Goal: Task Accomplishment & Management: Use online tool/utility

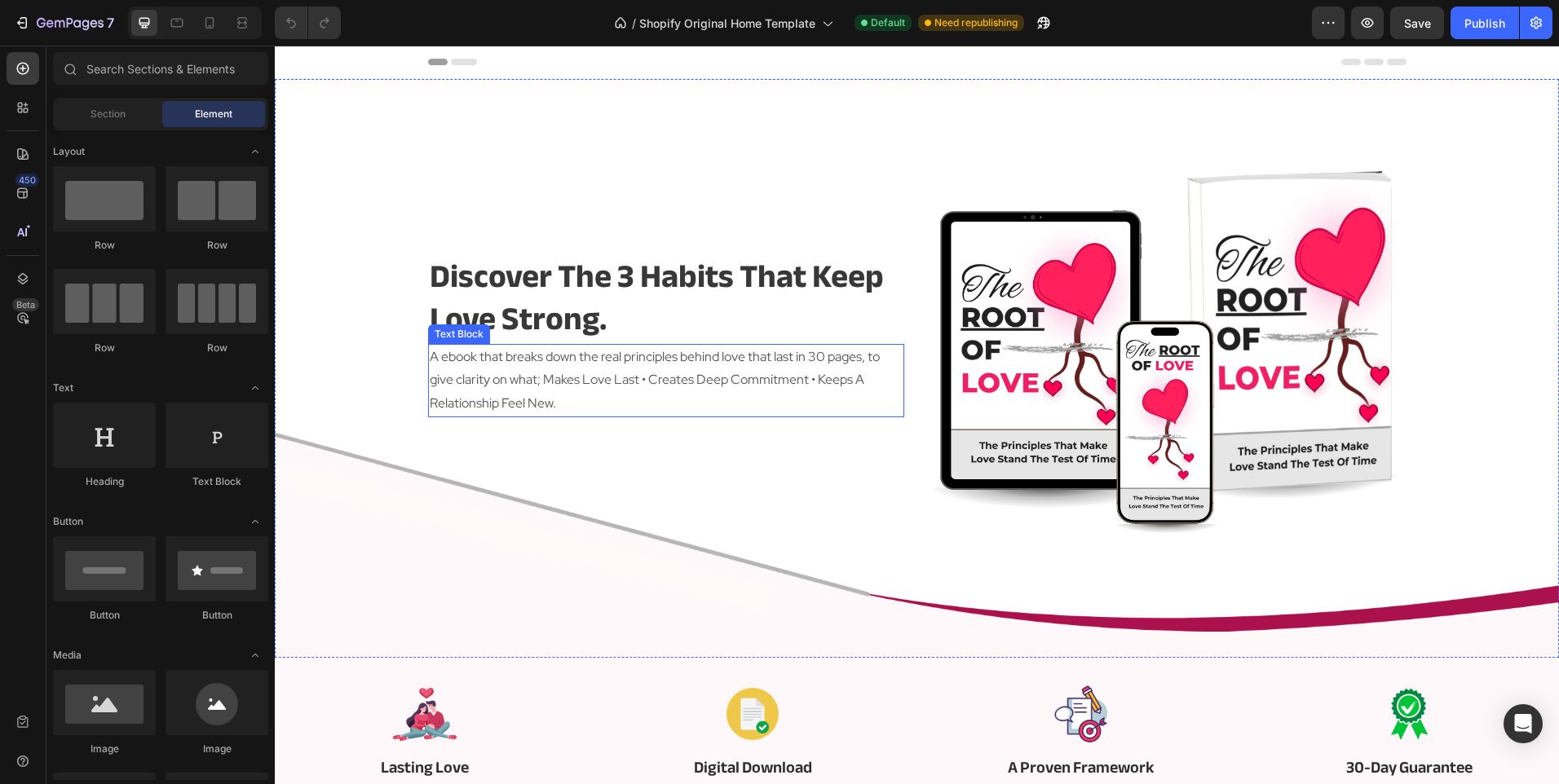
click at [502, 365] on p "A ebook that breaks down the real principles behind love that last in 30 pages,…" at bounding box center [666, 380] width 473 height 70
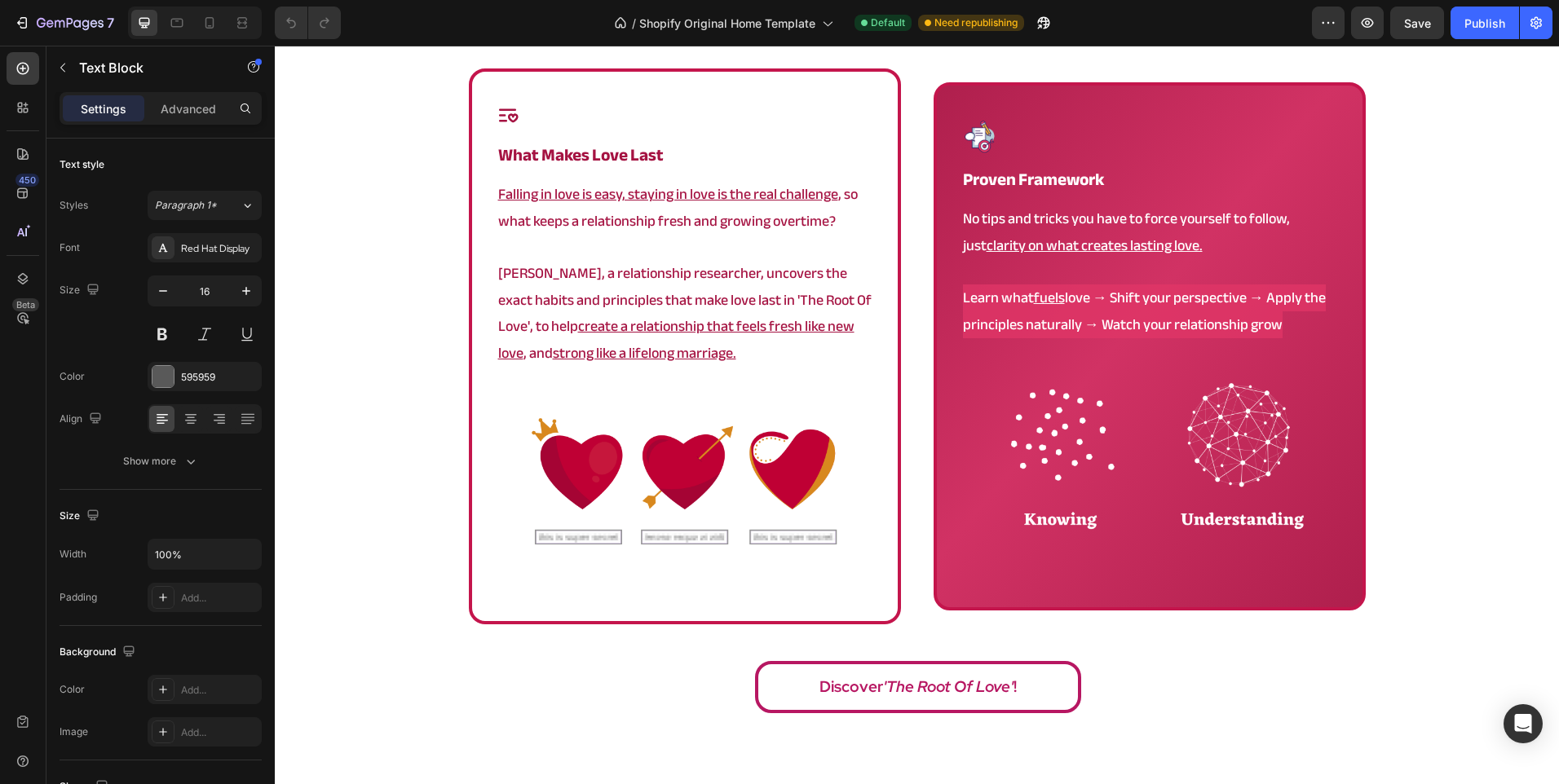
scroll to position [1043, 0]
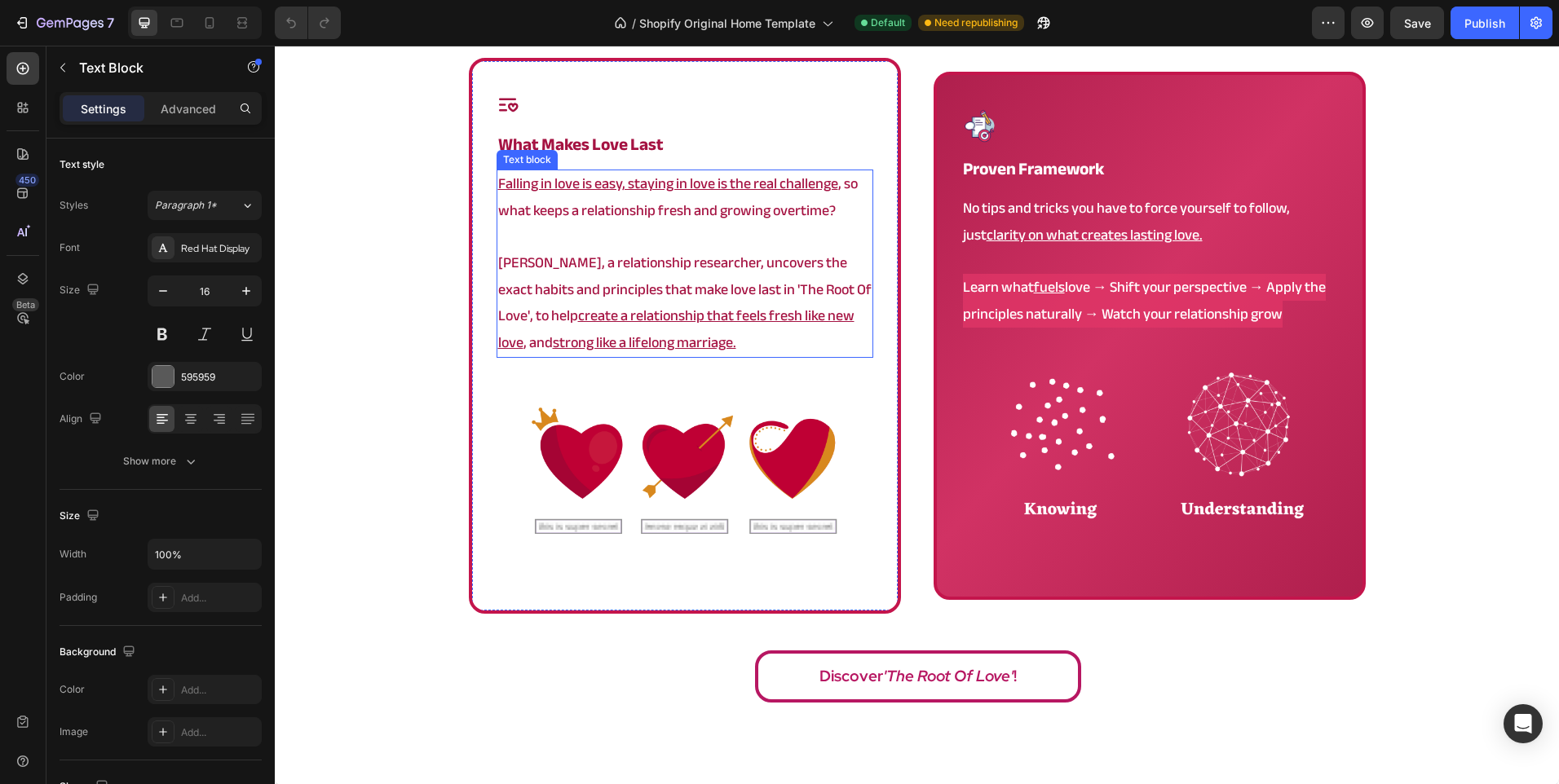
click at [714, 295] on p "Angela, a relationship researcher, uncovers the exact habits and principles tha…" at bounding box center [684, 302] width 373 height 106
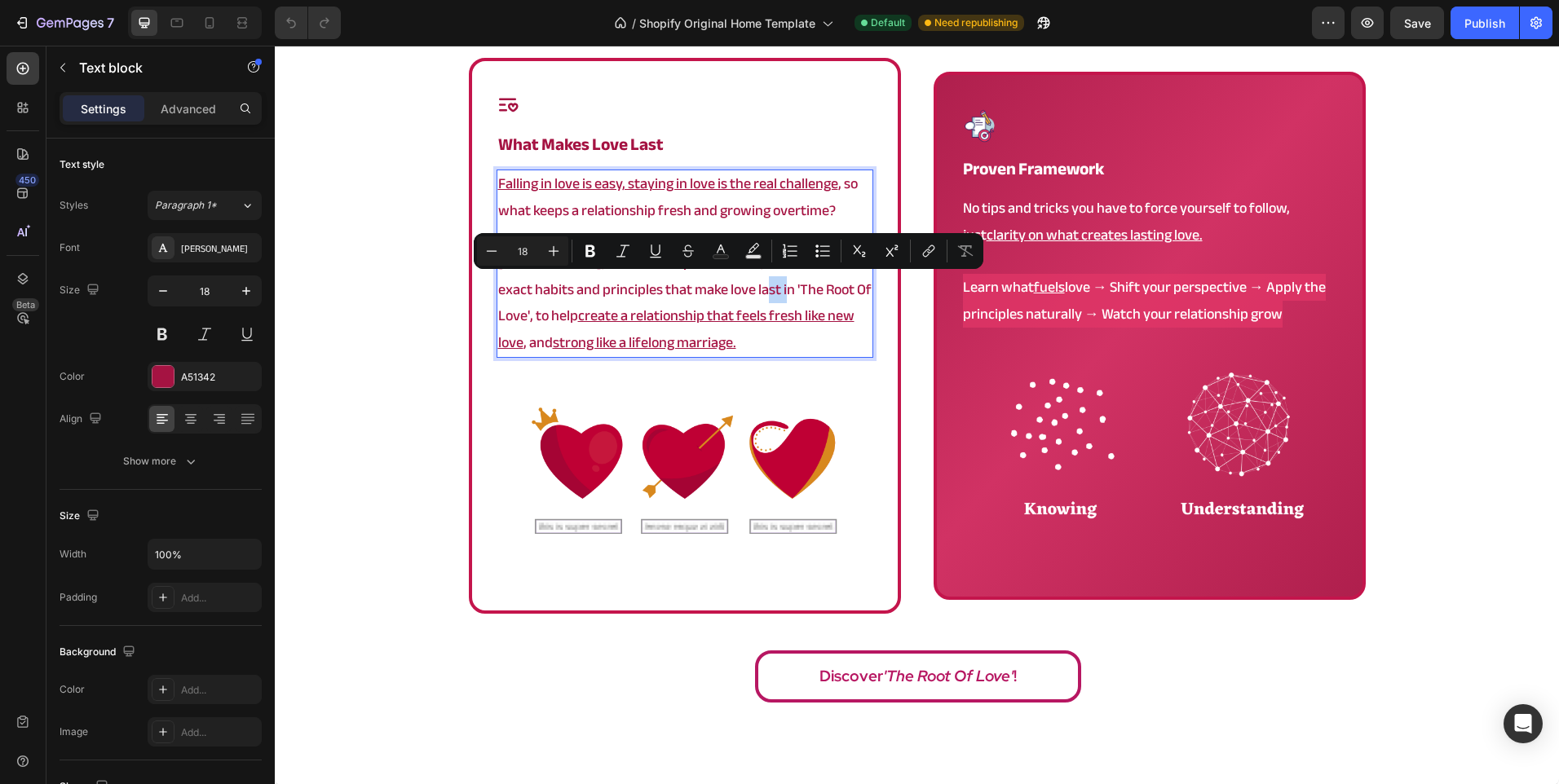
click at [714, 295] on p "Angela, a relationship researcher, uncovers the exact habits and principles tha…" at bounding box center [684, 302] width 373 height 106
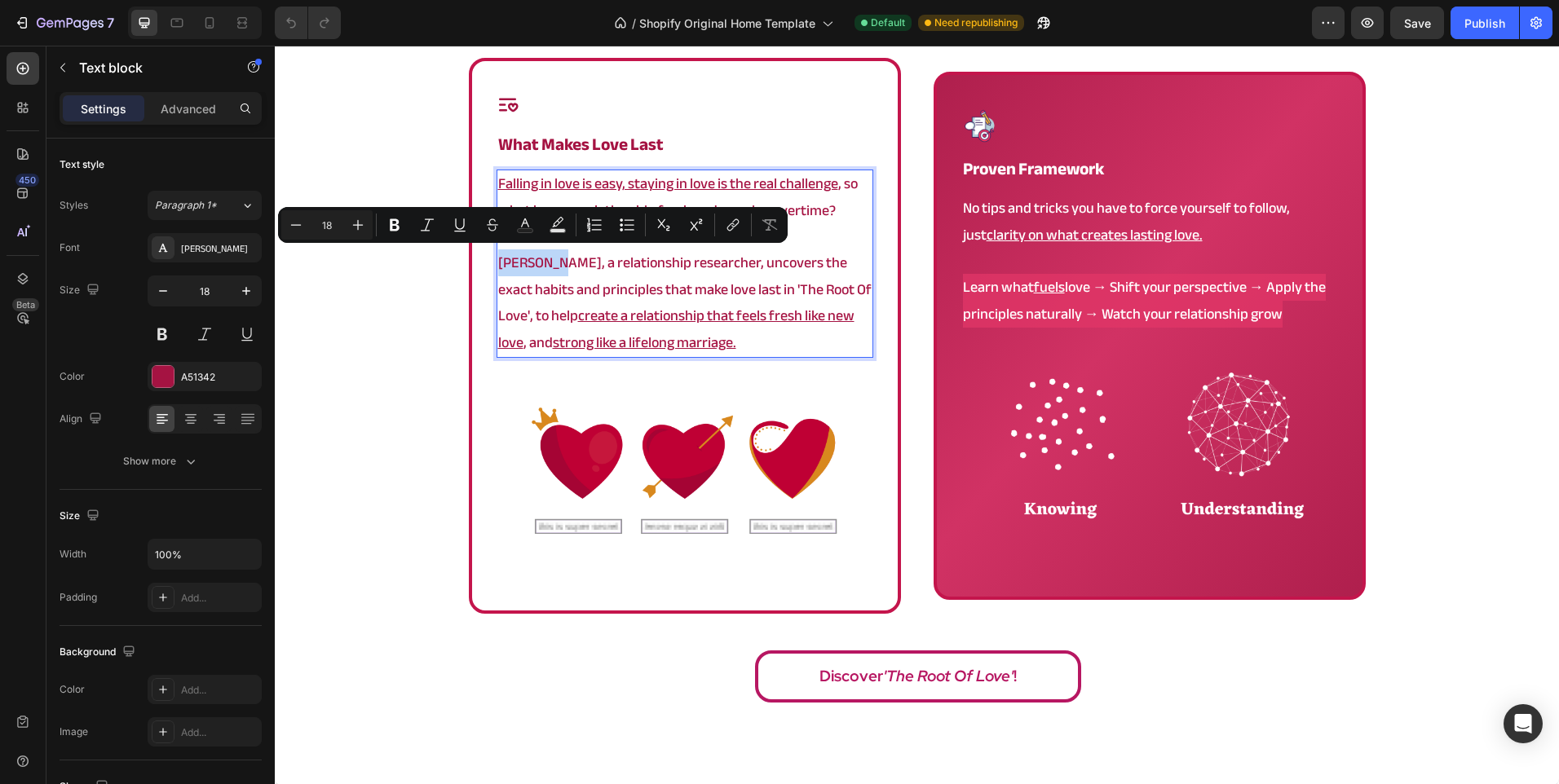
drag, startPoint x: 546, startPoint y: 263, endPoint x: 492, endPoint y: 267, distance: 54.1
click at [498, 267] on p "Angela, a relationship researcher, uncovers the exact habits and principles tha…" at bounding box center [684, 302] width 373 height 106
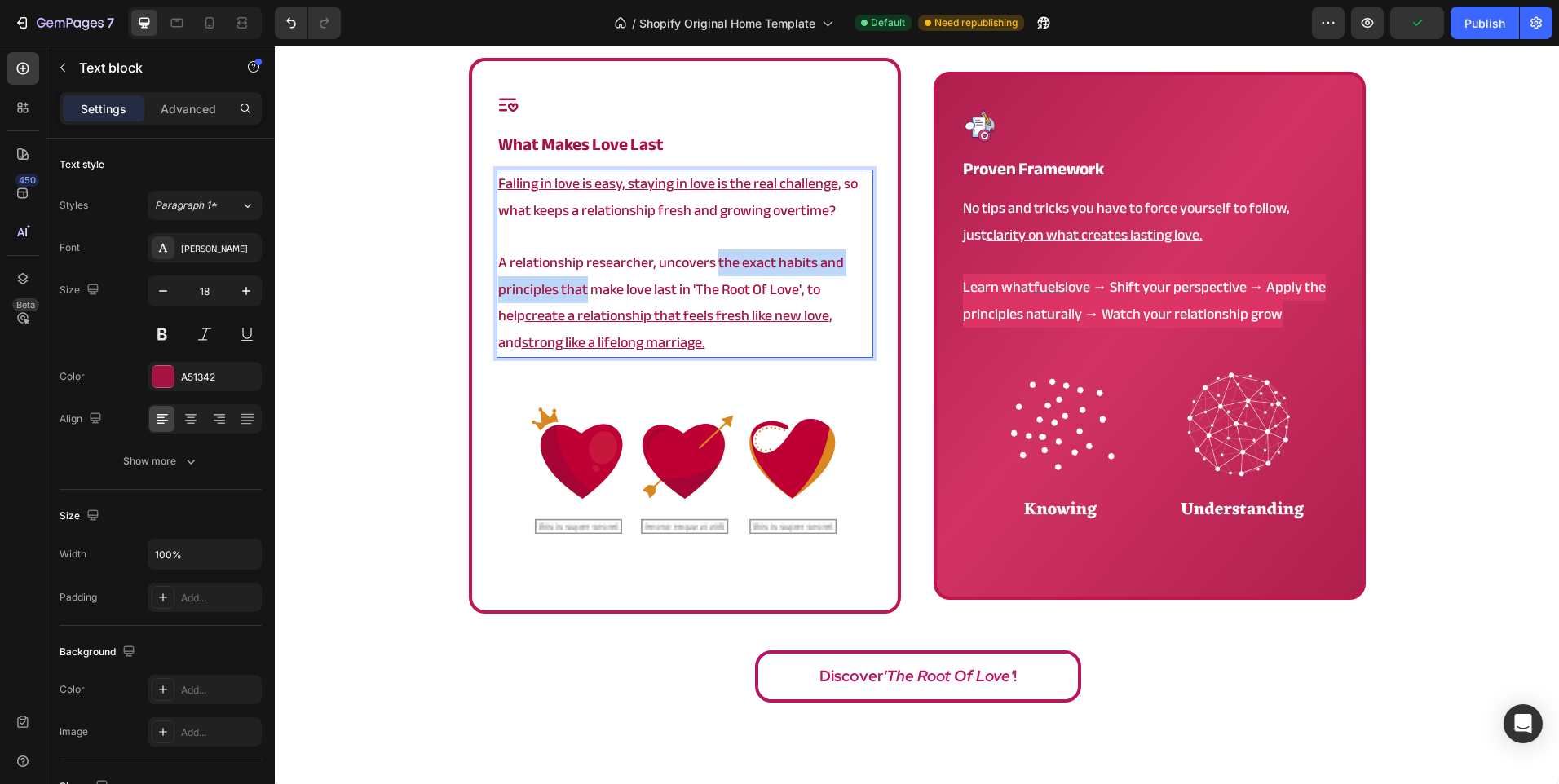
drag, startPoint x: 712, startPoint y: 262, endPoint x: 581, endPoint y: 289, distance: 133.8
click at [581, 289] on p "A relationship researcher, uncovers the exact habits and principles that make l…" at bounding box center [684, 302] width 373 height 106
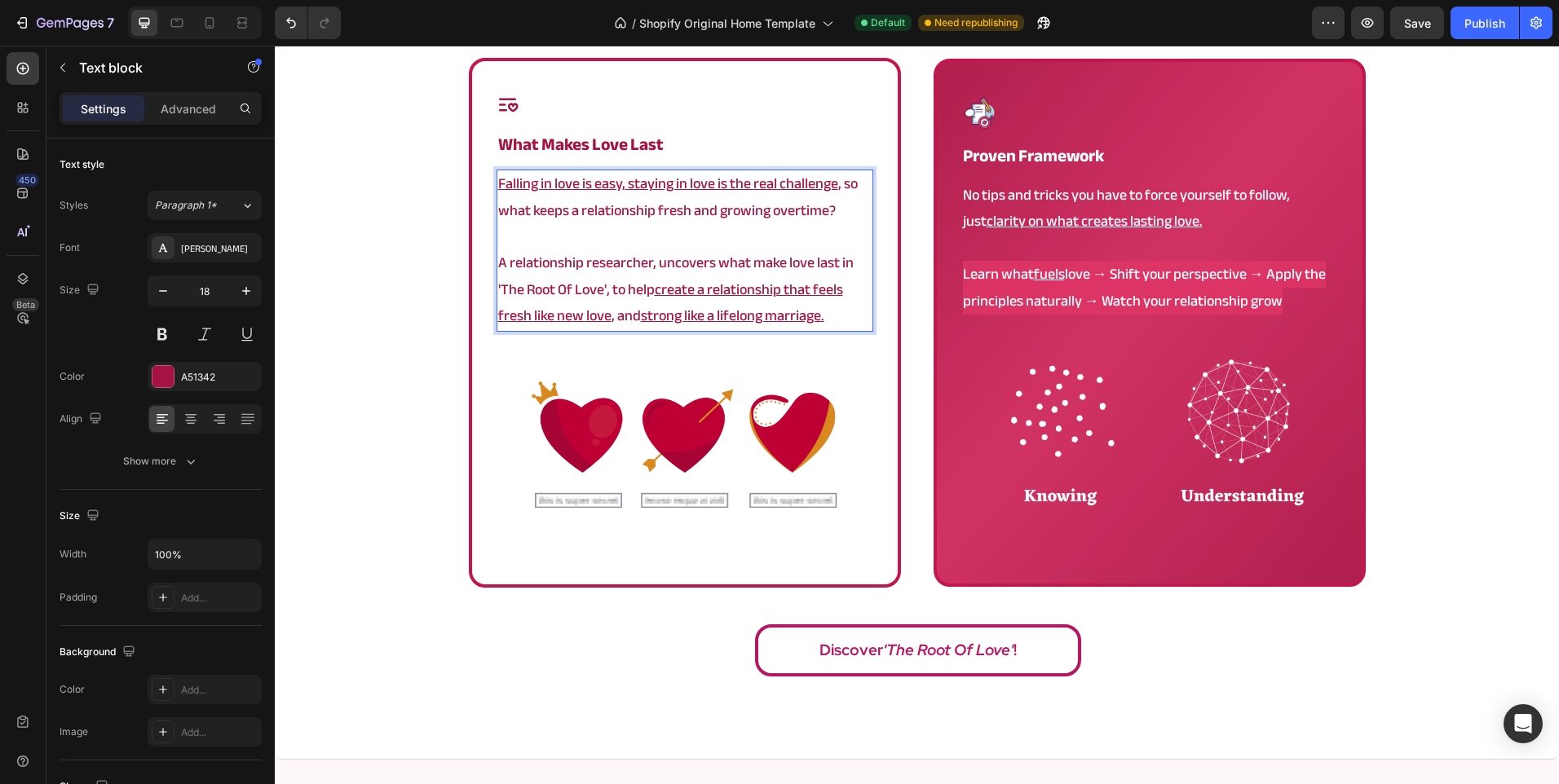
click at [608, 292] on p "A relationship researcher, uncovers what make love last in 'The Root Of Love', …" at bounding box center [684, 289] width 373 height 79
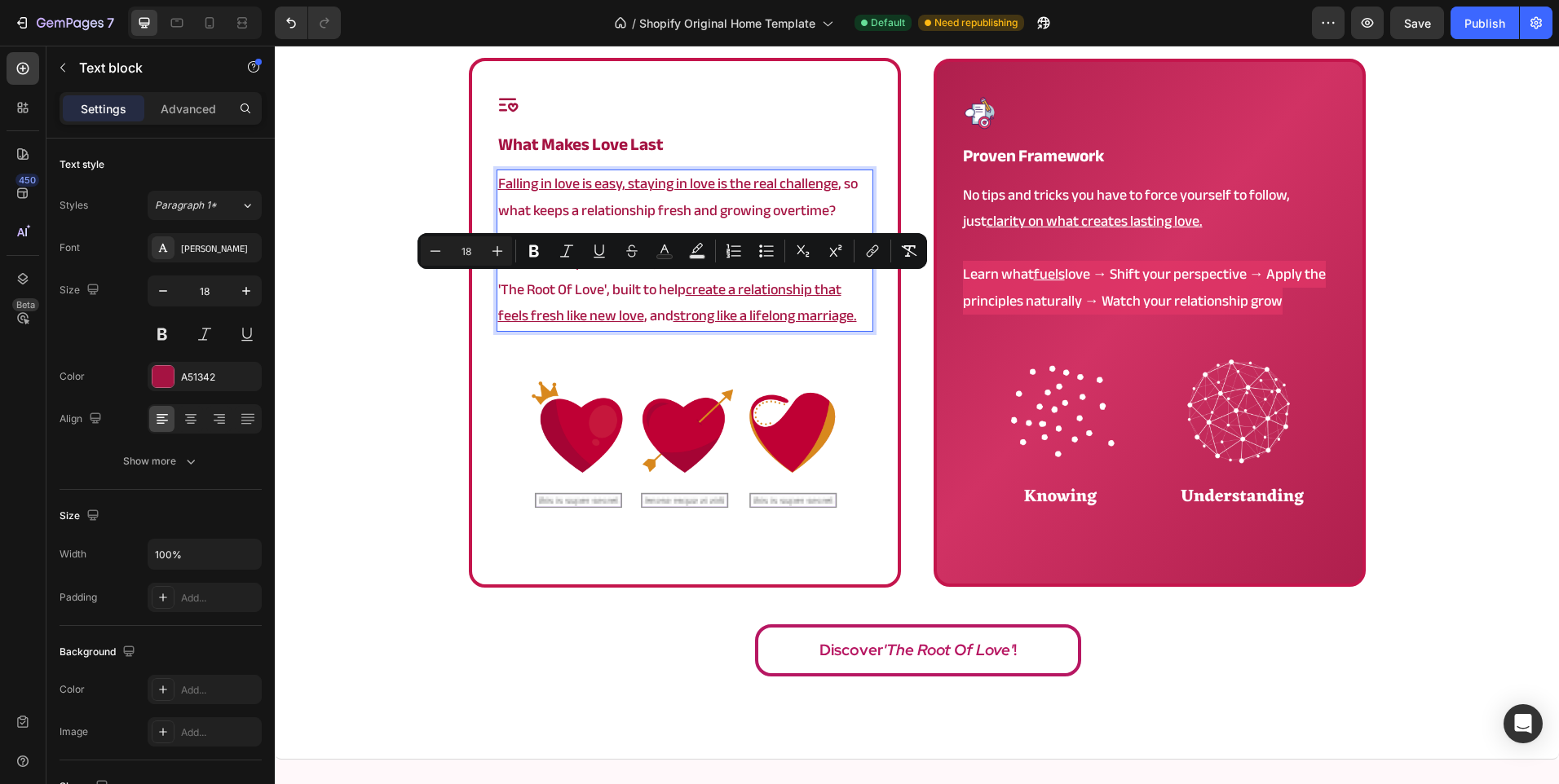
drag, startPoint x: 863, startPoint y: 322, endPoint x: 601, endPoint y: 293, distance: 263.6
click at [601, 293] on p "A relationship researcher, uncovers what make love last in 'The Root Of Love', …" at bounding box center [684, 289] width 373 height 79
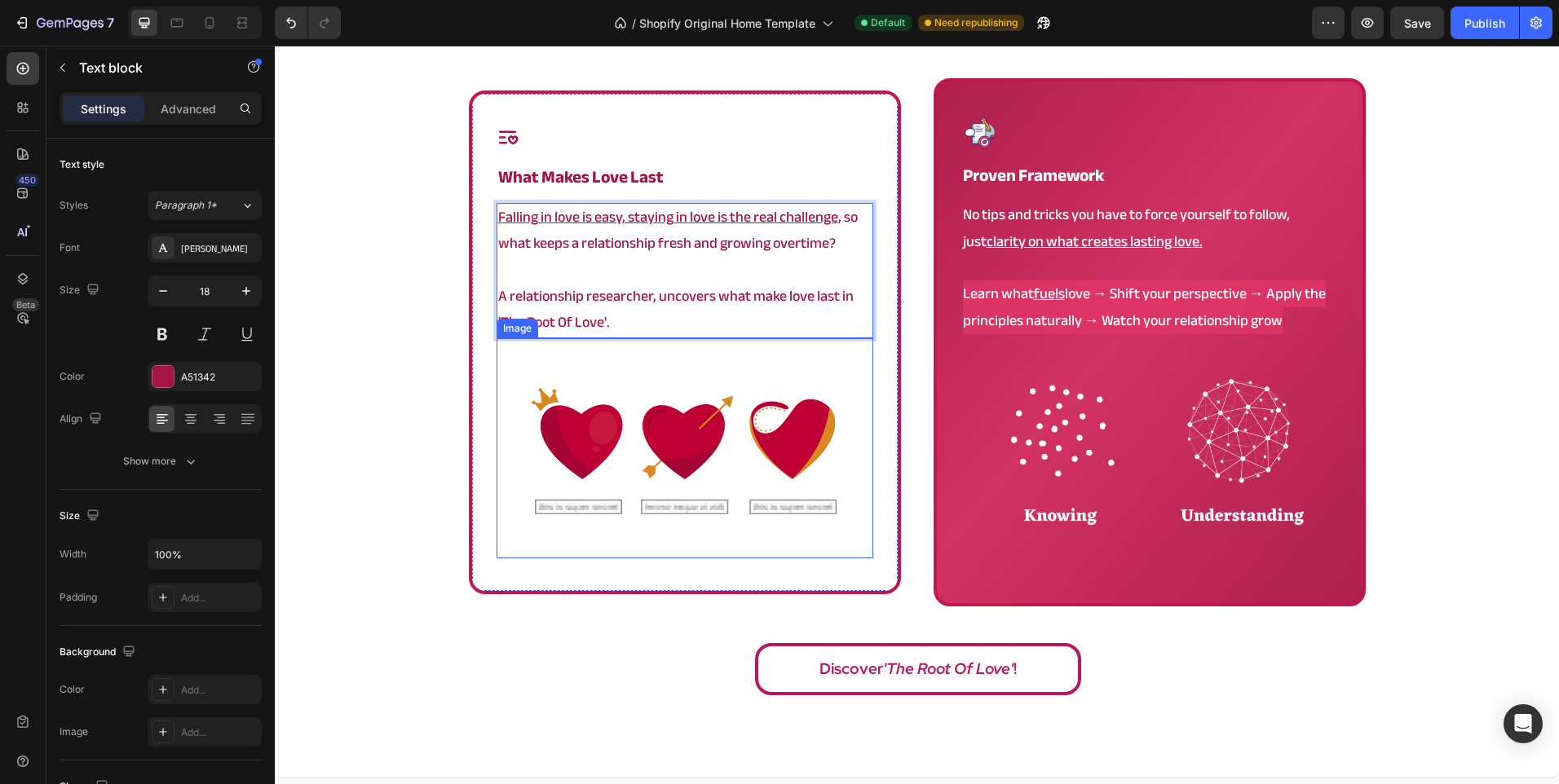
scroll to position [975, 0]
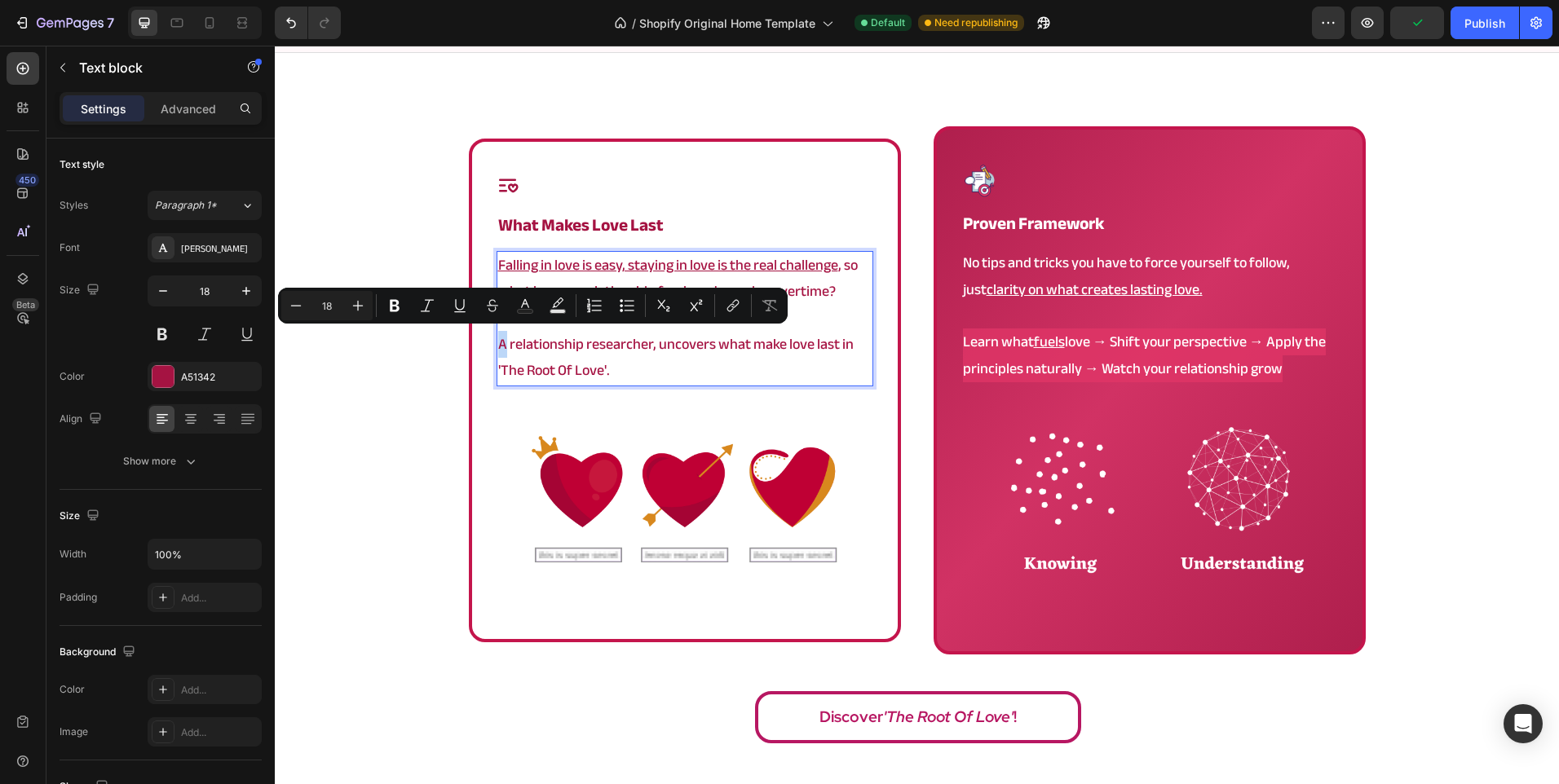
drag, startPoint x: 499, startPoint y: 338, endPoint x: 491, endPoint y: 336, distance: 8.2
click at [496, 336] on div "Falling in love is easy, staying in love is the real challenge , so what keeps …" at bounding box center [684, 318] width 377 height 135
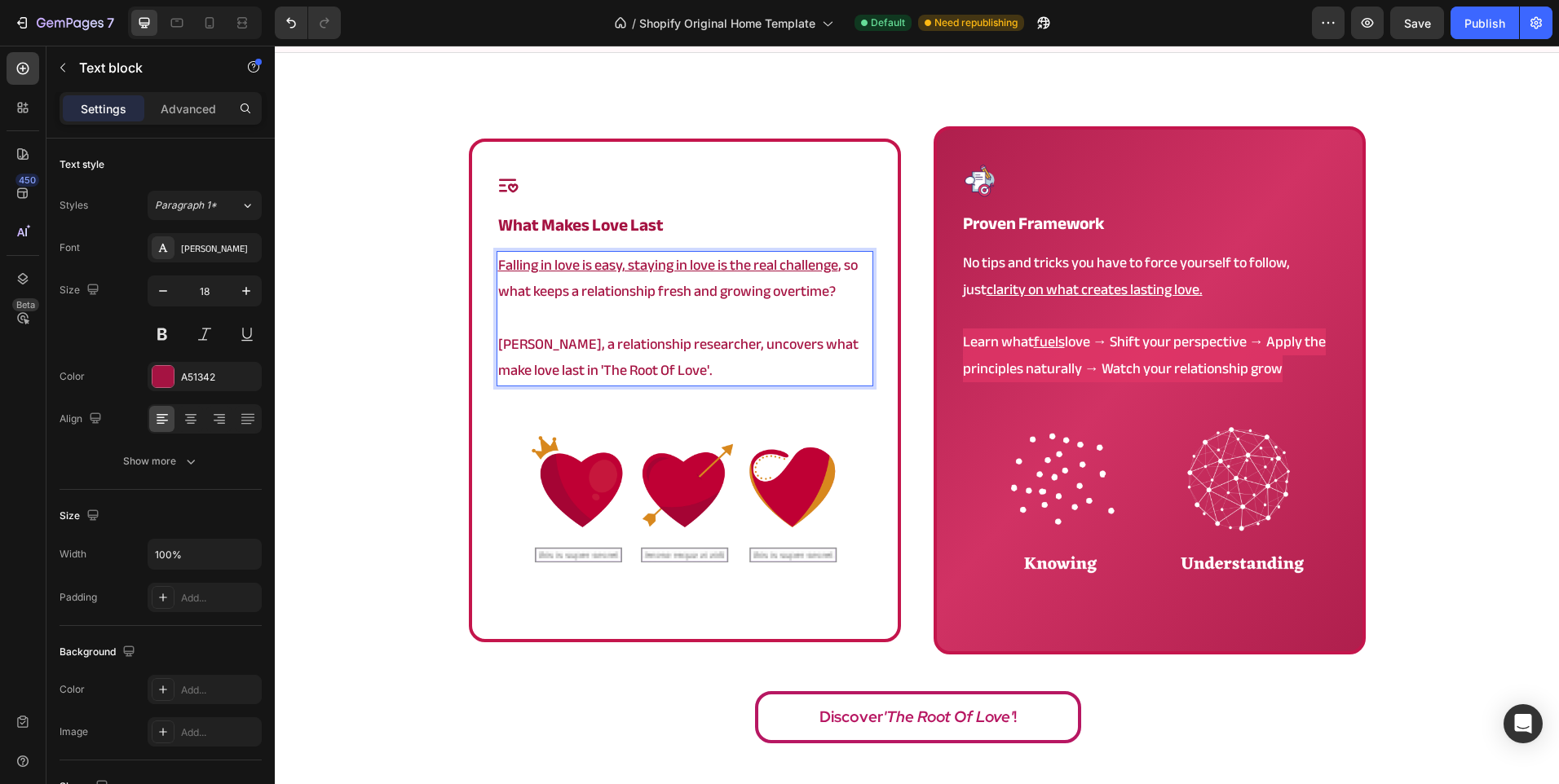
click at [757, 348] on p "Angela, a relationship researcher, uncovers what make love last in 'The Root Of…" at bounding box center [684, 358] width 373 height 53
drag, startPoint x: 758, startPoint y: 348, endPoint x: 786, endPoint y: 350, distance: 28.1
click at [786, 350] on p "Angela, a relationship researcher, uncovers what make love last in 'The Root Of…" at bounding box center [684, 358] width 373 height 53
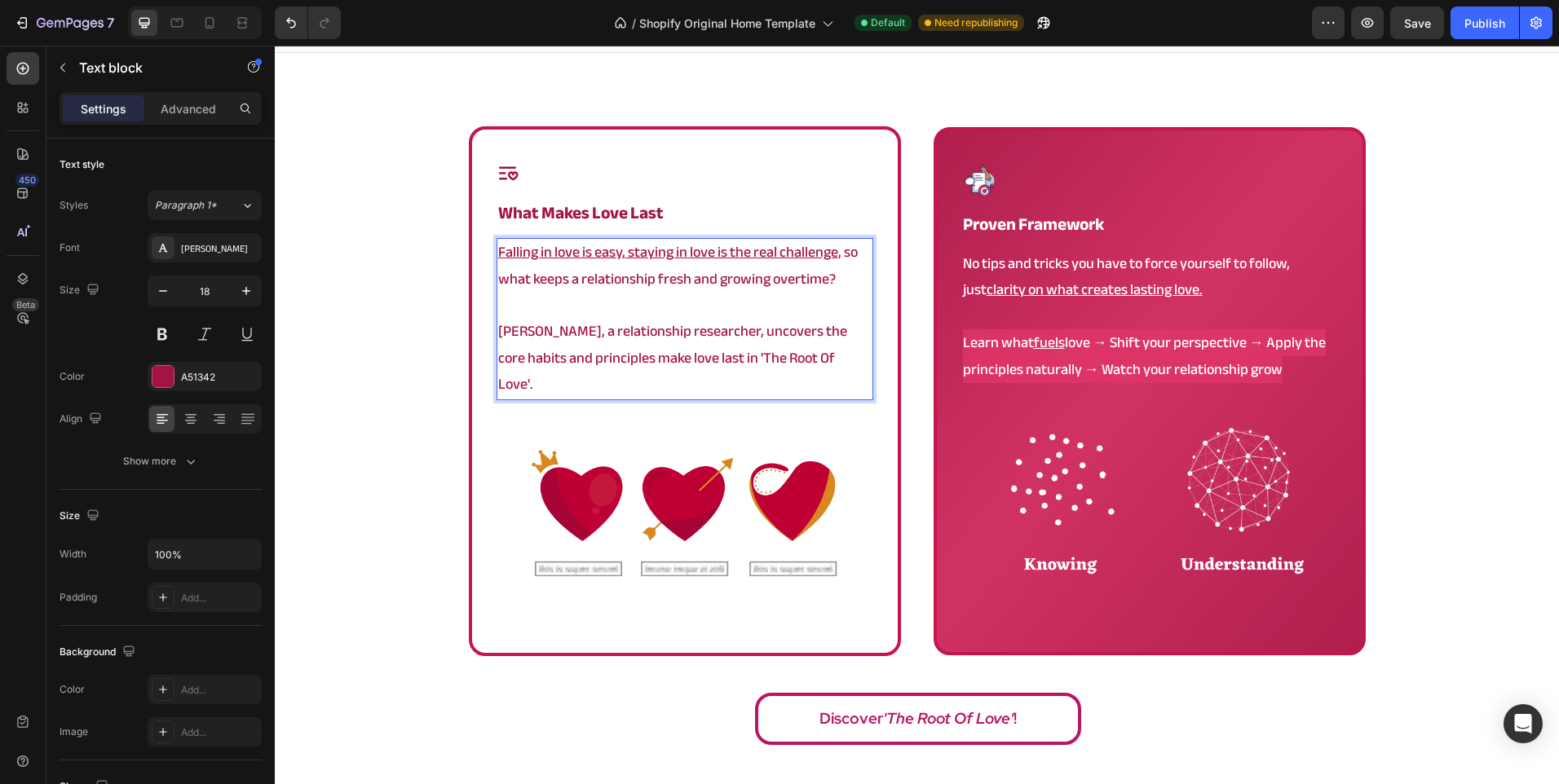
click at [786, 350] on p "Angela, a relationship researcher, uncovers the core habits and principles make…" at bounding box center [684, 358] width 373 height 79
click at [578, 375] on p "Angela, a relationship researcher, uncovers the exact habits and principles mak…" at bounding box center [684, 358] width 373 height 79
drag, startPoint x: 585, startPoint y: 385, endPoint x: 597, endPoint y: 360, distance: 27.7
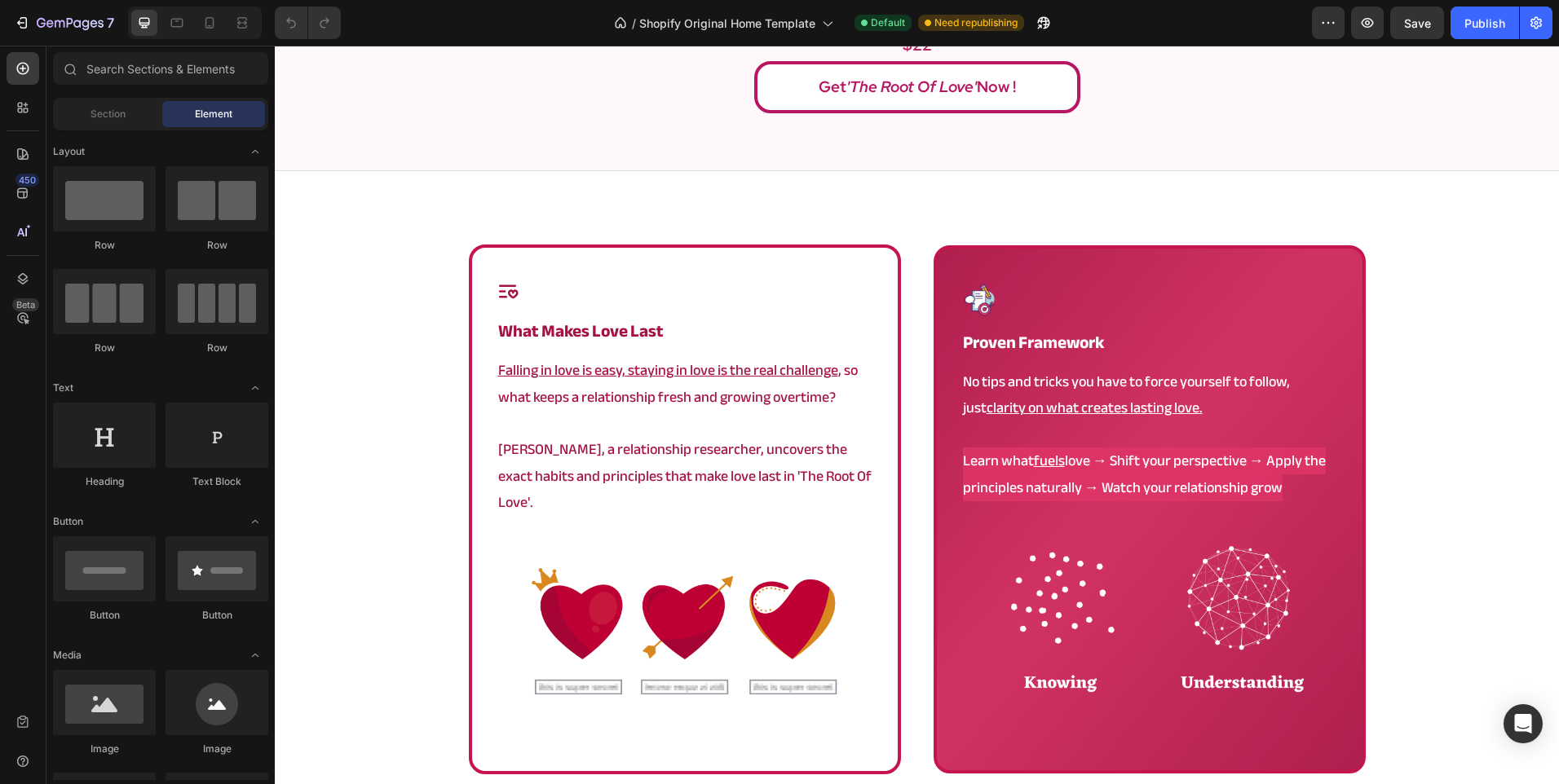
scroll to position [897, 0]
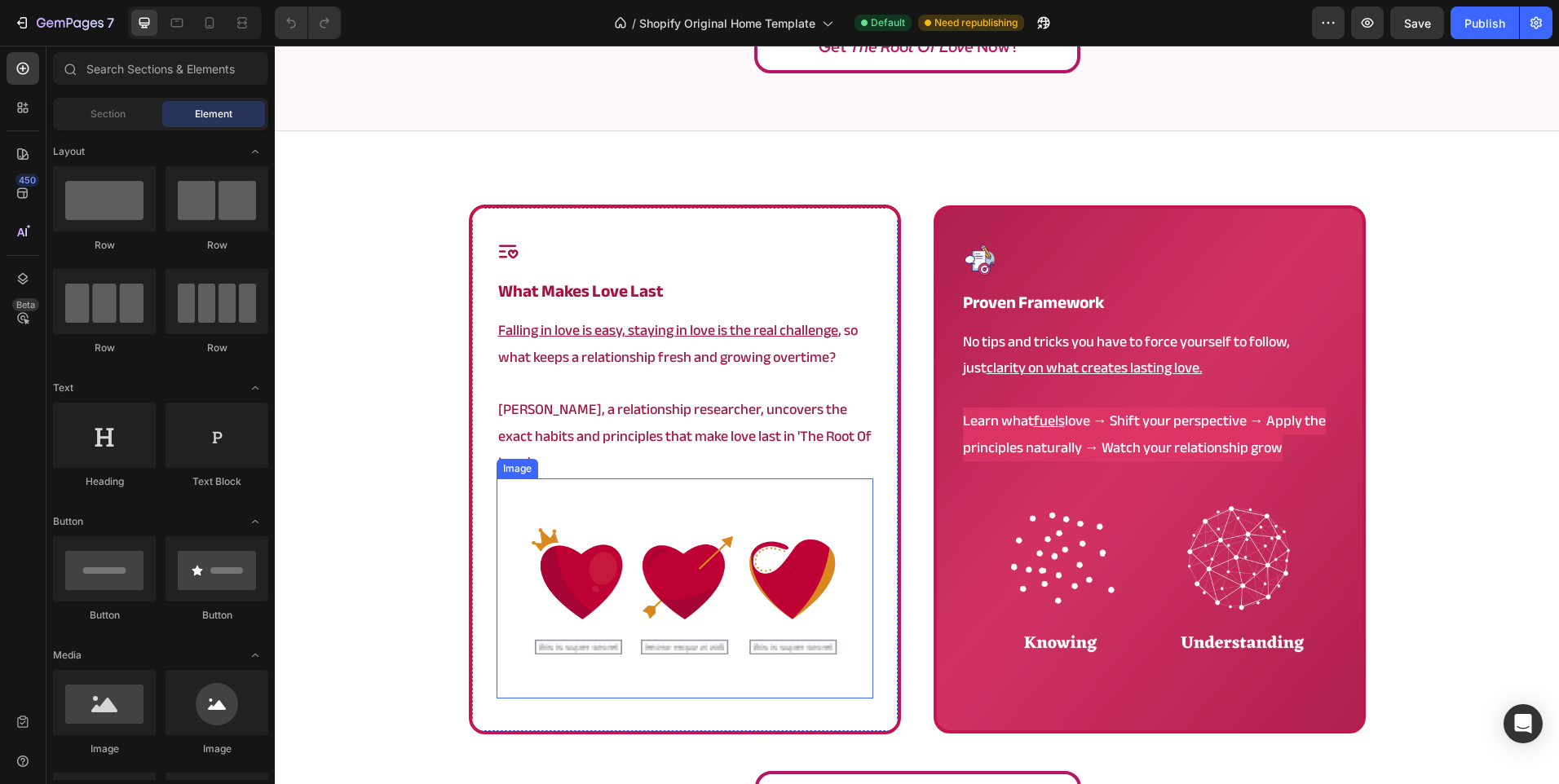
click at [765, 544] on img at bounding box center [684, 588] width 377 height 220
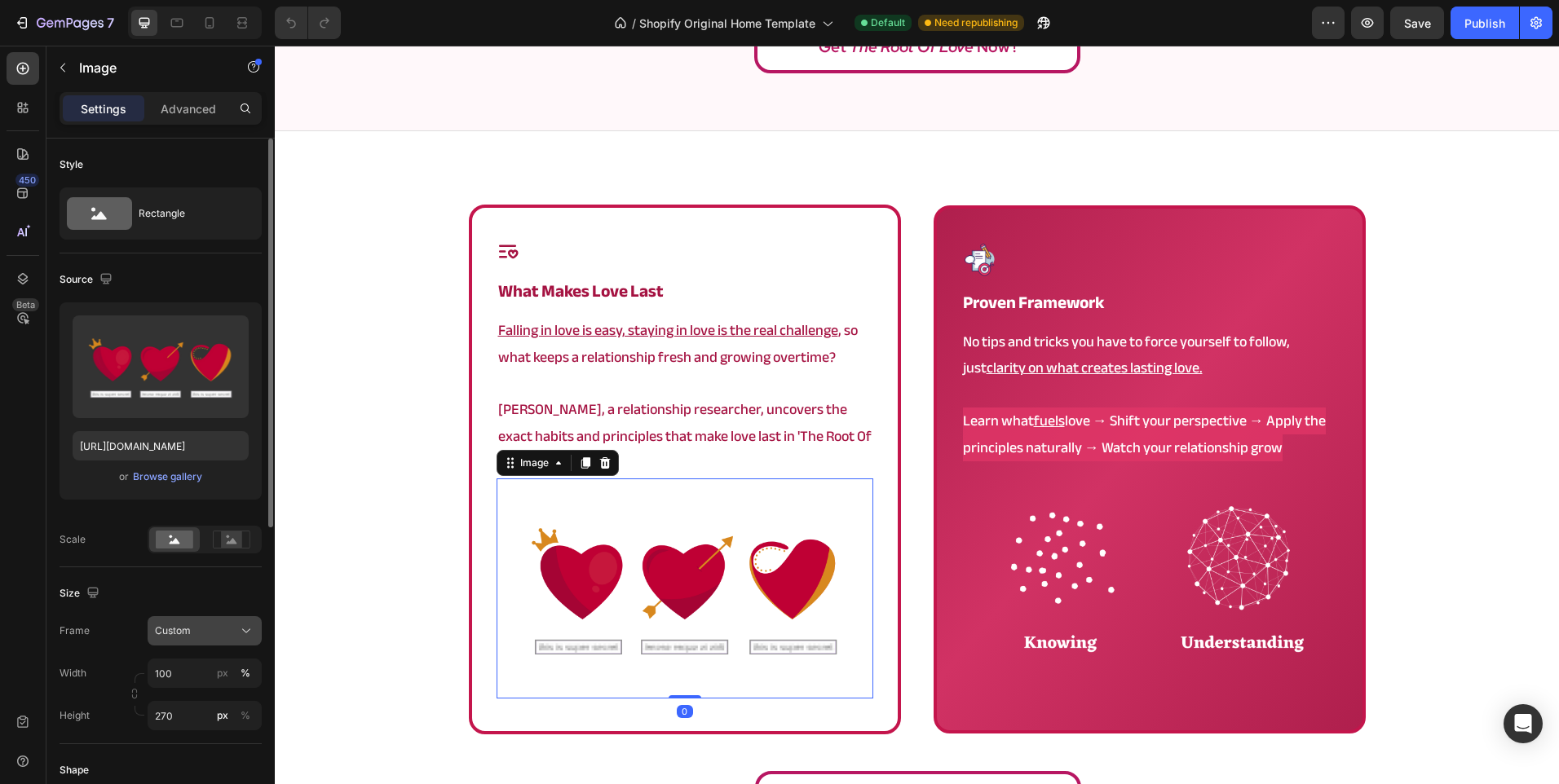
click at [180, 630] on span "Custom" at bounding box center [173, 631] width 36 height 15
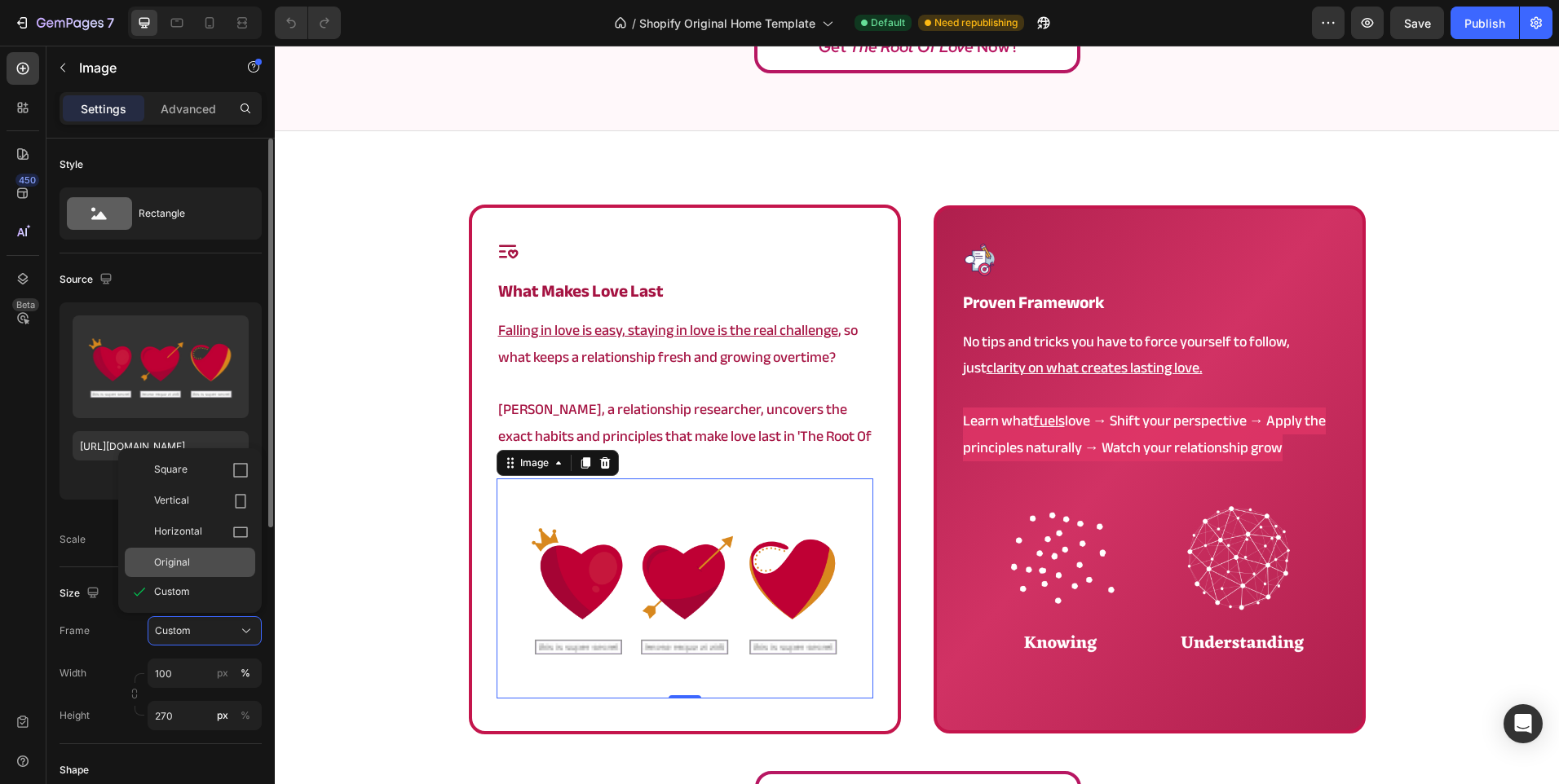
click at [159, 569] on span "Original" at bounding box center [172, 562] width 36 height 15
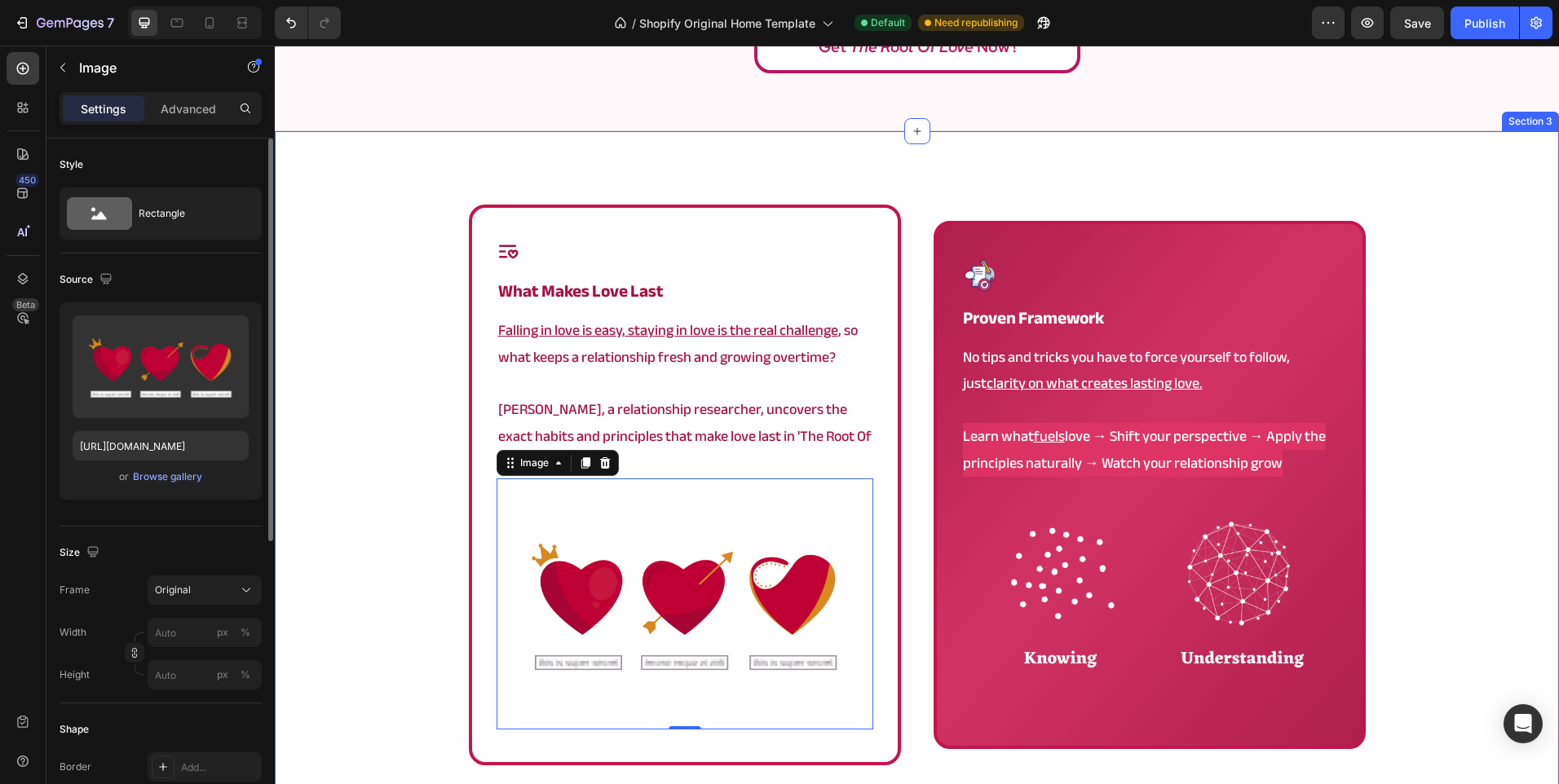
click at [386, 558] on div "Icon what makes love last Heading Falling in love is easy, staying in love is t…" at bounding box center [917, 533] width 1284 height 658
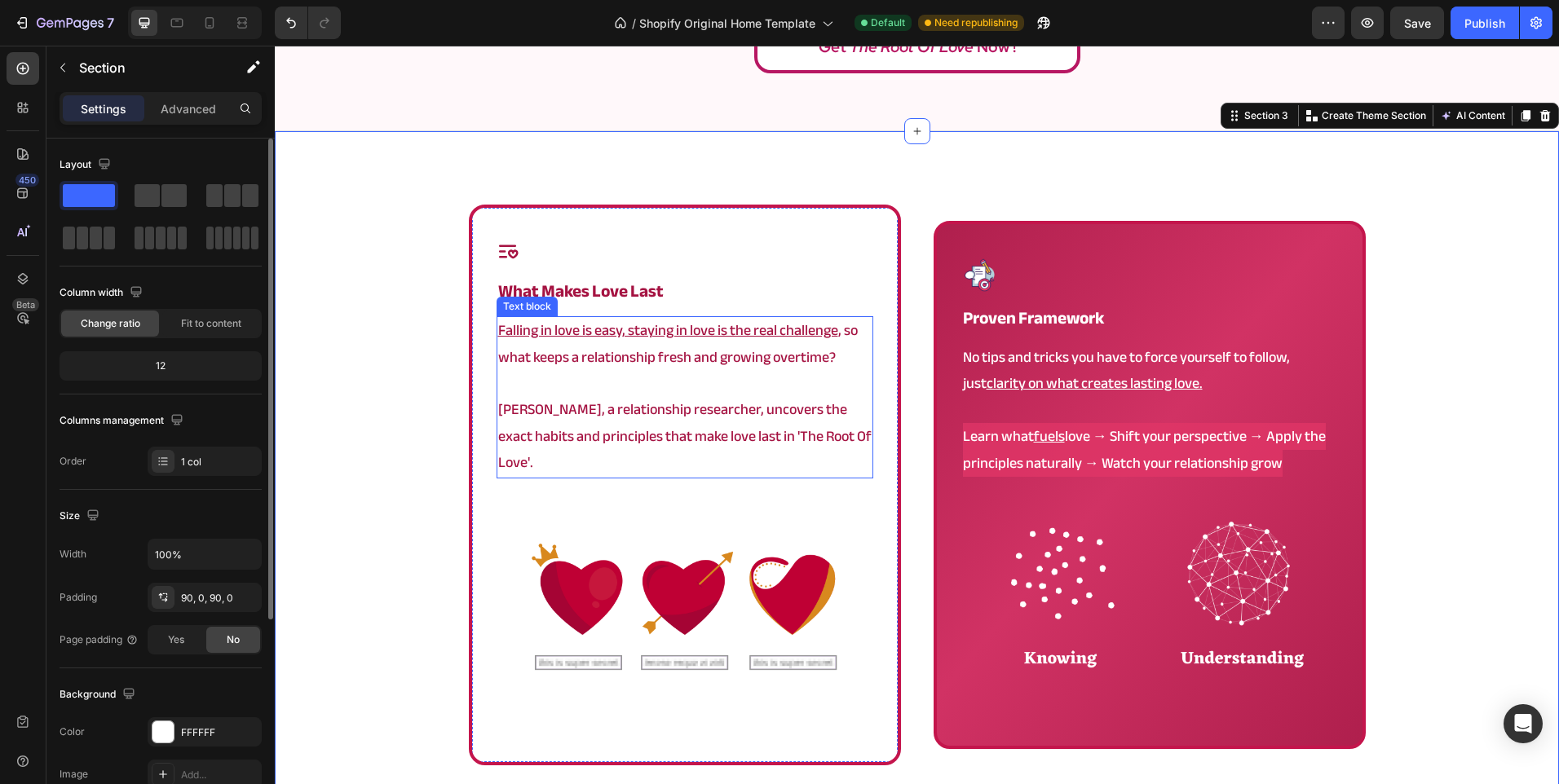
click at [706, 444] on p "Angela, a relationship researcher, uncovers the exact habits and principles tha…" at bounding box center [684, 437] width 373 height 79
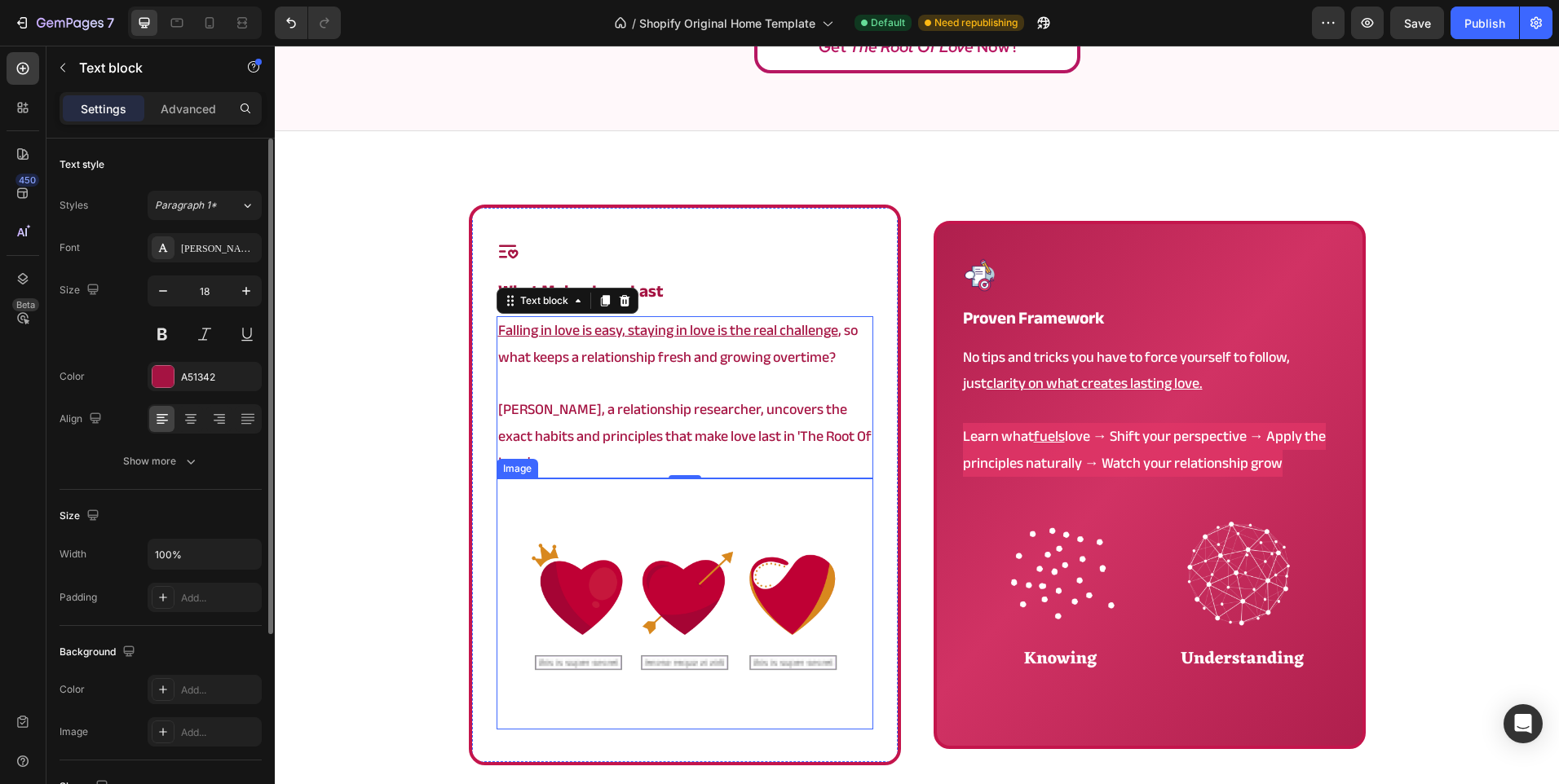
click at [841, 574] on img at bounding box center [684, 603] width 377 height 251
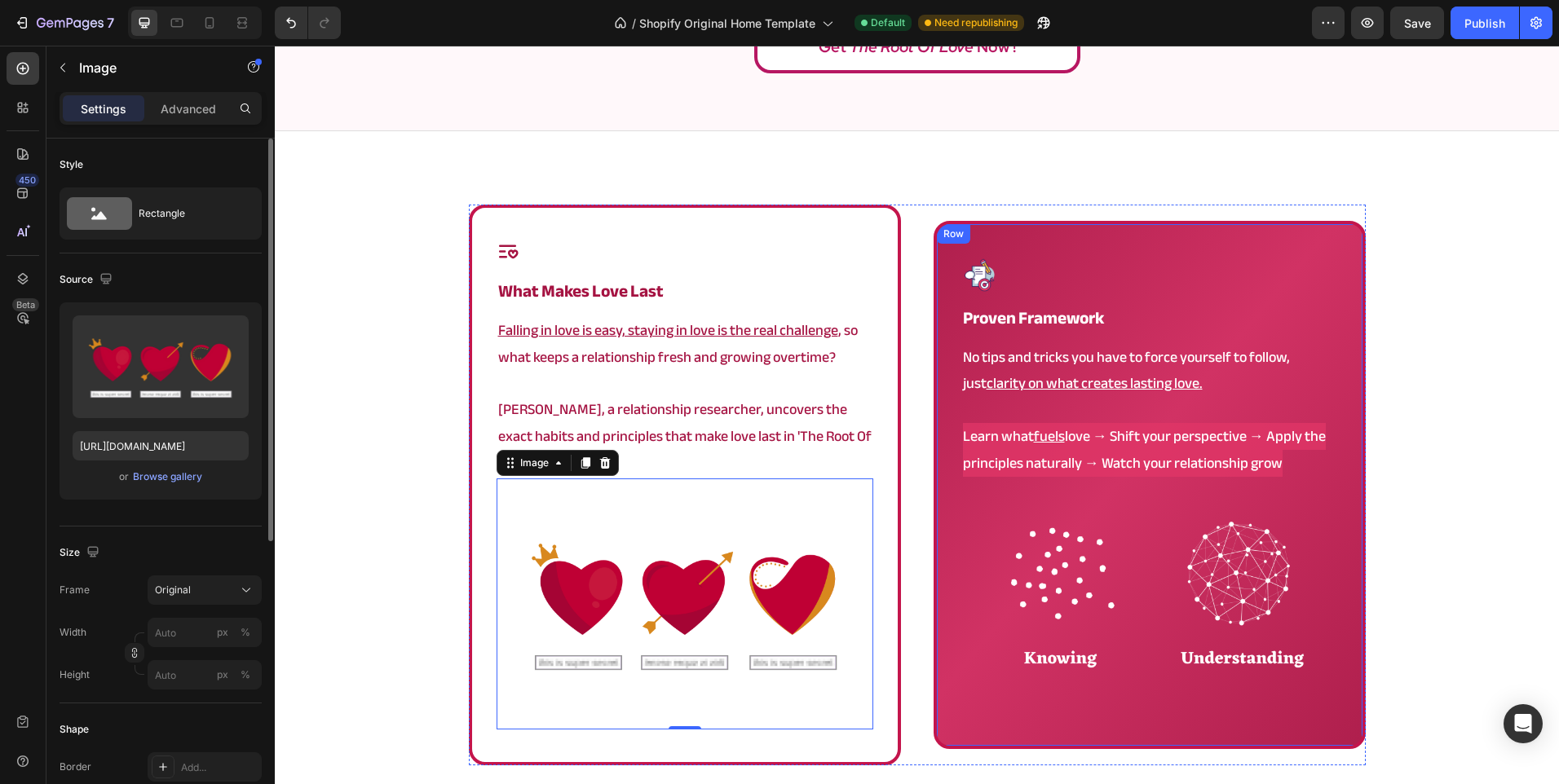
click at [935, 630] on div "Image proven framework Heading No tips and tricks you have to force yourself to…" at bounding box center [1149, 484] width 432 height 528
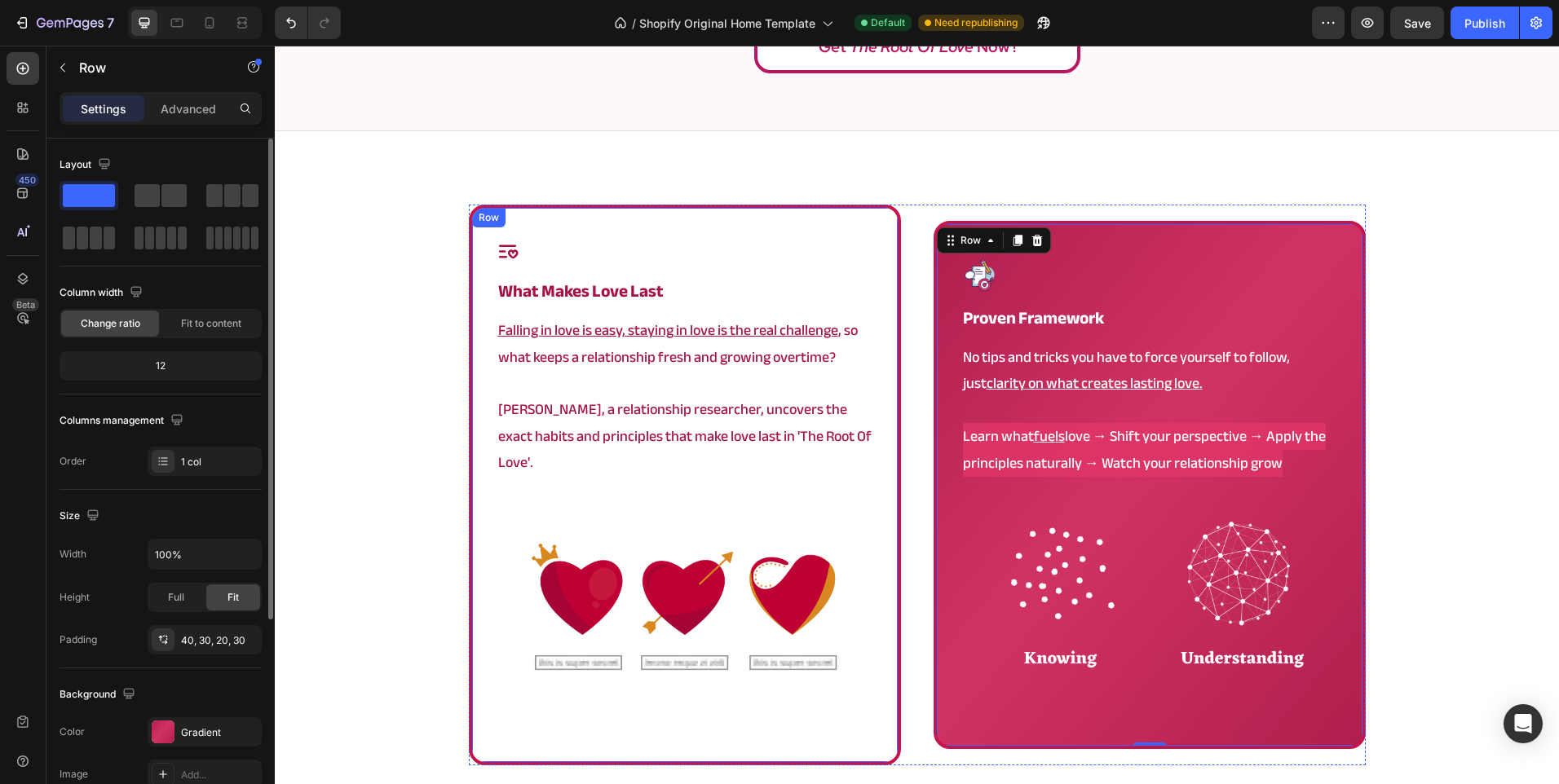
click at [500, 714] on div "Icon what makes love last Heading Falling in love is easy, staying in love is t…" at bounding box center [684, 484] width 432 height 561
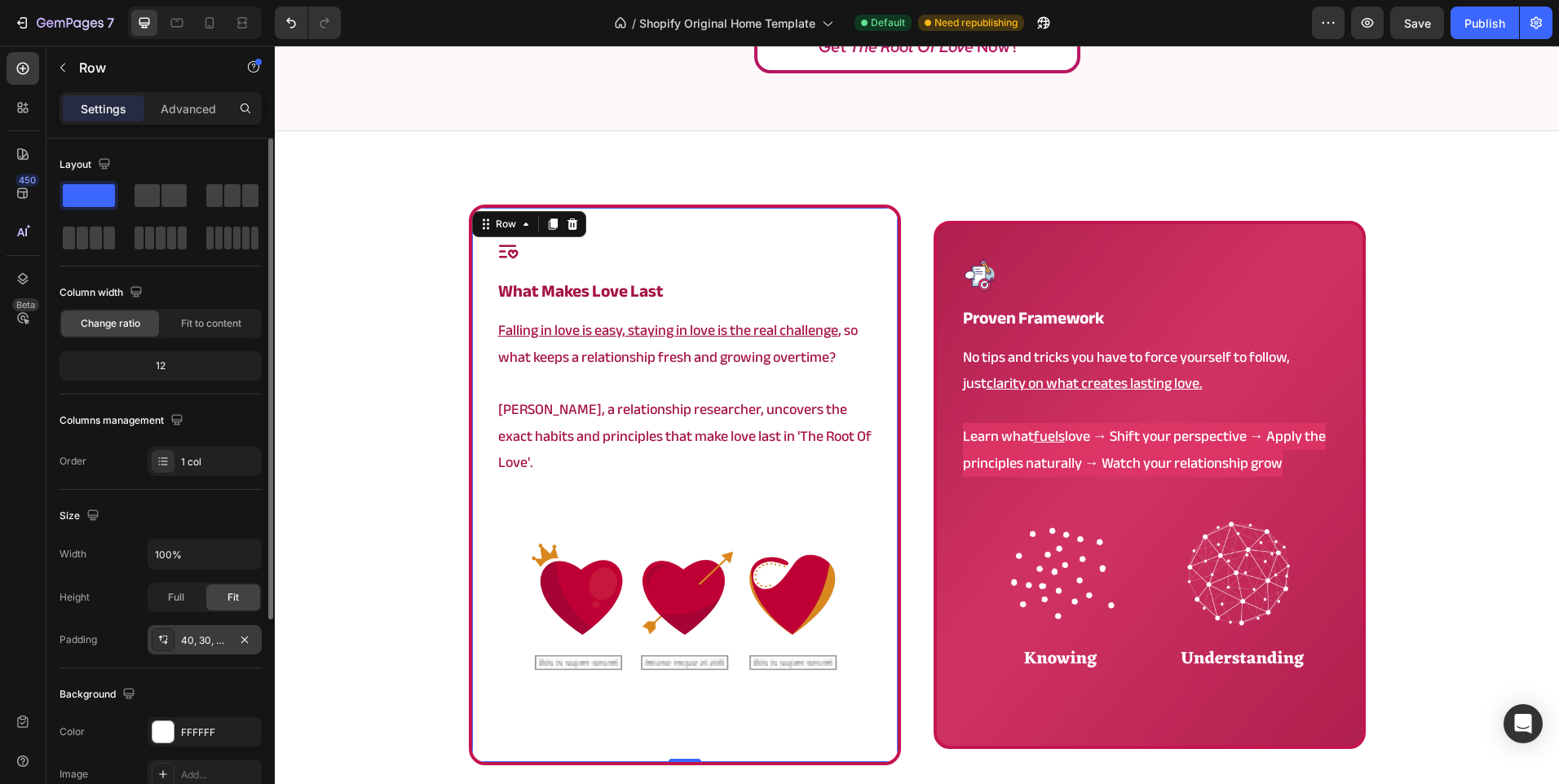
click at [221, 632] on div "40, 30, 40, 30" at bounding box center [204, 640] width 114 height 29
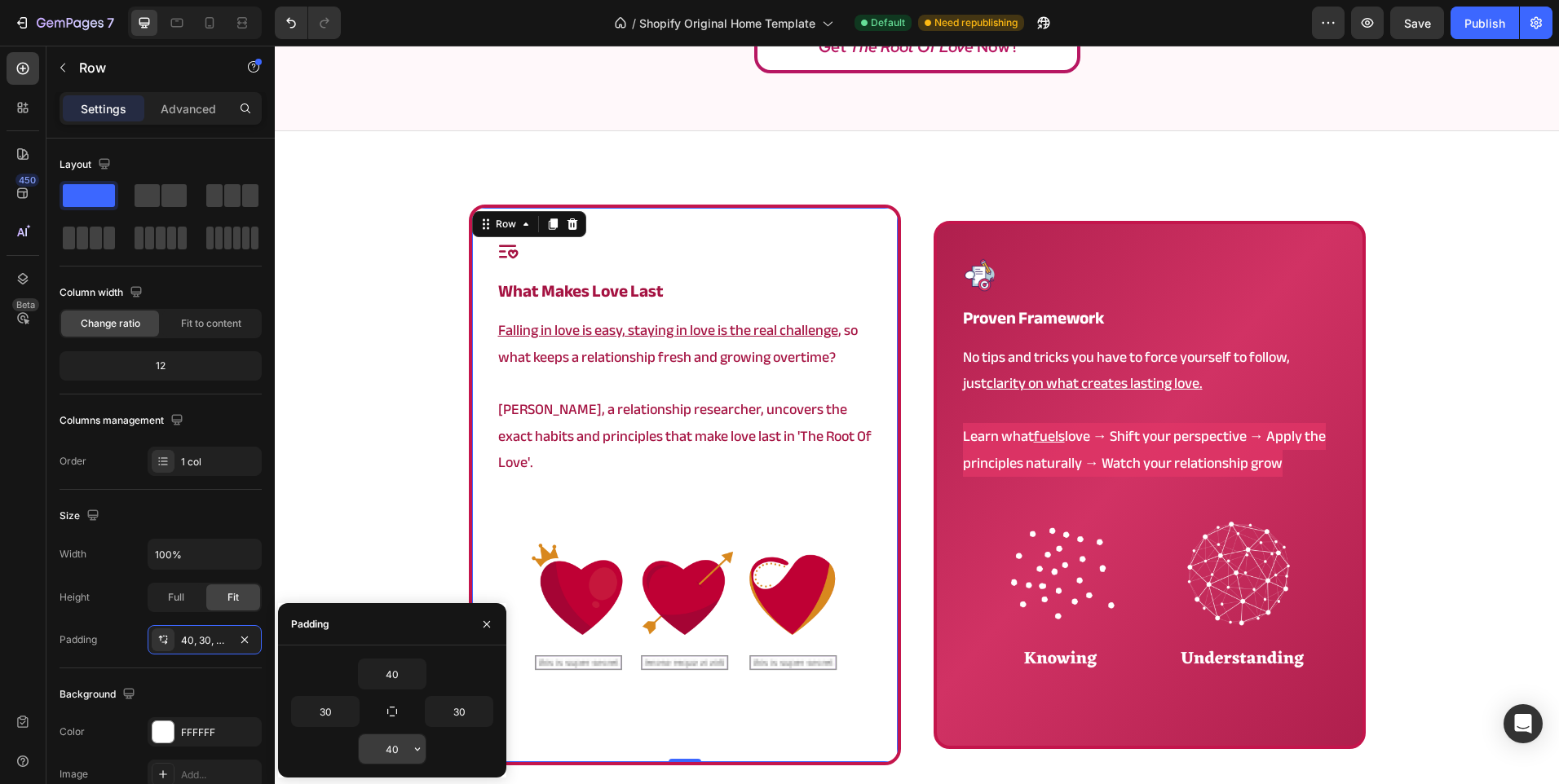
click at [384, 747] on input "40" at bounding box center [392, 749] width 67 height 29
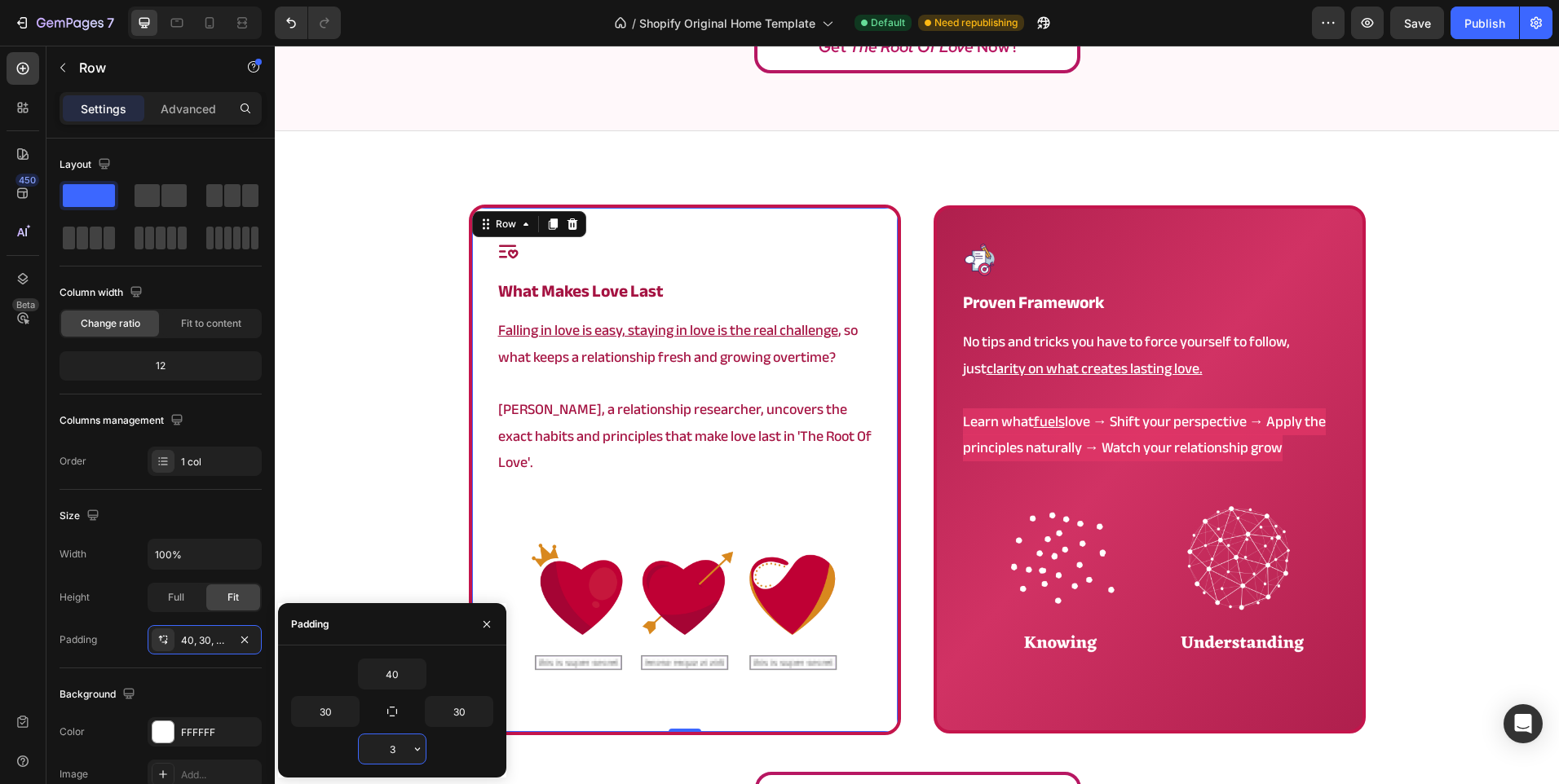
type input "30"
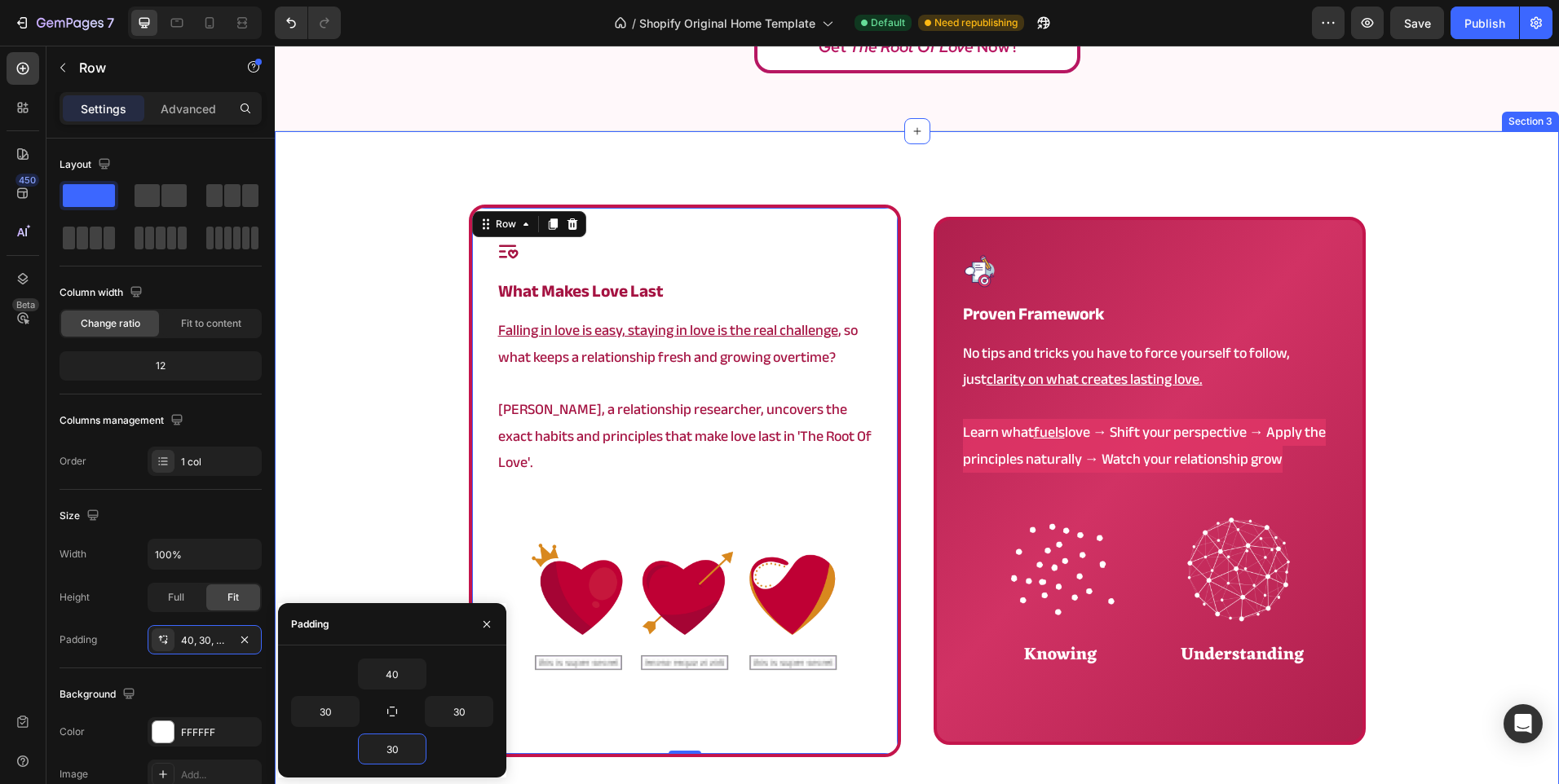
click at [383, 431] on div "Icon what makes love last Heading Falling in love is easy, staying in love is t…" at bounding box center [917, 529] width 1284 height 650
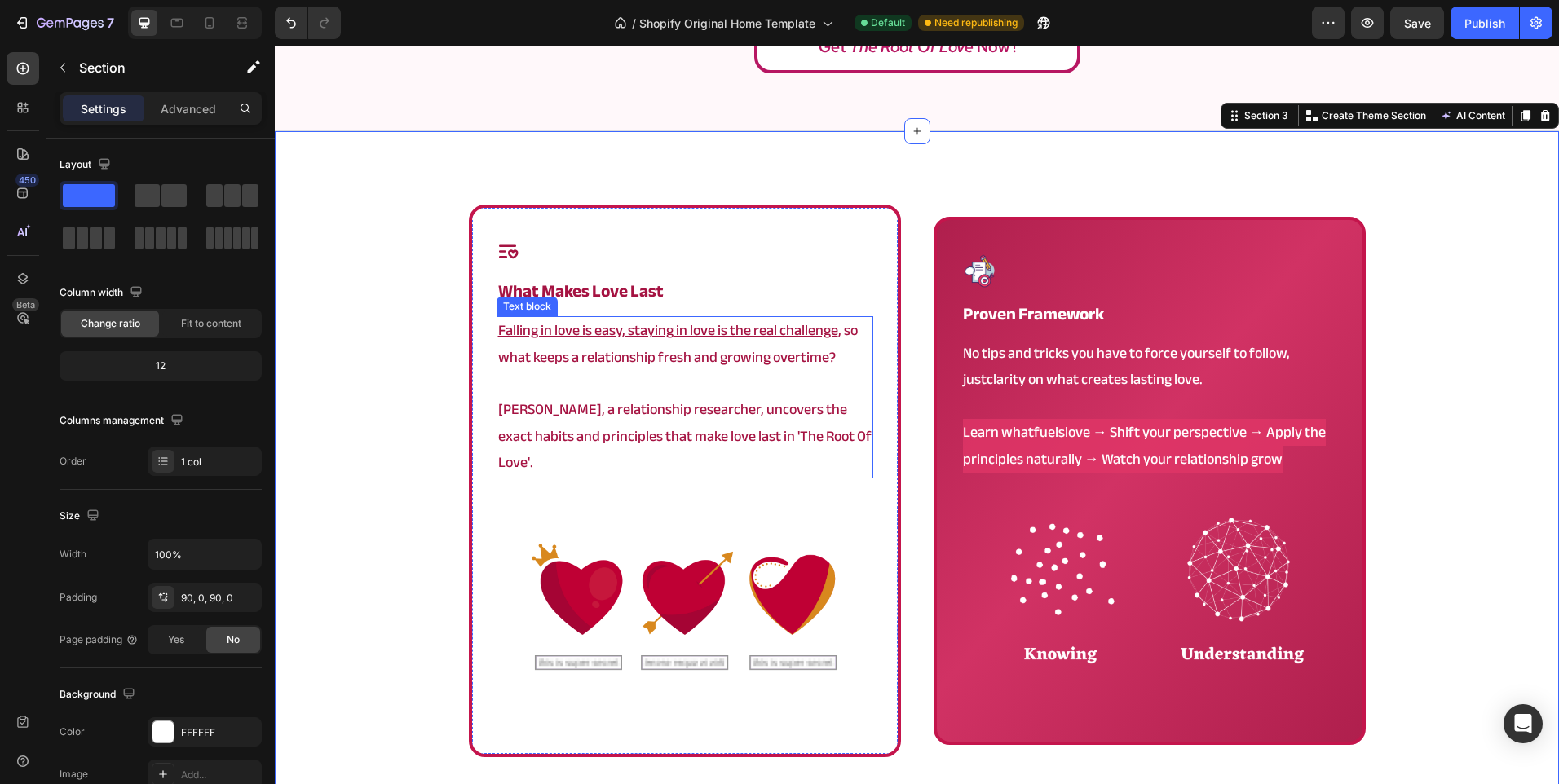
click at [744, 421] on p "Angela, a relationship researcher, uncovers the exact habits and principles tha…" at bounding box center [684, 437] width 373 height 79
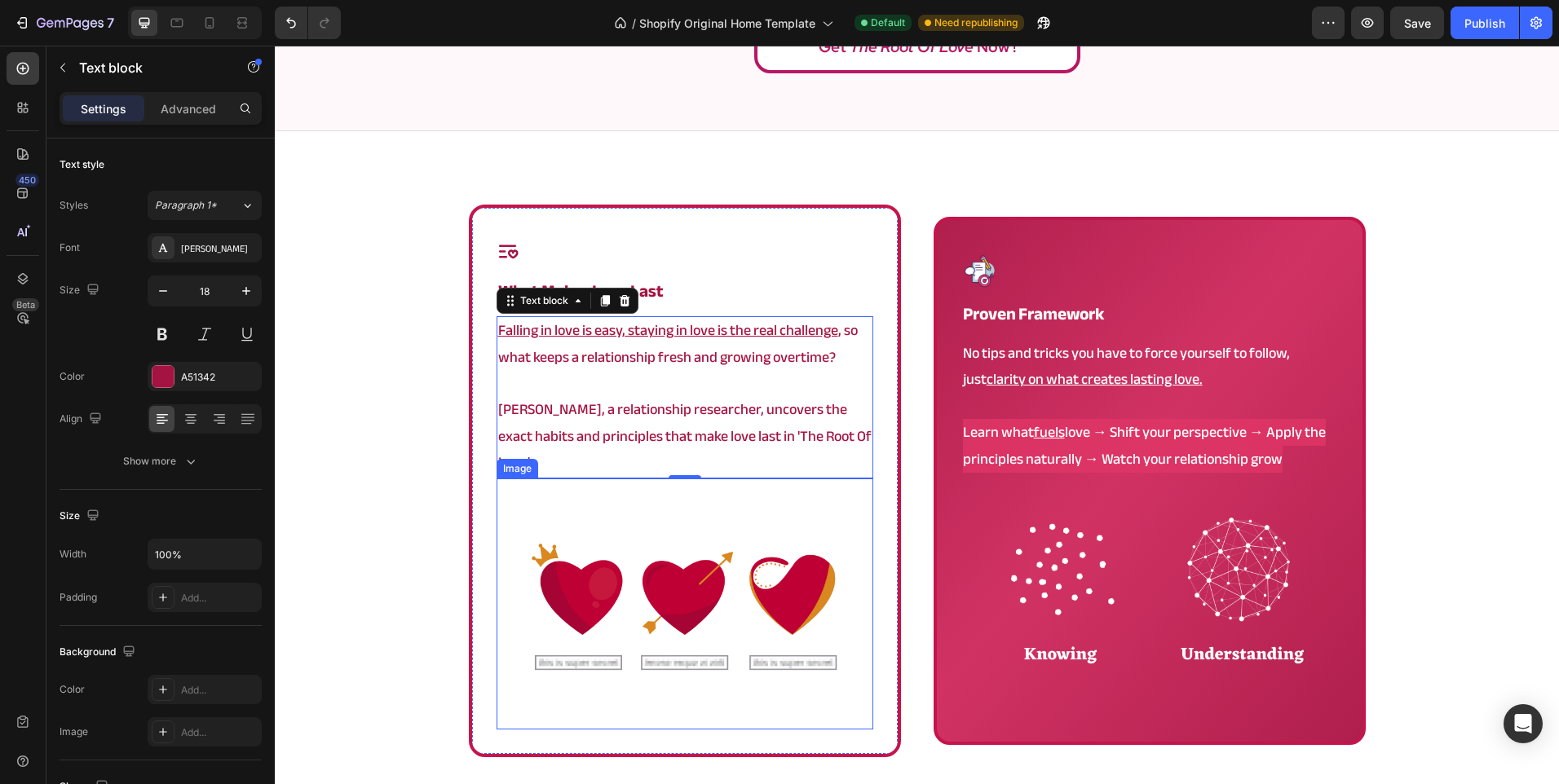
click at [724, 518] on img at bounding box center [684, 603] width 377 height 251
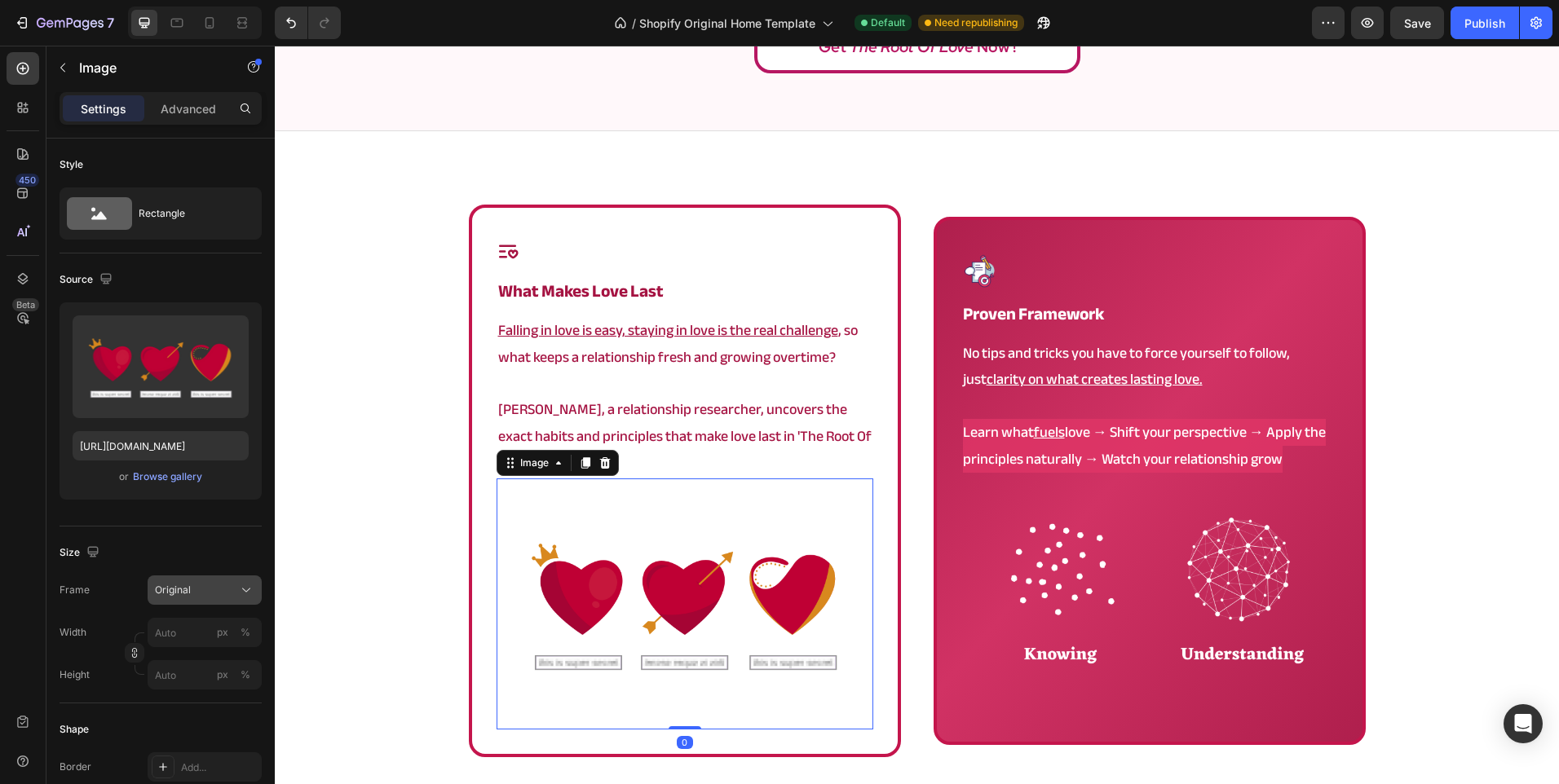
click at [185, 588] on span "Original" at bounding box center [173, 589] width 36 height 15
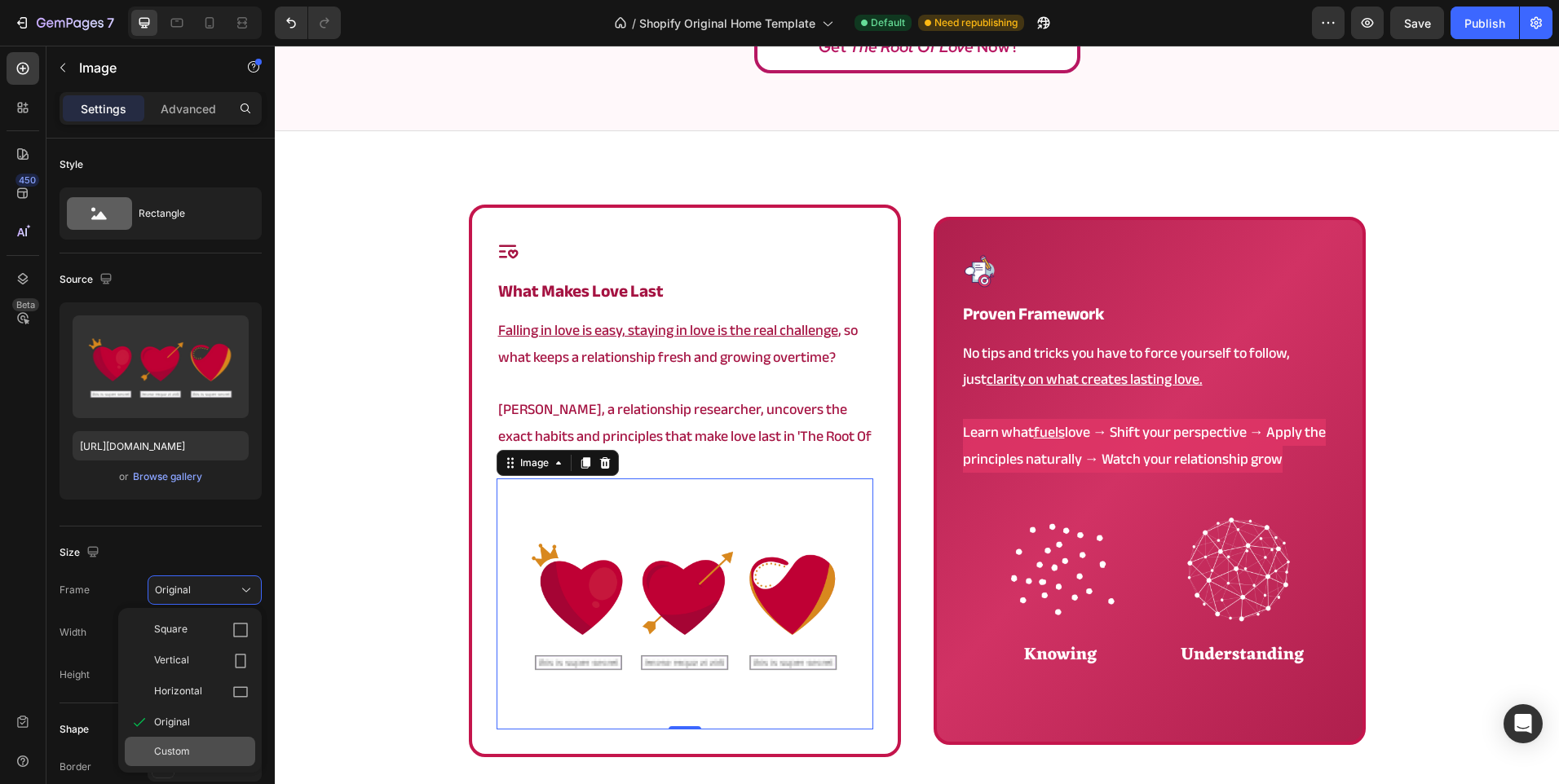
click at [216, 742] on div "Custom" at bounding box center [190, 751] width 130 height 29
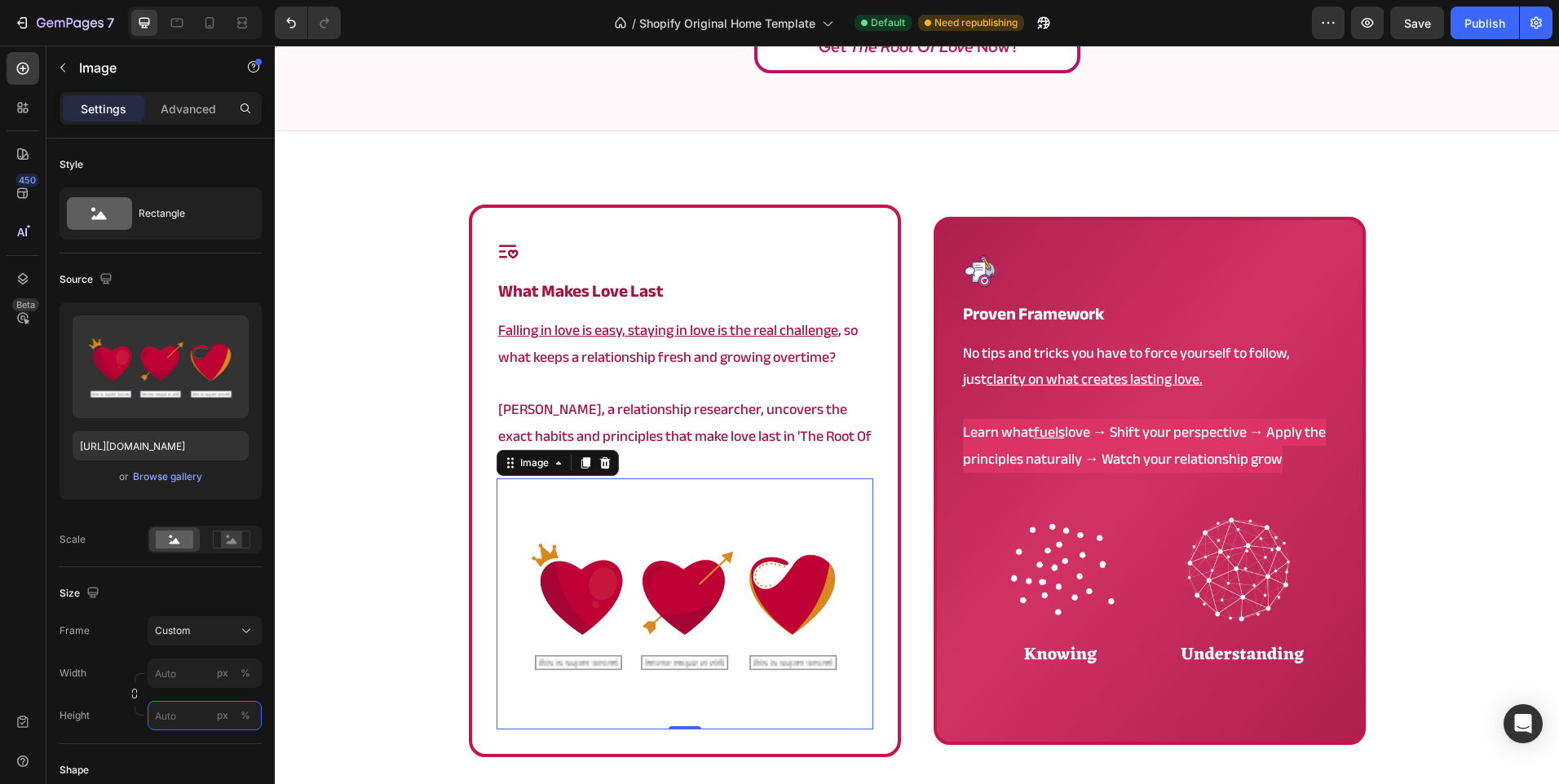
click at [182, 724] on input "px %" at bounding box center [204, 716] width 114 height 29
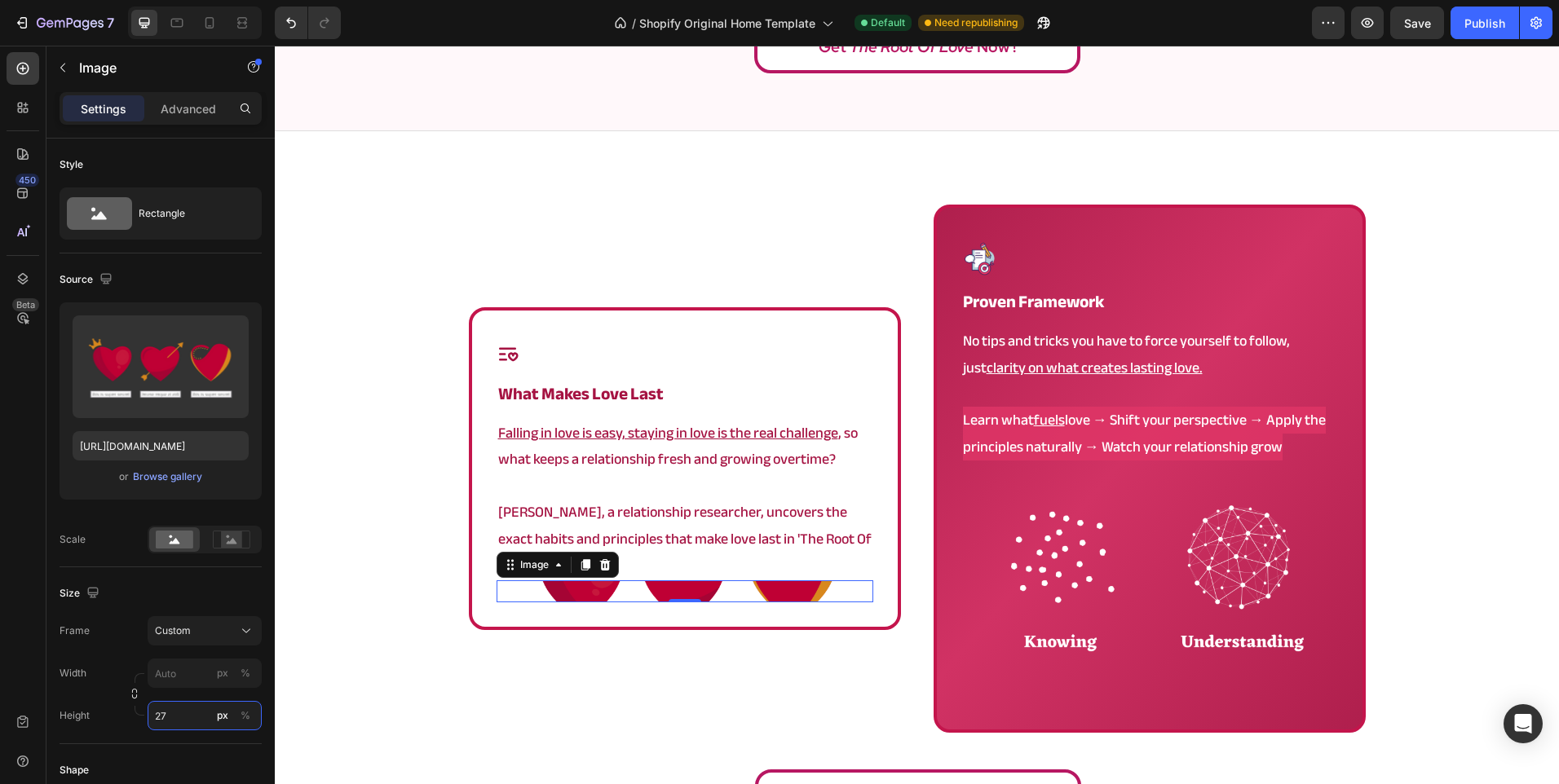
type input "270"
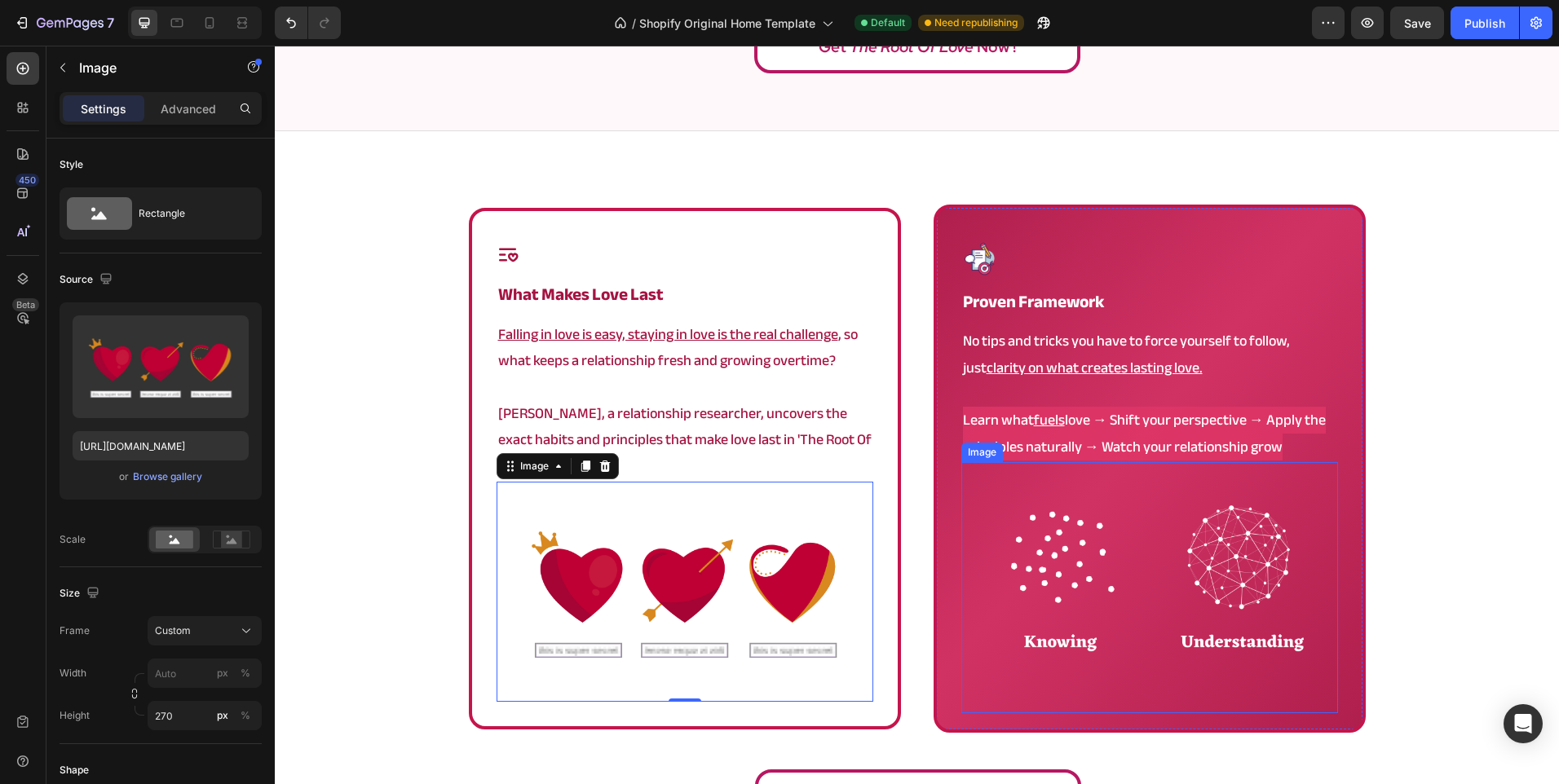
click at [1078, 610] on img at bounding box center [1149, 587] width 377 height 251
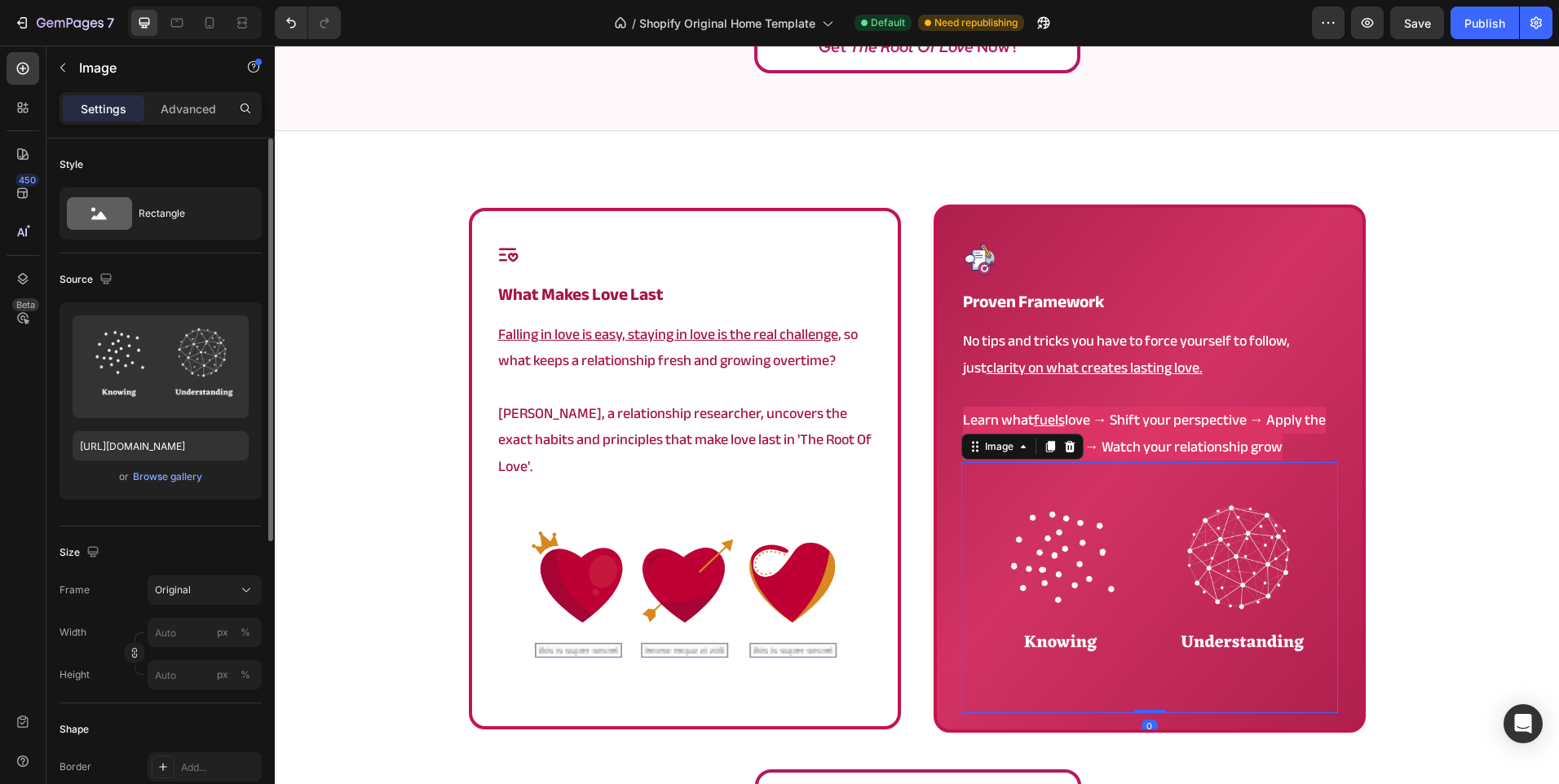
click at [190, 573] on div "Size Frame Original Width px % Height px %" at bounding box center [160, 614] width 203 height 177
click at [180, 594] on span "Original" at bounding box center [173, 589] width 36 height 15
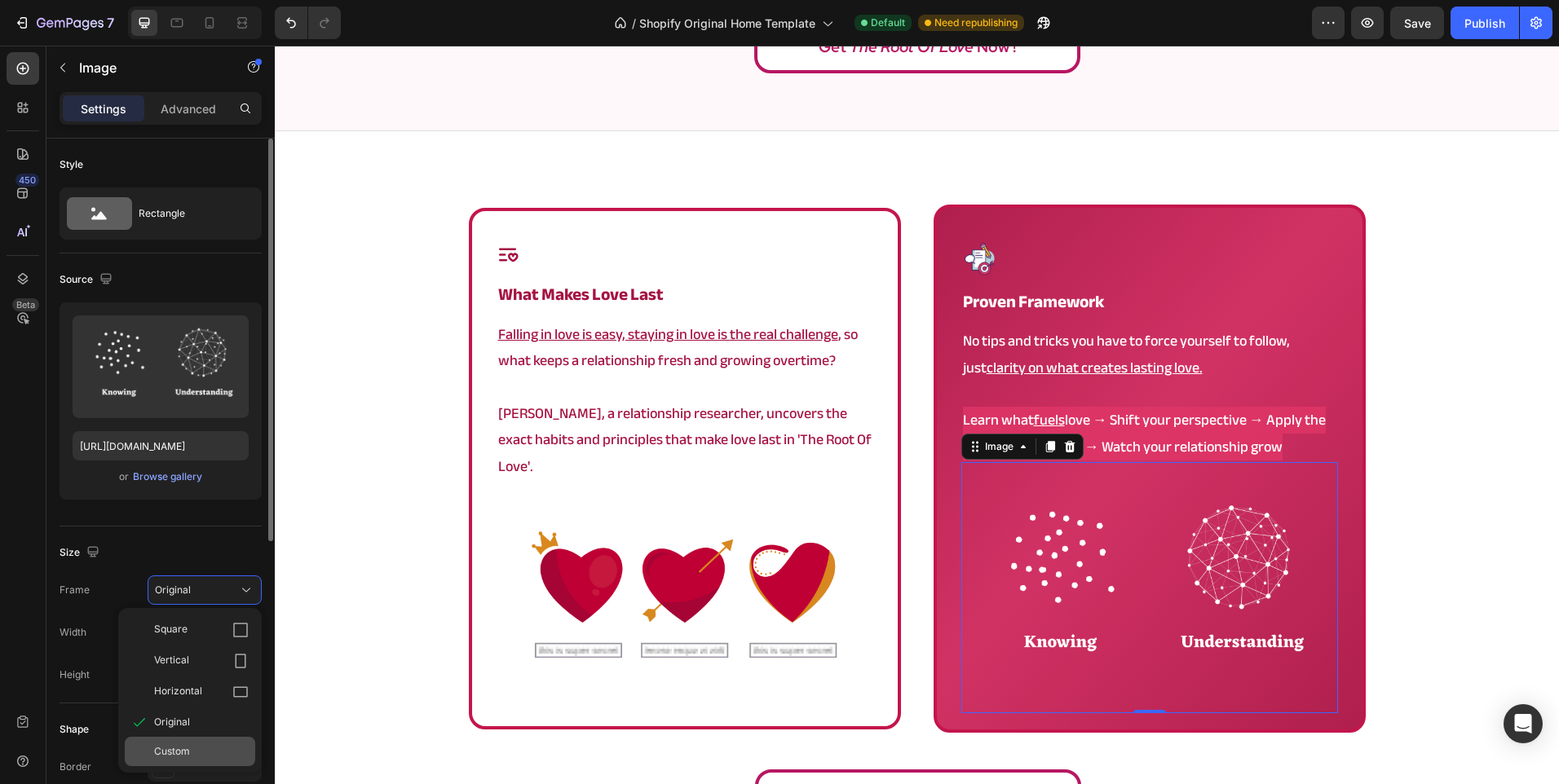
click at [191, 762] on div "Custom" at bounding box center [190, 751] width 130 height 29
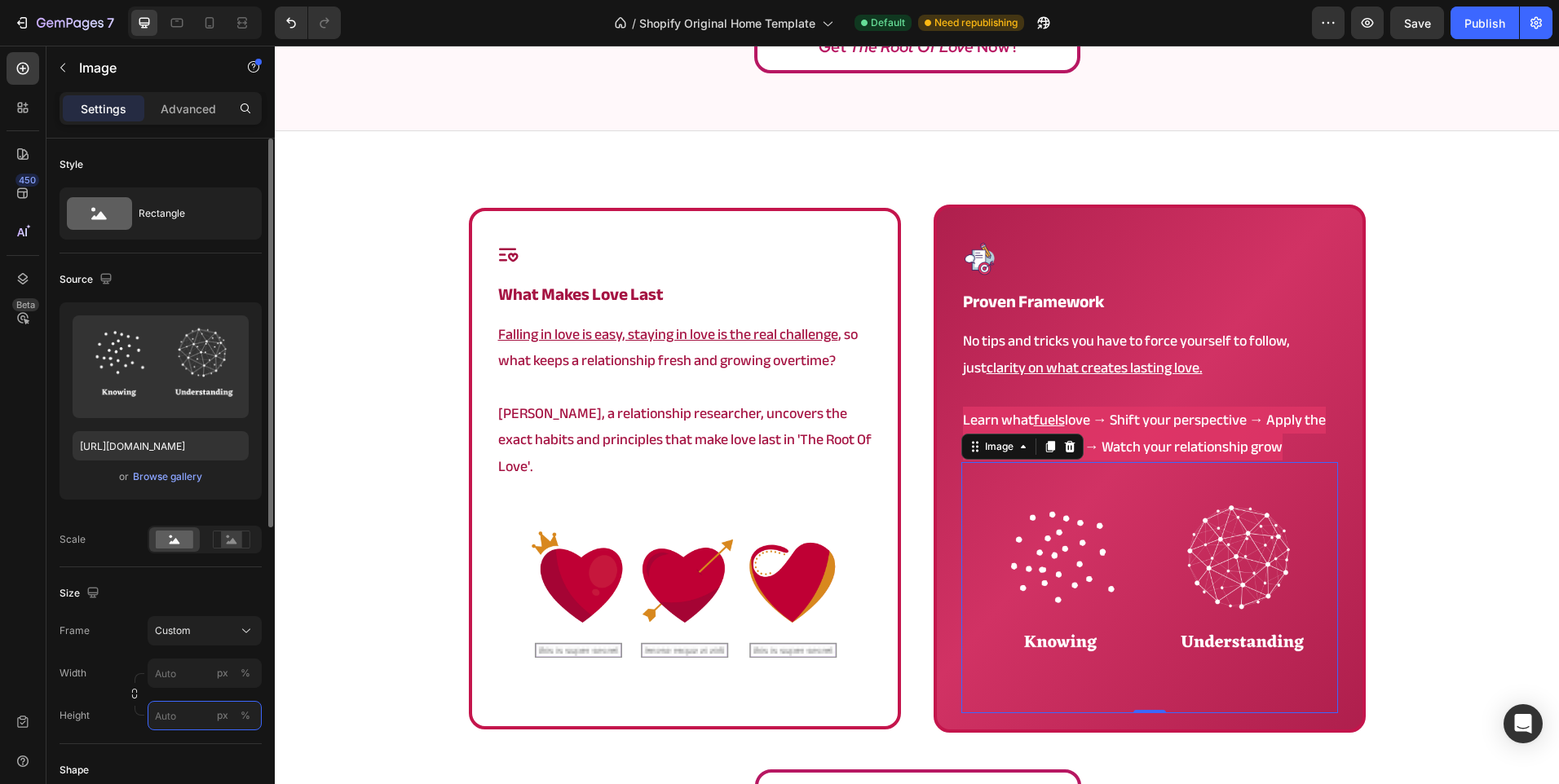
click at [184, 715] on input "px %" at bounding box center [204, 716] width 114 height 29
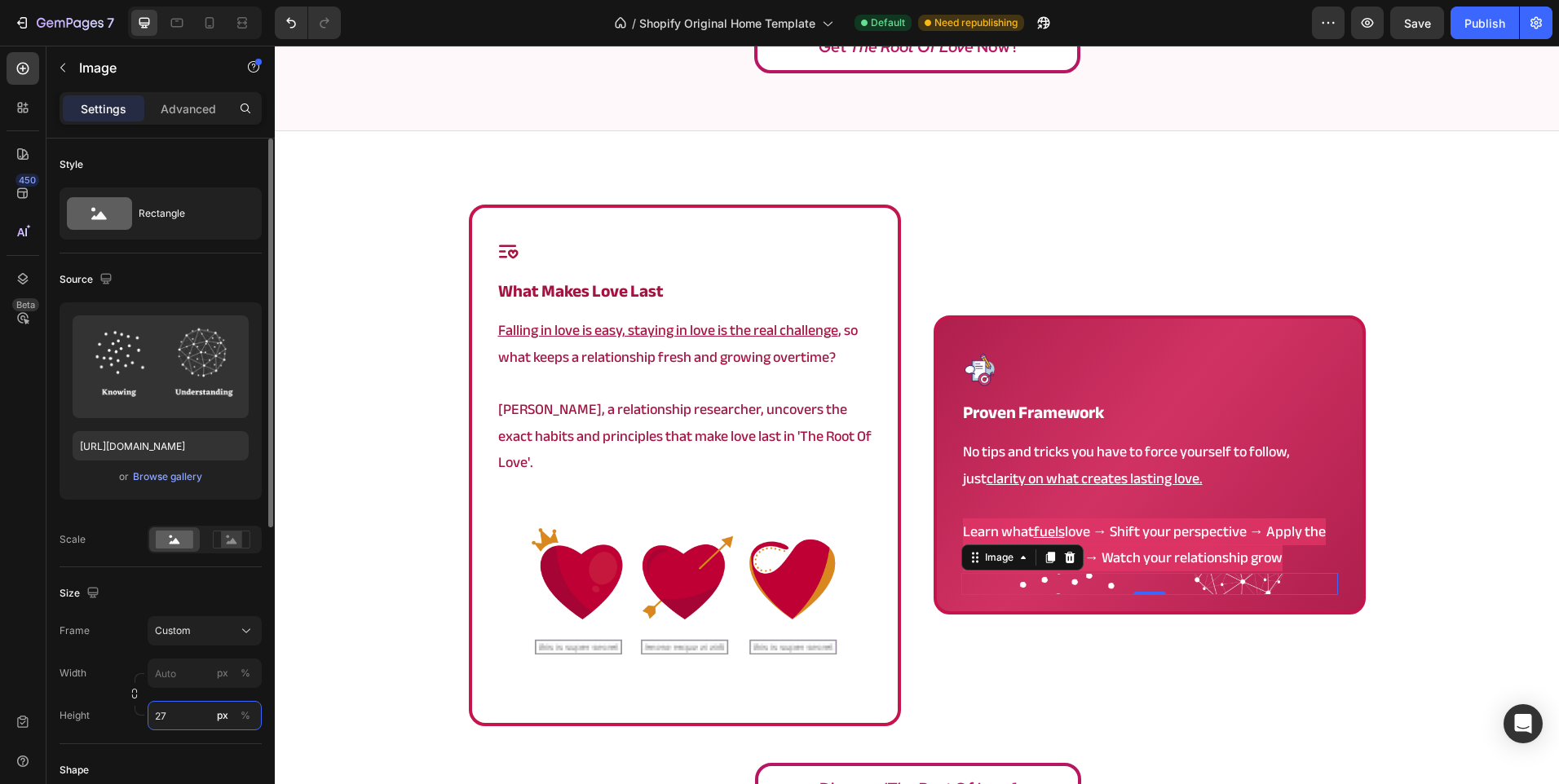
type input "270"
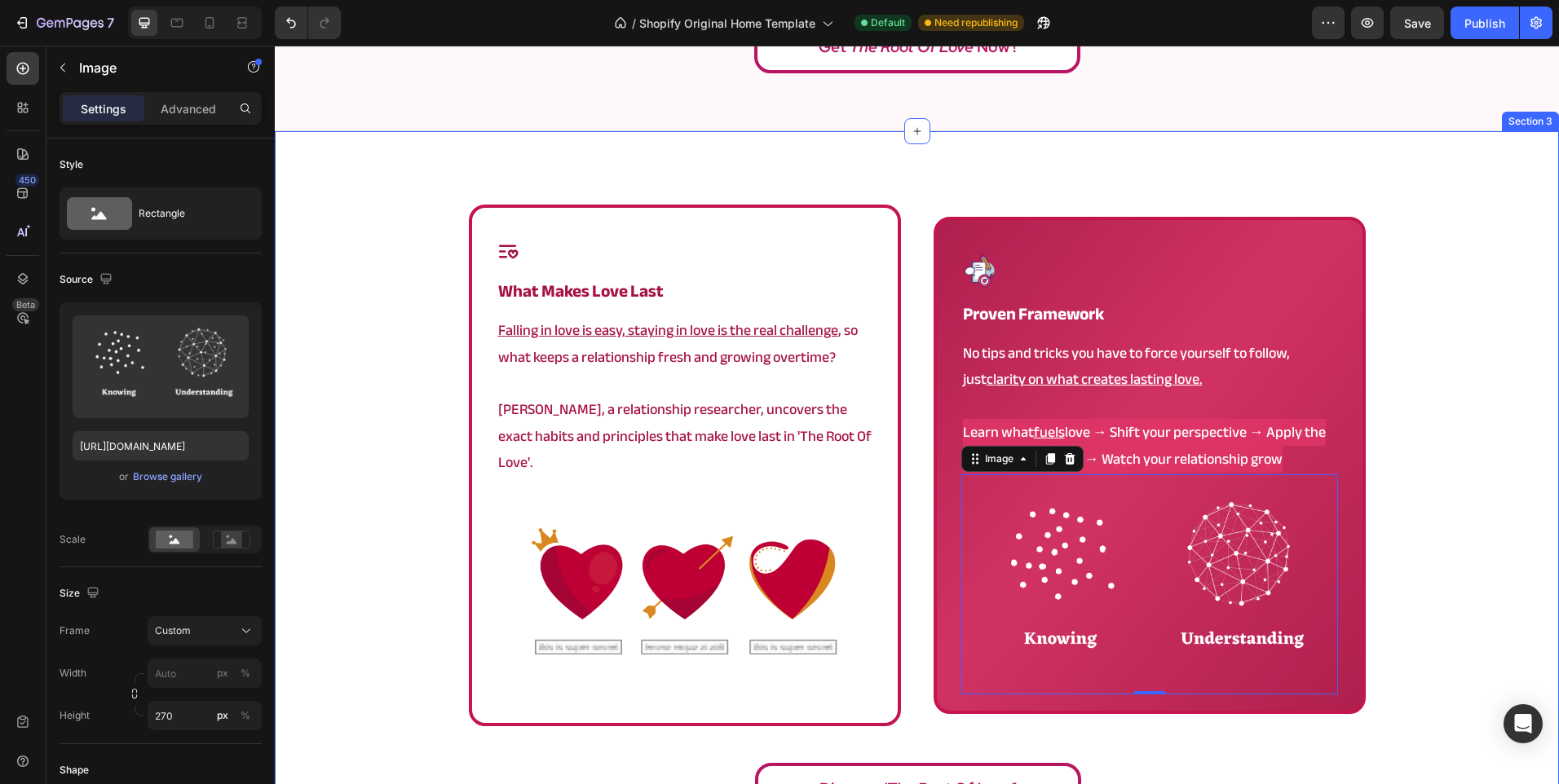
click at [321, 548] on div "Icon what makes love last Heading Falling in love is easy, staying in love is t…" at bounding box center [917, 513] width 1284 height 619
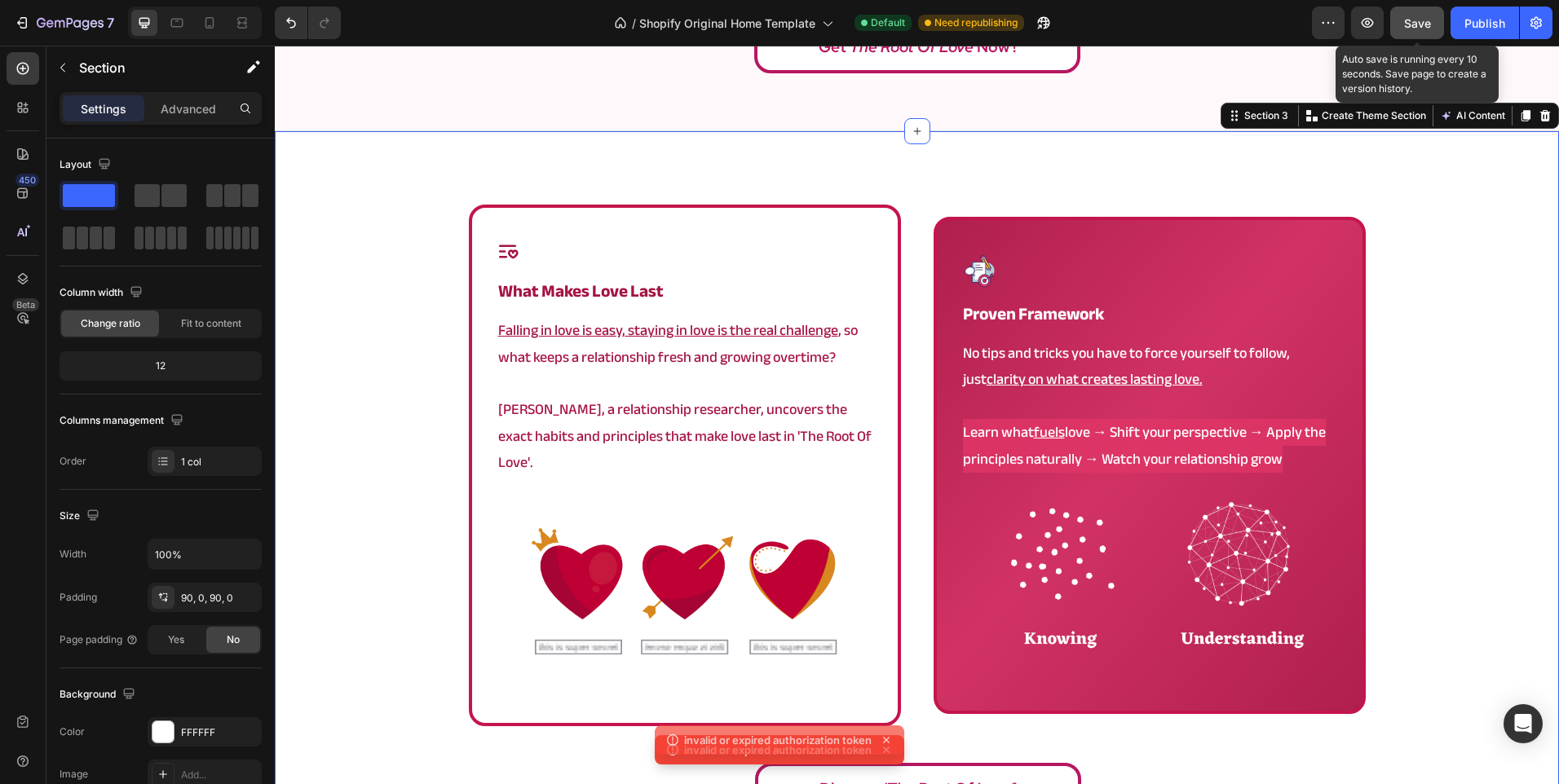
click at [1408, 19] on span "Save" at bounding box center [1417, 23] width 27 height 14
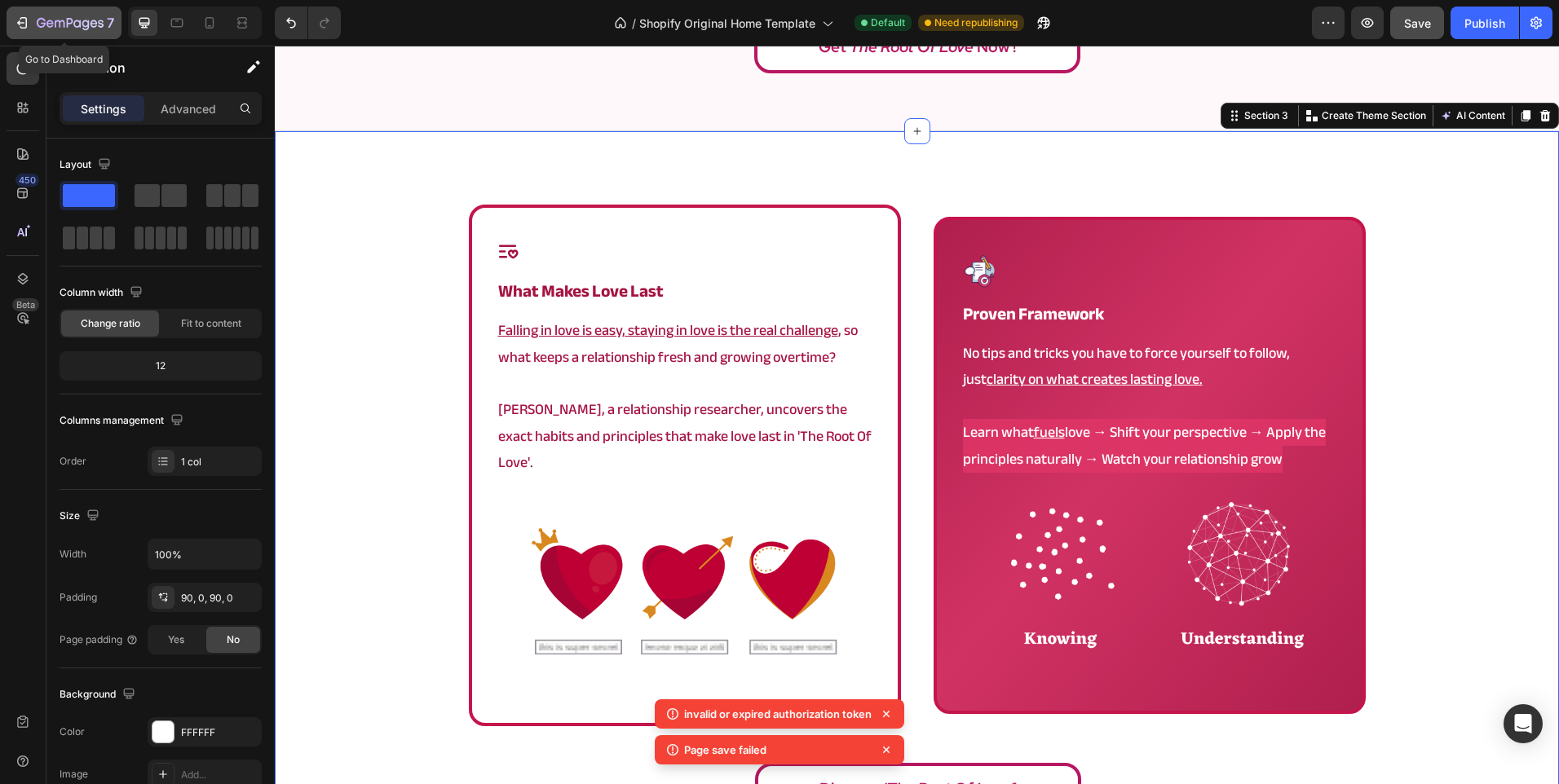
click at [53, 18] on icon "button" at bounding box center [71, 24] width 67 height 14
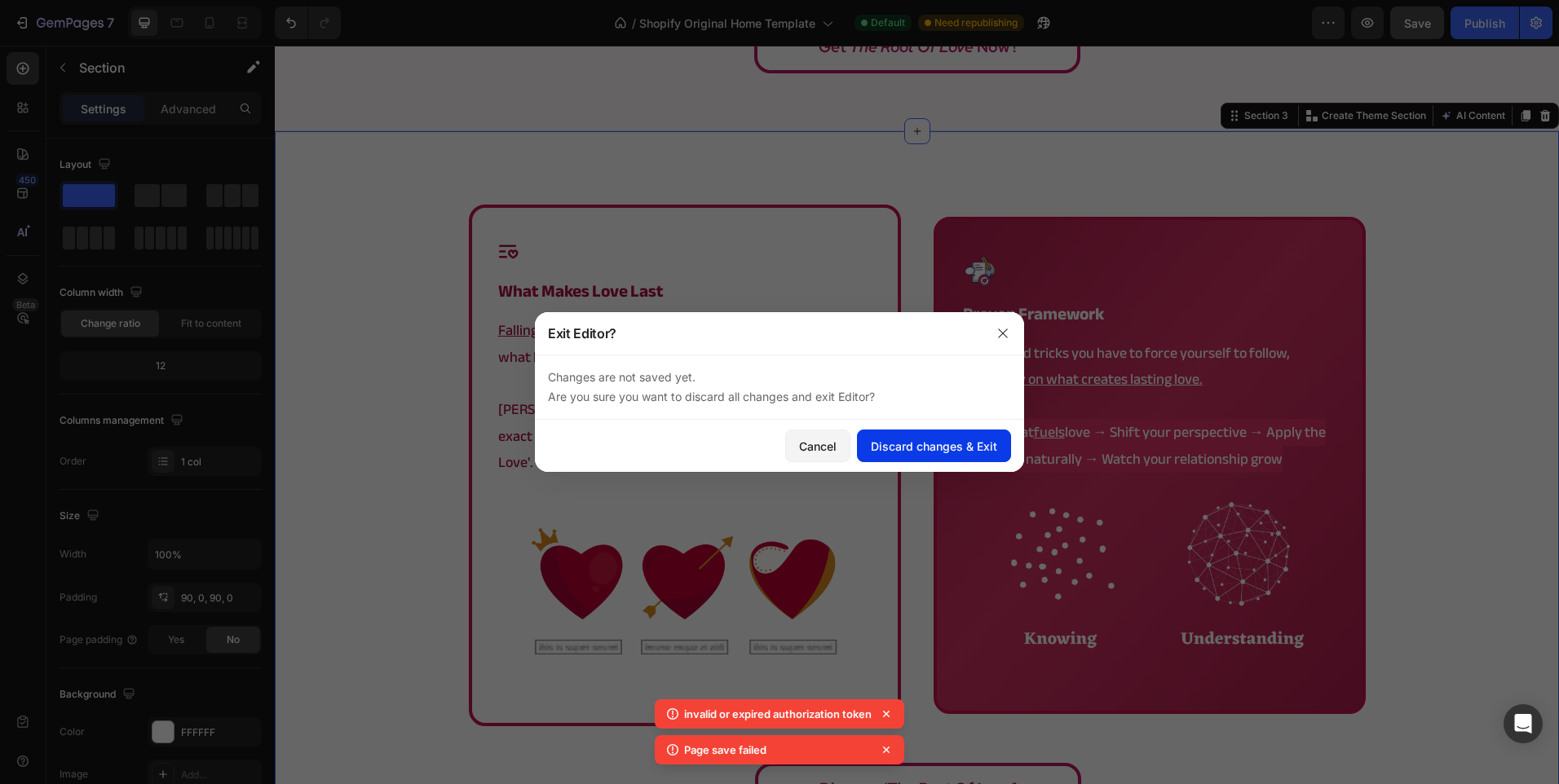
click at [945, 449] on div "Discard changes & Exit" at bounding box center [933, 446] width 127 height 17
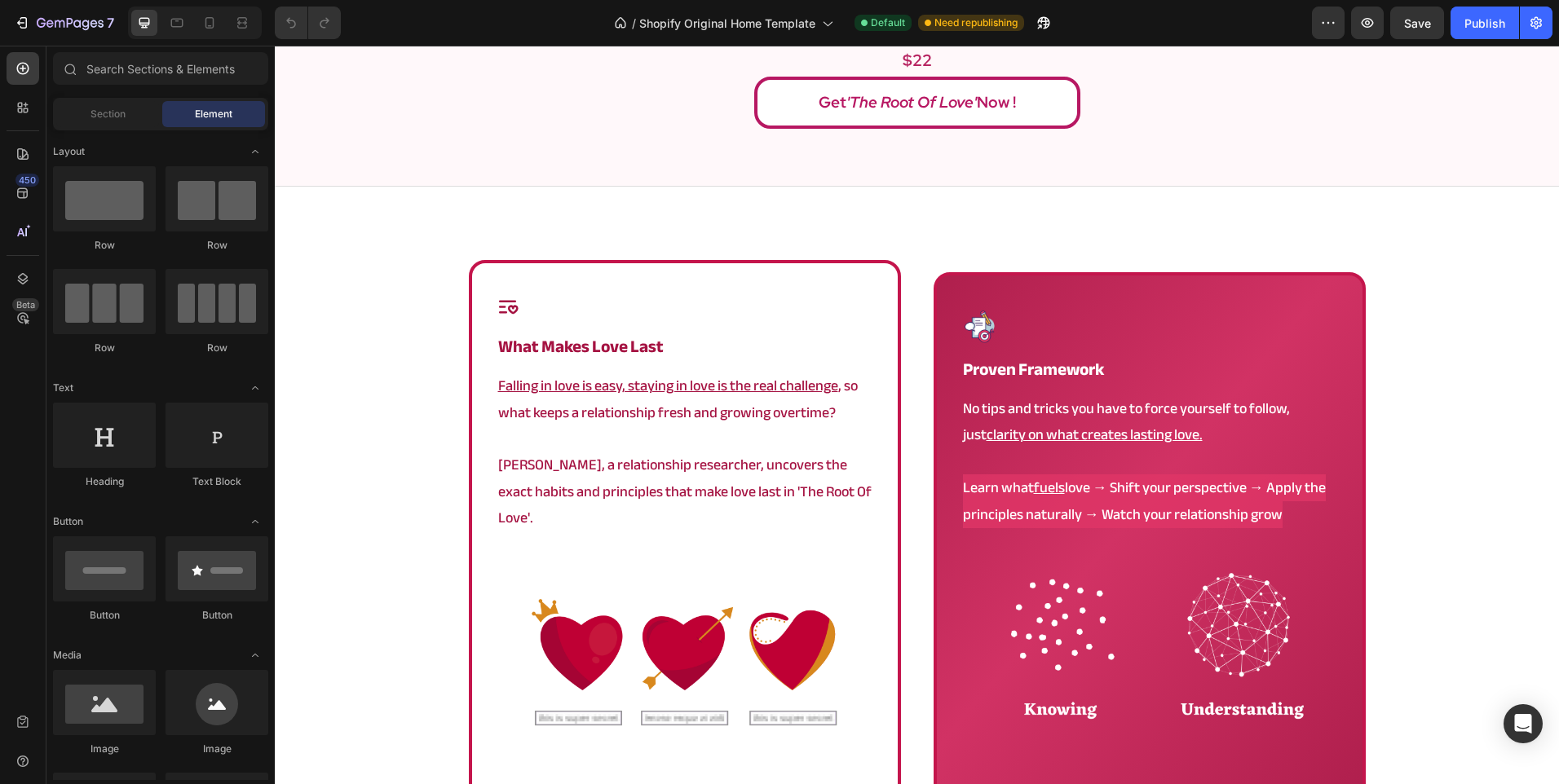
scroll to position [978, 0]
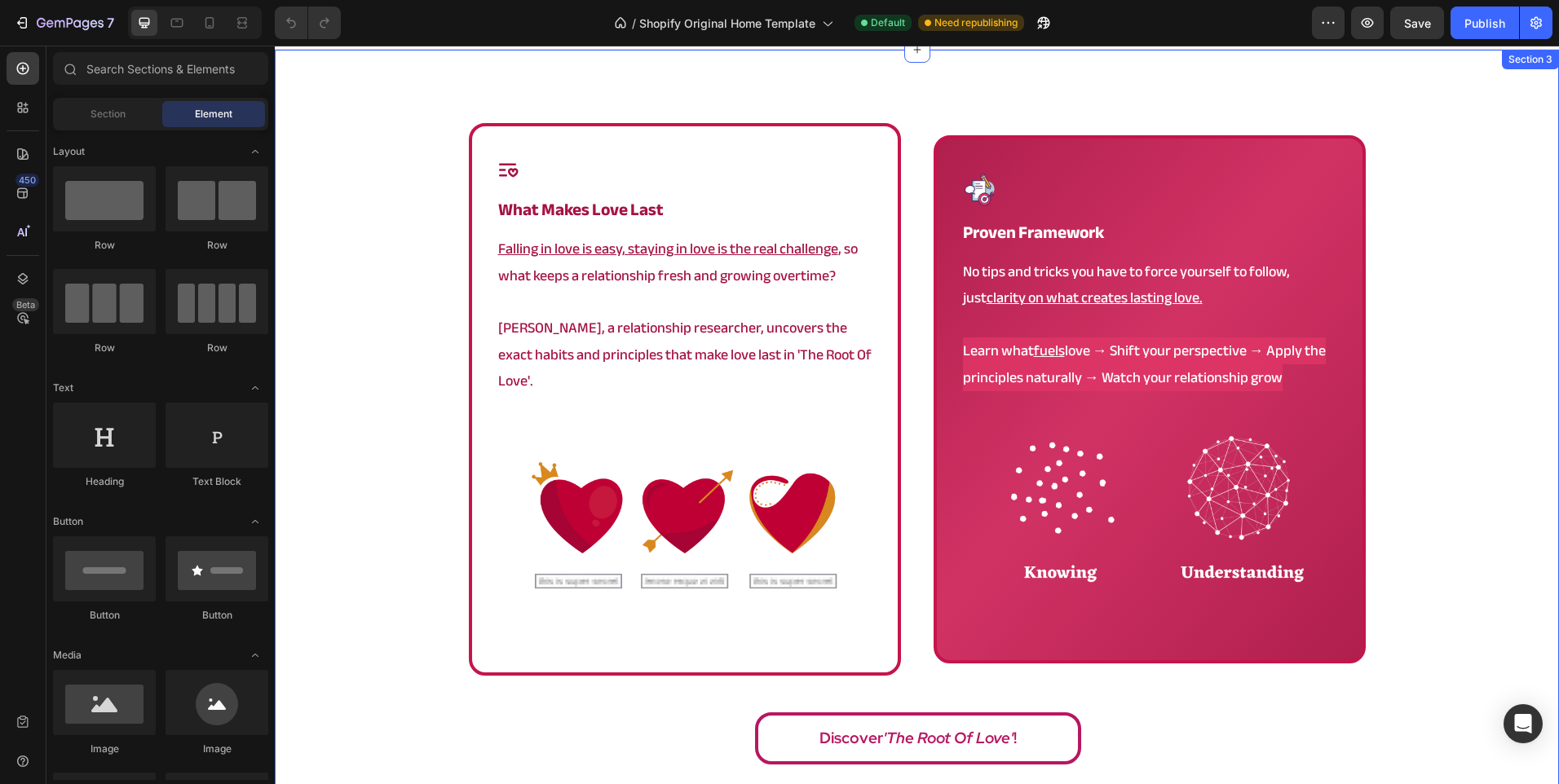
click at [1461, 563] on div "Icon what makes love last Heading Falling in love is easy, staying in love is t…" at bounding box center [917, 448] width 1284 height 650
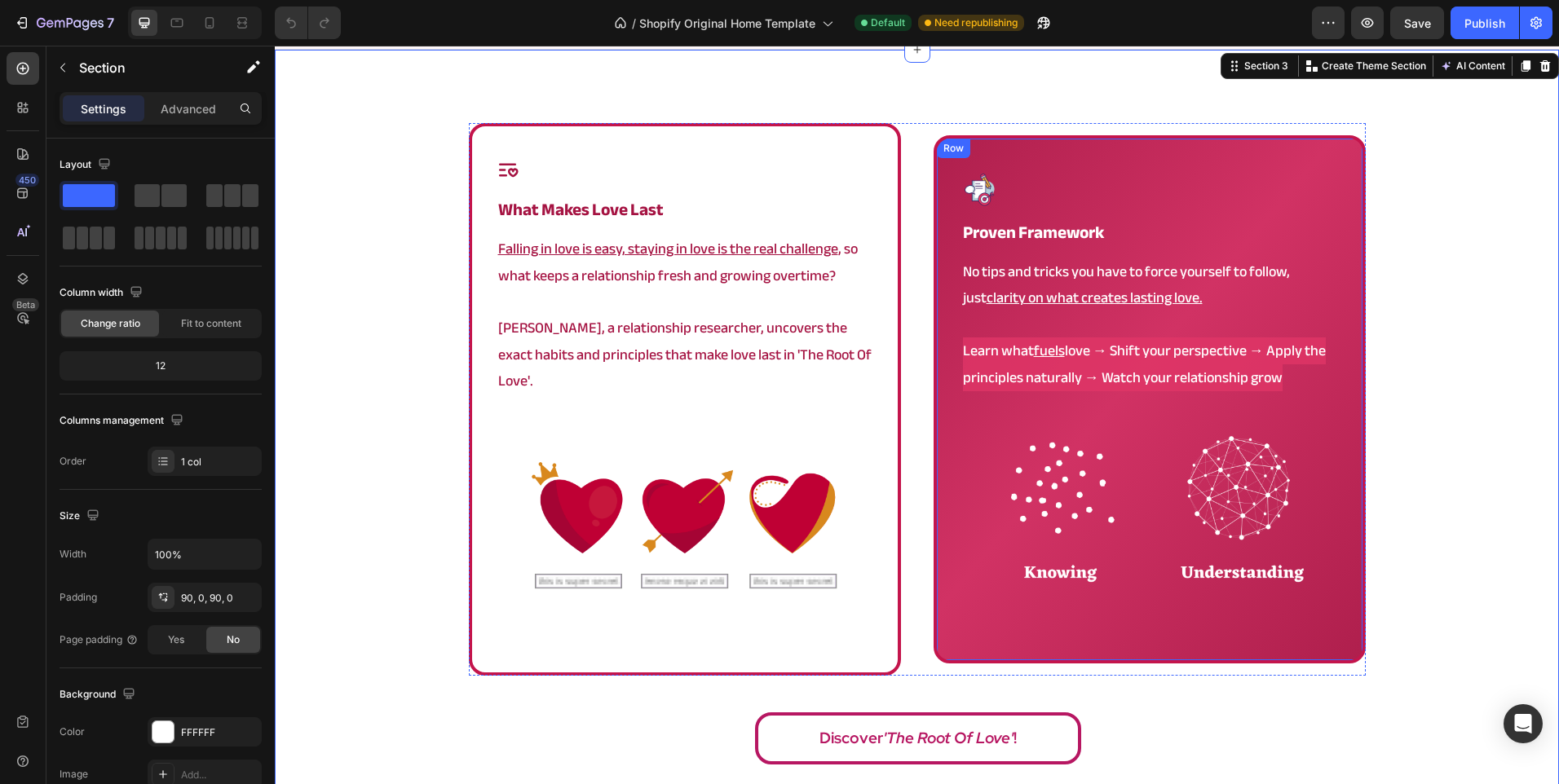
click at [937, 178] on div "Image proven framework Heading No tips and tricks you have to force yourself to…" at bounding box center [1149, 399] width 432 height 528
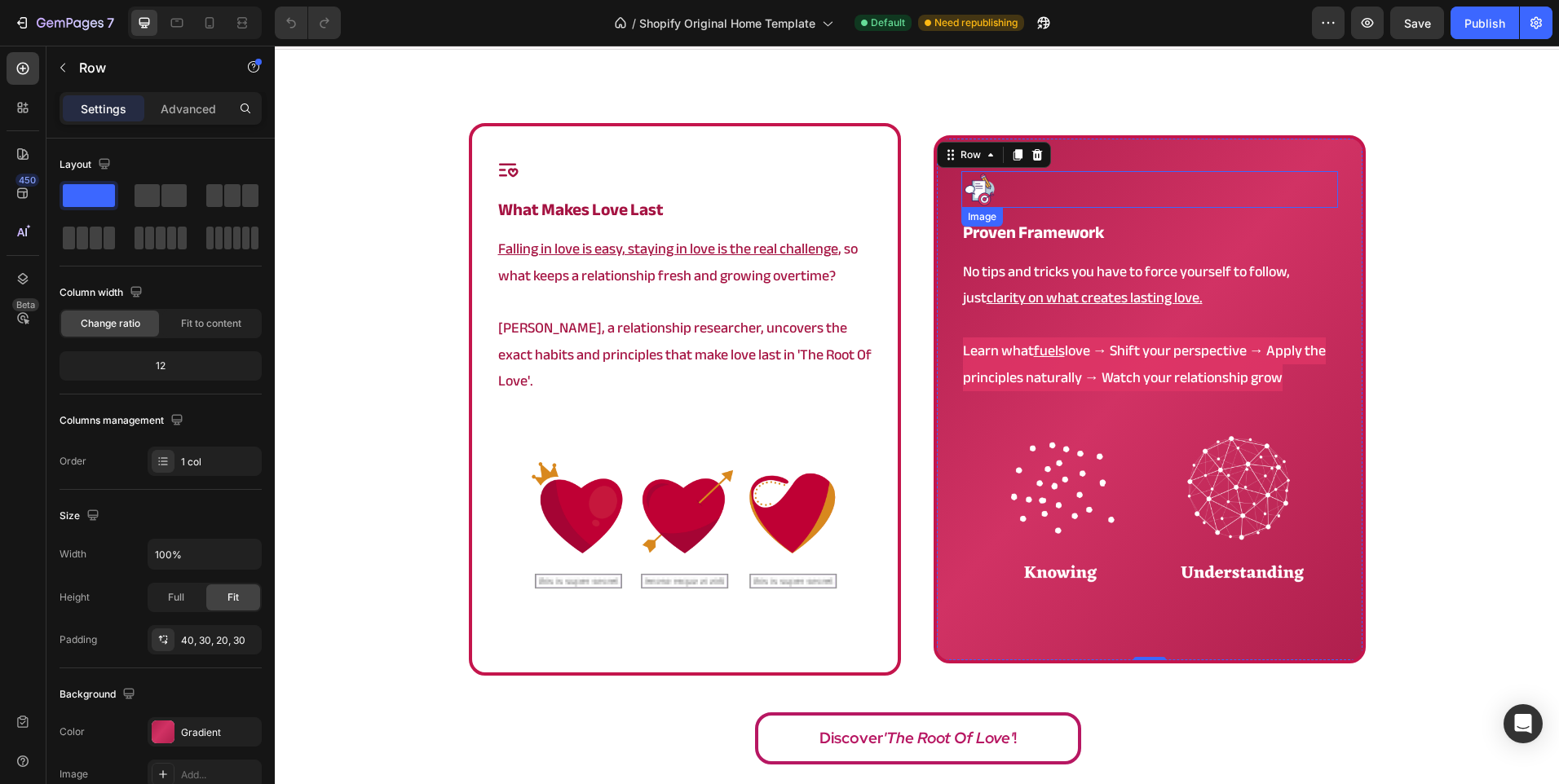
click at [1001, 182] on div at bounding box center [1149, 190] width 377 height 37
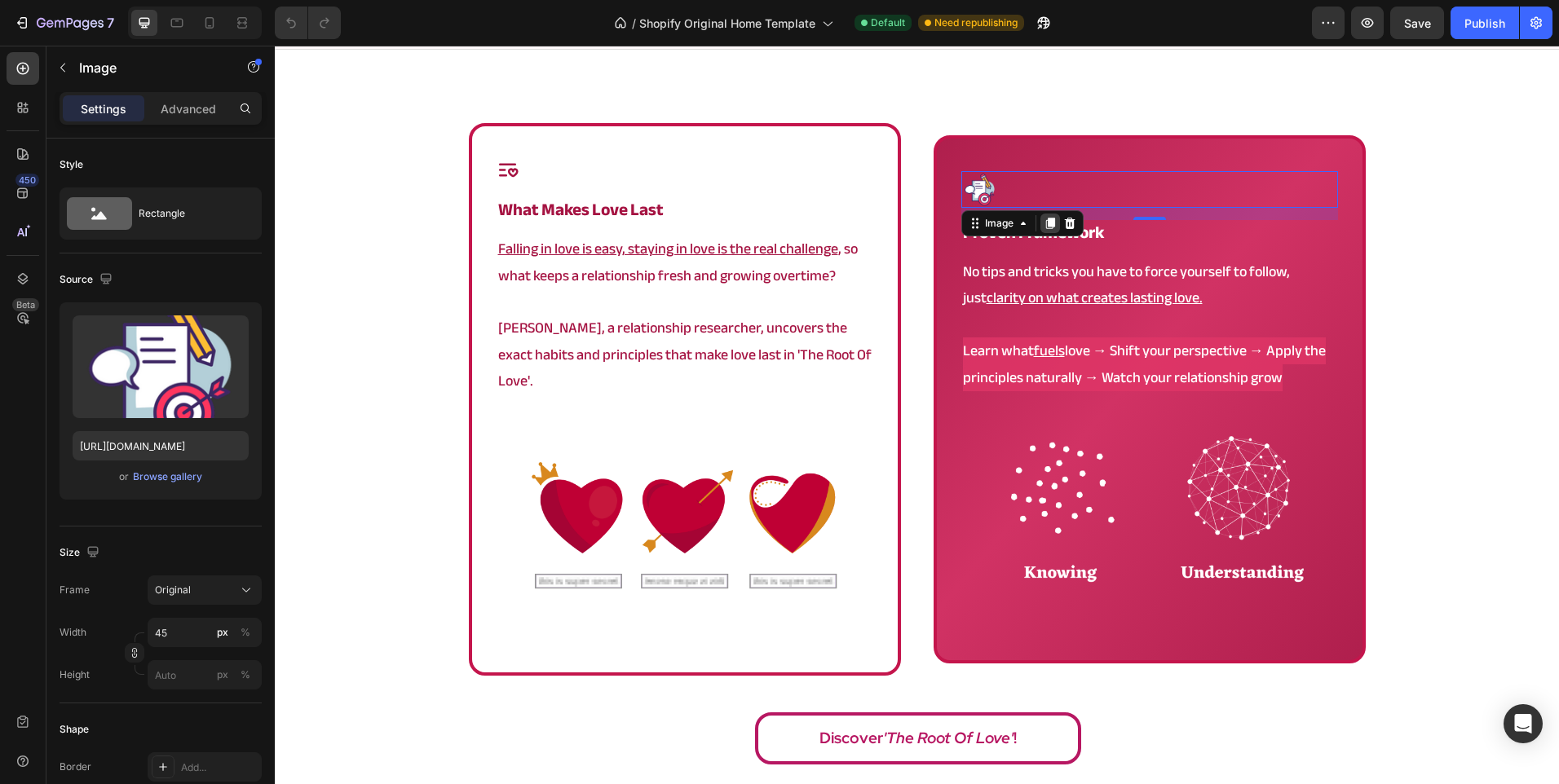
click at [1044, 217] on icon at bounding box center [1050, 223] width 13 height 13
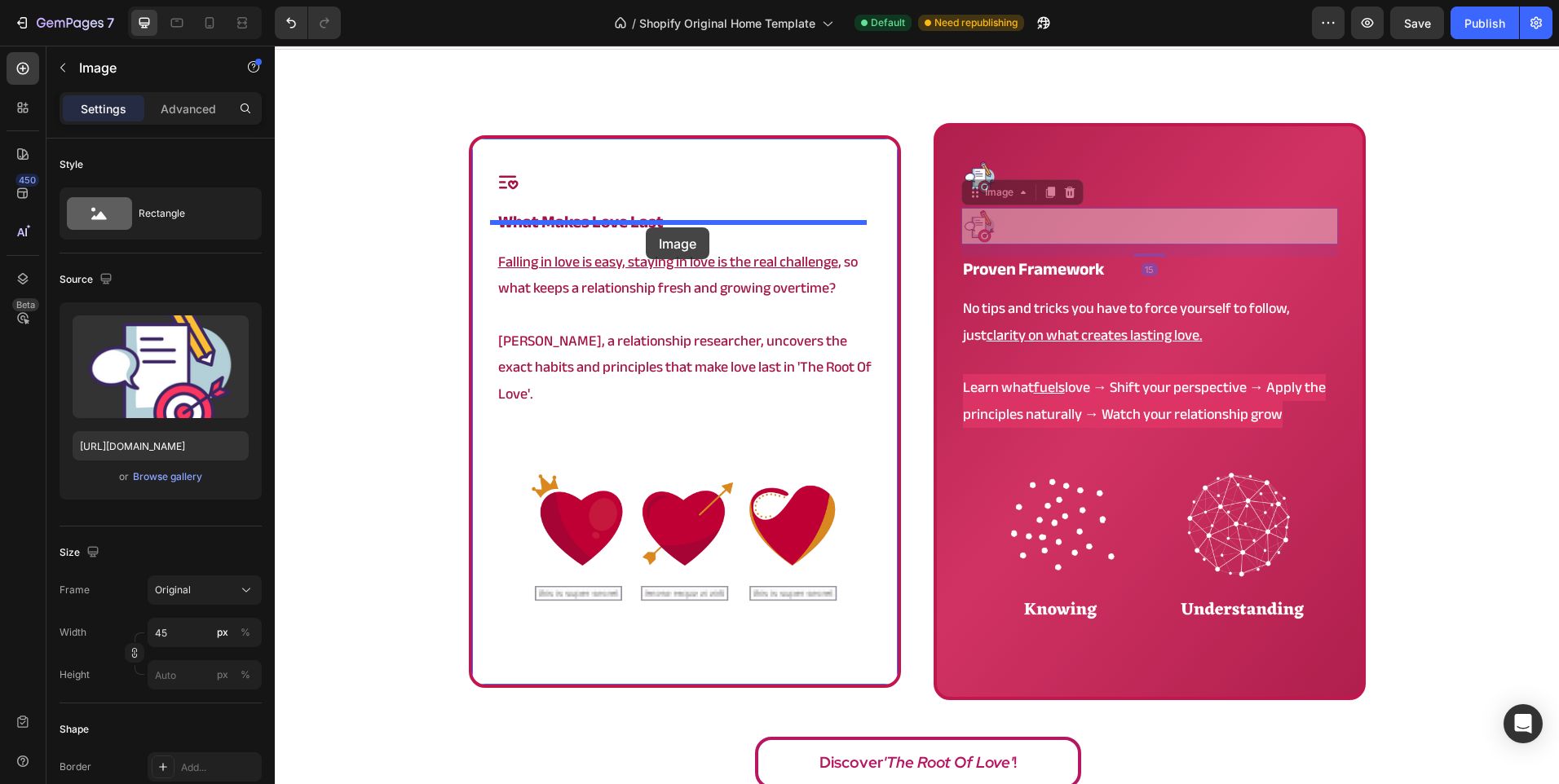
drag, startPoint x: 1022, startPoint y: 228, endPoint x: 645, endPoint y: 227, distance: 377.0
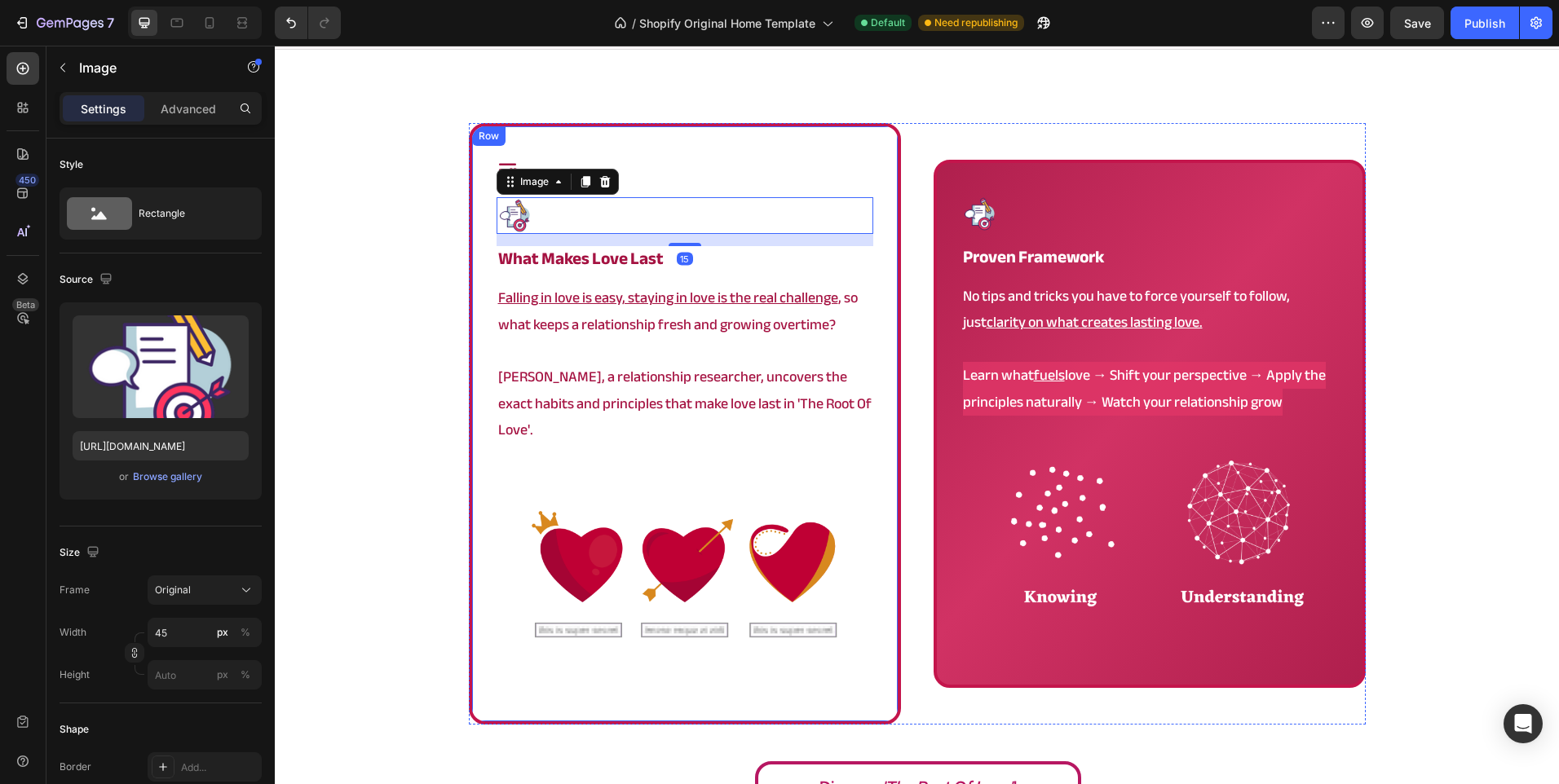
click at [681, 179] on div "Icon" at bounding box center [684, 170] width 377 height 22
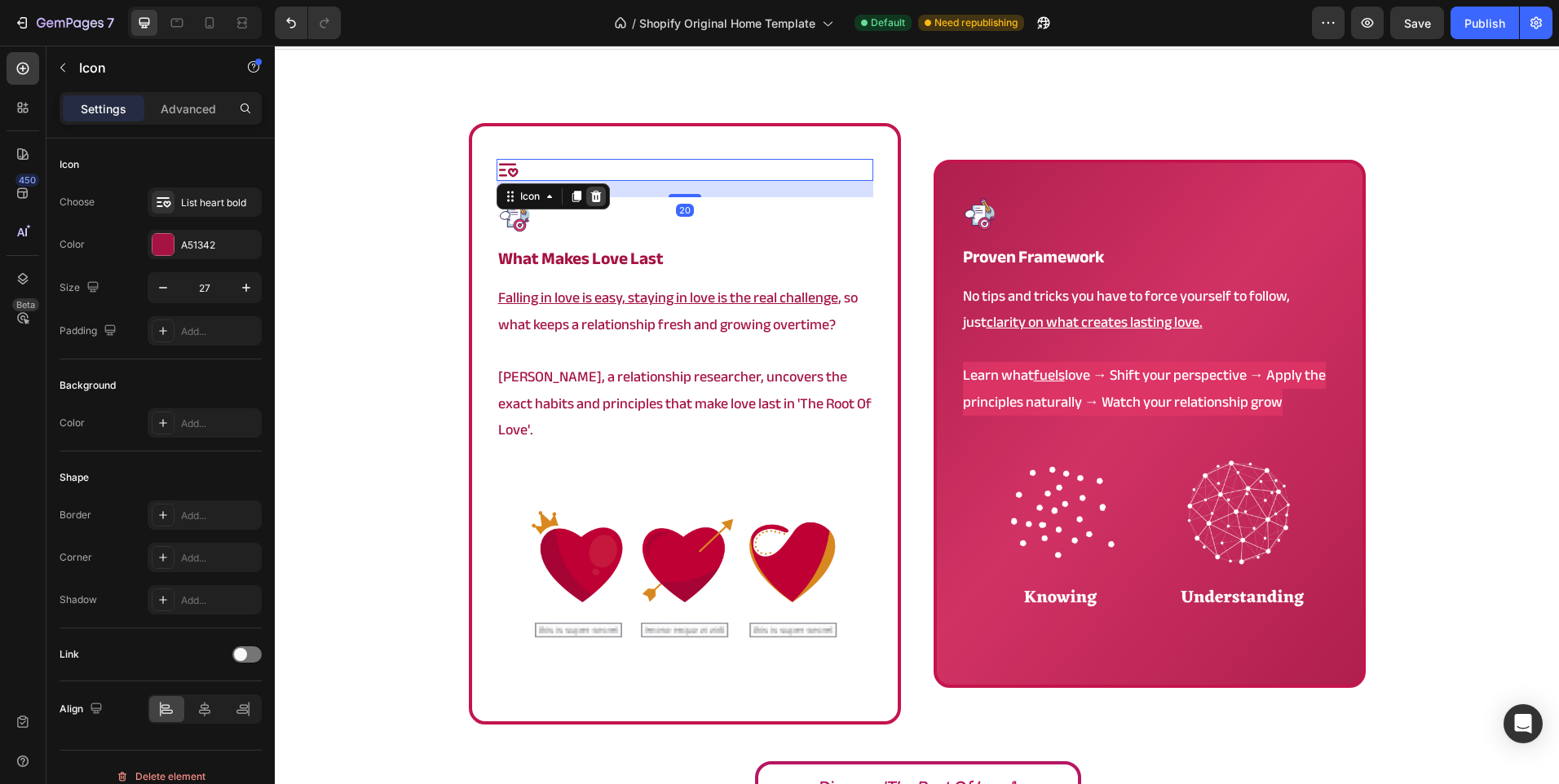
click at [596, 191] on icon at bounding box center [596, 196] width 13 height 13
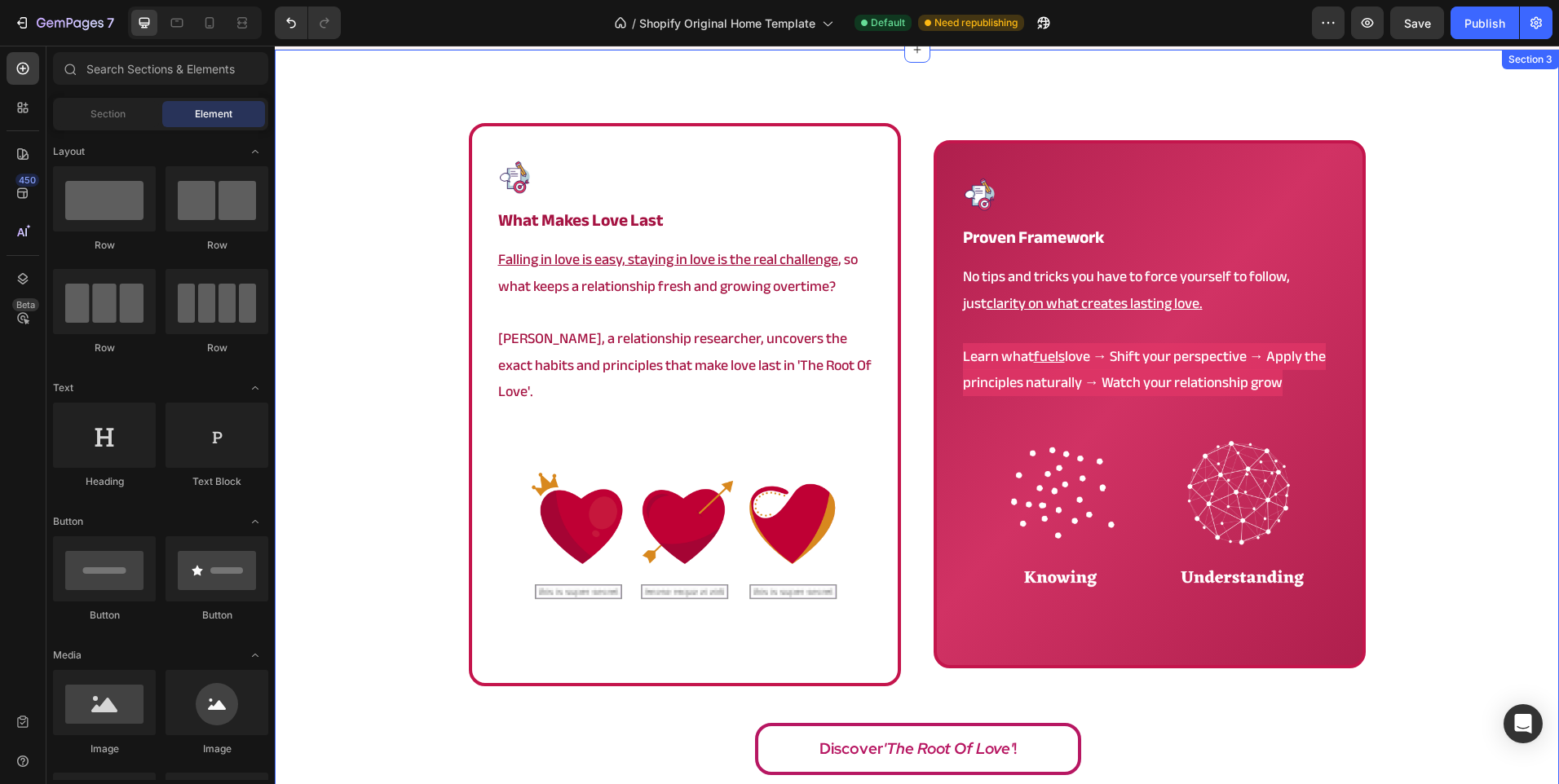
click at [353, 201] on div "Image what makes love last Heading Falling in love is easy, staying in love is …" at bounding box center [917, 453] width 1284 height 661
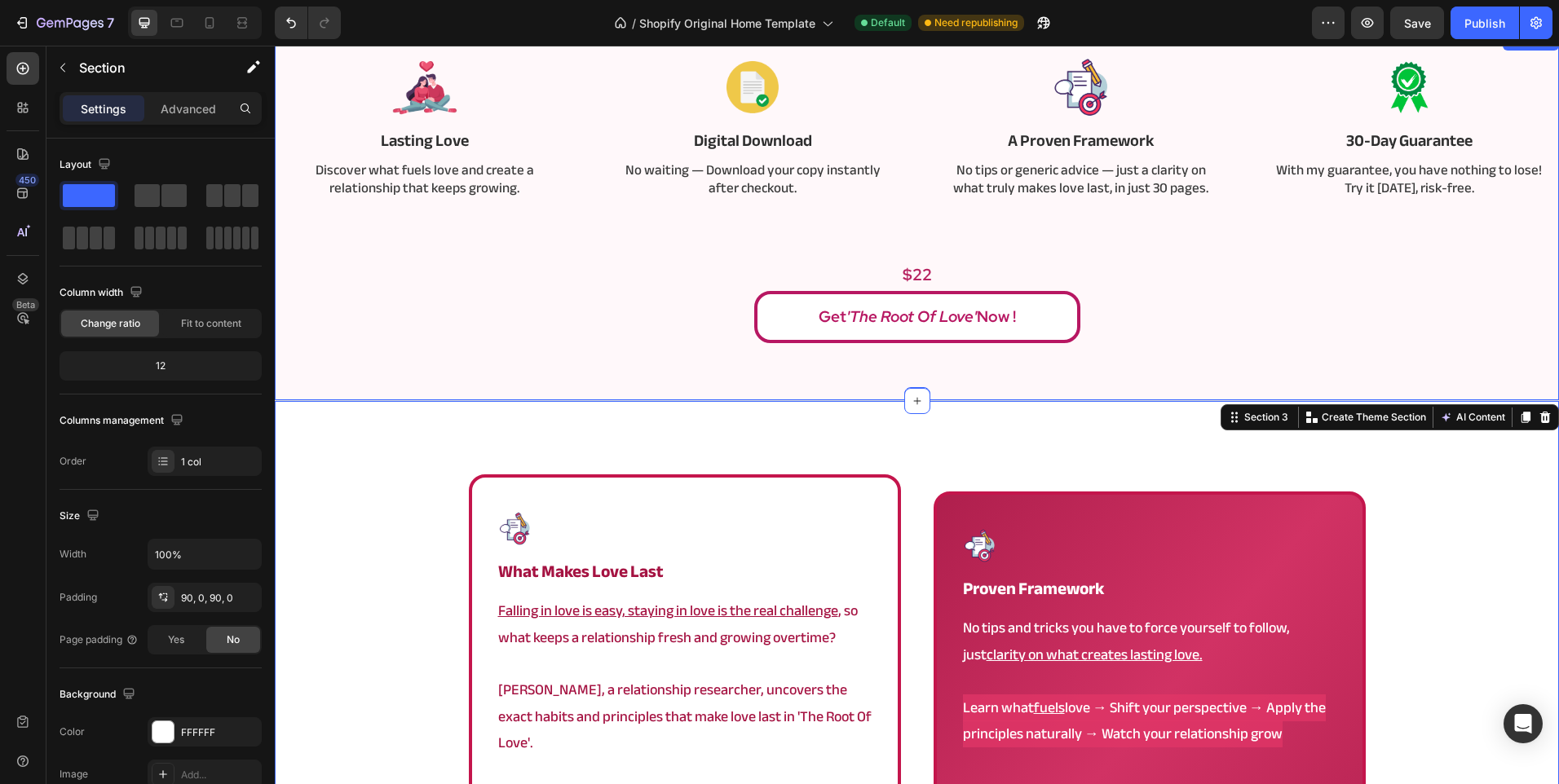
scroll to position [652, 0]
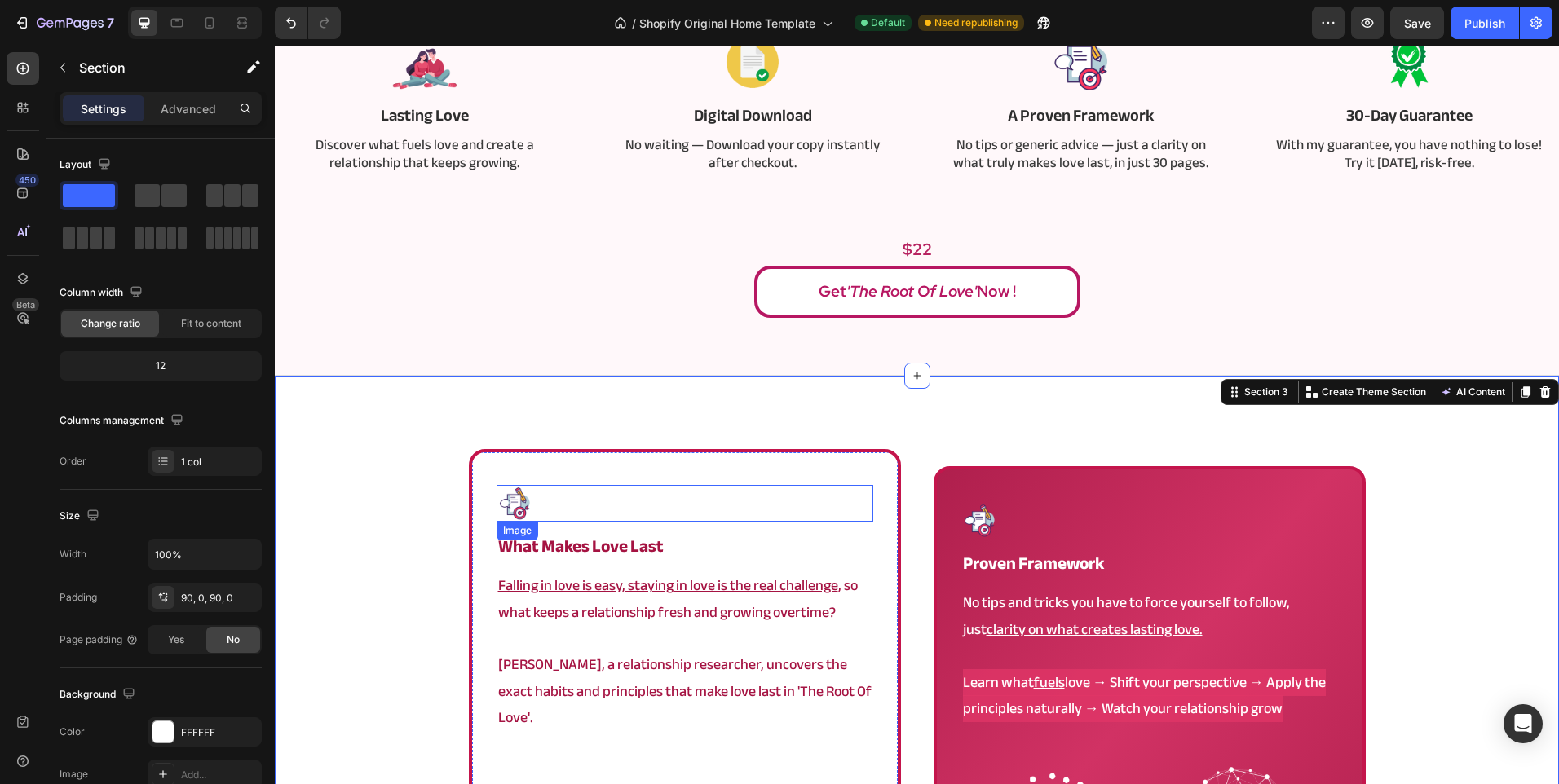
click at [643, 507] on div at bounding box center [684, 503] width 377 height 37
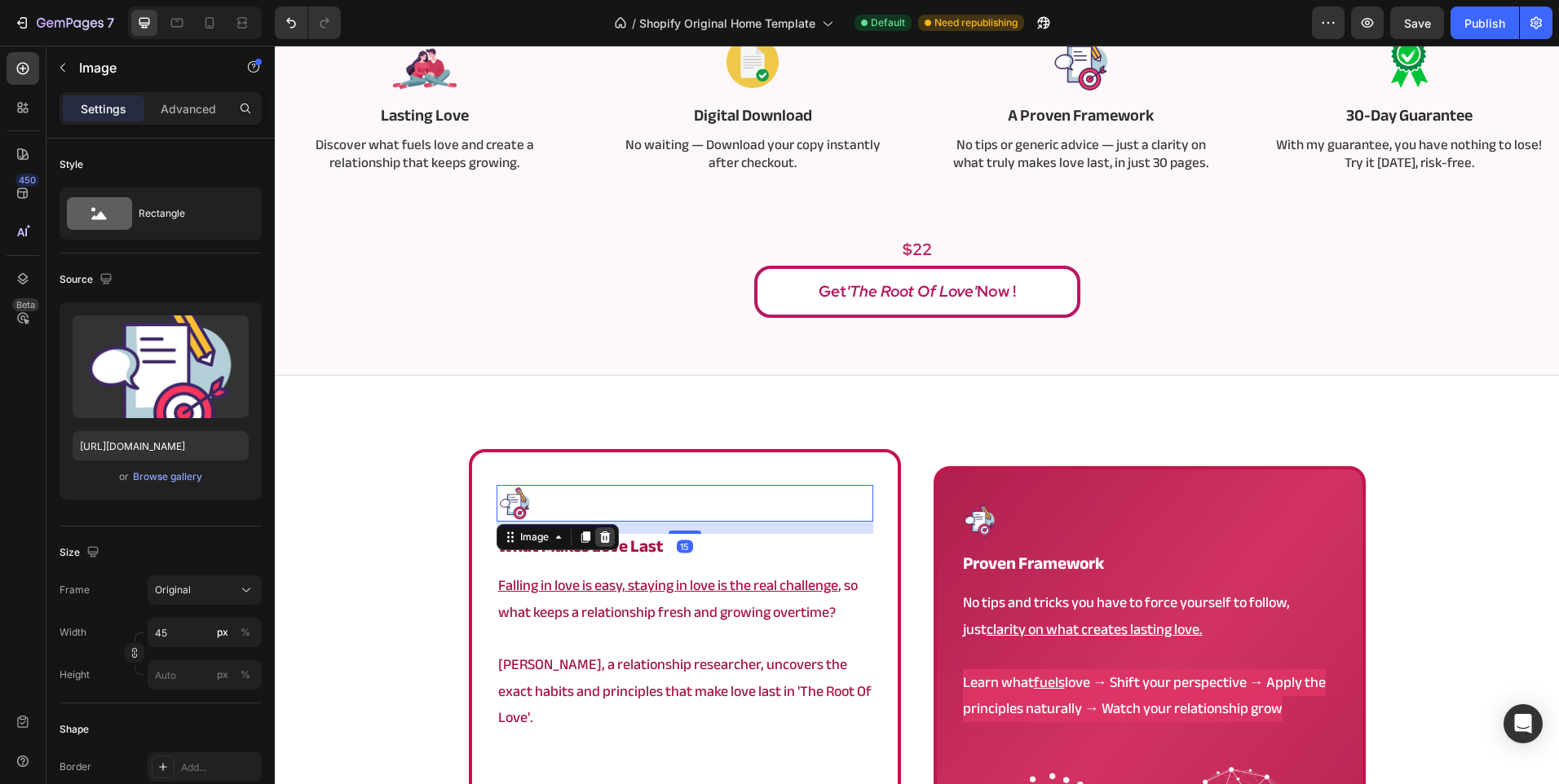
click at [599, 532] on icon at bounding box center [604, 537] width 13 height 13
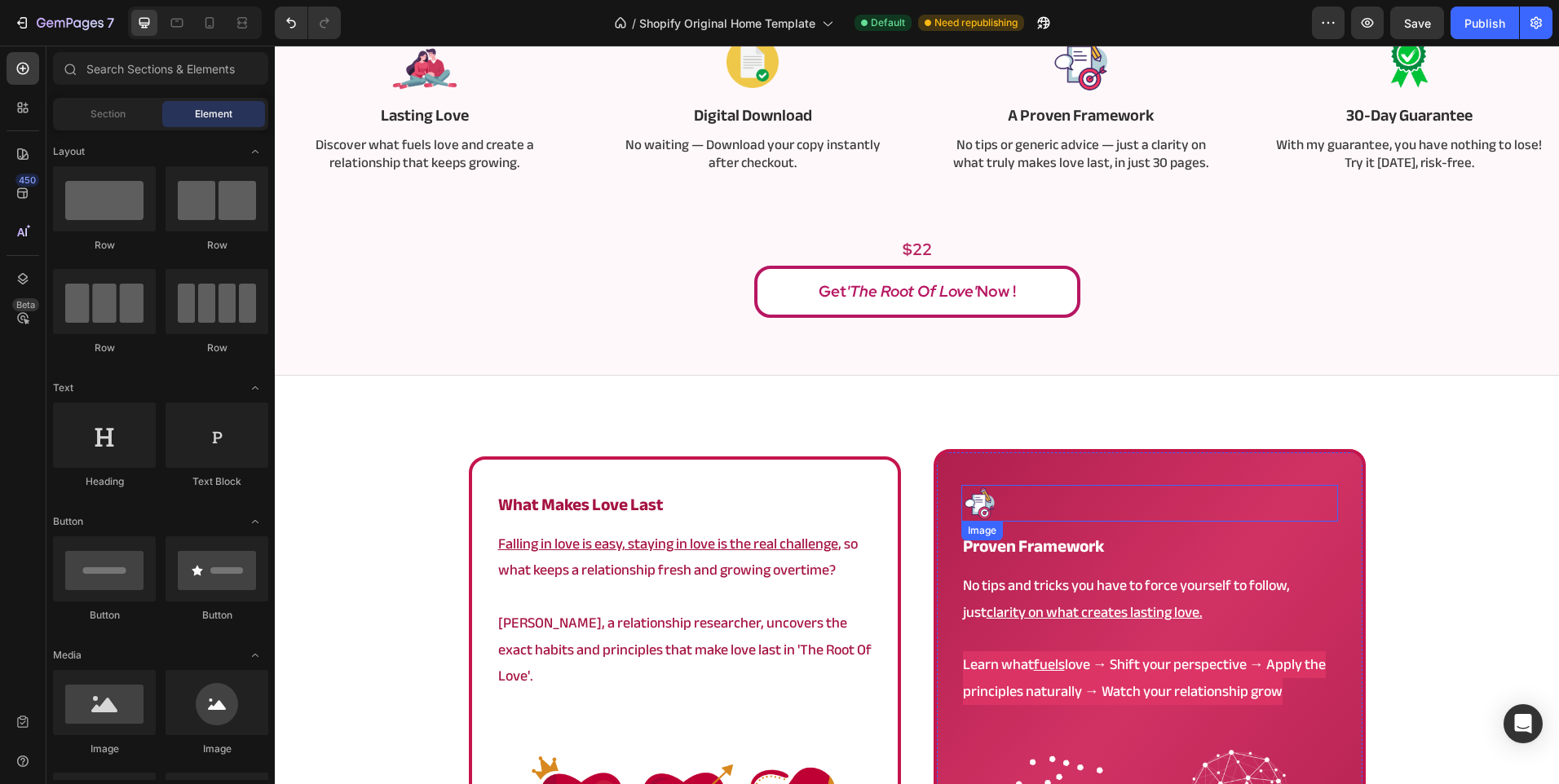
click at [1099, 506] on div at bounding box center [1149, 503] width 377 height 37
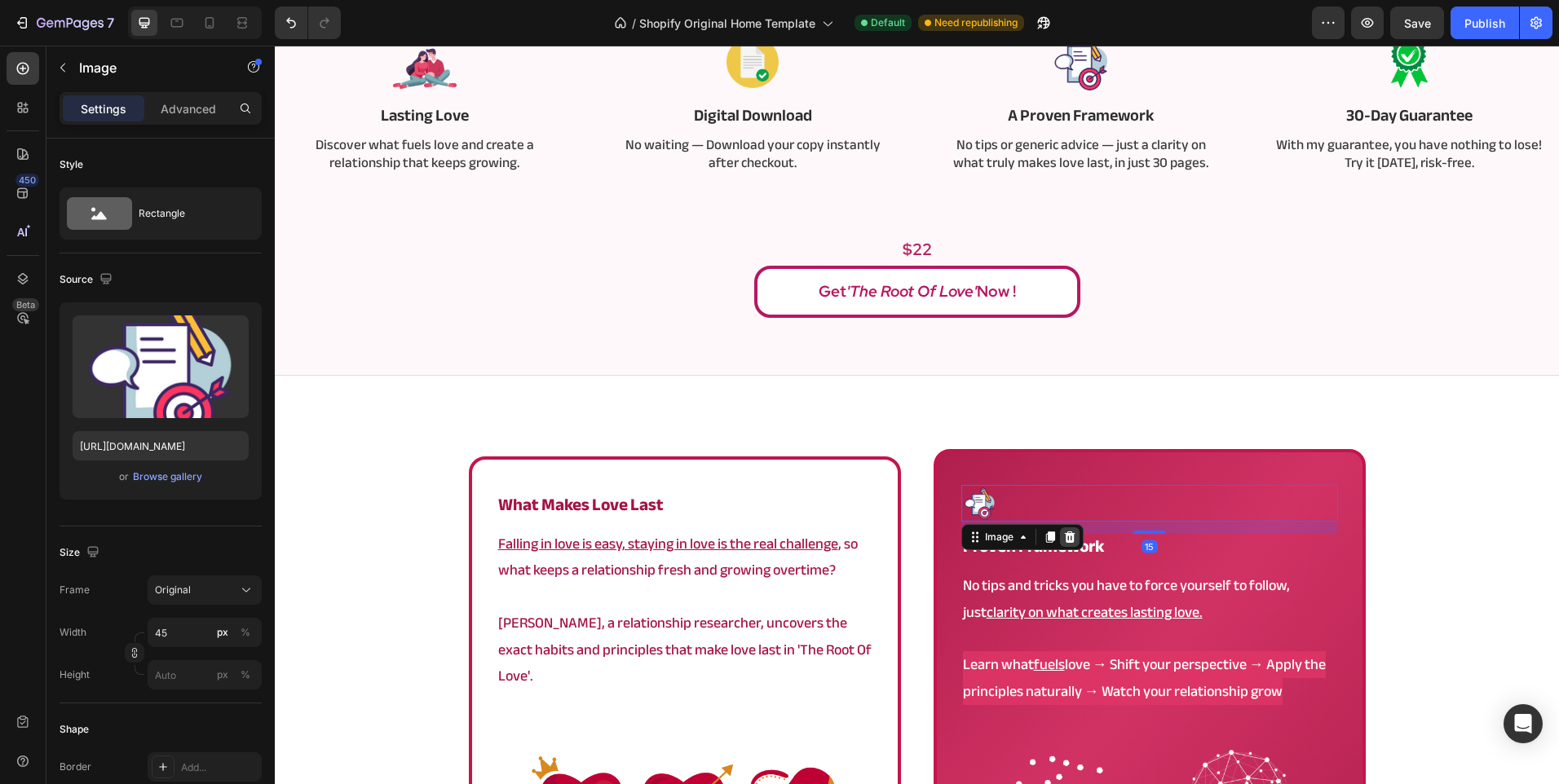
click at [1064, 539] on icon at bounding box center [1069, 537] width 10 height 11
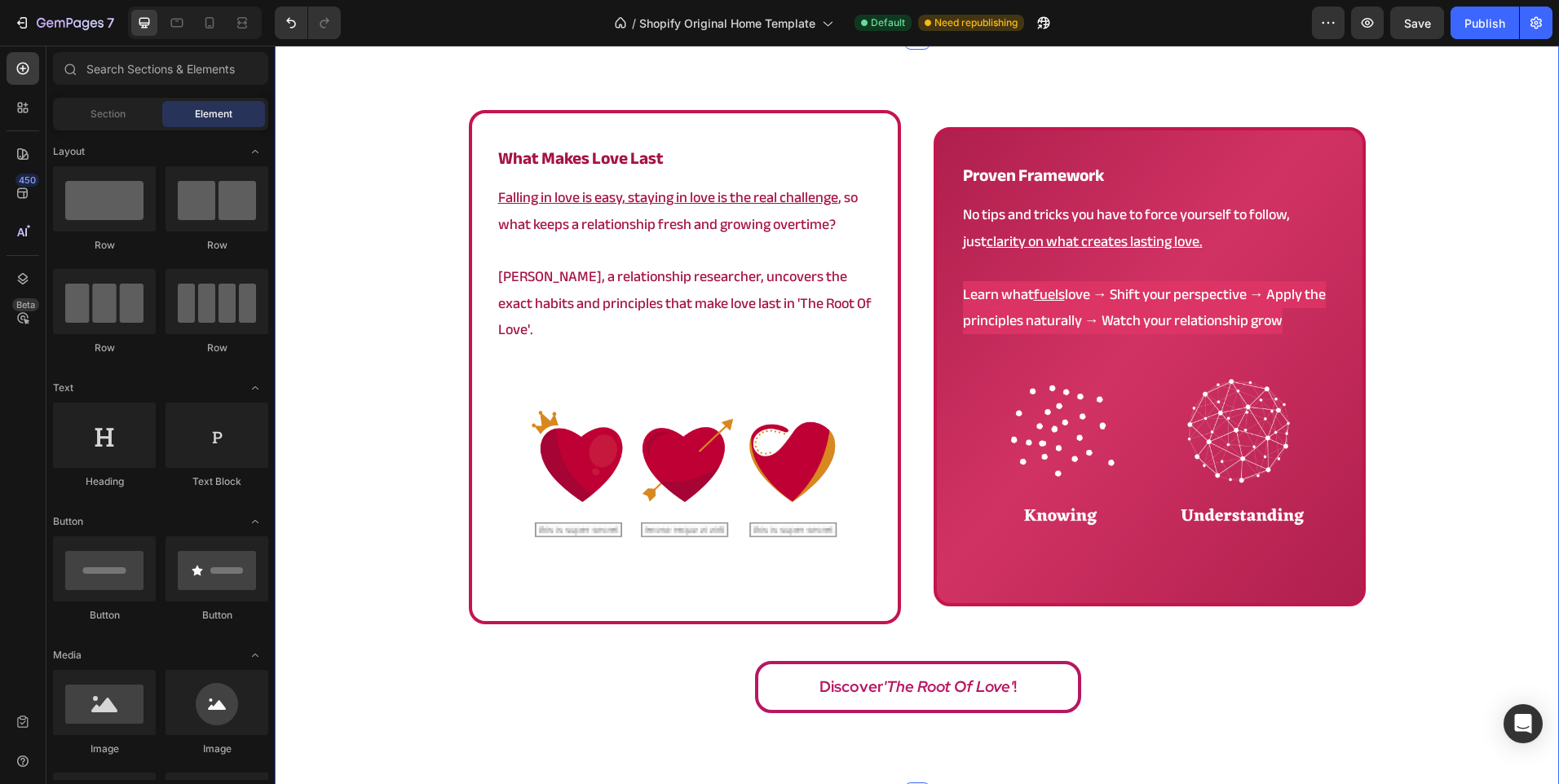
scroll to position [1060, 0]
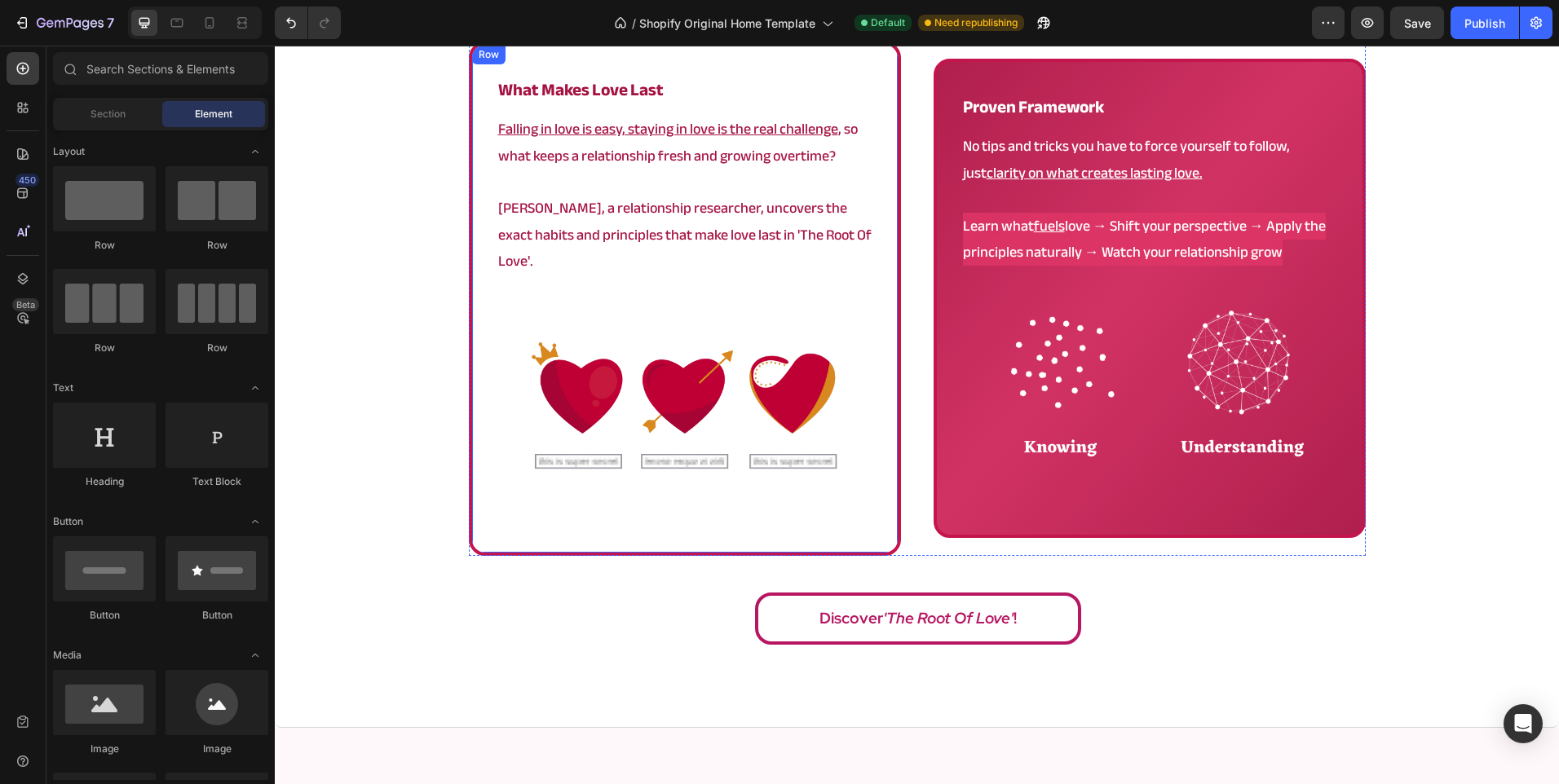
click at [474, 403] on div "what makes love last Heading Falling in love is easy, staying in love is the re…" at bounding box center [684, 298] width 432 height 514
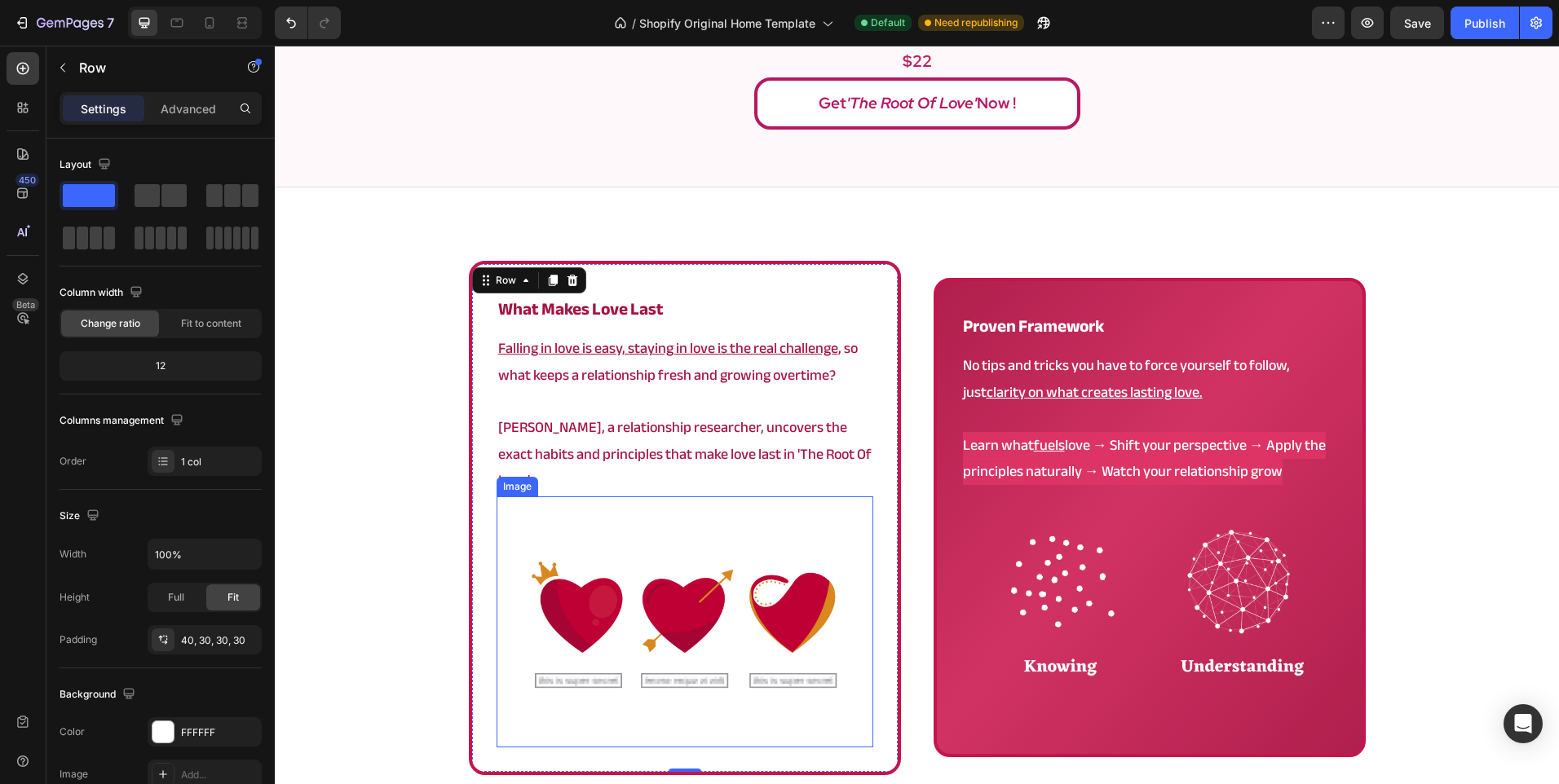
scroll to position [815, 0]
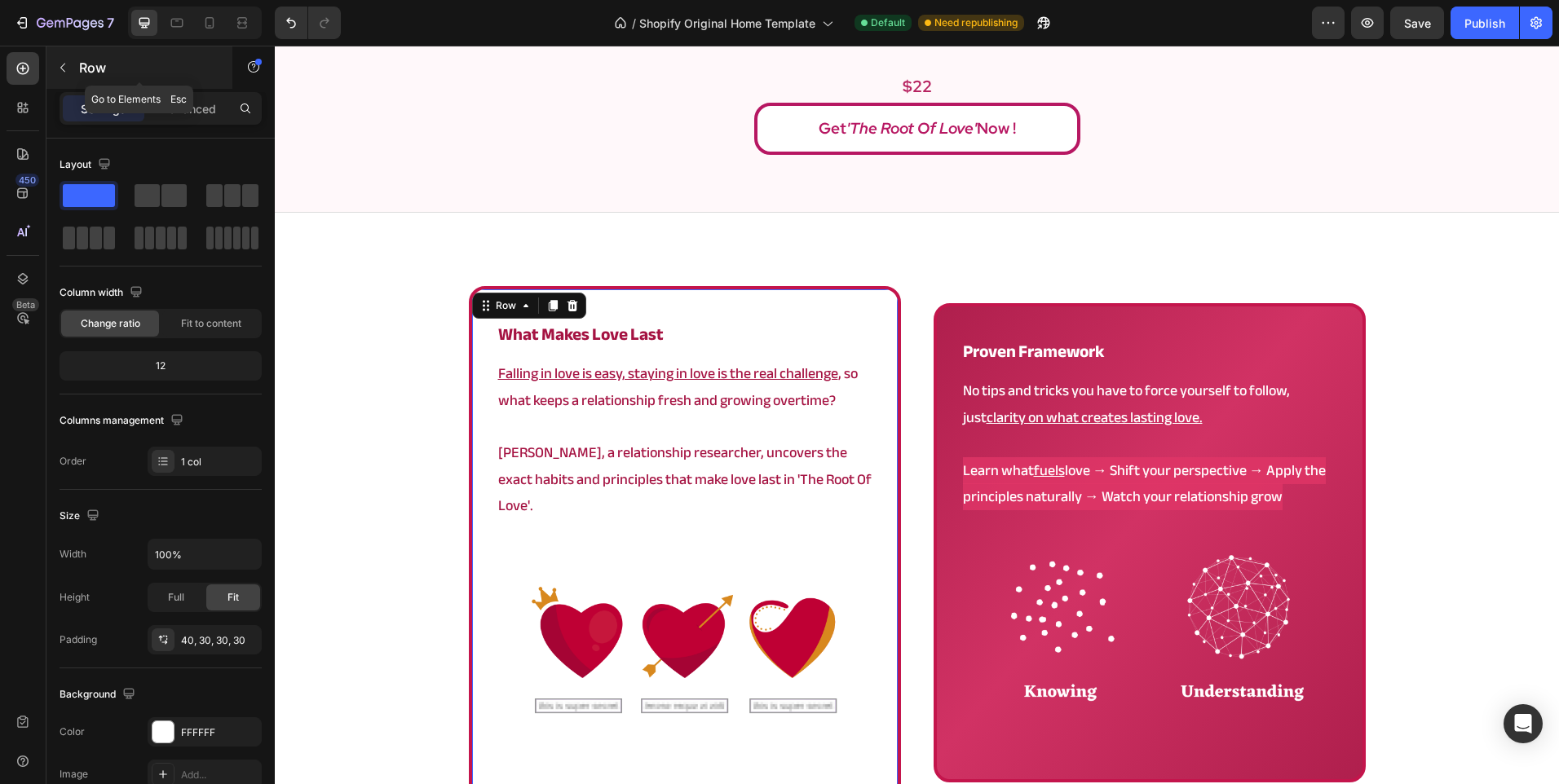
click at [149, 77] on p "Row" at bounding box center [148, 67] width 139 height 20
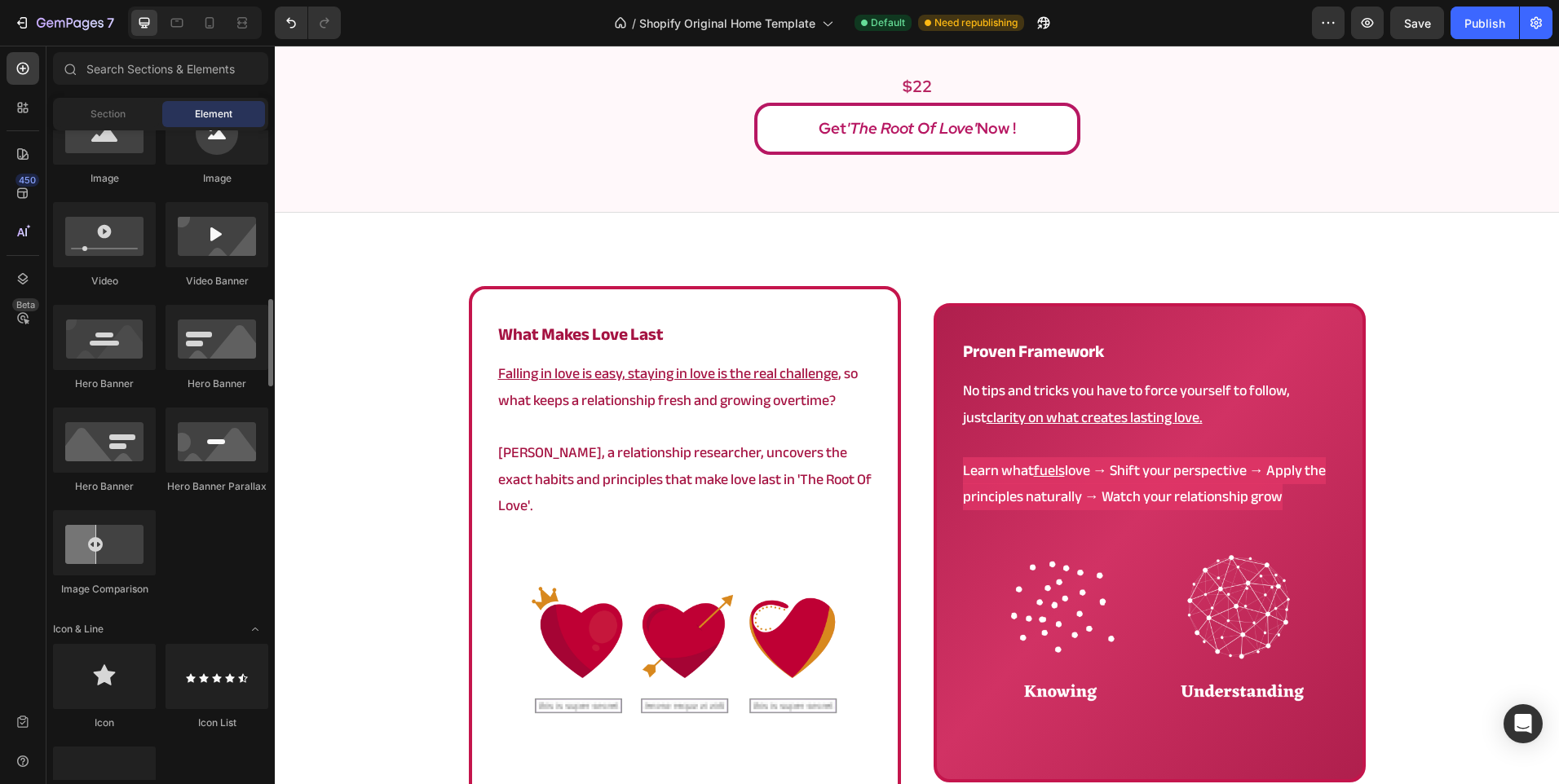
scroll to position [652, 0]
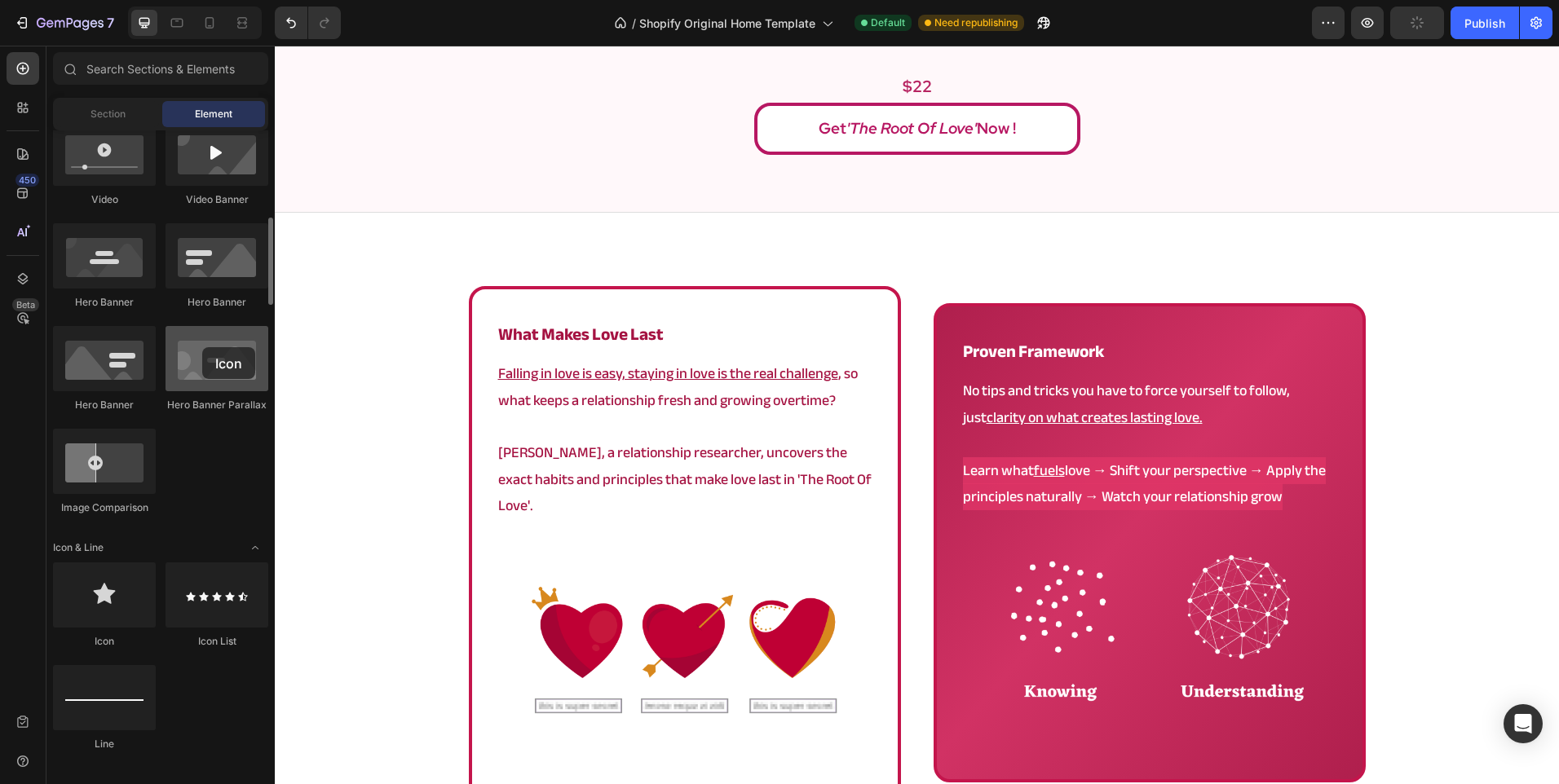
drag, startPoint x: 117, startPoint y: 606, endPoint x: 203, endPoint y: 347, distance: 272.9
click at [289, 24] on icon "Undo/Redo" at bounding box center [290, 22] width 16 height 16
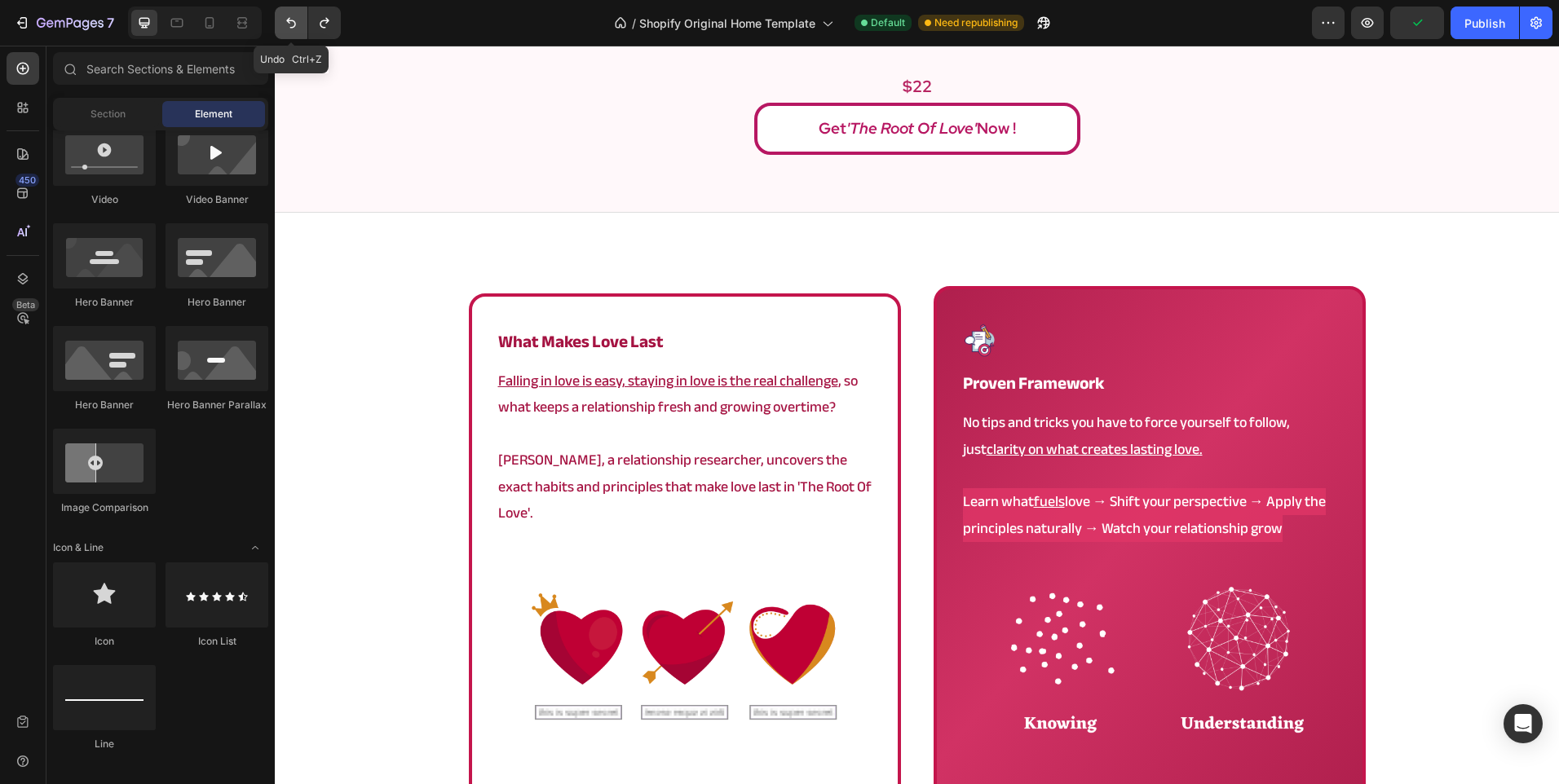
click at [289, 24] on icon "Undo/Redo" at bounding box center [290, 22] width 16 height 16
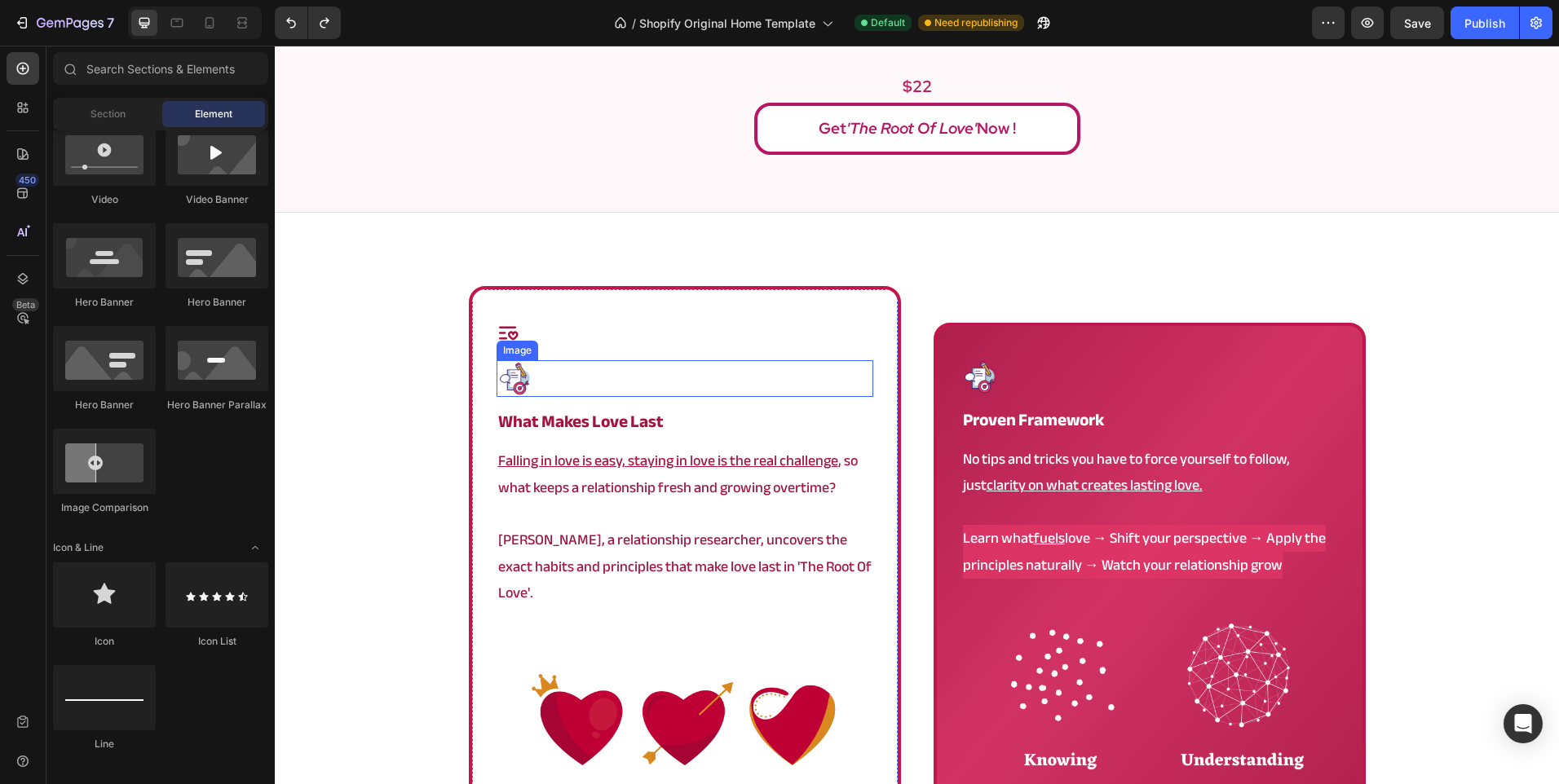
click at [713, 397] on div "Icon Image what makes love last Heading Falling in love is easy, staying in lov…" at bounding box center [684, 591] width 377 height 538
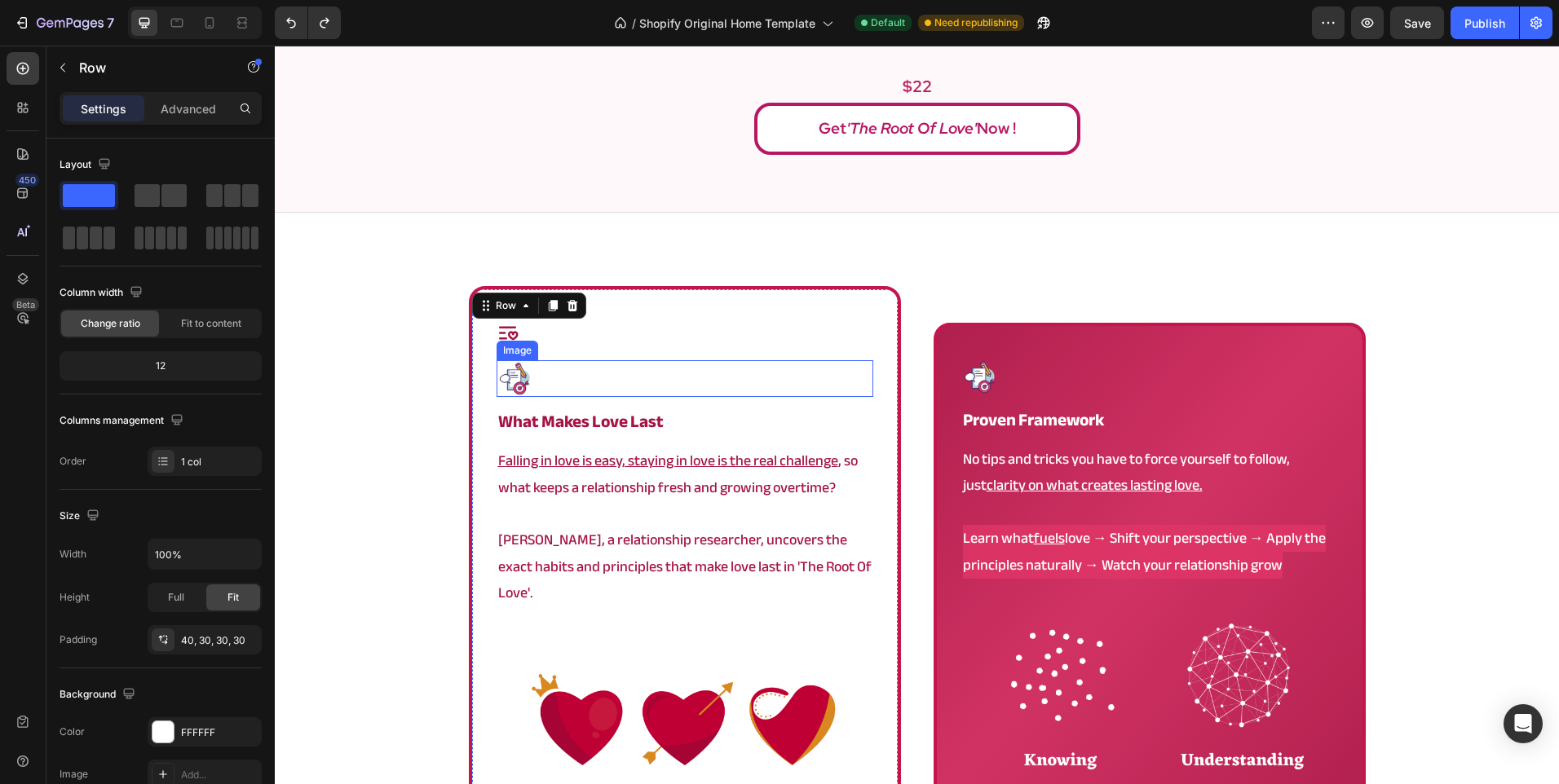
click at [697, 373] on div at bounding box center [684, 378] width 377 height 37
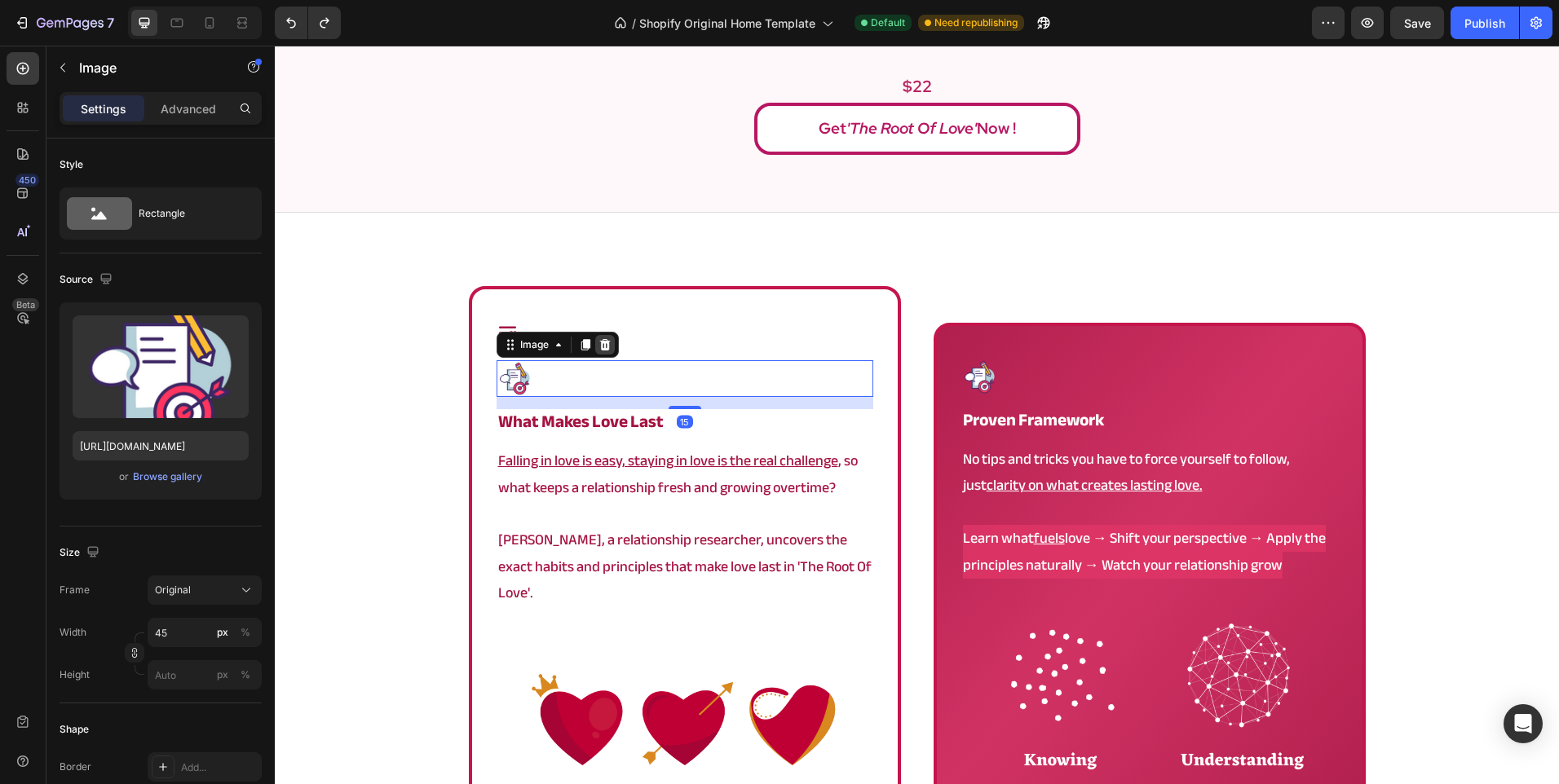
click at [605, 342] on icon at bounding box center [604, 345] width 13 height 13
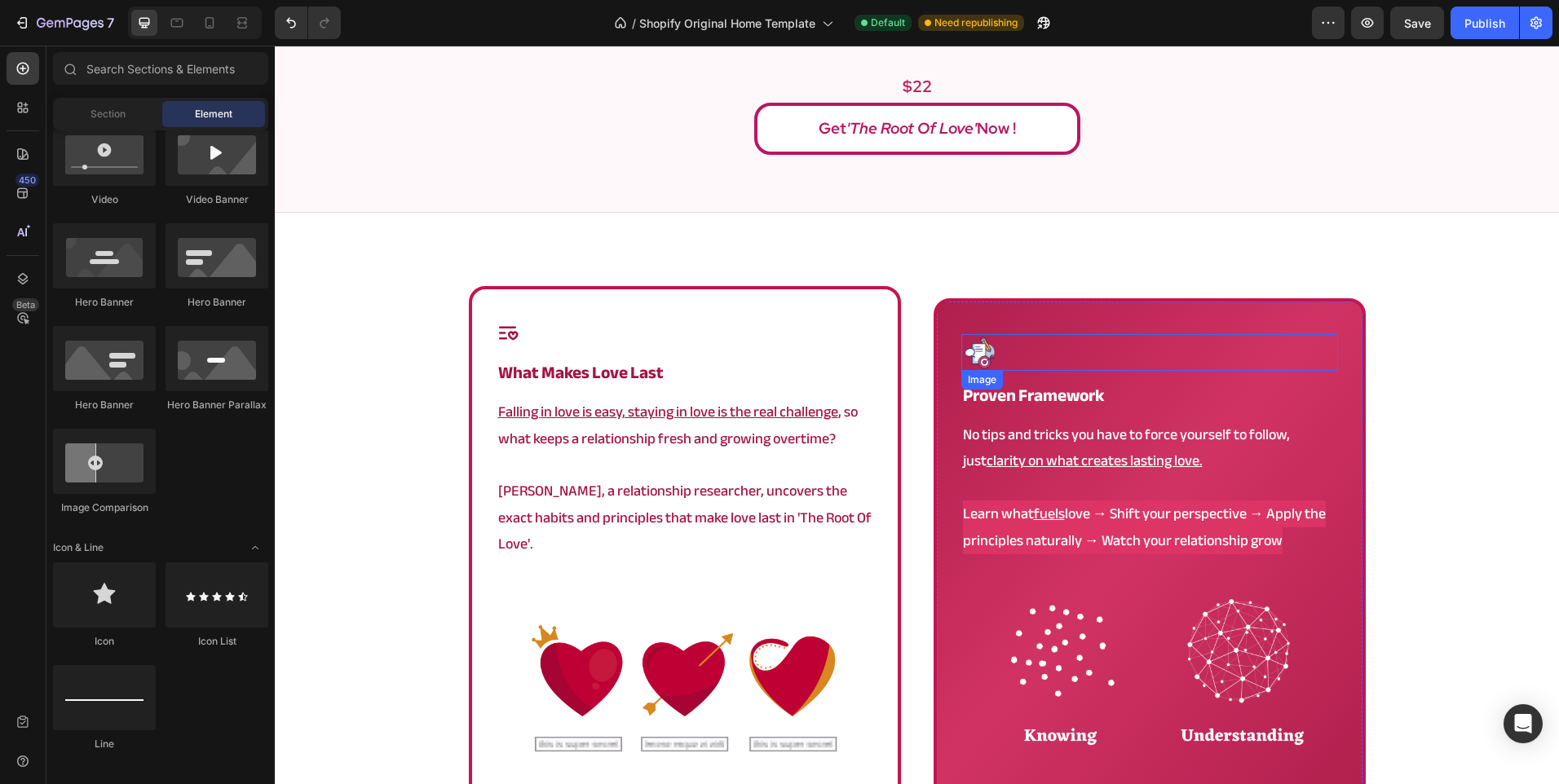
click at [1052, 357] on div at bounding box center [1149, 352] width 377 height 37
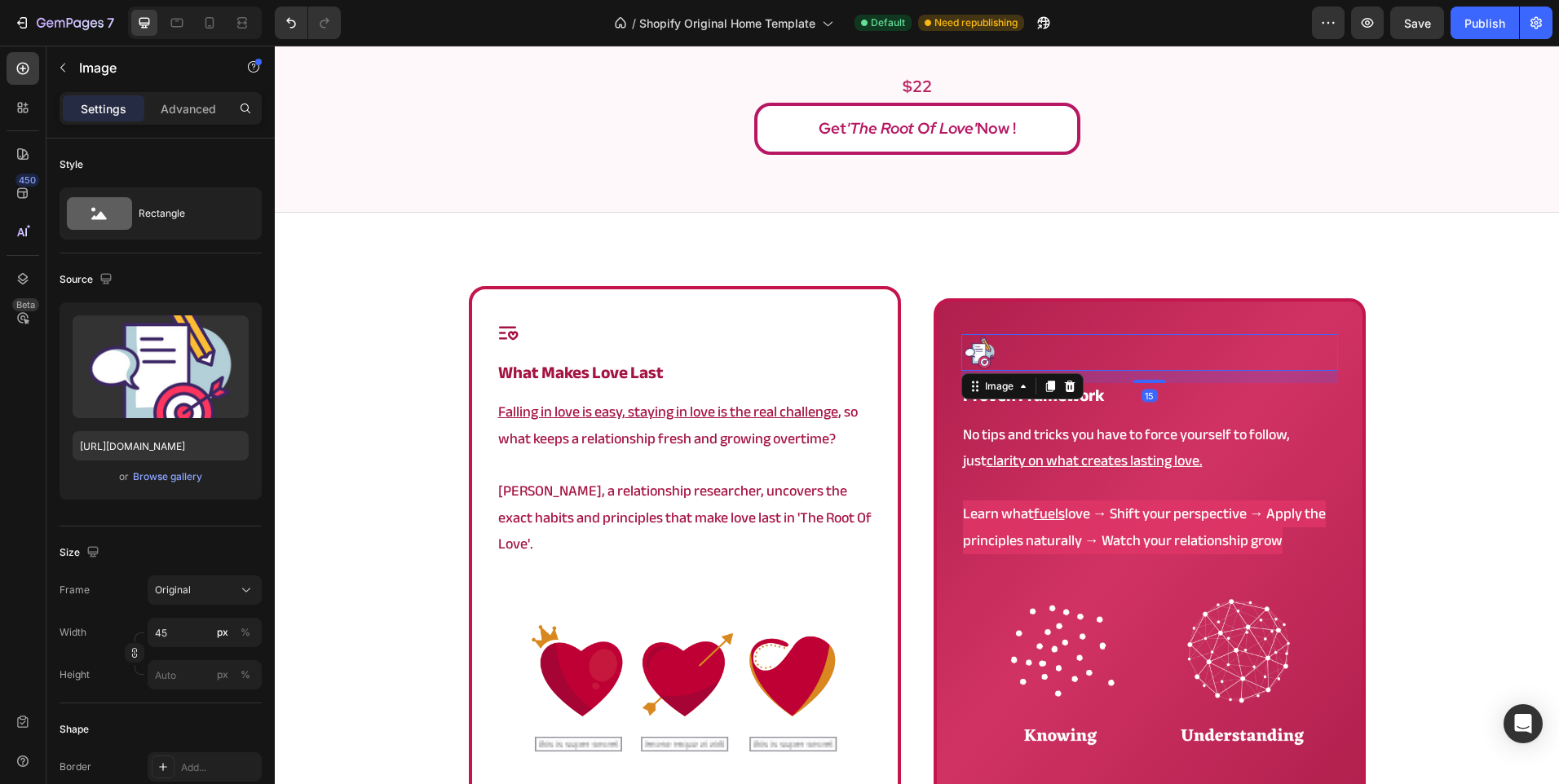
click at [1052, 334] on div at bounding box center [1149, 352] width 377 height 37
click at [1049, 381] on icon at bounding box center [1050, 386] width 9 height 11
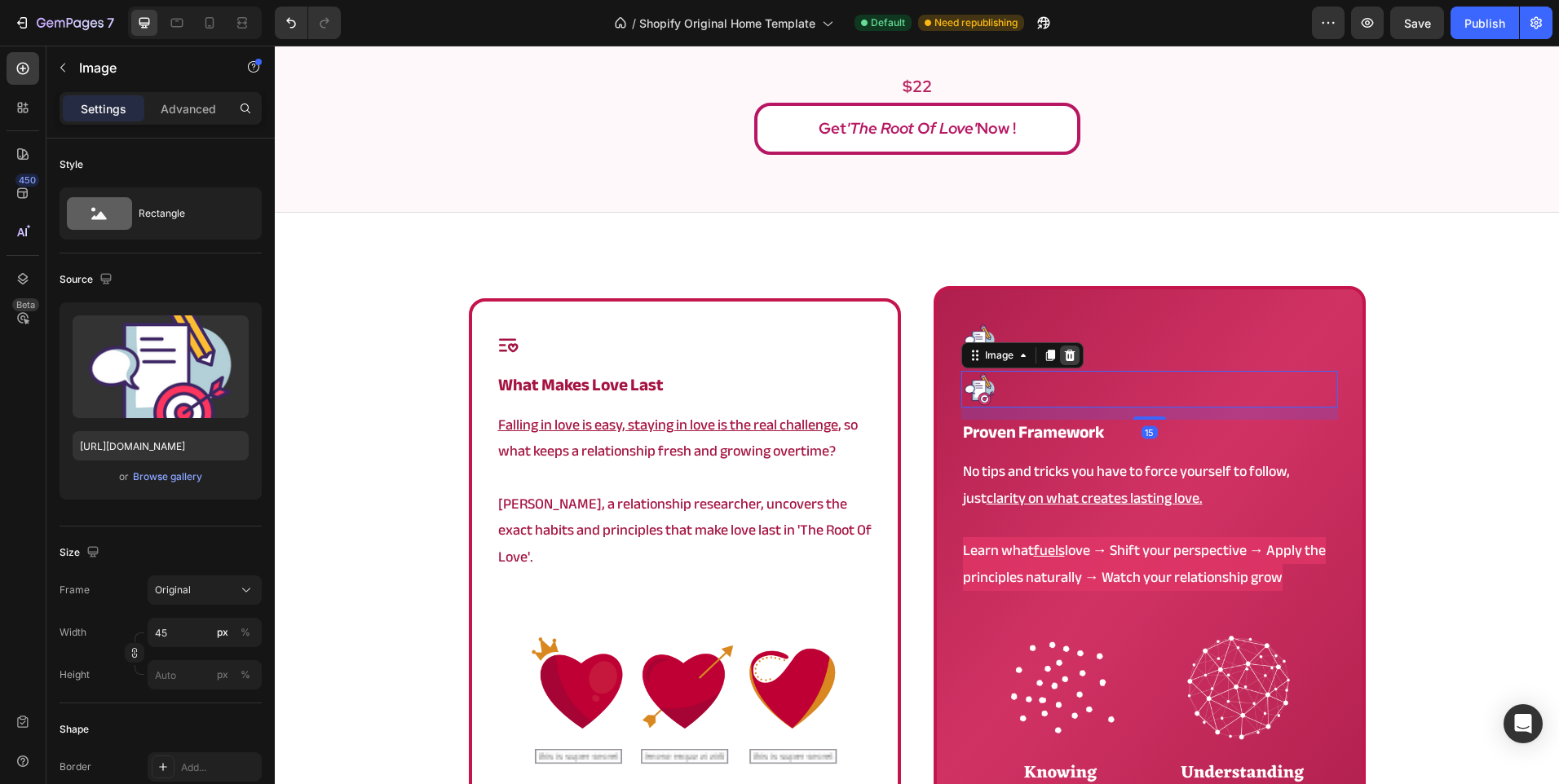
click at [1064, 357] on icon at bounding box center [1069, 355] width 10 height 11
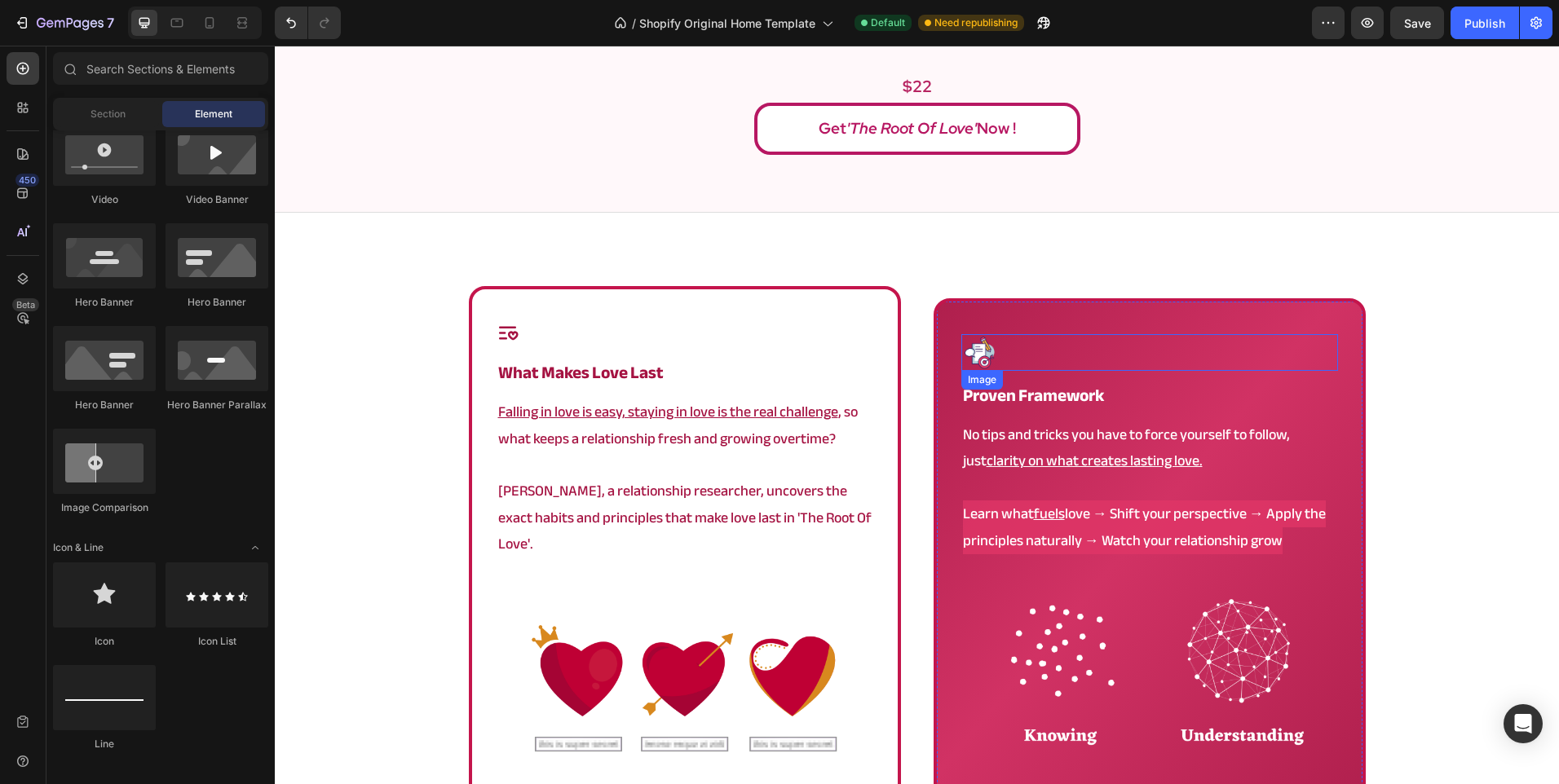
click at [1066, 340] on div at bounding box center [1149, 352] width 377 height 37
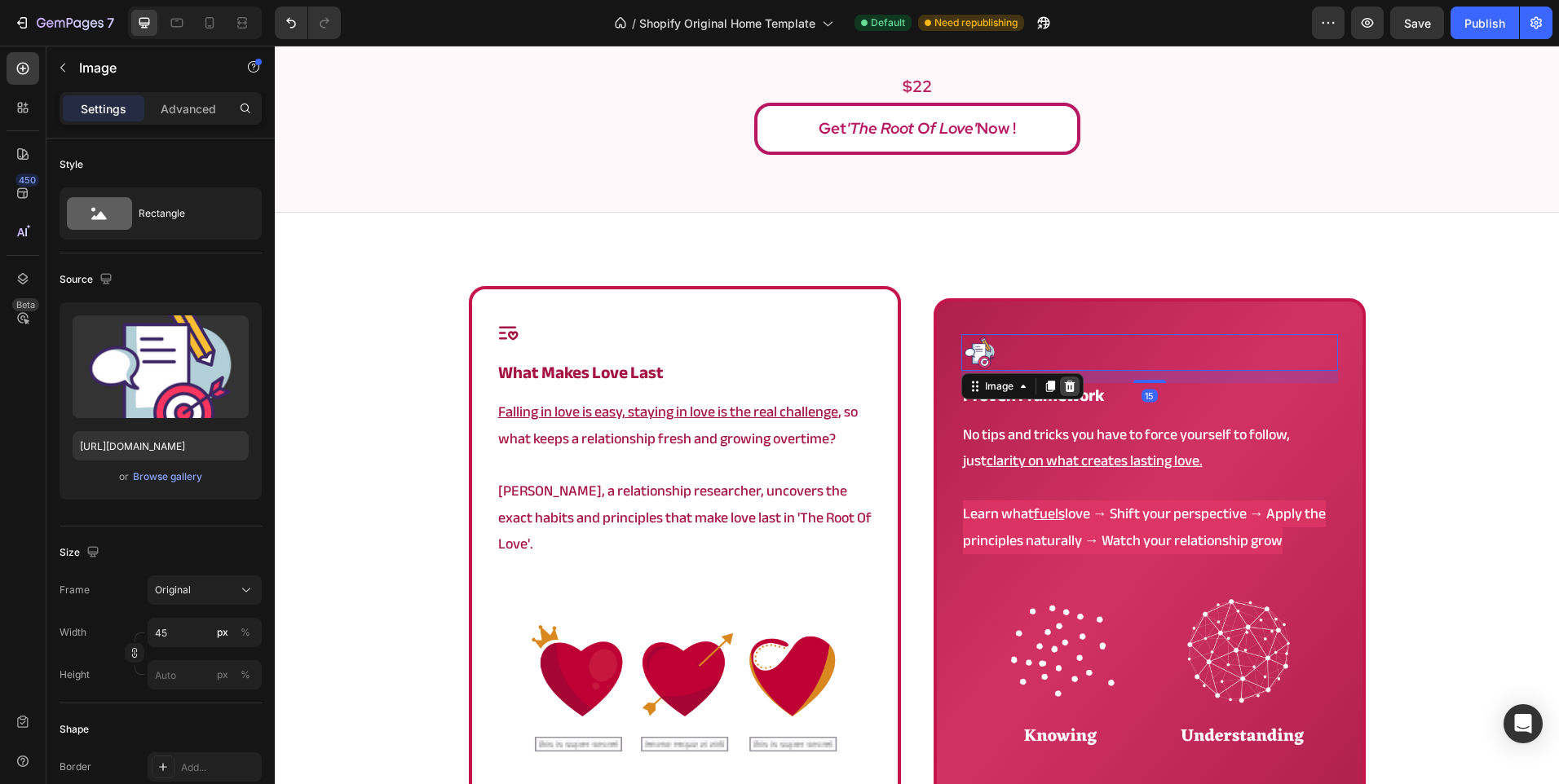
click at [1063, 380] on icon at bounding box center [1069, 386] width 13 height 13
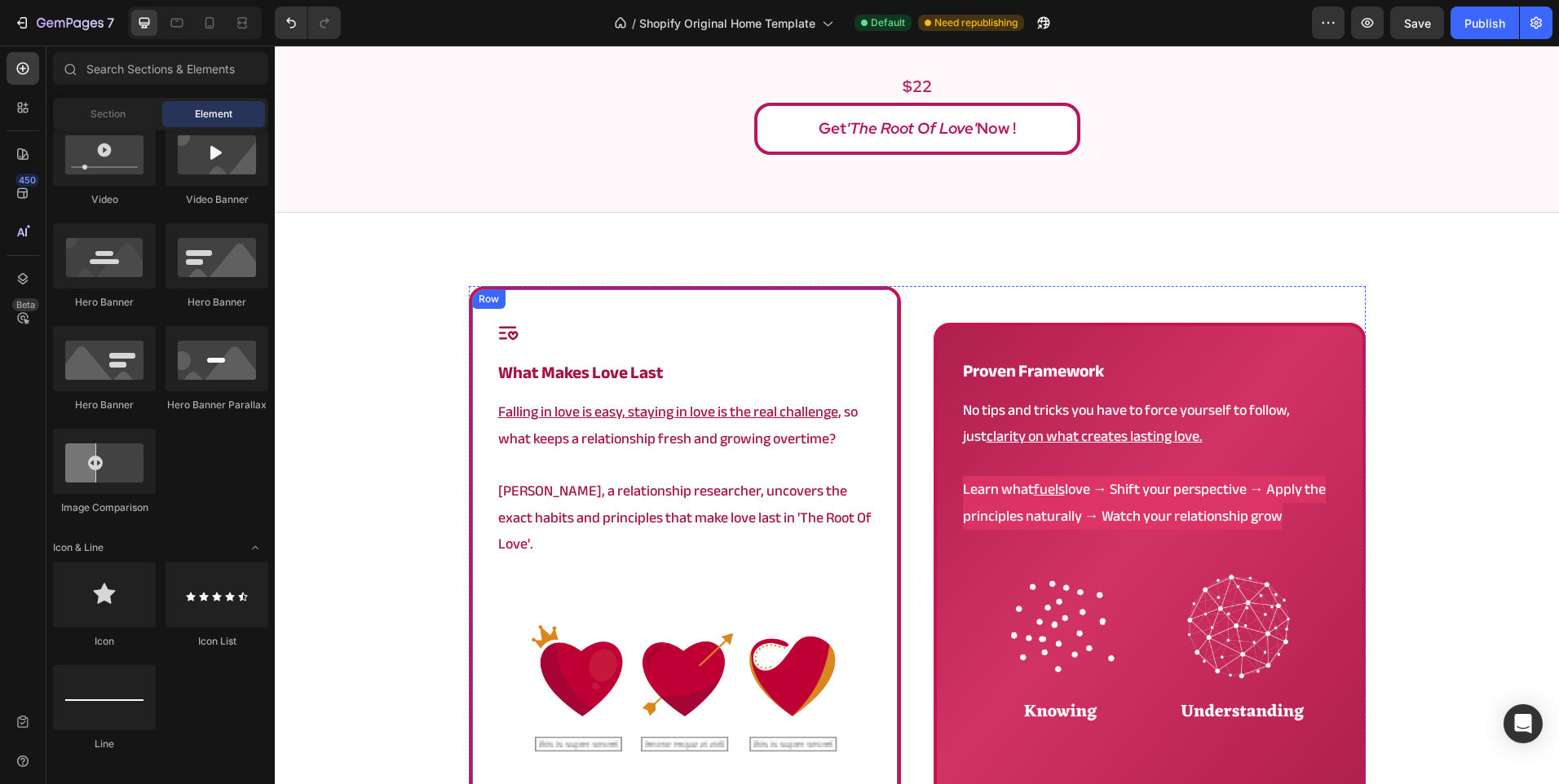
click at [568, 344] on div "Icon what makes love last Heading Falling in love is easy, staying in love is t…" at bounding box center [684, 567] width 377 height 489
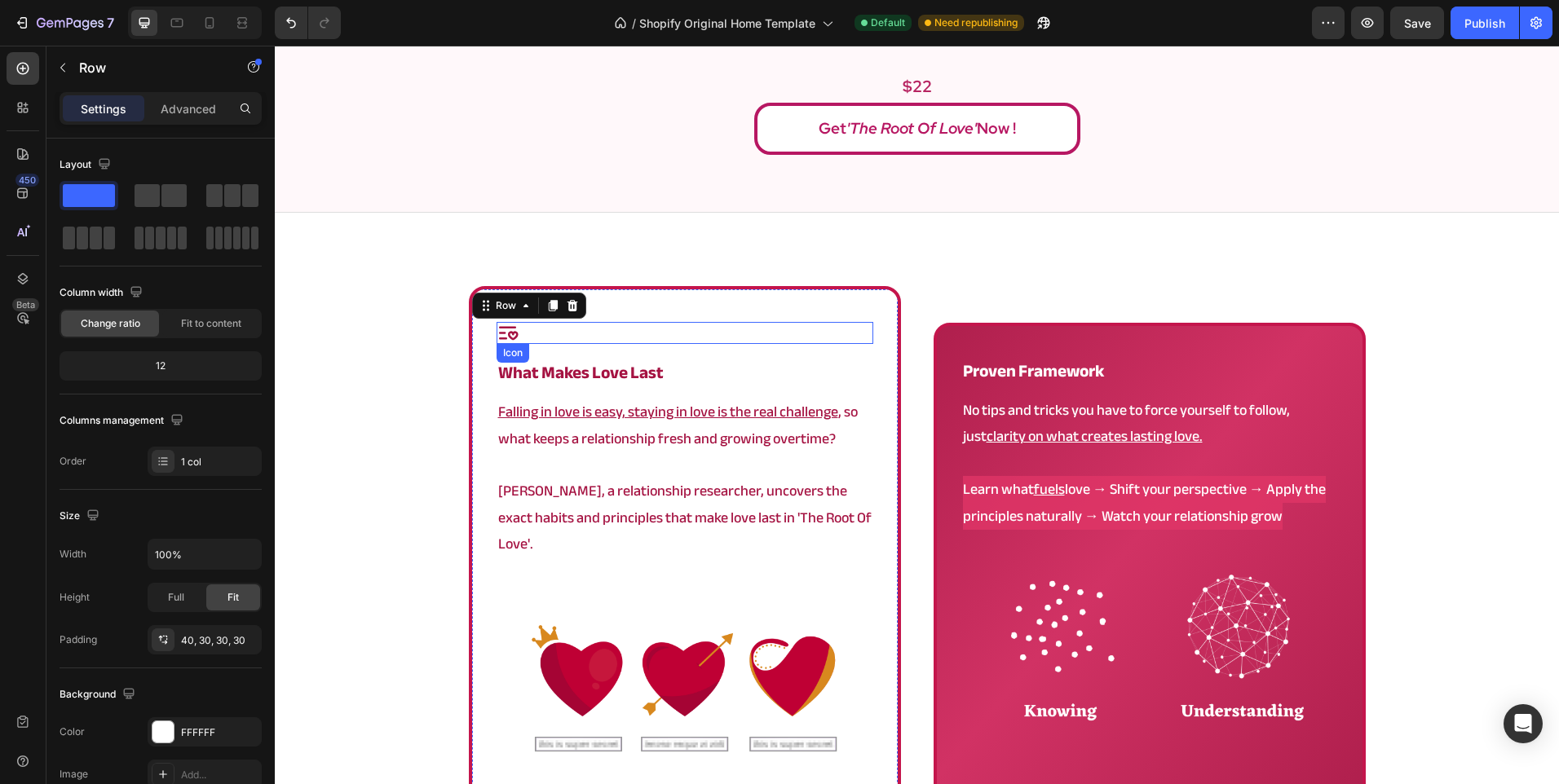
click at [579, 337] on div "Icon" at bounding box center [684, 333] width 377 height 22
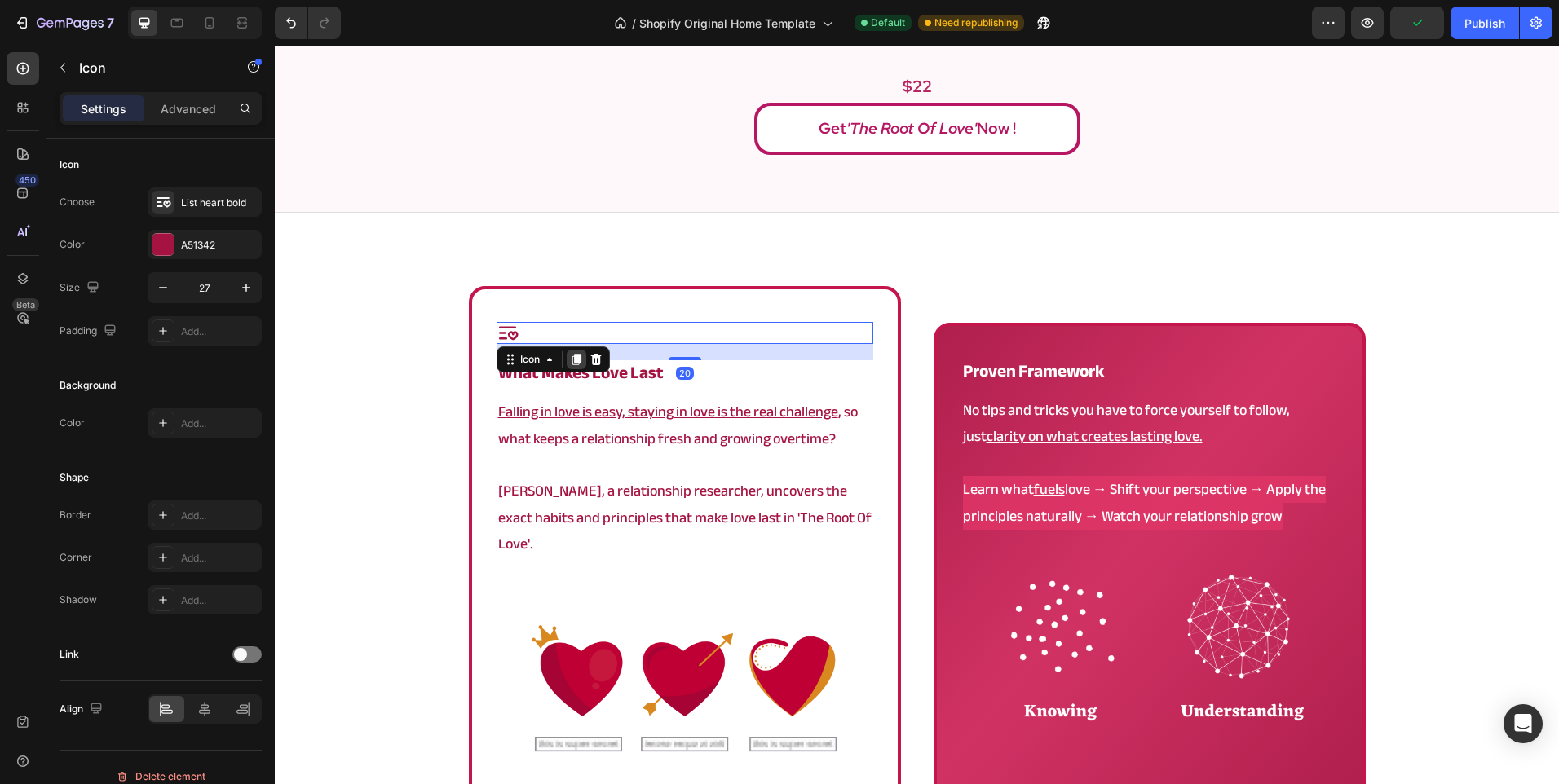
click at [572, 361] on icon at bounding box center [576, 359] width 9 height 11
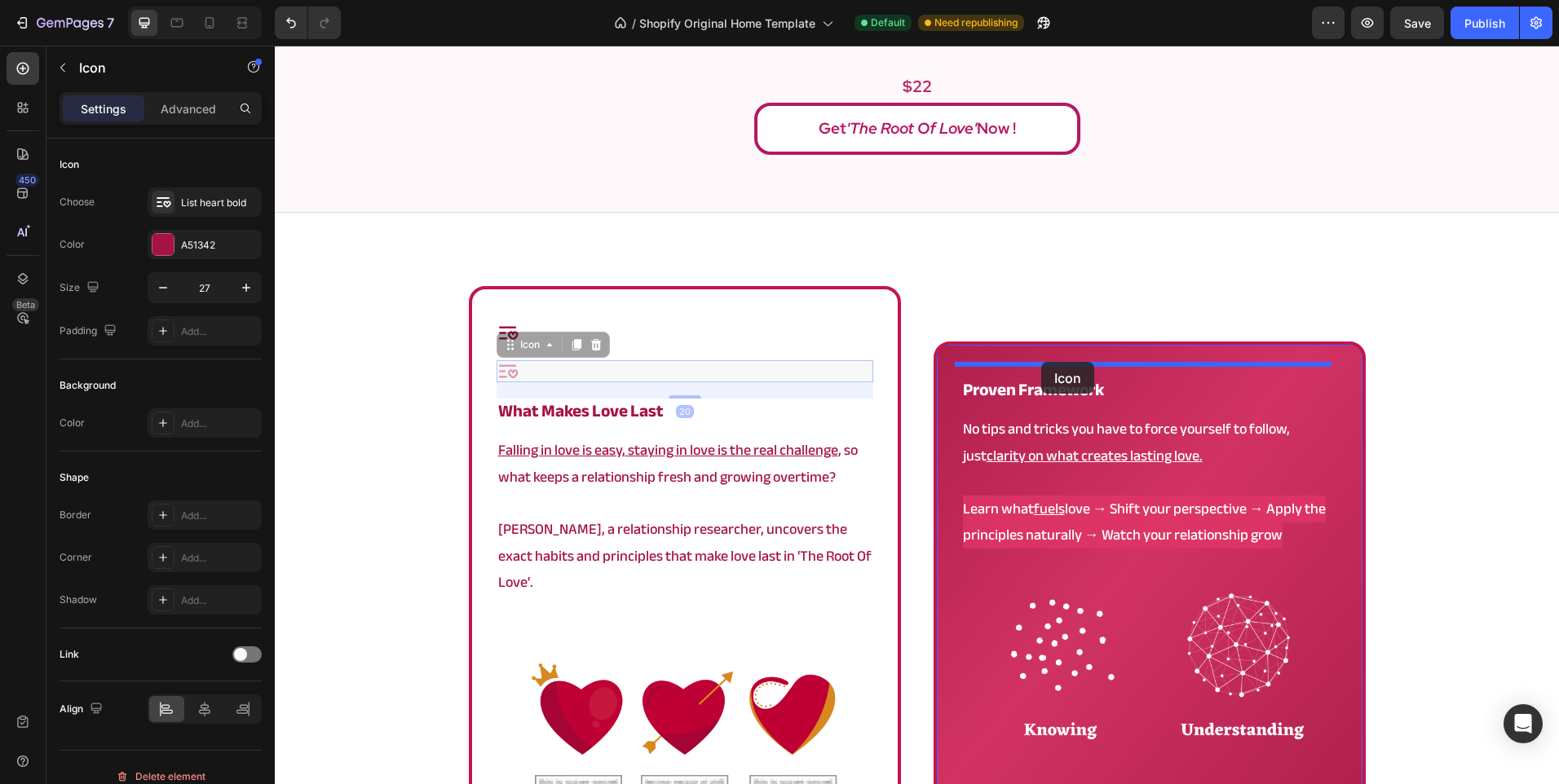
drag, startPoint x: 655, startPoint y: 370, endPoint x: 1041, endPoint y: 362, distance: 386.1
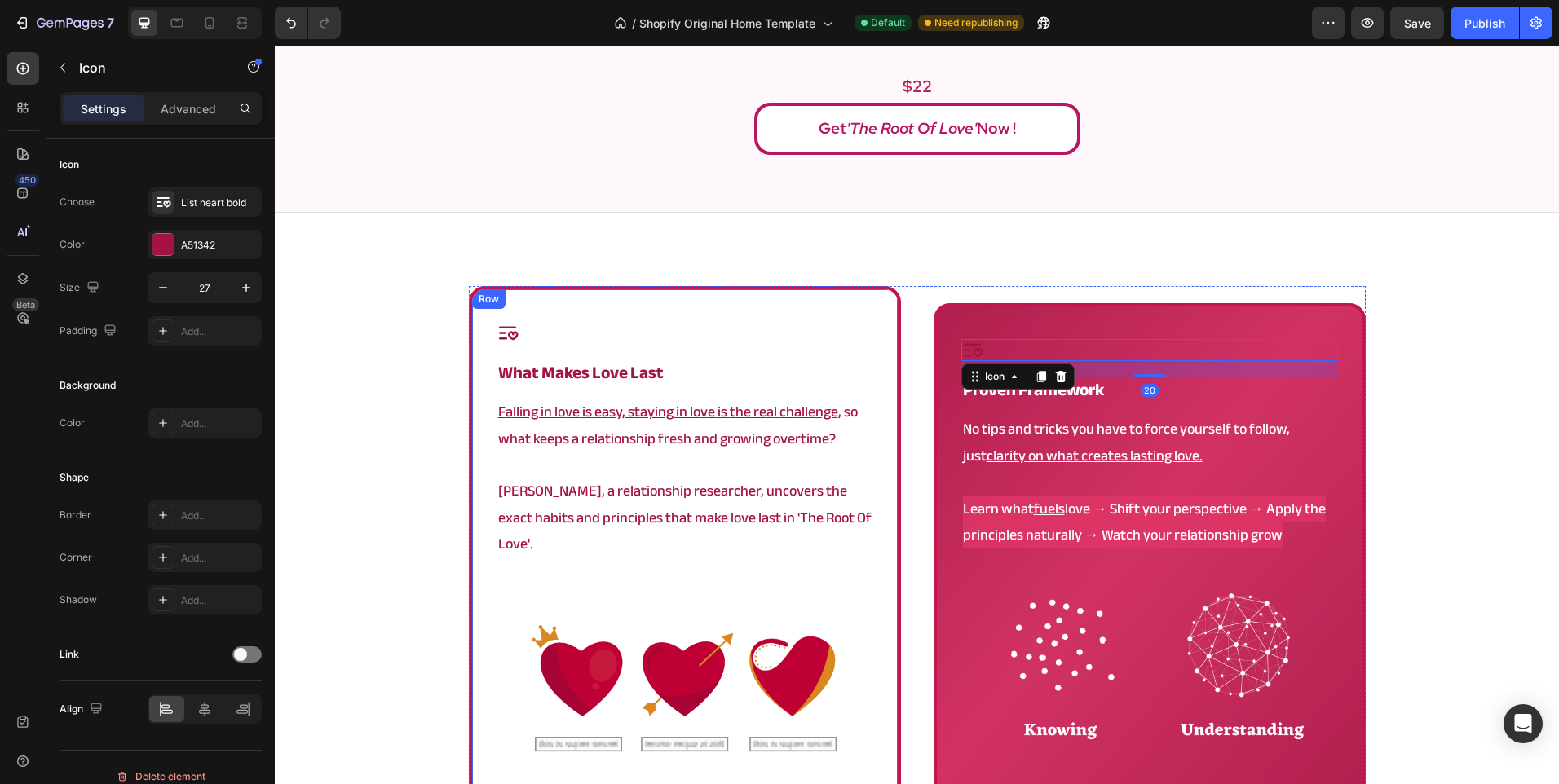
click at [607, 340] on div "Icon" at bounding box center [684, 333] width 377 height 22
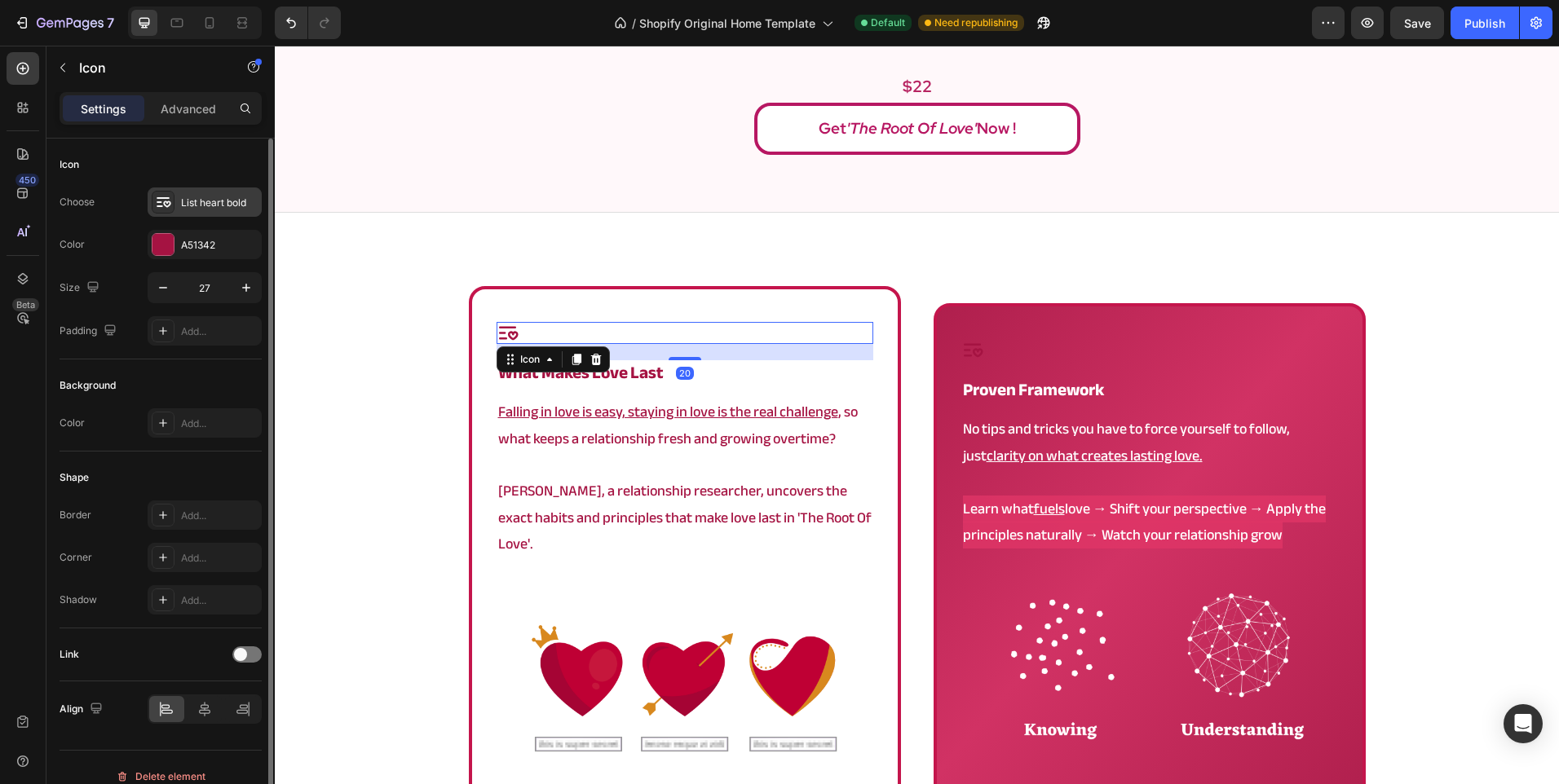
click at [168, 205] on icon at bounding box center [164, 202] width 15 height 9
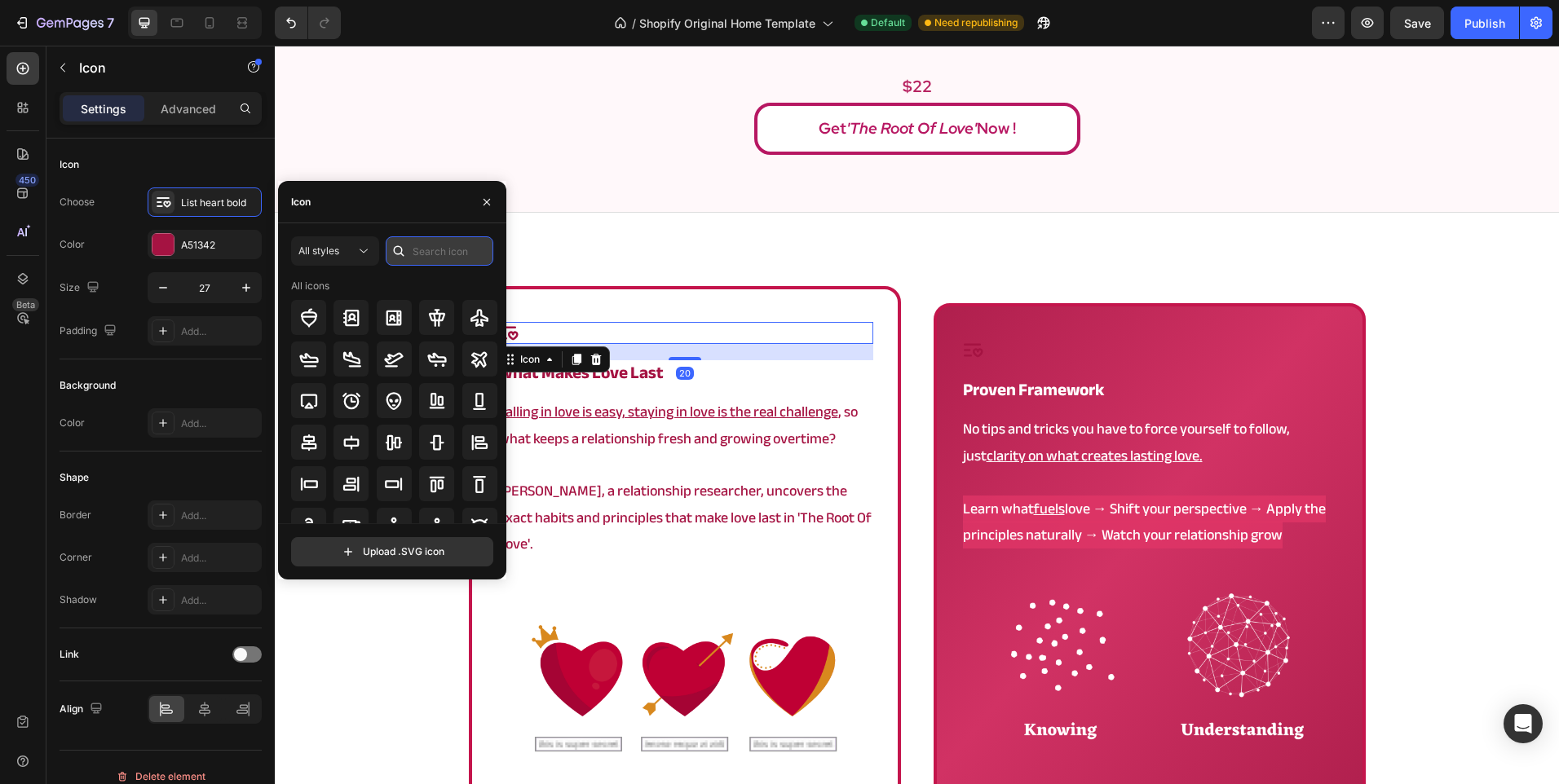
click at [458, 249] on input "text" at bounding box center [440, 251] width 108 height 29
type input "heart"
click at [386, 356] on icon at bounding box center [394, 359] width 20 height 20
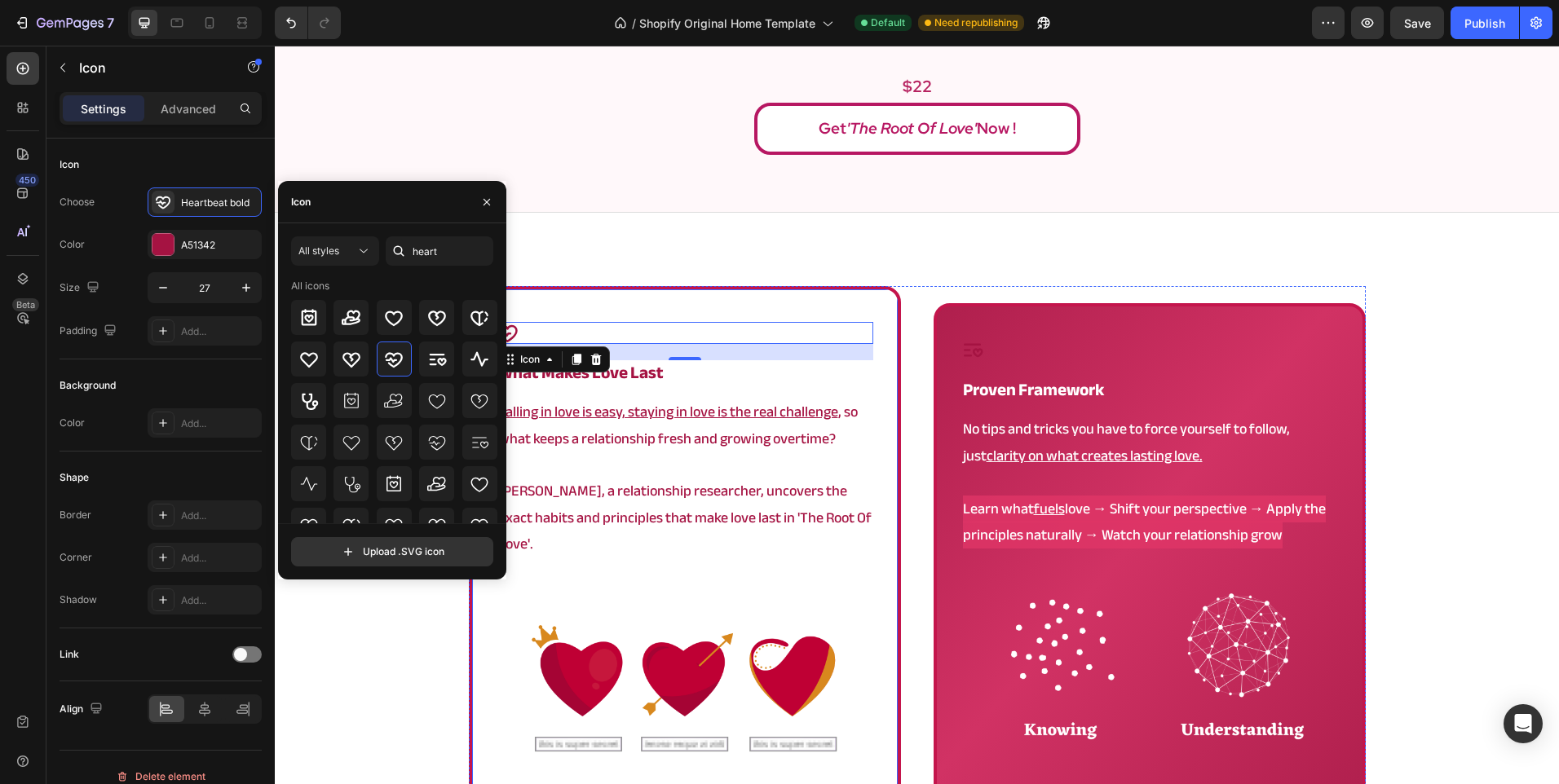
click at [649, 387] on div "Icon 20 what makes love last Heading Falling in love is easy, staying in love i…" at bounding box center [684, 567] width 377 height 489
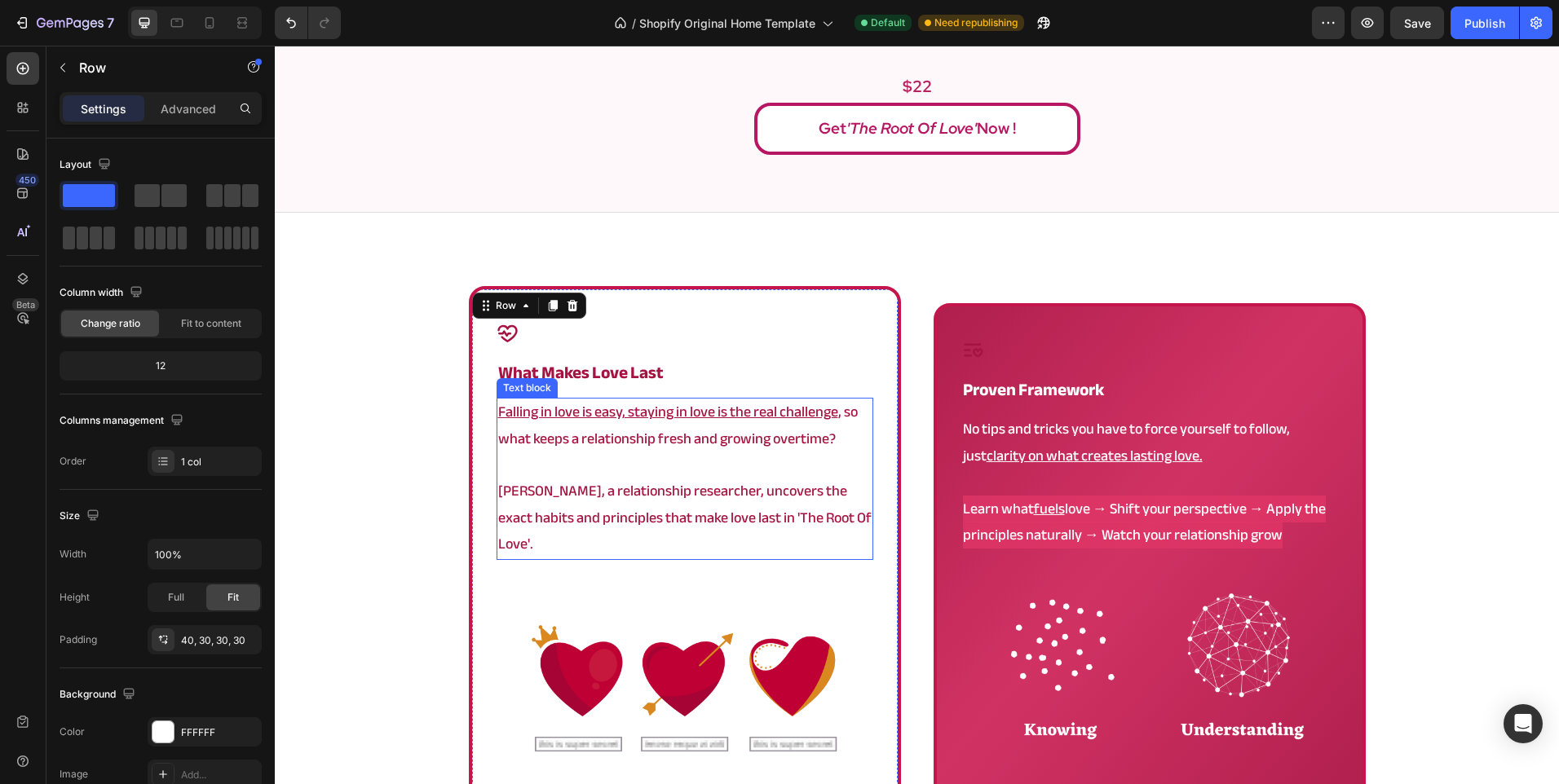
click at [433, 493] on div "Icon what makes love last Heading Falling in love is easy, staying in love is t…" at bounding box center [917, 611] width 1284 height 650
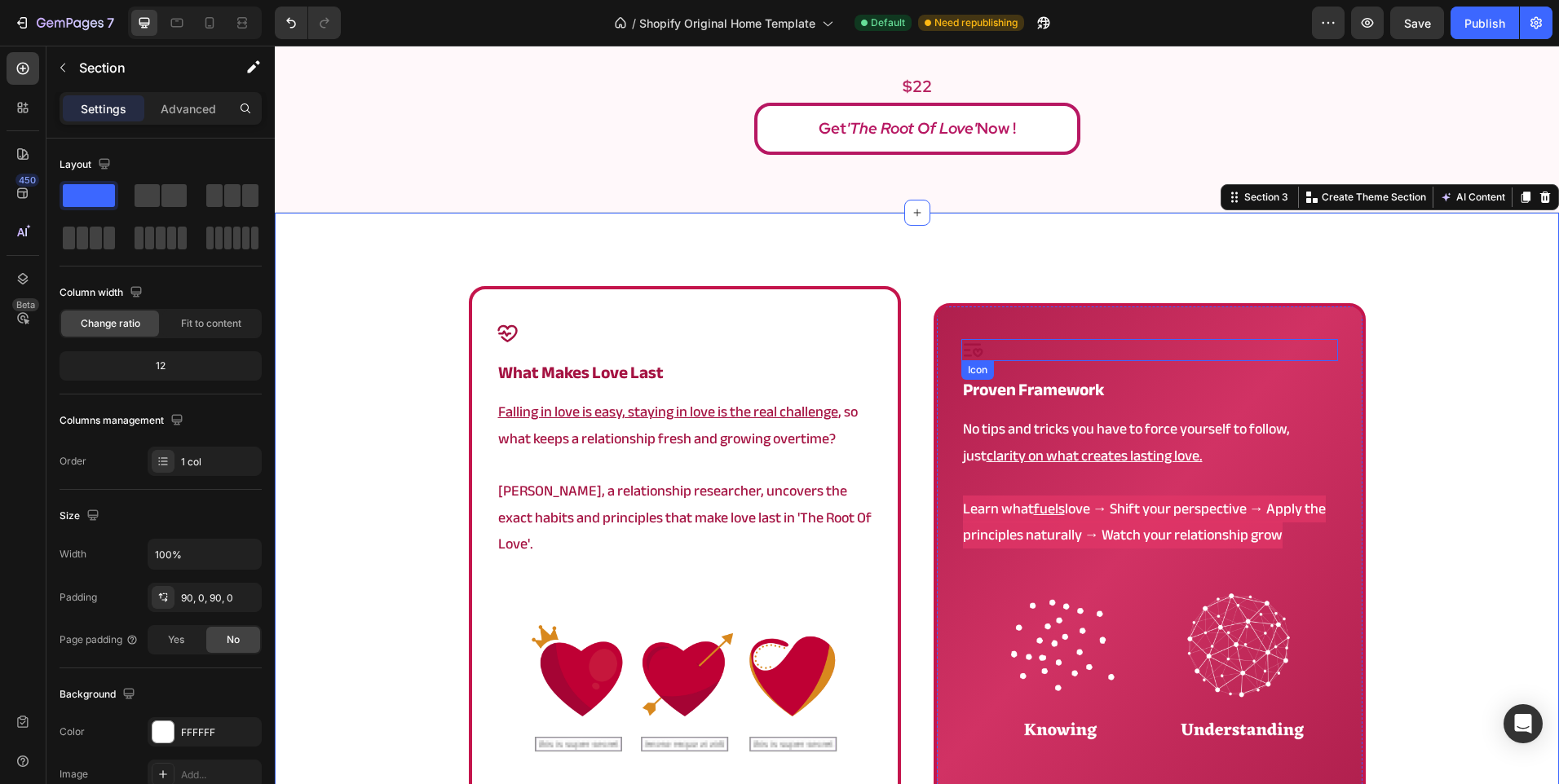
click at [1018, 340] on div "Icon" at bounding box center [1149, 351] width 377 height 22
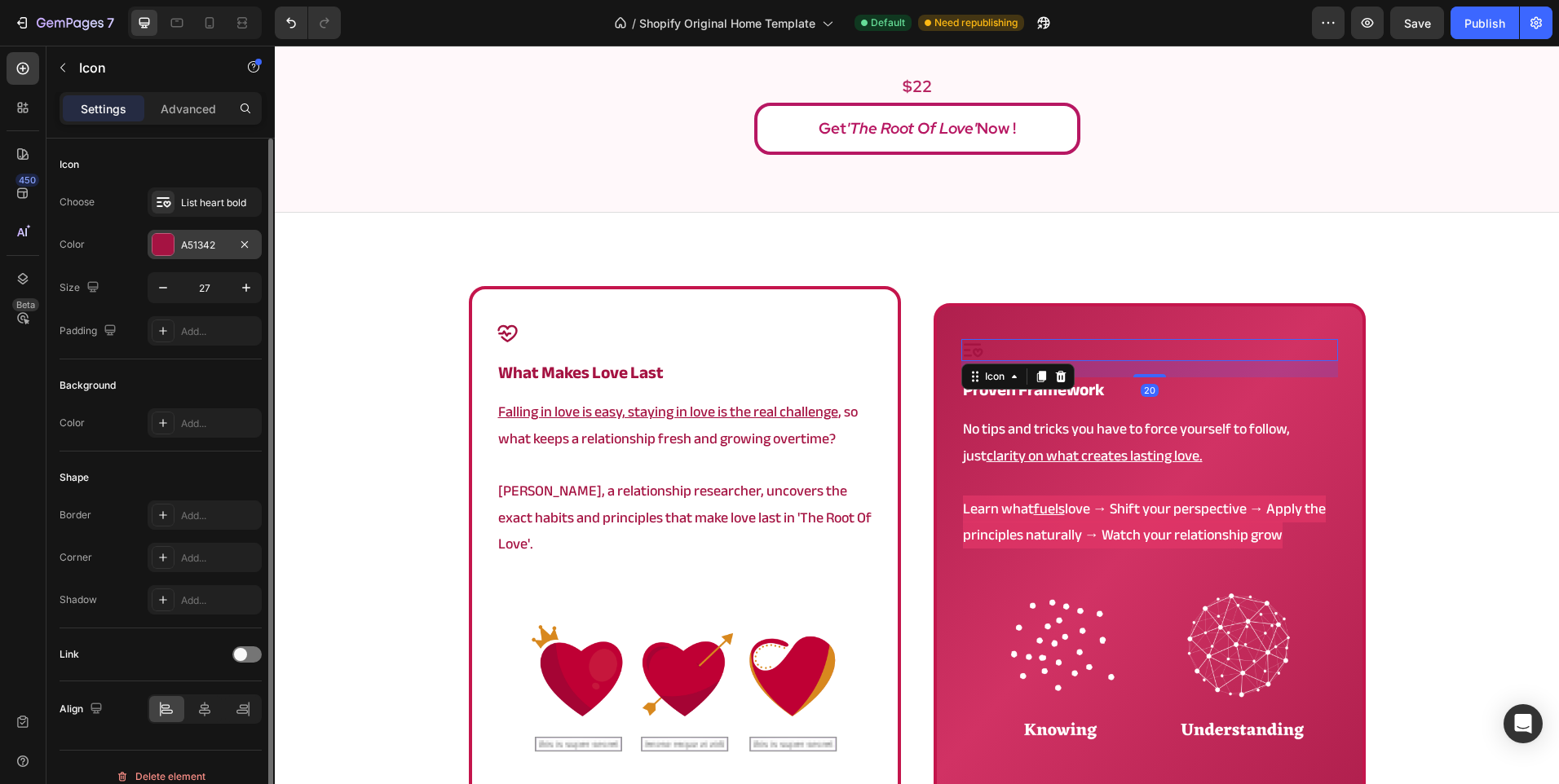
click at [178, 230] on div "A51342" at bounding box center [204, 245] width 114 height 29
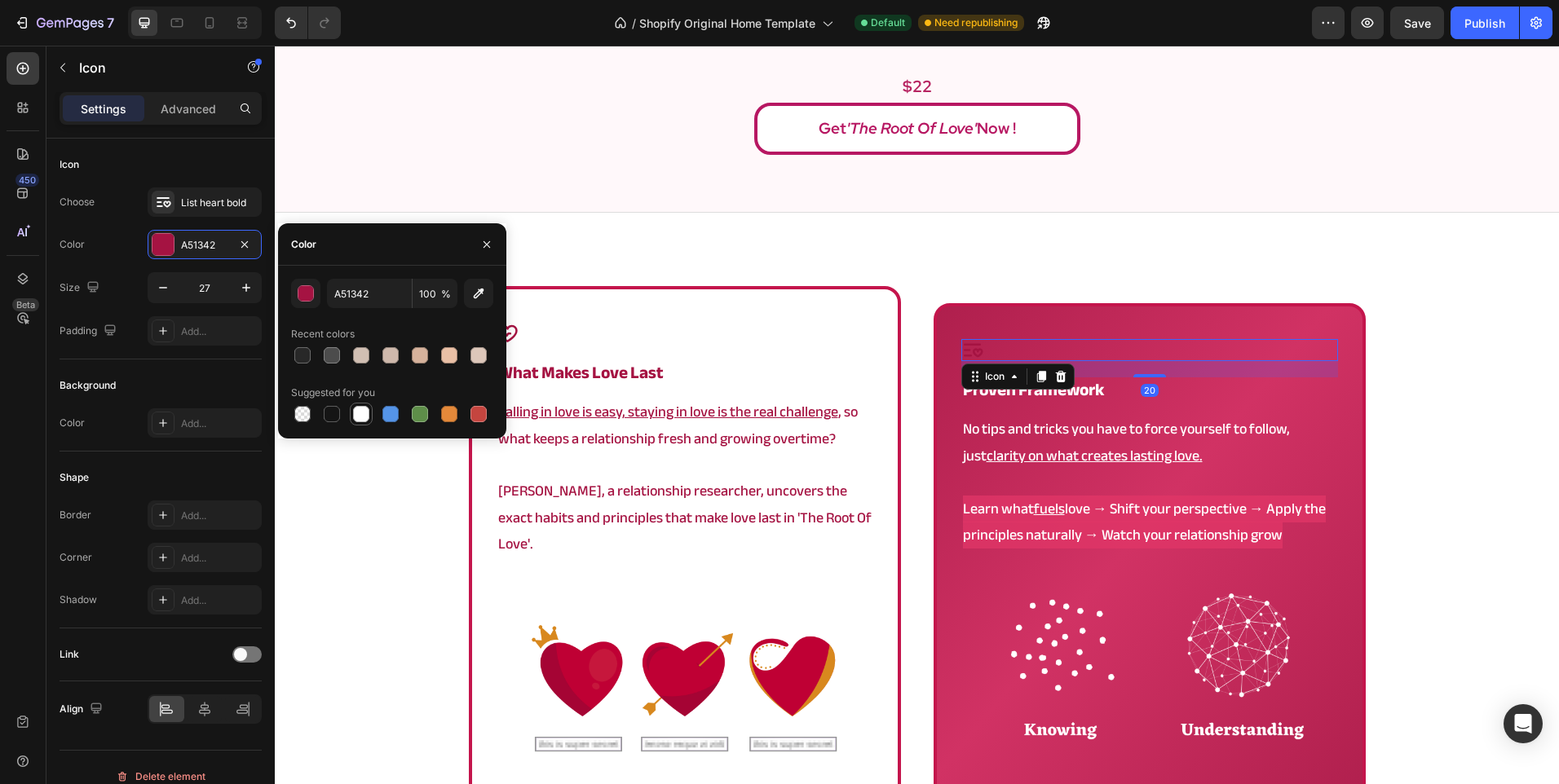
click at [363, 407] on div at bounding box center [361, 414] width 16 height 16
type input "FFFFFF"
click at [500, 163] on div "Image Lasting Love Text Block Discover what fuels love and create a relationshi…" at bounding box center [917, 28] width 1284 height 370
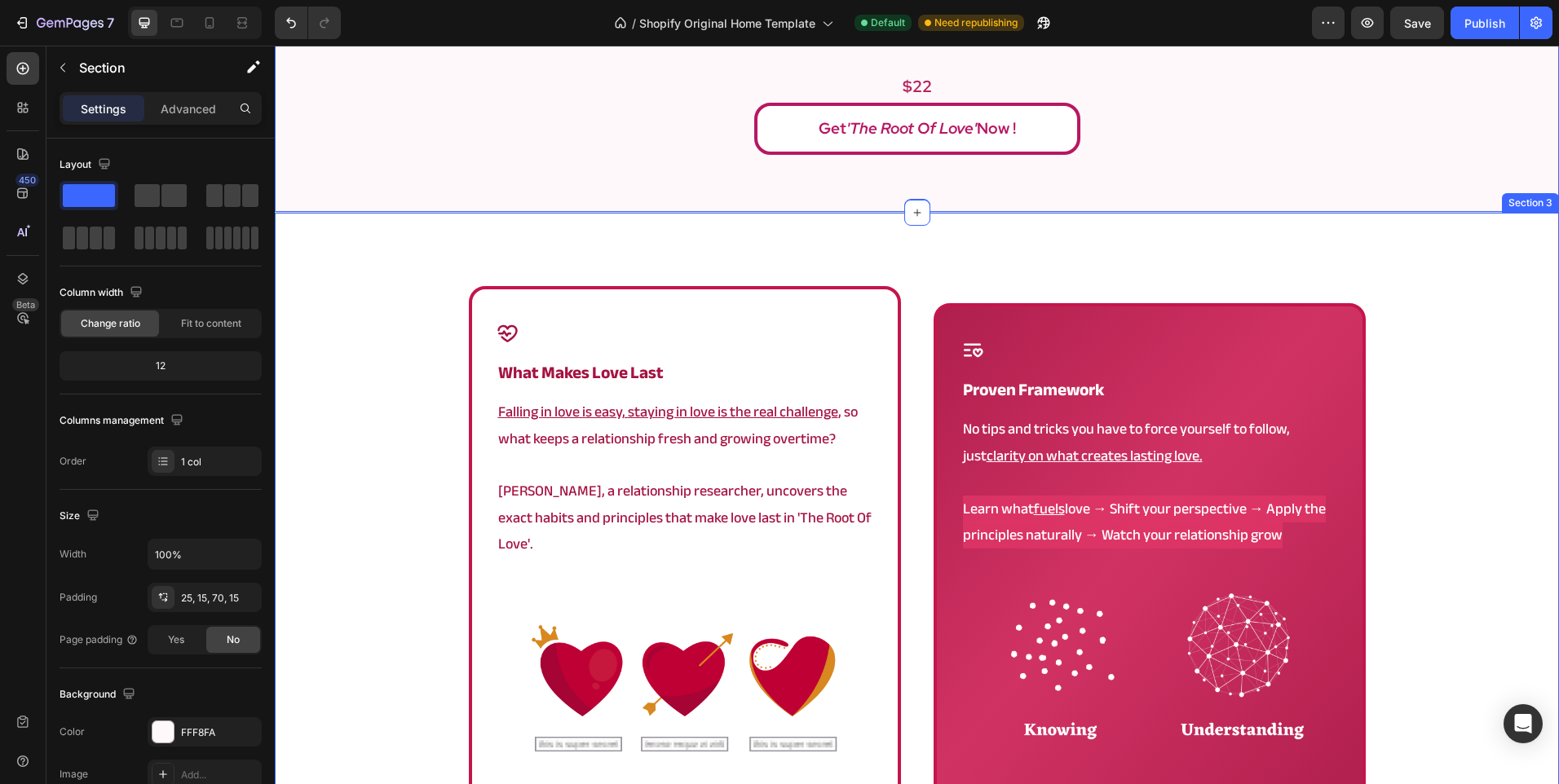
click at [343, 357] on div "Icon what makes love last Heading Falling in love is easy, staying in love is t…" at bounding box center [917, 611] width 1284 height 650
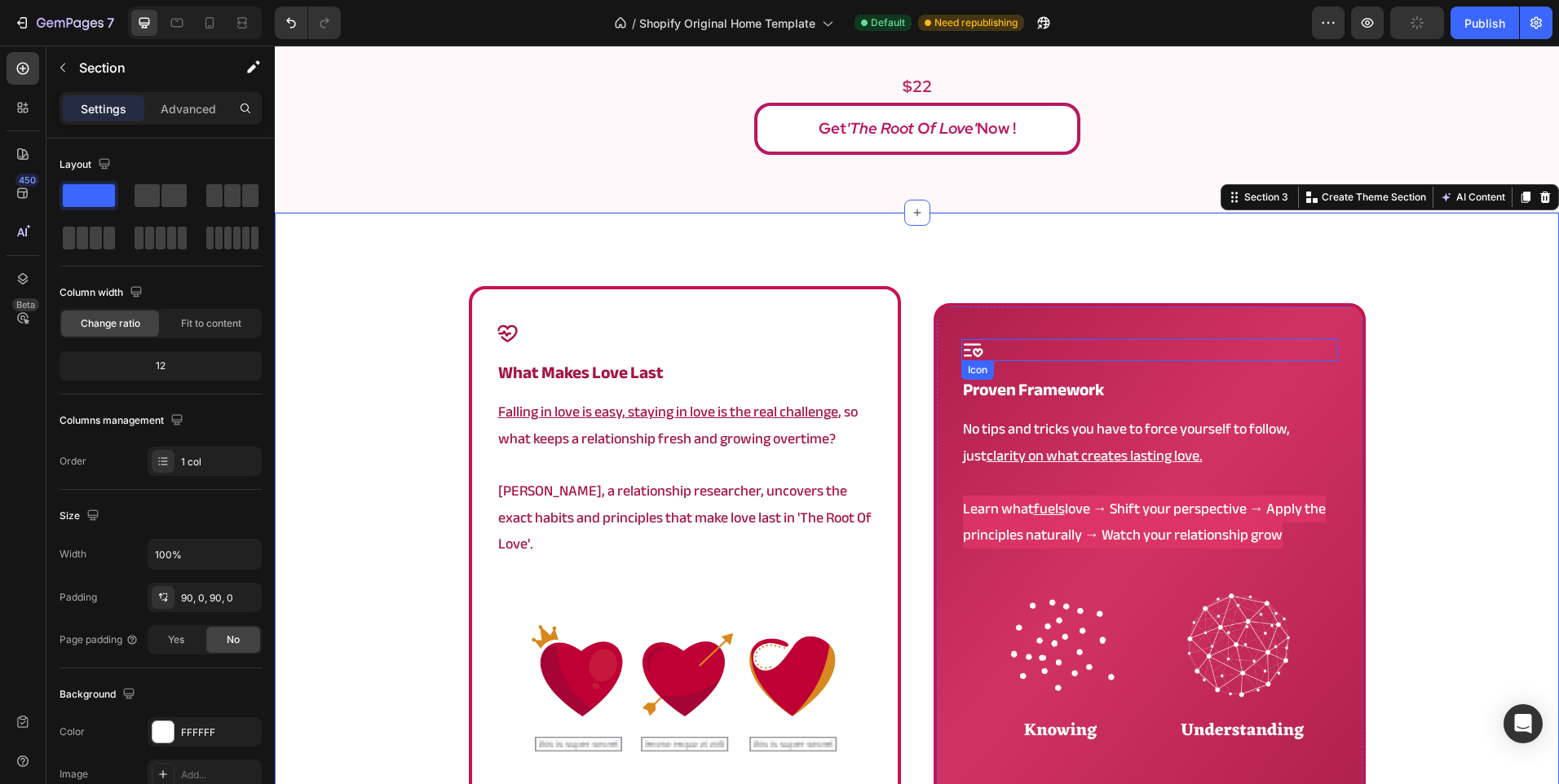
click at [1018, 339] on div "Icon" at bounding box center [1149, 351] width 377 height 22
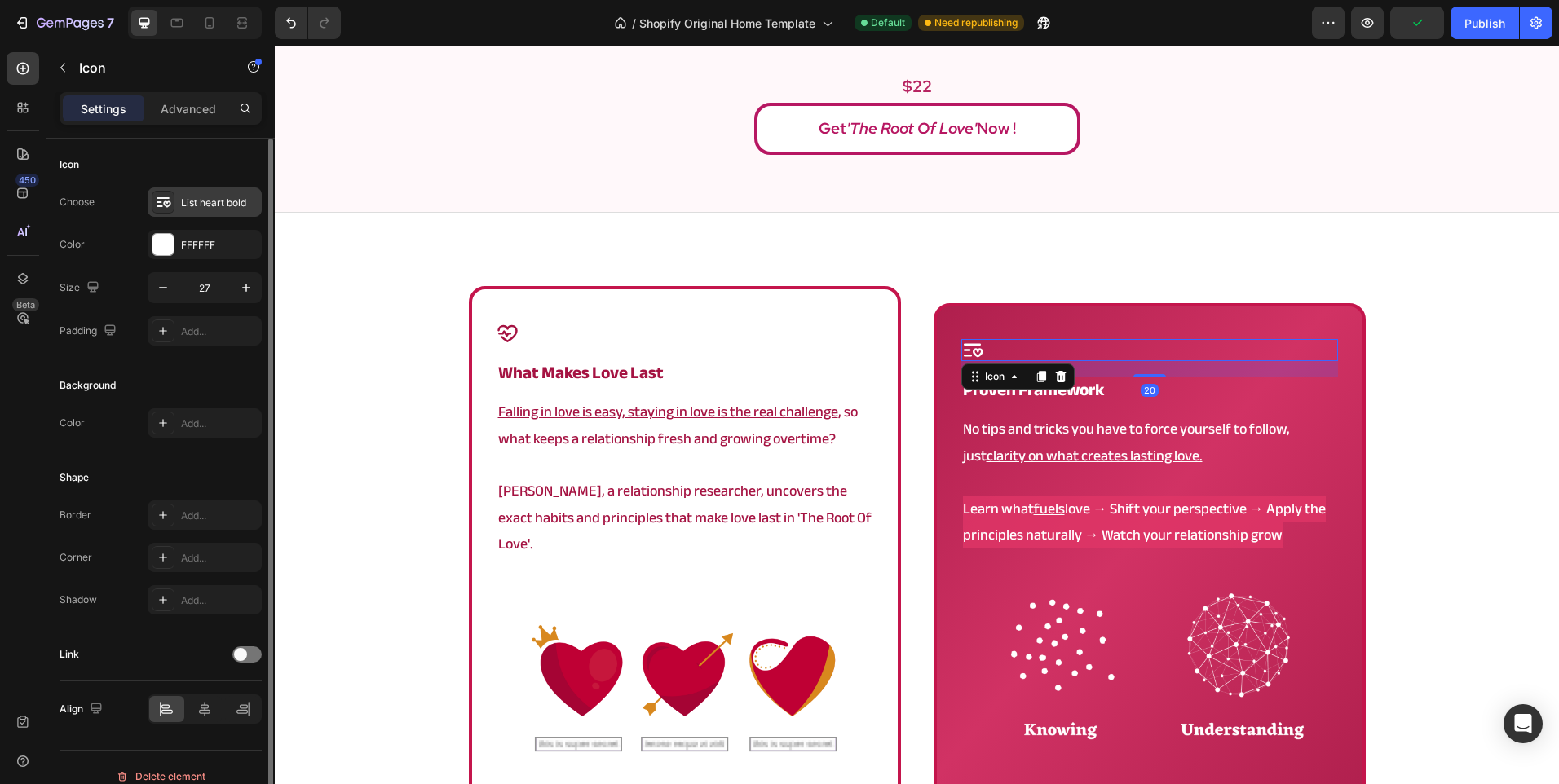
click at [196, 201] on div "List heart bold" at bounding box center [219, 202] width 77 height 15
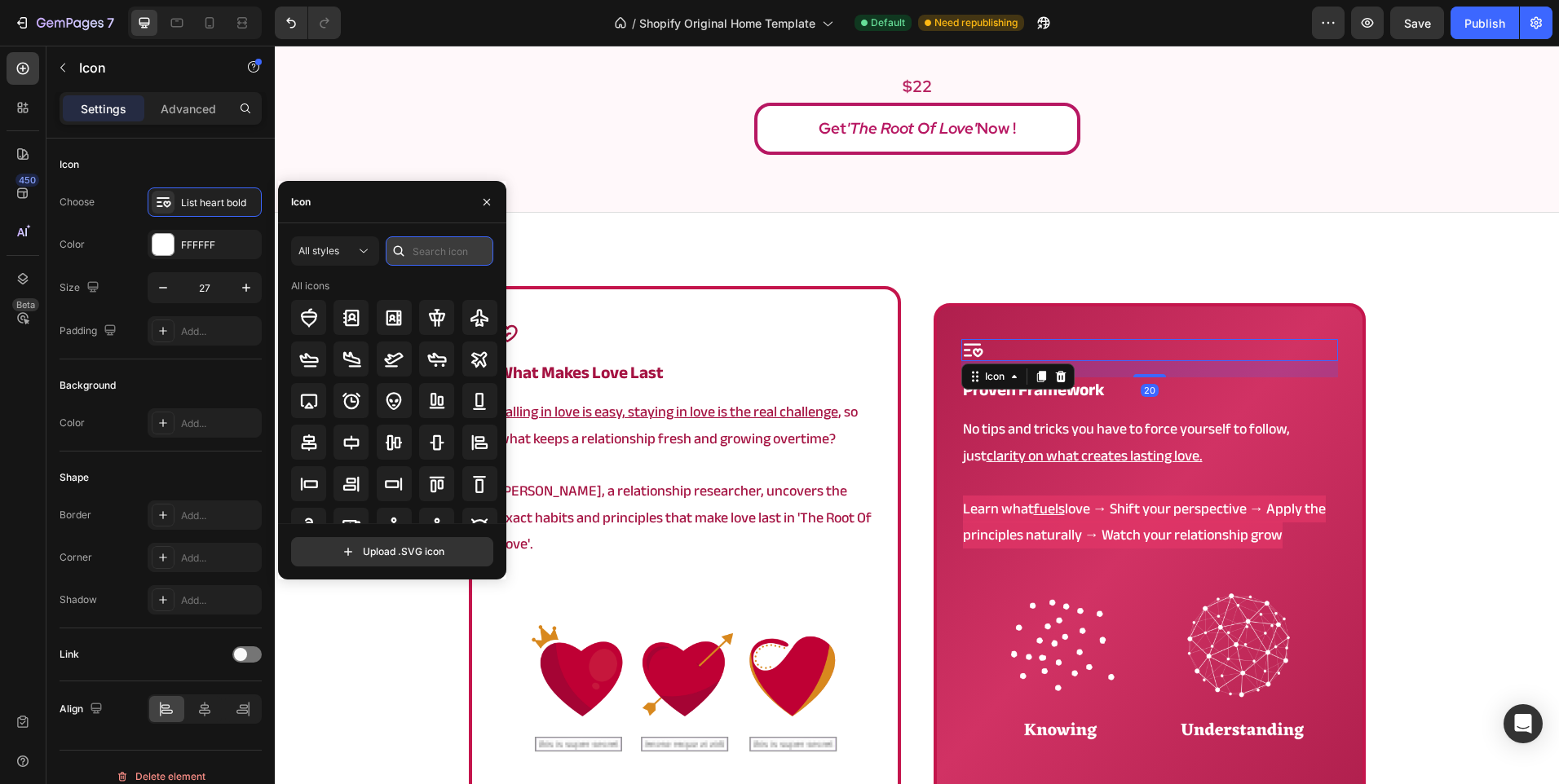
click at [425, 250] on input "text" at bounding box center [440, 251] width 108 height 29
type input "science"
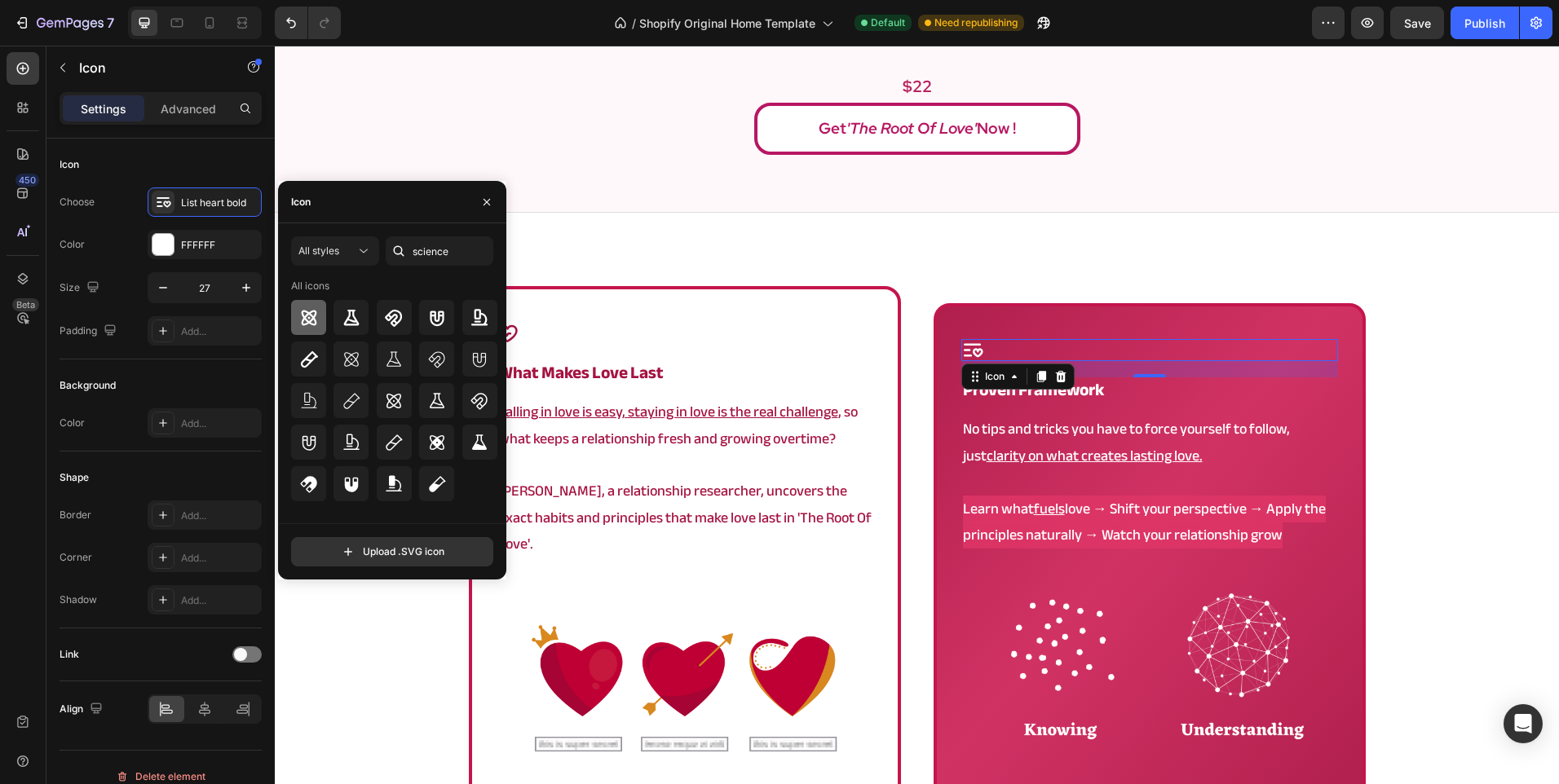
click at [302, 328] on div at bounding box center [309, 317] width 35 height 35
click at [647, 260] on div "Icon what makes love last Heading Falling in love is easy, staying in love is t…" at bounding box center [917, 612] width 1284 height 798
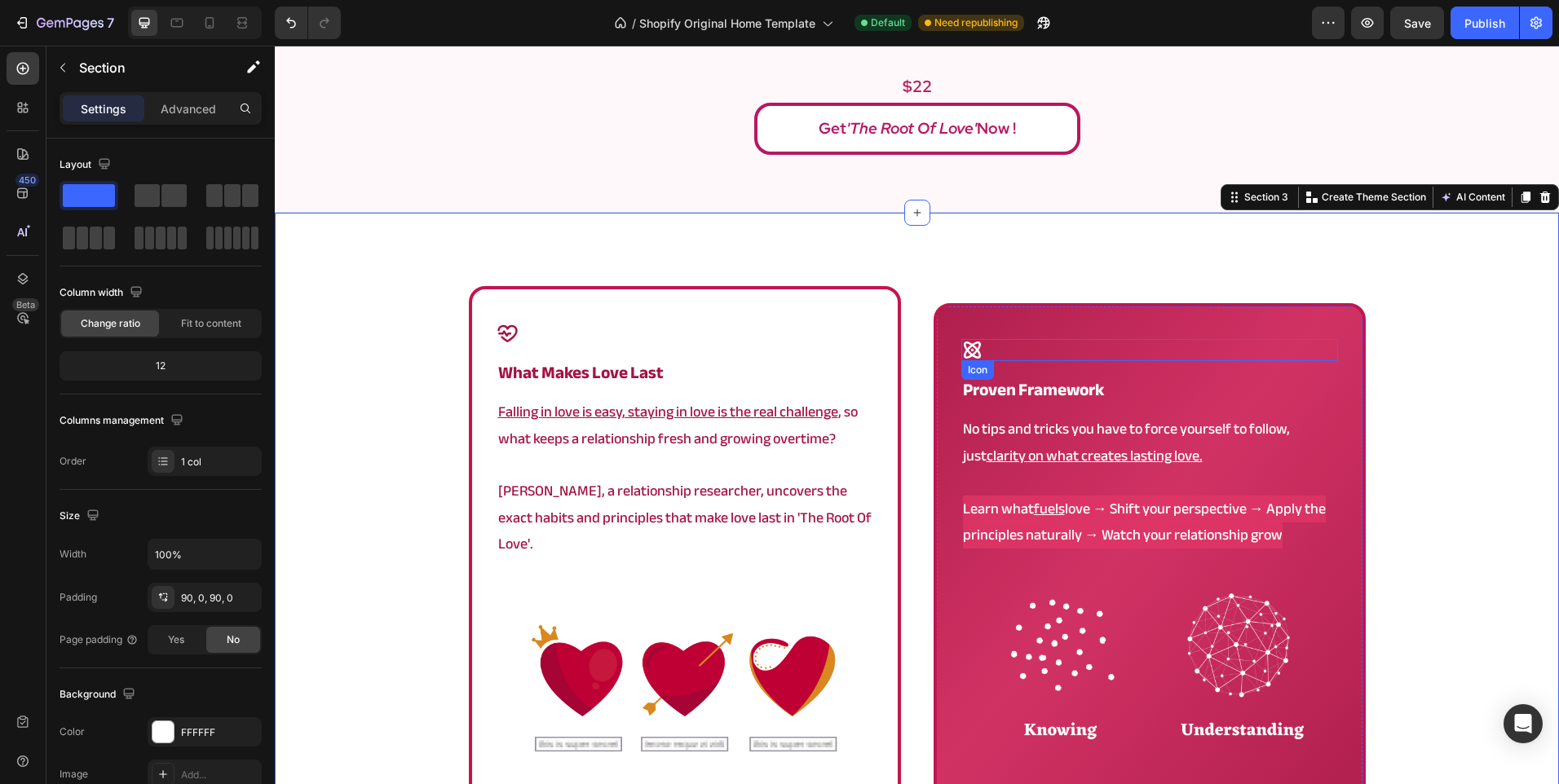
click at [1082, 339] on div "Icon" at bounding box center [1149, 351] width 377 height 22
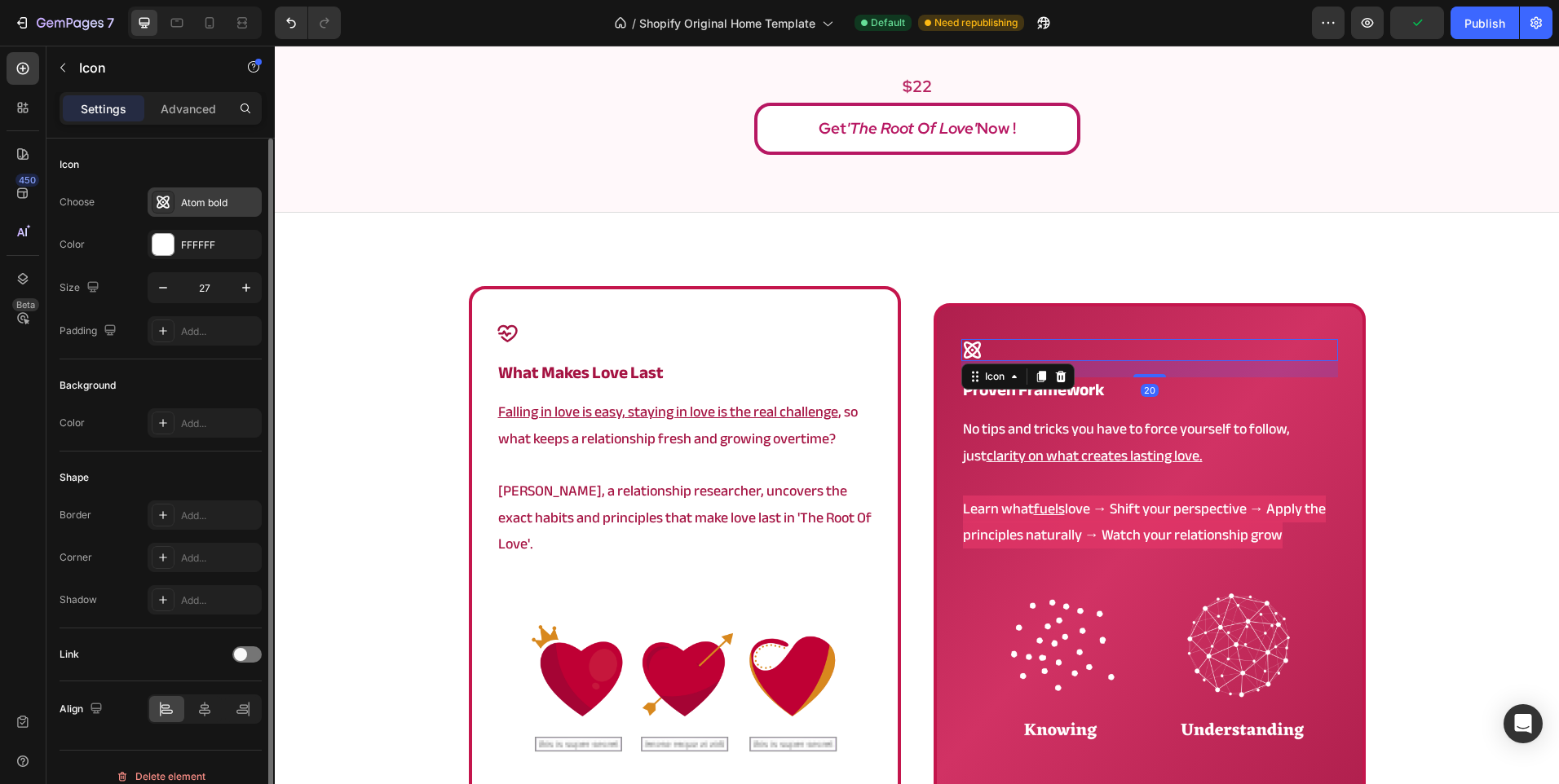
click at [194, 196] on div "Atom bold" at bounding box center [219, 202] width 77 height 15
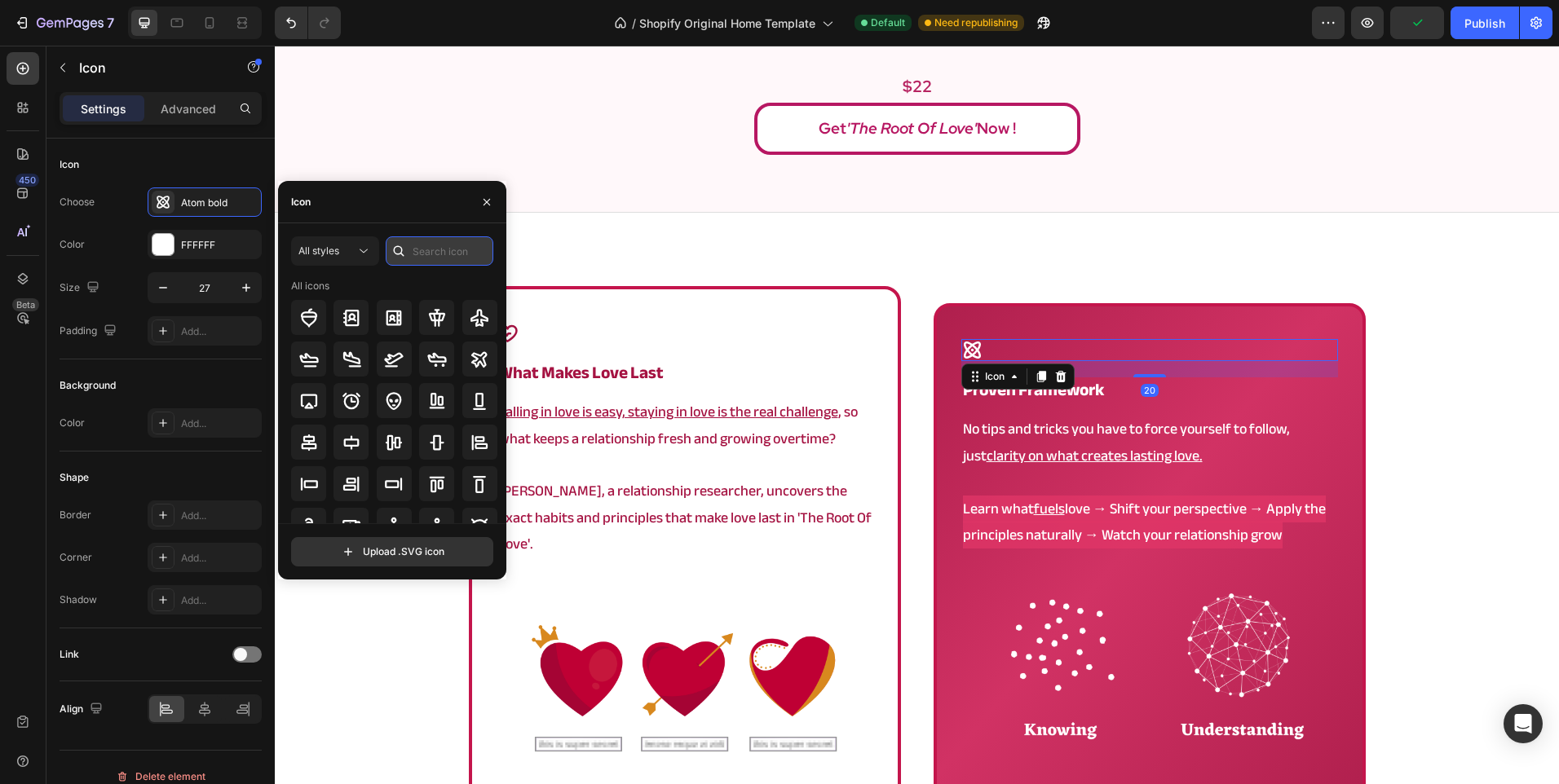
click at [440, 246] on input "text" at bounding box center [440, 251] width 108 height 29
type input "heart"
click at [434, 360] on icon at bounding box center [438, 359] width 17 height 12
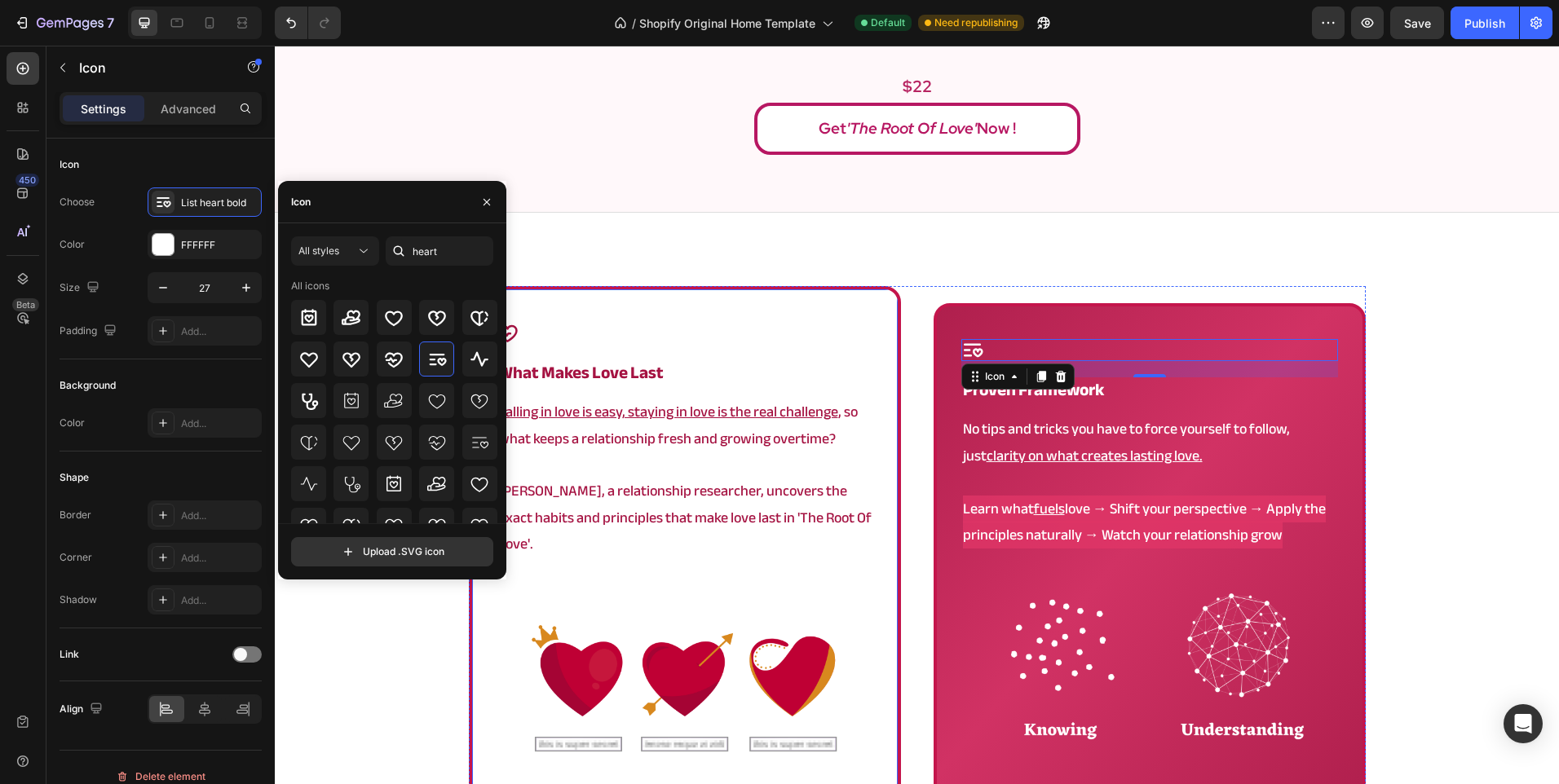
click at [713, 290] on div "Icon what makes love last Heading Falling in love is easy, staying in love is t…" at bounding box center [684, 562] width 432 height 552
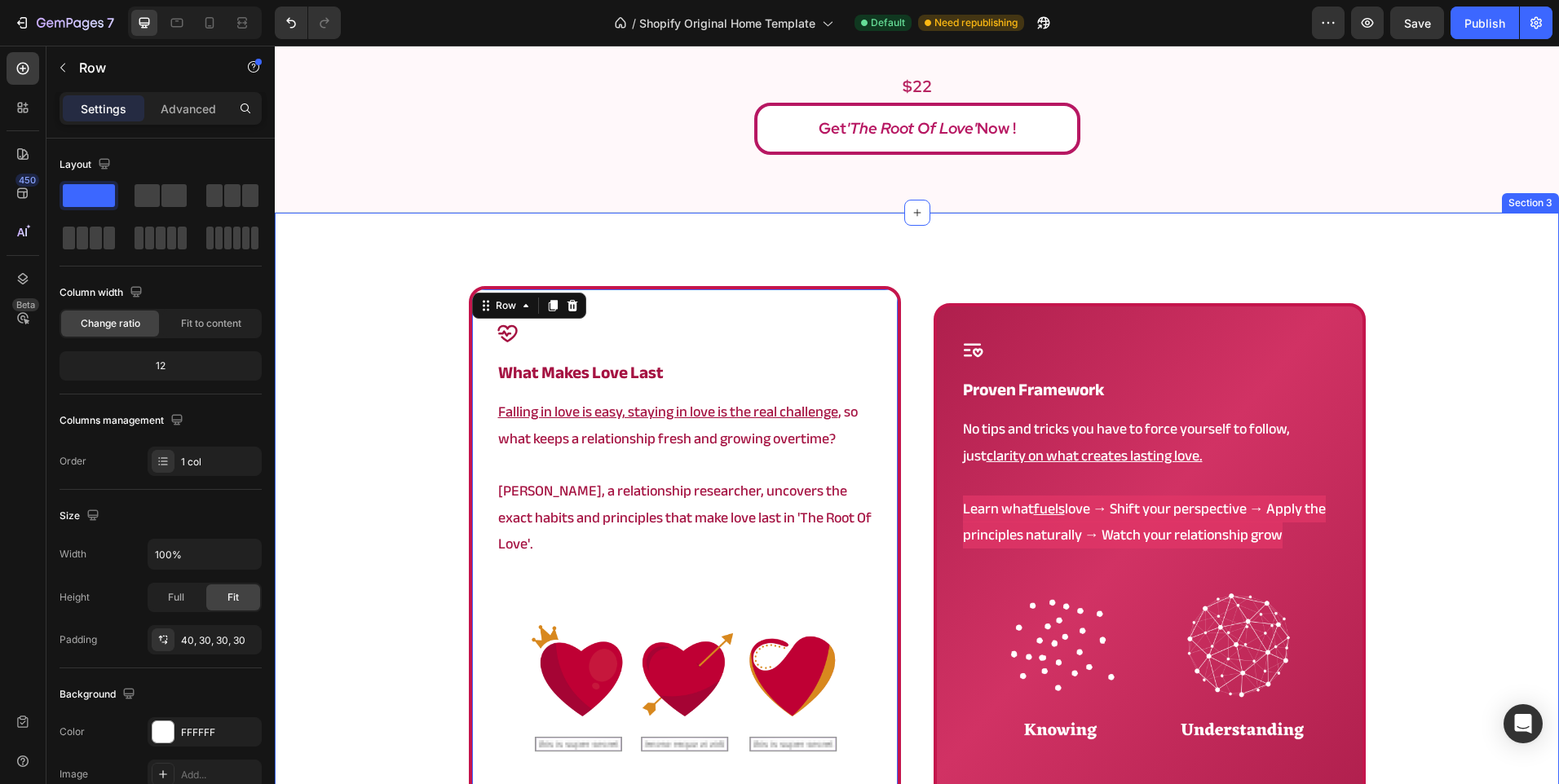
click at [720, 261] on div "Icon what makes love last Heading Falling in love is easy, staying in love is t…" at bounding box center [917, 612] width 1284 height 798
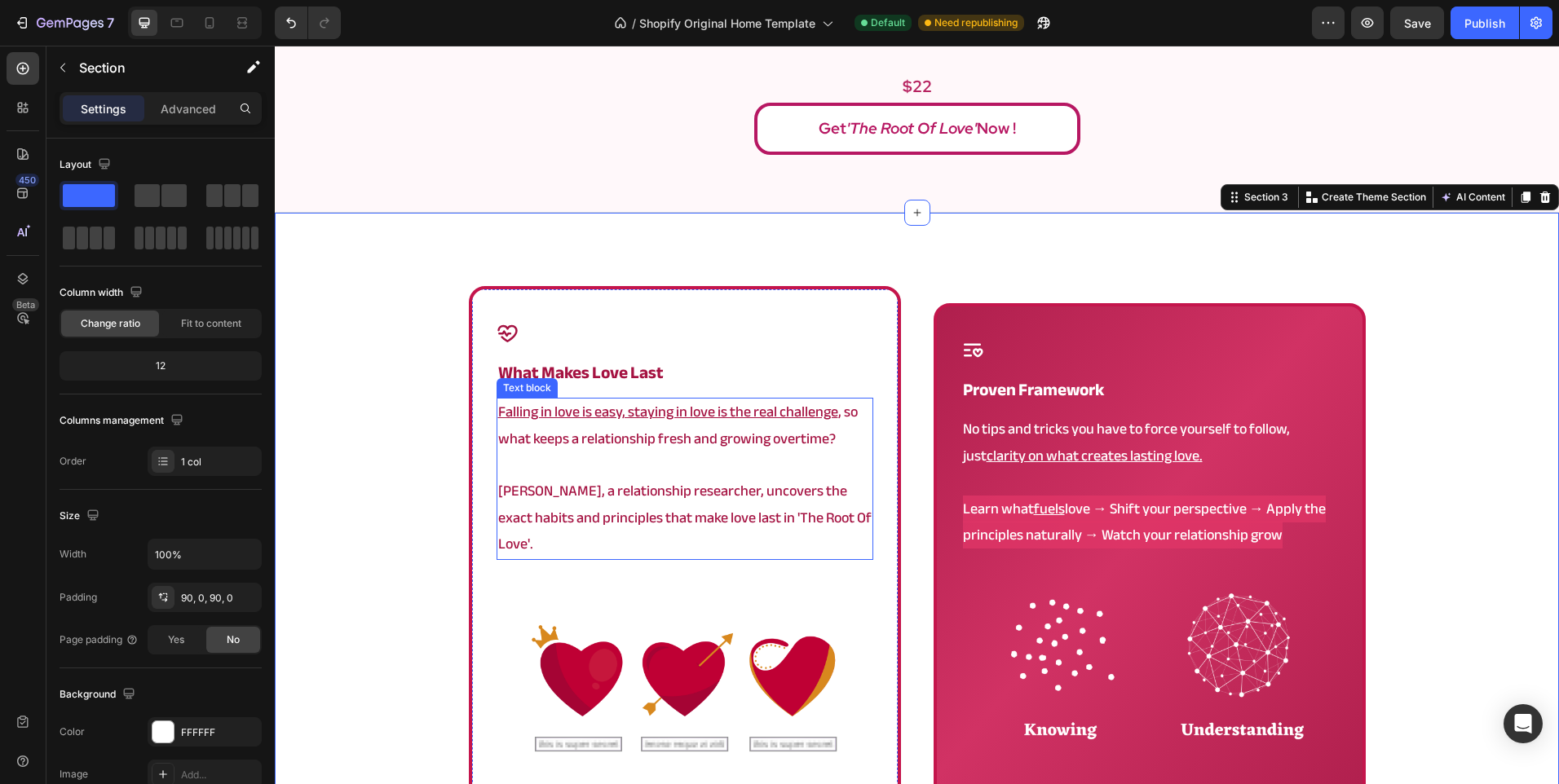
click at [613, 411] on u "Falling in love is easy, staying in love is the real challenge" at bounding box center [668, 412] width 340 height 27
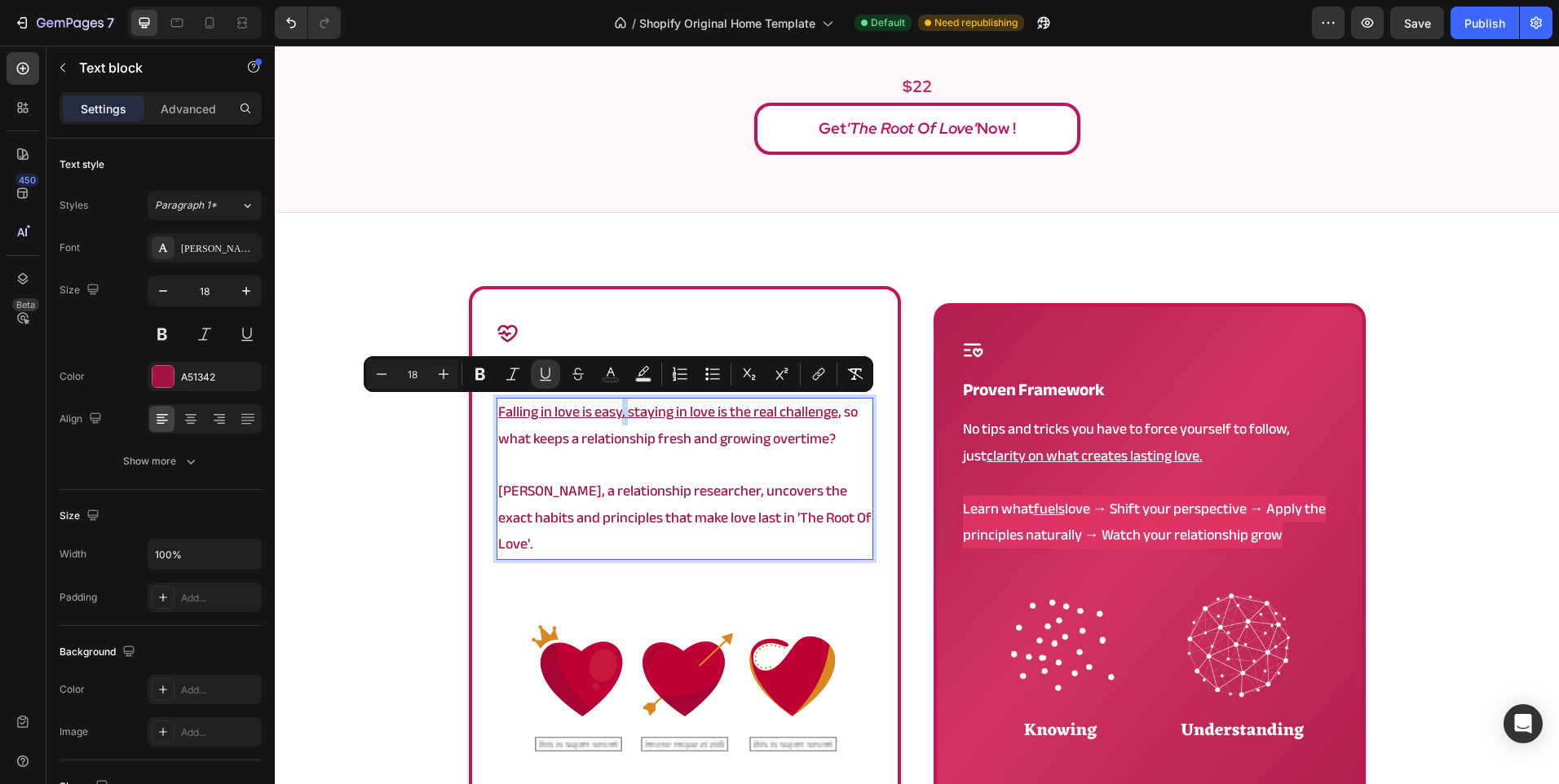
click at [619, 413] on u "Falling in love is easy, staying in love is the real challenge" at bounding box center [668, 412] width 340 height 27
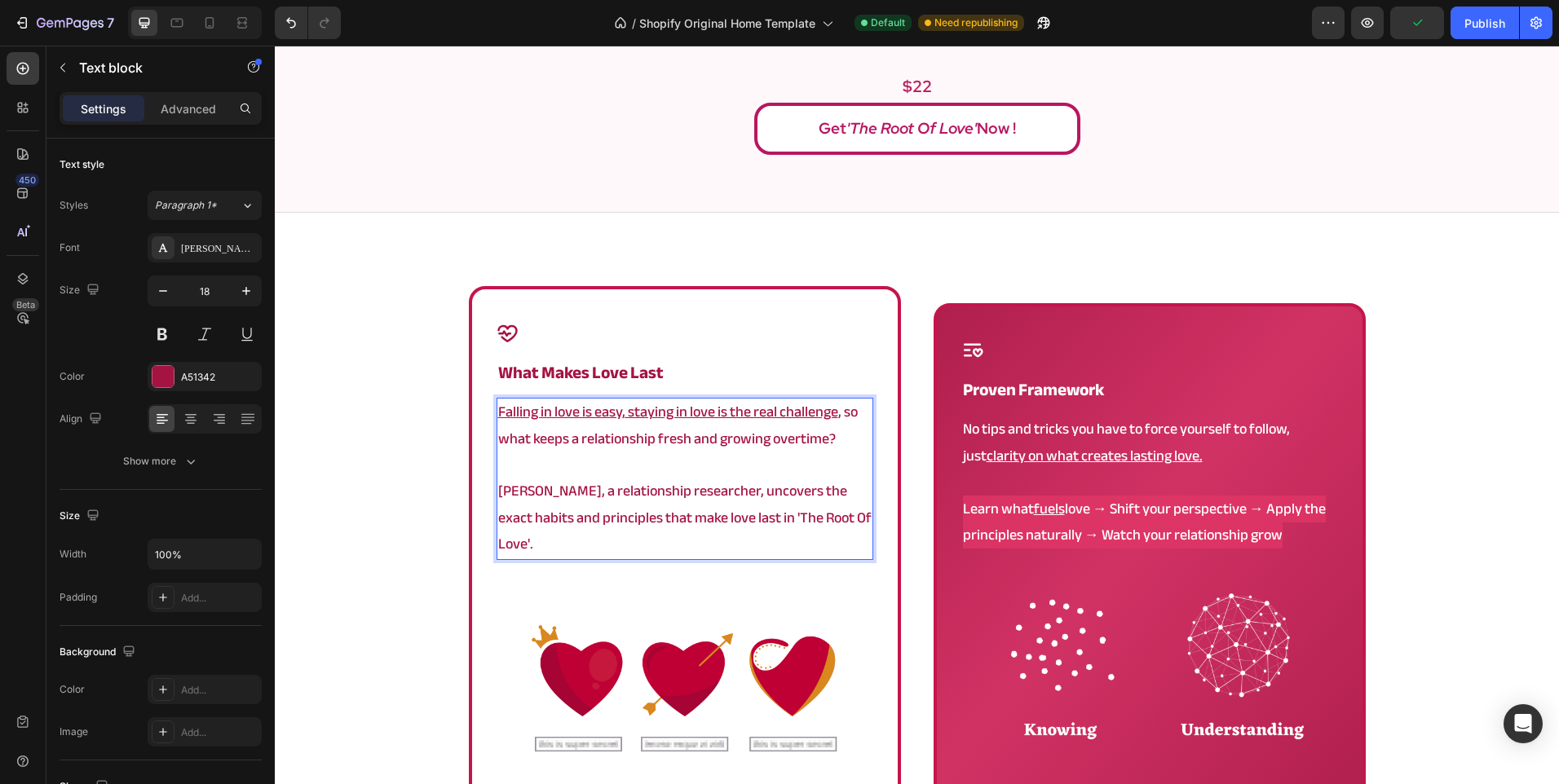
click at [619, 413] on u "Falling in love is easy, staying in love is the real challenge" at bounding box center [668, 412] width 340 height 27
click at [623, 414] on u "Falling in love is easy, staying in love is the real challenge" at bounding box center [668, 412] width 340 height 27
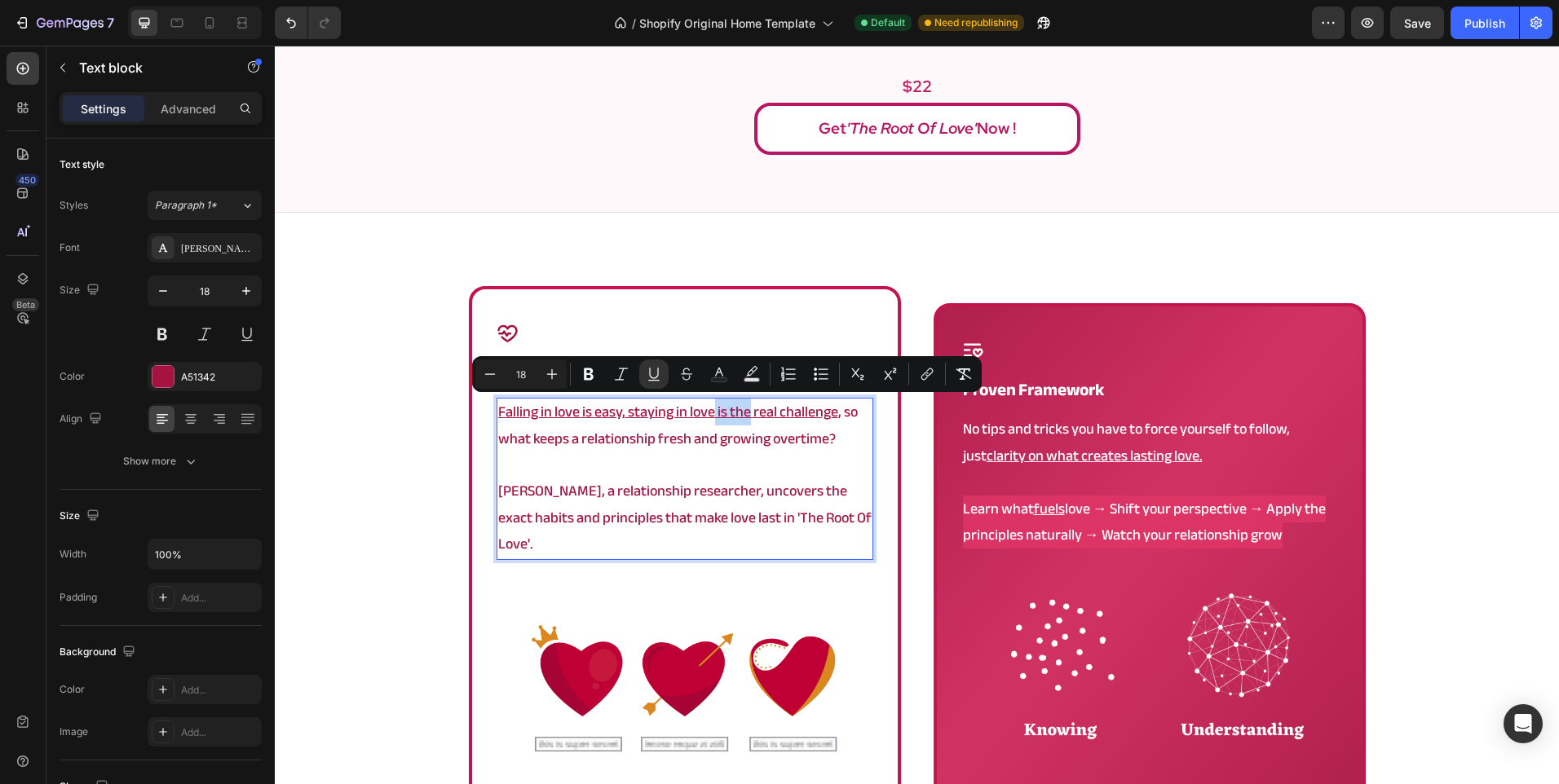
drag, startPoint x: 709, startPoint y: 415, endPoint x: 744, endPoint y: 416, distance: 35.0
click at [744, 416] on u "Falling in love is easy, staying in love is the real challenge" at bounding box center [668, 412] width 340 height 27
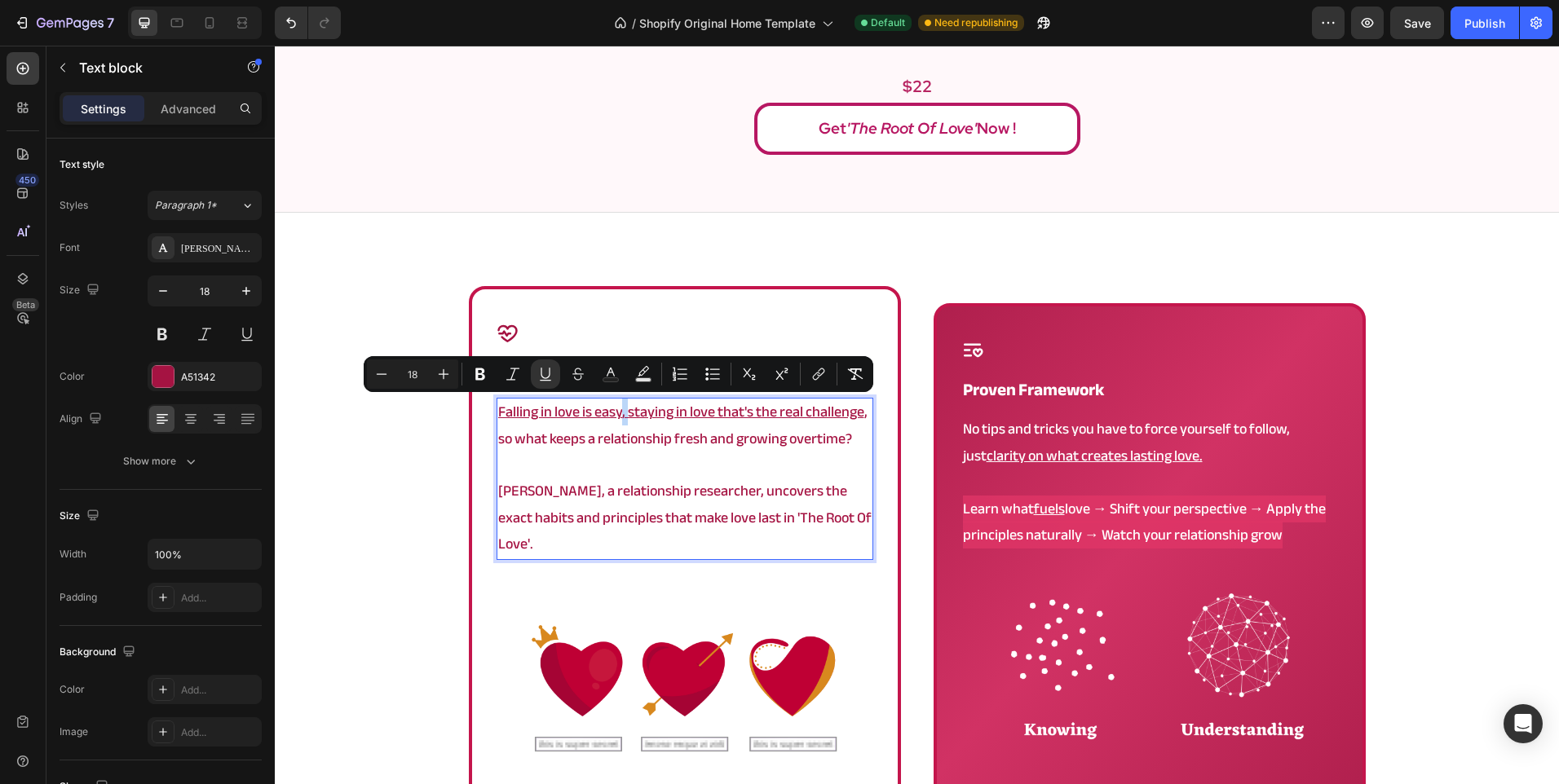
click at [620, 408] on u "Falling in love is easy, staying in love that's the real challenge" at bounding box center [681, 412] width 366 height 27
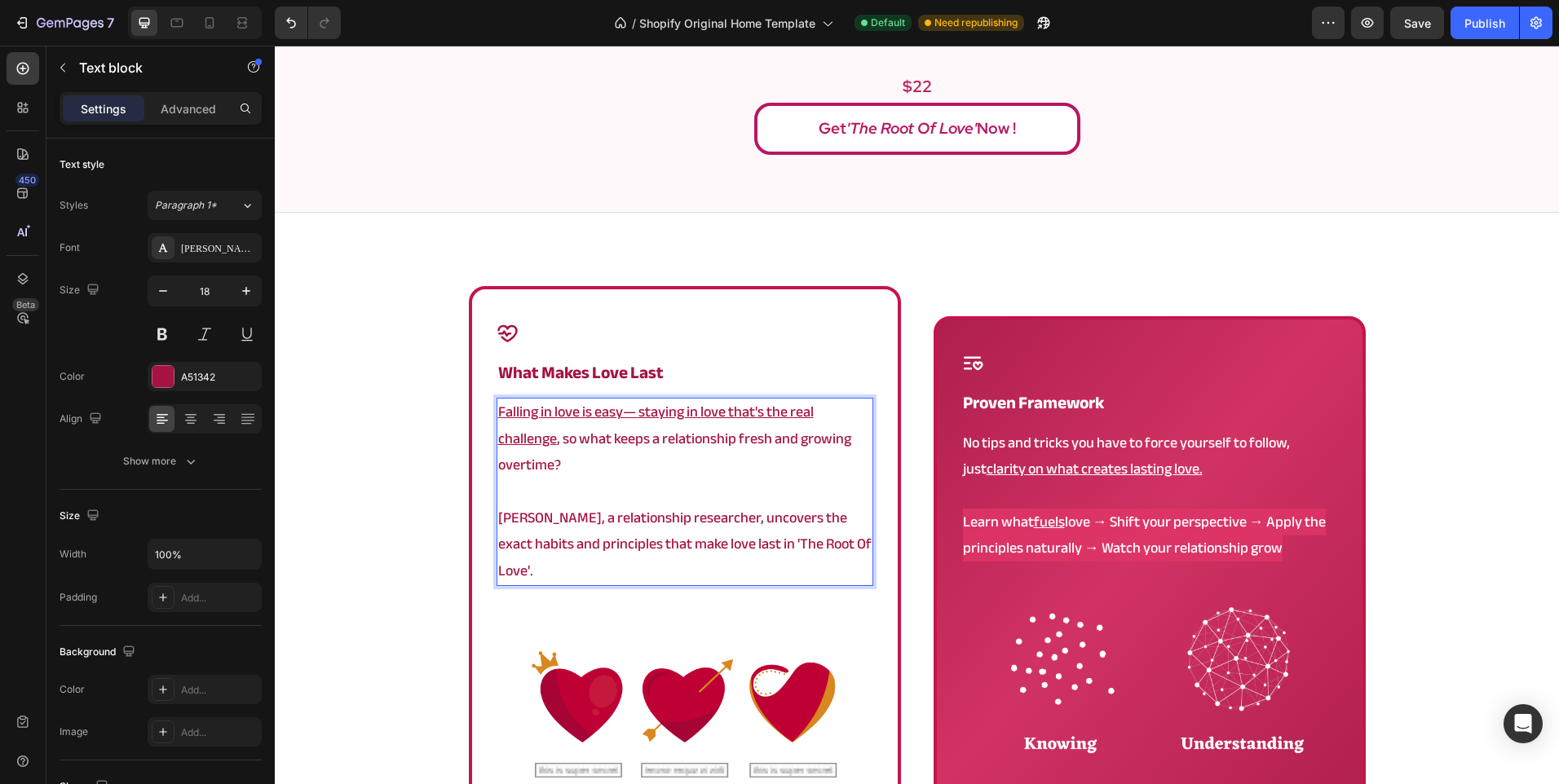
click at [617, 406] on u "Falling in love is easy— staying in love that's the real challenge" at bounding box center [656, 425] width 315 height 53
click at [405, 447] on div "Icon what makes love last Heading Falling in love is easy — staying in love tha…" at bounding box center [917, 624] width 1284 height 676
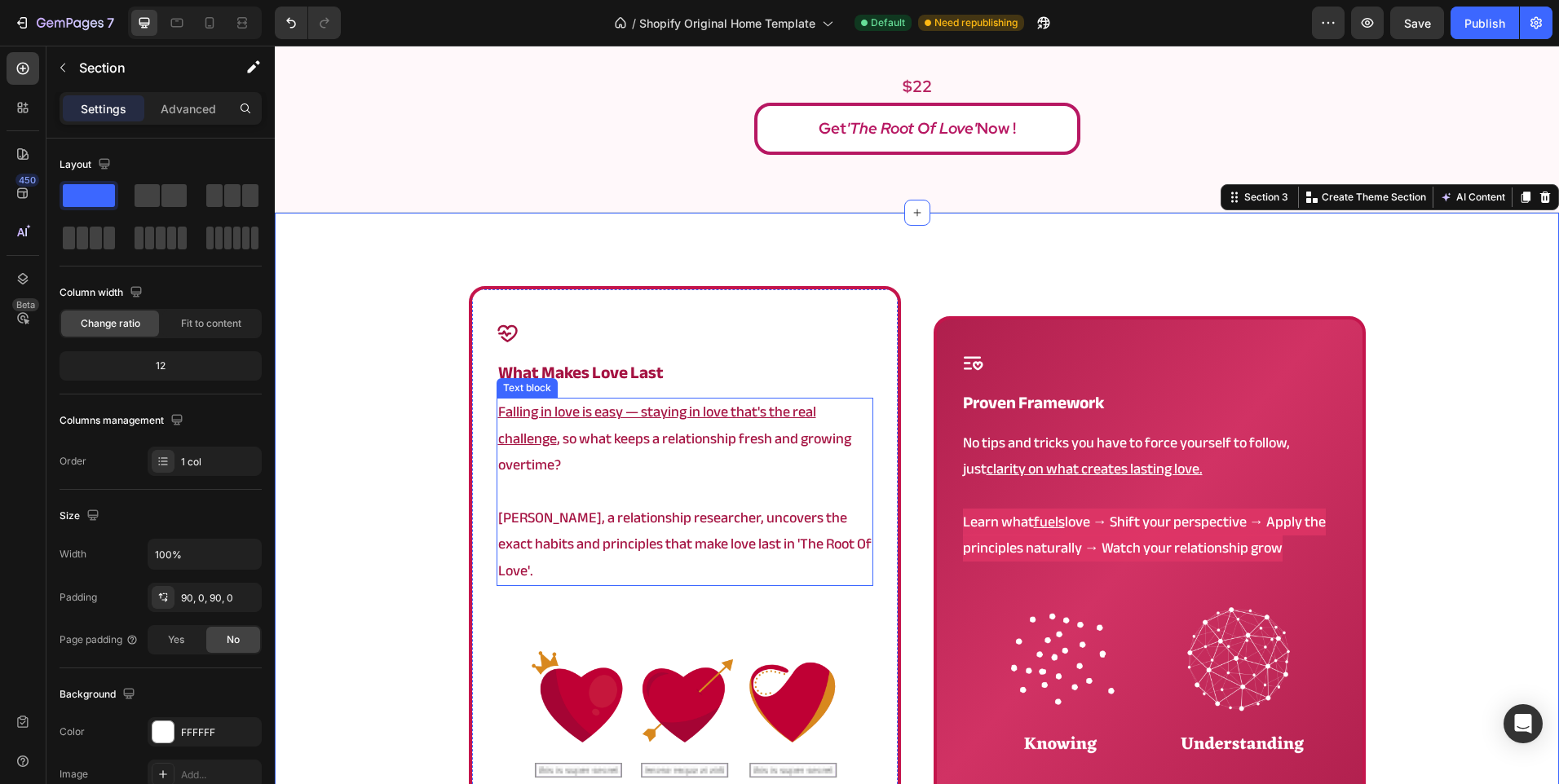
click at [720, 416] on u "Falling in love is easy — staying in love that's the real challenge" at bounding box center [657, 425] width 318 height 53
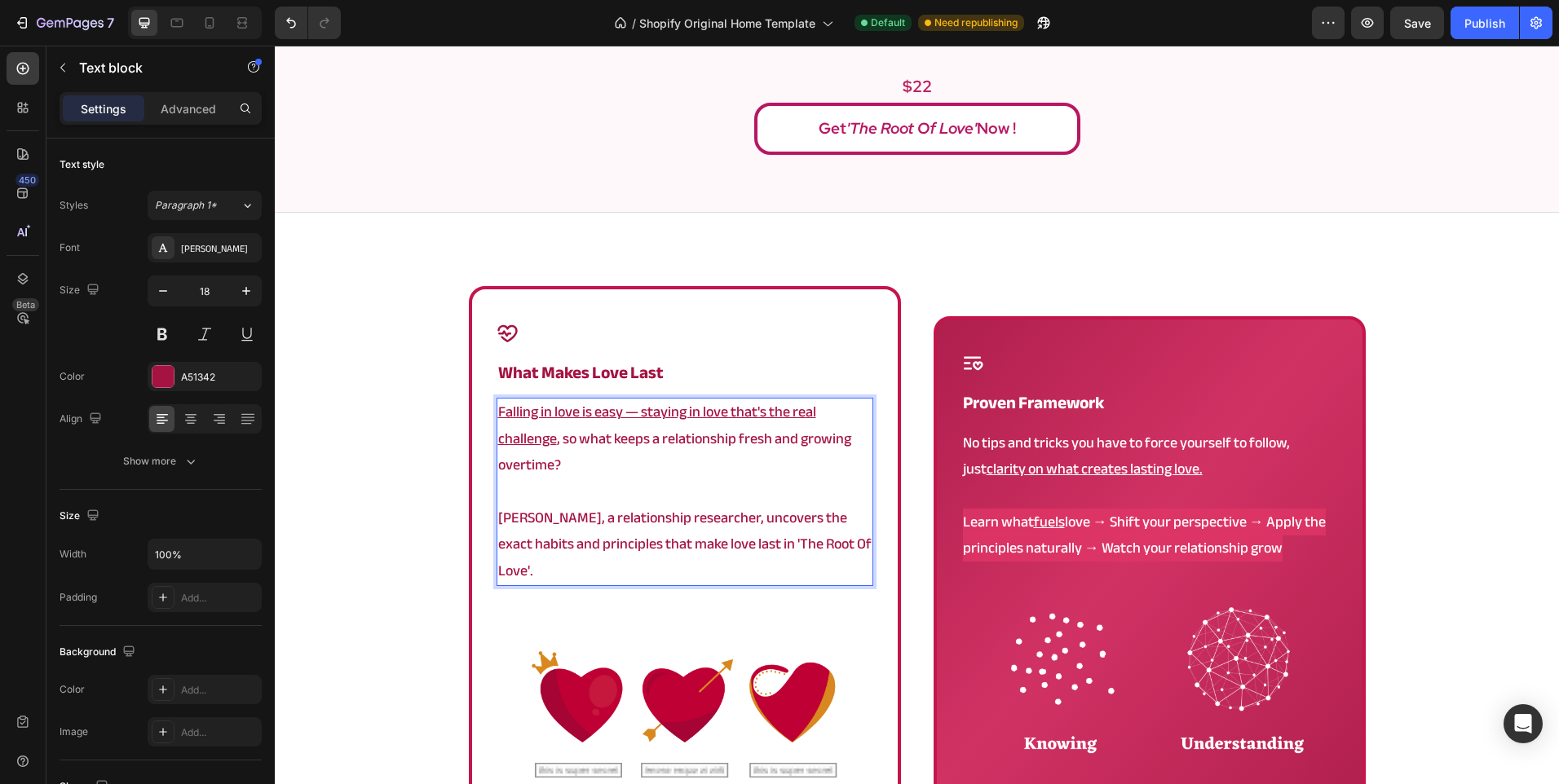
click at [724, 416] on u "Falling in love is easy — staying in love that's the real challenge" at bounding box center [657, 425] width 318 height 53
click at [722, 416] on u "Falling in love is easy — staying in love that's the real challenge" at bounding box center [657, 425] width 318 height 53
click at [640, 407] on u "Falling in love is easy — staying in love, that's the real challenge" at bounding box center [658, 425] width 321 height 53
click at [527, 424] on u "Falling in love is easy — Staying in love, that's the real challenge" at bounding box center [659, 425] width 322 height 53
drag, startPoint x: 551, startPoint y: 443, endPoint x: 480, endPoint y: 407, distance: 79.6
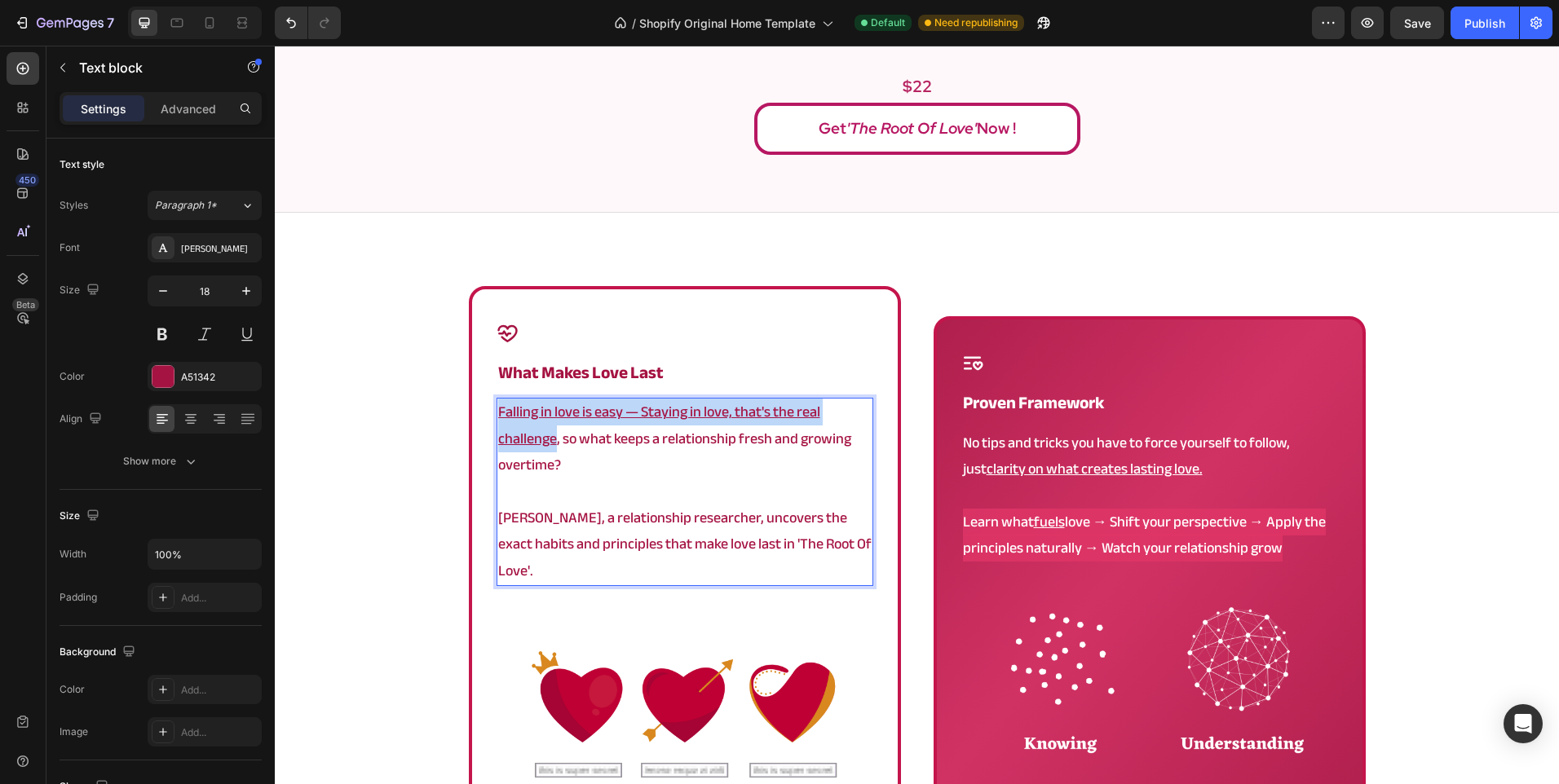
click at [481, 408] on div "Icon what makes love last Heading Falling in love is easy — Staying in love, th…" at bounding box center [684, 576] width 432 height 579
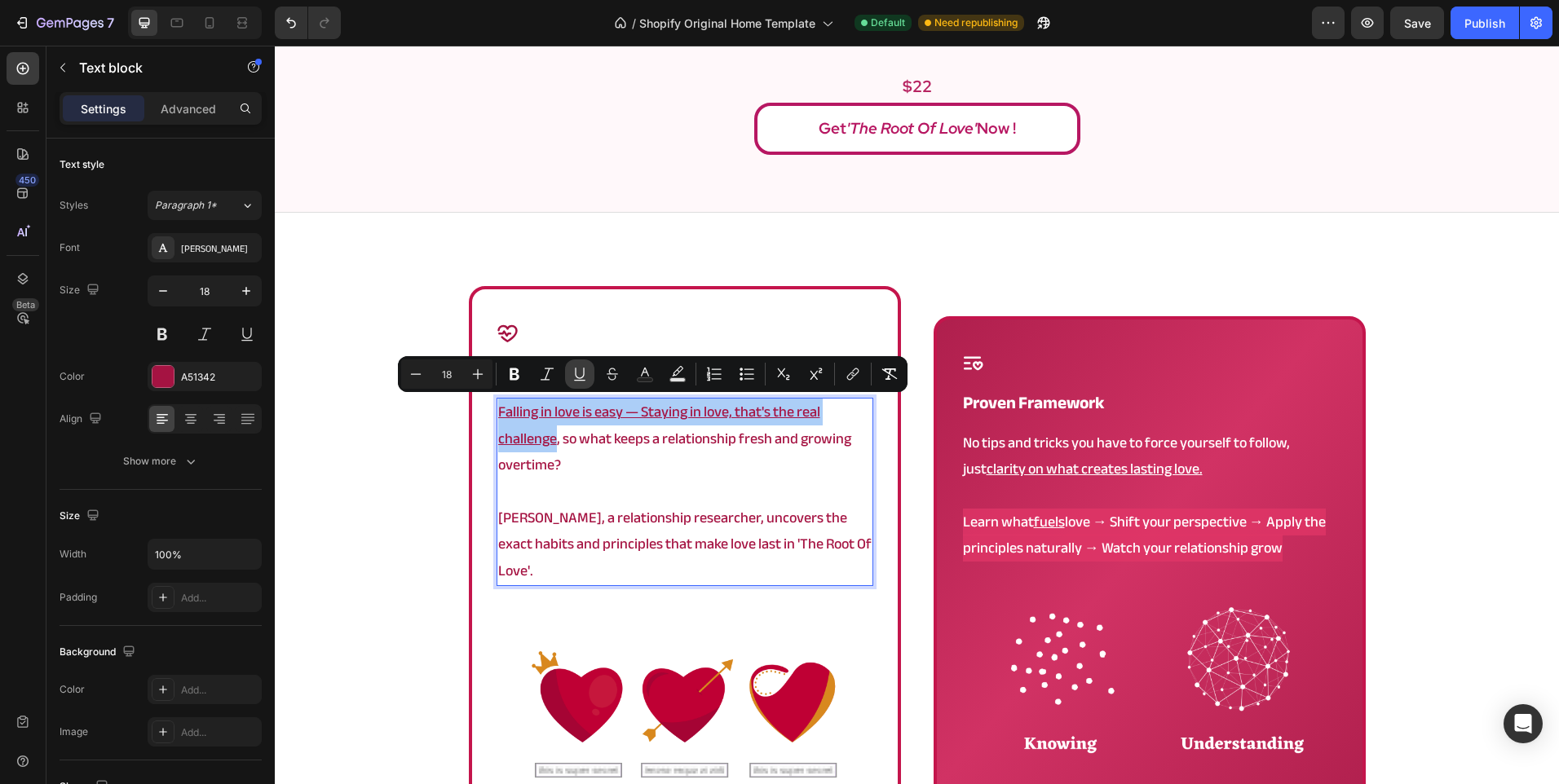
click at [577, 370] on icon "Editor contextual toolbar" at bounding box center [579, 374] width 16 height 16
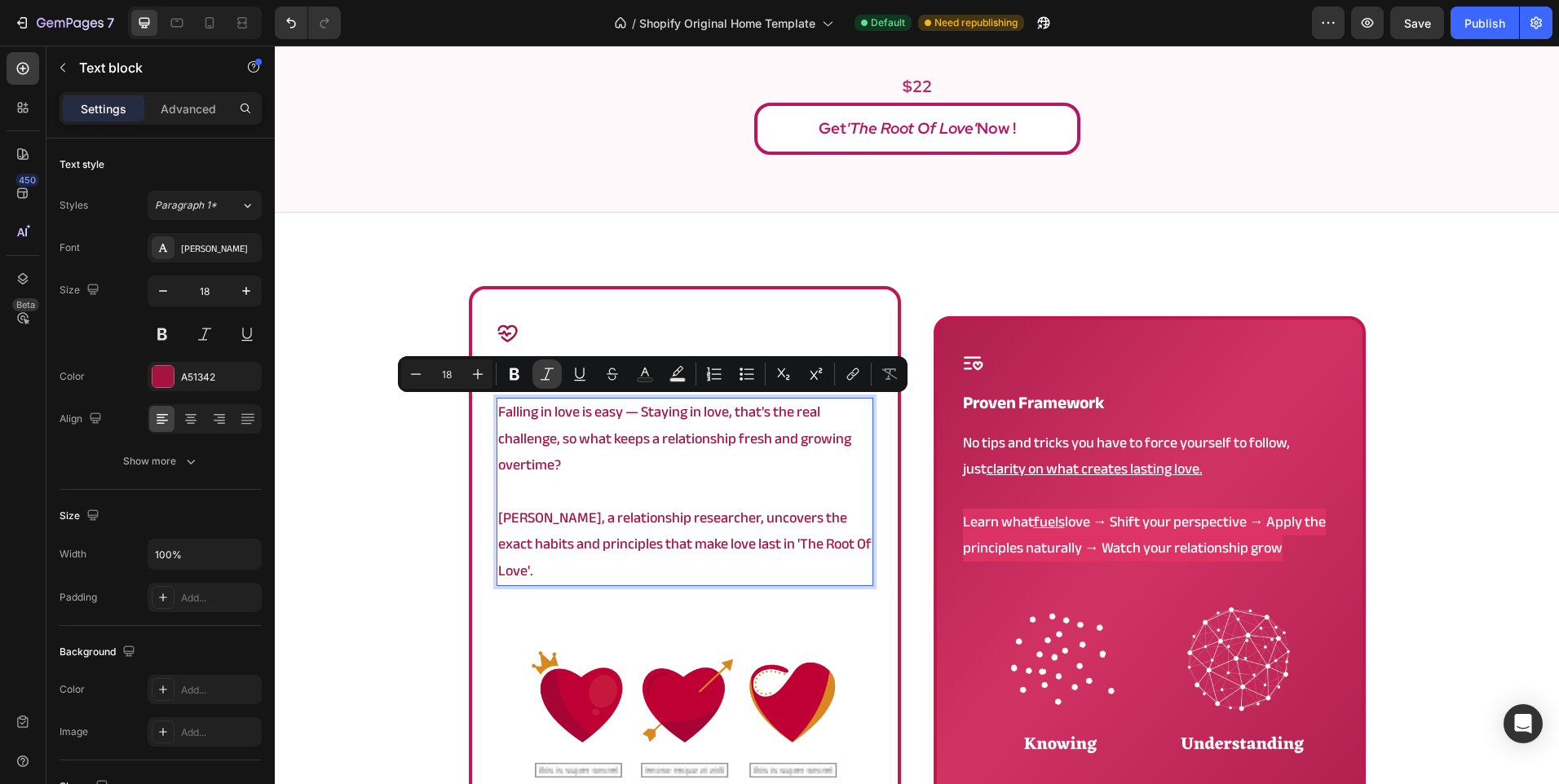
click at [556, 370] on button "Italic" at bounding box center [547, 374] width 29 height 29
click at [434, 461] on div "Icon what makes love last Heading Falling in love is easy — Staying in love, th…" at bounding box center [917, 624] width 1284 height 676
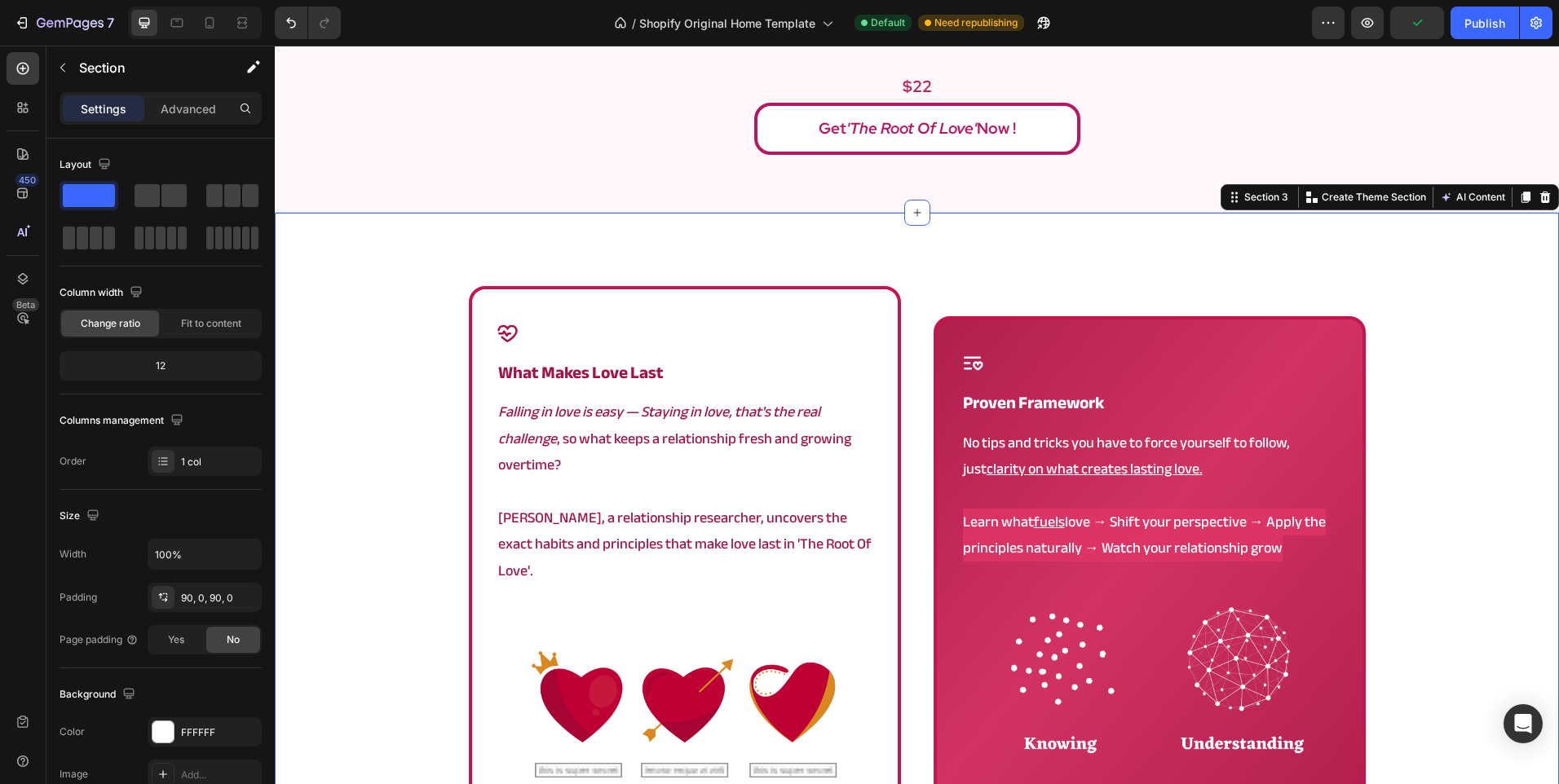
click at [443, 467] on div "Icon what makes love last Heading Falling in love is easy — Staying in love, th…" at bounding box center [917, 624] width 1284 height 676
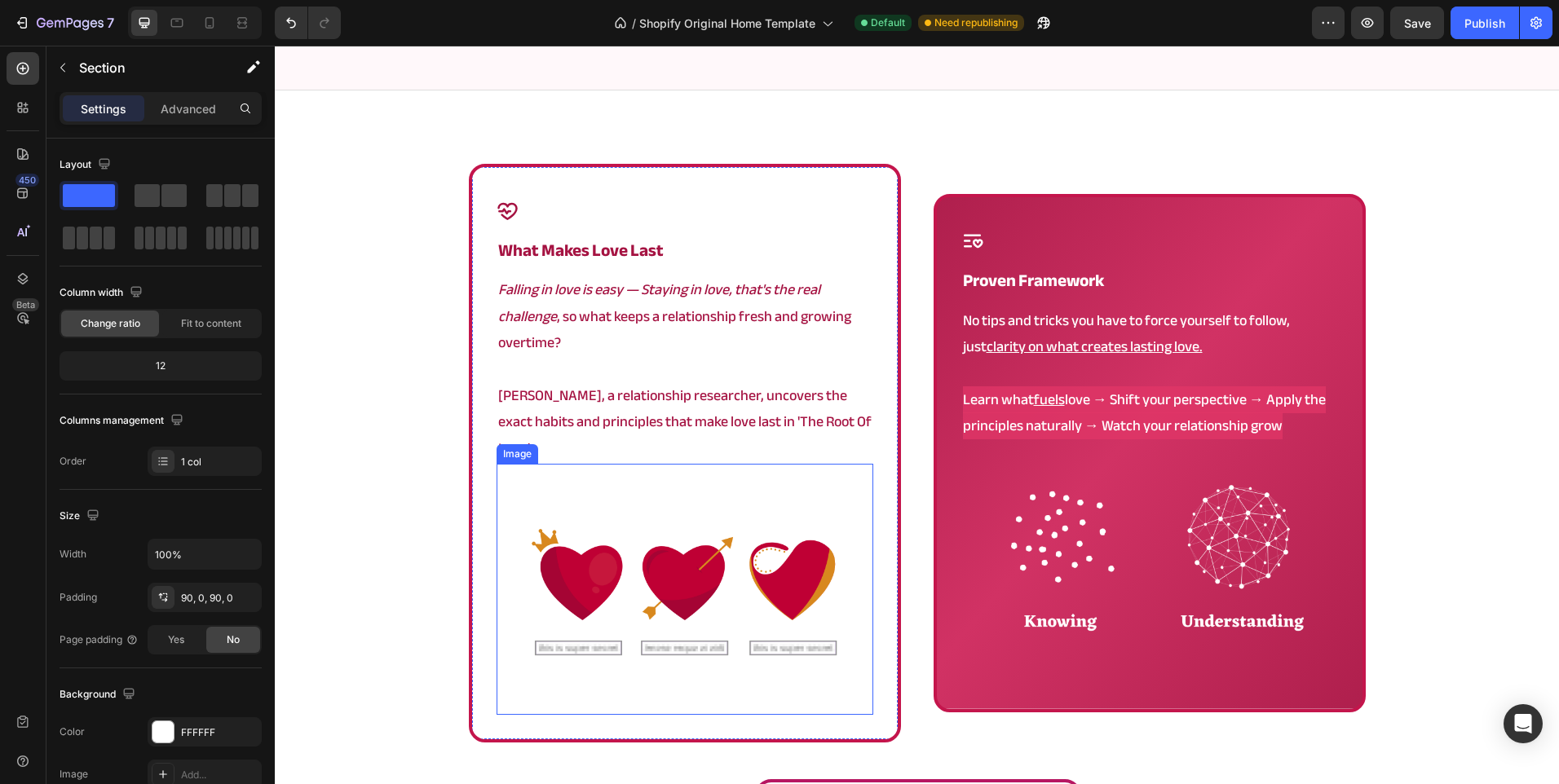
scroll to position [897, 0]
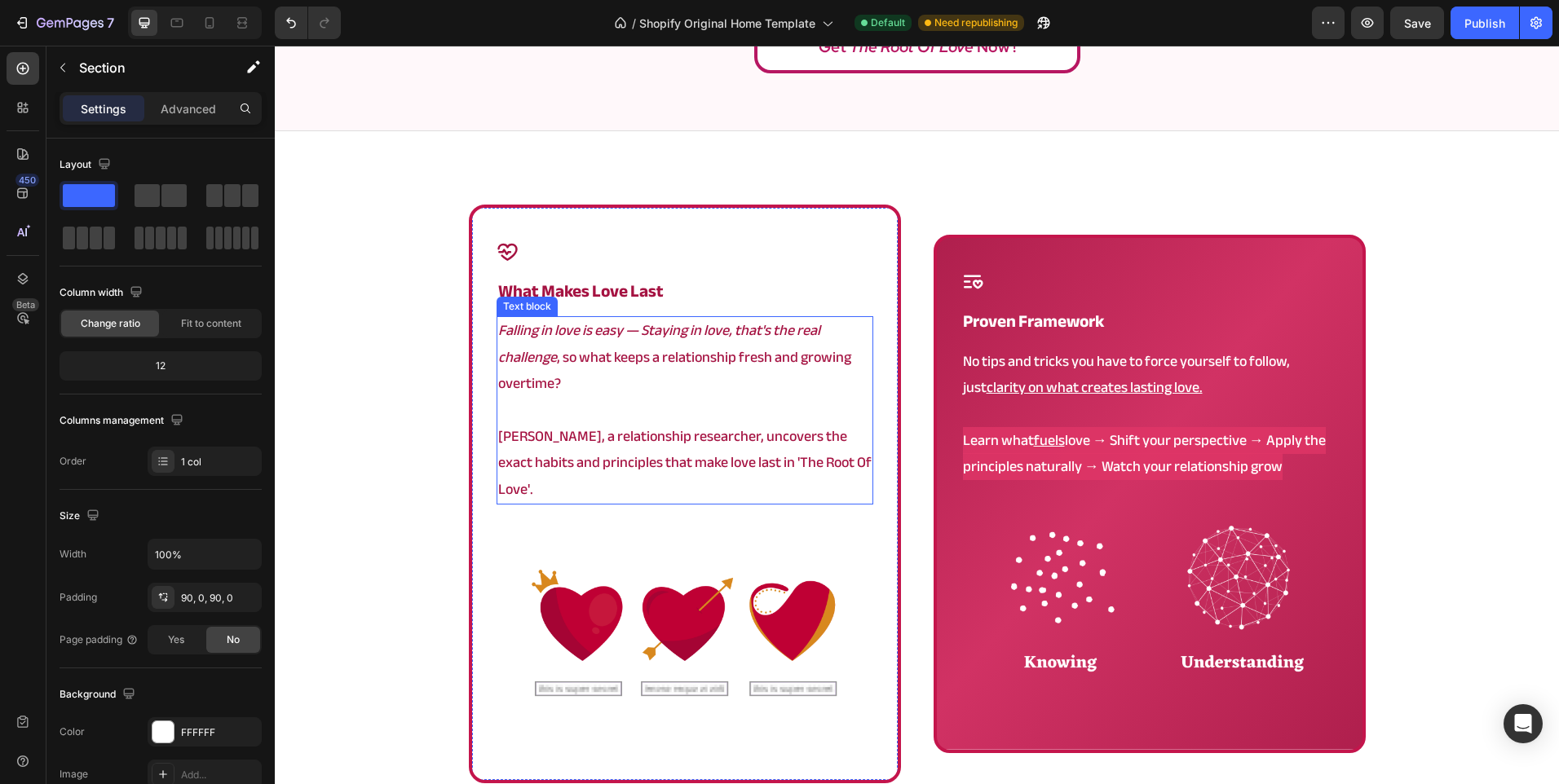
click at [848, 469] on p "Angela, a relationship researcher, uncovers the exact habits and principles tha…" at bounding box center [684, 464] width 373 height 79
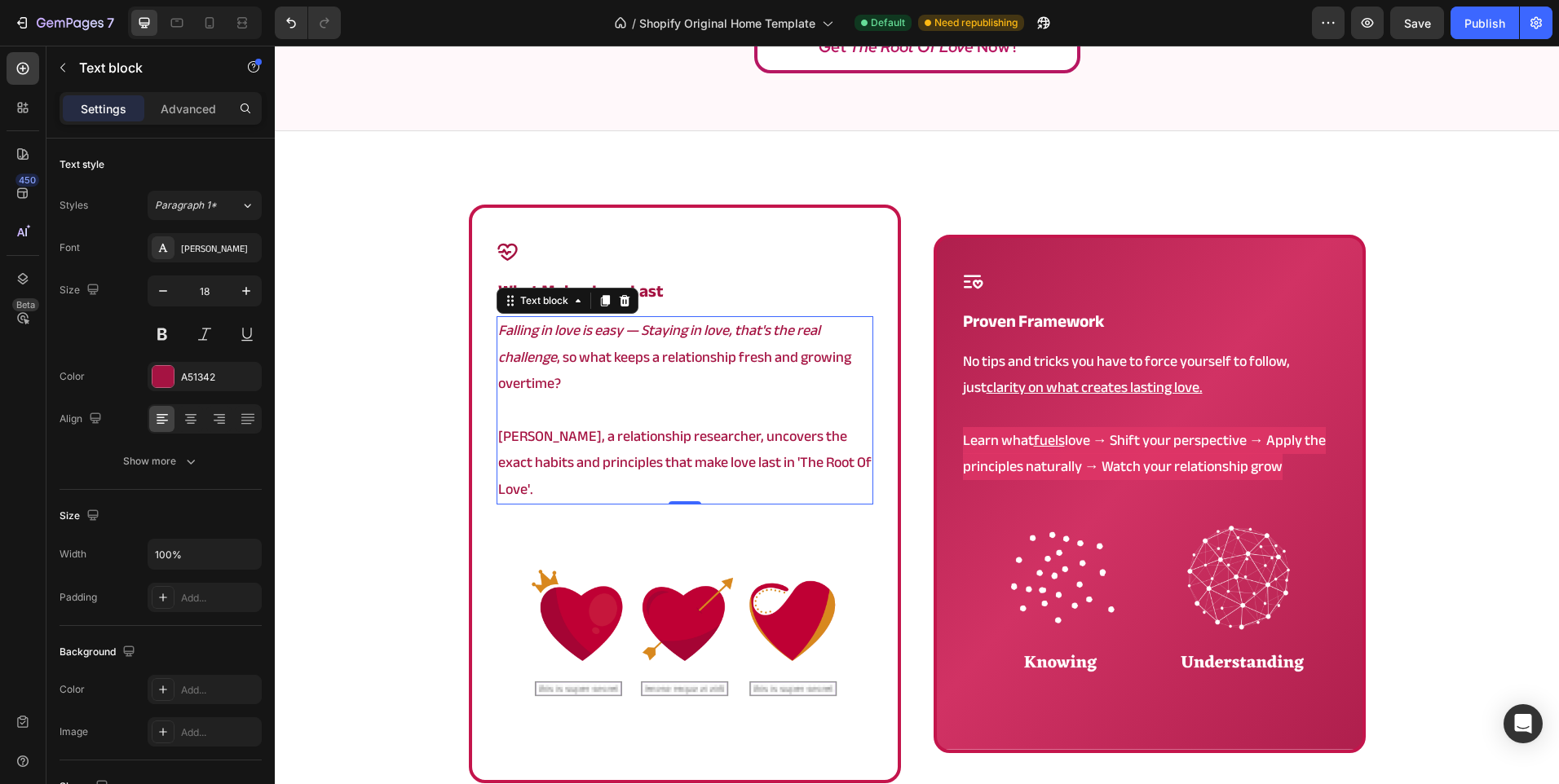
click at [848, 469] on p "Angela, a relationship researcher, uncovers the exact habits and principles tha…" at bounding box center [684, 464] width 373 height 79
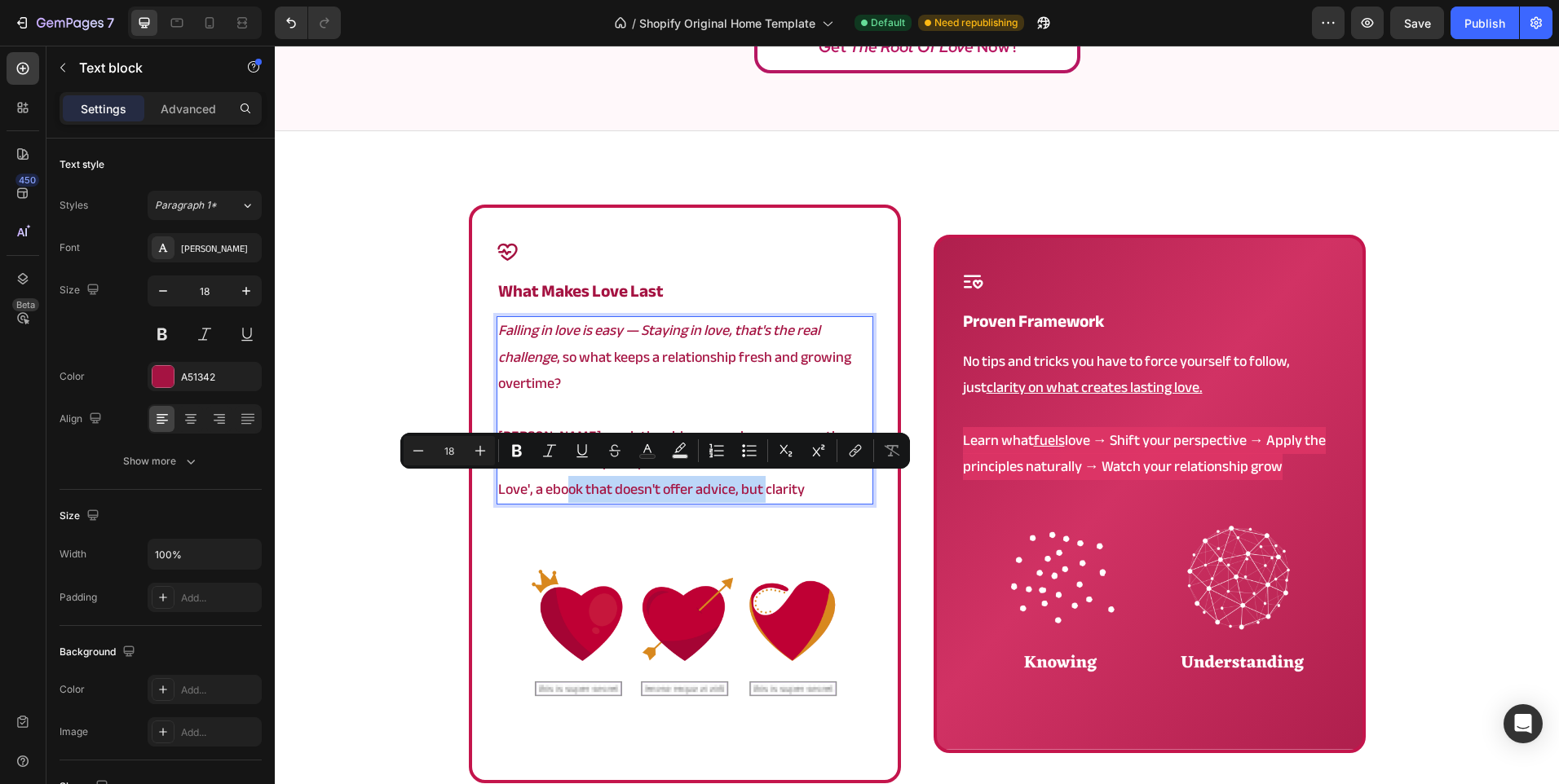
drag, startPoint x: 770, startPoint y: 494, endPoint x: 559, endPoint y: 487, distance: 211.1
click at [559, 487] on p "Angela, a relationship researcher, uncovers the exact habits and principles tha…" at bounding box center [684, 464] width 373 height 79
click at [585, 446] on icon "Editor contextual toolbar" at bounding box center [582, 451] width 16 height 16
click at [613, 478] on u "doesn't offer advice, but clarity" at bounding box center [708, 489] width 190 height 27
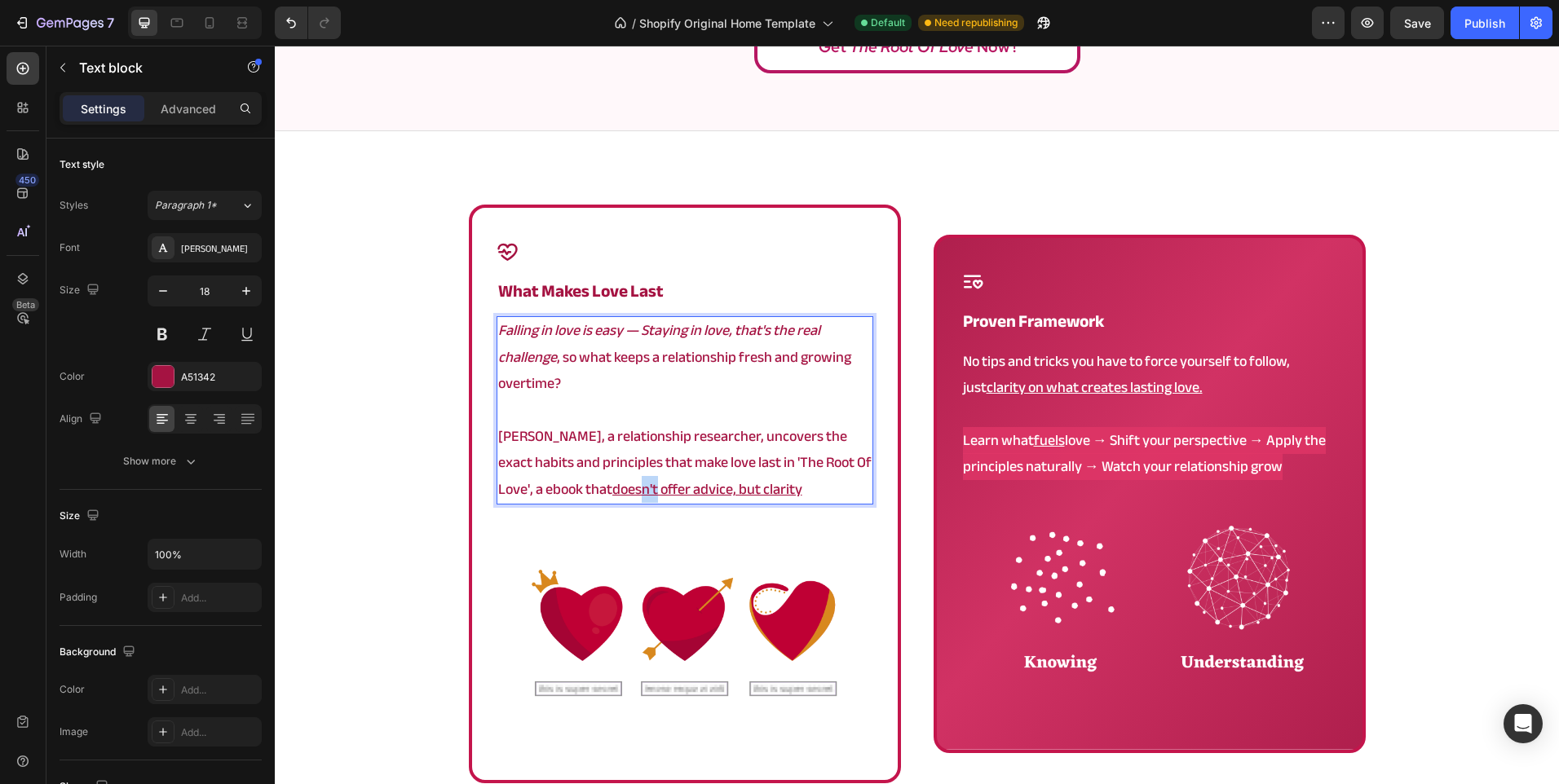
drag, startPoint x: 605, startPoint y: 492, endPoint x: 583, endPoint y: 489, distance: 22.2
click at [613, 489] on u "doesn't offer advice, but clarity" at bounding box center [708, 489] width 190 height 27
drag, startPoint x: 606, startPoint y: 492, endPoint x: 580, endPoint y: 492, distance: 26.0
click at [613, 492] on u "doesn't offer advice, but clarity" at bounding box center [708, 489] width 190 height 27
click at [961, 502] on img at bounding box center [1149, 607] width 377 height 251
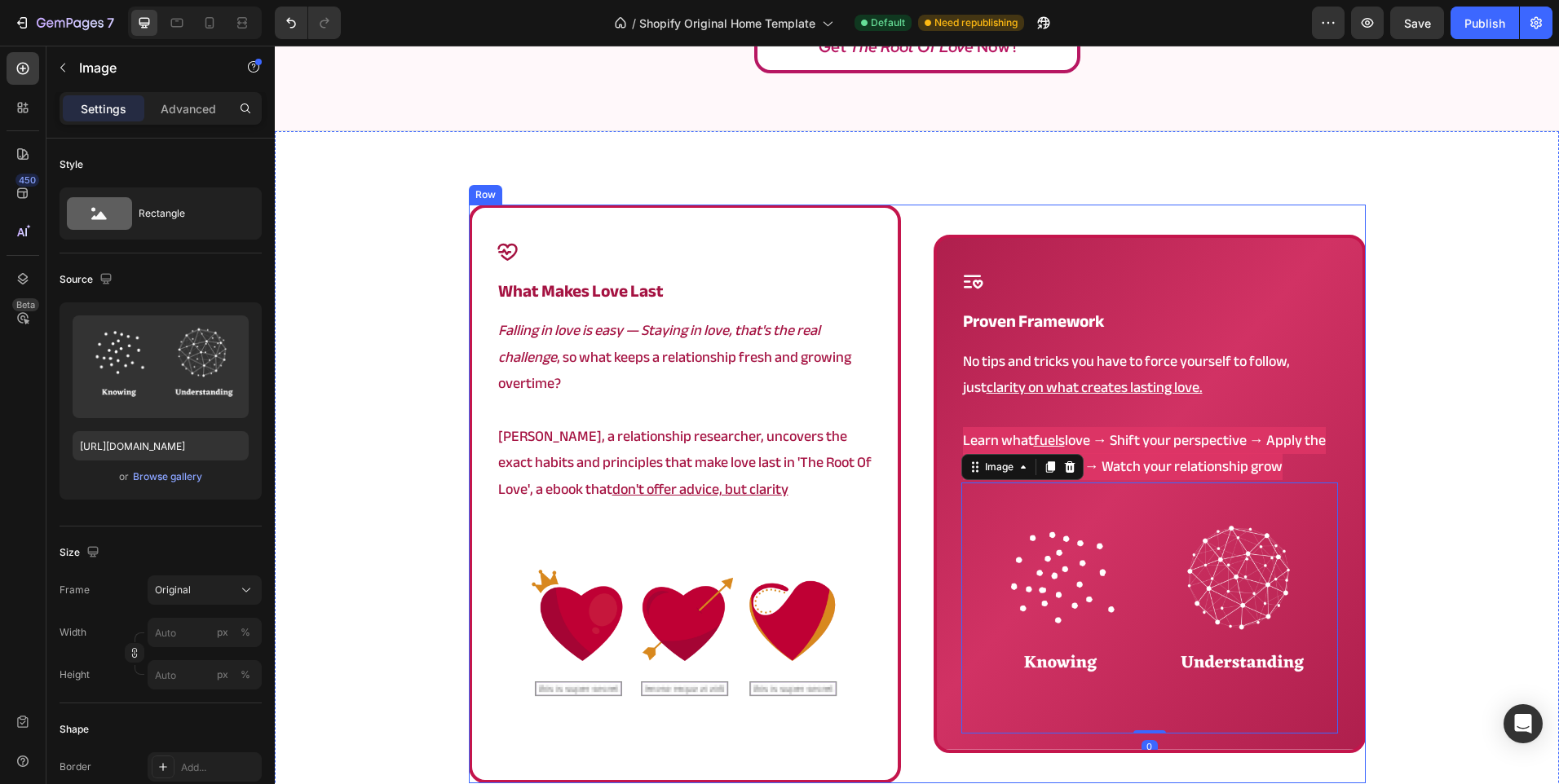
click at [912, 486] on div "Icon what makes love last Heading Falling in love is easy — Staying in love, th…" at bounding box center [917, 494] width 897 height 579
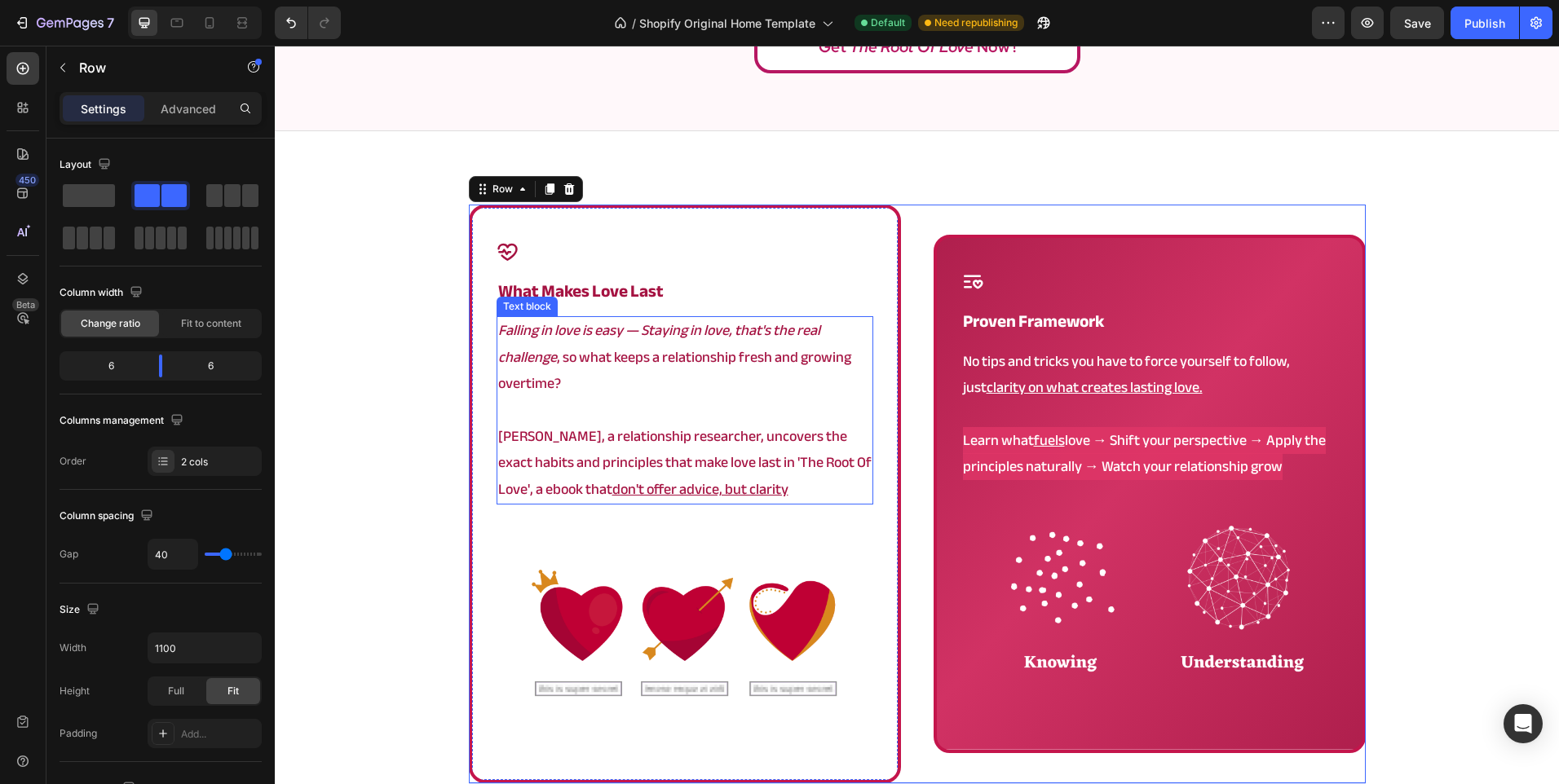
click at [608, 471] on p "Angela, a relationship researcher, uncovers the exact habits and principles tha…" at bounding box center [684, 464] width 373 height 79
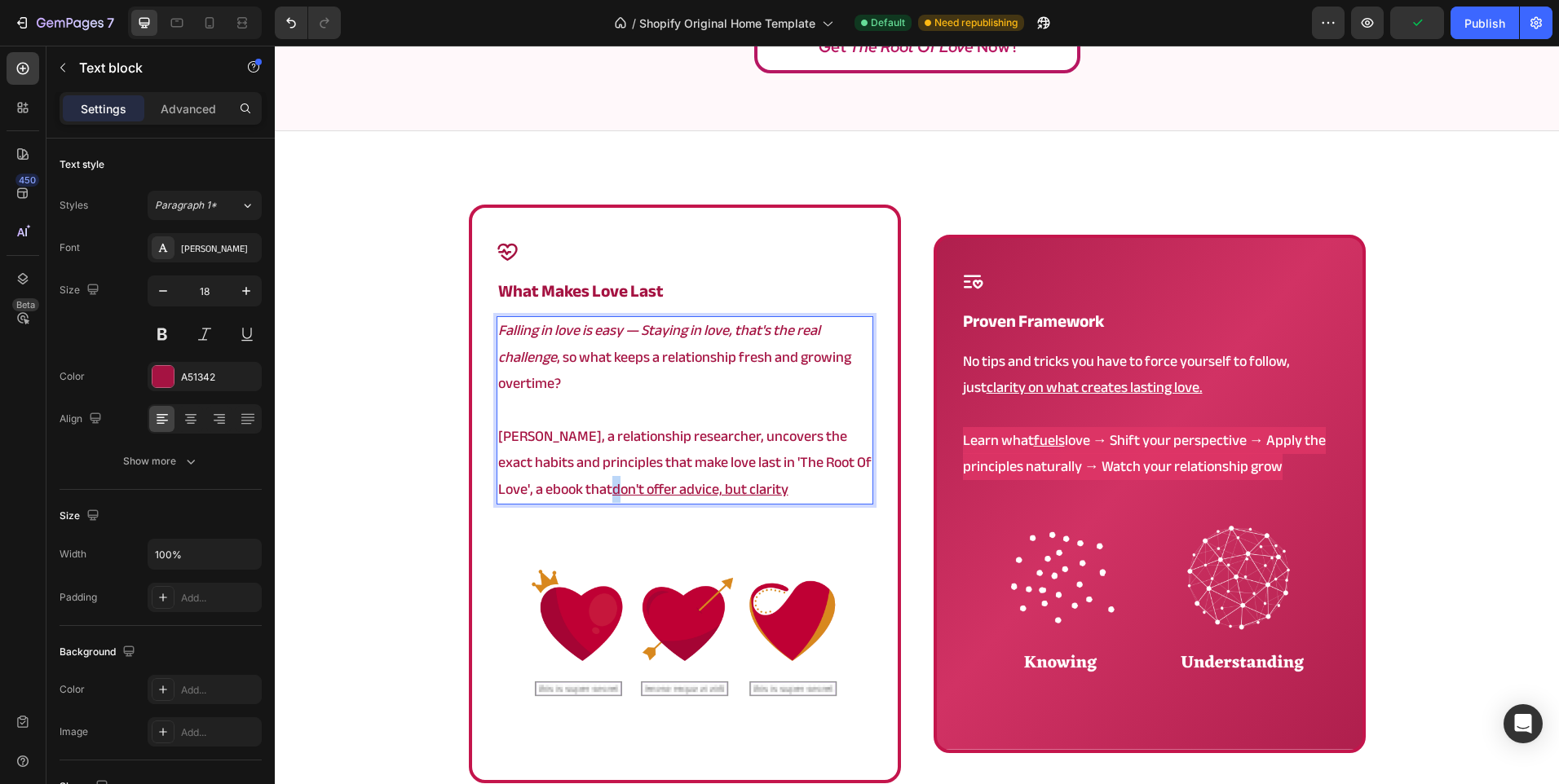
click at [563, 494] on p "Angela, a relationship researcher, uncovers the exact habits and principles tha…" at bounding box center [684, 464] width 373 height 79
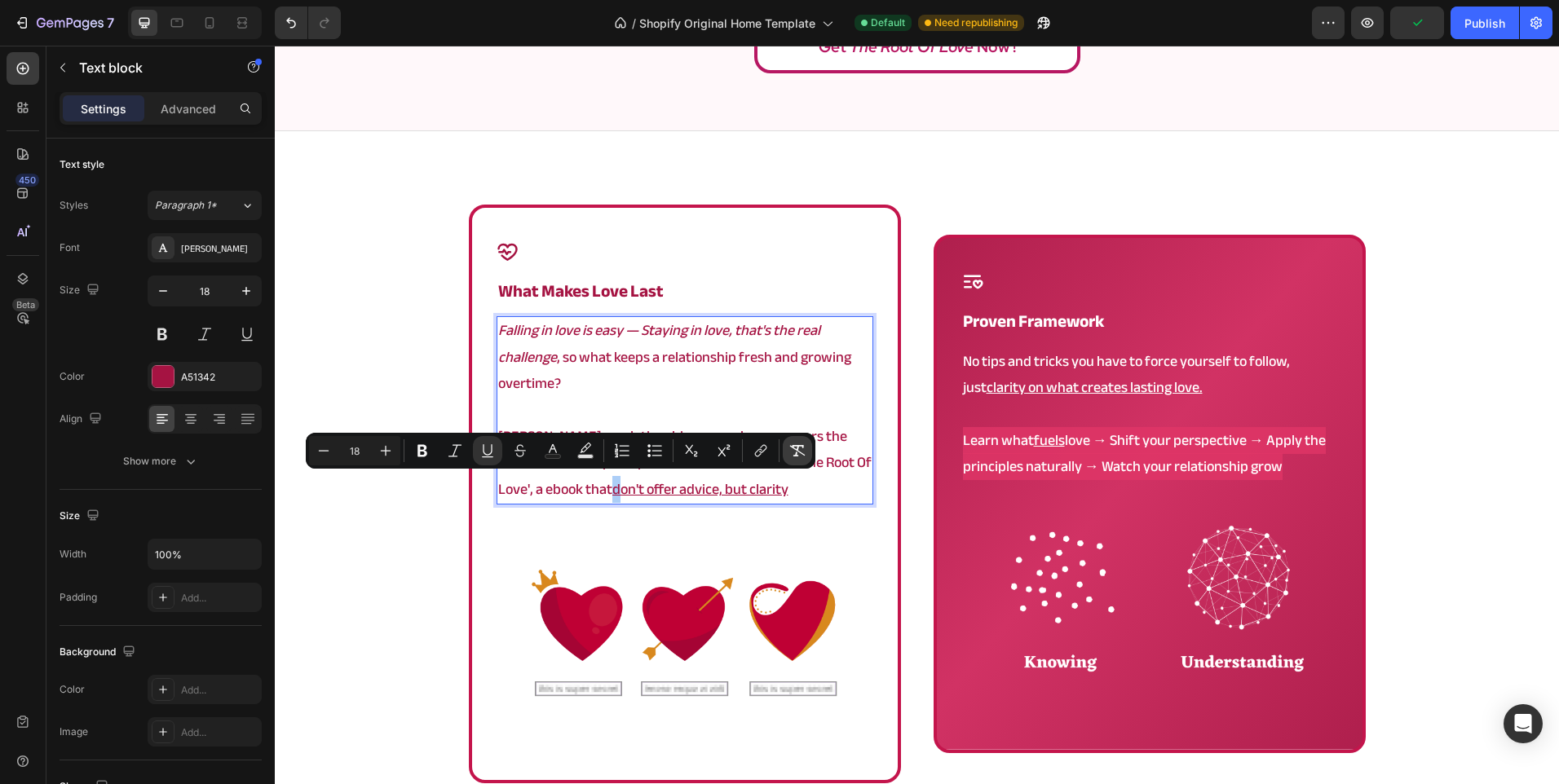
click at [791, 449] on icon "Editor contextual toolbar" at bounding box center [797, 451] width 16 height 16
click at [775, 488] on p "Angela, a relationship researcher, uncovers the exact habits and principles tha…" at bounding box center [684, 464] width 373 height 79
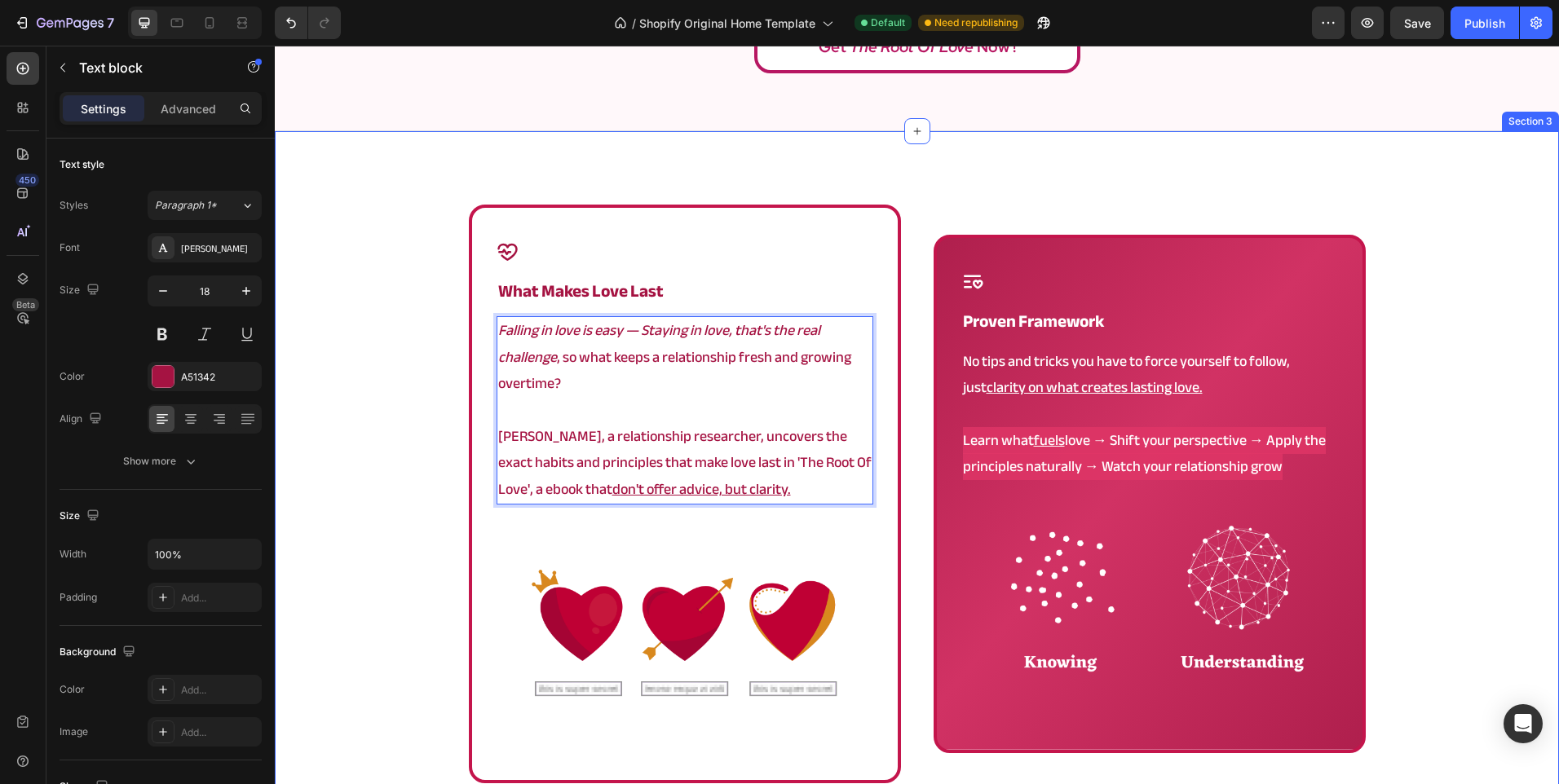
click at [1460, 432] on div "Icon what makes love last Heading Falling in love is easy — Staying in love, th…" at bounding box center [917, 542] width 1284 height 676
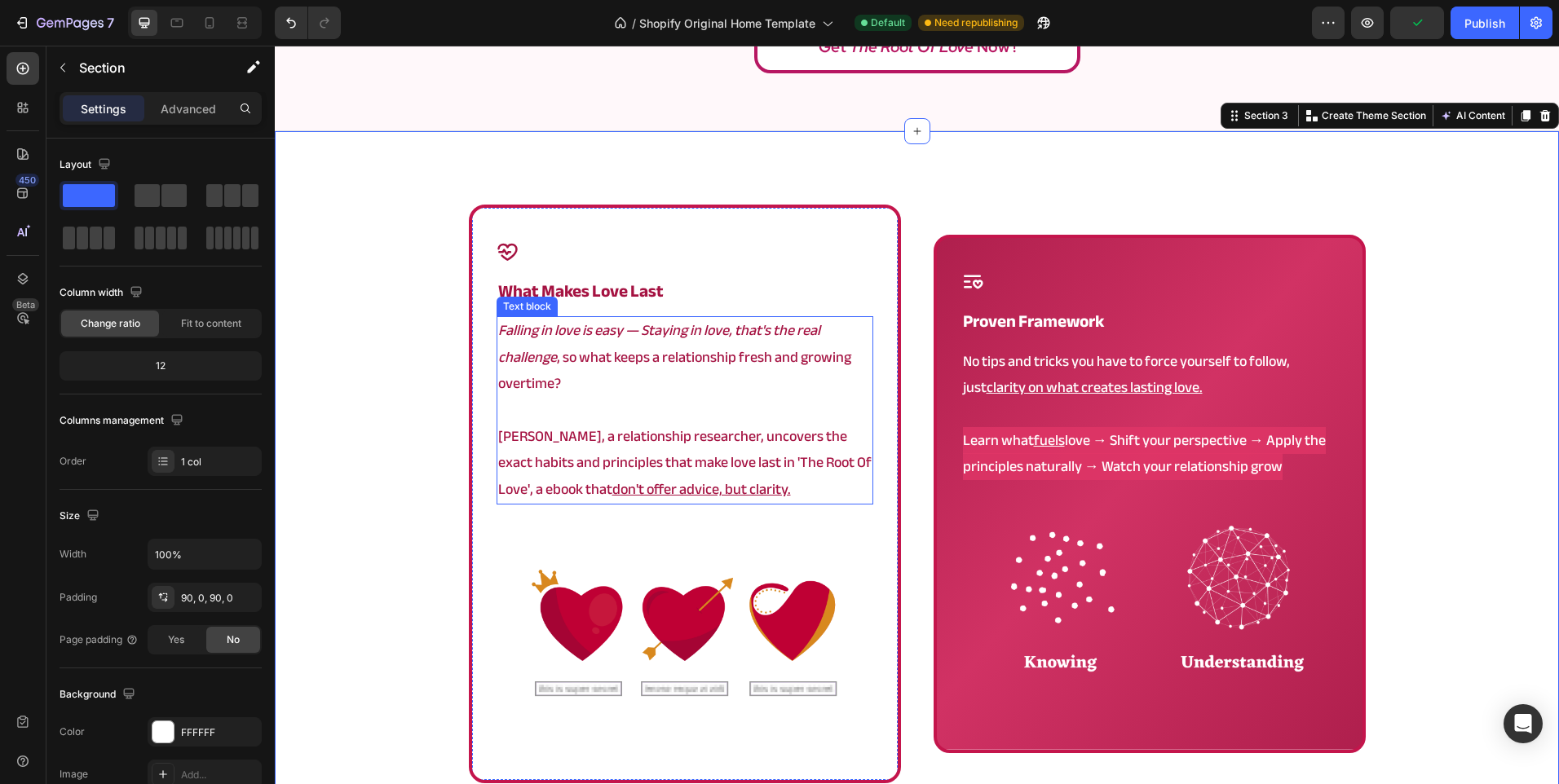
click at [626, 327] on icon "Falling in love is easy — Staying in love, that's the real challenge" at bounding box center [659, 343] width 322 height 53
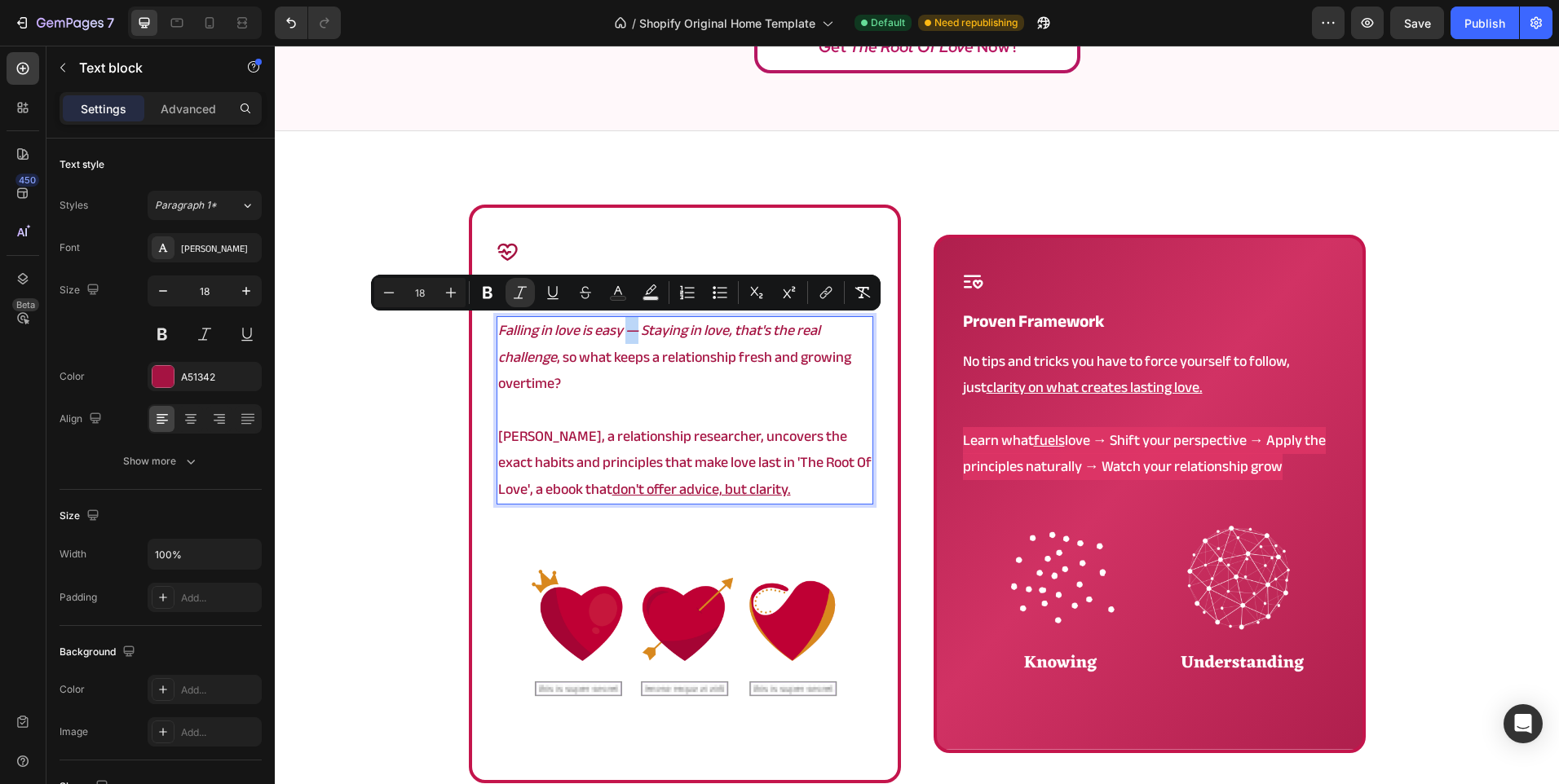
click at [628, 337] on icon "Falling in love is easy — Staying in love, that's the real challenge" at bounding box center [659, 343] width 322 height 53
copy icon "—"
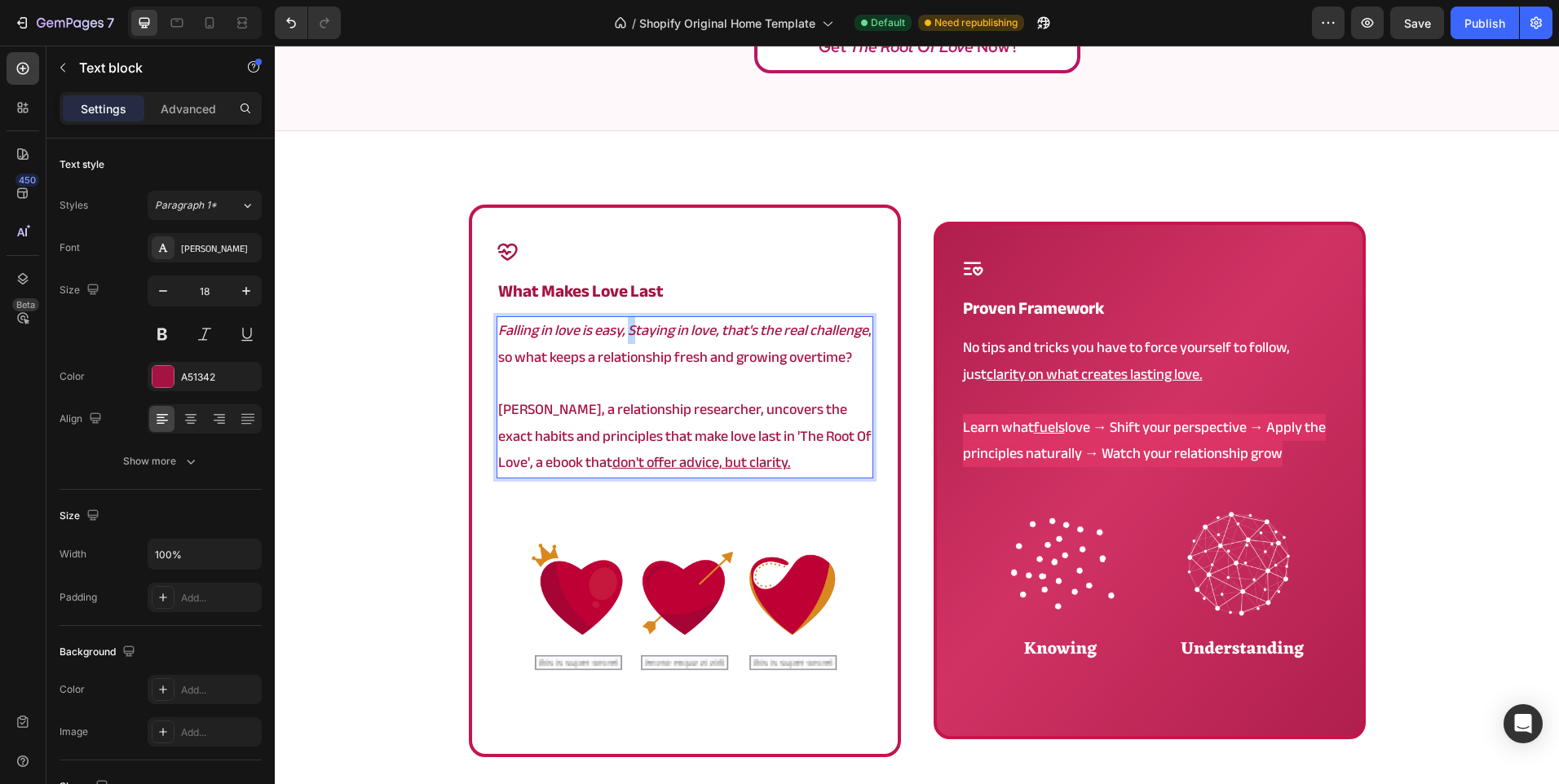
click at [628, 331] on icon "Falling in love is easy, Staying in love, that's the real challenge" at bounding box center [683, 330] width 371 height 27
click at [614, 373] on p "Rich Text Editor. Editing area: main" at bounding box center [684, 383] width 373 height 26
click at [866, 336] on div "Falling in love is easy, staying in love, that's the real challenge , so what k…" at bounding box center [684, 396] width 377 height 161
click at [514, 362] on p "Falling in love is easy, staying in love, that's the real challenge — so what k…" at bounding box center [684, 344] width 373 height 53
click at [346, 393] on div "Icon what makes love last Heading Falling in love is easy, staying in love, tha…" at bounding box center [917, 529] width 1284 height 650
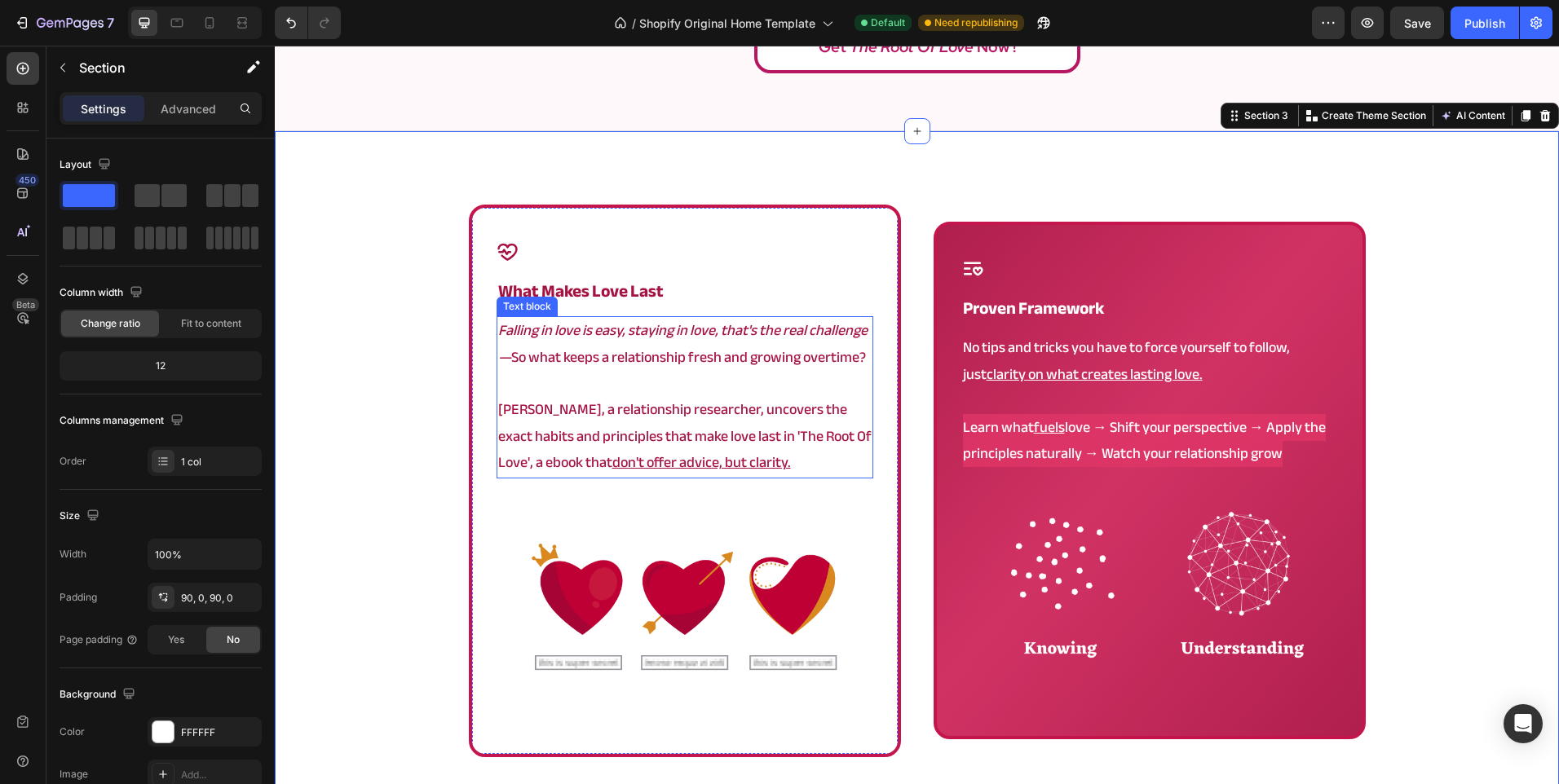
click at [850, 337] on icon "Falling in love is easy, staying in love, that's the real challenge" at bounding box center [683, 330] width 370 height 27
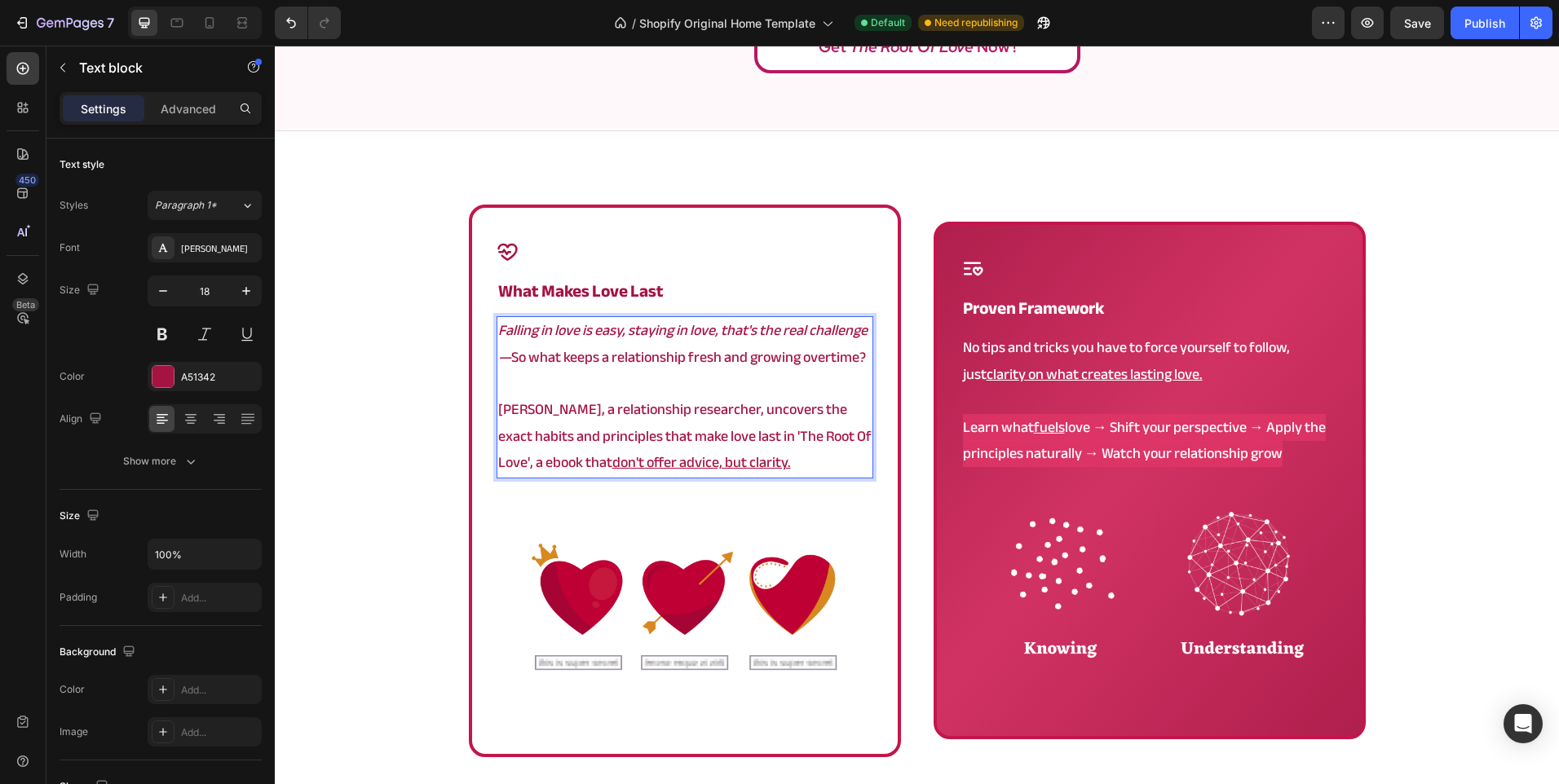
click at [860, 336] on icon "Falling in love is easy, staying in love, that's the real challenge" at bounding box center [683, 330] width 370 height 27
click at [376, 349] on div "Icon what makes love last Heading Falling in love is easy, staying in love, tha…" at bounding box center [917, 529] width 1284 height 650
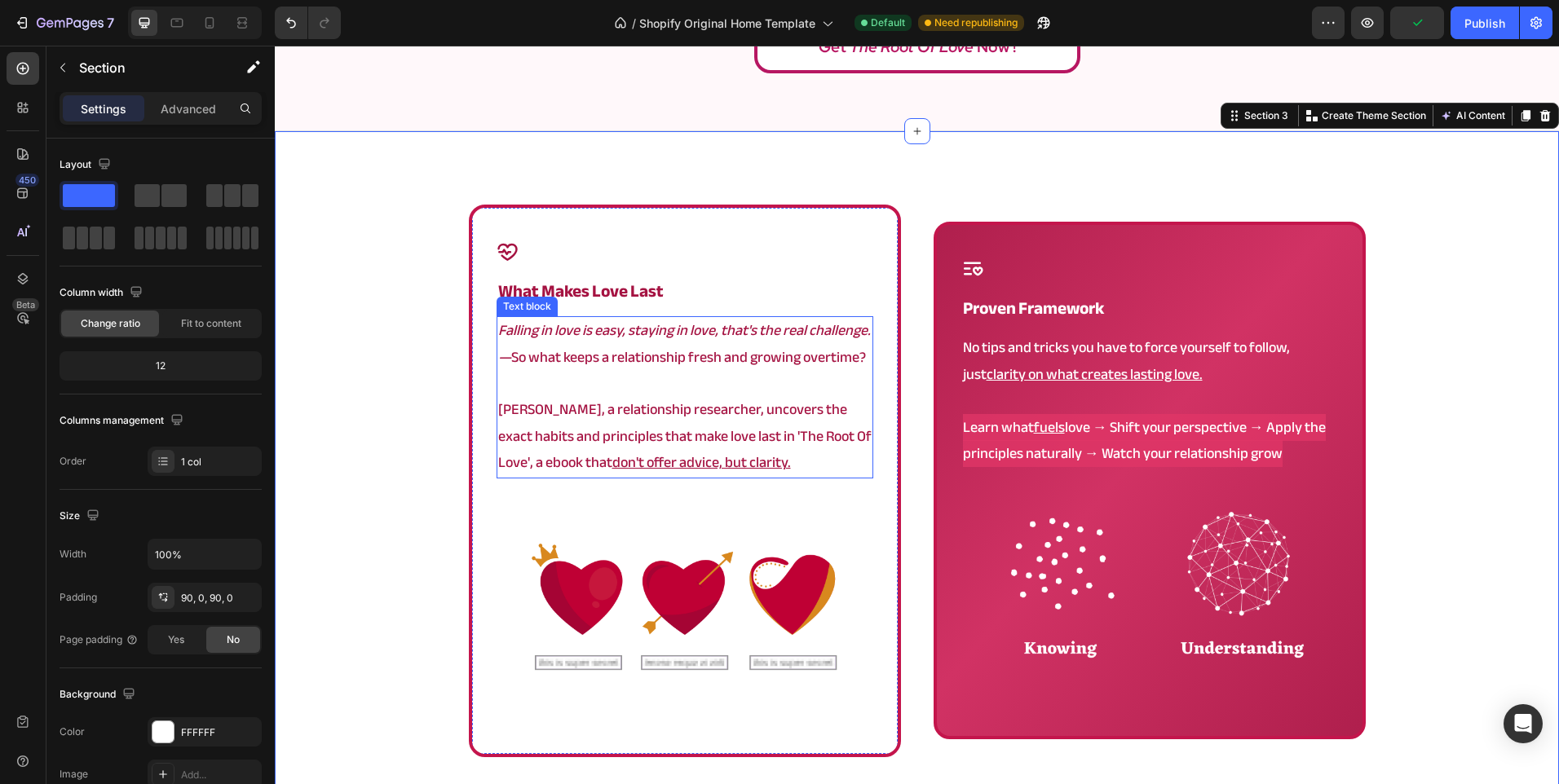
click at [568, 330] on icon "Falling in love is easy, staying in love, that's the real challenge." at bounding box center [684, 330] width 372 height 27
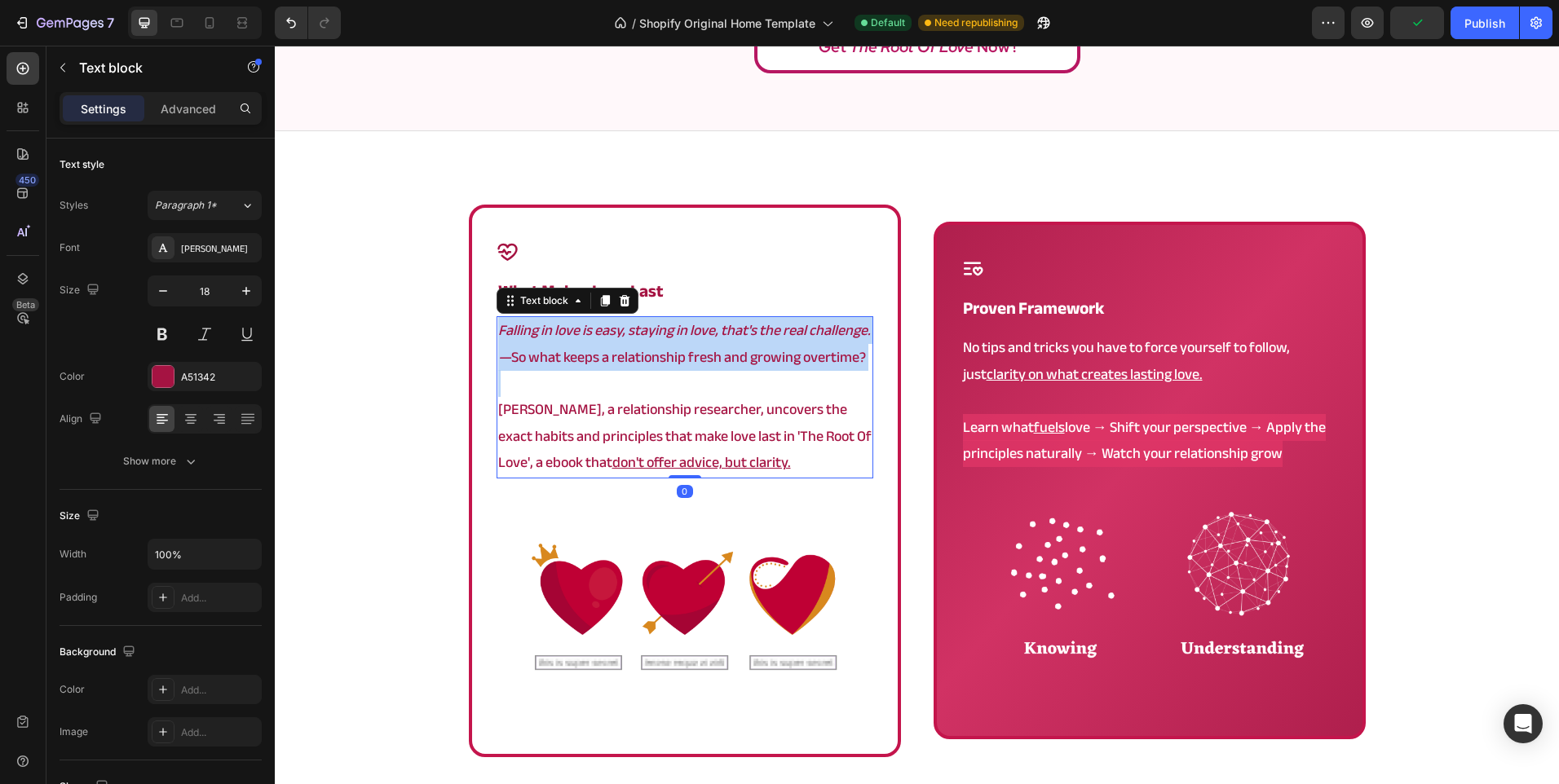
click at [568, 330] on icon "Falling in love is easy, staying in love, that's the real challenge." at bounding box center [684, 330] width 372 height 27
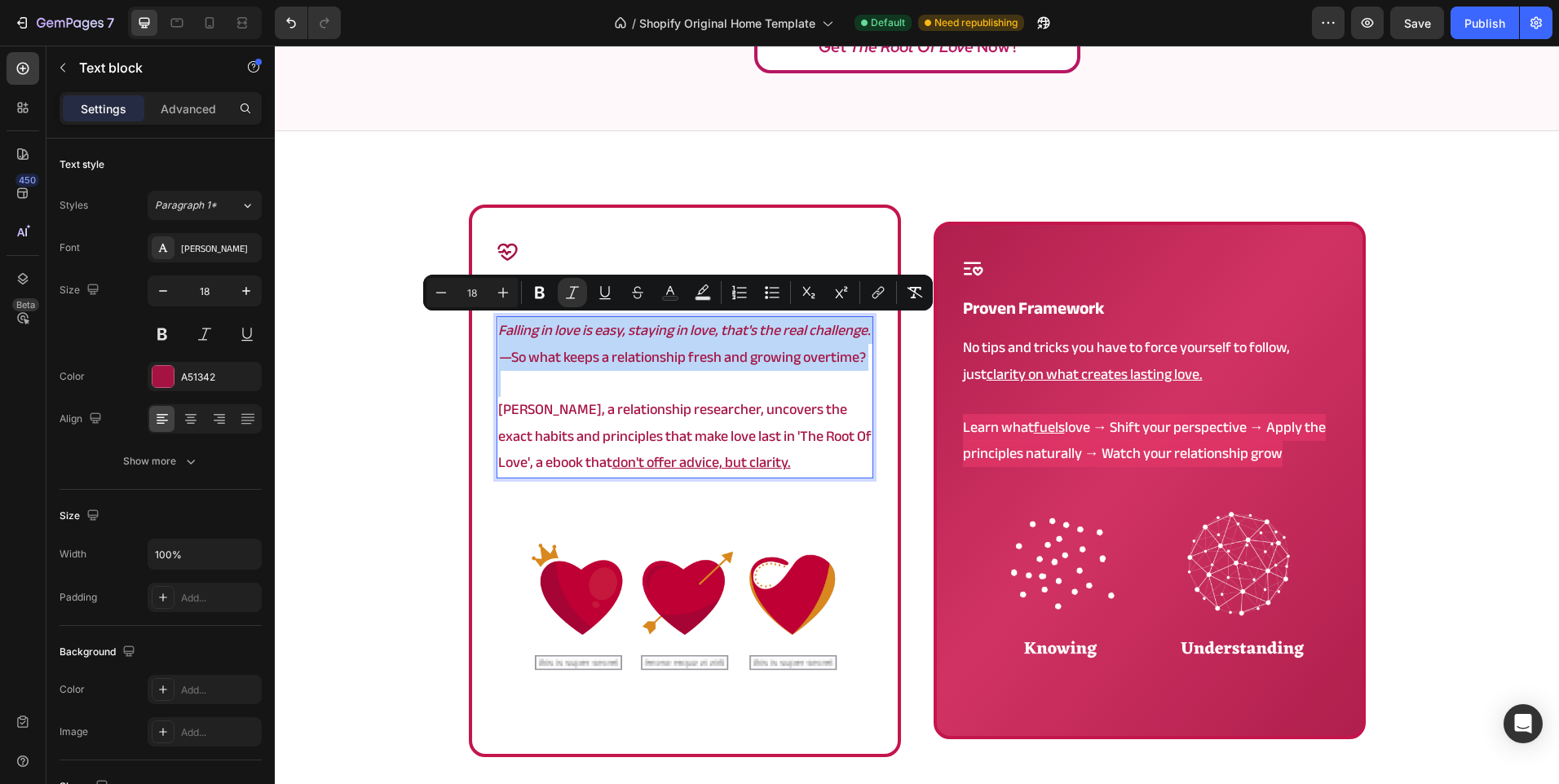
click at [568, 330] on icon "Falling in love is easy, staying in love, that's the real challenge." at bounding box center [684, 330] width 372 height 27
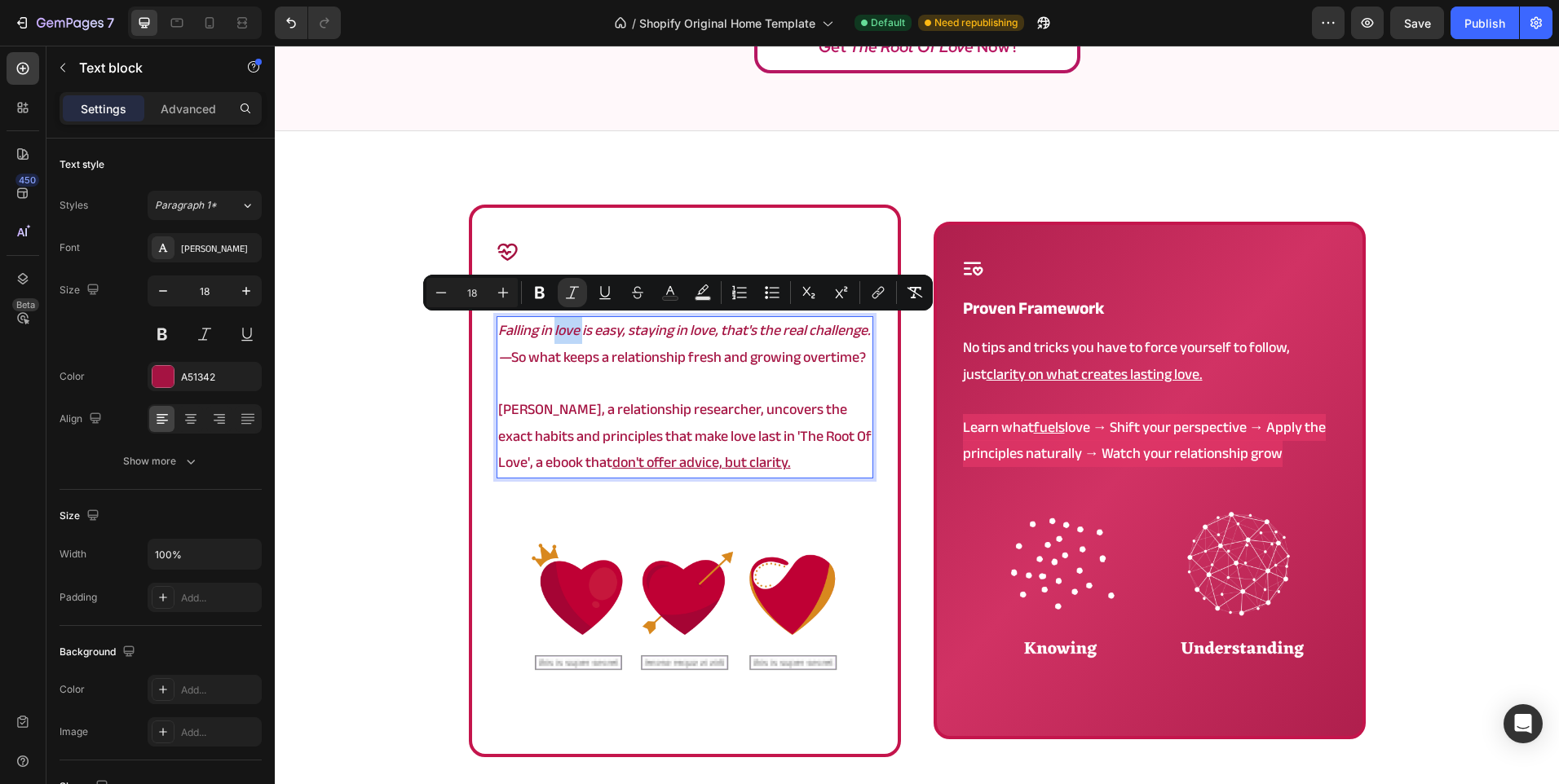
click at [568, 330] on icon "Falling in love is easy, staying in love, that's the real challenge." at bounding box center [684, 330] width 372 height 27
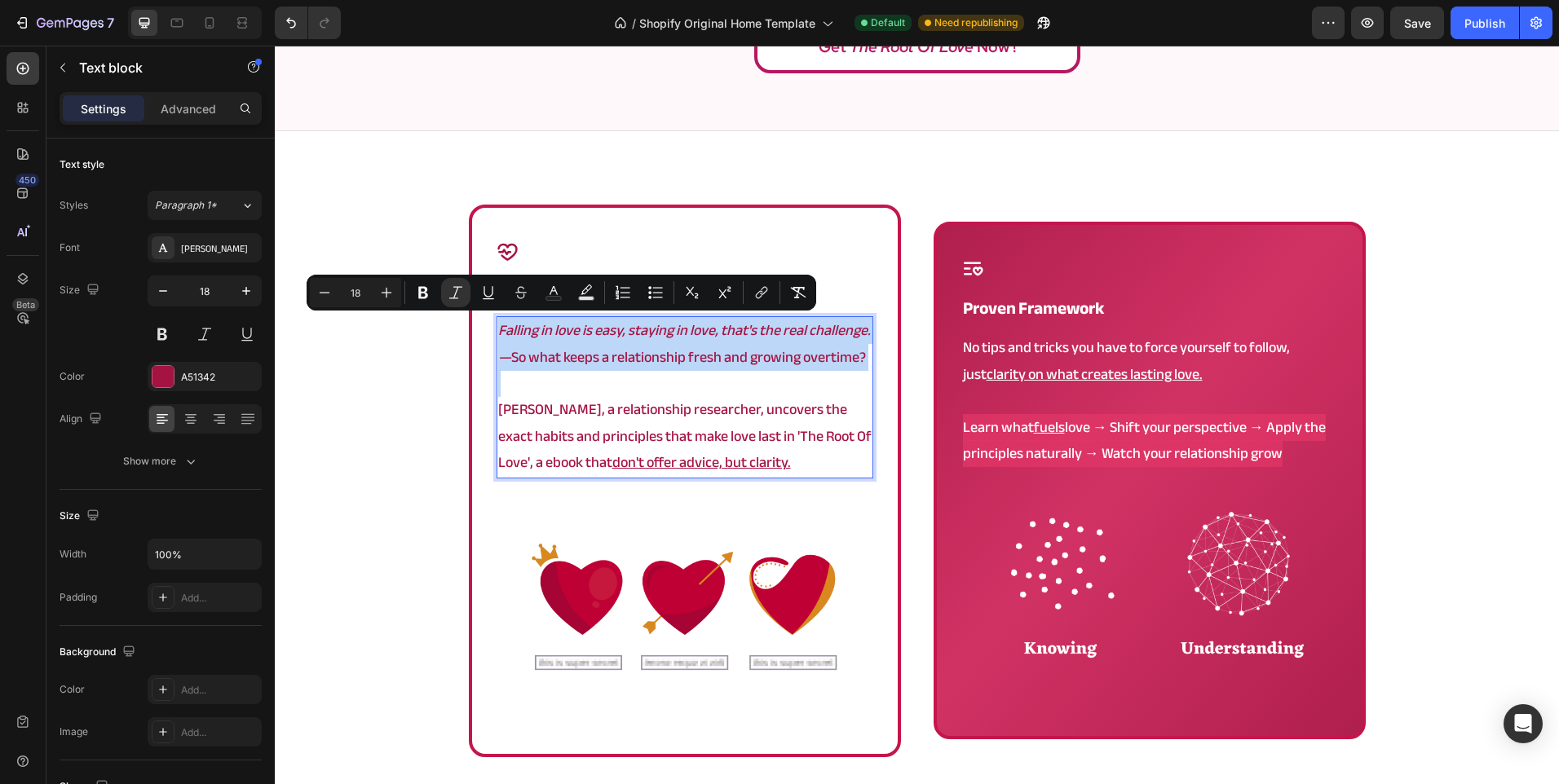
click at [568, 330] on icon "Falling in love is easy, staying in love, that's the real challenge." at bounding box center [684, 330] width 372 height 27
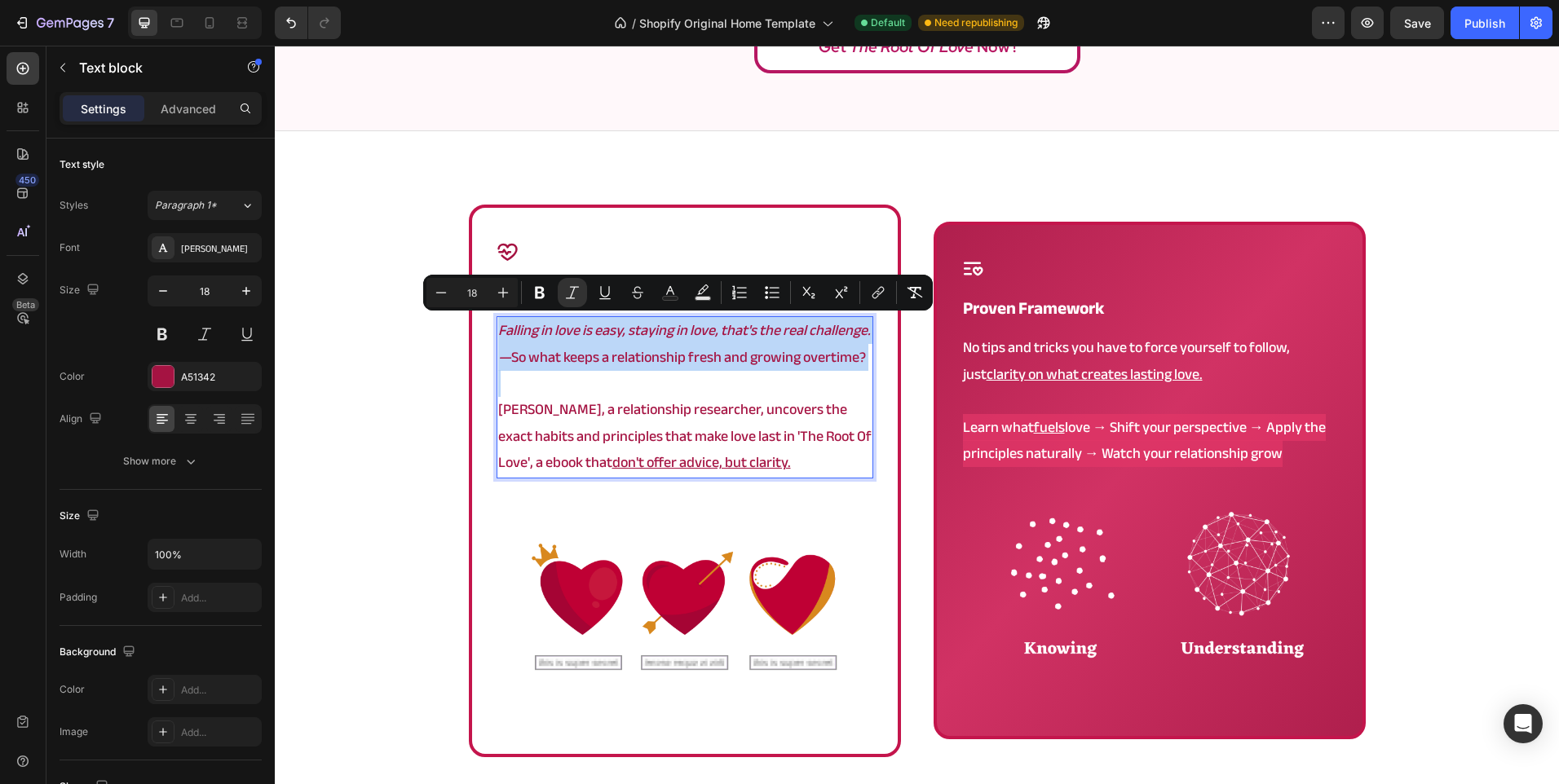
click at [568, 330] on icon "Falling in love is easy, staying in love, that's the real challenge." at bounding box center [684, 330] width 372 height 27
click at [544, 333] on icon "Falling in love is easy, staying in love, that's the real challenge." at bounding box center [684, 330] width 372 height 27
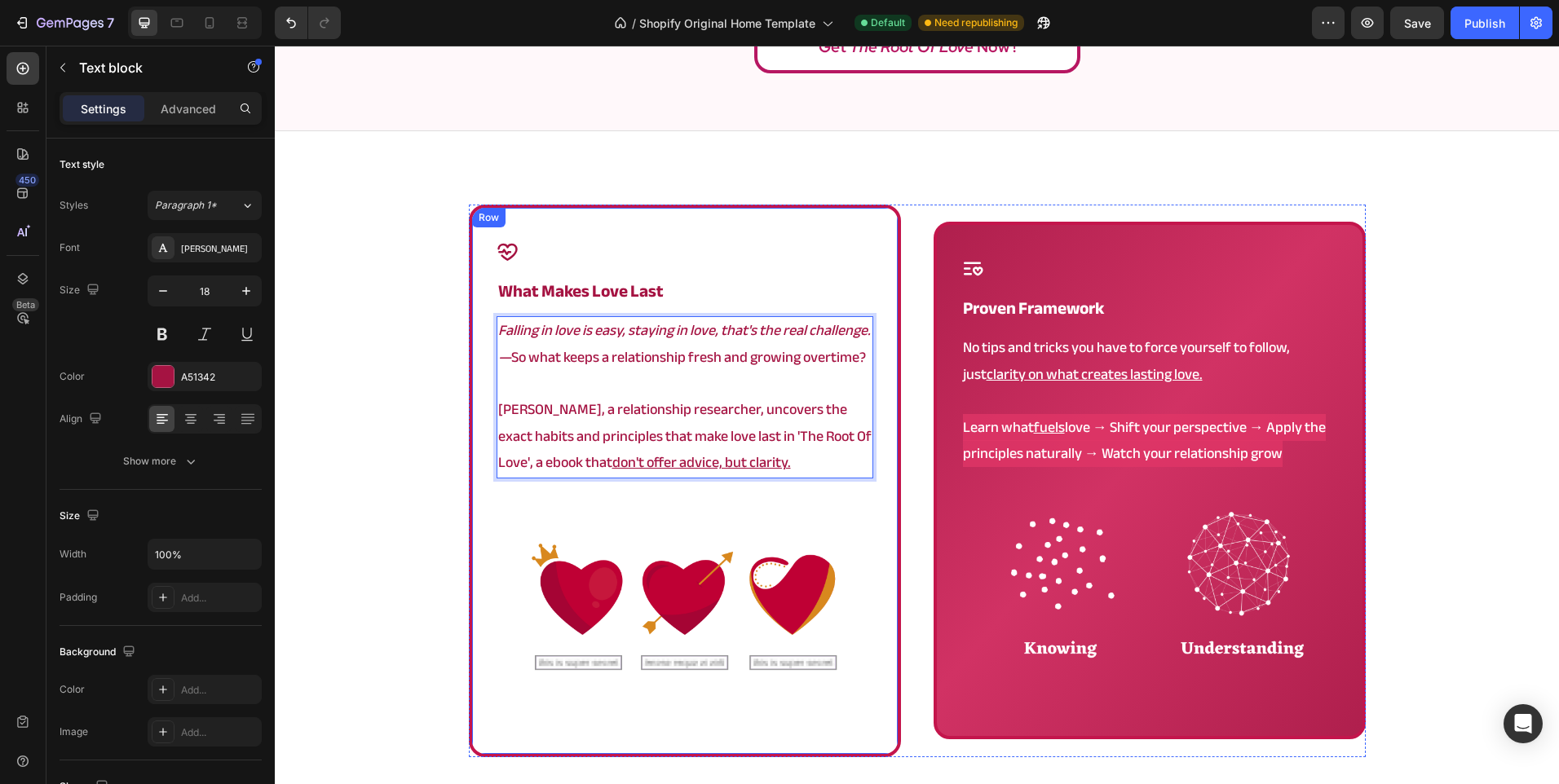
click at [926, 335] on div "Icon what makes love last Heading Falling in love is easy, staying in love, tha…" at bounding box center [917, 480] width 897 height 552
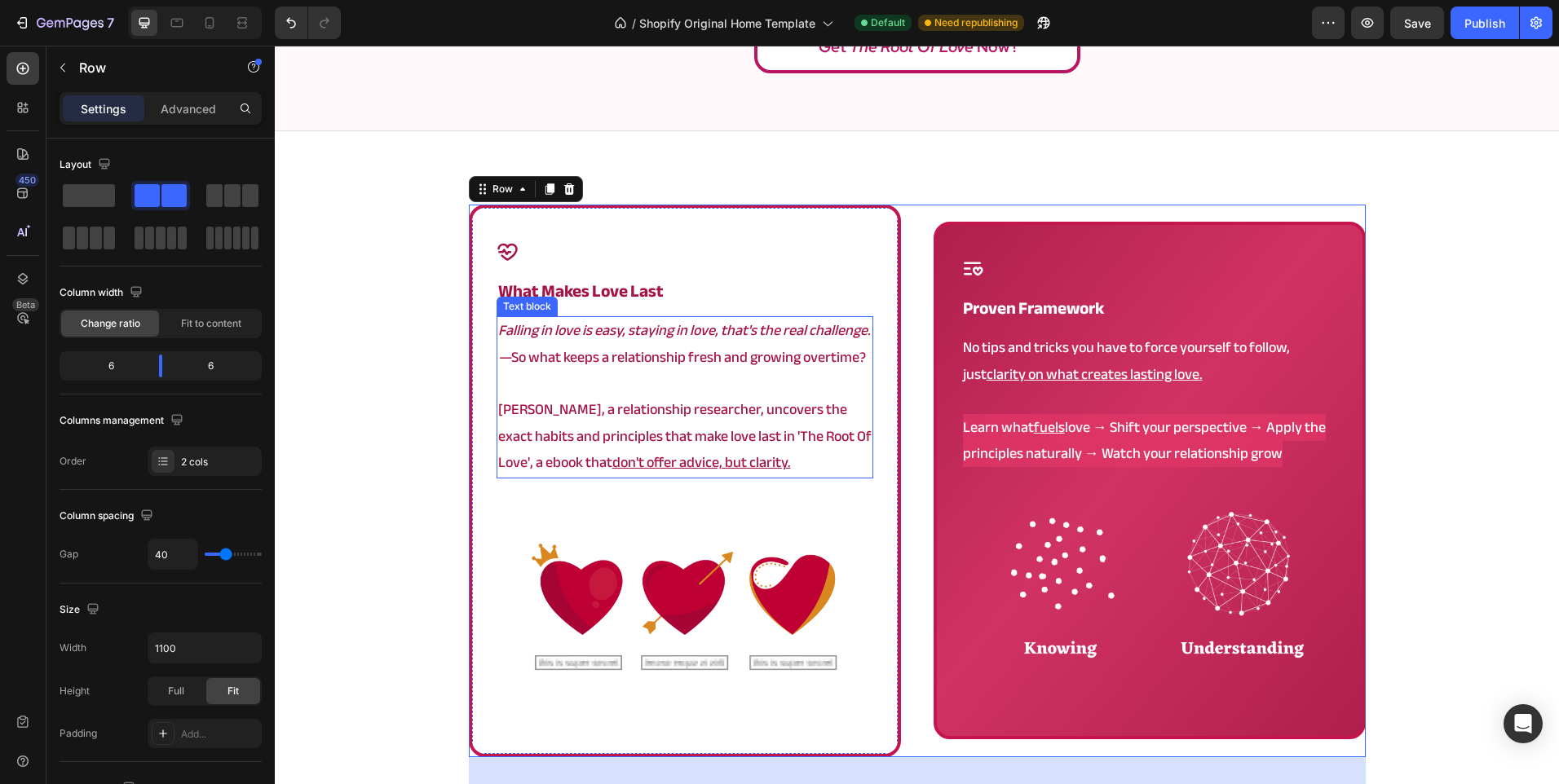
click at [613, 461] on u "don't offer advice, but clarity." at bounding box center [702, 462] width 178 height 27
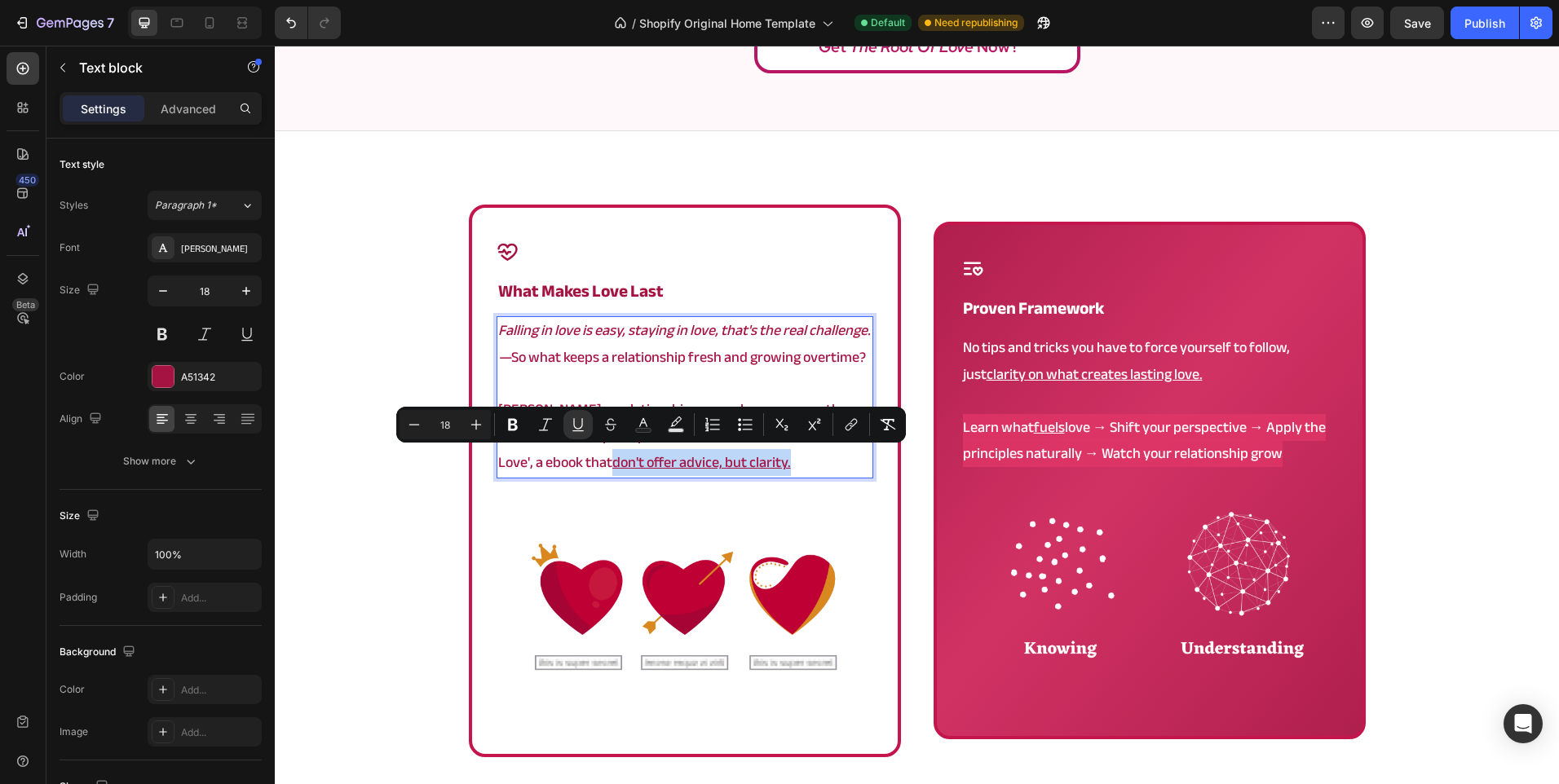
drag, startPoint x: 562, startPoint y: 459, endPoint x: 755, endPoint y: 457, distance: 193.0
click at [755, 457] on p "Angela, a relationship researcher, uncovers the exact habits and principles tha…" at bounding box center [684, 437] width 373 height 79
click at [885, 424] on icon "Editor contextual toolbar" at bounding box center [888, 424] width 16 height 16
click at [612, 461] on p "Angela, a relationship researcher, uncovers the exact habits and principles tha…" at bounding box center [684, 437] width 373 height 79
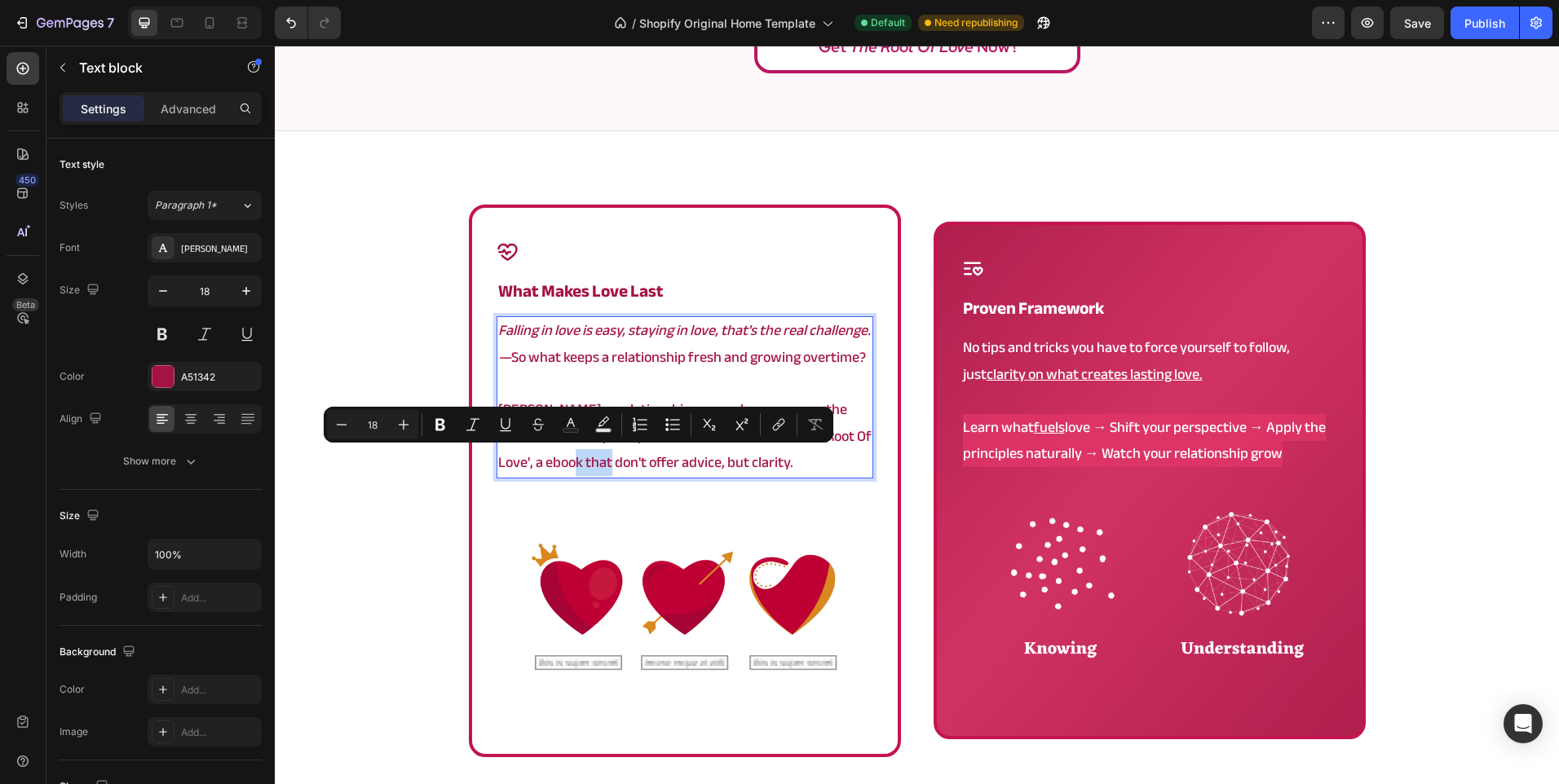
drag, startPoint x: 563, startPoint y: 458, endPoint x: 597, endPoint y: 463, distance: 34.4
click at [597, 463] on p "Angela, a relationship researcher, uncovers the exact habits and principles tha…" at bounding box center [684, 437] width 373 height 79
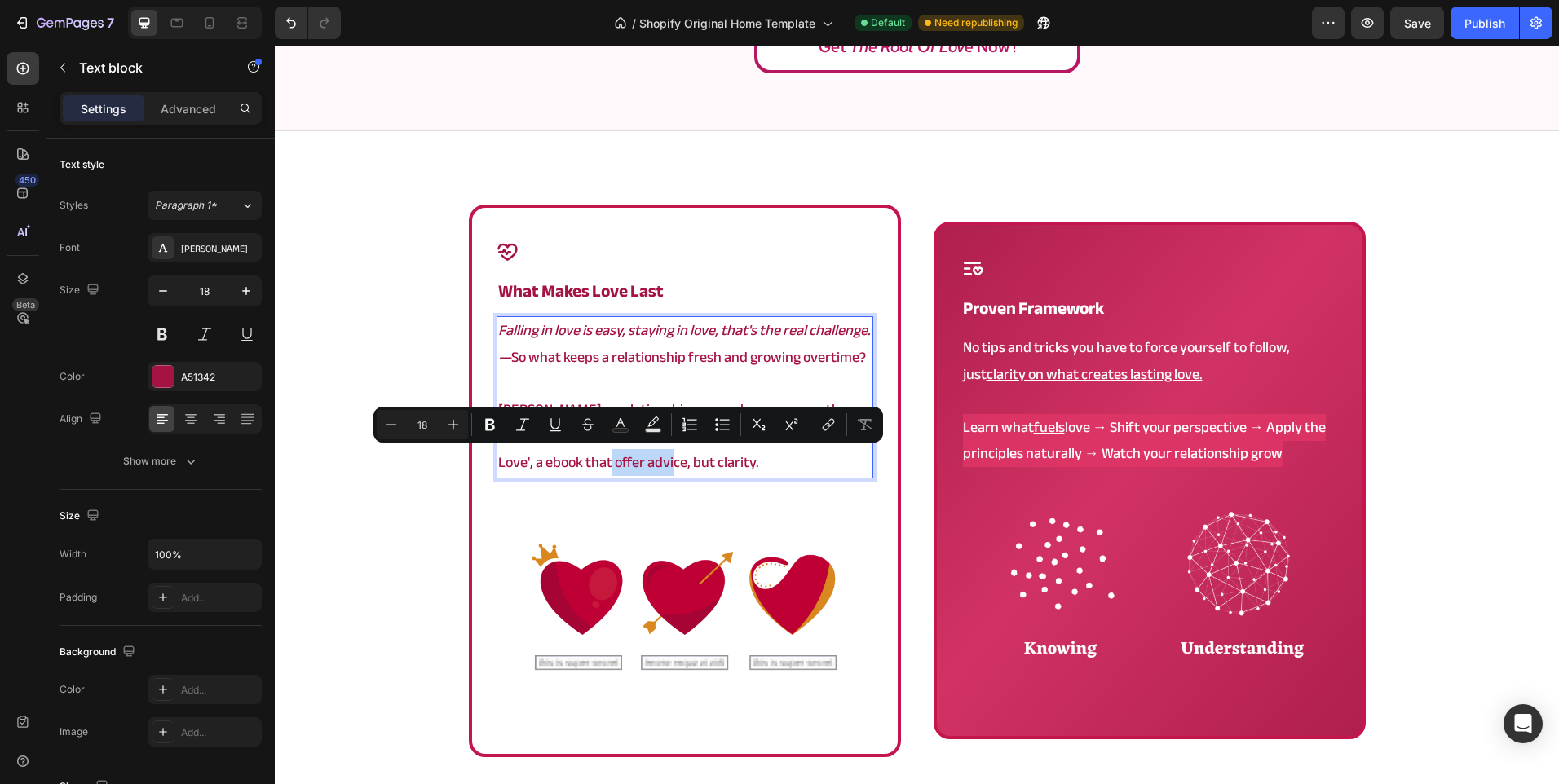
drag, startPoint x: 597, startPoint y: 463, endPoint x: 663, endPoint y: 461, distance: 66.0
click at [663, 461] on p "Angela, a relationship researcher, uncovers the exact habits and principles tha…" at bounding box center [684, 437] width 373 height 79
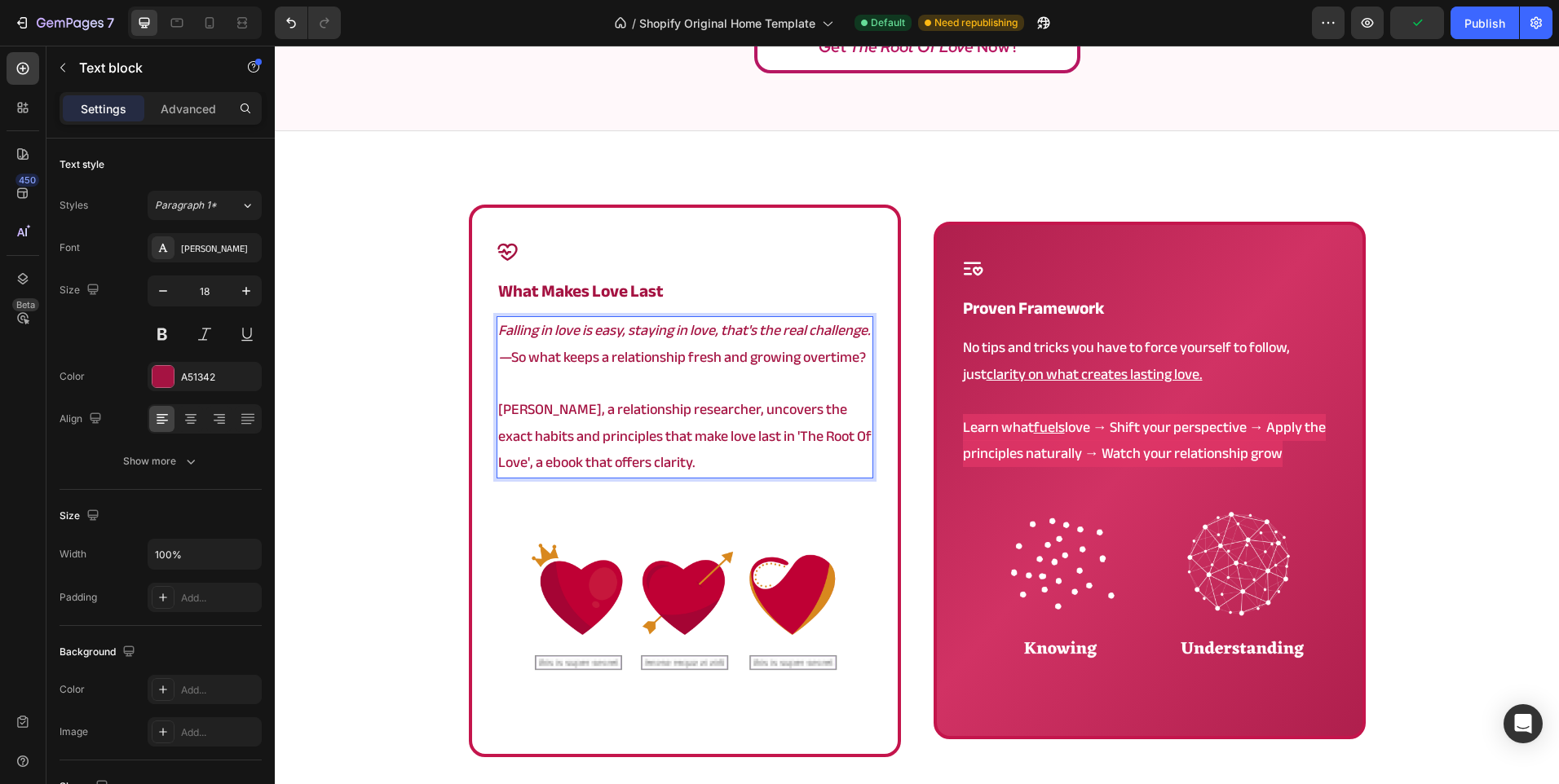
click at [658, 461] on p "Angela, a relationship researcher, uncovers the exact habits and principles tha…" at bounding box center [684, 437] width 373 height 79
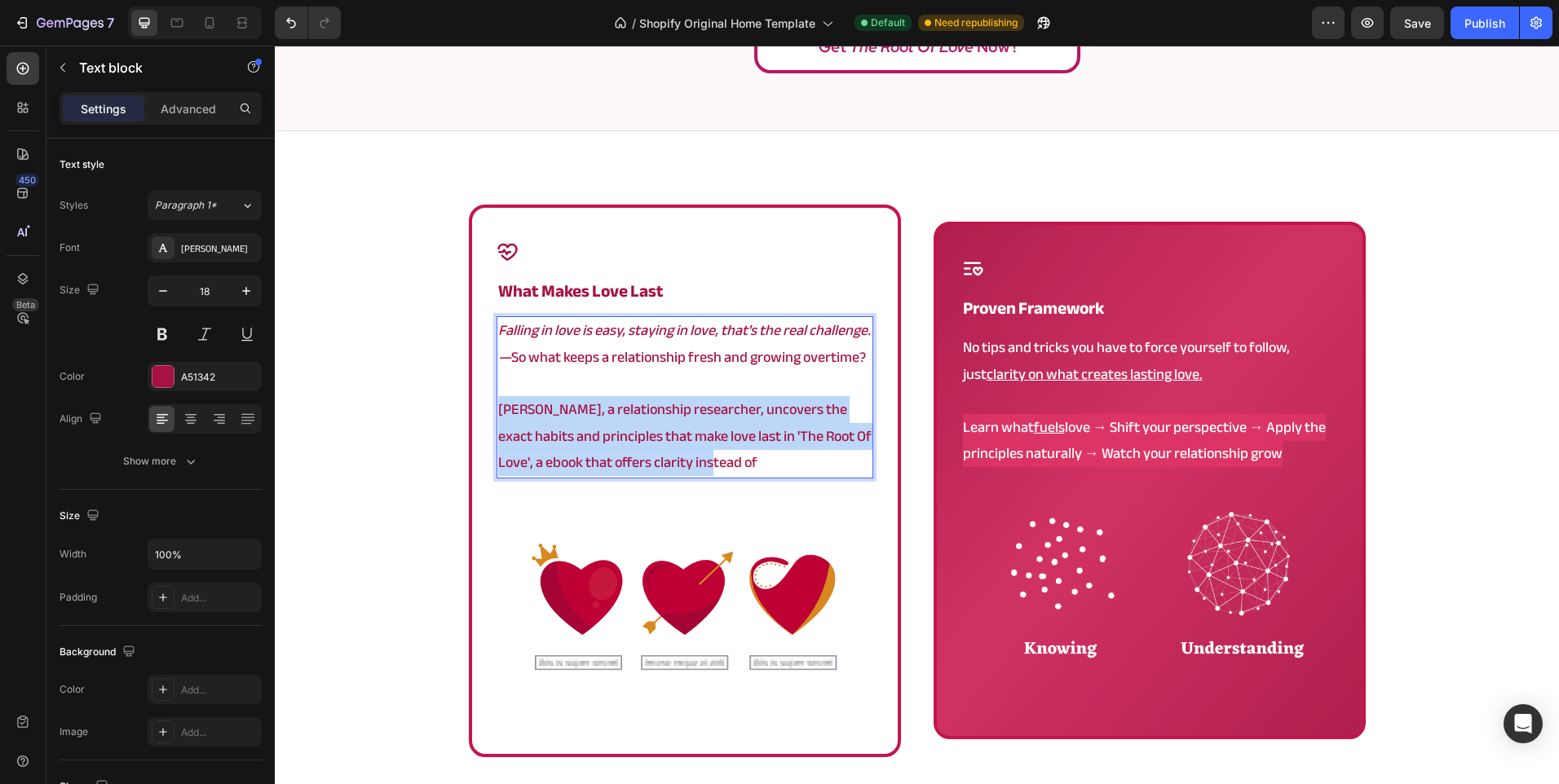
drag, startPoint x: 708, startPoint y: 457, endPoint x: 484, endPoint y: 408, distance: 229.3
click at [484, 408] on div "Icon what makes love last Heading Falling in love is easy, staying in love, tha…" at bounding box center [684, 480] width 432 height 552
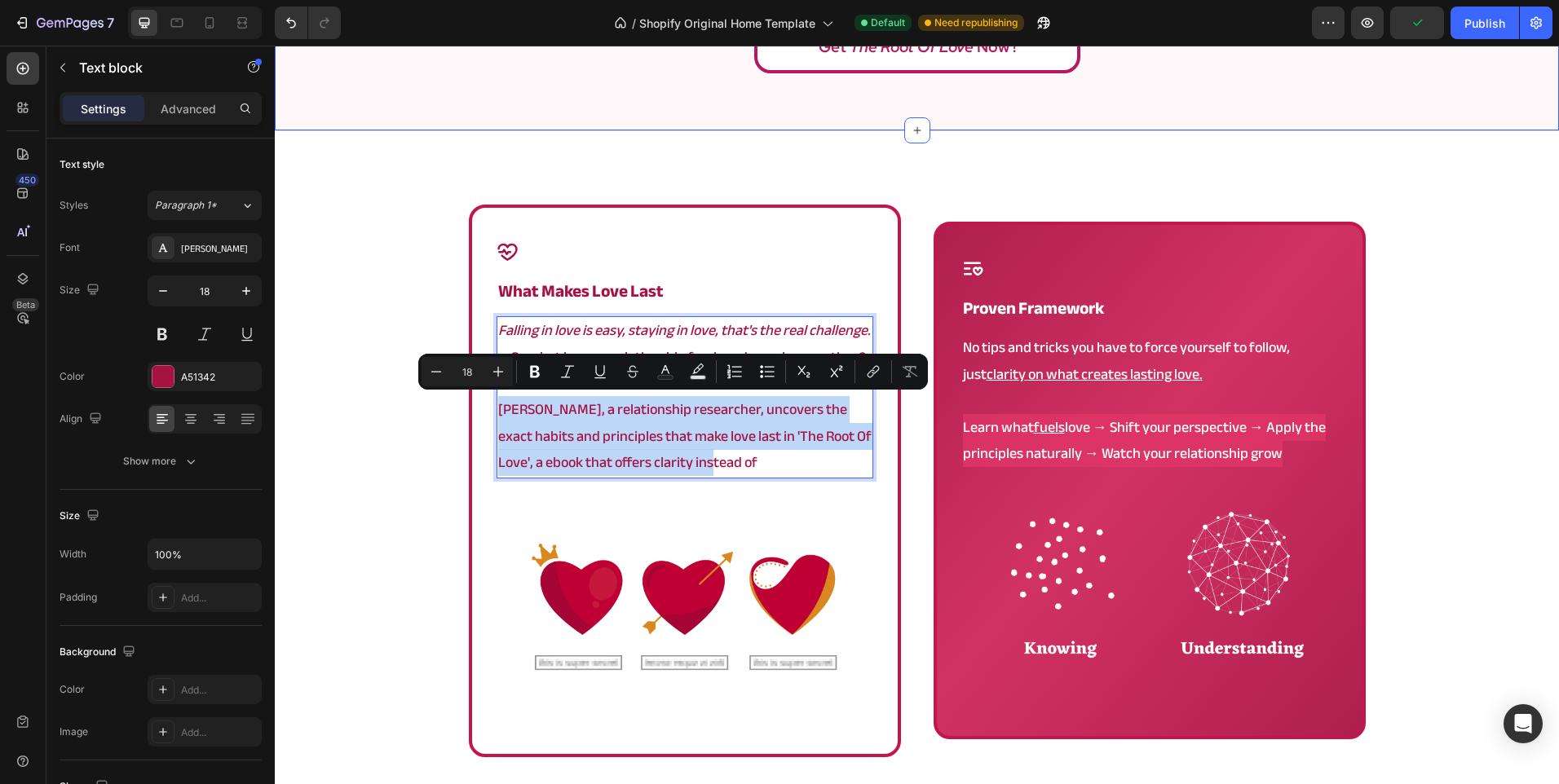
copy p "Angela, a relationship researcher, uncovers the exact habits and principles tha…"
click at [1061, 353] on p "No tips and tricks you have to force yourself to follow, just clarity on what c…" at bounding box center [1149, 361] width 373 height 53
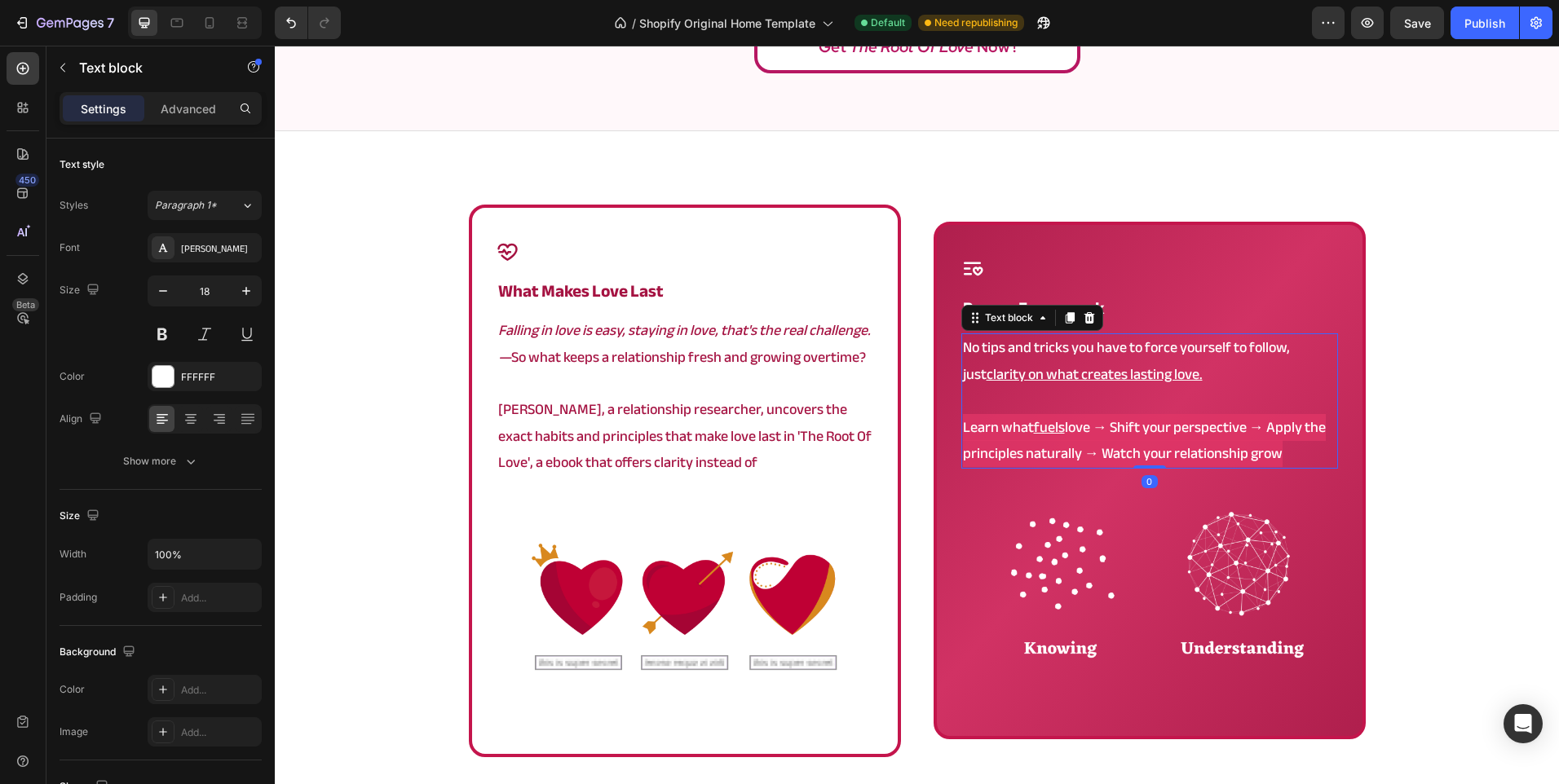
click at [1061, 353] on p "No tips and tricks you have to force yourself to follow, just clarity on what c…" at bounding box center [1149, 361] width 373 height 53
click at [988, 346] on p "No tips and tricks you have to force yourself to follow, just clarity on what c…" at bounding box center [1149, 361] width 373 height 53
click at [643, 438] on p "Angela, a relationship researcher, uncovers the exact habits and principles tha…" at bounding box center [684, 437] width 373 height 79
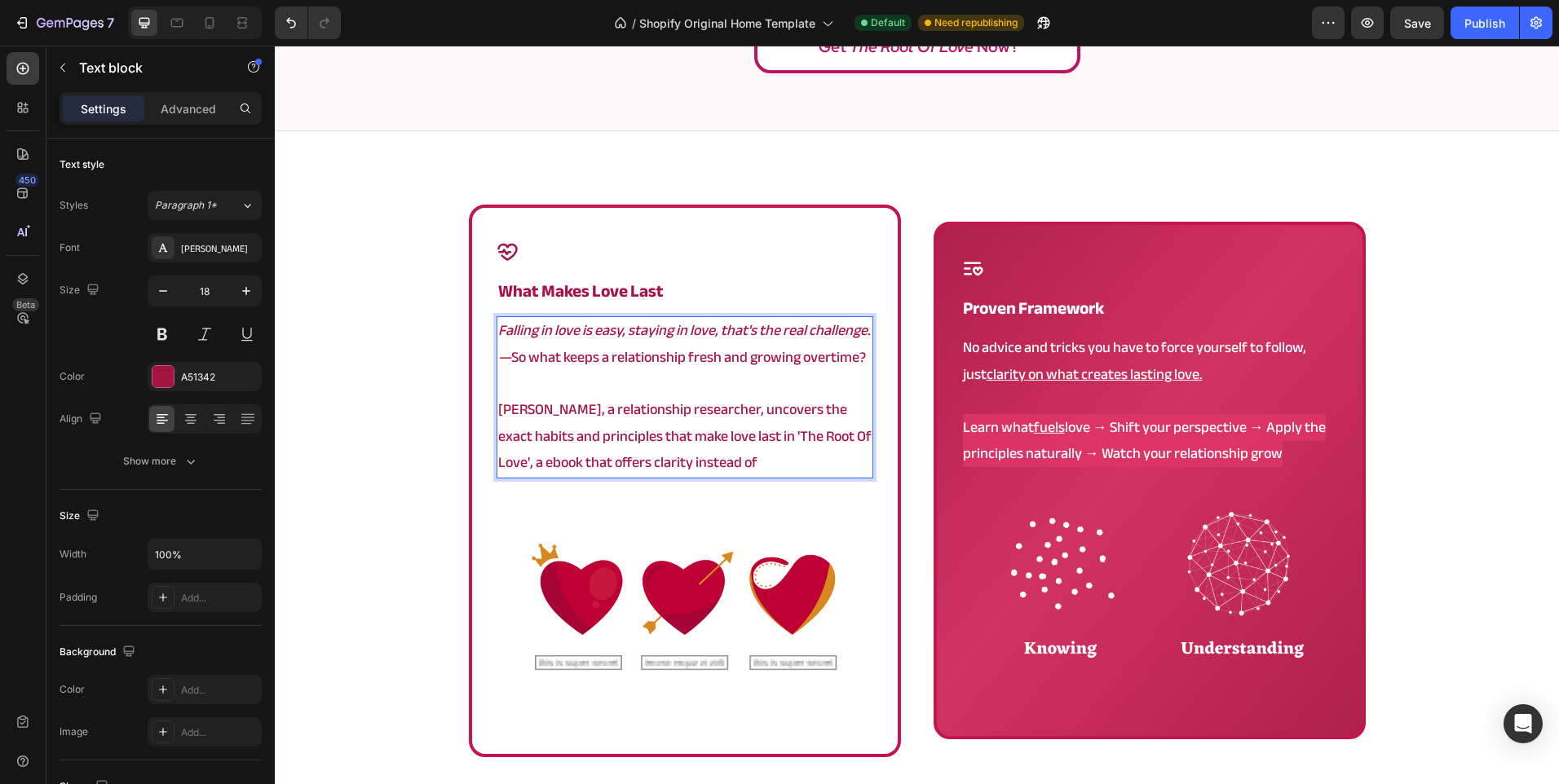
click at [731, 468] on p "Angela, a relationship researcher, uncovers the exact habits and principles tha…" at bounding box center [684, 437] width 373 height 79
click at [497, 505] on img at bounding box center [684, 603] width 377 height 251
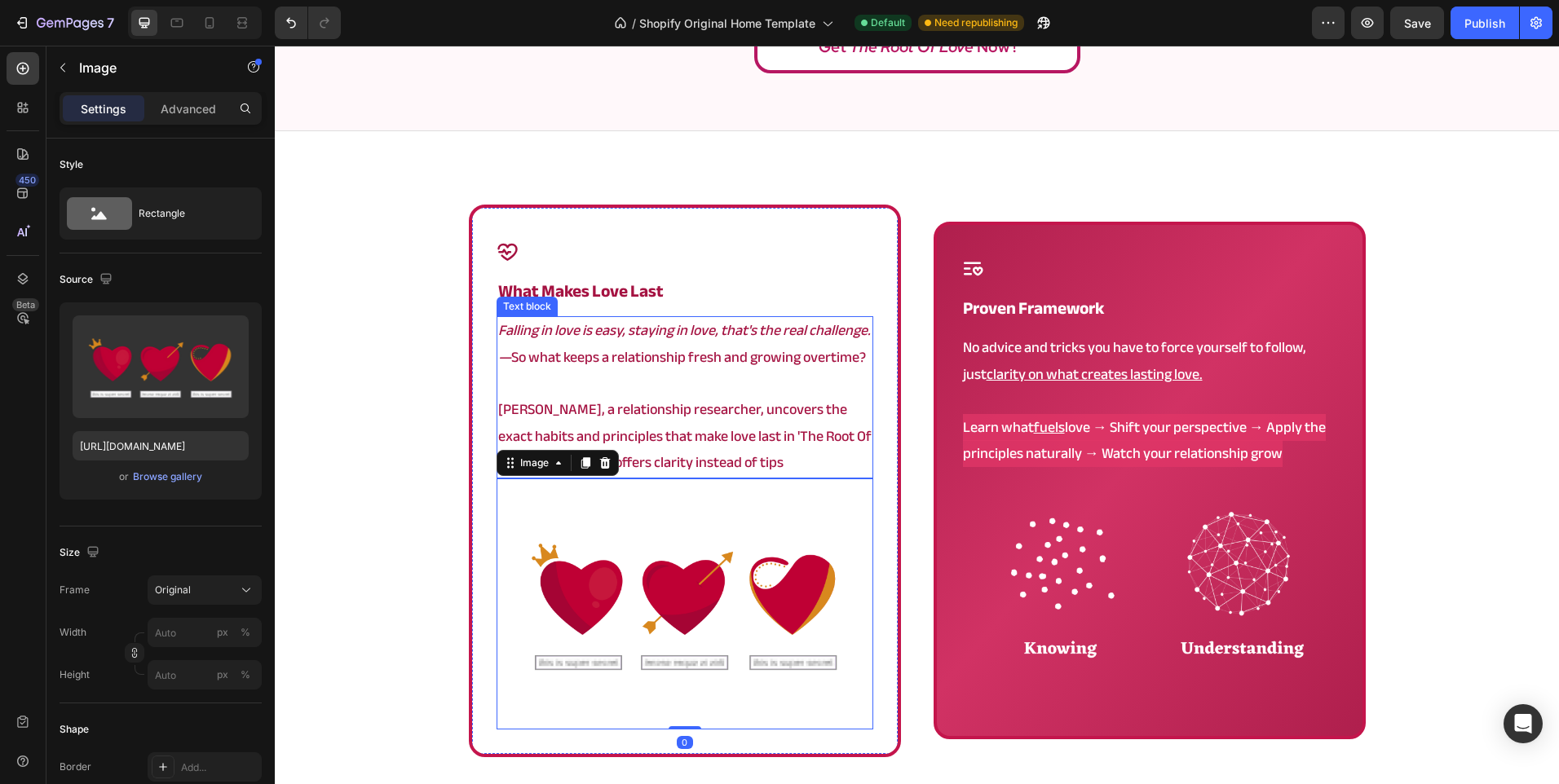
click at [790, 468] on p "Angela, a relationship researcher, uncovers the exact habits and principles tha…" at bounding box center [684, 437] width 373 height 79
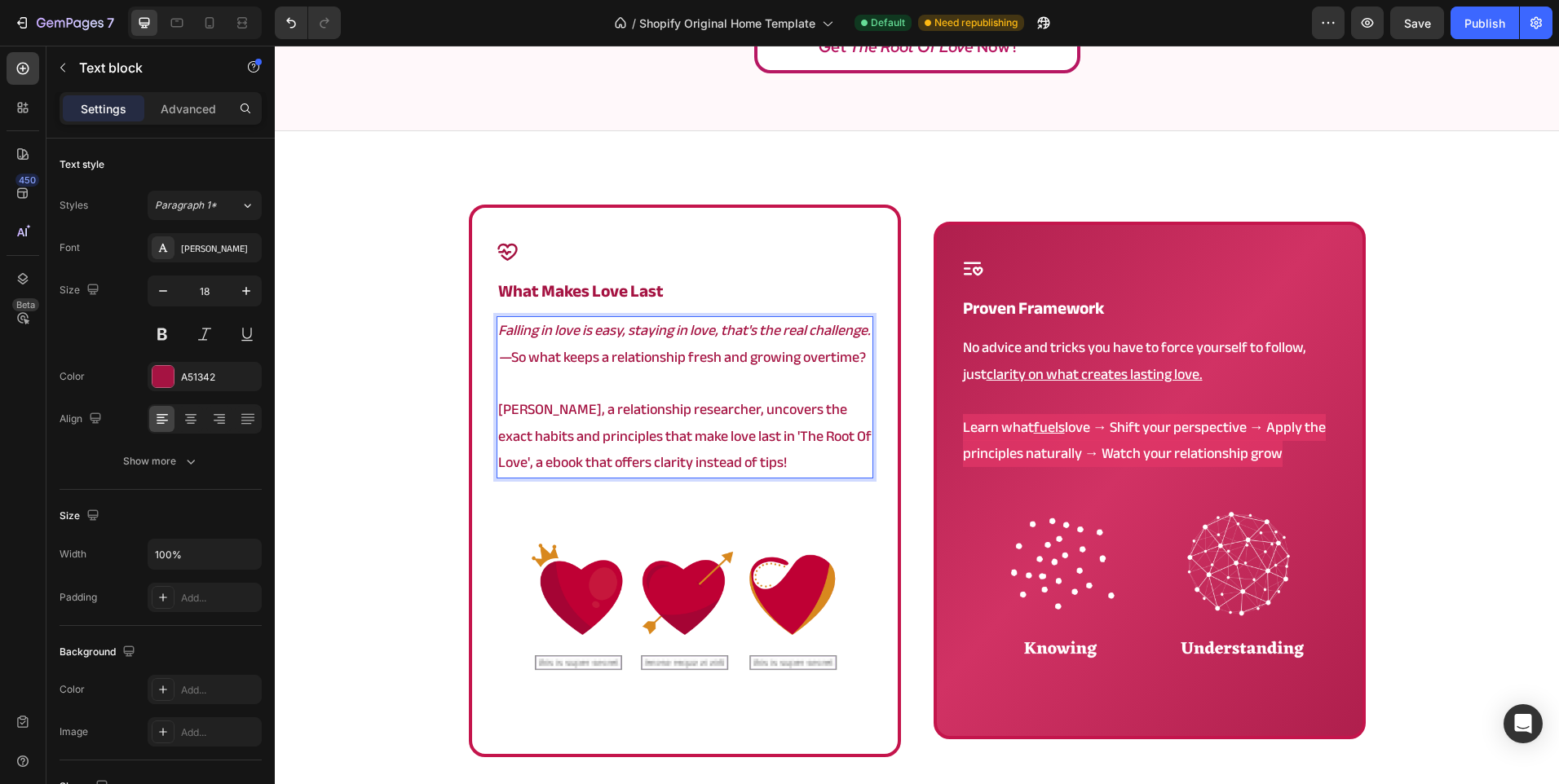
click at [535, 508] on img at bounding box center [684, 603] width 377 height 251
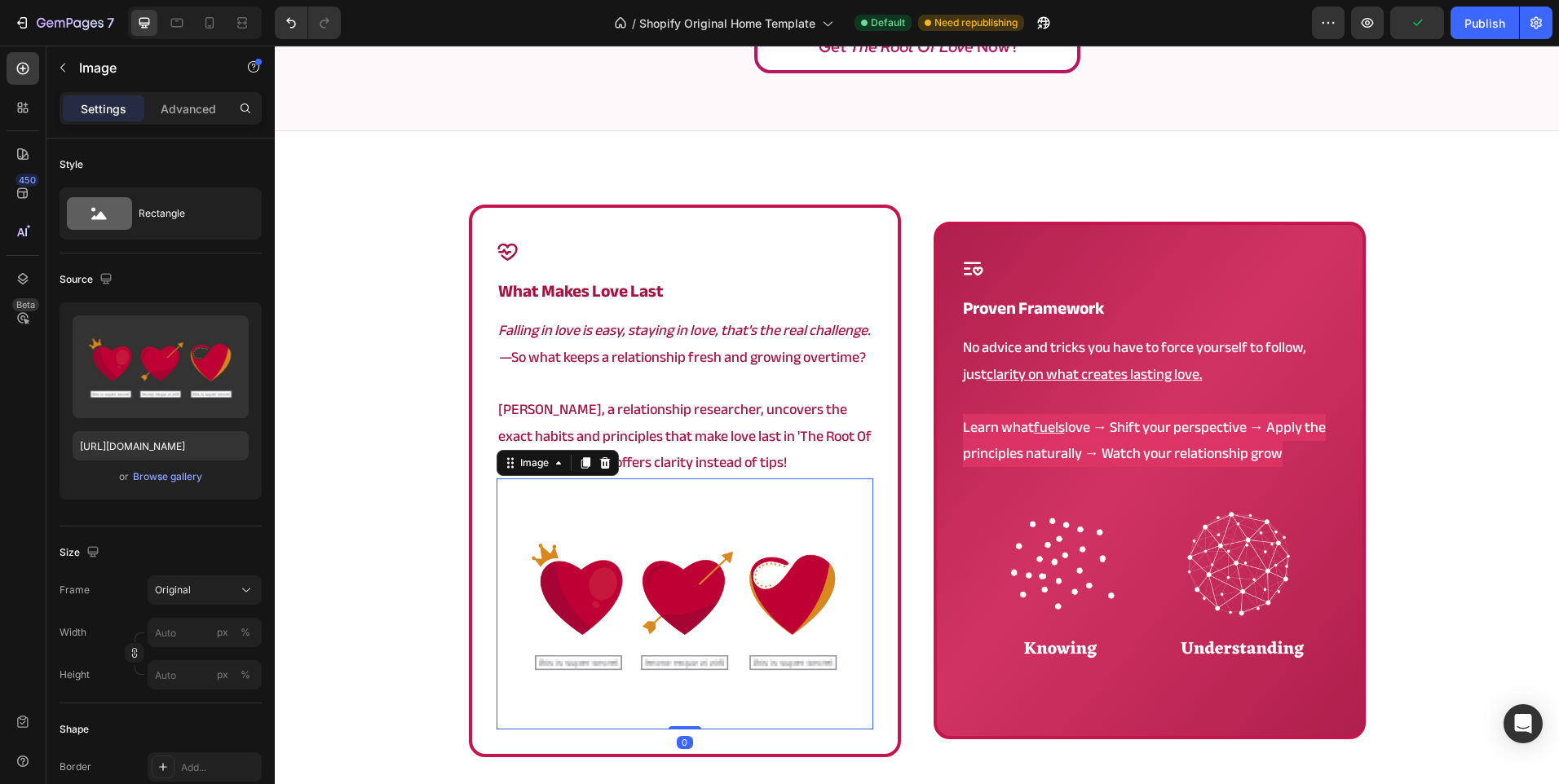
click at [367, 499] on div "Icon what makes love last Heading Falling in love is easy, staying in love, tha…" at bounding box center [917, 529] width 1284 height 650
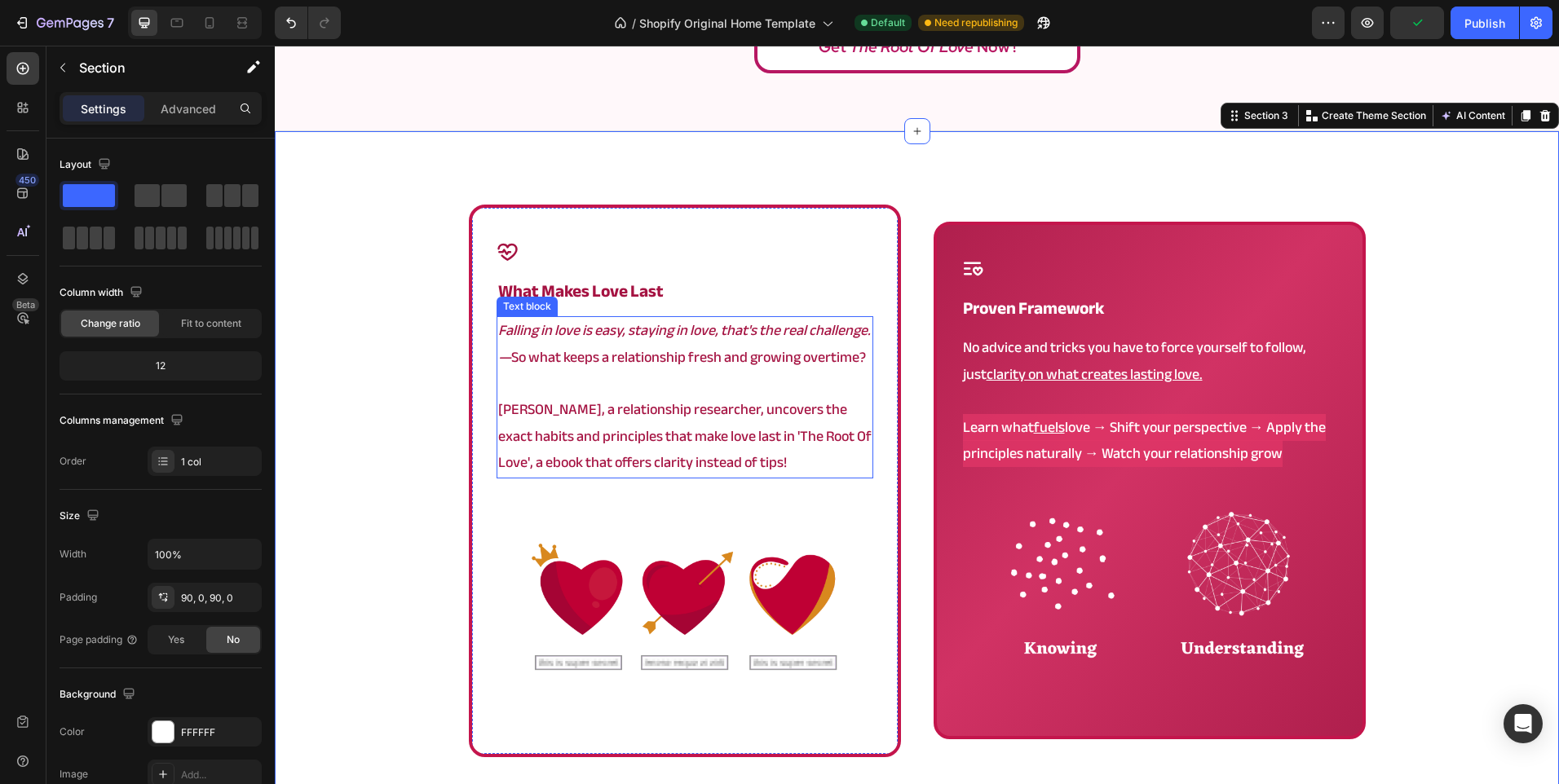
click at [776, 475] on p "Angela, a relationship researcher, uncovers the exact habits and principles tha…" at bounding box center [684, 437] width 373 height 79
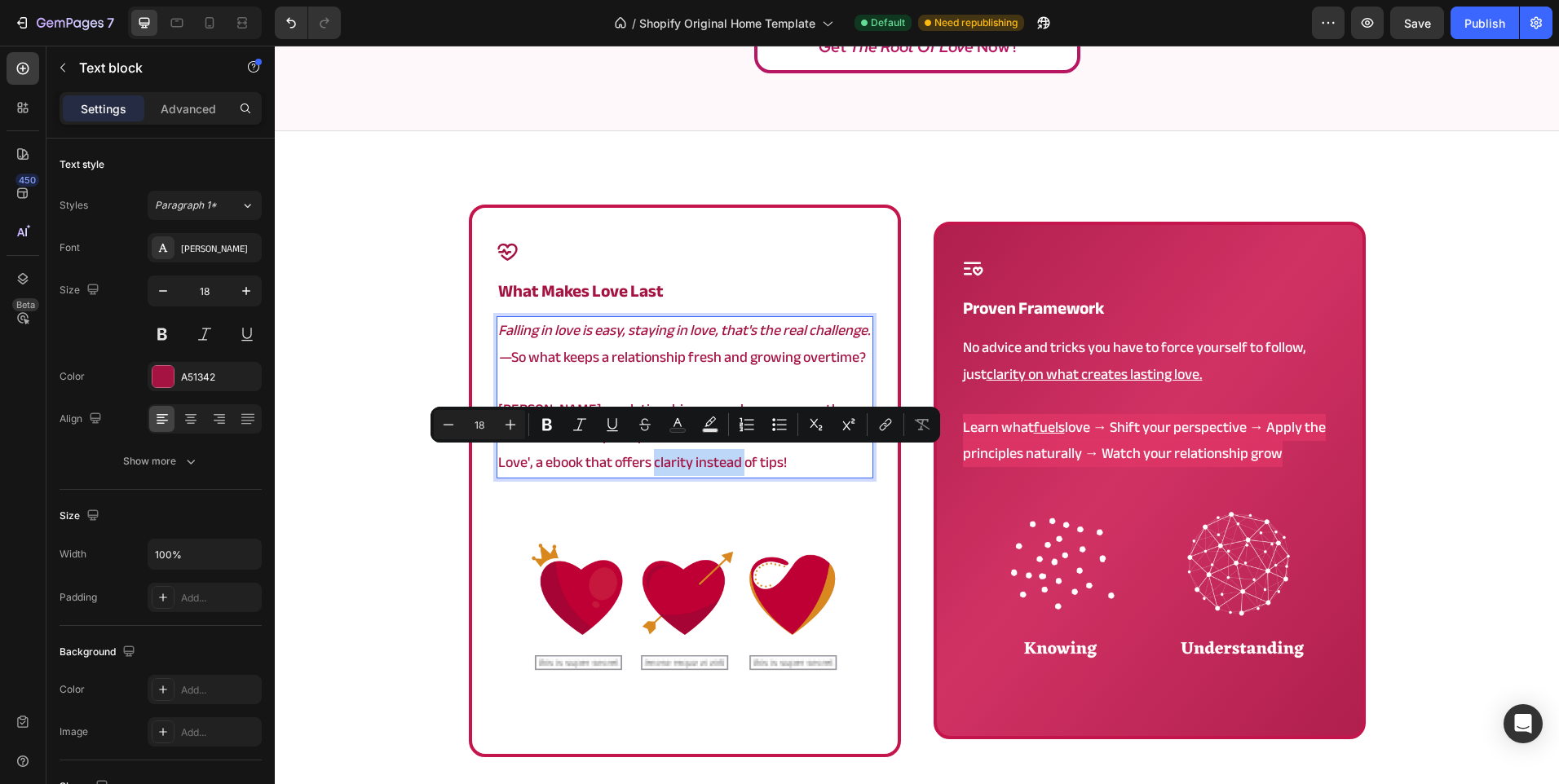
drag, startPoint x: 639, startPoint y: 467, endPoint x: 729, endPoint y: 469, distance: 90.0
click at [729, 469] on p "Angela, a relationship researcher, uncovers the exact habits and principles tha…" at bounding box center [684, 437] width 373 height 79
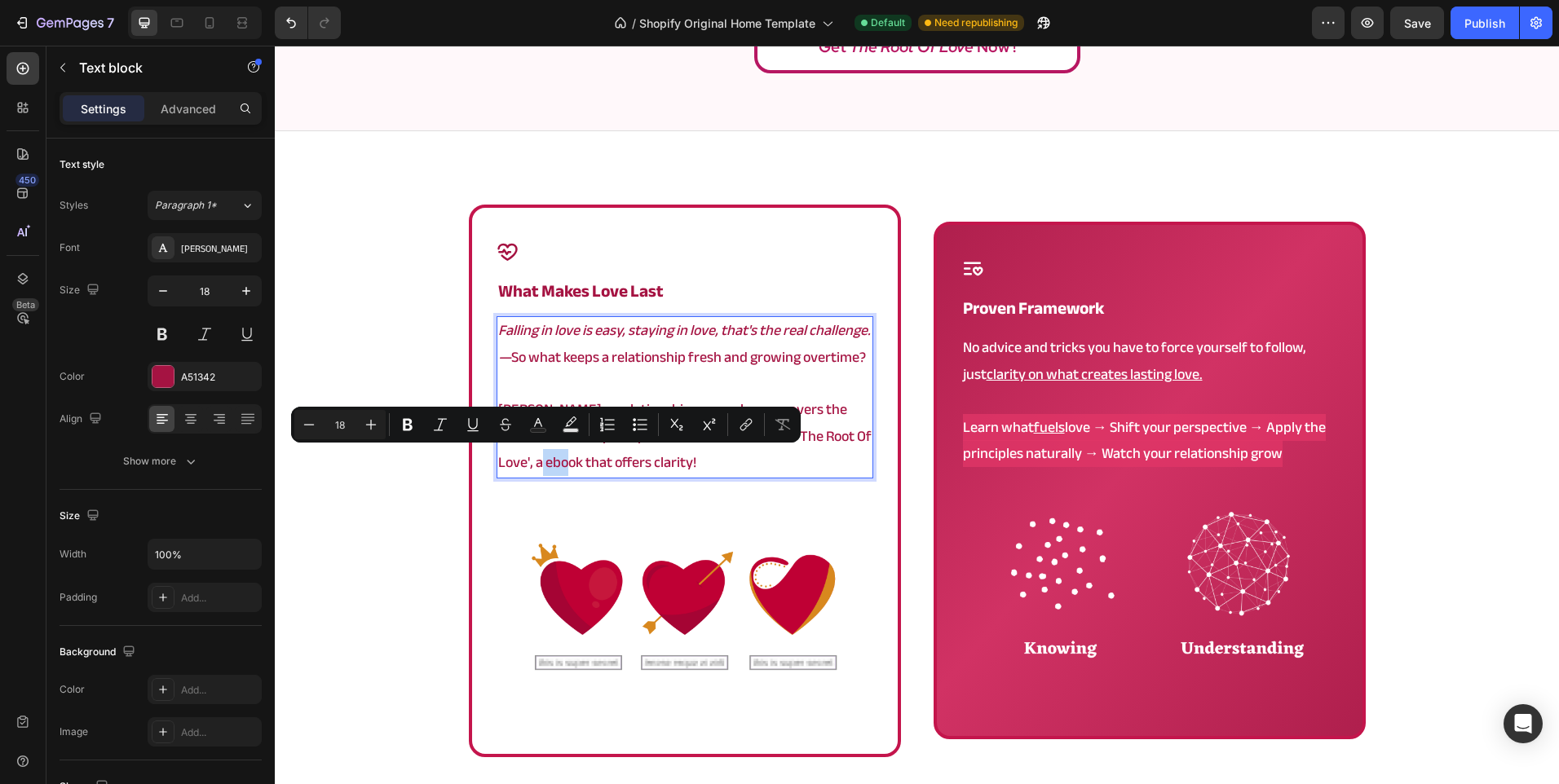
drag, startPoint x: 533, startPoint y: 461, endPoint x: 559, endPoint y: 463, distance: 26.1
click at [559, 463] on p "Angela, a relationship researcher, uncovers the exact habits and principles tha…" at bounding box center [684, 437] width 373 height 79
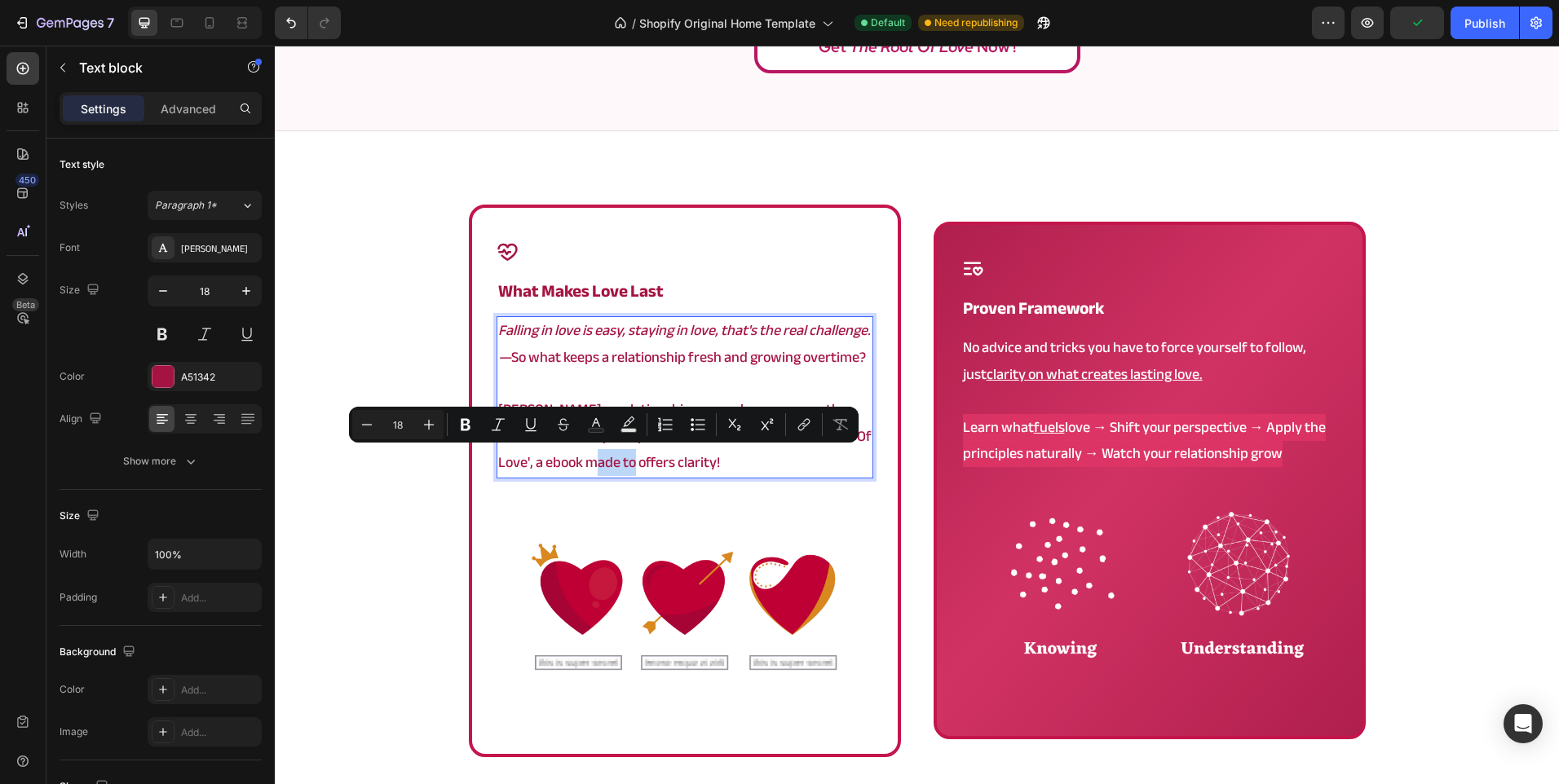
drag, startPoint x: 623, startPoint y: 468, endPoint x: 587, endPoint y: 462, distance: 36.5
click at [587, 462] on p "Angela, a relationship researcher, uncovers the exact habits and principles tha…" at bounding box center [684, 437] width 373 height 79
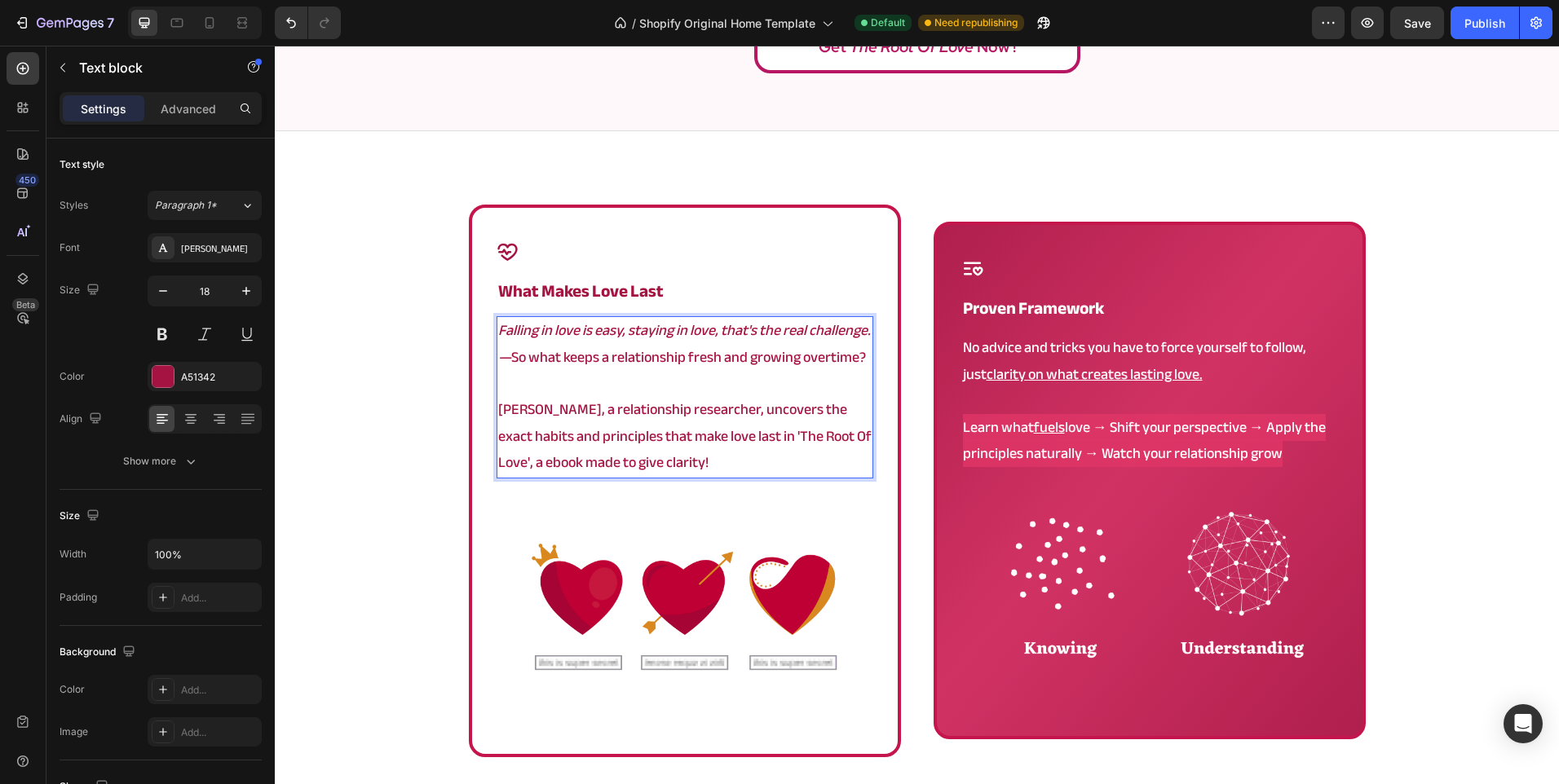
click at [658, 476] on p "Angela, a relationship researcher, uncovers the exact habits and principles tha…" at bounding box center [684, 437] width 373 height 79
click at [411, 477] on div "Icon what makes love last Heading Falling in love is easy, staying in love, tha…" at bounding box center [917, 529] width 1284 height 650
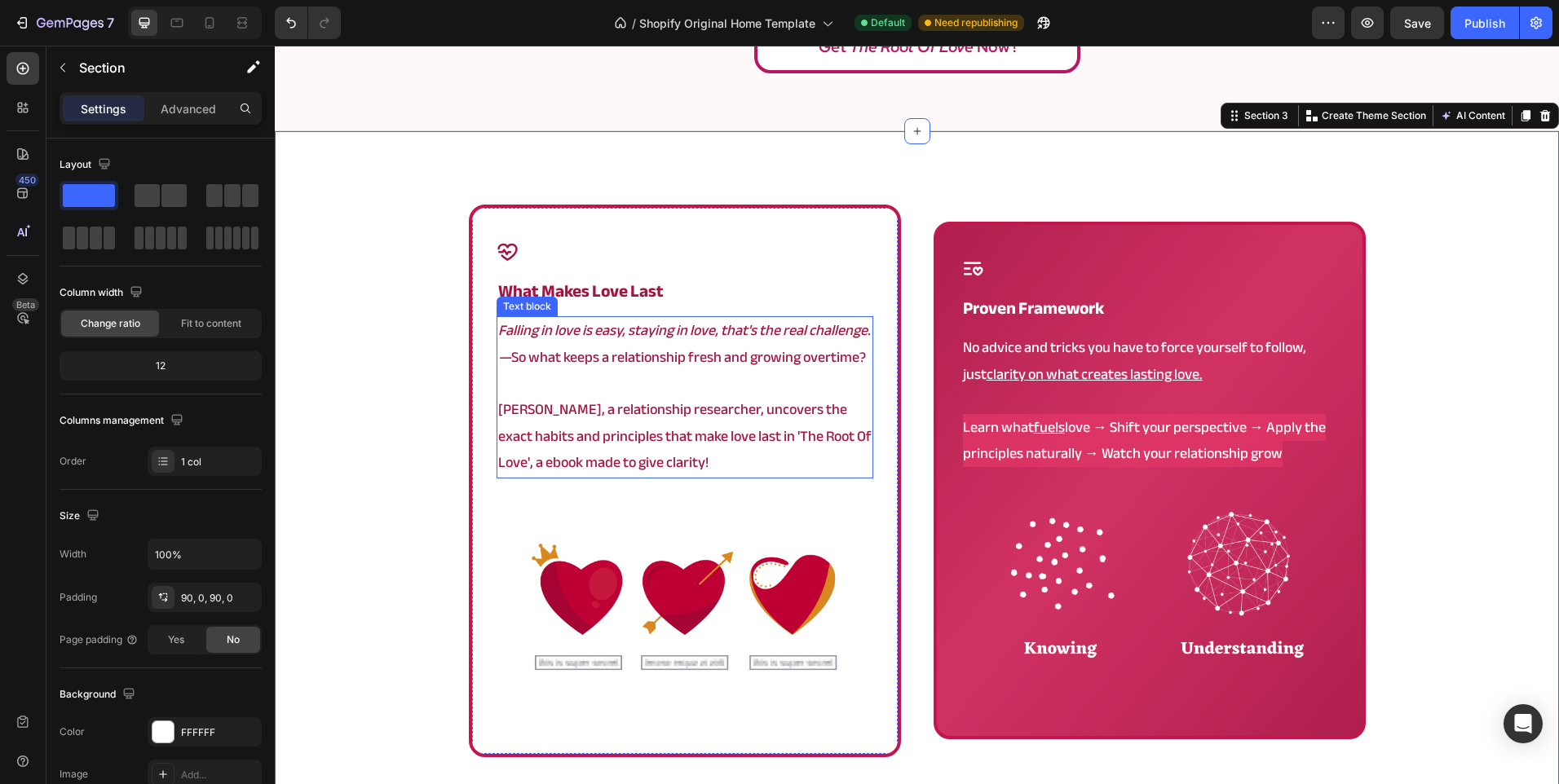
click at [661, 461] on p "Angela, a relationship researcher, uncovers the exact habits and principles tha…" at bounding box center [684, 437] width 373 height 79
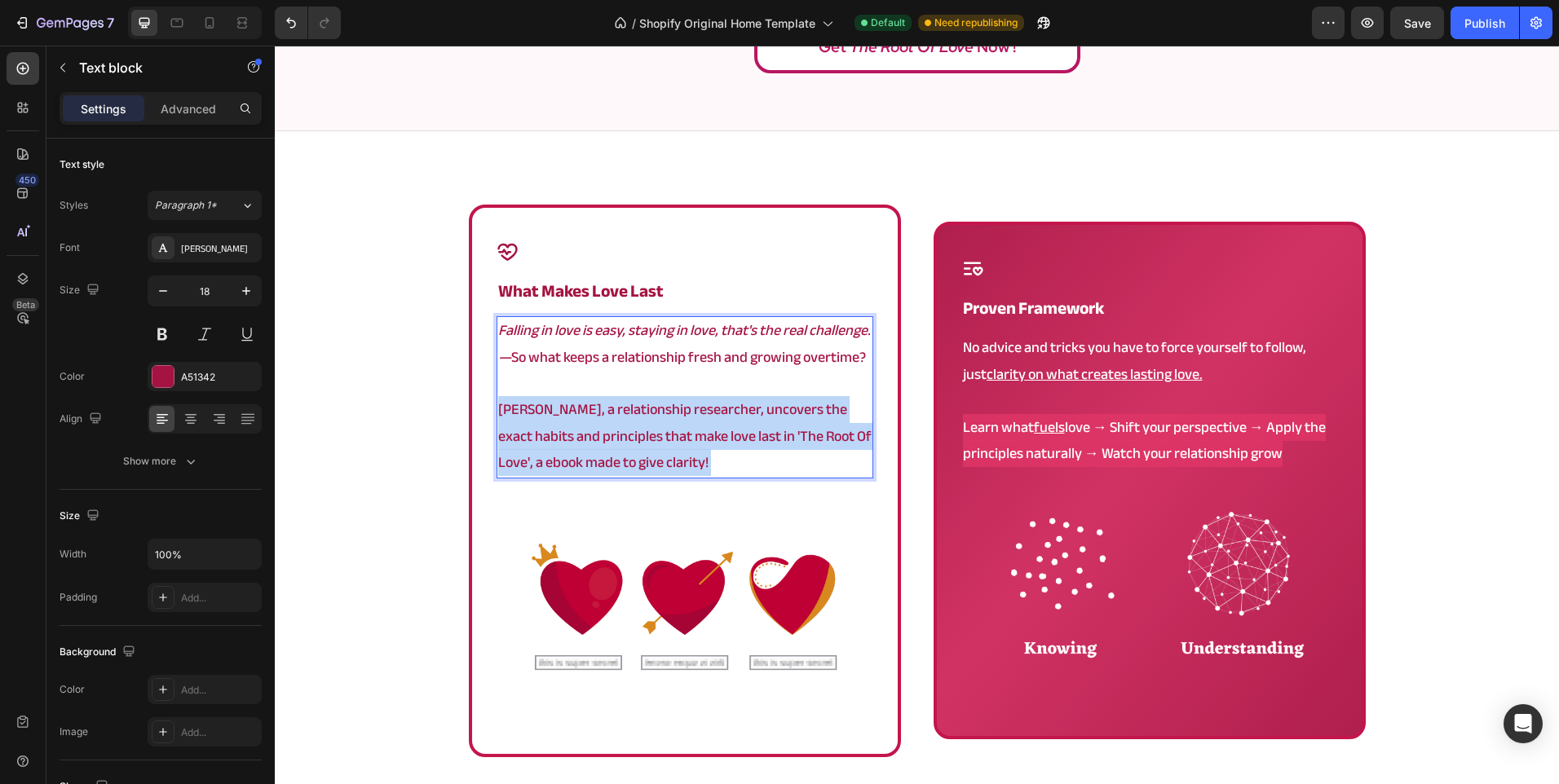
drag, startPoint x: 667, startPoint y: 461, endPoint x: 605, endPoint y: 448, distance: 63.3
click at [605, 448] on p "Angela, a relationship researcher, uncovers the exact habits and principles tha…" at bounding box center [684, 437] width 373 height 79
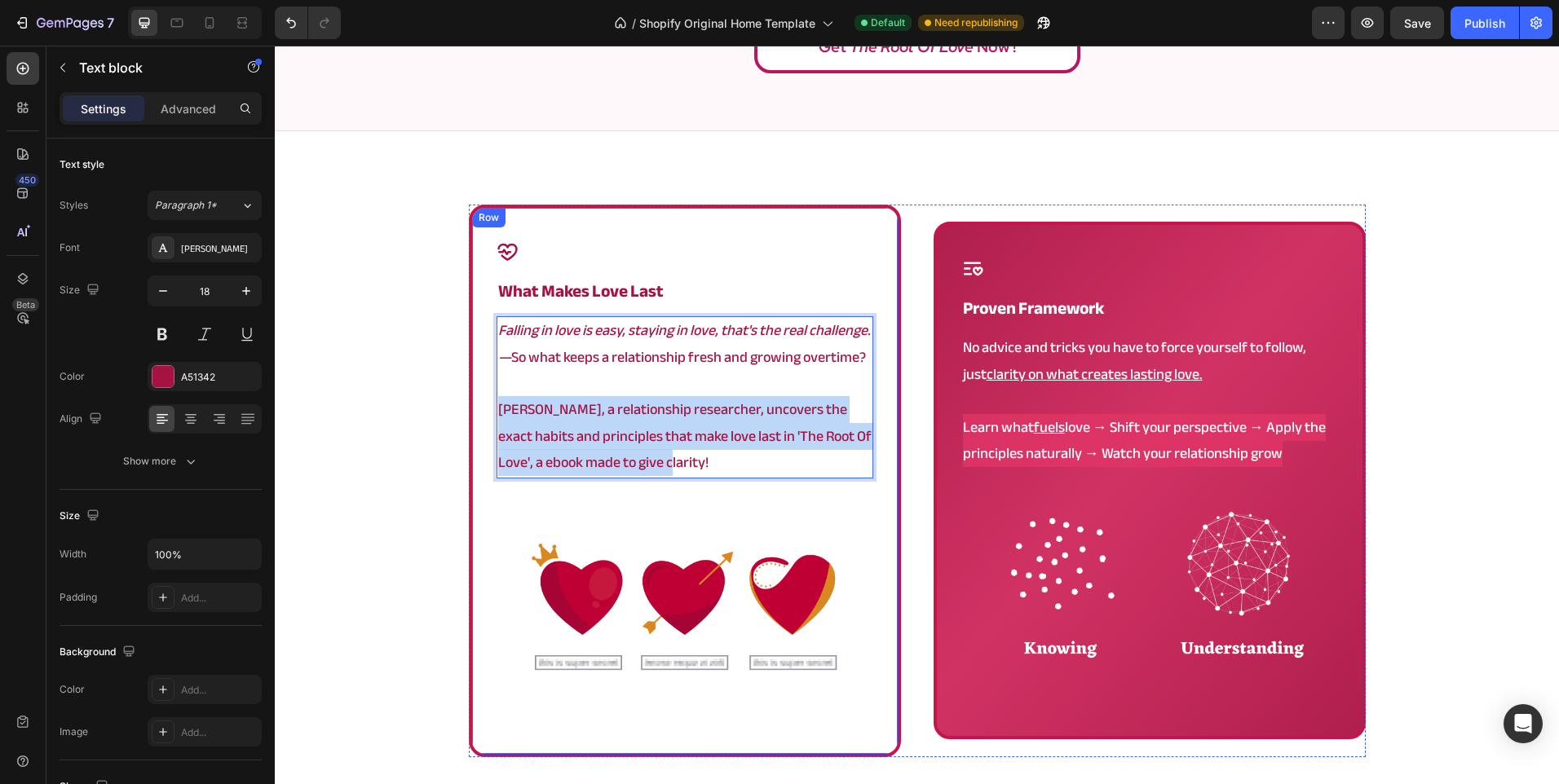
drag, startPoint x: 670, startPoint y: 461, endPoint x: 465, endPoint y: 401, distance: 213.6
click at [469, 401] on div "Icon what makes love last Heading Falling in love is easy, staying in love, tha…" at bounding box center [684, 480] width 432 height 552
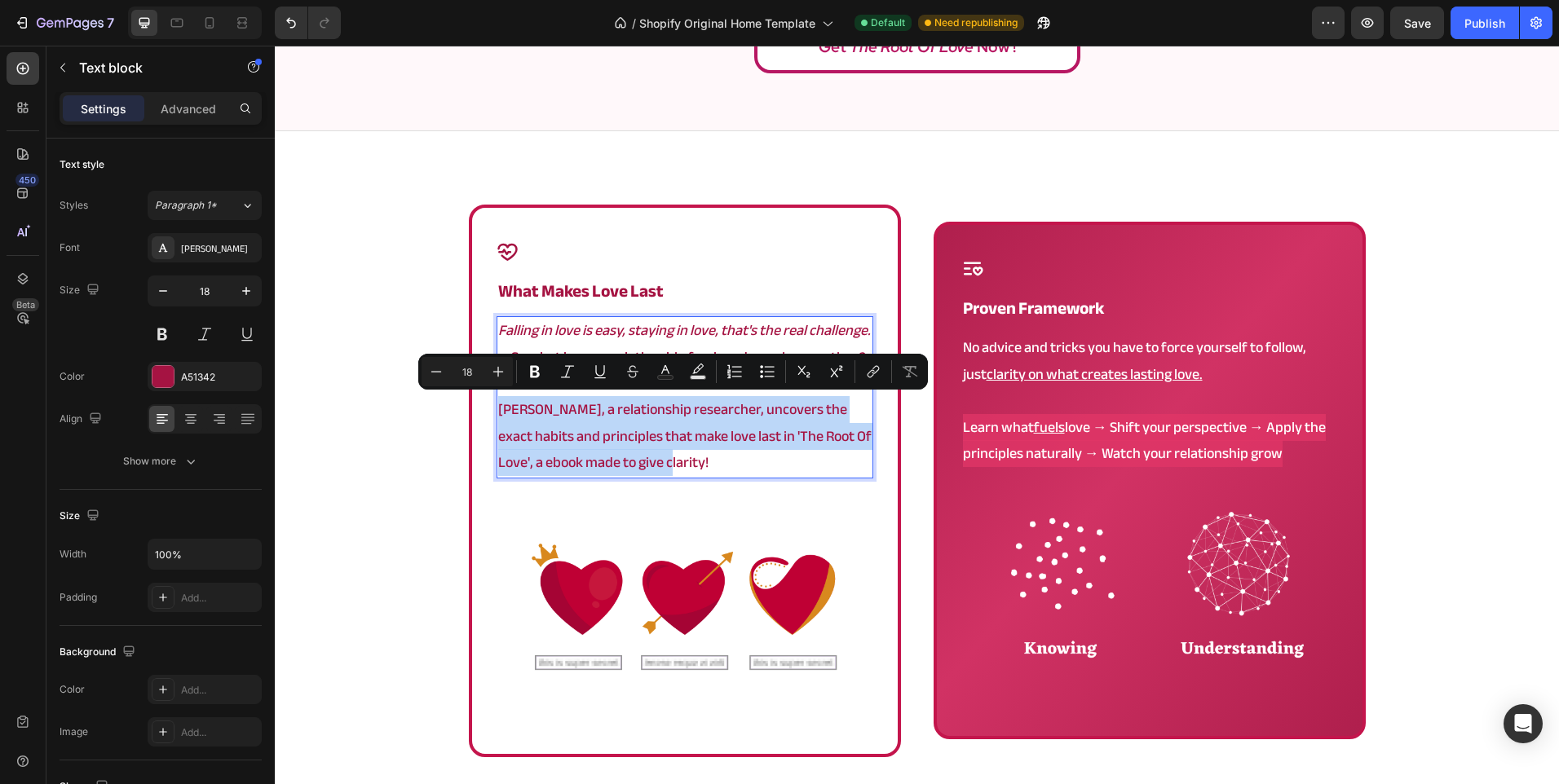
copy p "Angela, a relationship researcher, uncovers the exact habits and principles tha…"
click at [673, 474] on p "Angela, a relationship researcher, uncovers the exact habits and principles tha…" at bounding box center [684, 437] width 373 height 79
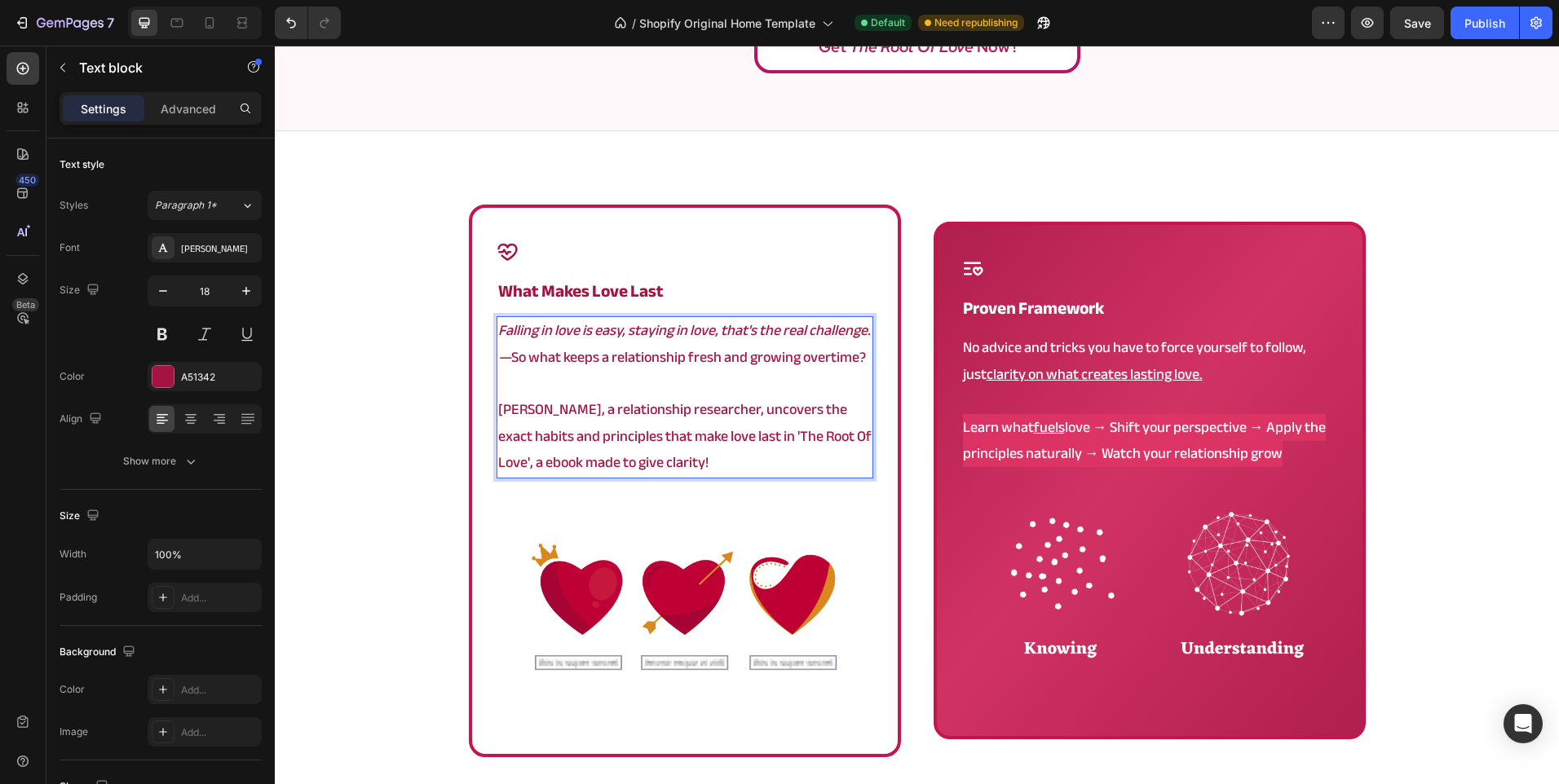
click at [597, 461] on p "Angela, a relationship researcher, uncovers the exact habits and principles tha…" at bounding box center [684, 437] width 373 height 79
drag, startPoint x: 583, startPoint y: 466, endPoint x: 725, endPoint y: 470, distance: 142.1
click at [724, 470] on p "Angela, a relationship researcher, uncovers the exact habits and principles tha…" at bounding box center [684, 437] width 373 height 79
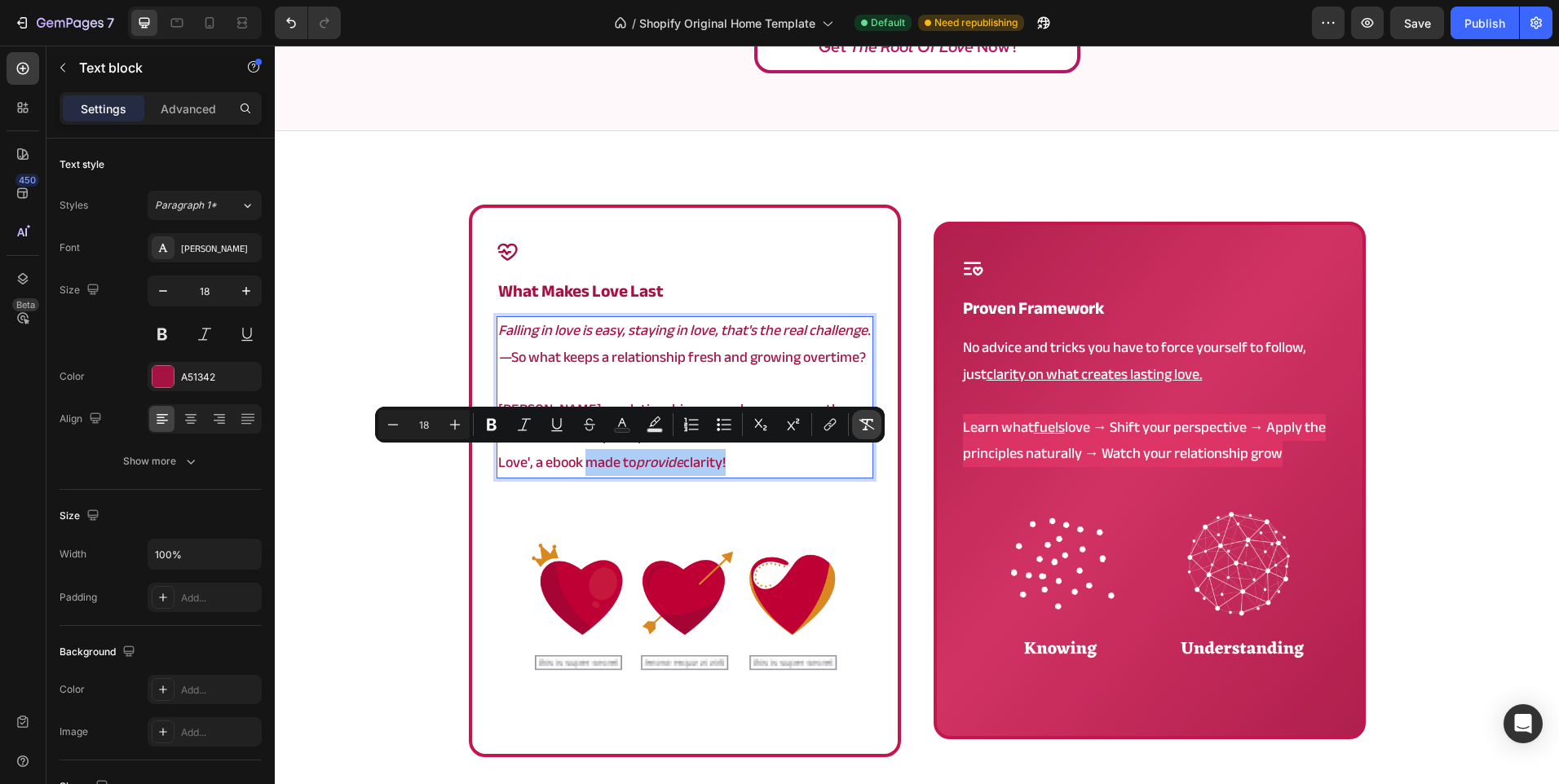
click at [870, 430] on icon "Editor contextual toolbar" at bounding box center [866, 424] width 16 height 16
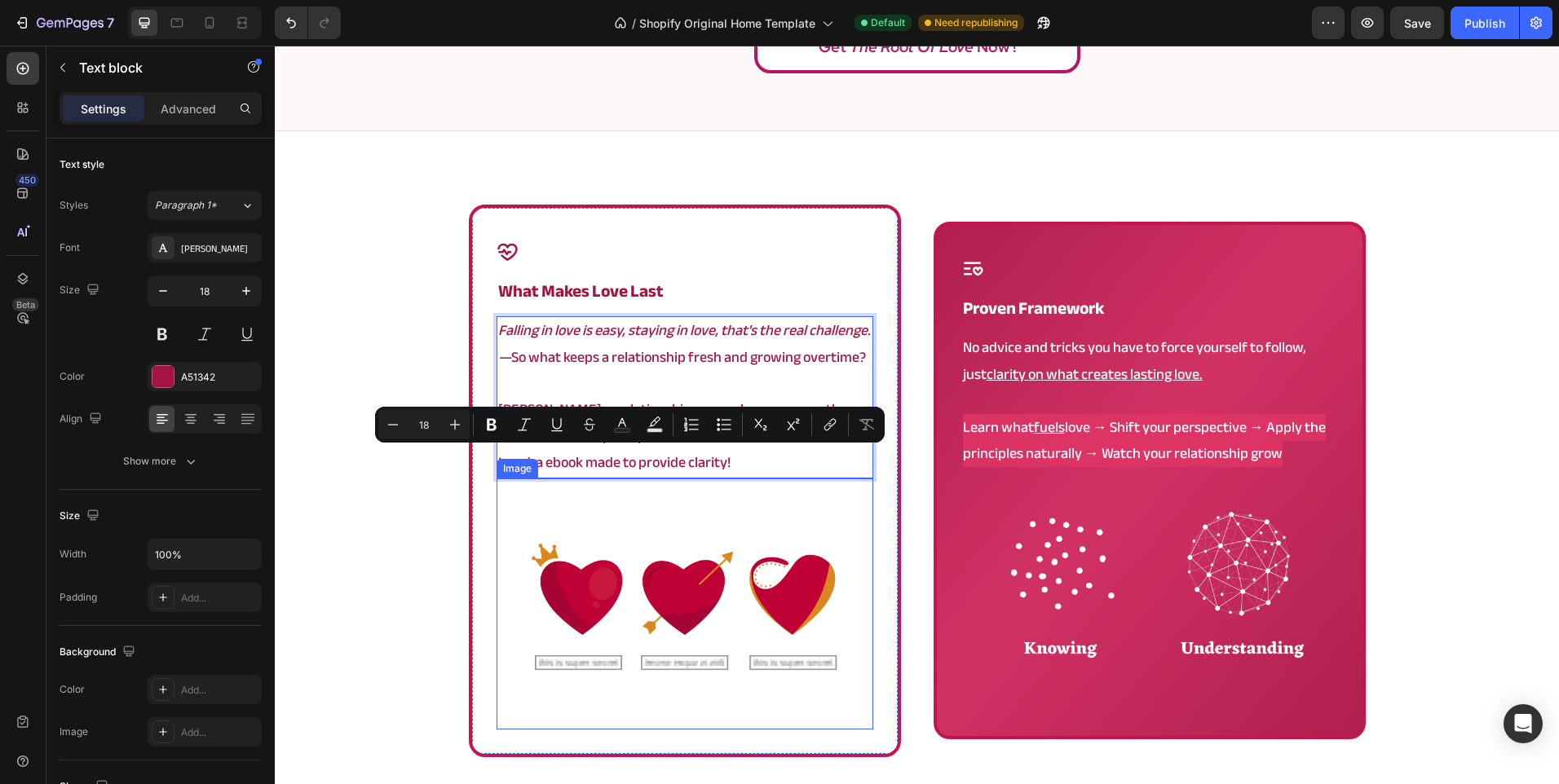
click at [540, 489] on img at bounding box center [684, 603] width 377 height 251
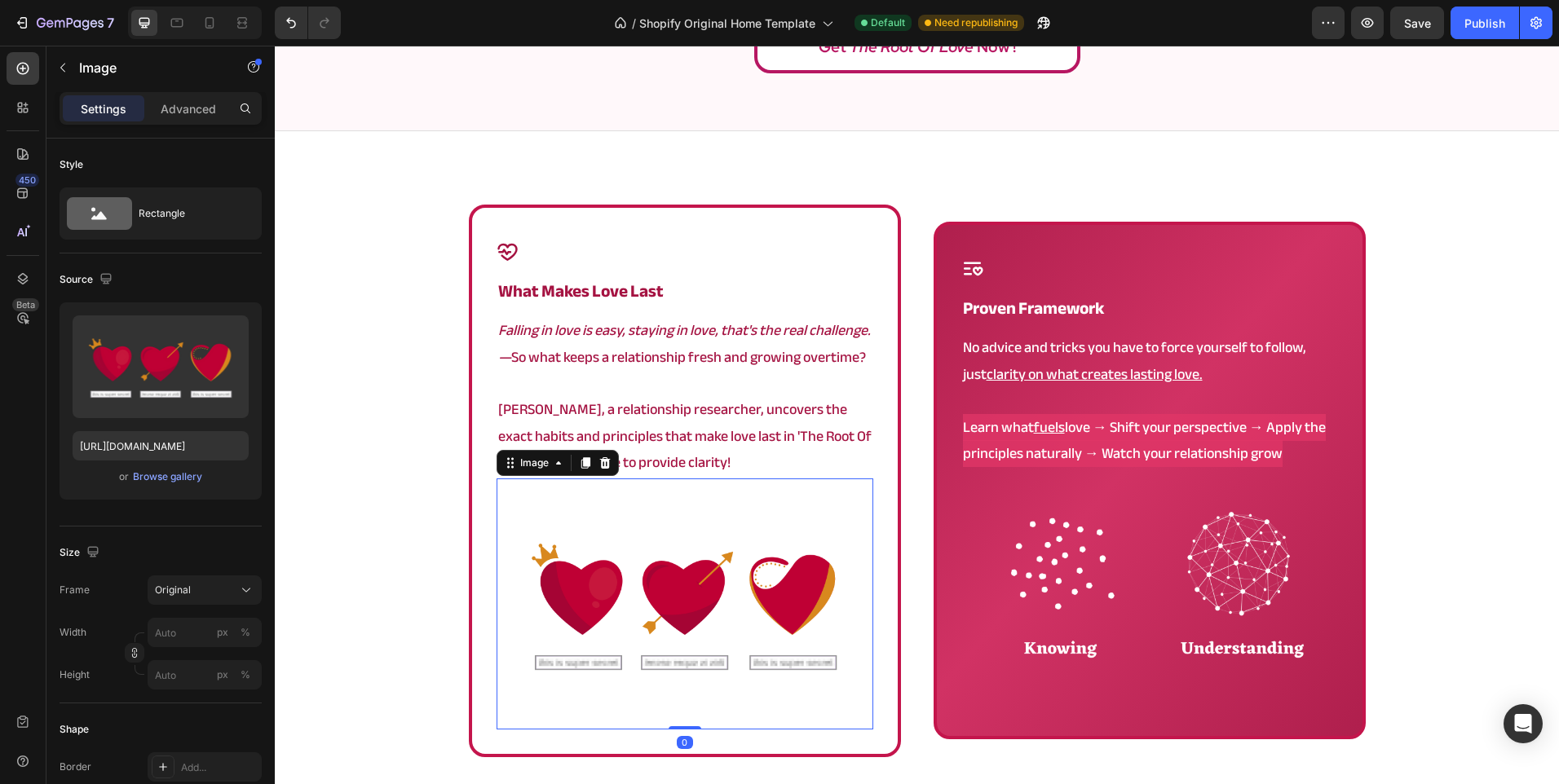
click at [441, 483] on div "Icon what makes love last Heading Falling in love is easy, staying in love, tha…" at bounding box center [917, 529] width 1284 height 650
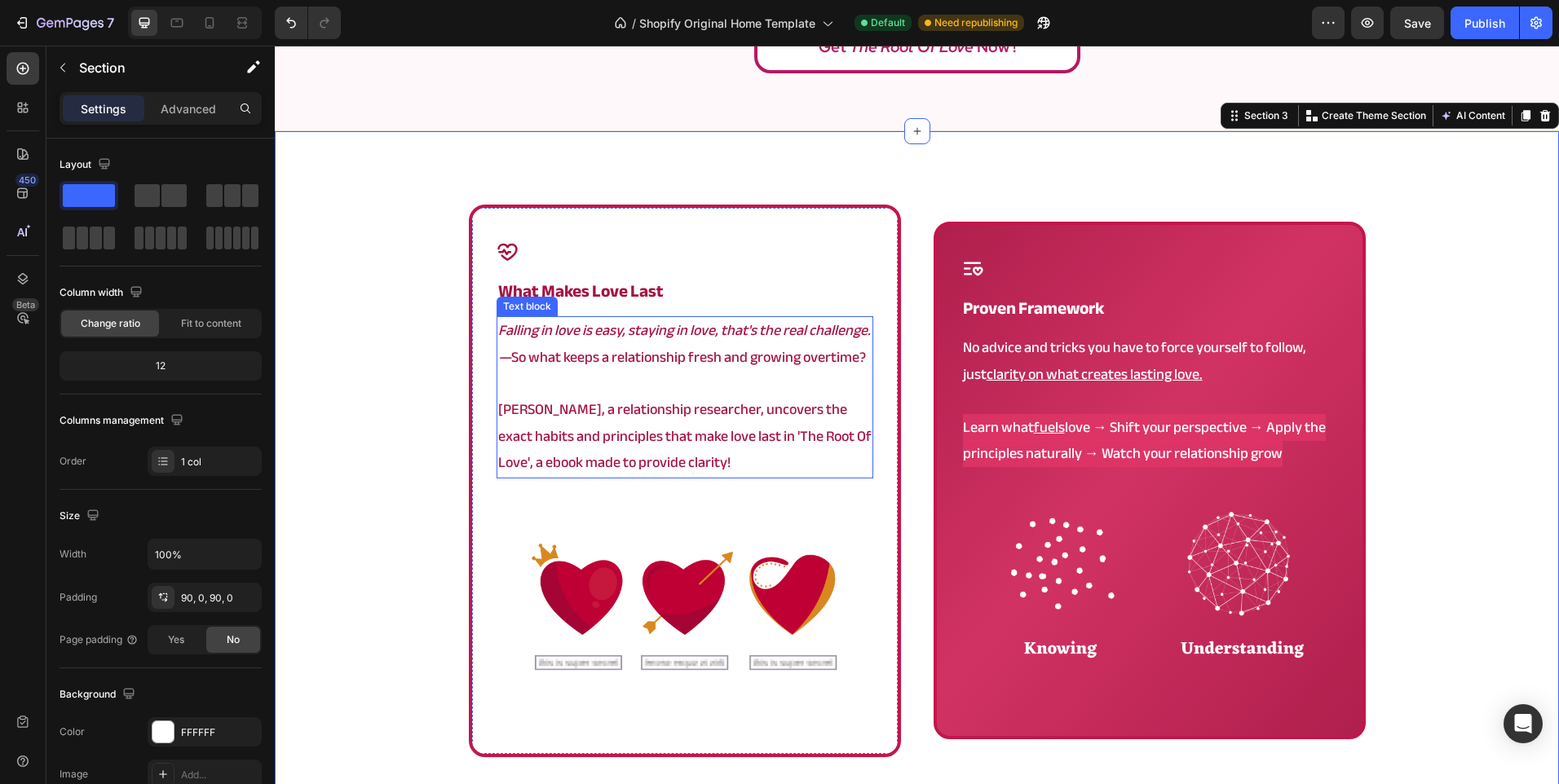
click at [647, 445] on p "Angela, a relationship researcher, uncovers the exact habits and principles tha…" at bounding box center [684, 437] width 373 height 79
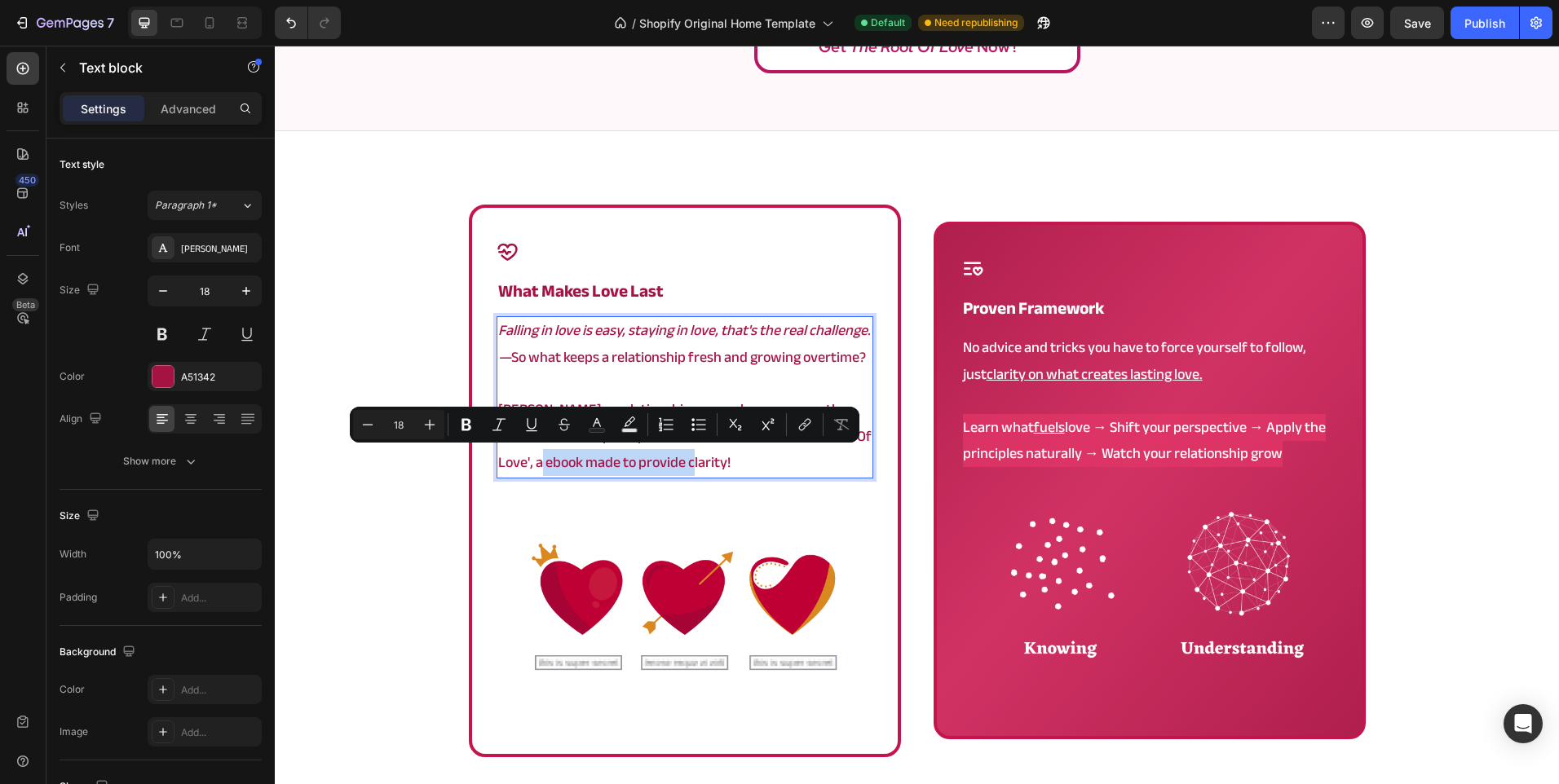
drag, startPoint x: 714, startPoint y: 464, endPoint x: 537, endPoint y: 453, distance: 177.3
click at [537, 453] on p "Angela, a relationship researcher, uncovers the exact habits and principles tha…" at bounding box center [684, 437] width 373 height 79
click at [499, 426] on icon "Editor contextual toolbar" at bounding box center [498, 424] width 13 height 12
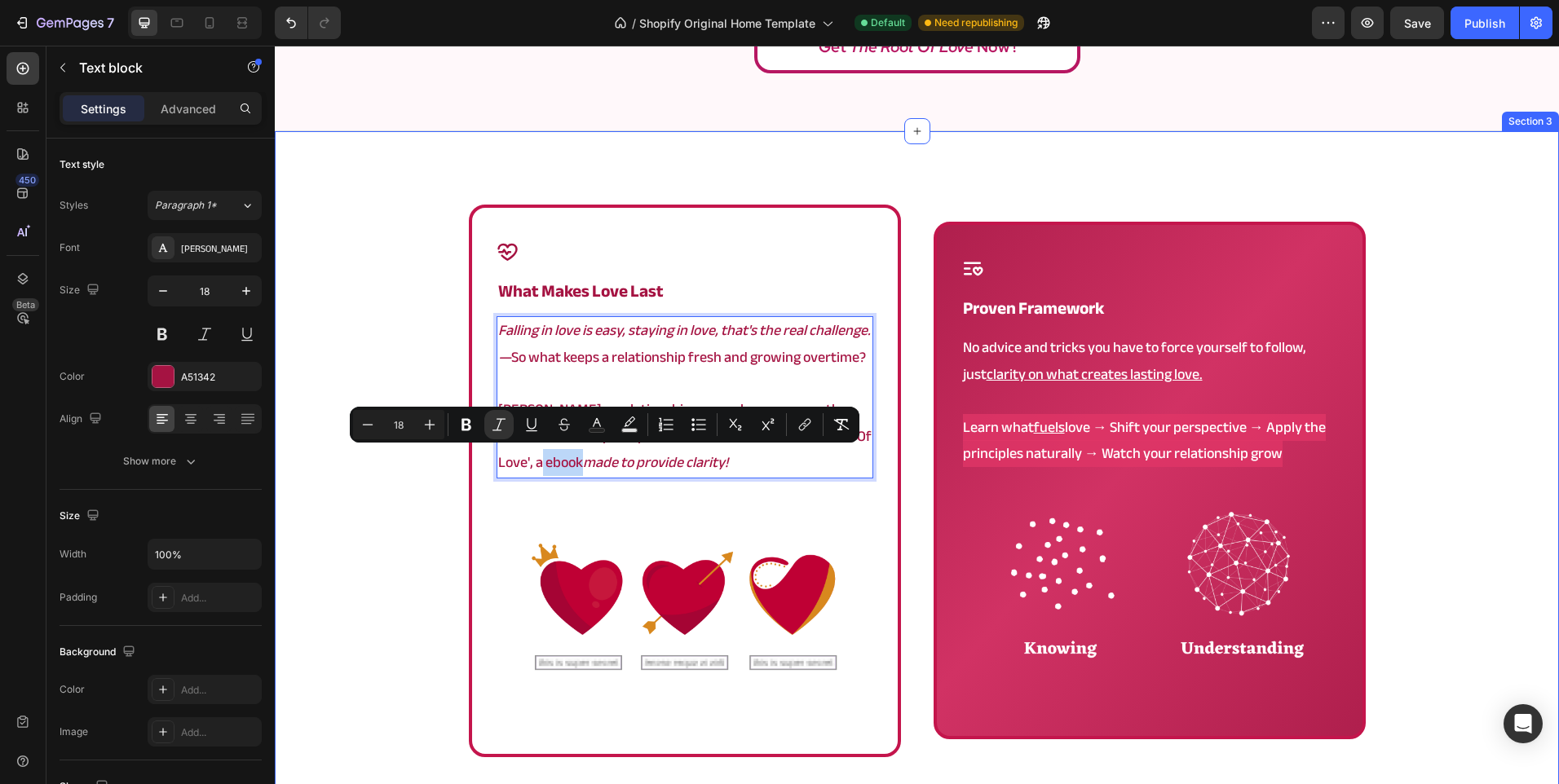
click at [424, 507] on div "Icon what makes love last Heading Falling in love is easy, staying in love, tha…" at bounding box center [917, 529] width 1284 height 650
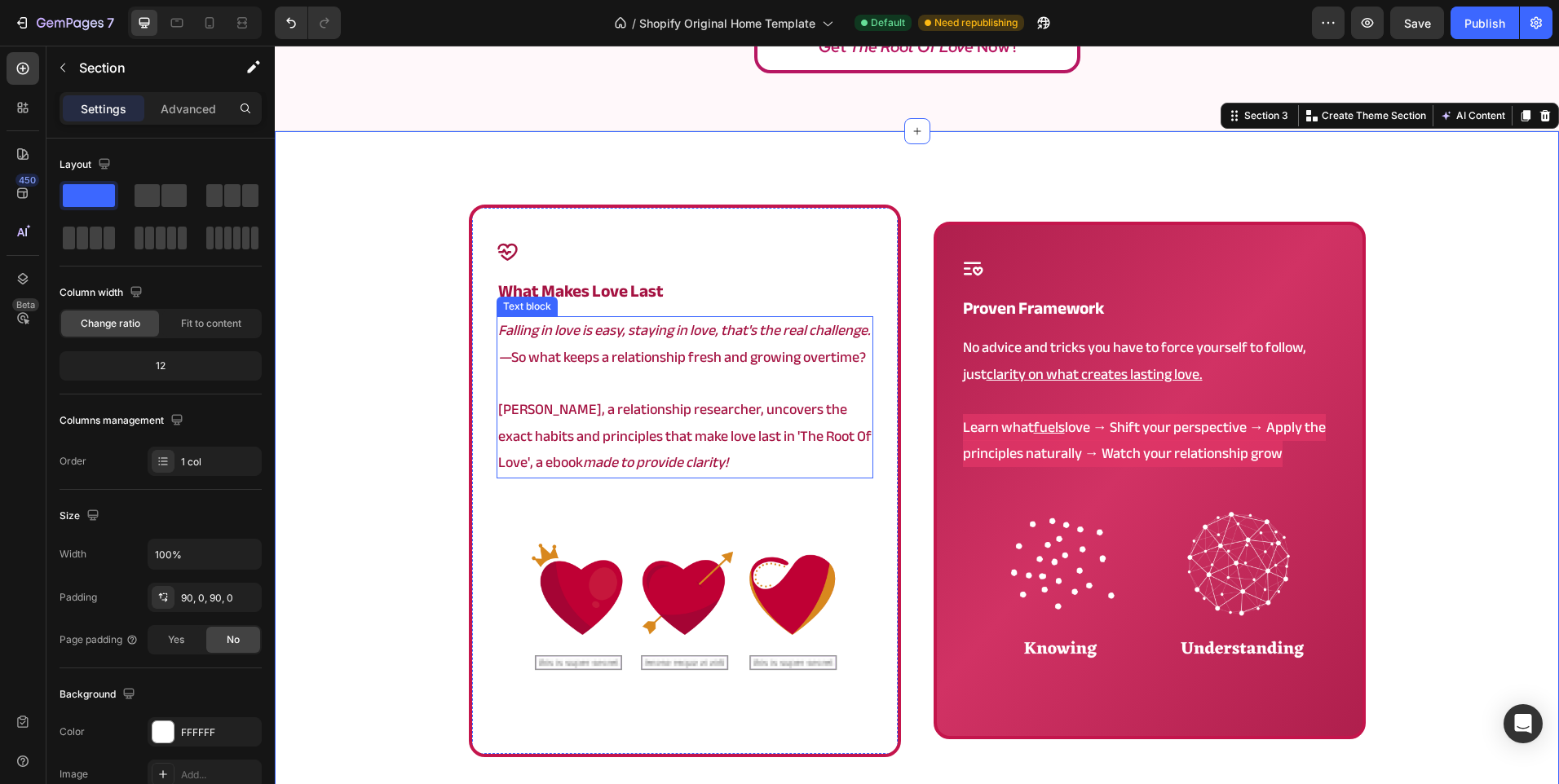
click at [633, 470] on icon "made to provide clarity!" at bounding box center [655, 462] width 145 height 27
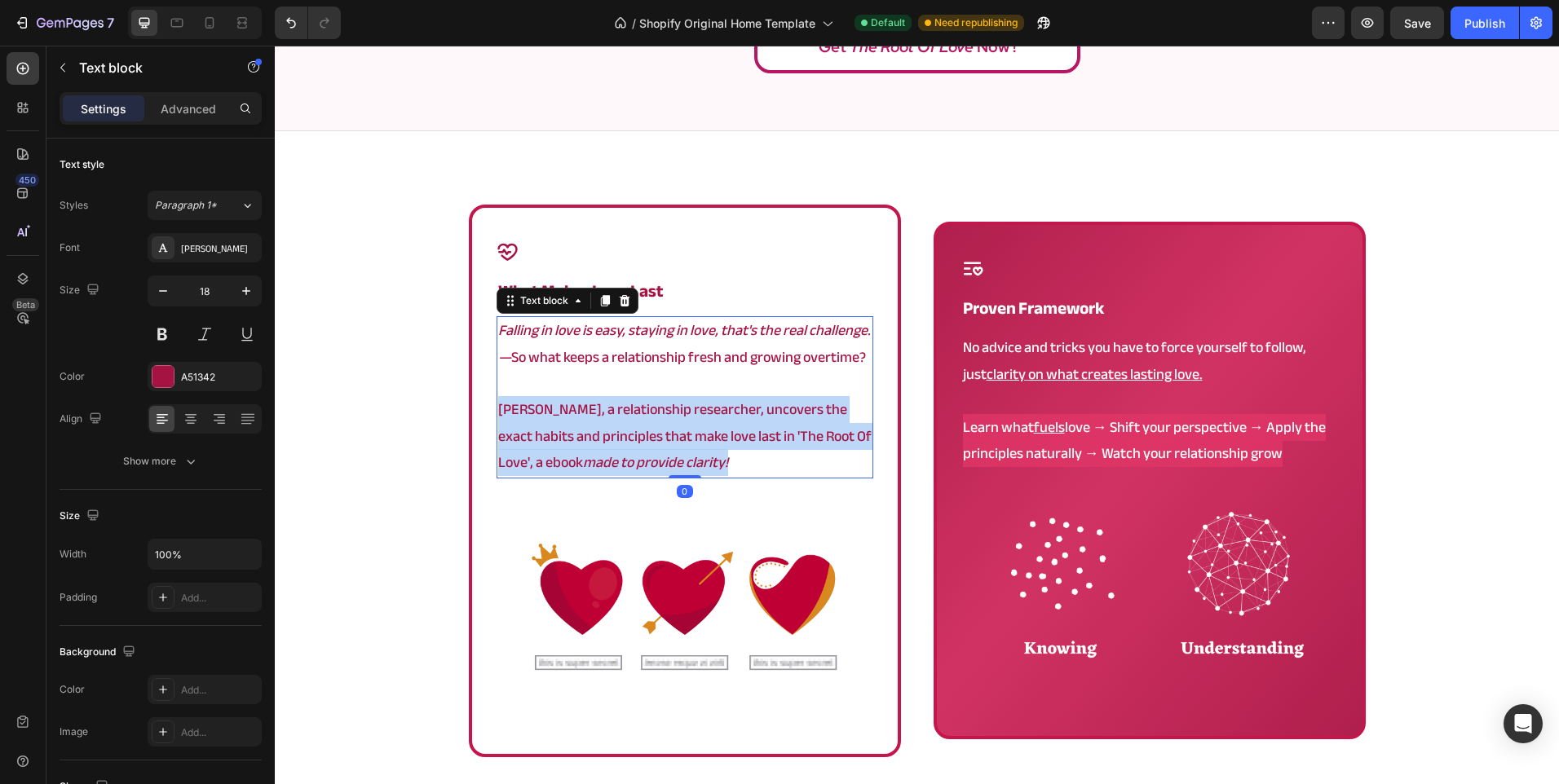
click at [633, 470] on icon "made to provide clarity!" at bounding box center [655, 462] width 145 height 27
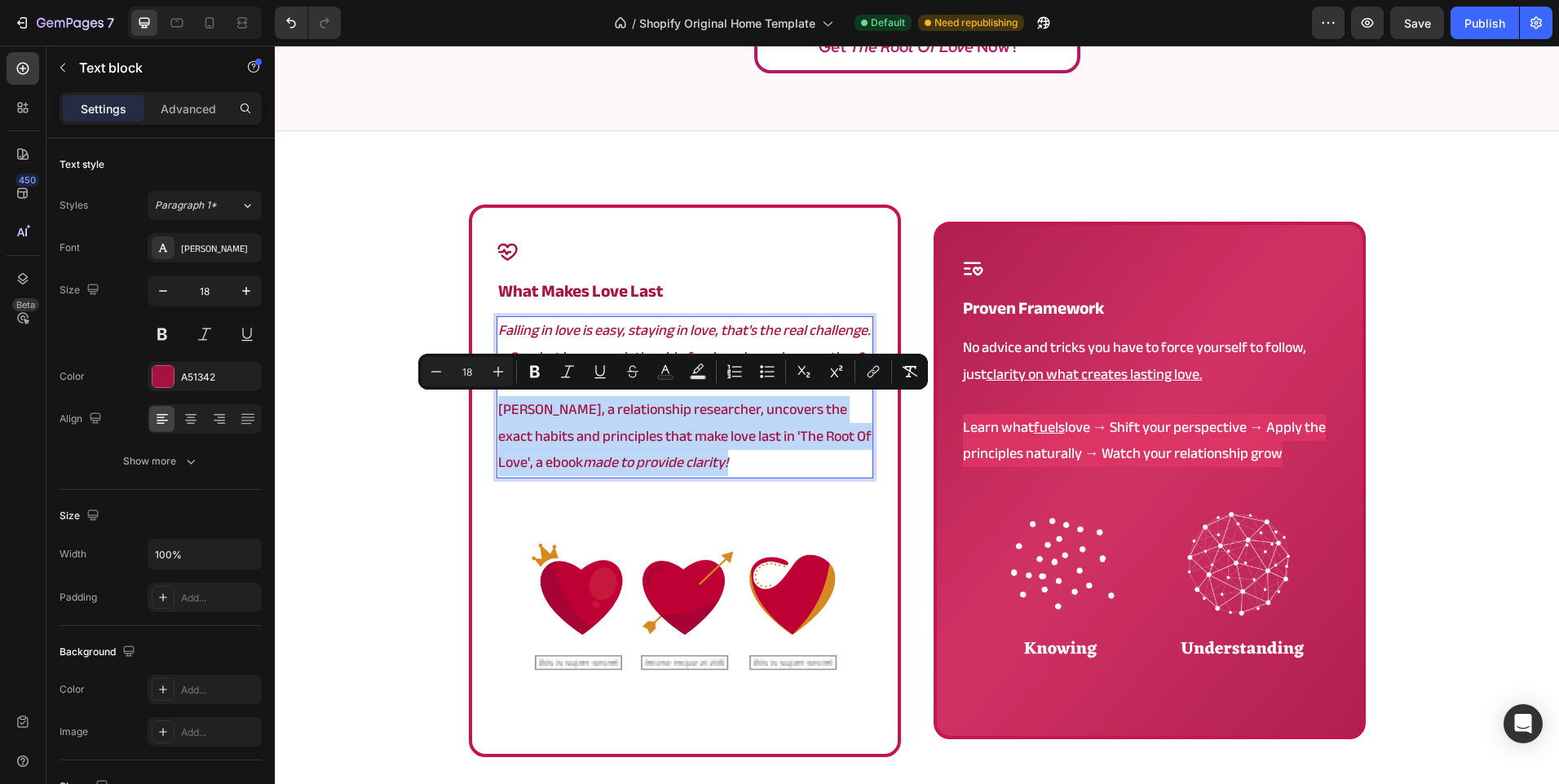
click at [648, 467] on icon "made to provide clarity!" at bounding box center [655, 462] width 145 height 27
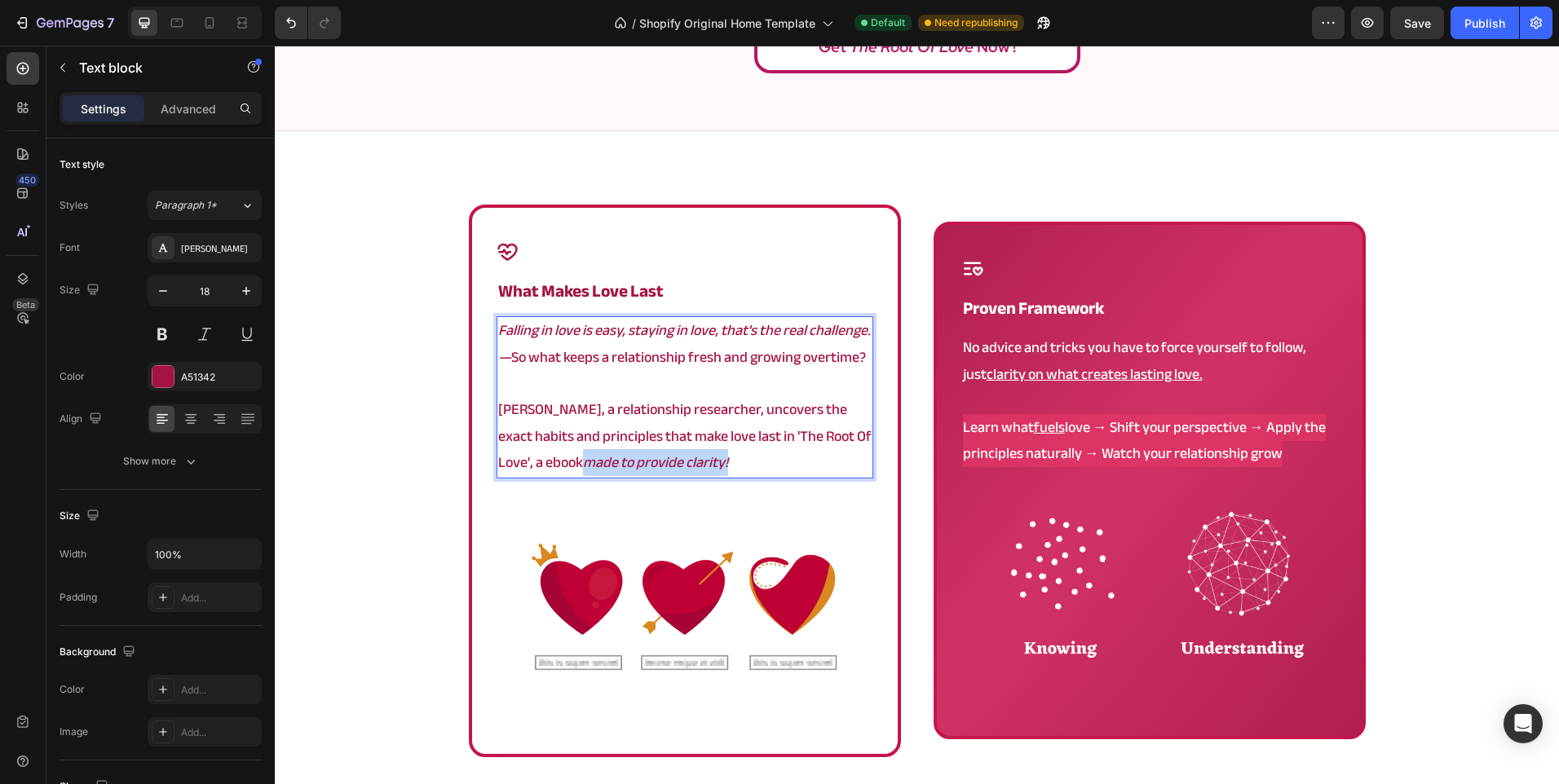
drag, startPoint x: 694, startPoint y: 465, endPoint x: 533, endPoint y: 465, distance: 161.0
click at [533, 465] on p "Angela, a relationship researcher, uncovers the exact habits and principles tha…" at bounding box center [684, 437] width 373 height 79
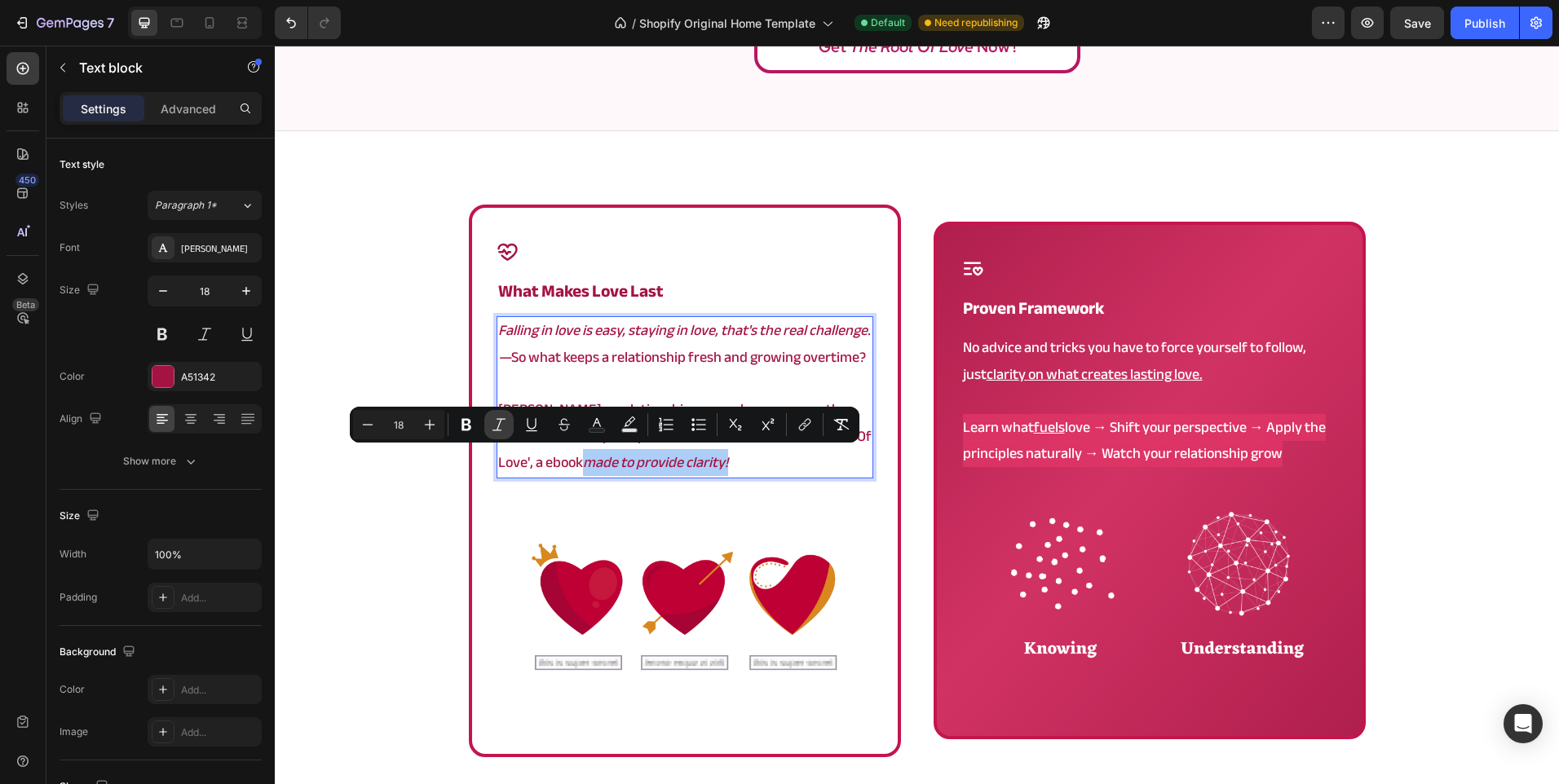
click at [496, 427] on icon "Editor contextual toolbar" at bounding box center [499, 424] width 16 height 16
click at [533, 421] on icon "Editor contextual toolbar" at bounding box center [531, 424] width 16 height 16
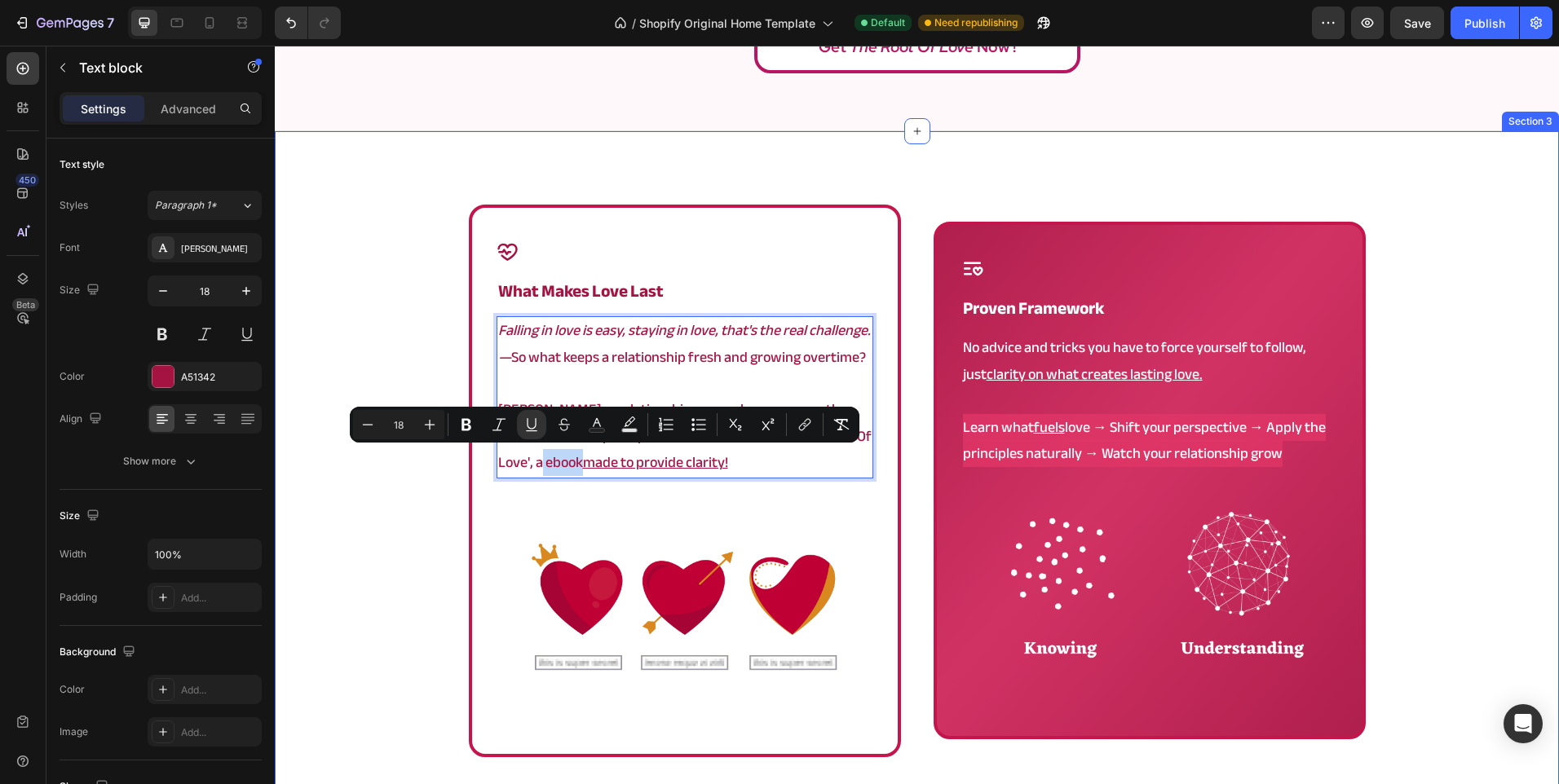
click at [379, 527] on div "Icon what makes love last Heading Falling in love is easy, staying in love, tha…" at bounding box center [917, 529] width 1284 height 650
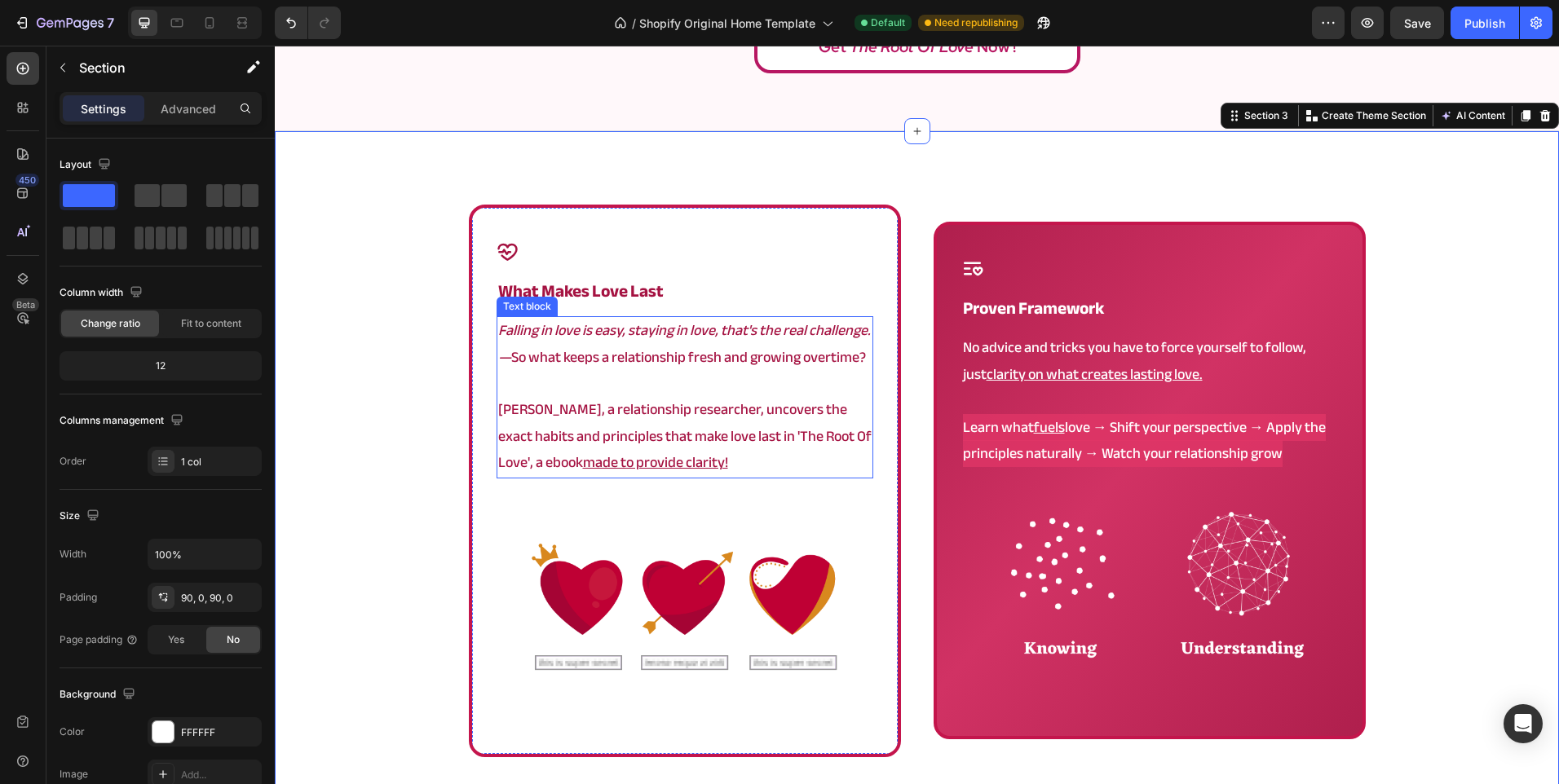
click at [714, 459] on p "Angela, a relationship researcher, uncovers the exact habits and principles tha…" at bounding box center [684, 437] width 373 height 79
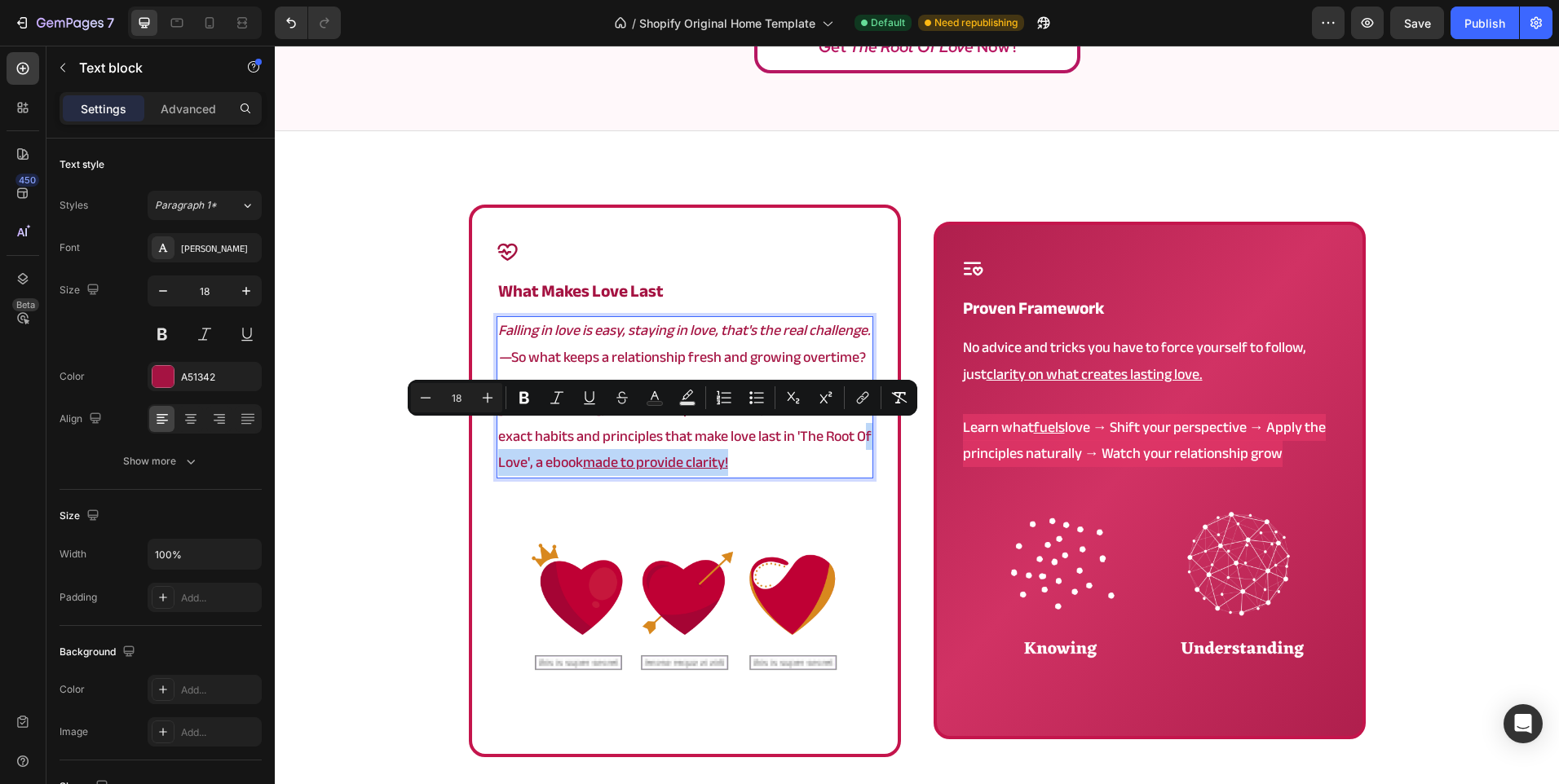
drag, startPoint x: 823, startPoint y: 437, endPoint x: 837, endPoint y: 476, distance: 41.4
click at [837, 476] on div "Falling in love is easy, staying in love, that's the real challenge. — So what …" at bounding box center [684, 396] width 377 height 161
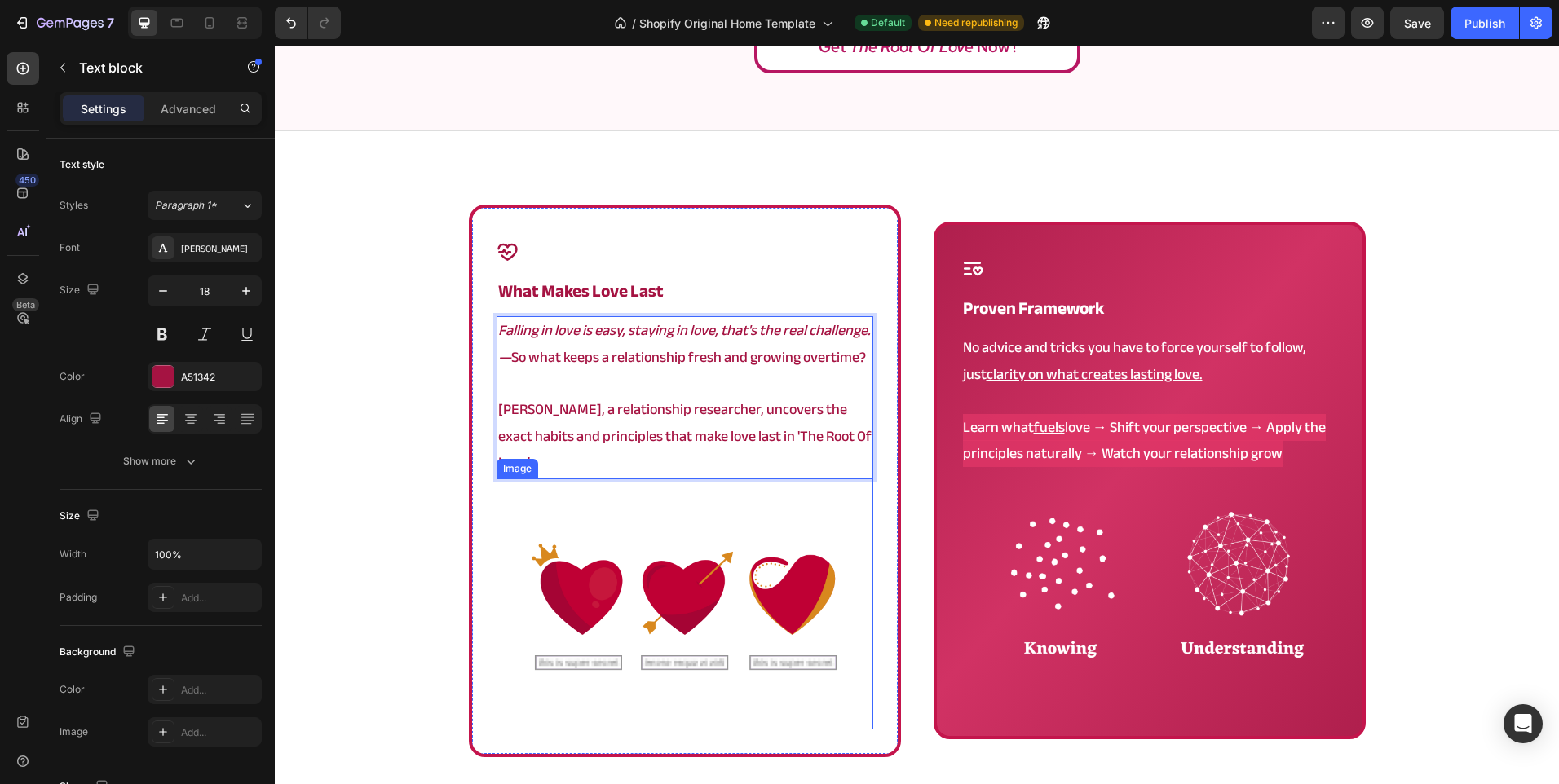
click at [469, 464] on div "Icon what makes love last Heading Falling in love is easy, staying in love, tha…" at bounding box center [684, 480] width 432 height 552
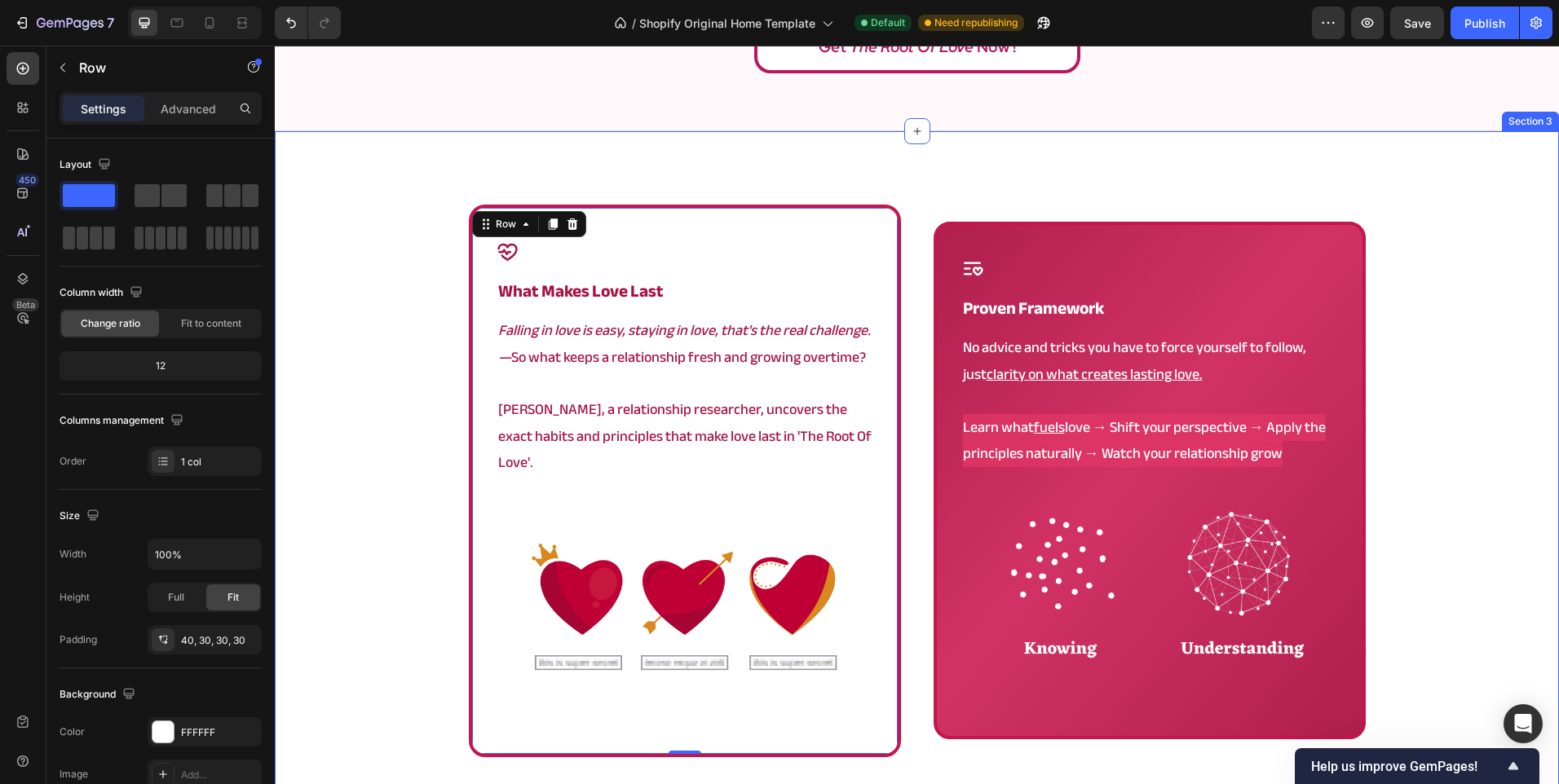
click at [461, 677] on div "Icon what makes love last Heading Falling in love is easy, staying in love, tha…" at bounding box center [917, 529] width 1284 height 650
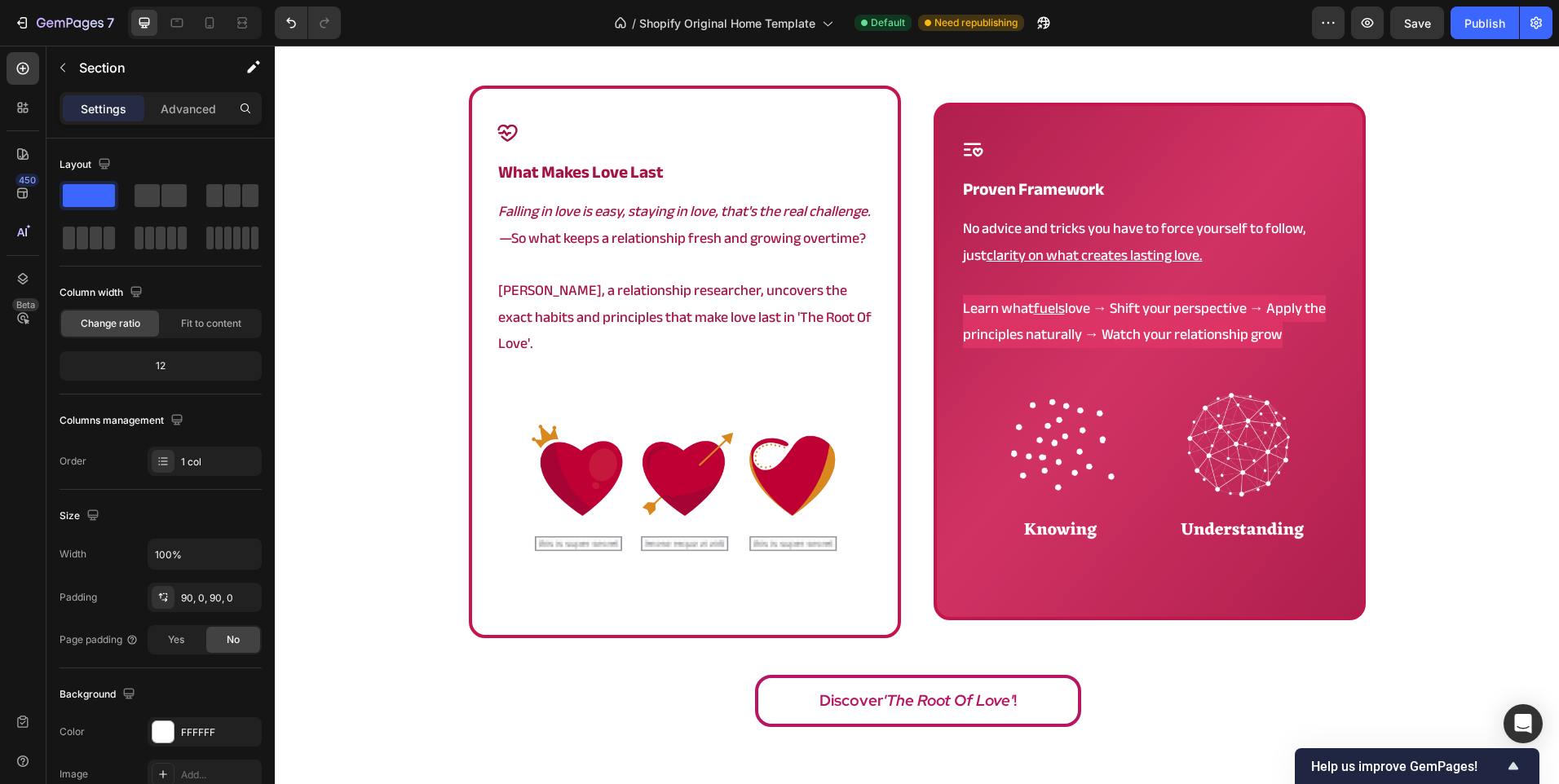
scroll to position [1060, 0]
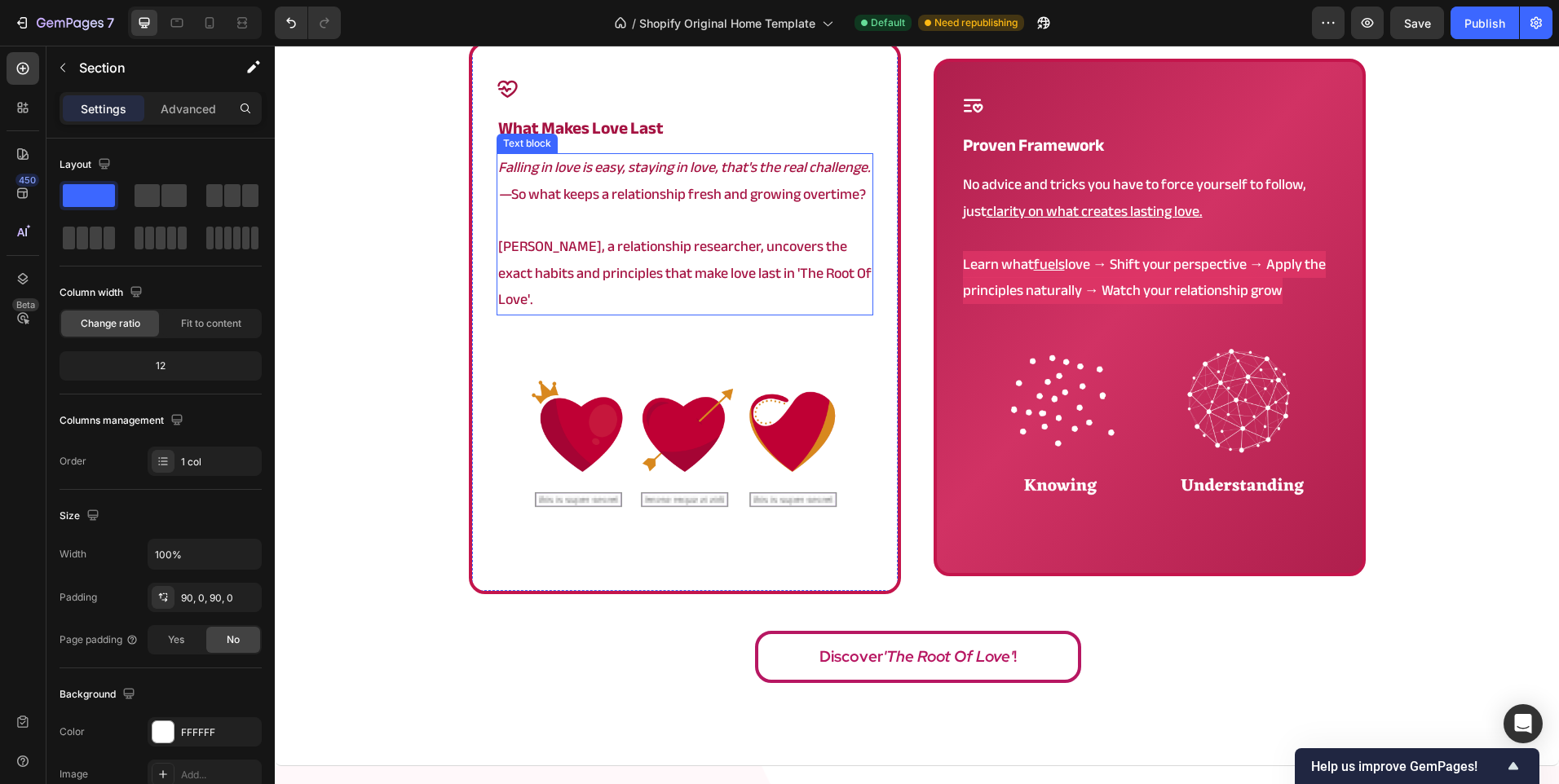
click at [760, 217] on p at bounding box center [684, 221] width 373 height 26
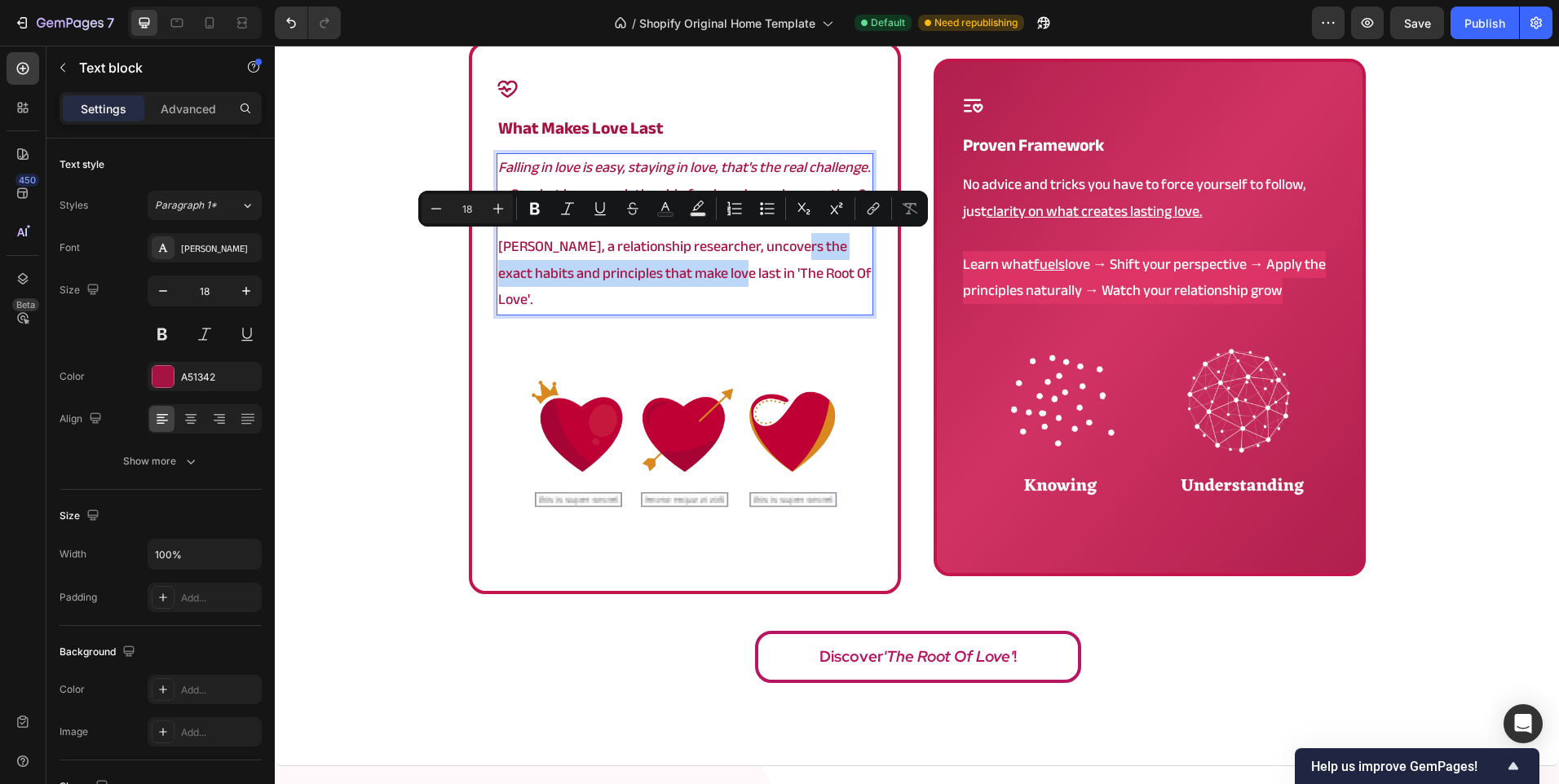
drag, startPoint x: 779, startPoint y: 247, endPoint x: 700, endPoint y: 279, distance: 85.2
click at [700, 279] on p "Angela, a relationship researcher, uncovers the exact habits and principles tha…" at bounding box center [684, 274] width 373 height 79
click at [700, 278] on p "Angela, a relationship researcher, uncovers the exact habits and principles tha…" at bounding box center [684, 274] width 373 height 79
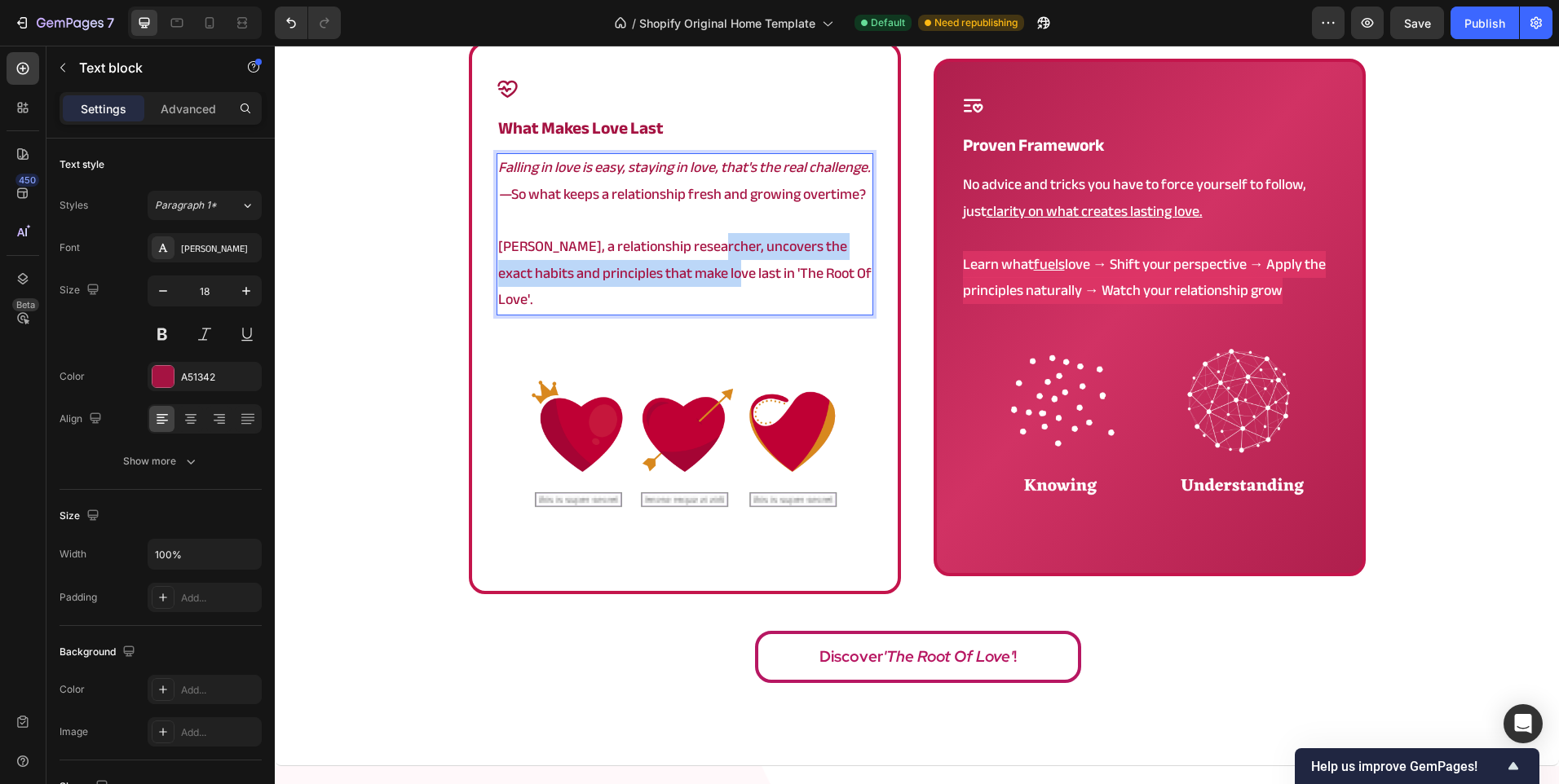
drag, startPoint x: 699, startPoint y: 246, endPoint x: 696, endPoint y: 280, distance: 34.1
click at [696, 280] on p "Angela, a relationship researcher, uncovers the exact habits and principles tha…" at bounding box center [684, 274] width 373 height 79
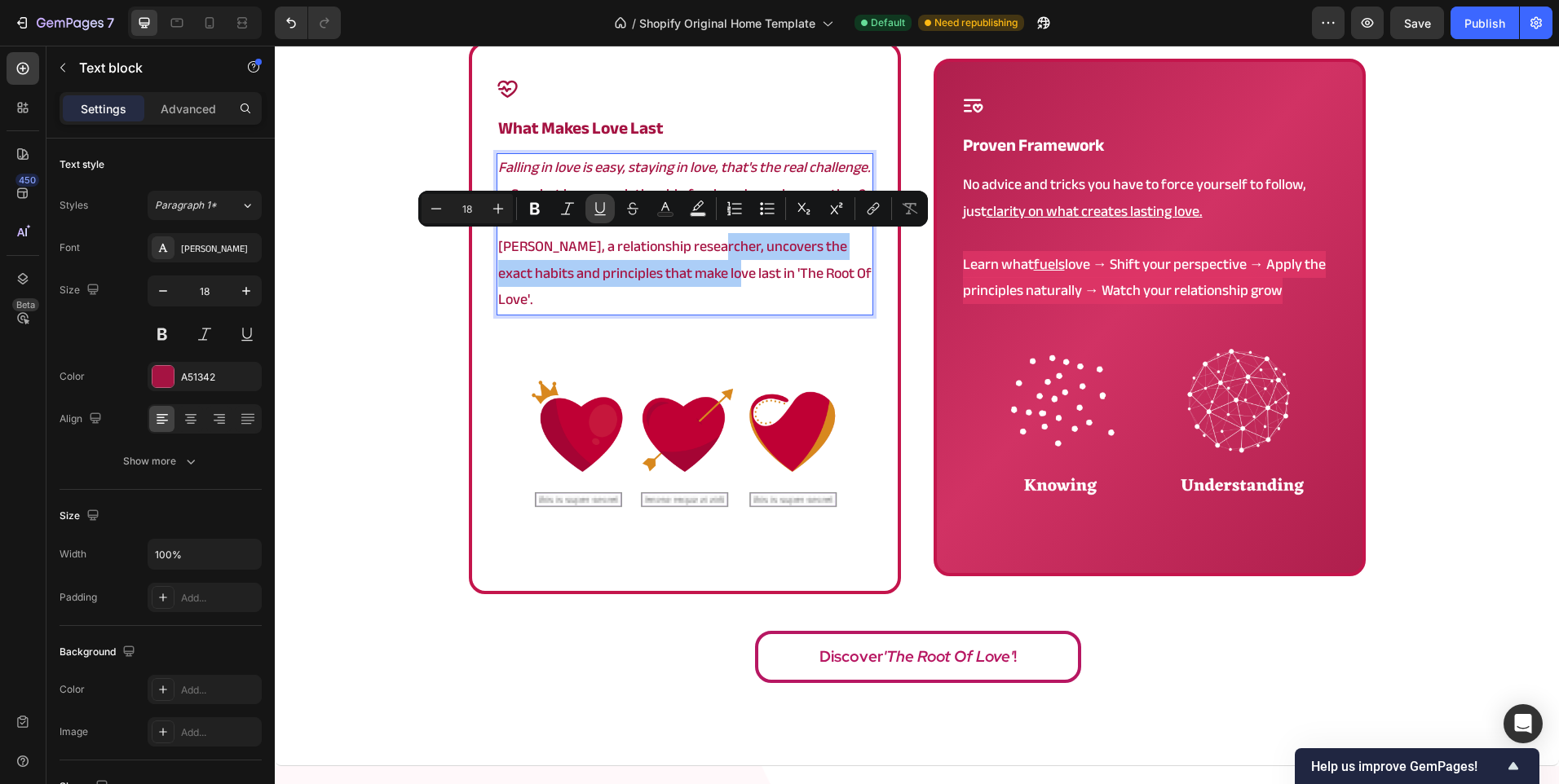
click at [599, 210] on icon "Editor contextual toolbar" at bounding box center [600, 208] width 16 height 16
click at [419, 322] on div "Icon what makes love last Heading Falling in love is easy, staying in love, tha…" at bounding box center [917, 366] width 1284 height 650
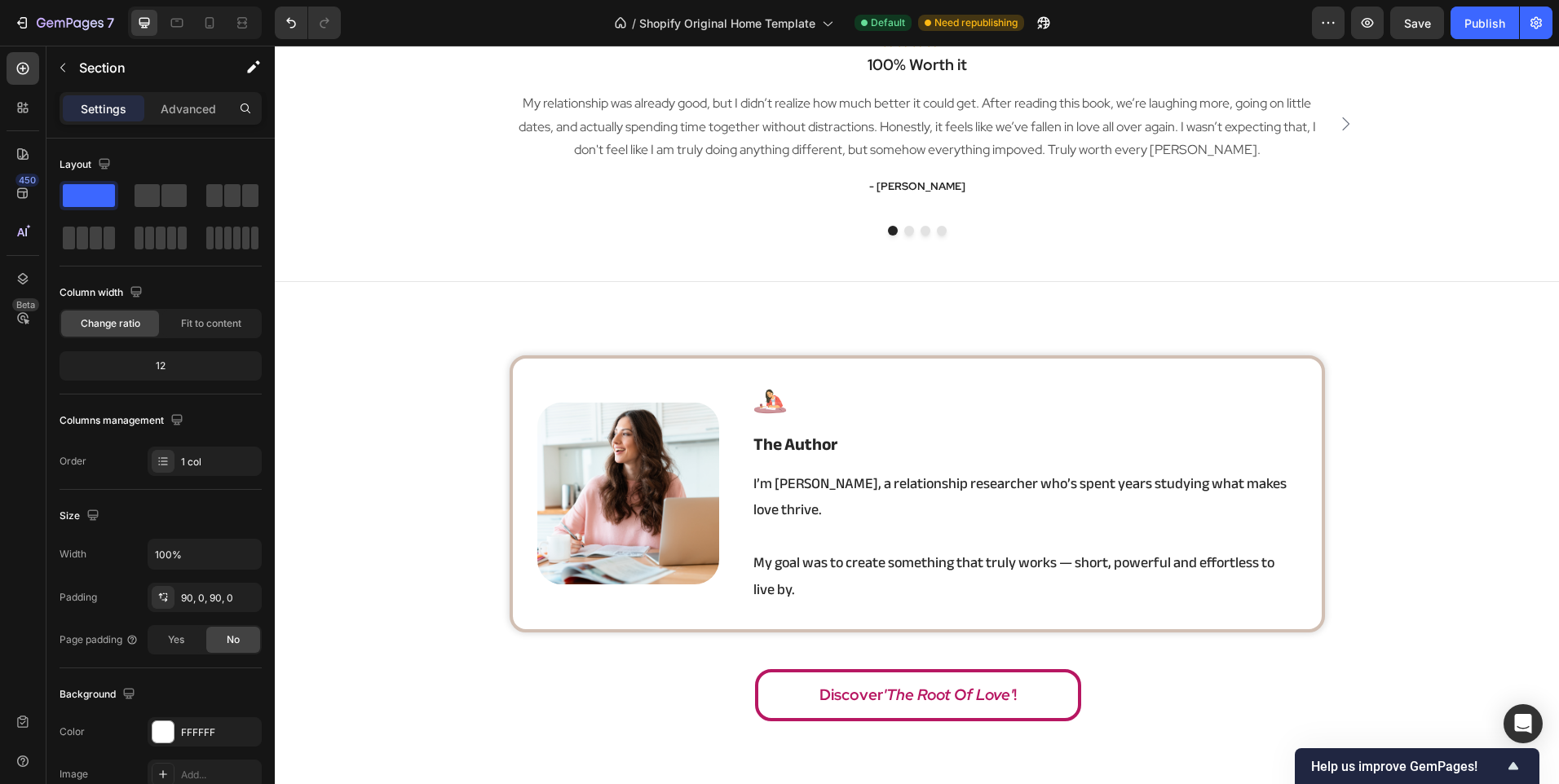
scroll to position [2772, 0]
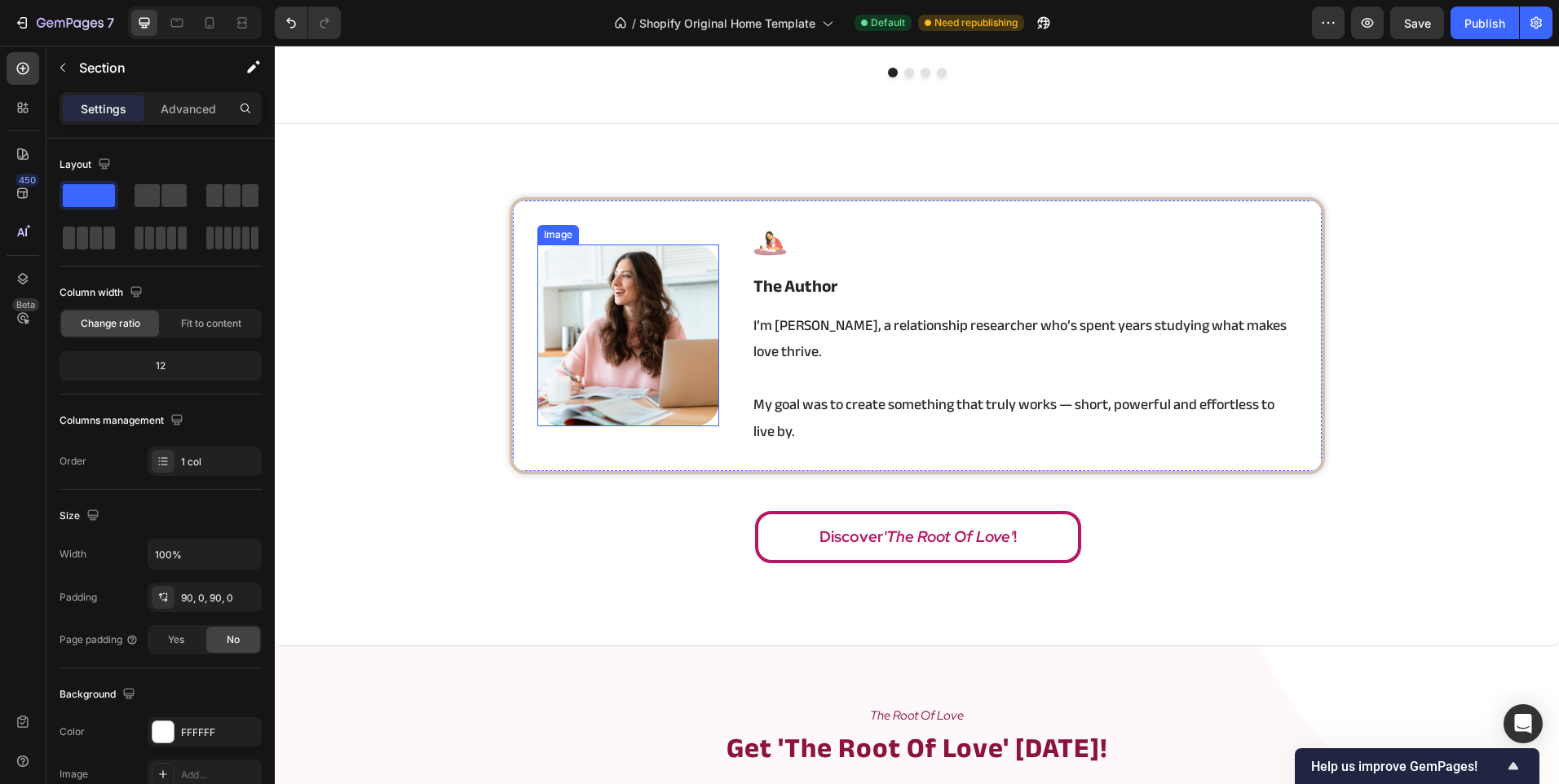
click at [575, 319] on img at bounding box center [627, 335] width 182 height 182
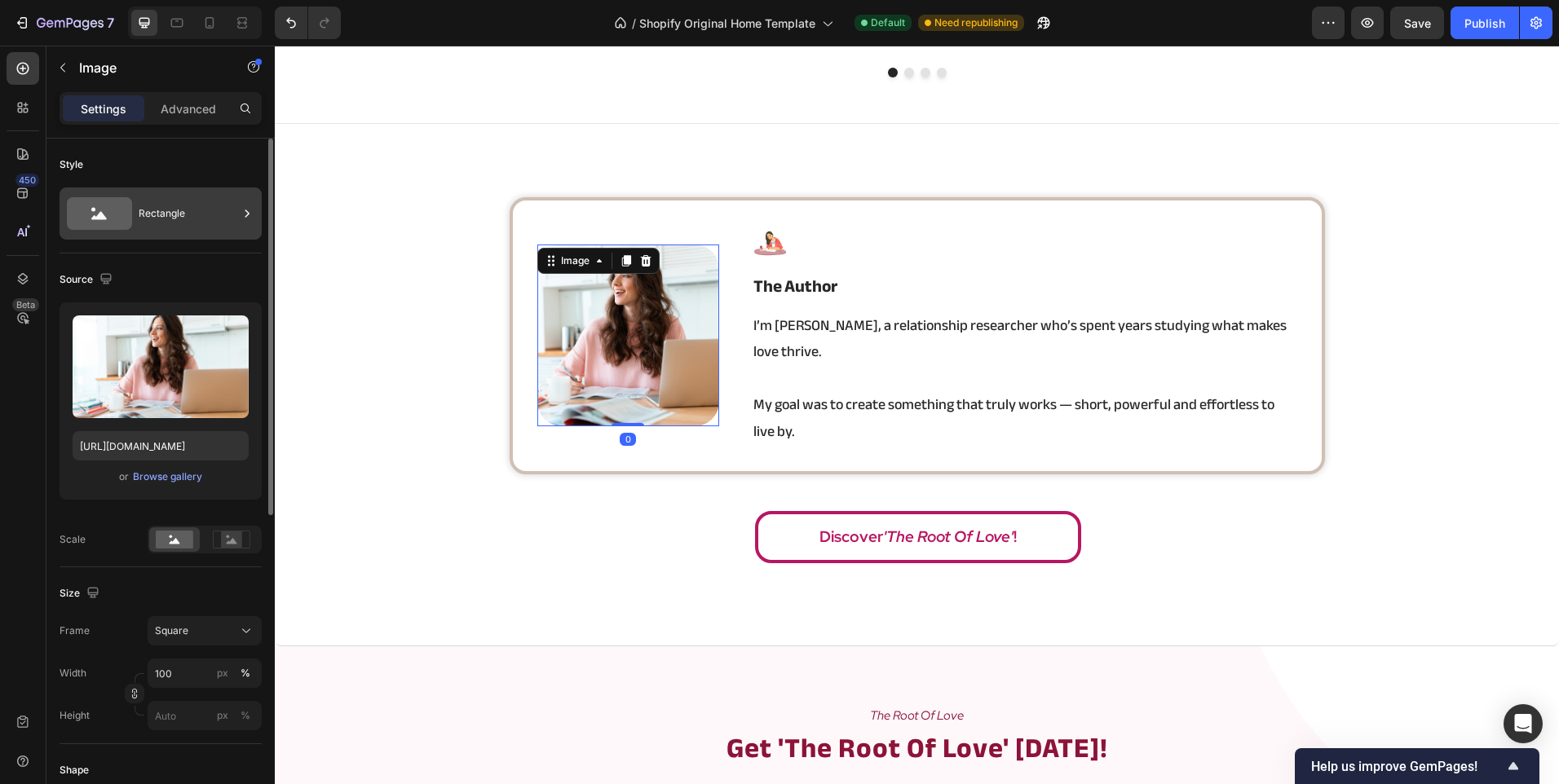
click at [149, 227] on div "Rectangle" at bounding box center [188, 214] width 99 height 38
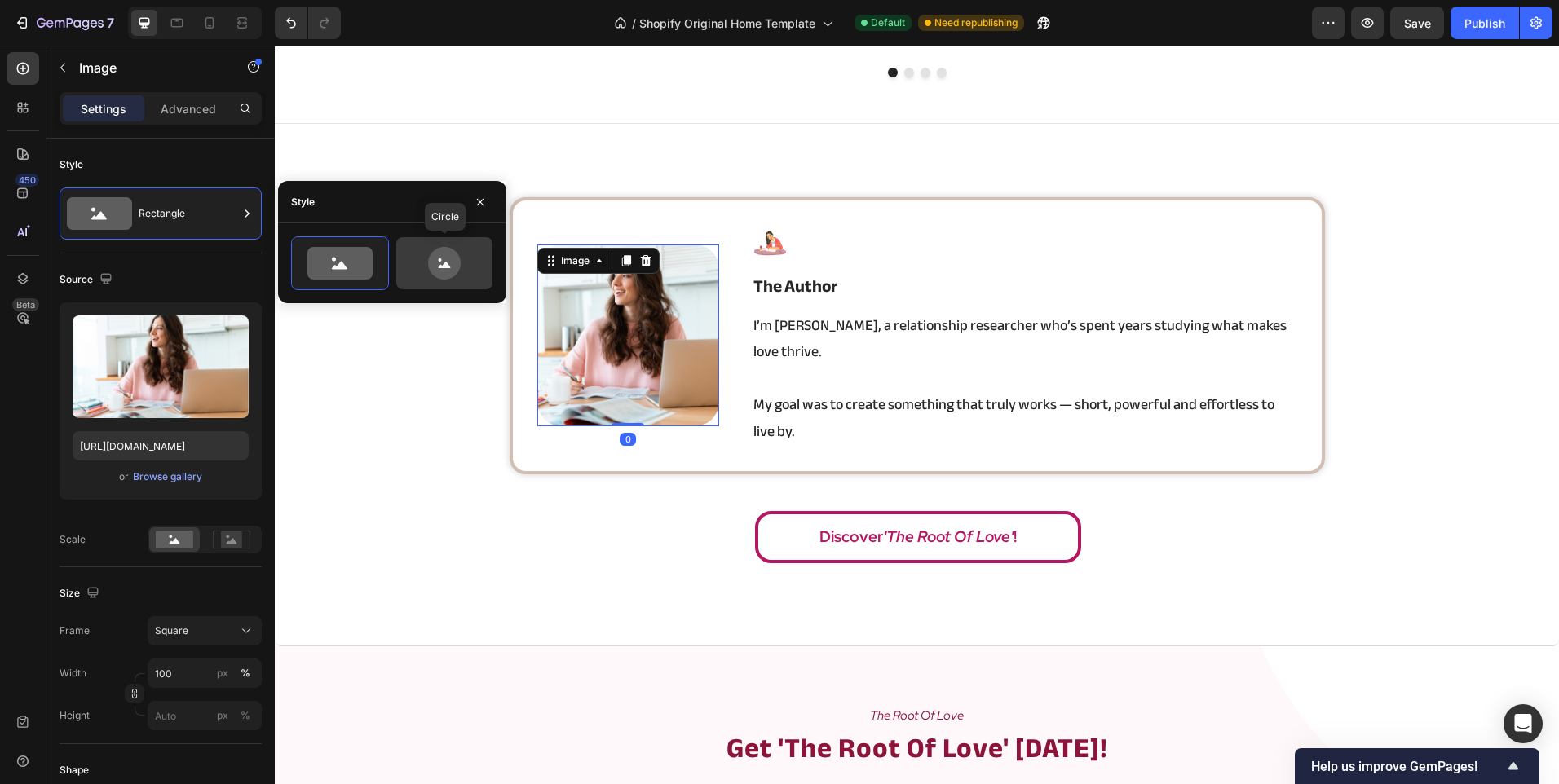
click at [412, 261] on icon at bounding box center [444, 264] width 77 height 33
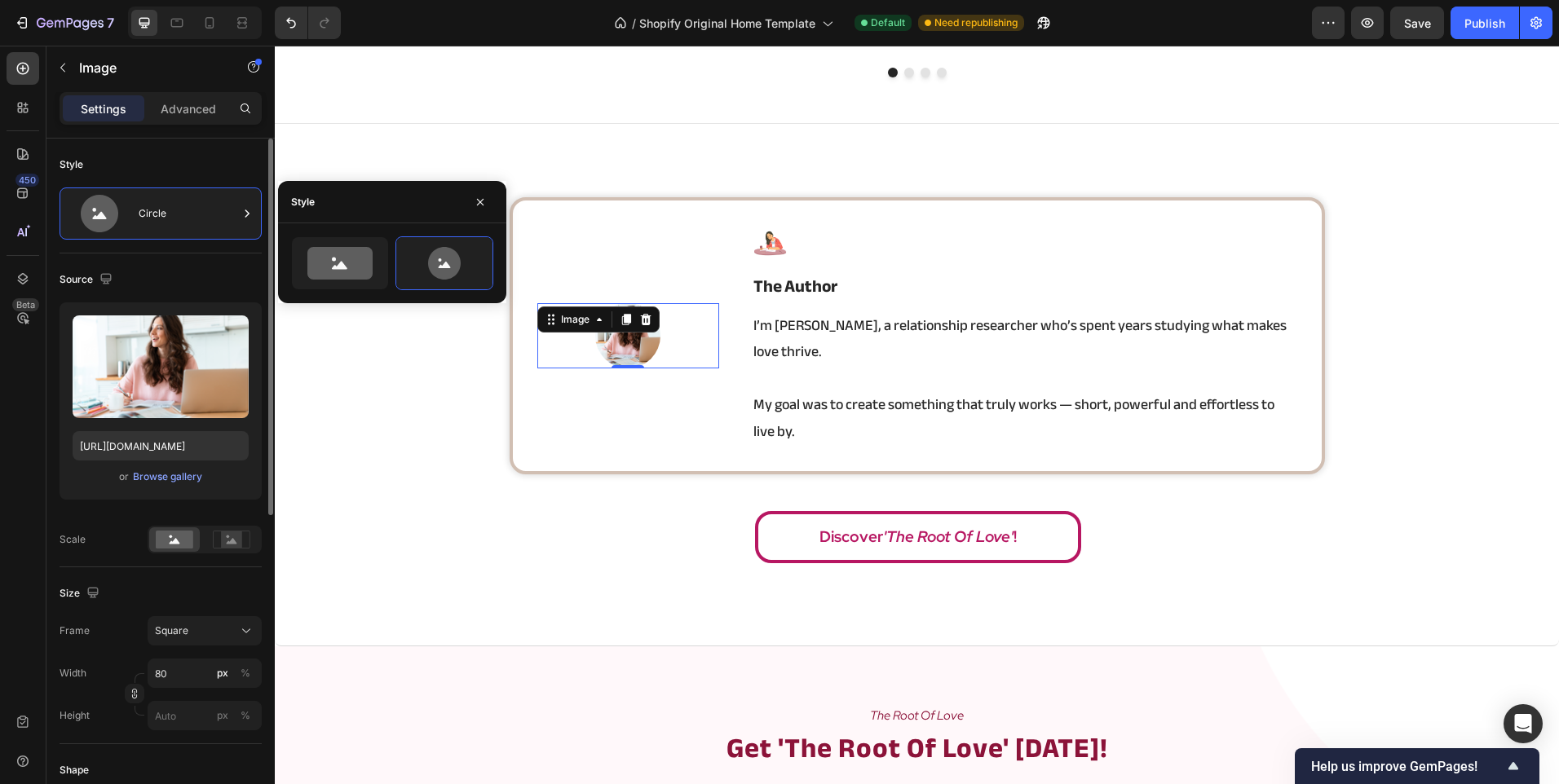
click at [171, 690] on div "Width 80 px % Height px %" at bounding box center [160, 694] width 203 height 72
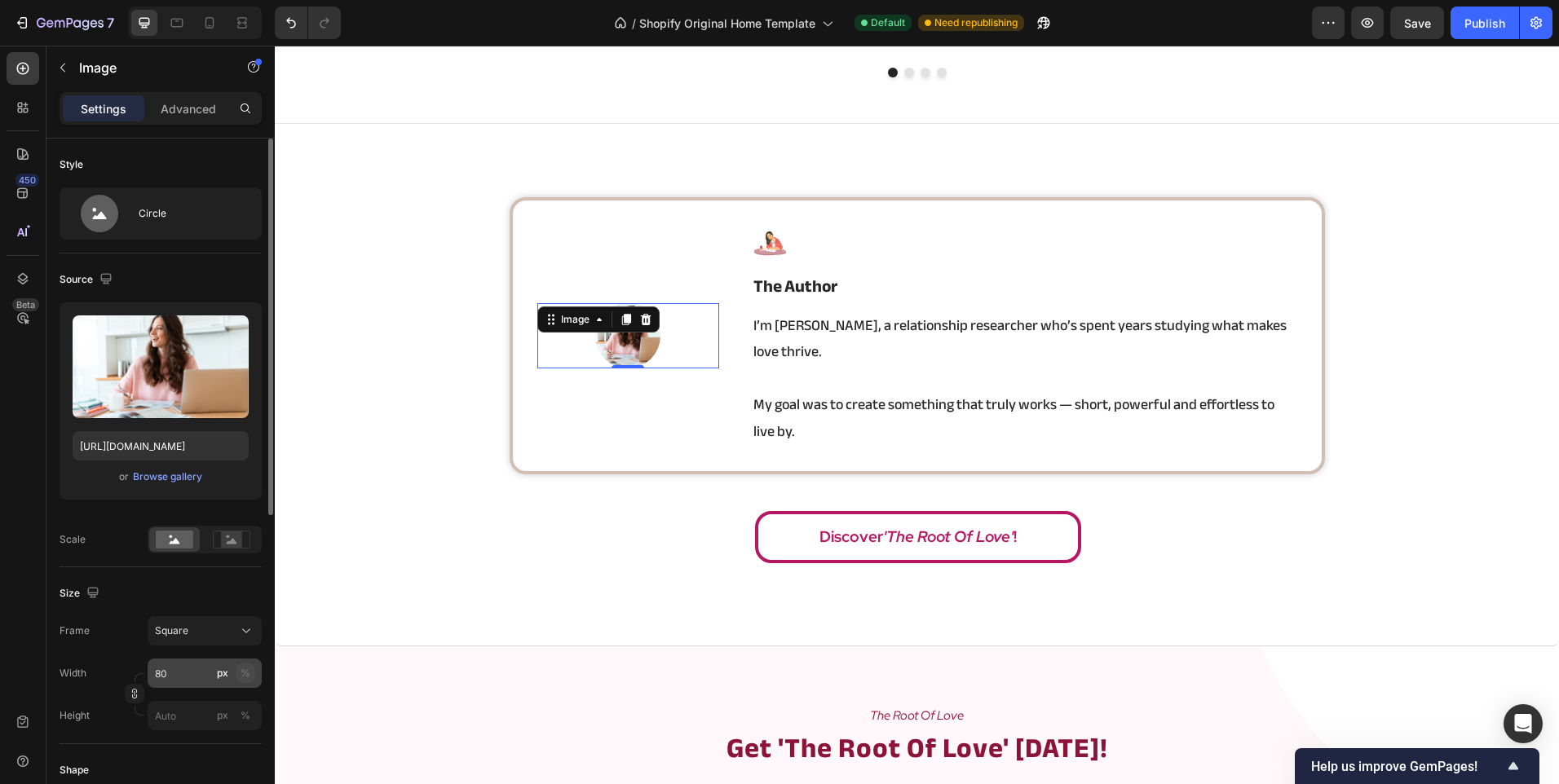
click at [241, 675] on div "%" at bounding box center [245, 673] width 9 height 15
type input "100"
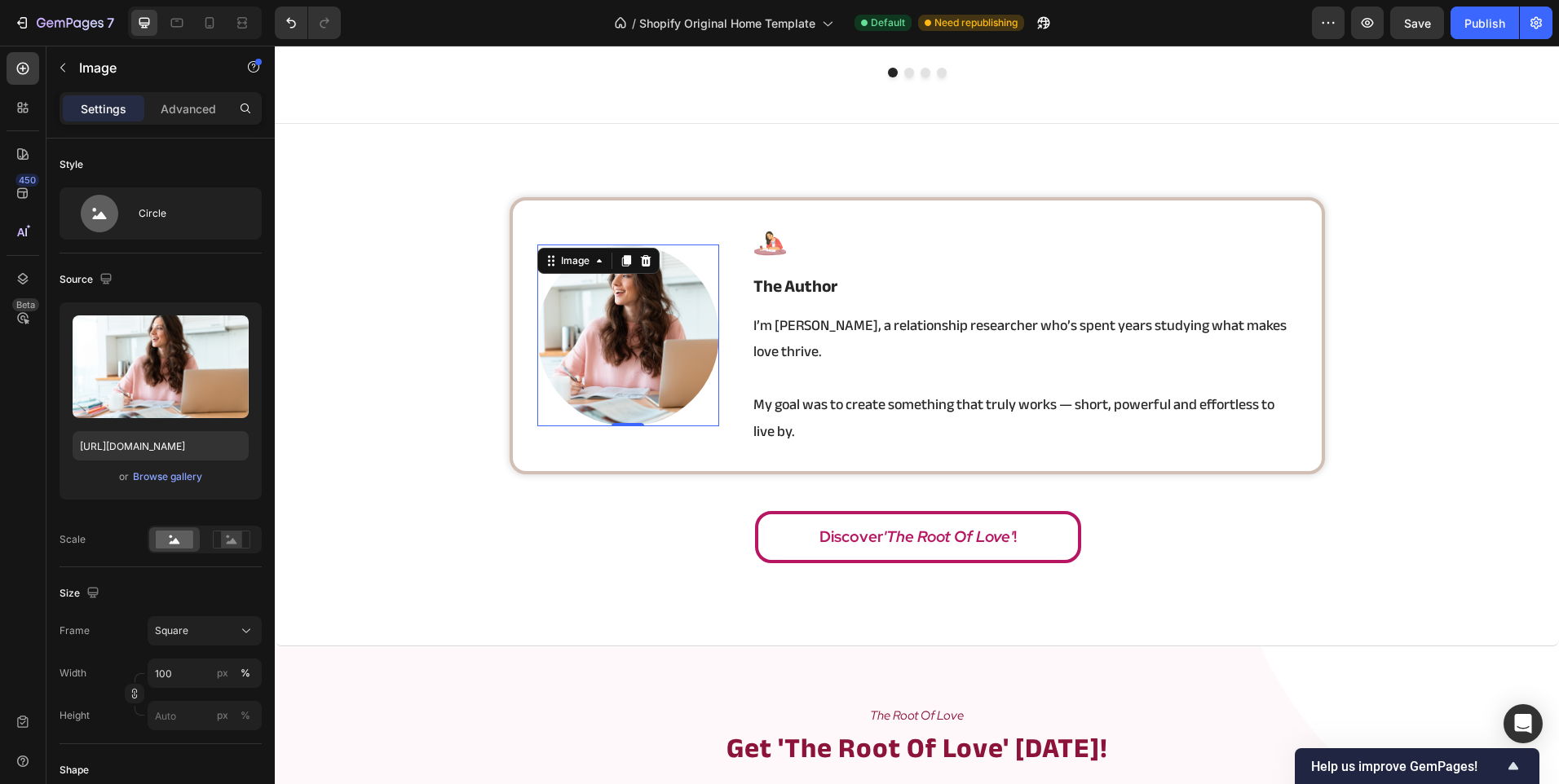
click at [356, 457] on div "Image 0 Image the author Heading I’m Angela, a relationship researcher who’s sp…" at bounding box center [917, 385] width 1284 height 376
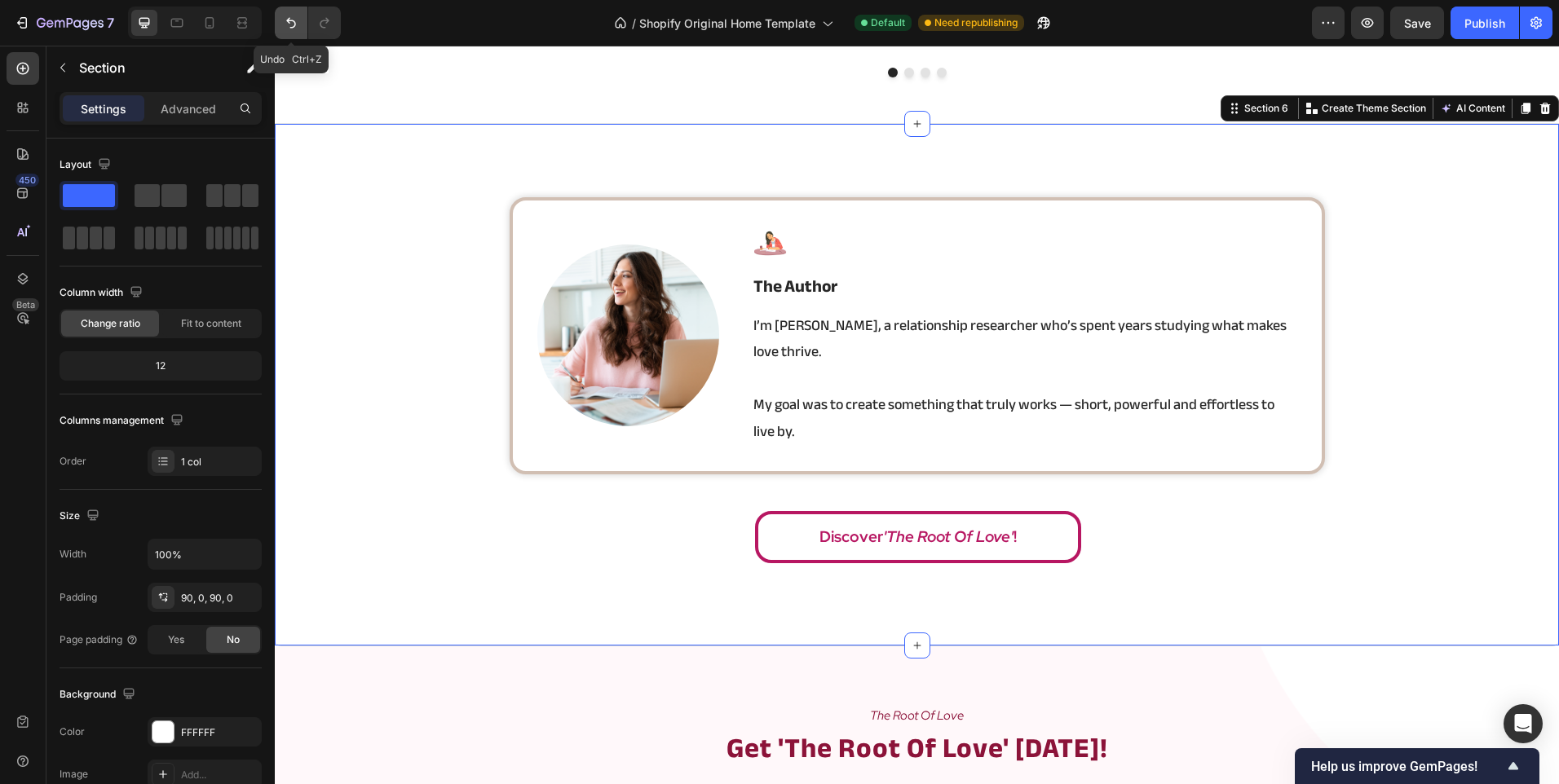
click at [293, 22] on icon "Undo/Redo" at bounding box center [290, 23] width 9 height 10
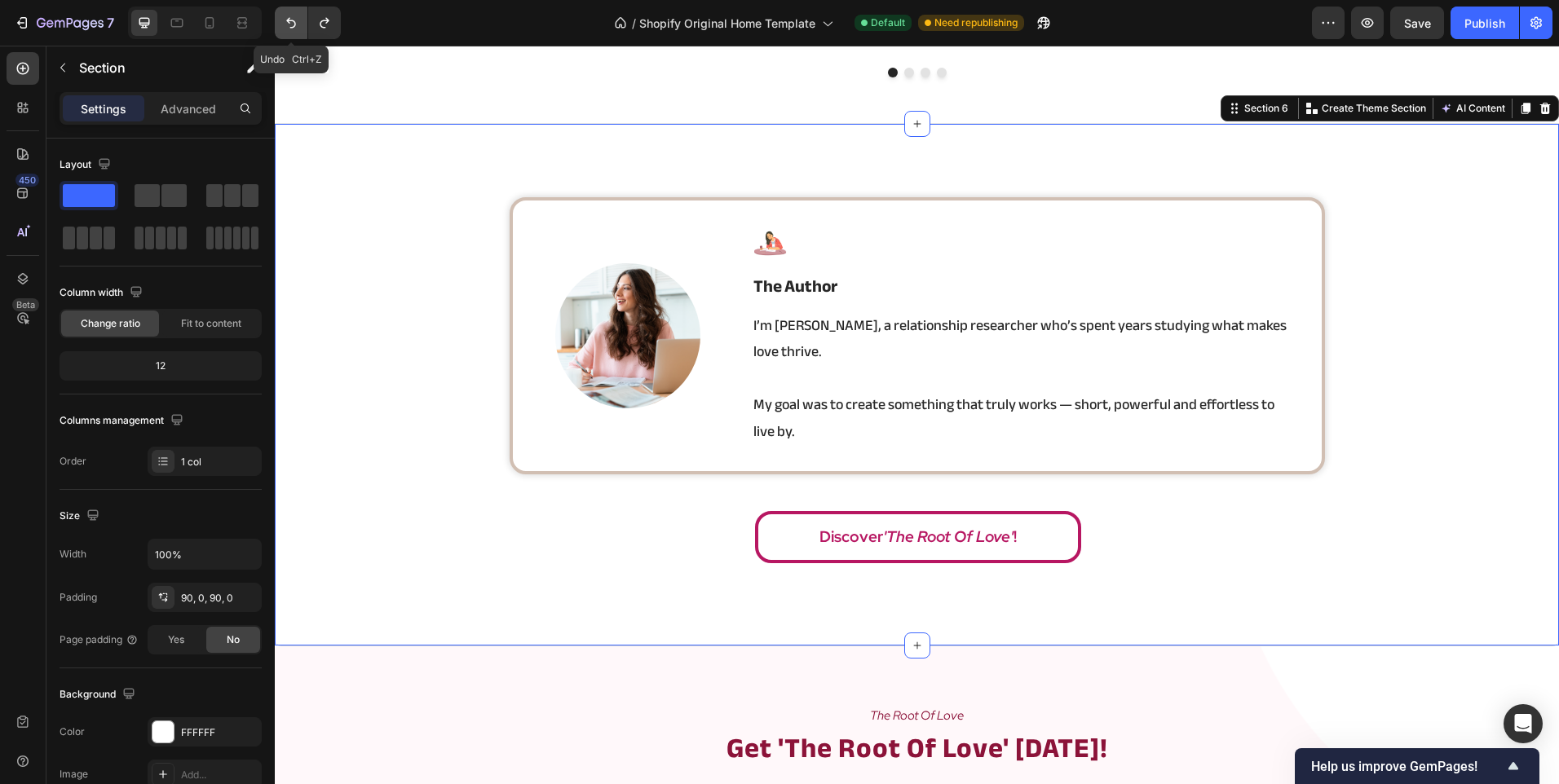
click at [293, 22] on icon "Undo/Redo" at bounding box center [290, 23] width 9 height 10
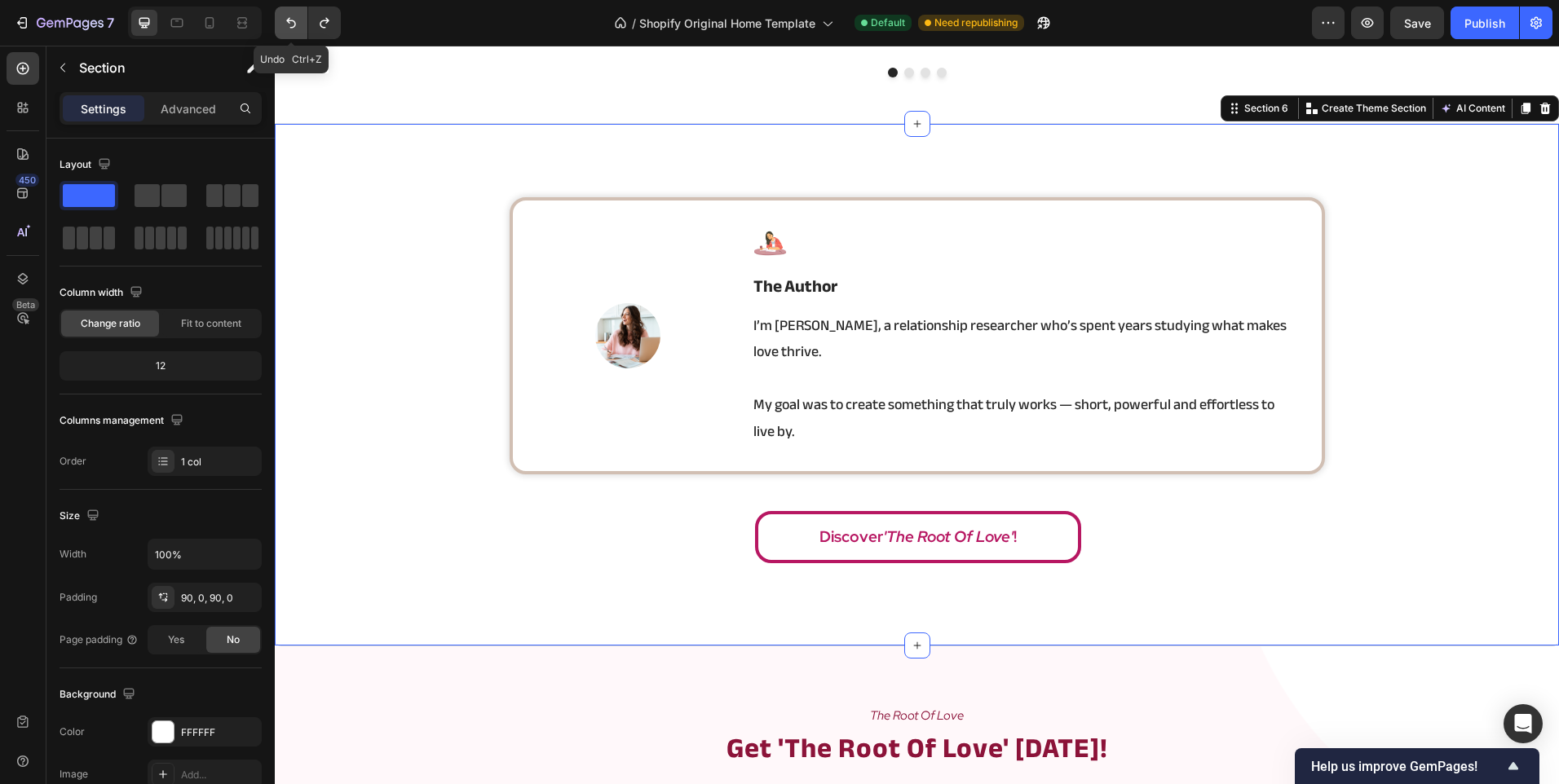
click at [293, 22] on icon "Undo/Redo" at bounding box center [290, 23] width 9 height 10
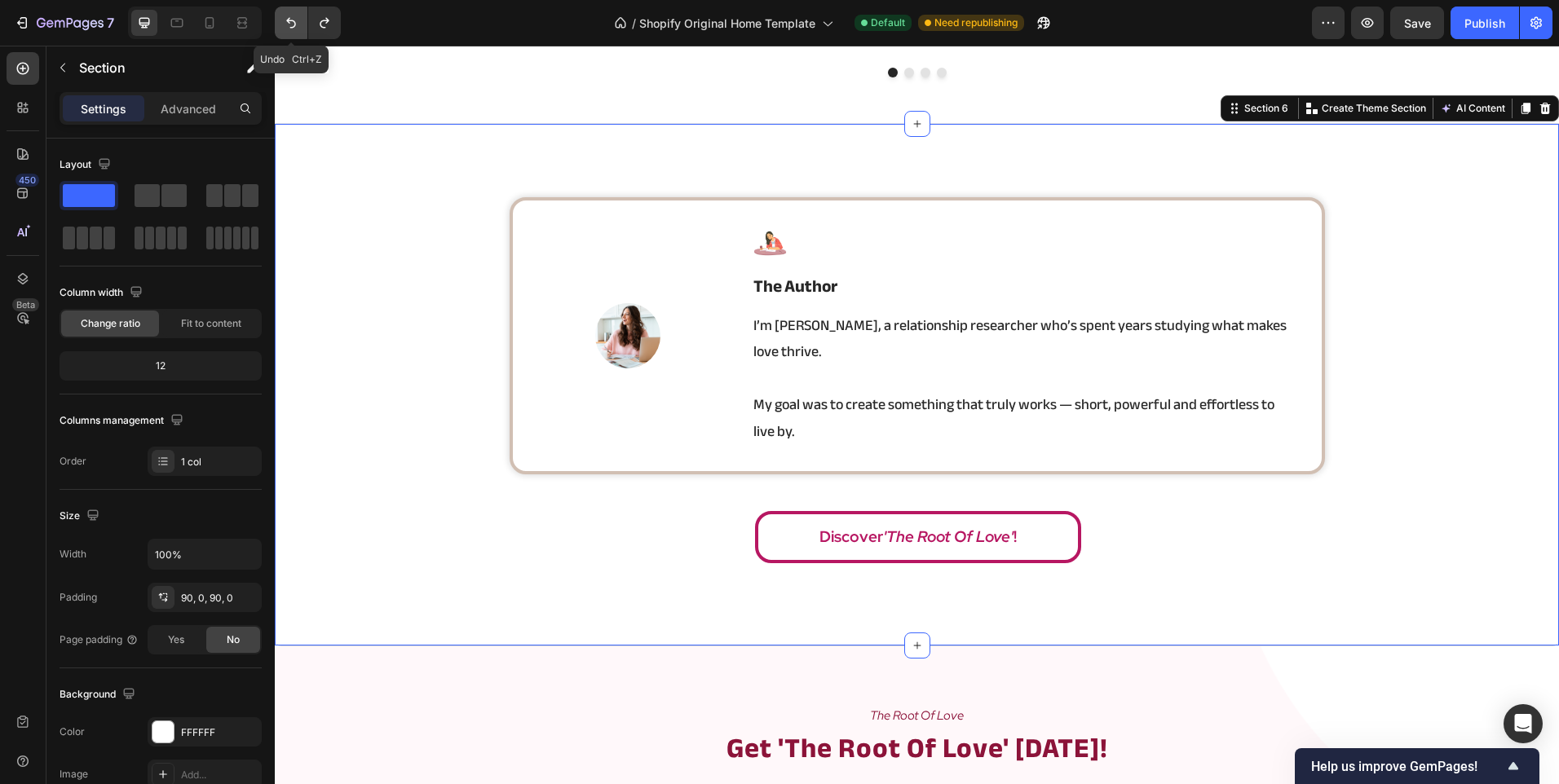
click at [293, 22] on icon "Undo/Redo" at bounding box center [290, 23] width 9 height 10
click at [343, 23] on div "7 Redo Ctrl+Shift+Z" at bounding box center [177, 23] width 354 height 33
click at [324, 28] on icon "Undo/Redo" at bounding box center [324, 23] width 9 height 10
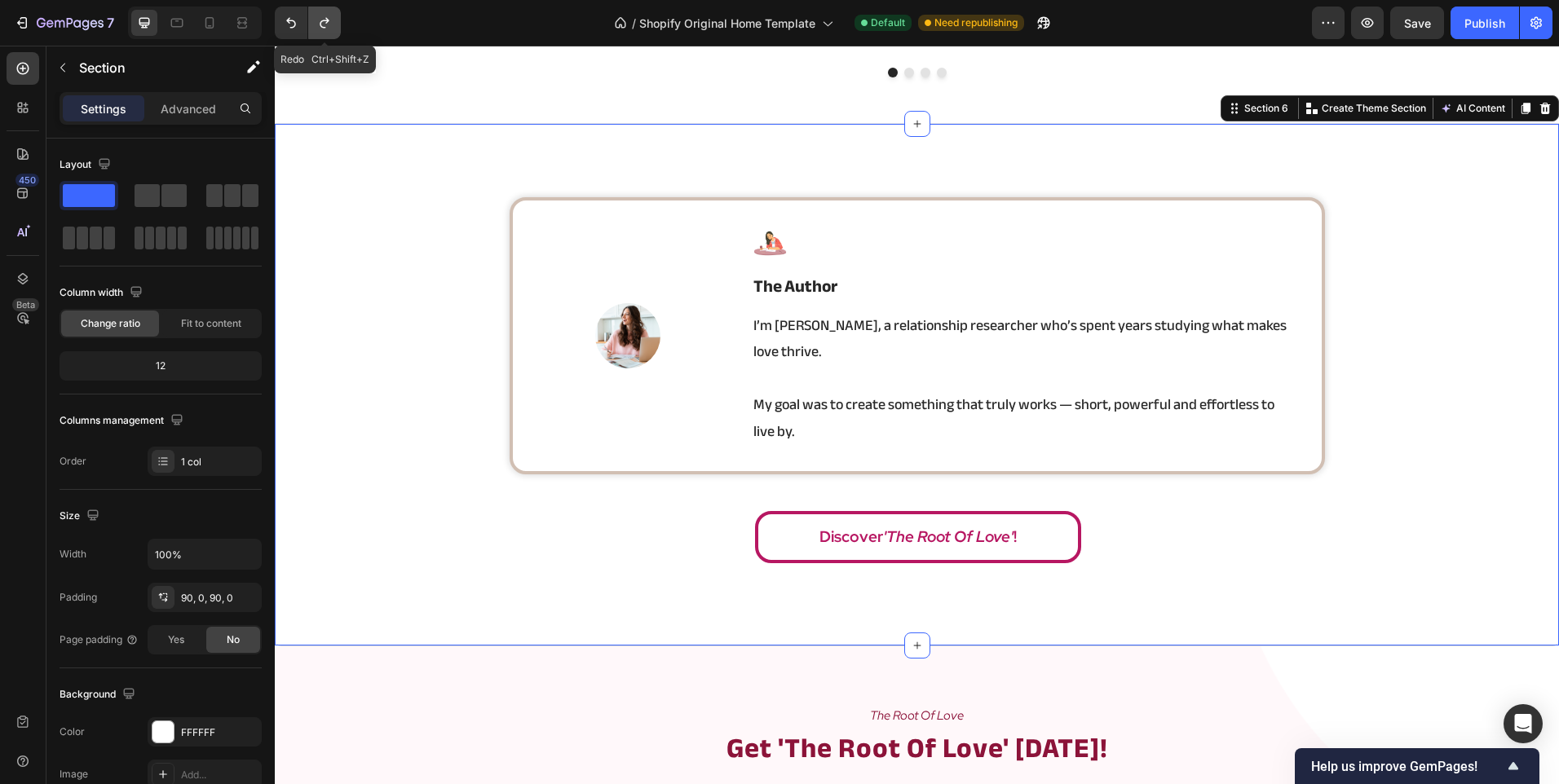
click at [324, 28] on icon "Undo/Redo" at bounding box center [324, 23] width 9 height 10
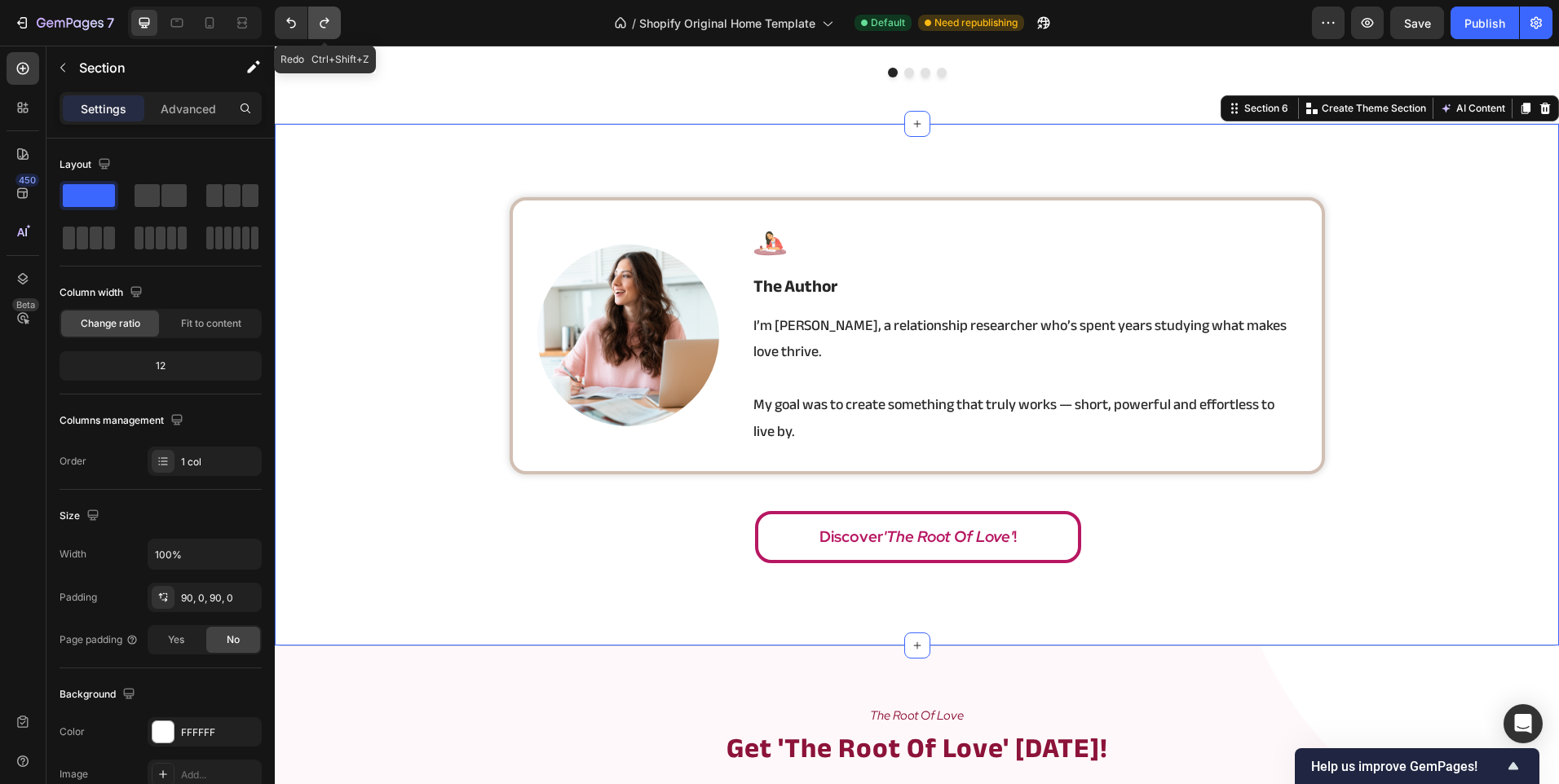
click at [324, 28] on icon "Undo/Redo" at bounding box center [324, 23] width 9 height 10
click at [605, 342] on img at bounding box center [627, 335] width 182 height 182
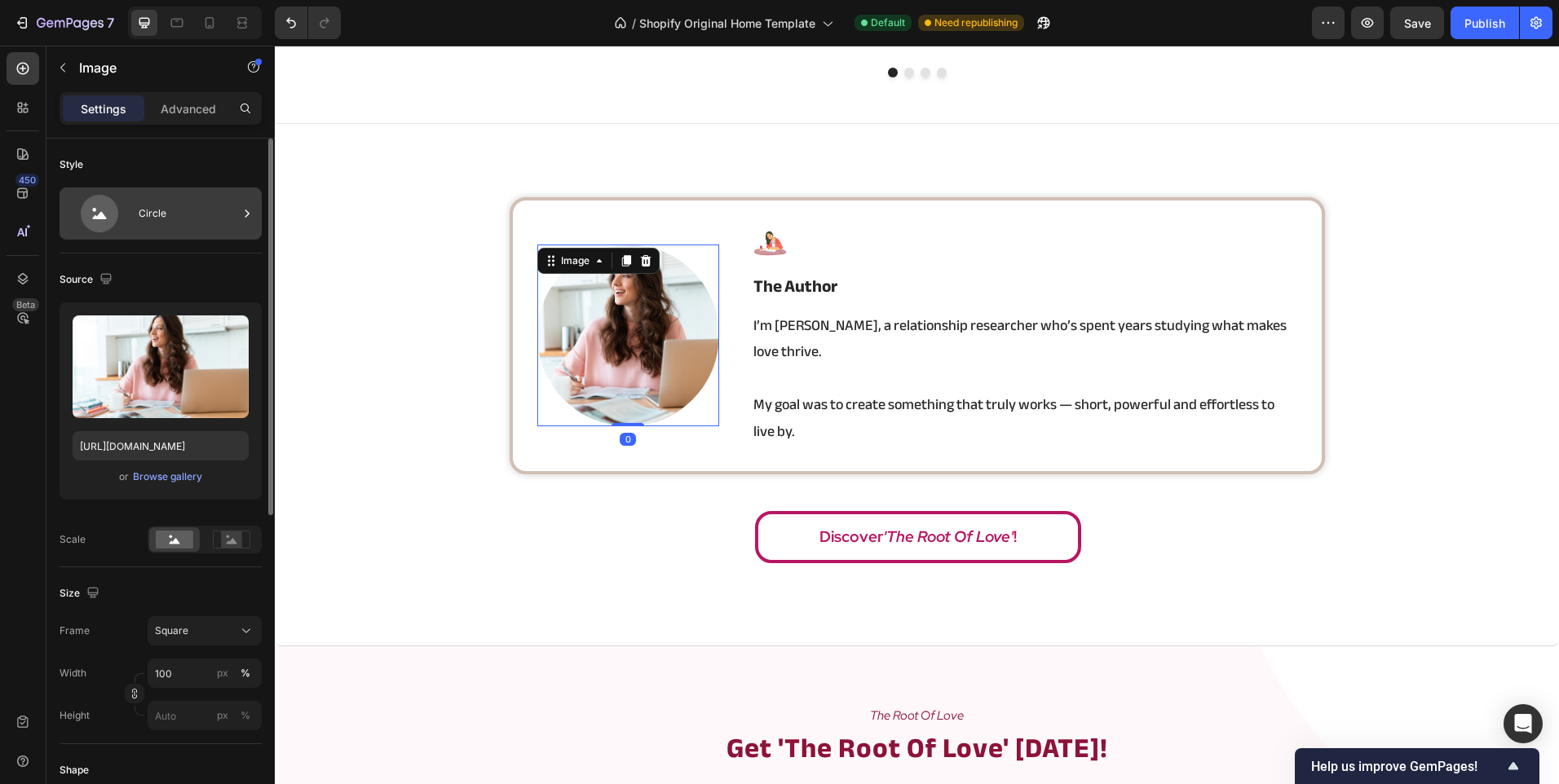
click at [170, 215] on div "Circle" at bounding box center [188, 214] width 99 height 38
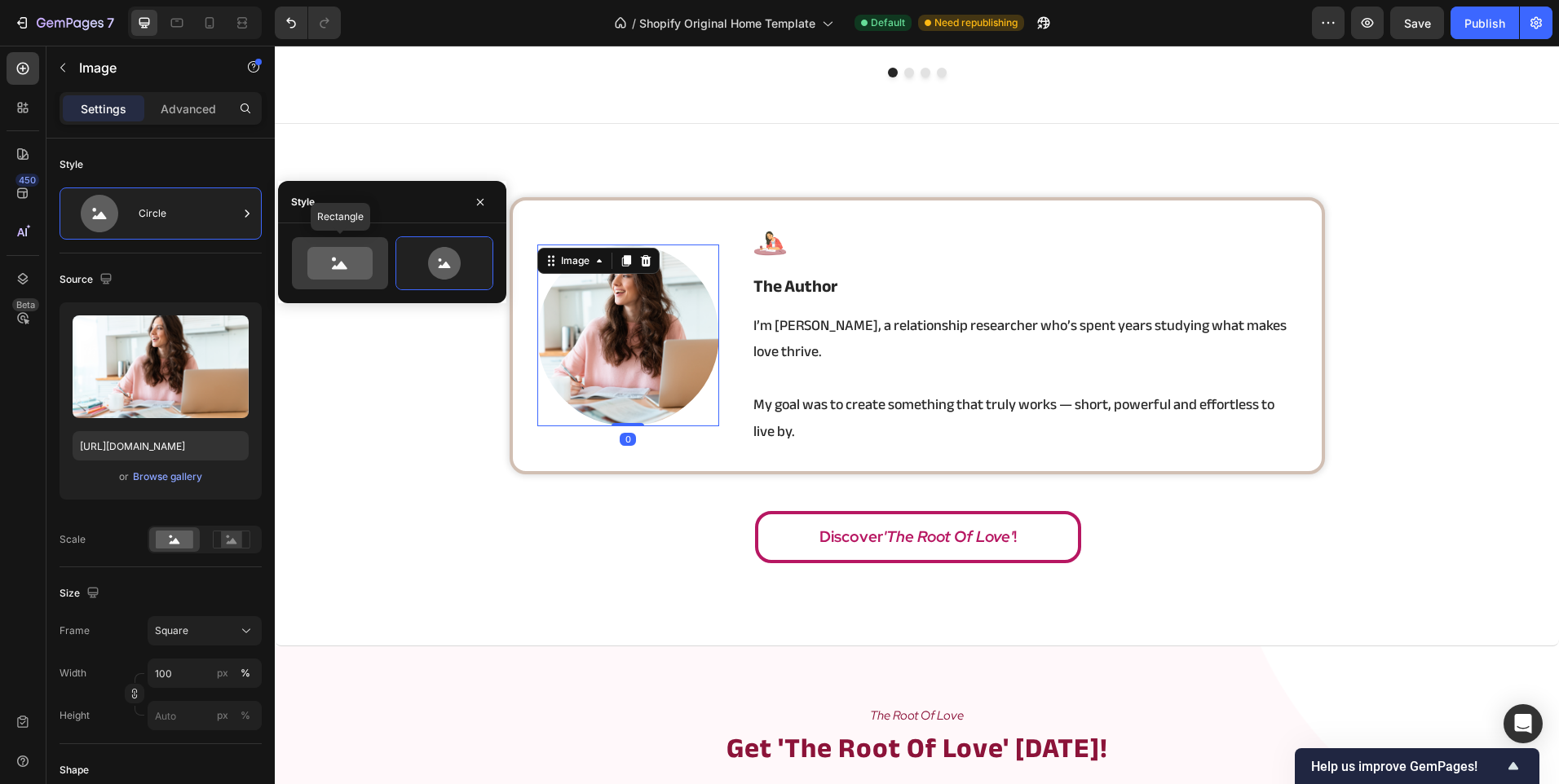
click at [358, 262] on icon at bounding box center [340, 264] width 65 height 33
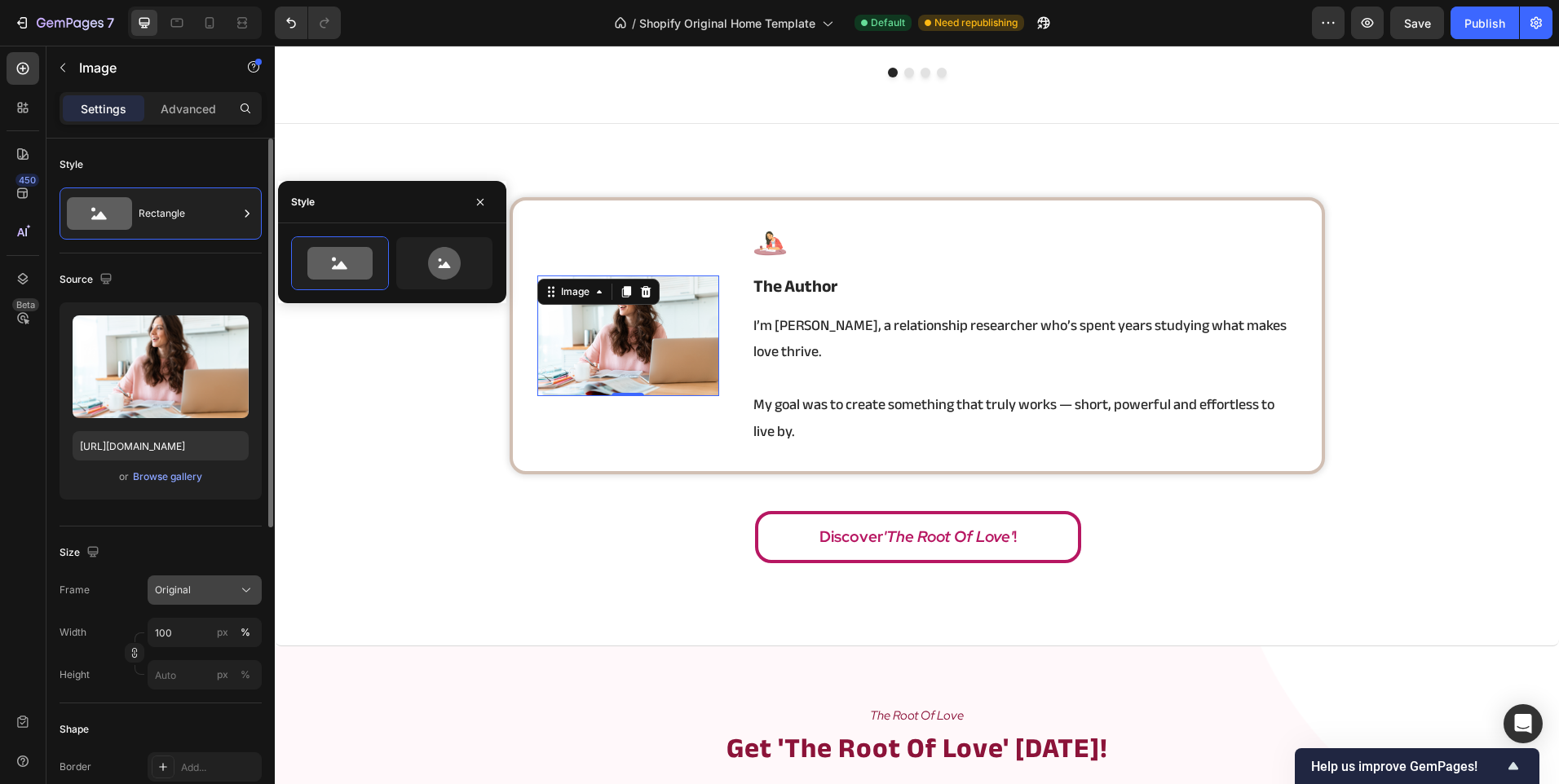
click at [196, 590] on div "Original" at bounding box center [195, 589] width 80 height 15
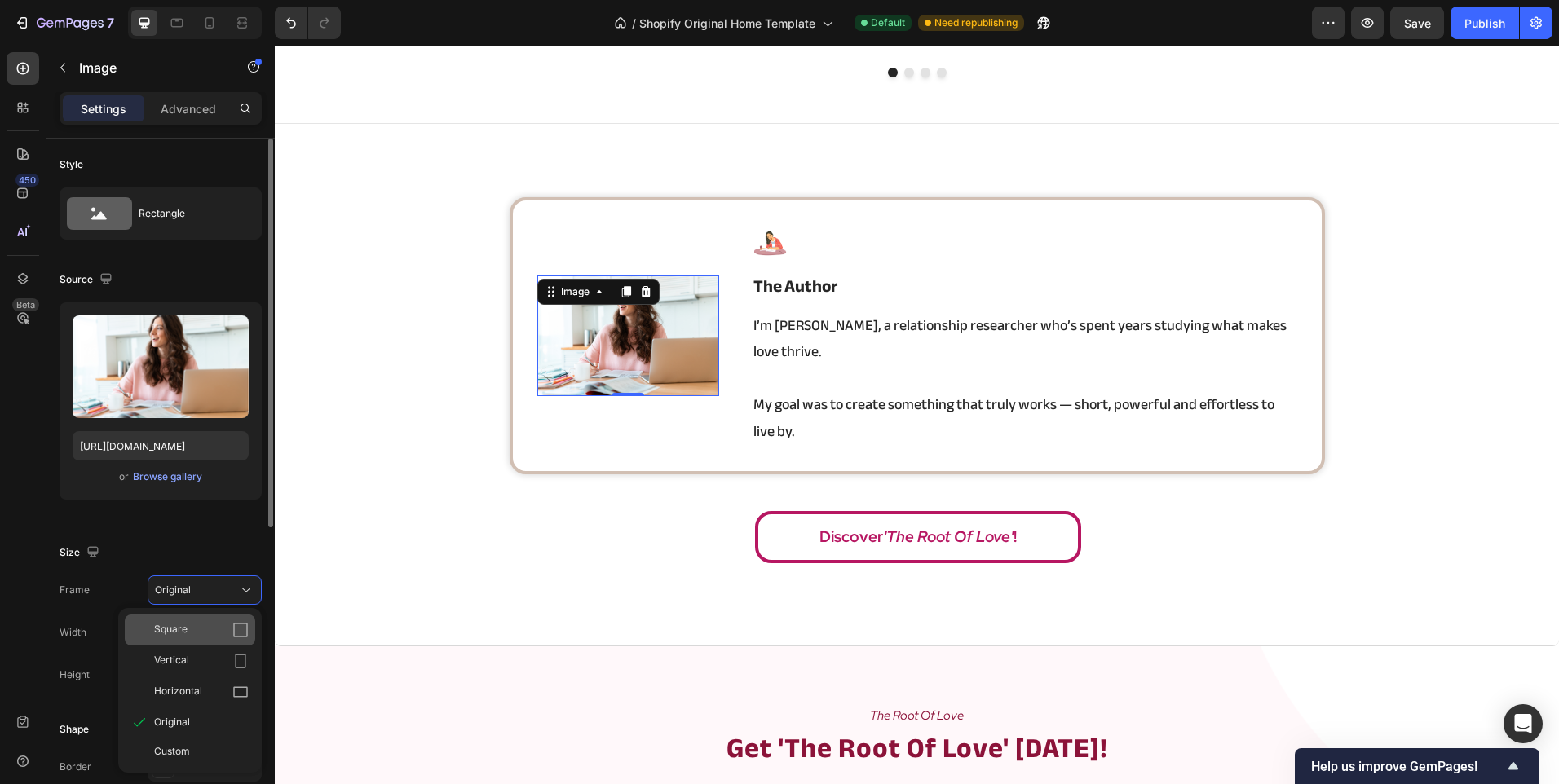
click at [207, 623] on div "Square" at bounding box center [202, 630] width 95 height 16
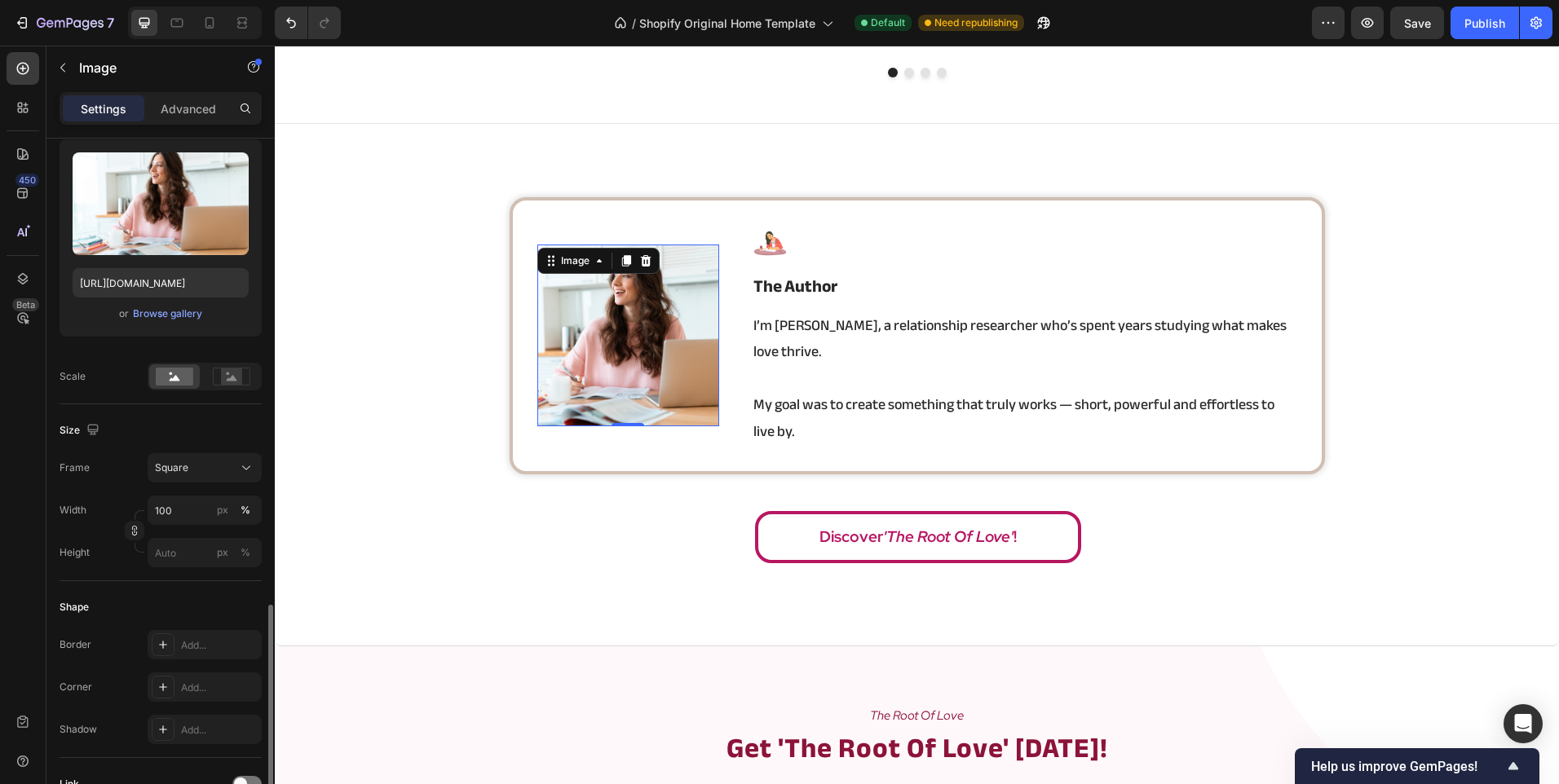
scroll to position [408, 0]
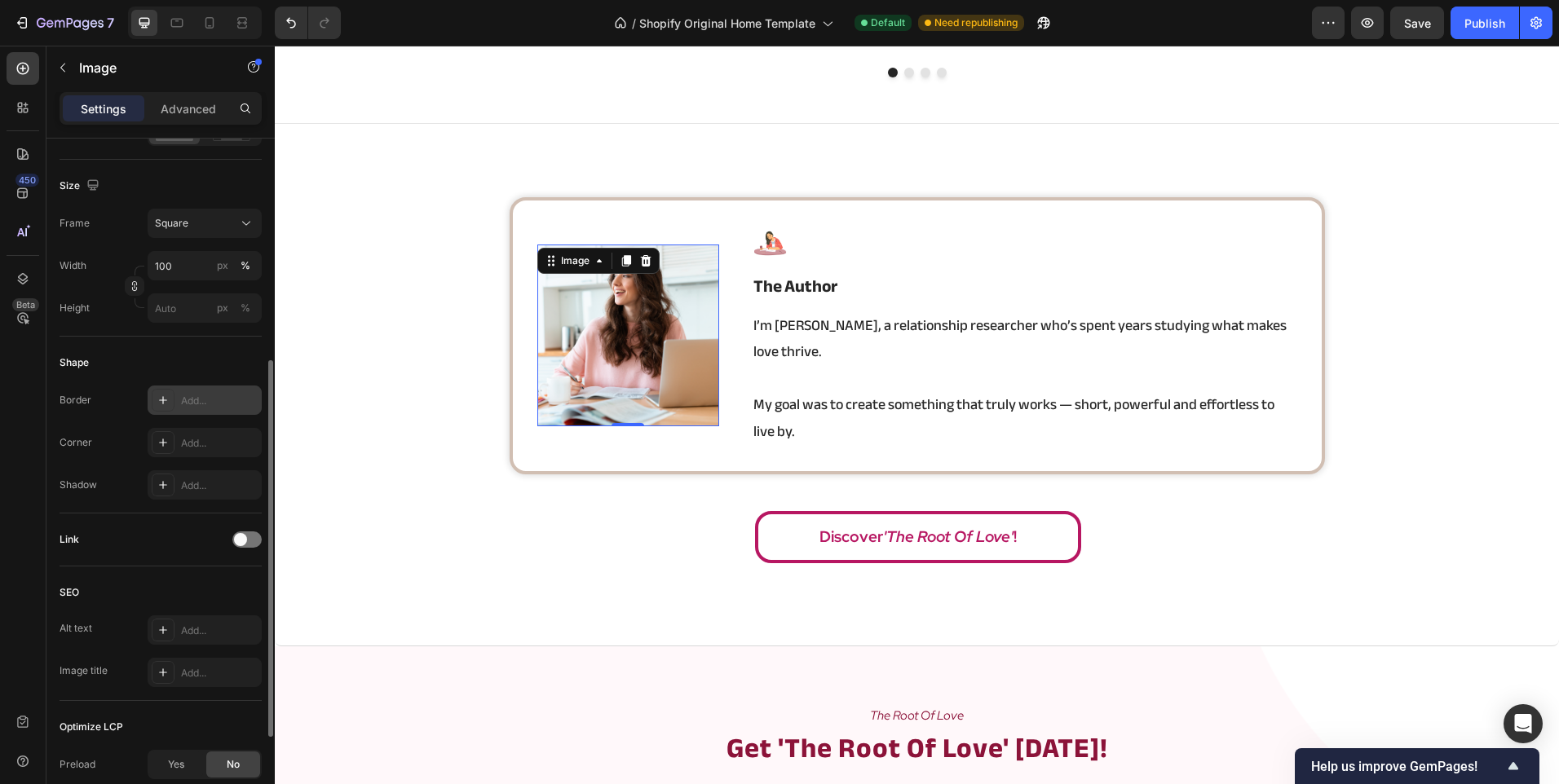
click at [187, 401] on div "Add..." at bounding box center [219, 401] width 77 height 15
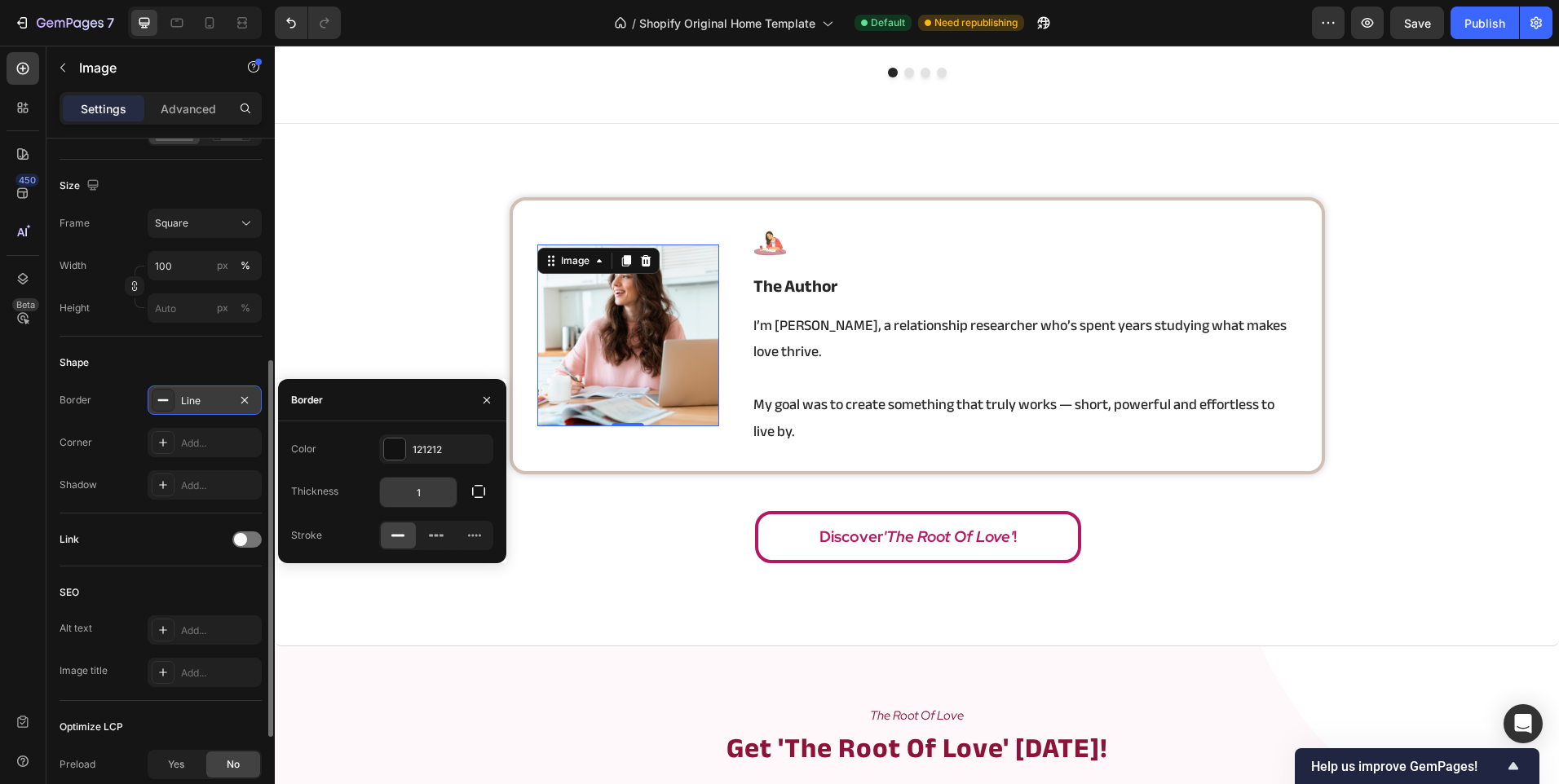
click at [416, 493] on input "1" at bounding box center [418, 492] width 77 height 29
click at [423, 461] on div "121212" at bounding box center [436, 449] width 114 height 29
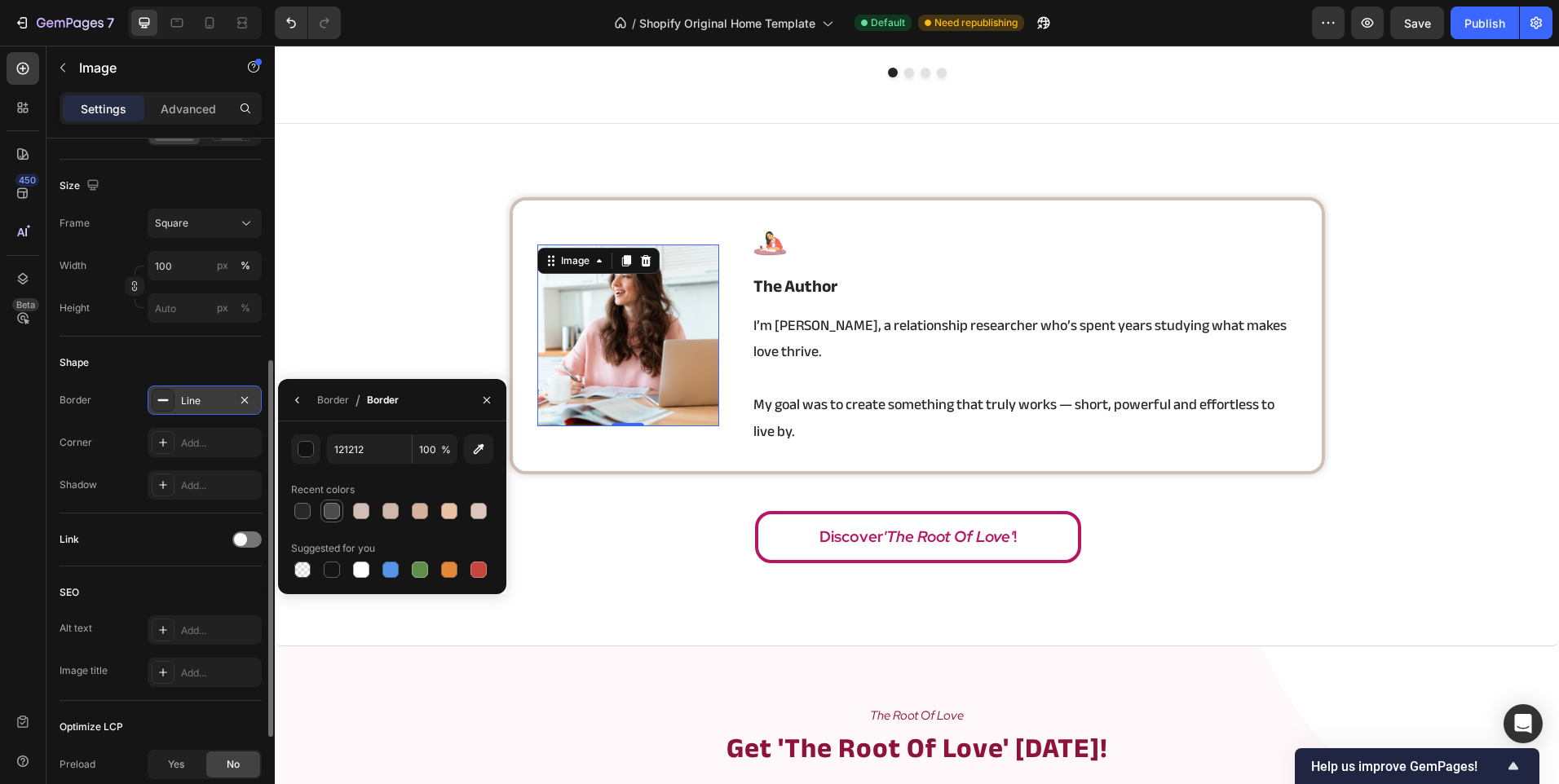
click at [329, 519] on div at bounding box center [332, 511] width 16 height 16
type input "4C4C4C"
click at [299, 401] on icon "button" at bounding box center [297, 400] width 13 height 13
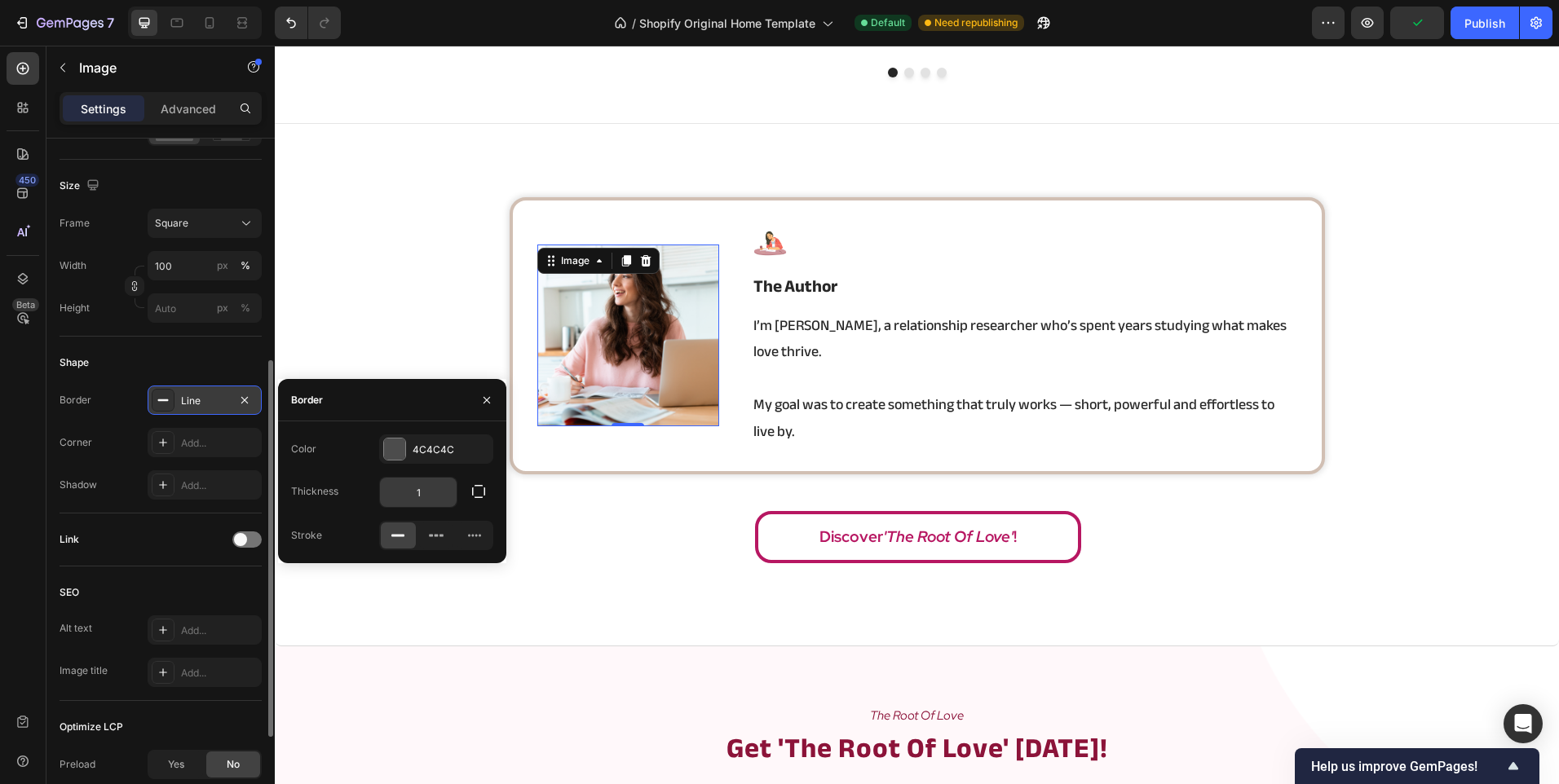
click at [423, 492] on input "1" at bounding box center [418, 492] width 77 height 29
type input "2"
click at [553, 521] on div "Discover 'The Root Of Love' !" at bounding box center [918, 537] width 1284 height 53
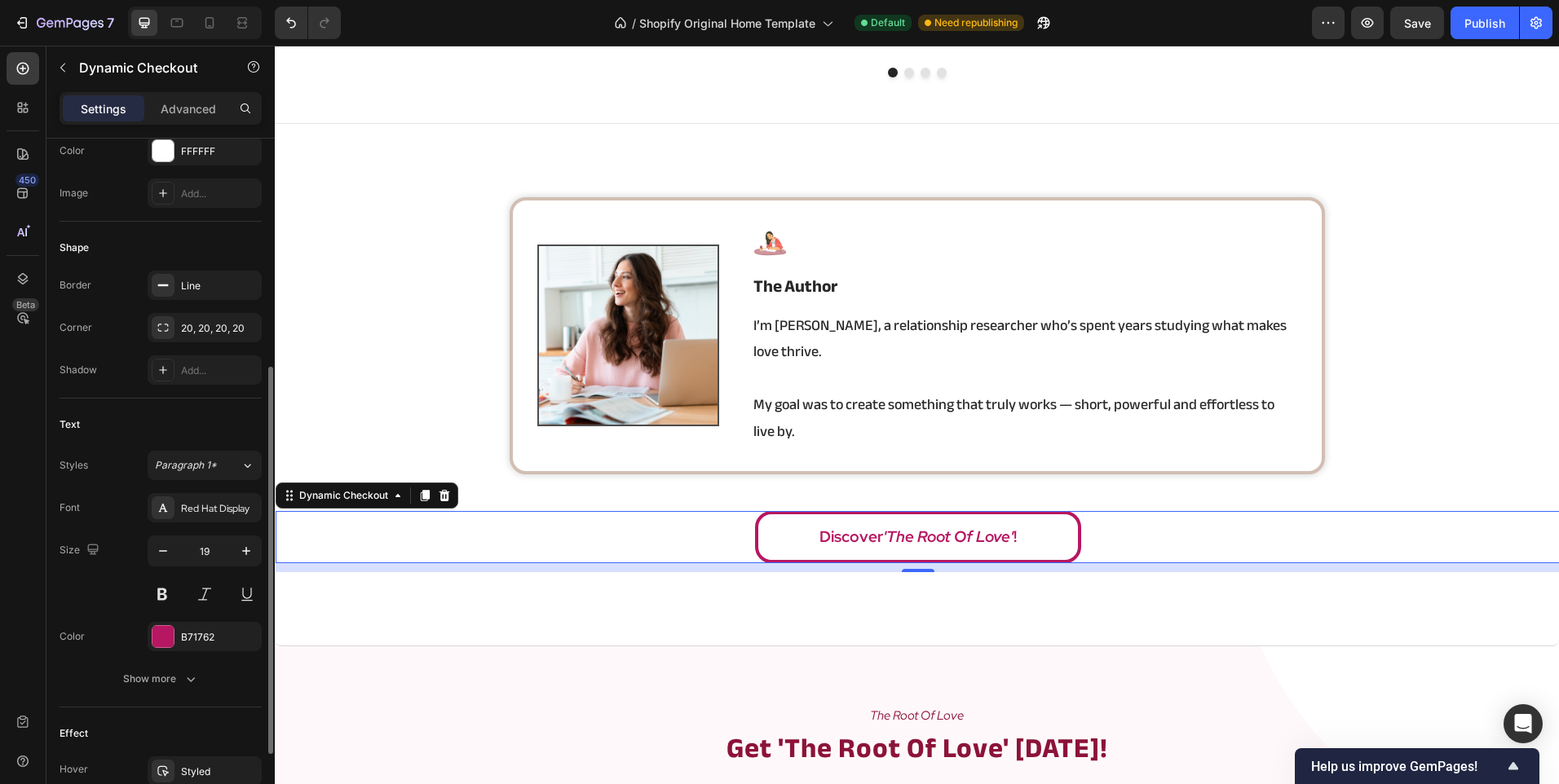
scroll to position [0, 0]
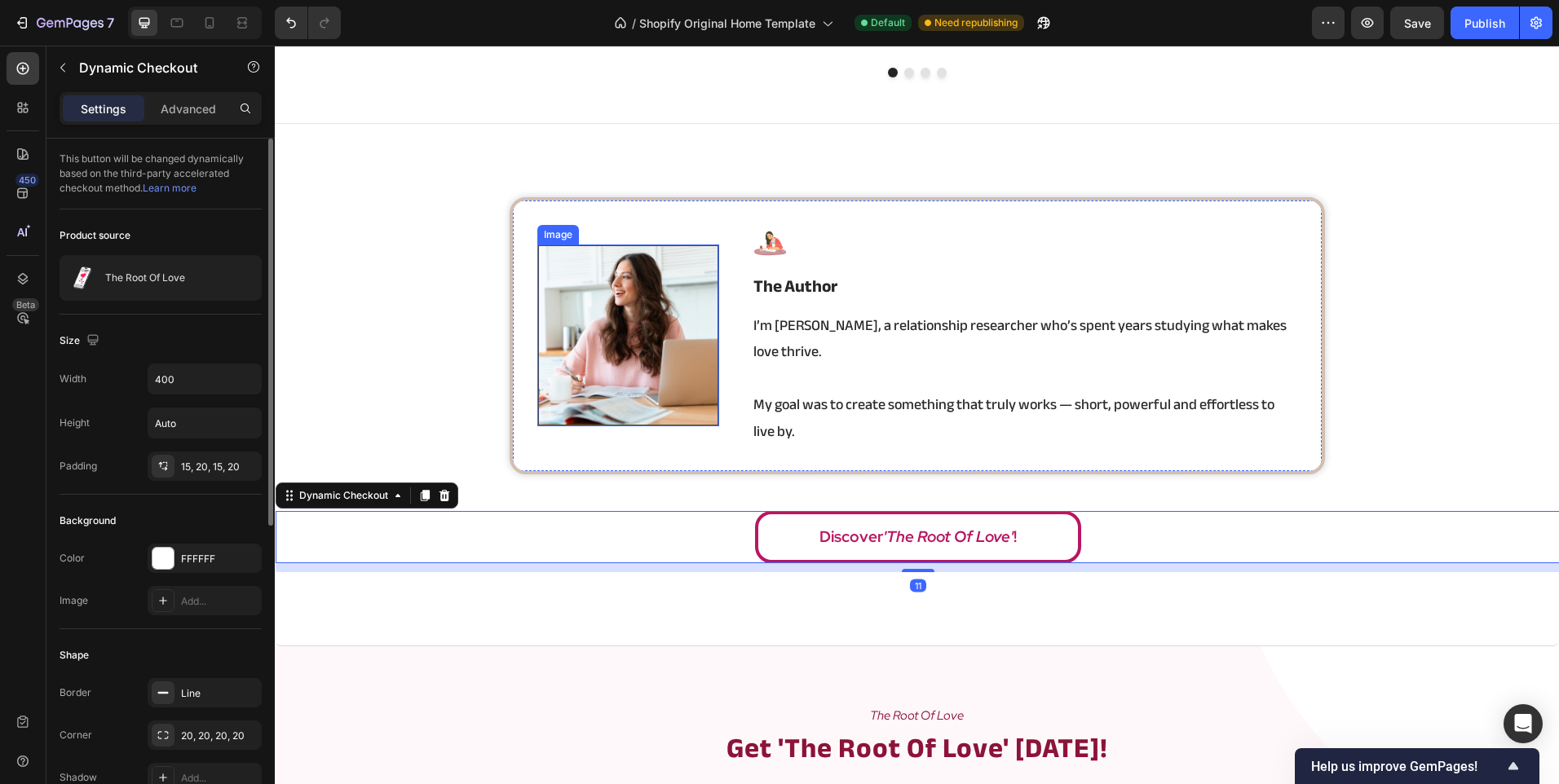
click at [576, 360] on img at bounding box center [627, 335] width 182 height 182
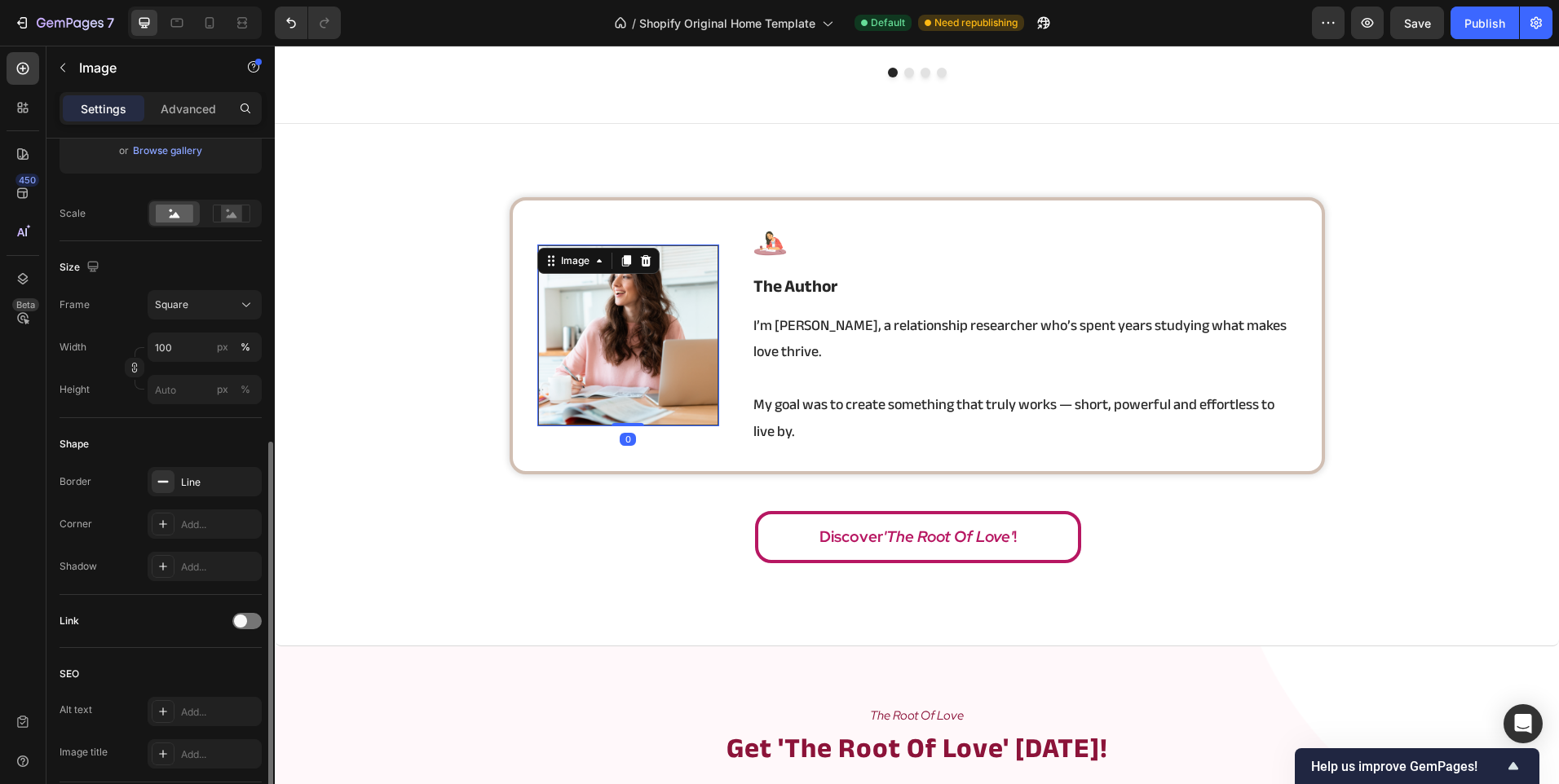
scroll to position [489, 0]
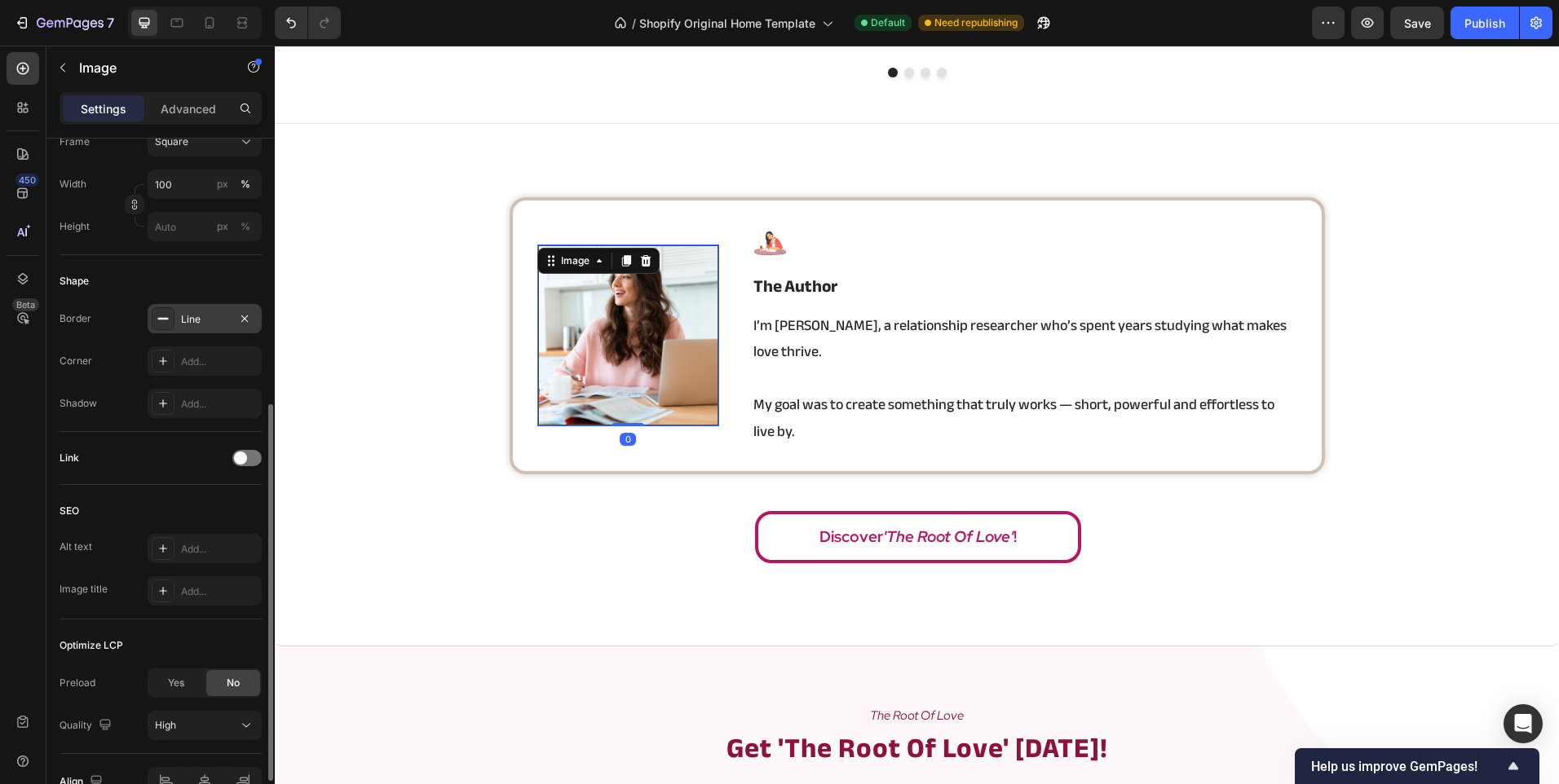
click at [188, 318] on div "Line" at bounding box center [204, 319] width 47 height 15
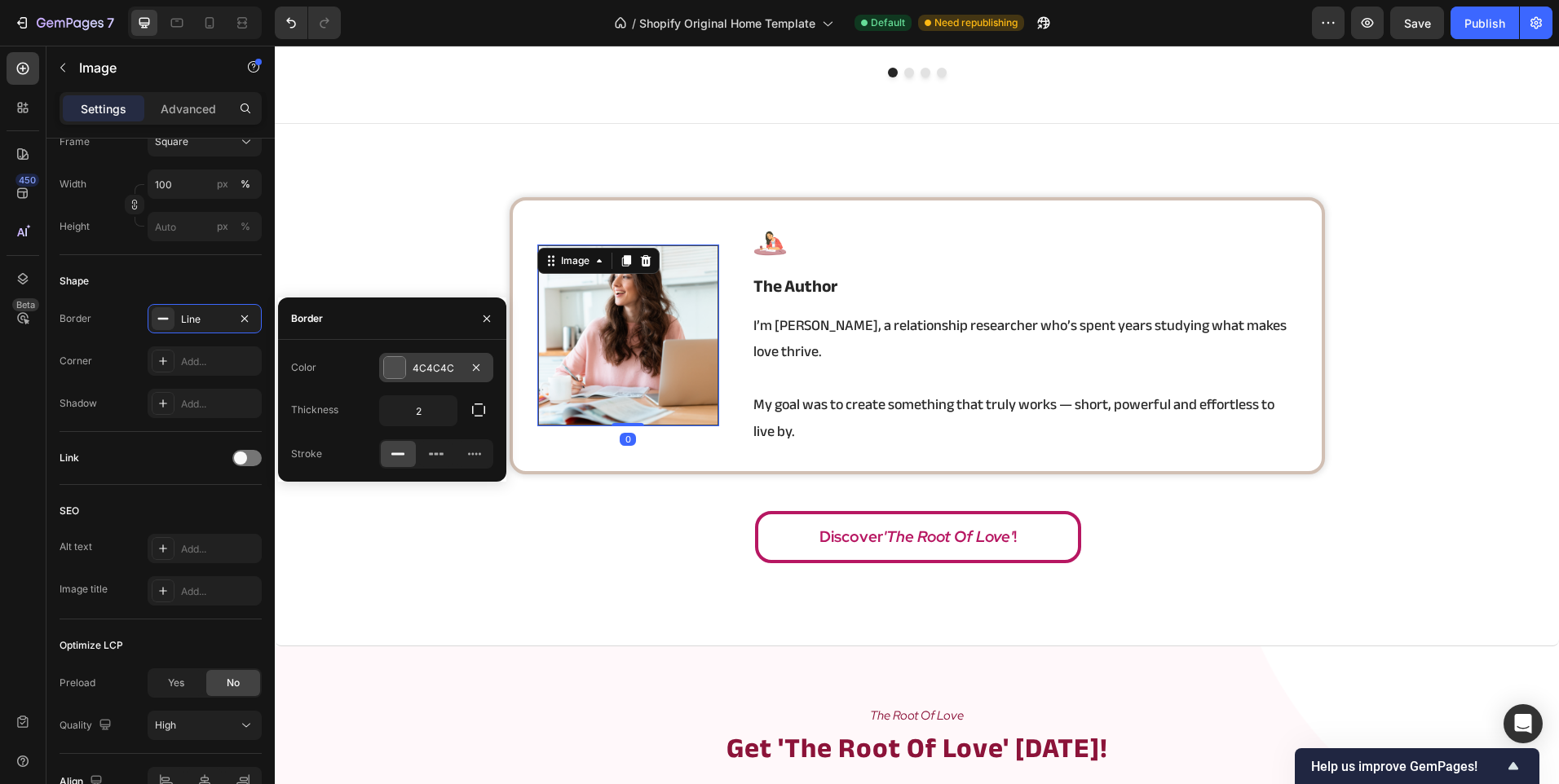
click at [401, 369] on div at bounding box center [395, 367] width 22 height 22
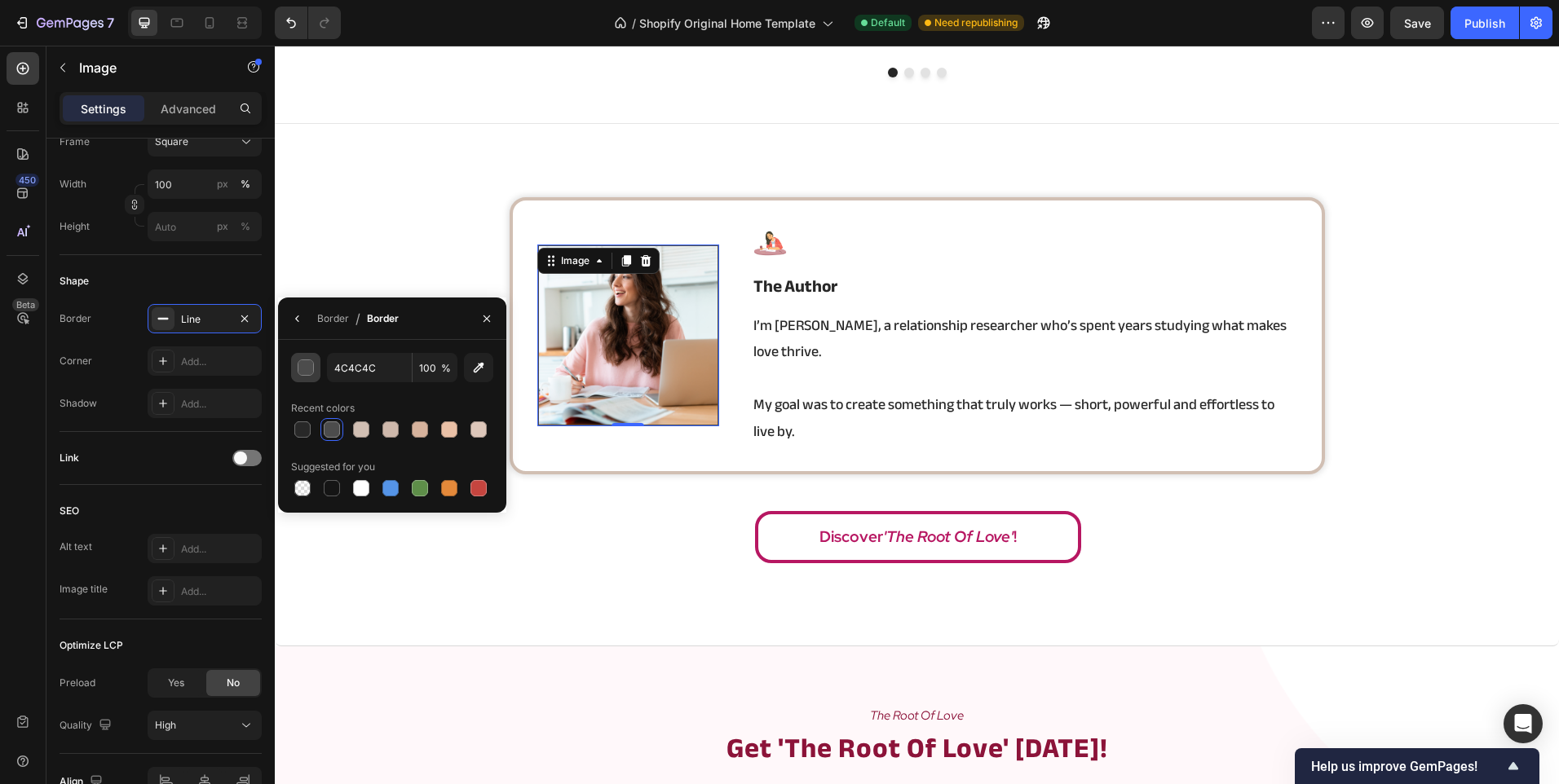
click at [295, 366] on button "button" at bounding box center [306, 368] width 29 height 29
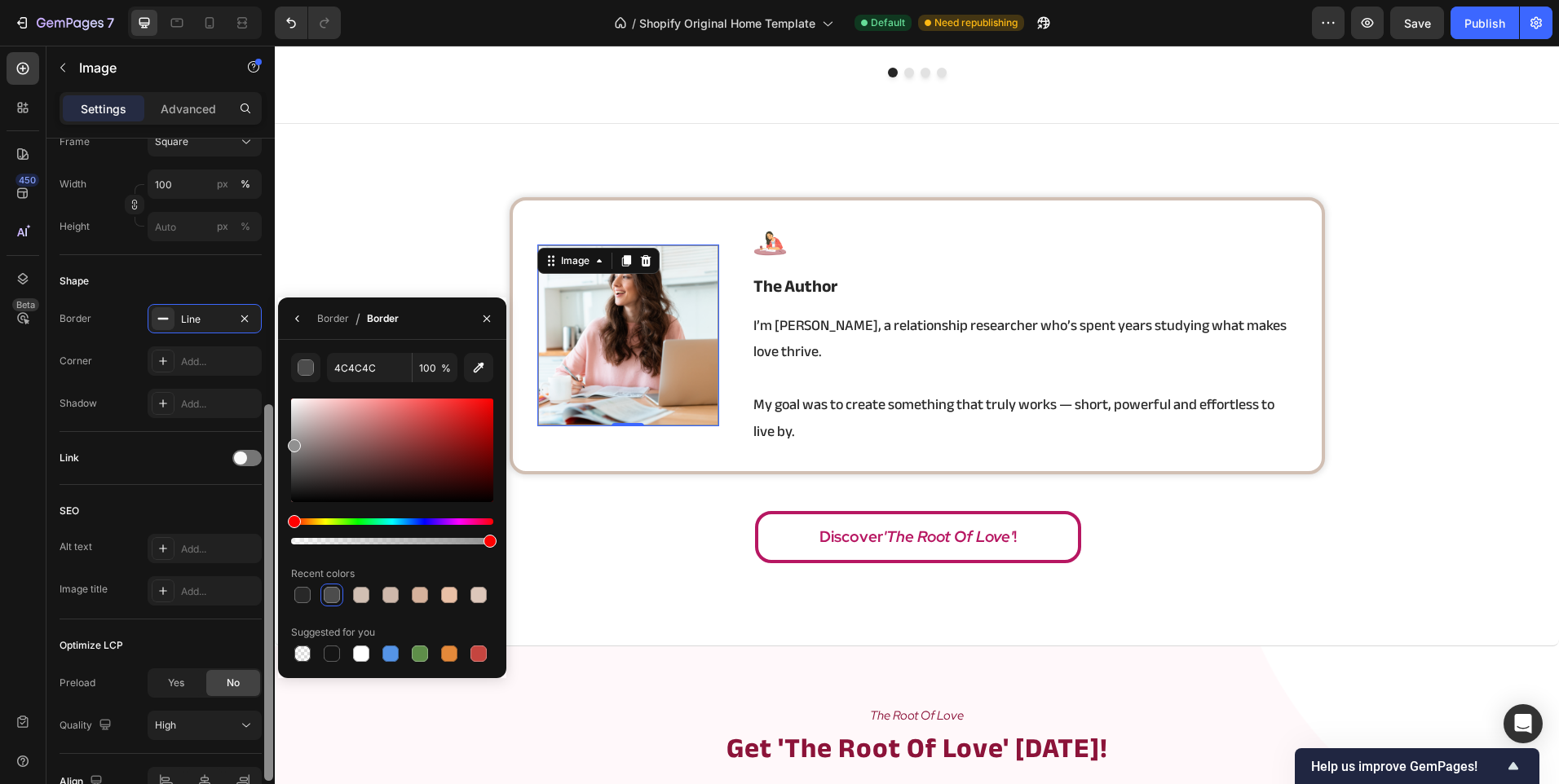
drag, startPoint x: 295, startPoint y: 443, endPoint x: 265, endPoint y: 448, distance: 30.4
click at [265, 448] on div "450 Beta Sections(18) Elements(83) Section Element Hero Section Product Detail …" at bounding box center [137, 414] width 275 height 738
type input "848484"
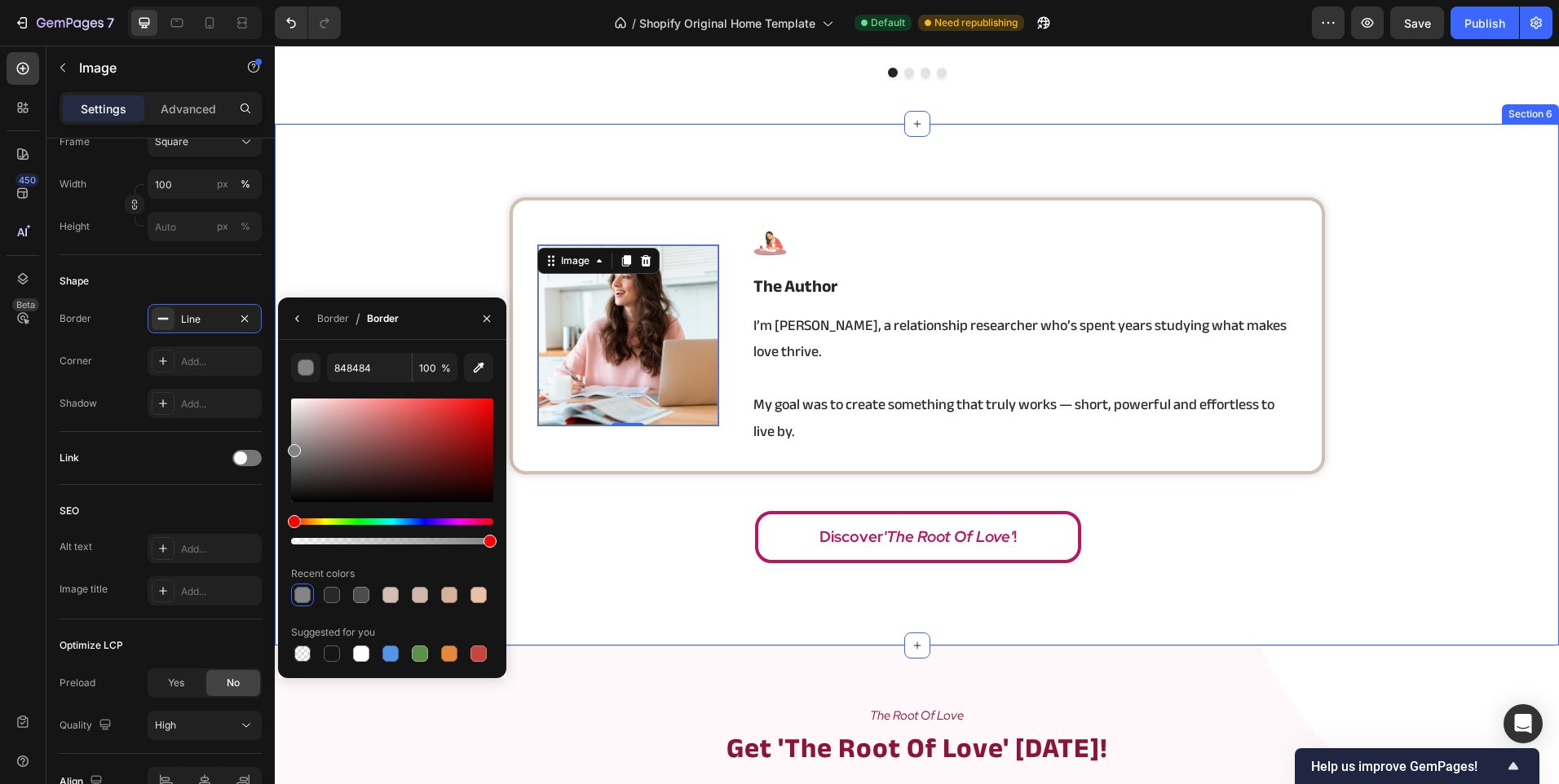
click at [336, 241] on div "Image 0 Image the author Heading I’m Angela, a relationship researcher who’s sp…" at bounding box center [917, 385] width 1284 height 376
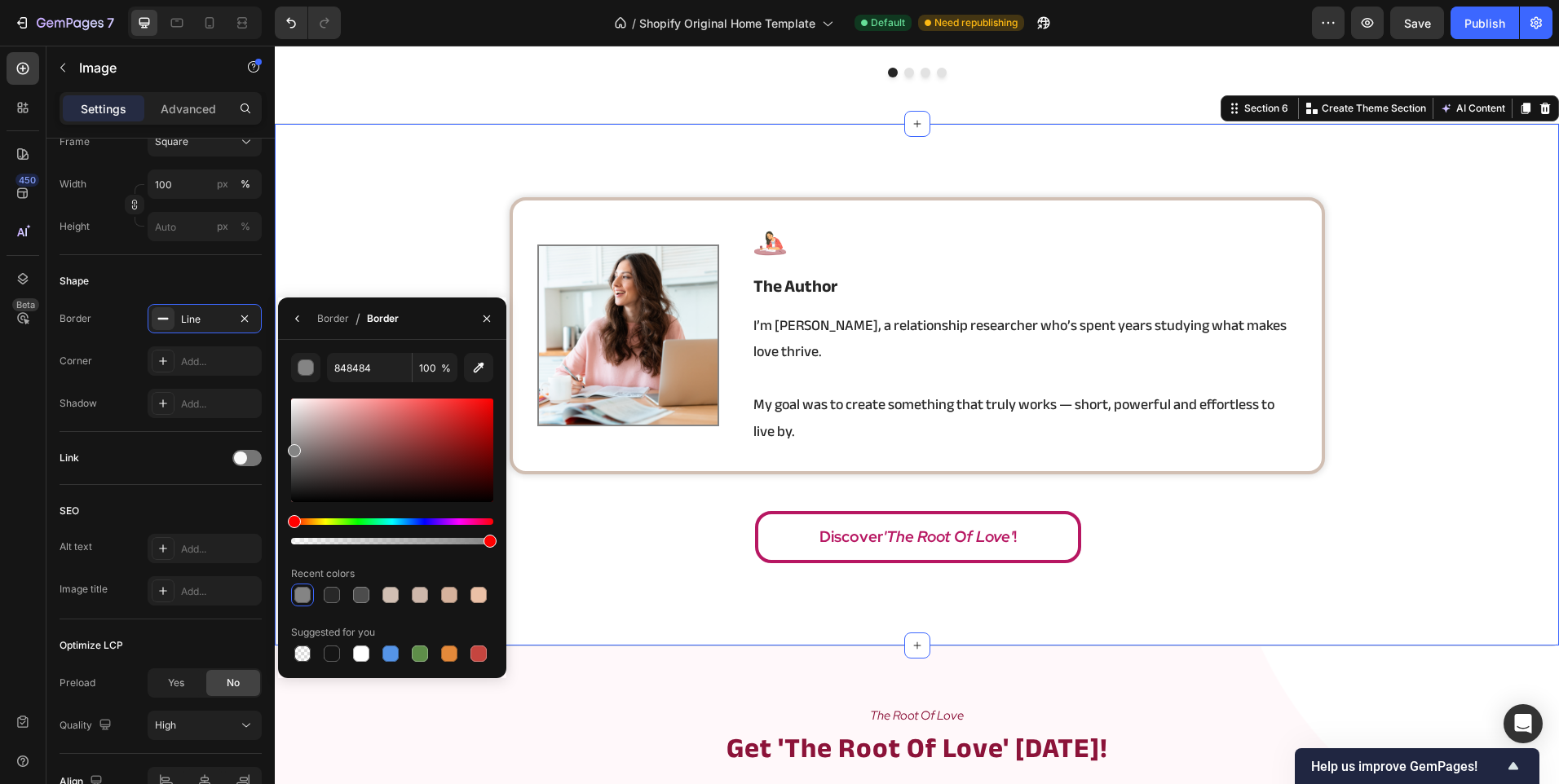
scroll to position [0, 0]
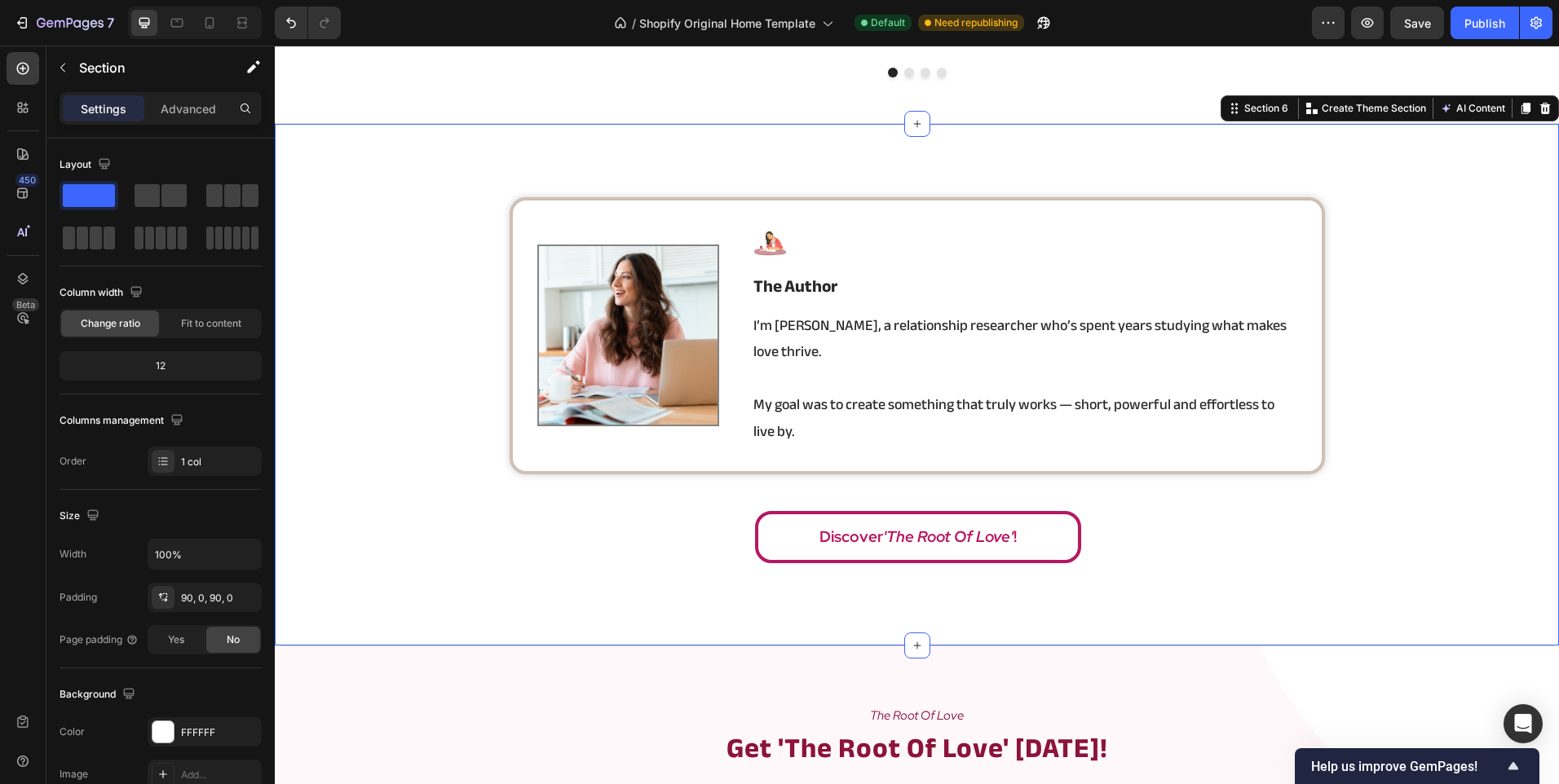
click at [555, 334] on img at bounding box center [627, 335] width 182 height 182
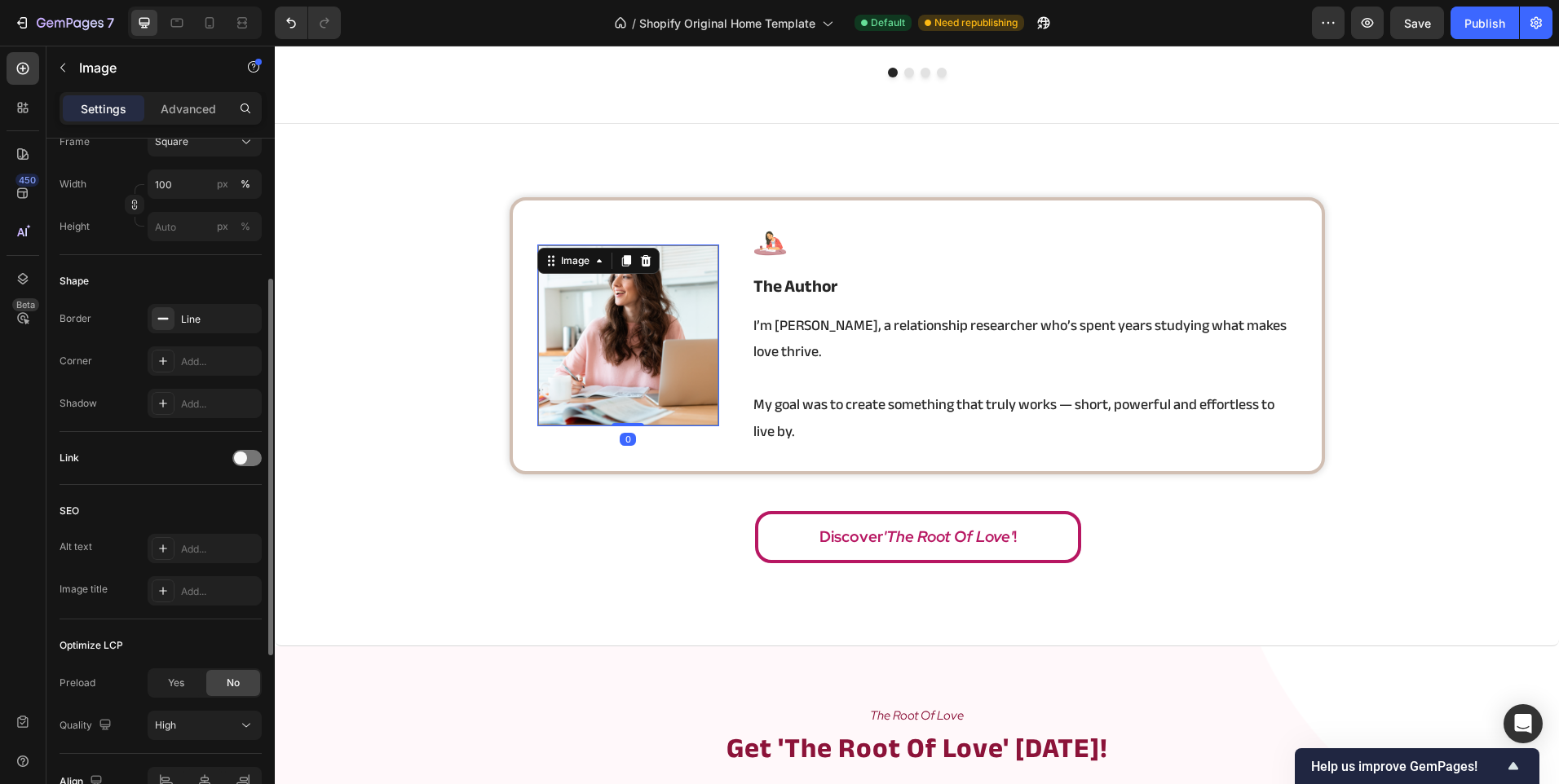
scroll to position [580, 0]
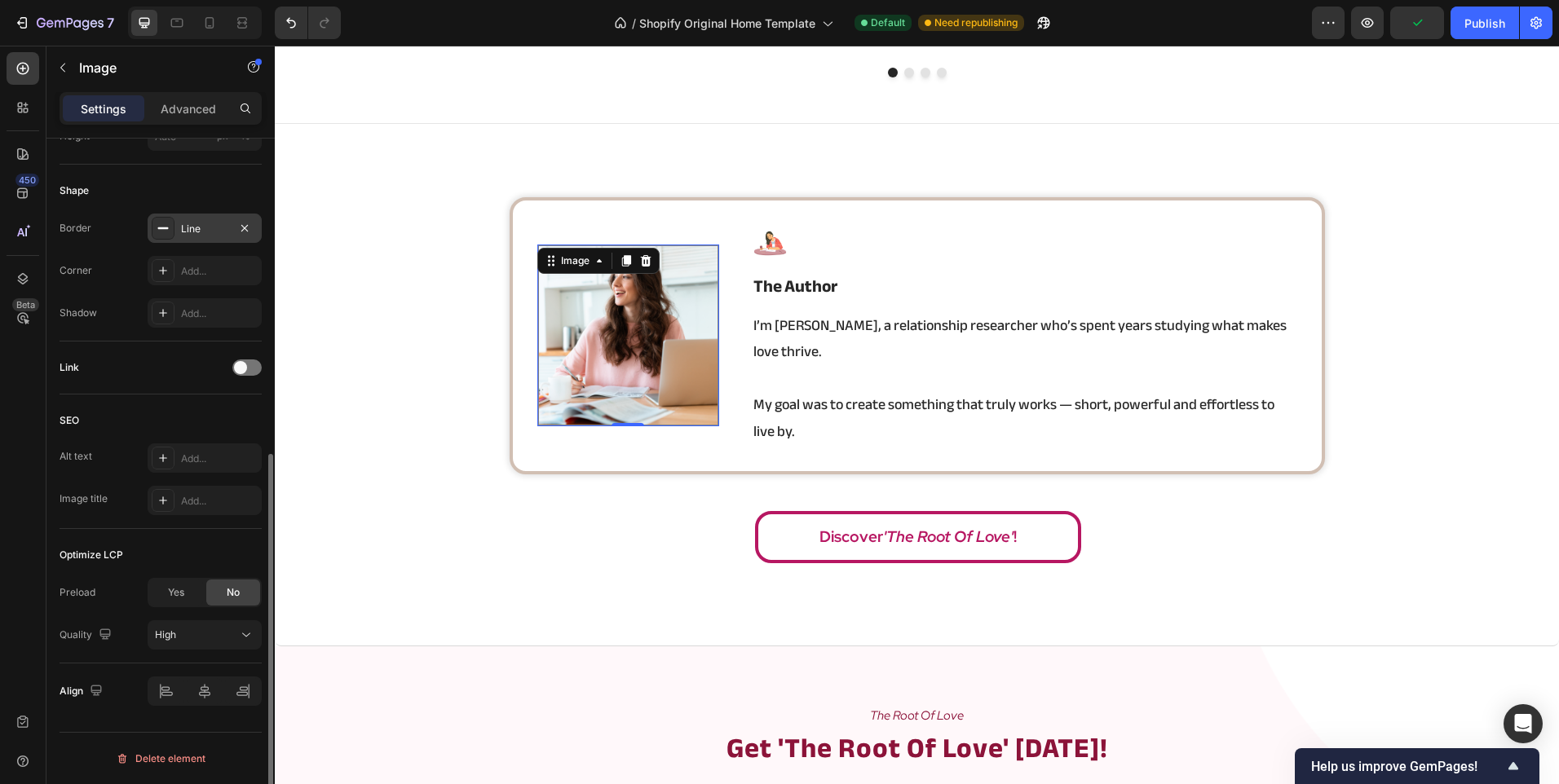
click at [202, 215] on div "Line" at bounding box center [204, 228] width 114 height 29
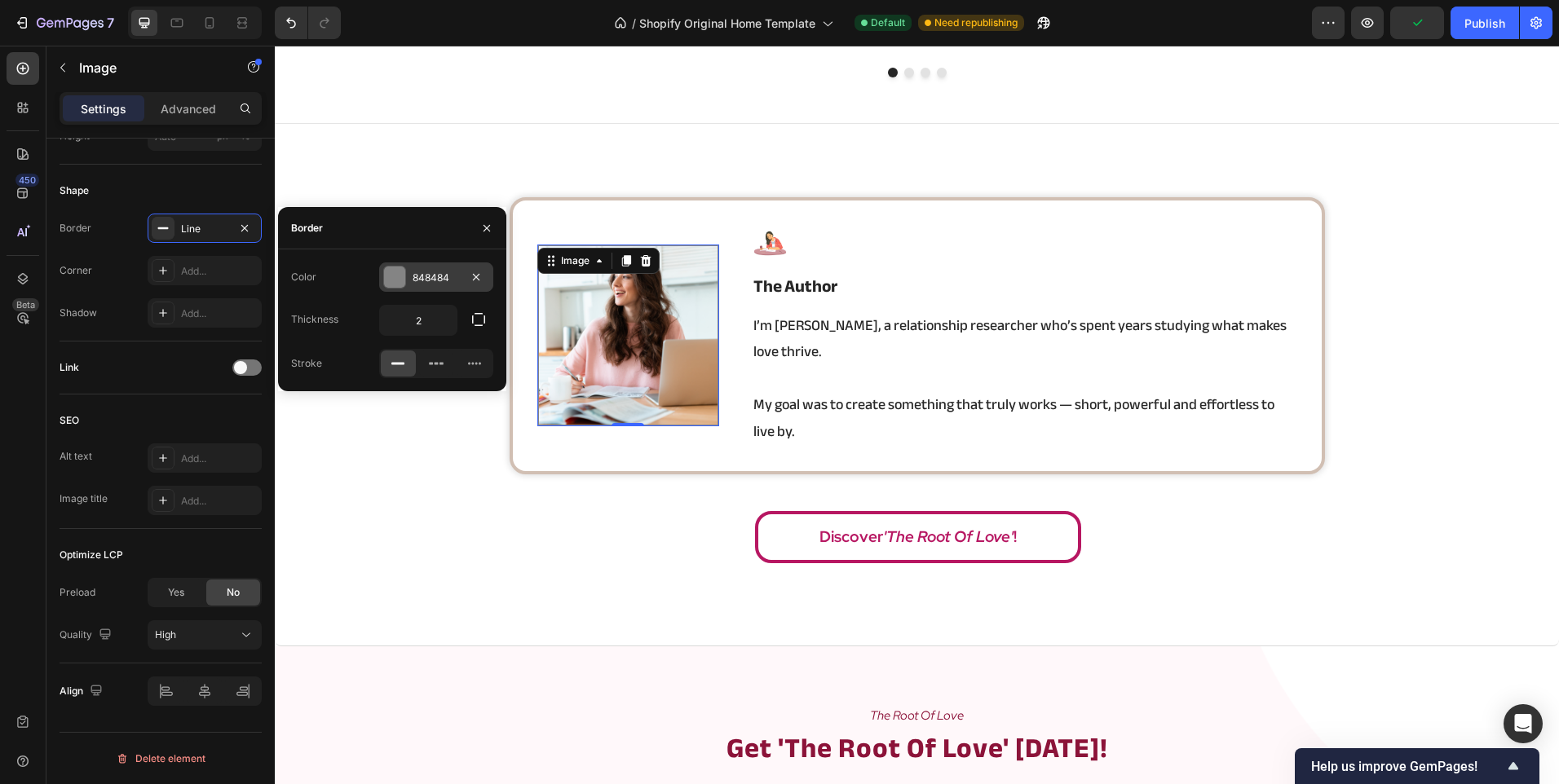
click at [387, 271] on div at bounding box center [395, 277] width 22 height 22
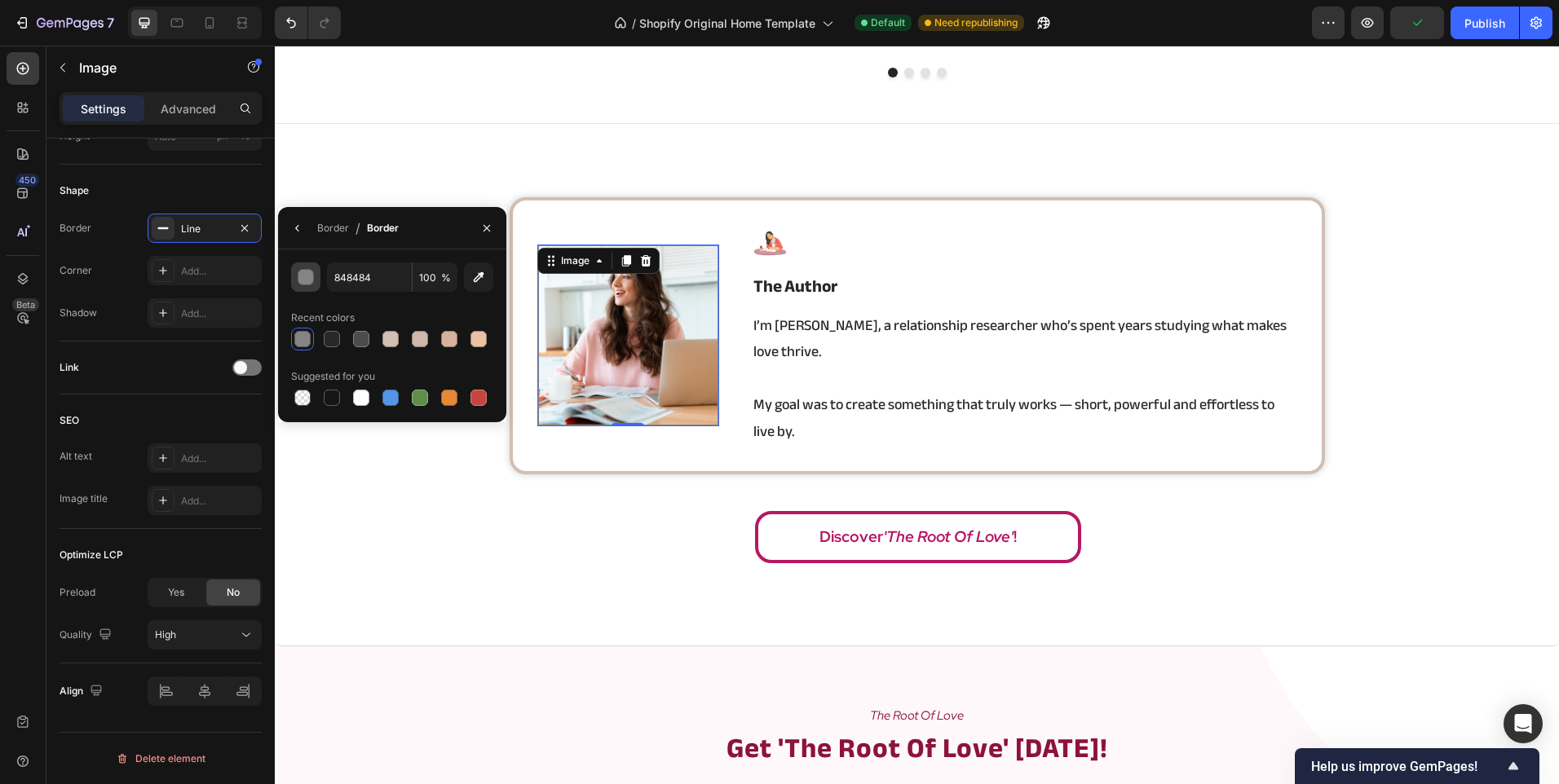
click at [313, 279] on div "button" at bounding box center [306, 277] width 16 height 16
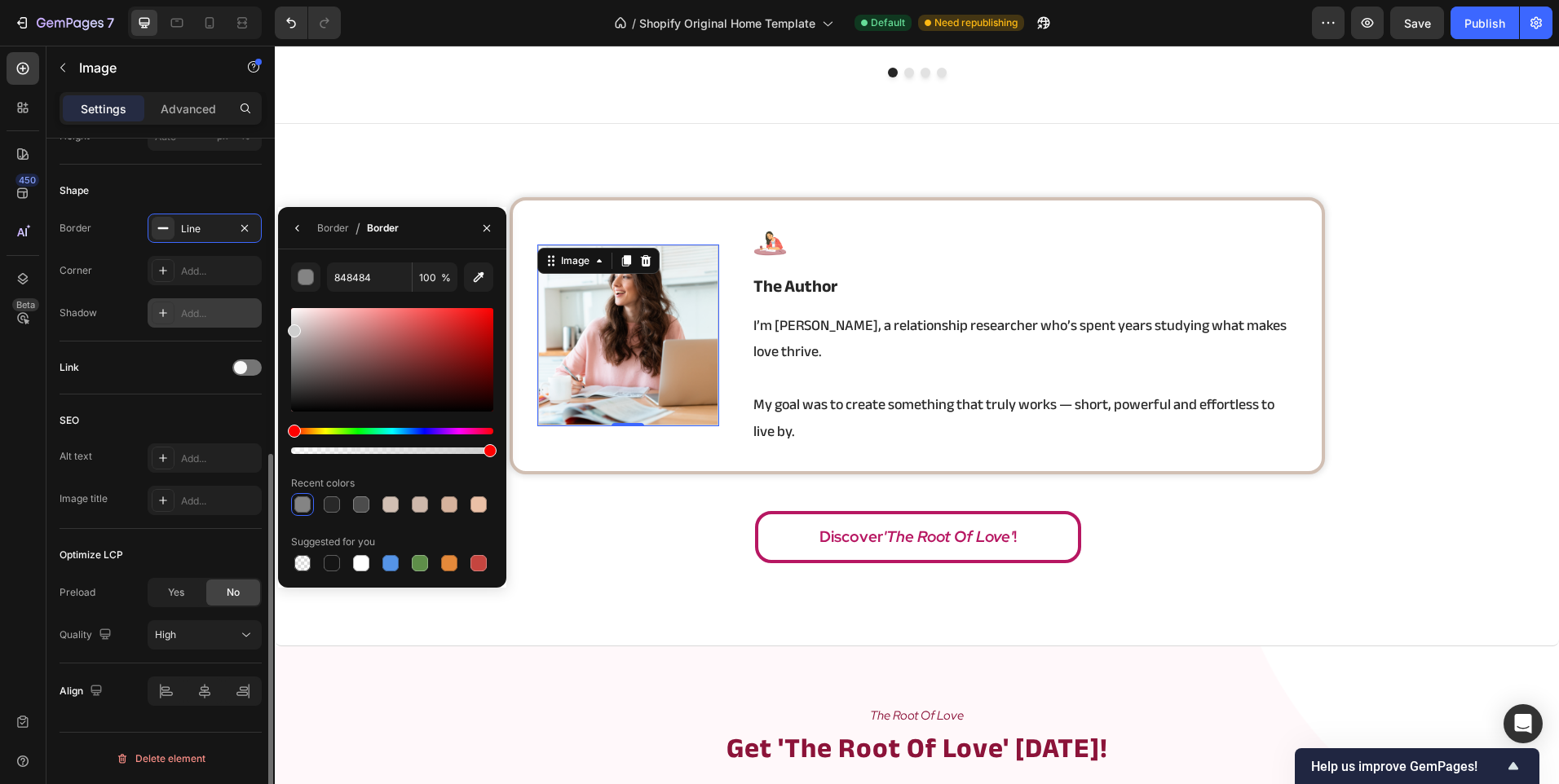
drag, startPoint x: 294, startPoint y: 344, endPoint x: 253, endPoint y: 327, distance: 44.4
click at [253, 327] on div "450 Beta Sections(18) Elements(83) Section Element Hero Section Product Detail …" at bounding box center [137, 414] width 275 height 738
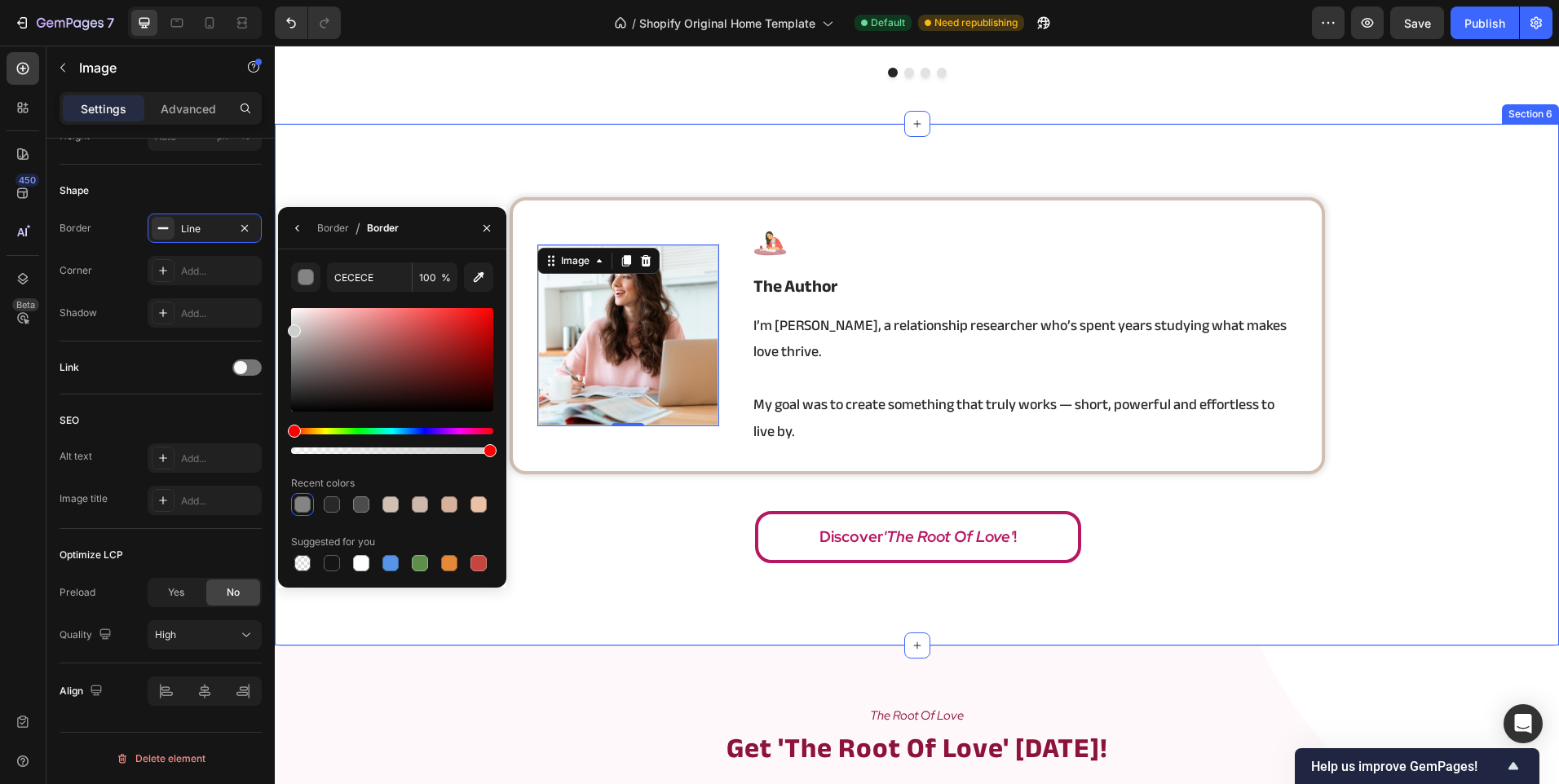
click at [357, 169] on div "Image 0 Image the author Heading I’m Angela, a relationship researcher who’s sp…" at bounding box center [917, 385] width 1284 height 523
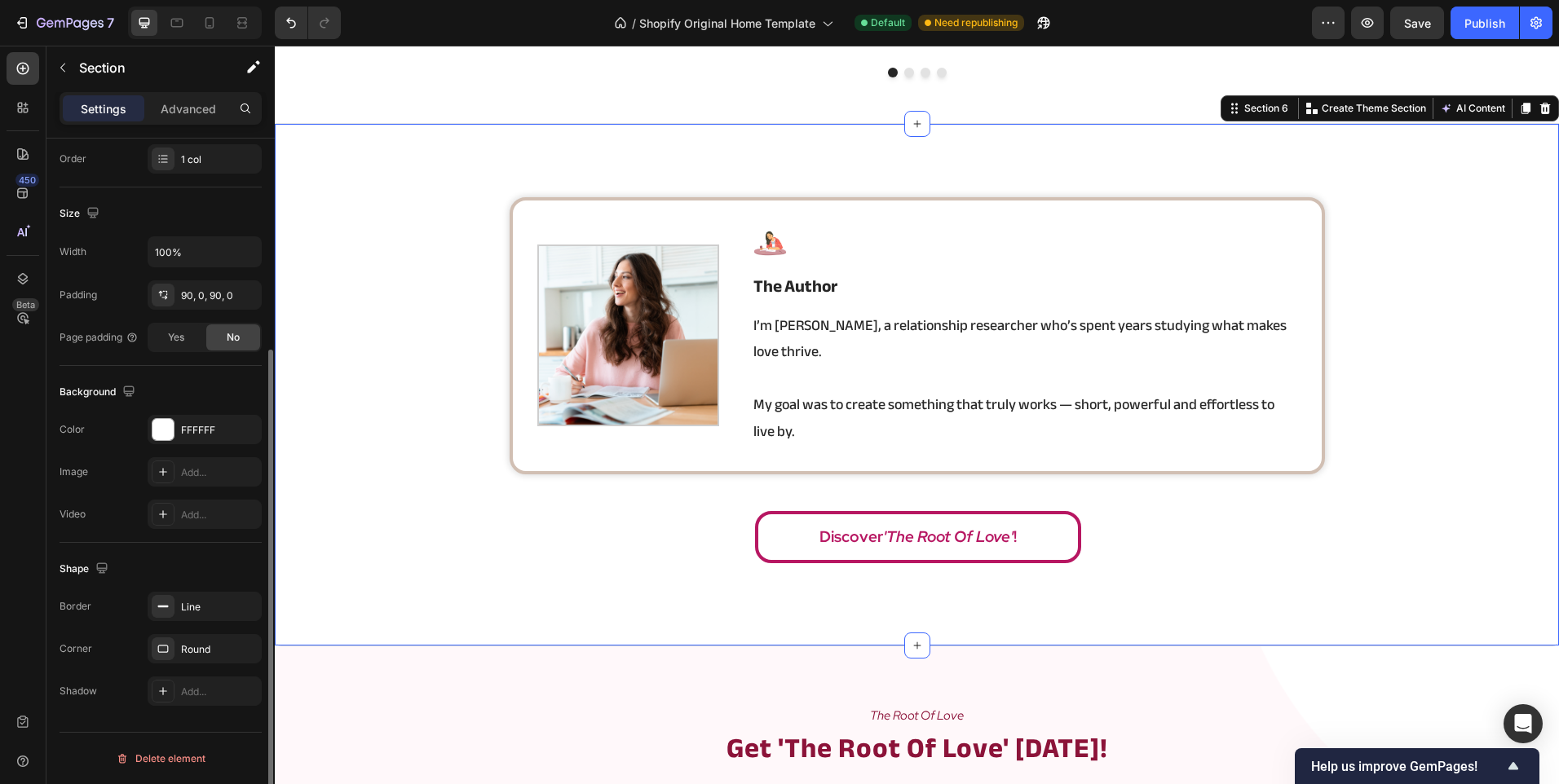
scroll to position [0, 0]
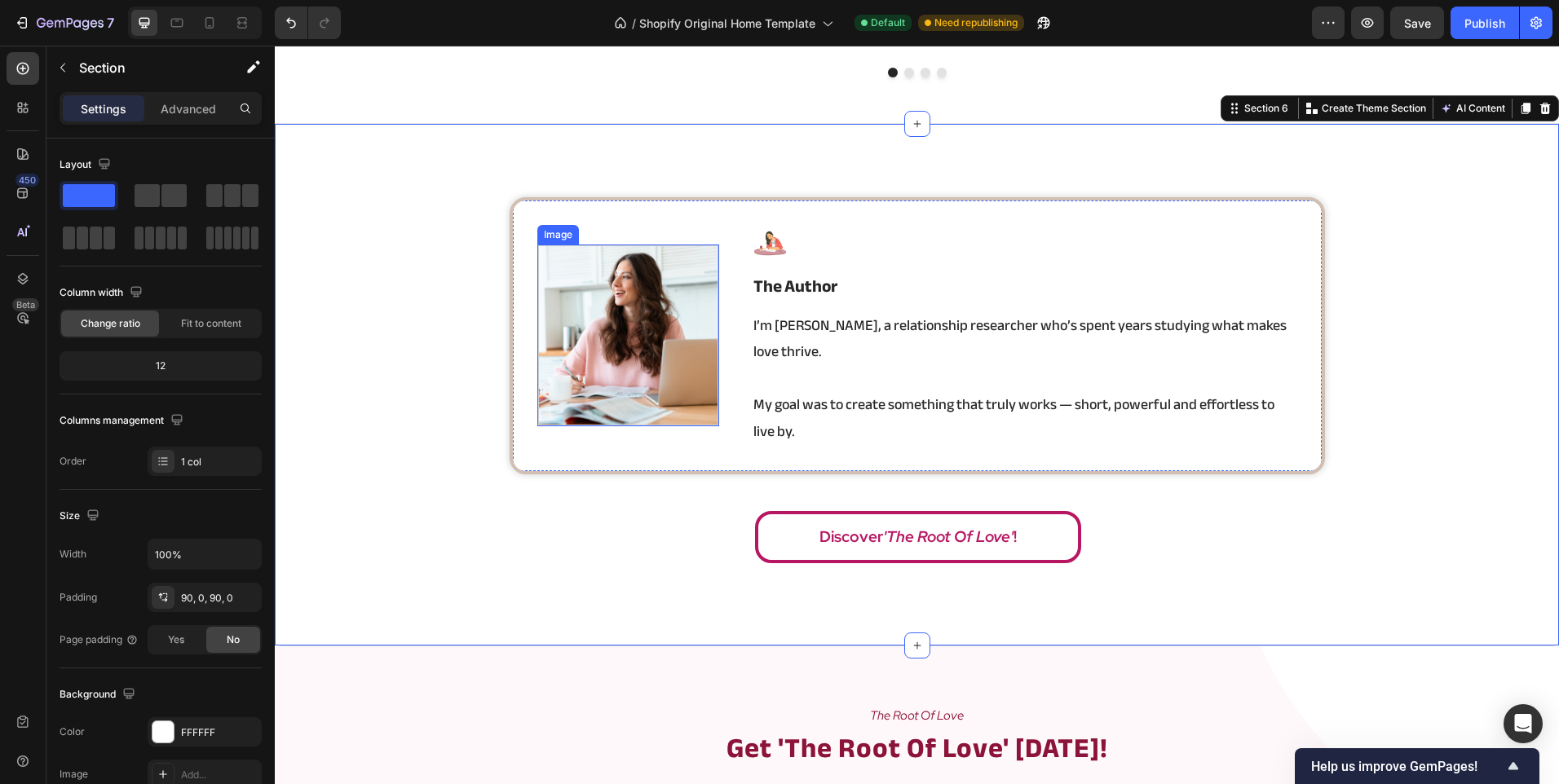
click at [603, 342] on img at bounding box center [627, 335] width 182 height 182
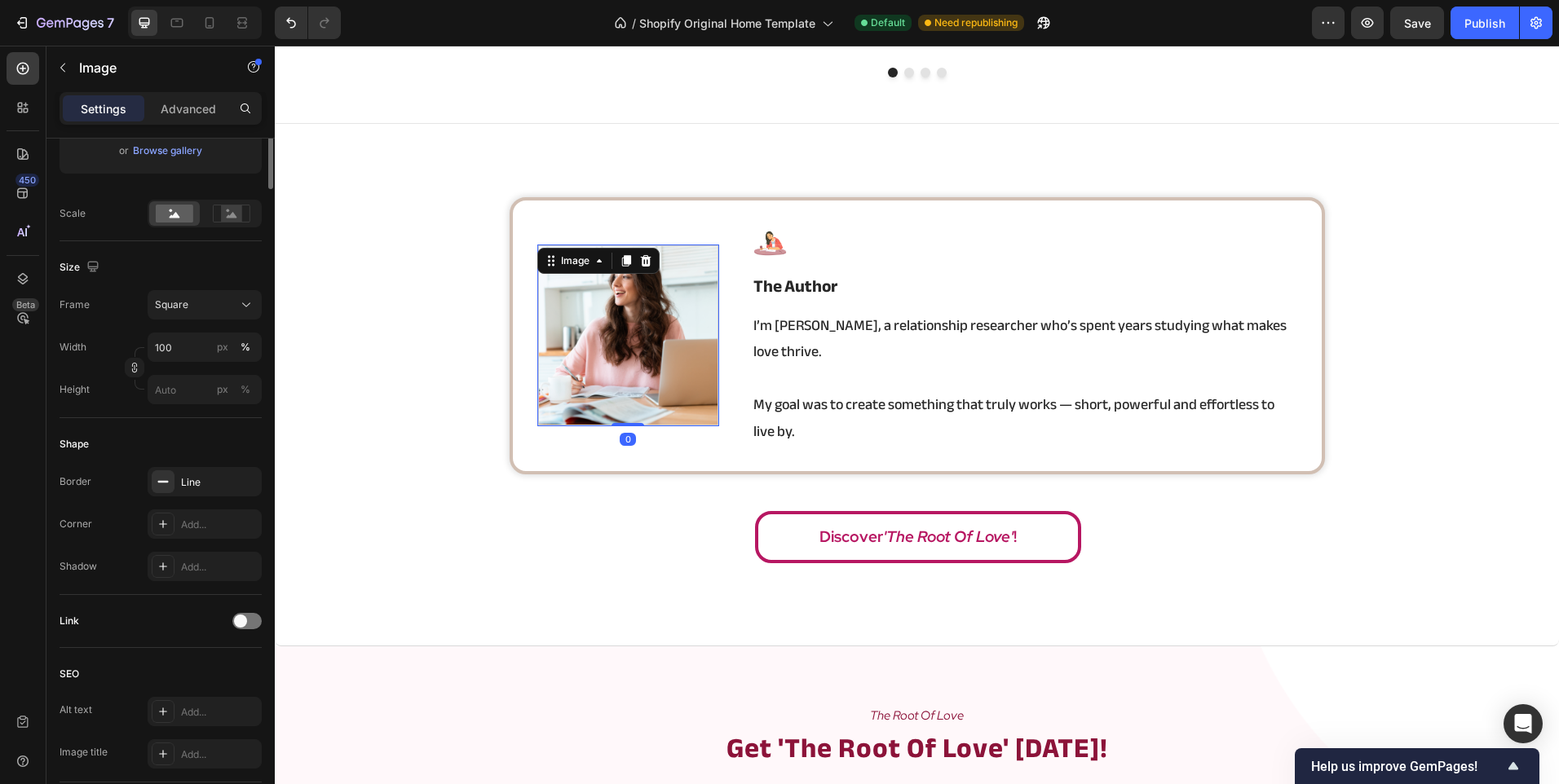
scroll to position [570, 0]
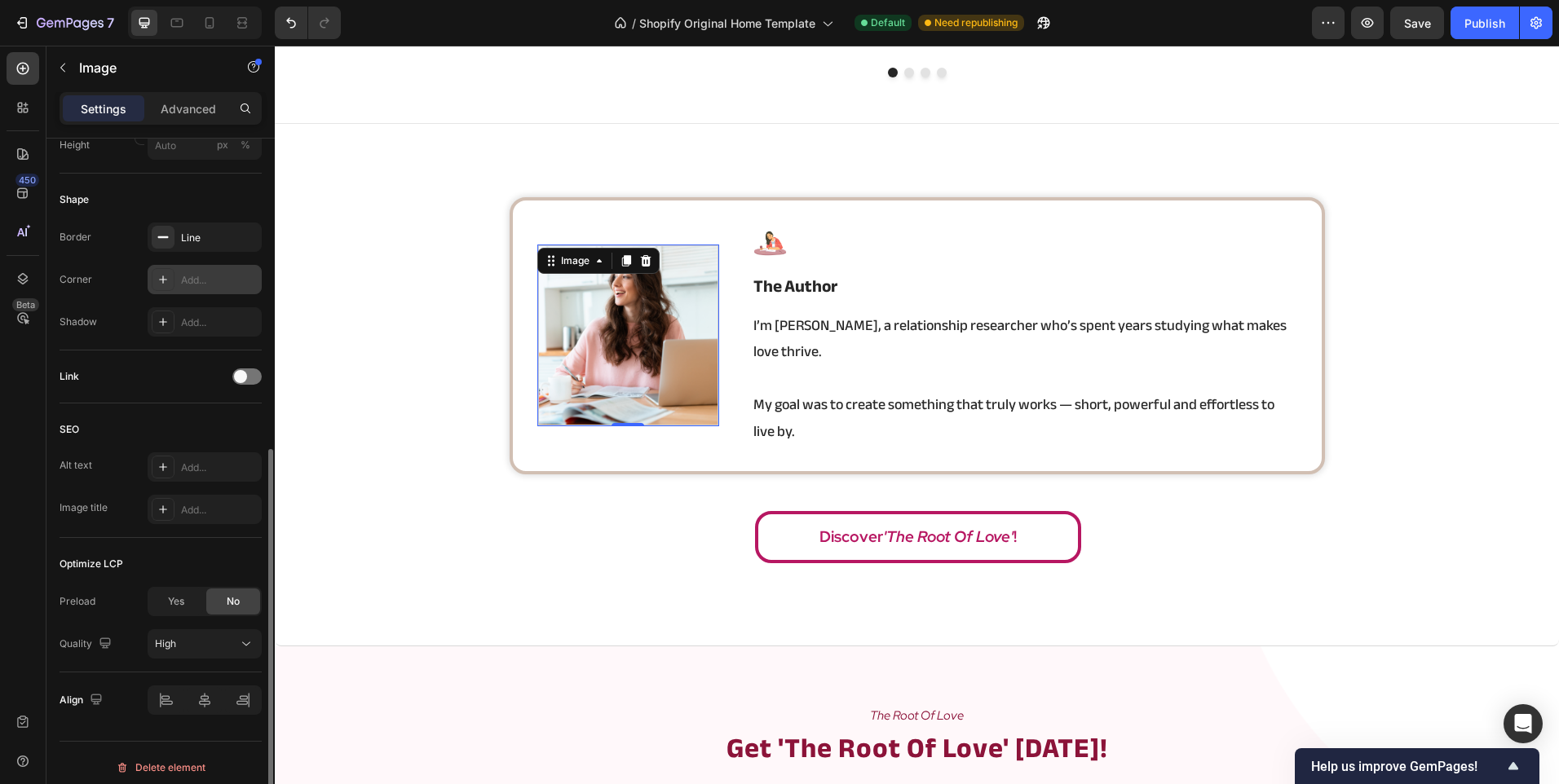
click at [210, 283] on div "Add..." at bounding box center [219, 280] width 77 height 15
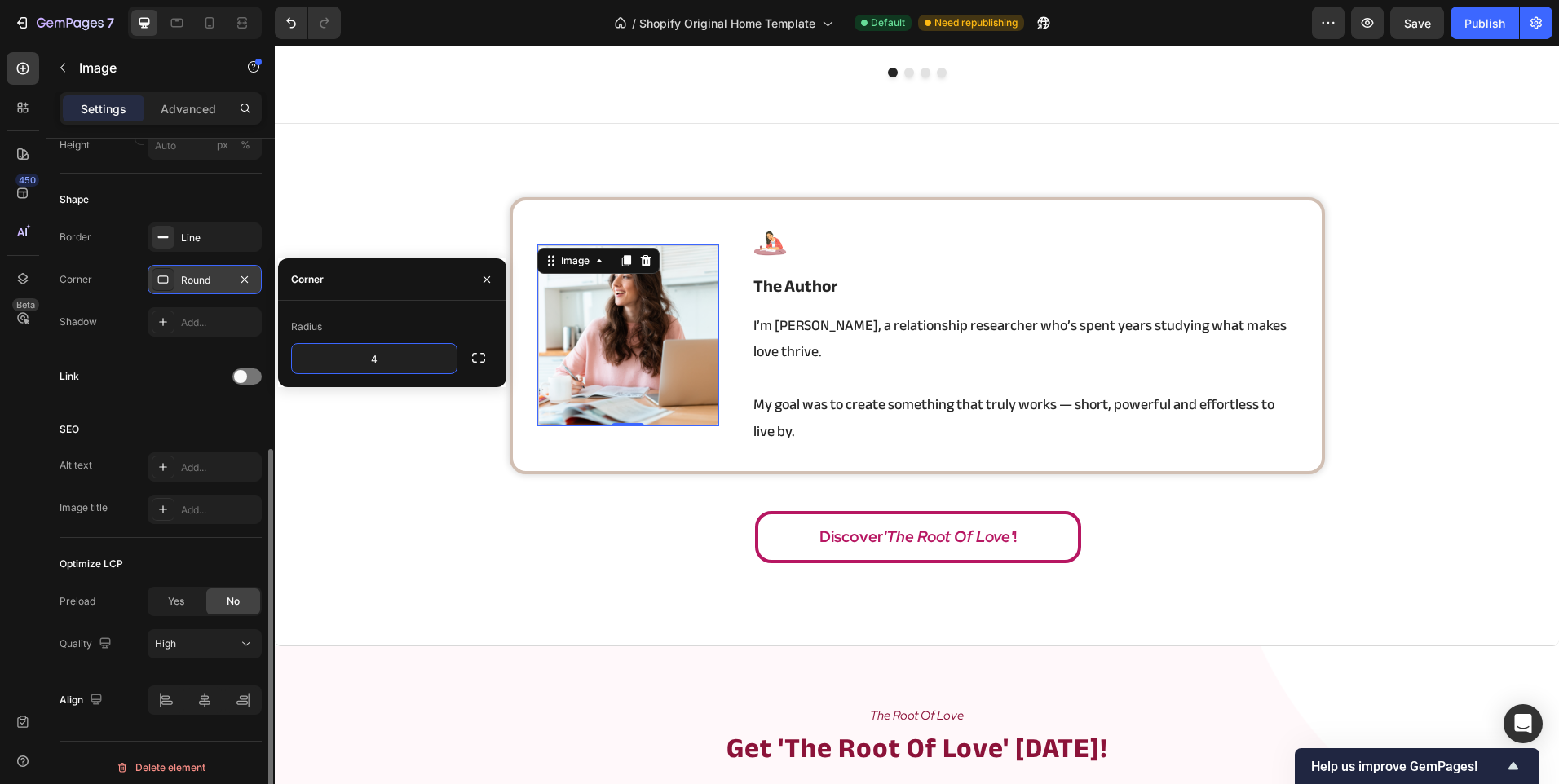
type input "40"
click at [455, 192] on div "Image 0 Image the author Heading I’m Angela, a relationship researcher who’s sp…" at bounding box center [917, 385] width 1284 height 523
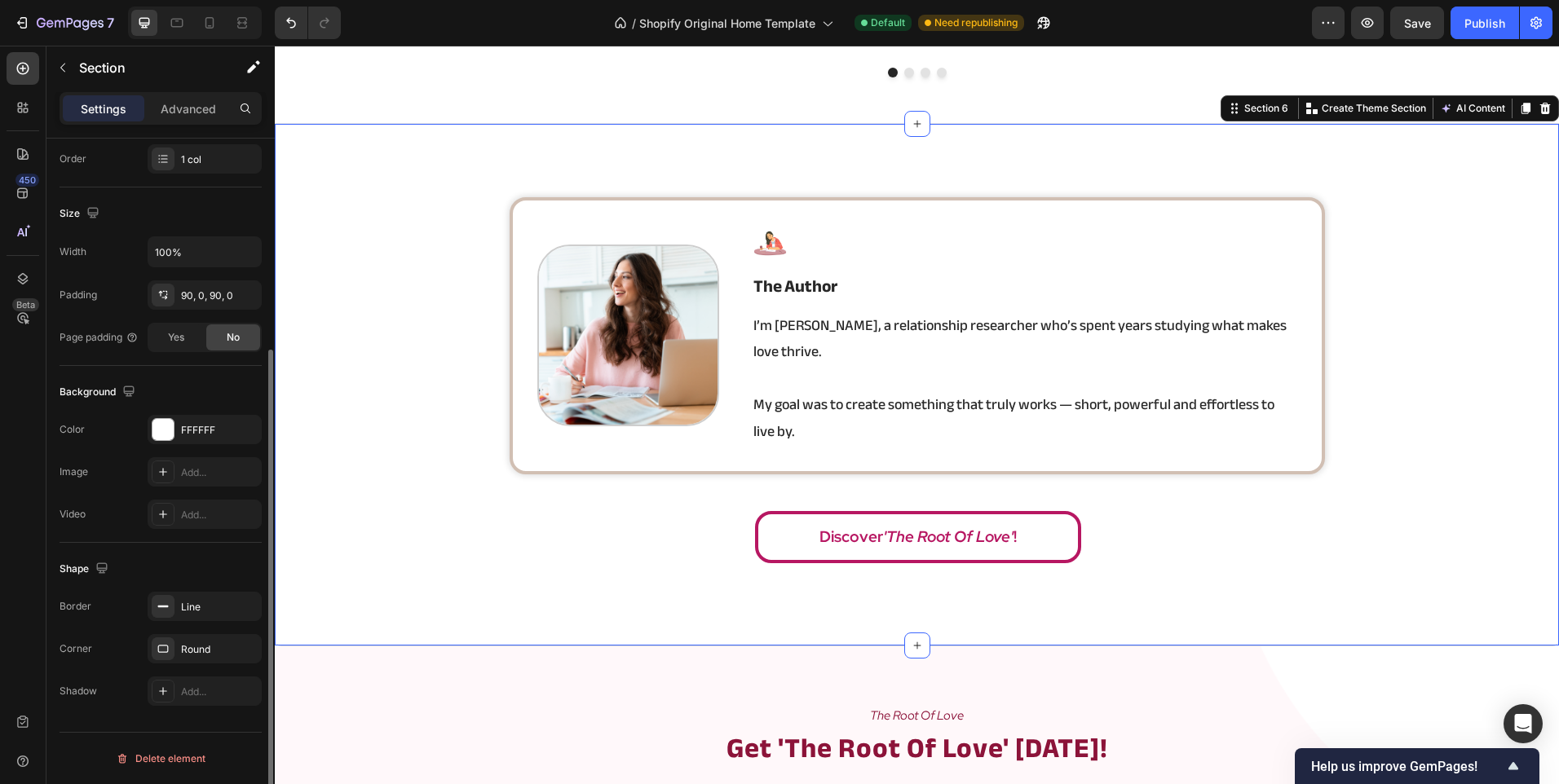
scroll to position [0, 0]
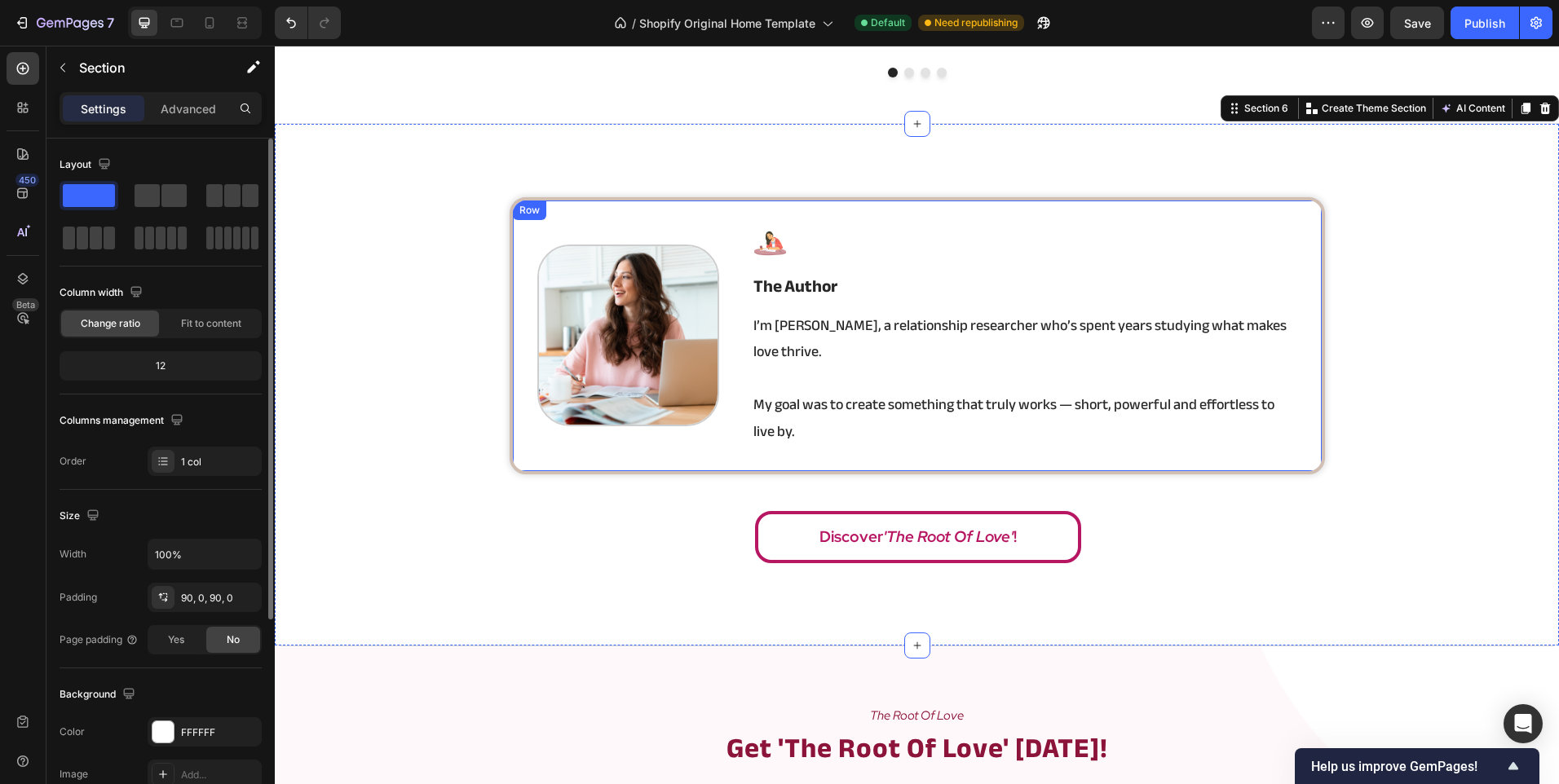
click at [560, 455] on div "Image Image the author Heading I’m Angela, a relationship researcher who’s spen…" at bounding box center [917, 336] width 815 height 277
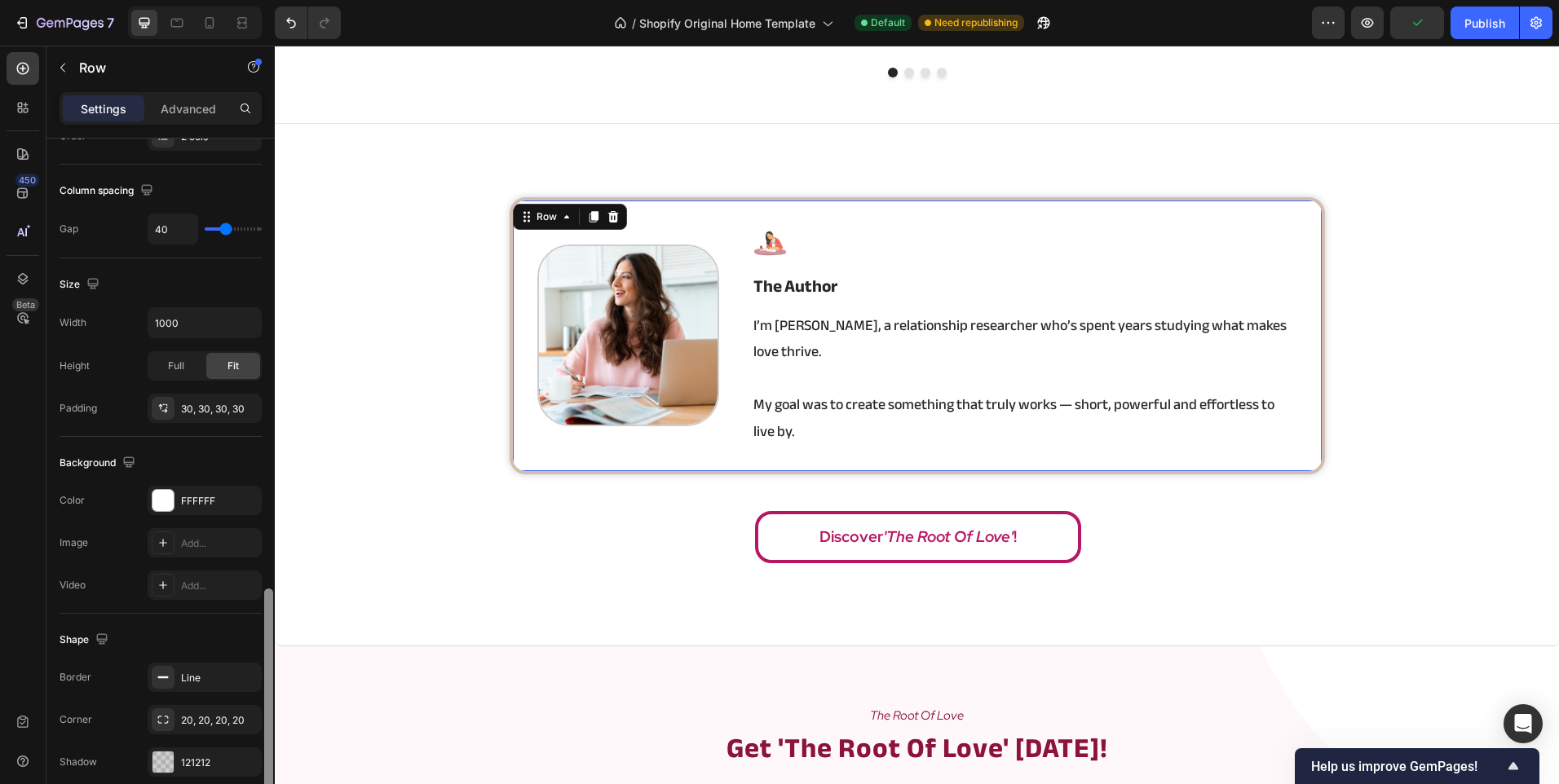
scroll to position [488, 0]
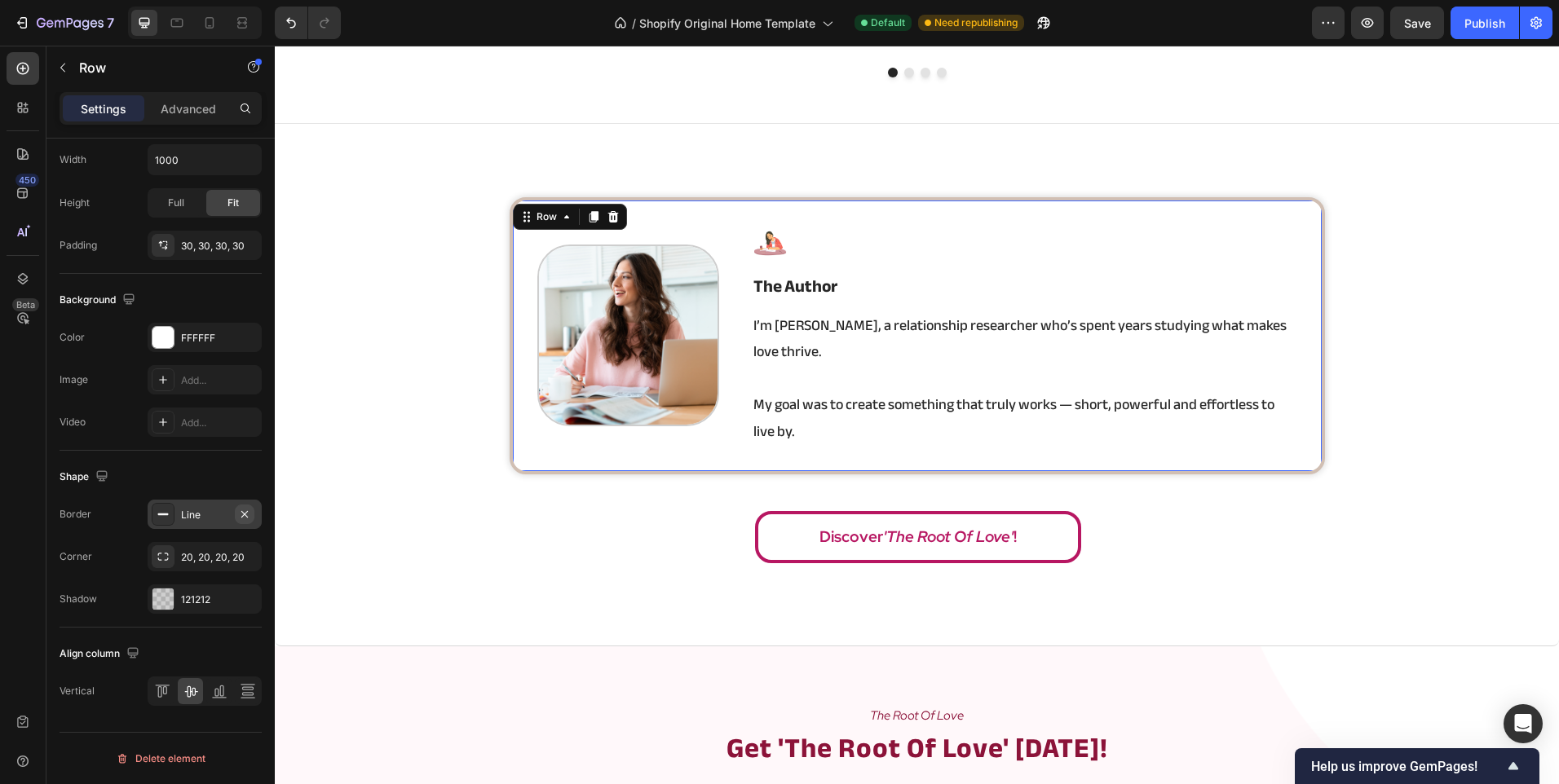
click at [251, 513] on button "button" at bounding box center [244, 514] width 20 height 20
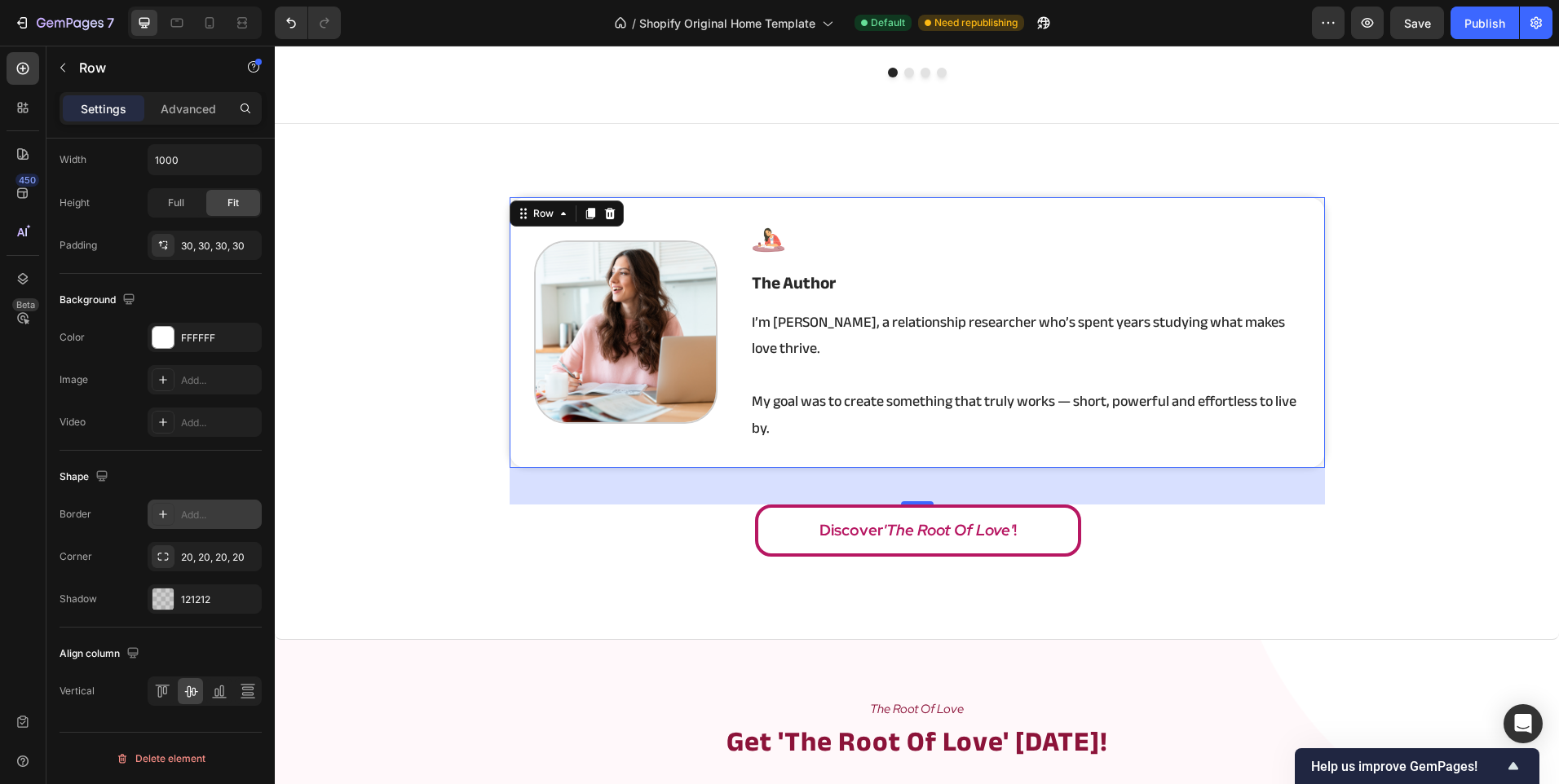
click at [216, 513] on div "Add..." at bounding box center [219, 514] width 77 height 15
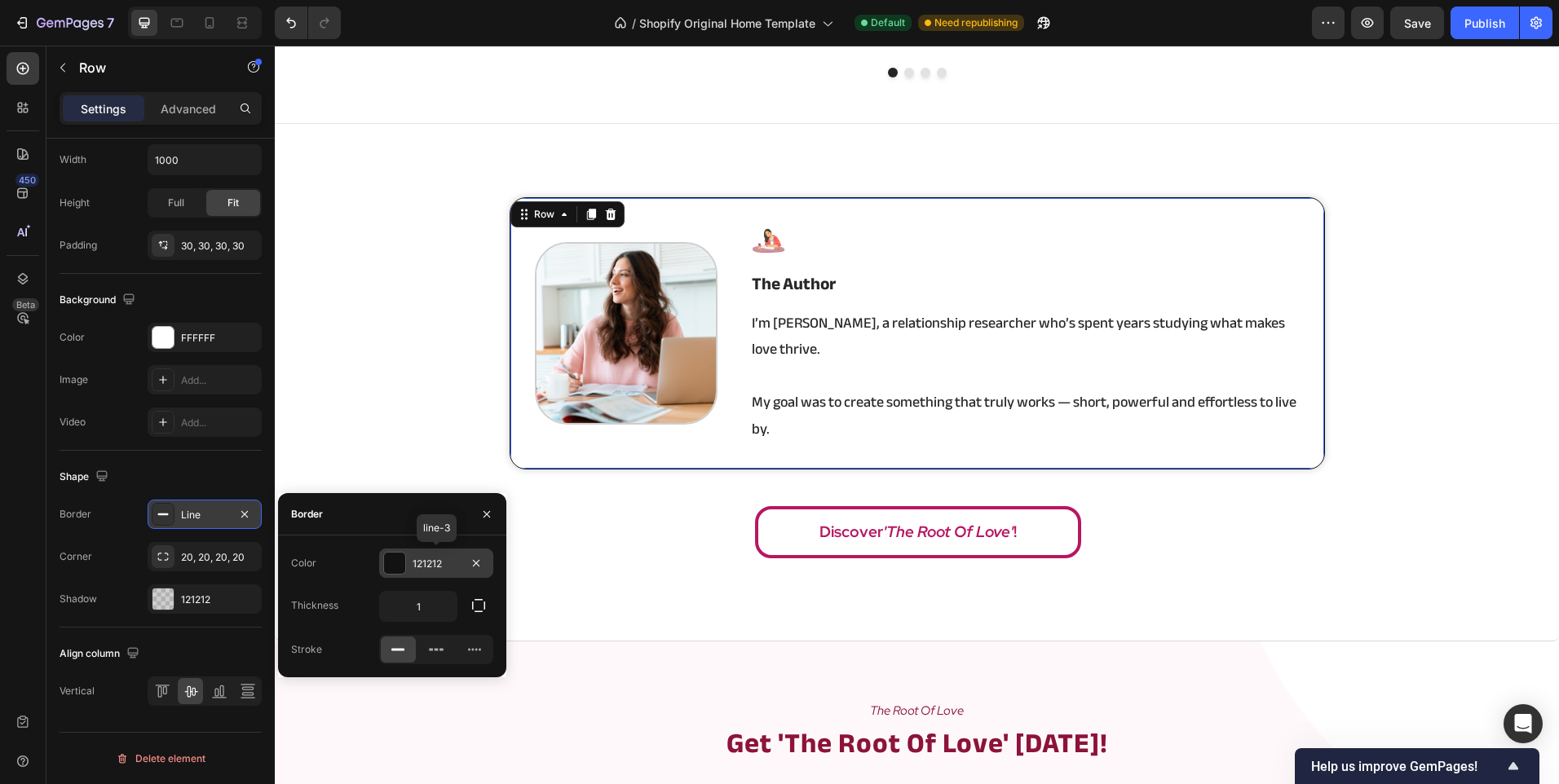
click at [415, 564] on div "121212" at bounding box center [436, 563] width 47 height 15
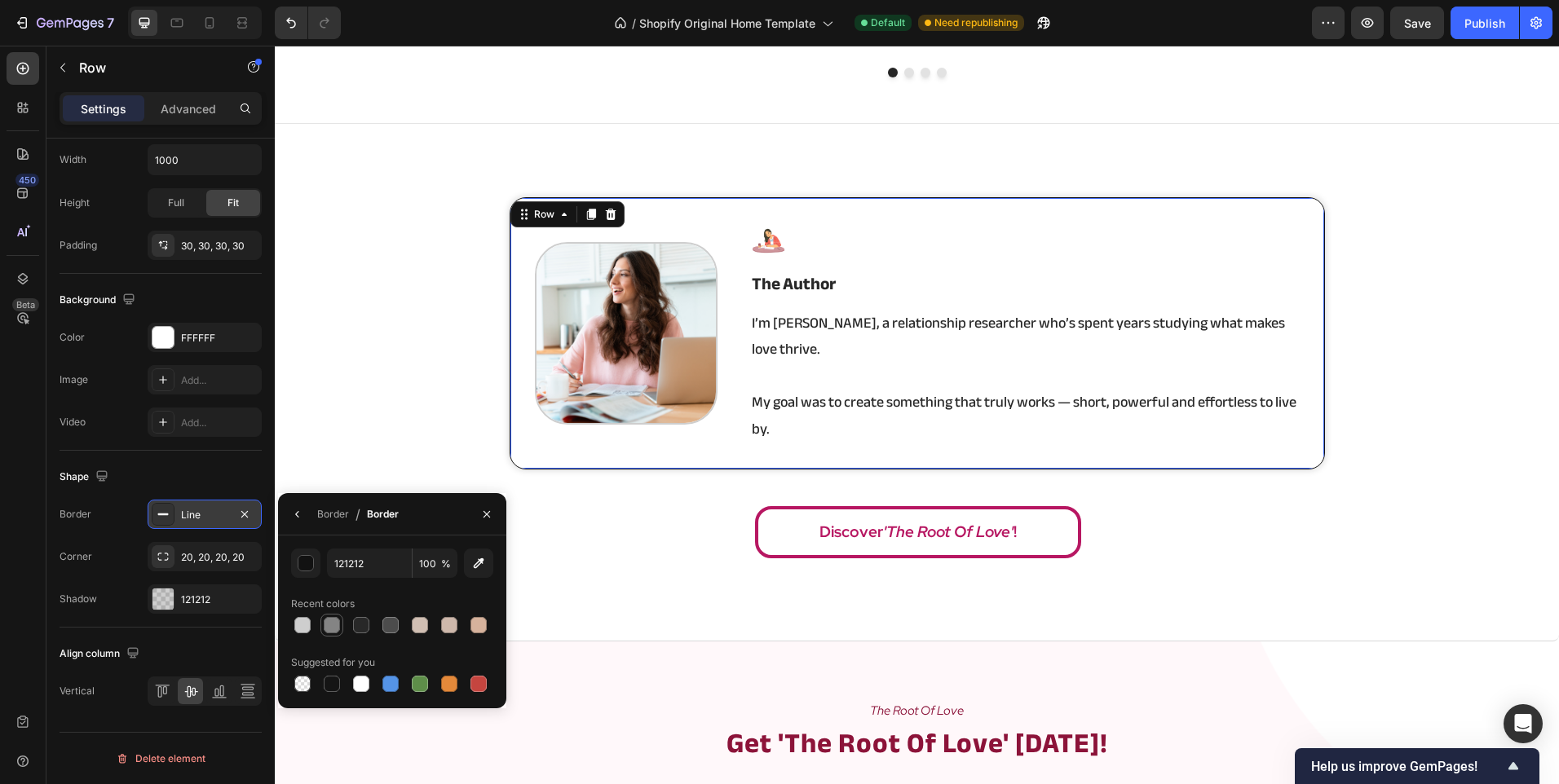
click at [325, 622] on div at bounding box center [332, 625] width 16 height 16
type input "848484"
click at [418, 417] on div "Image Image the author Heading I’m Angela, a relationship researcher who’s spen…" at bounding box center [917, 383] width 1284 height 370
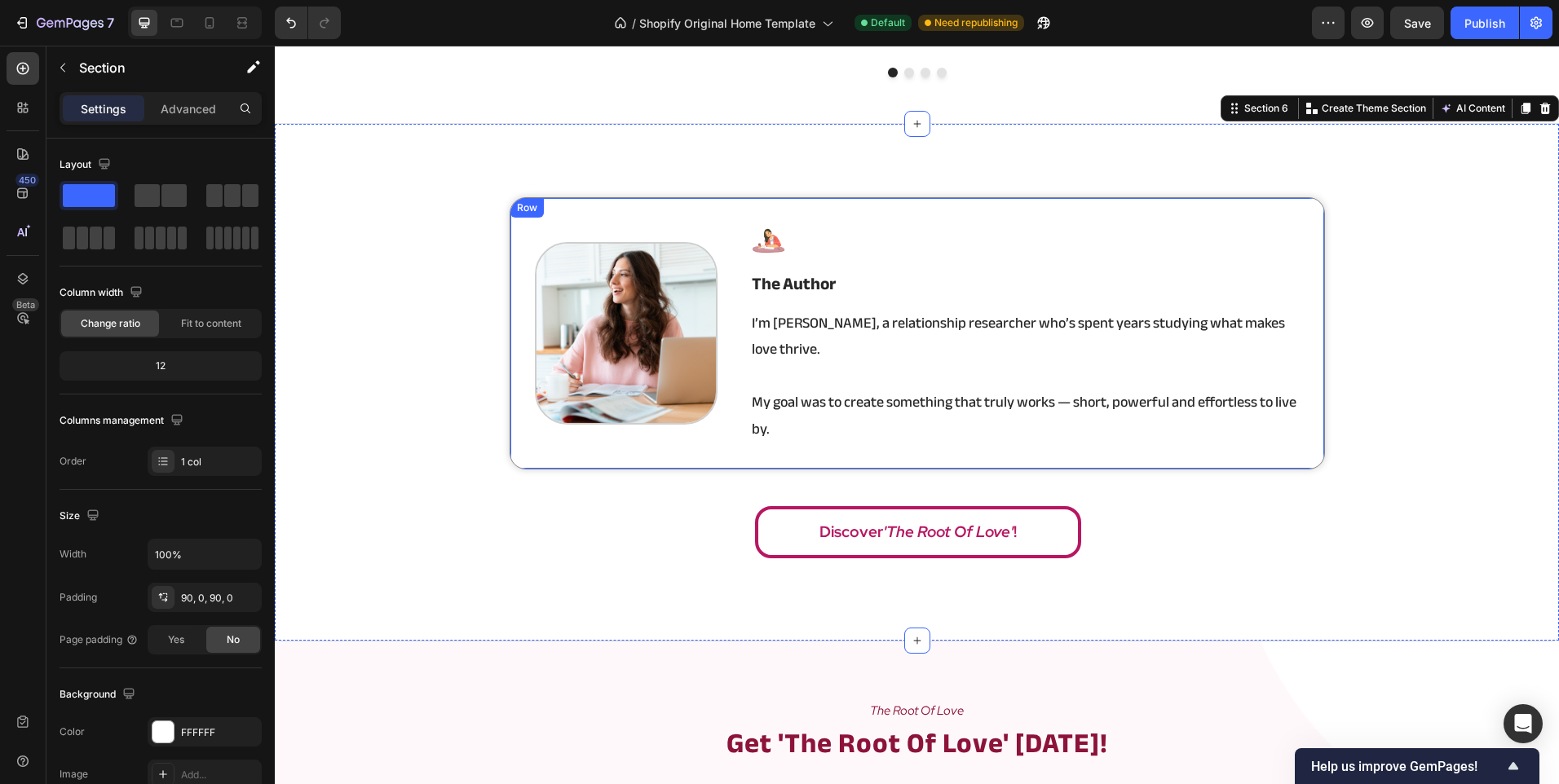
click at [511, 415] on div "Image Image the author Heading I’m Angela, a relationship researcher who’s spen…" at bounding box center [917, 333] width 815 height 272
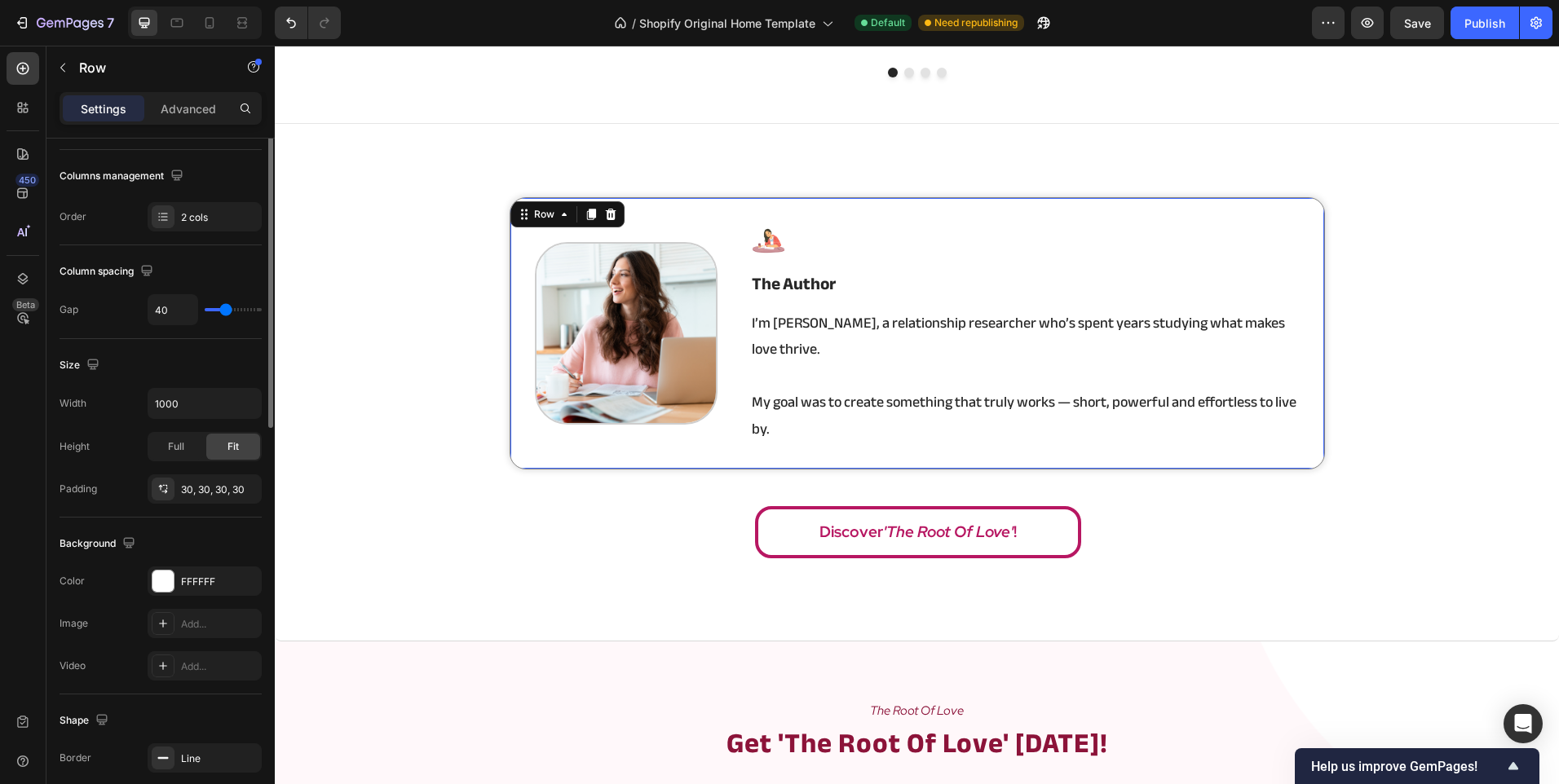
scroll to position [326, 0]
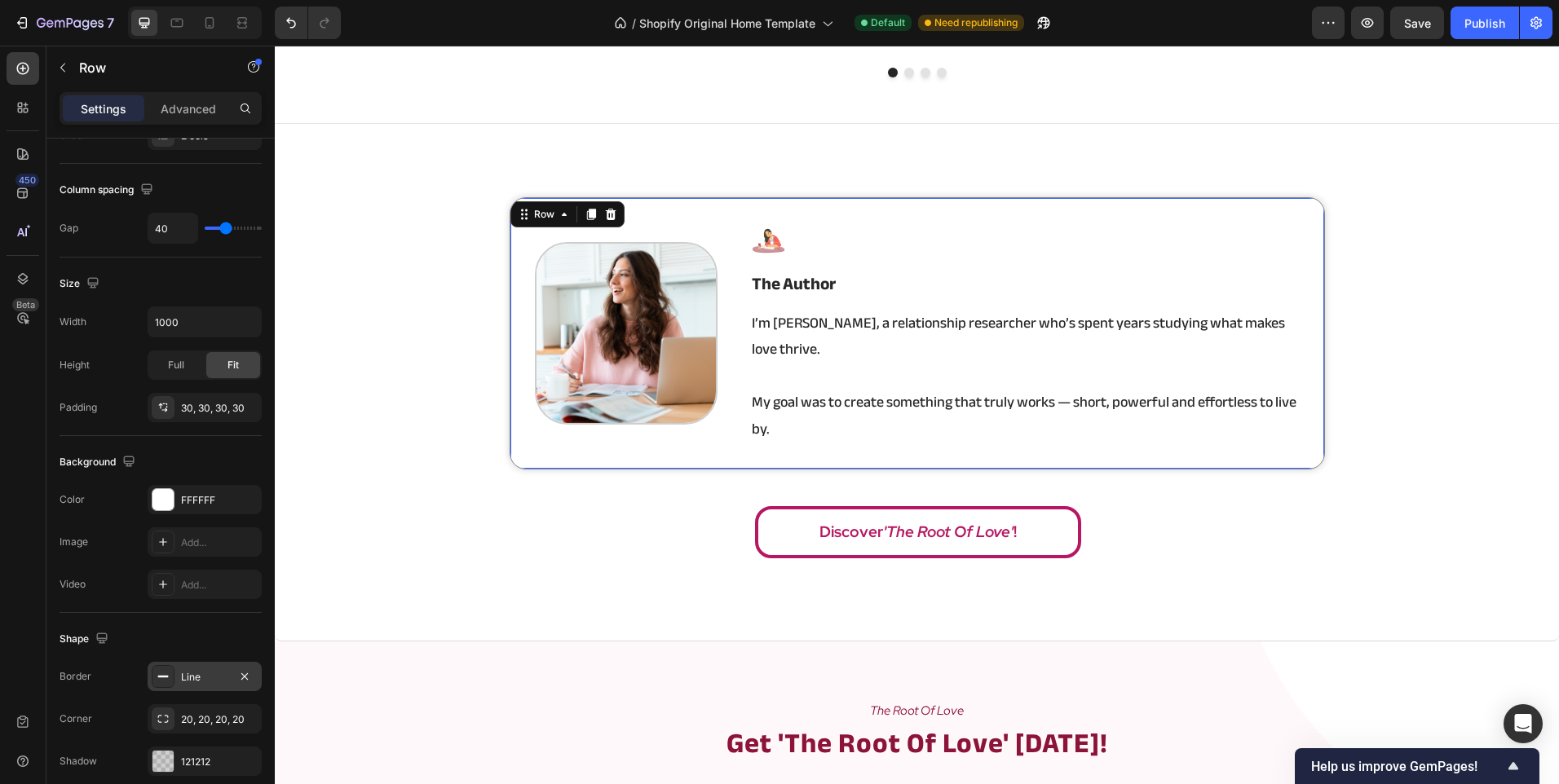
click at [172, 673] on div at bounding box center [163, 676] width 22 height 22
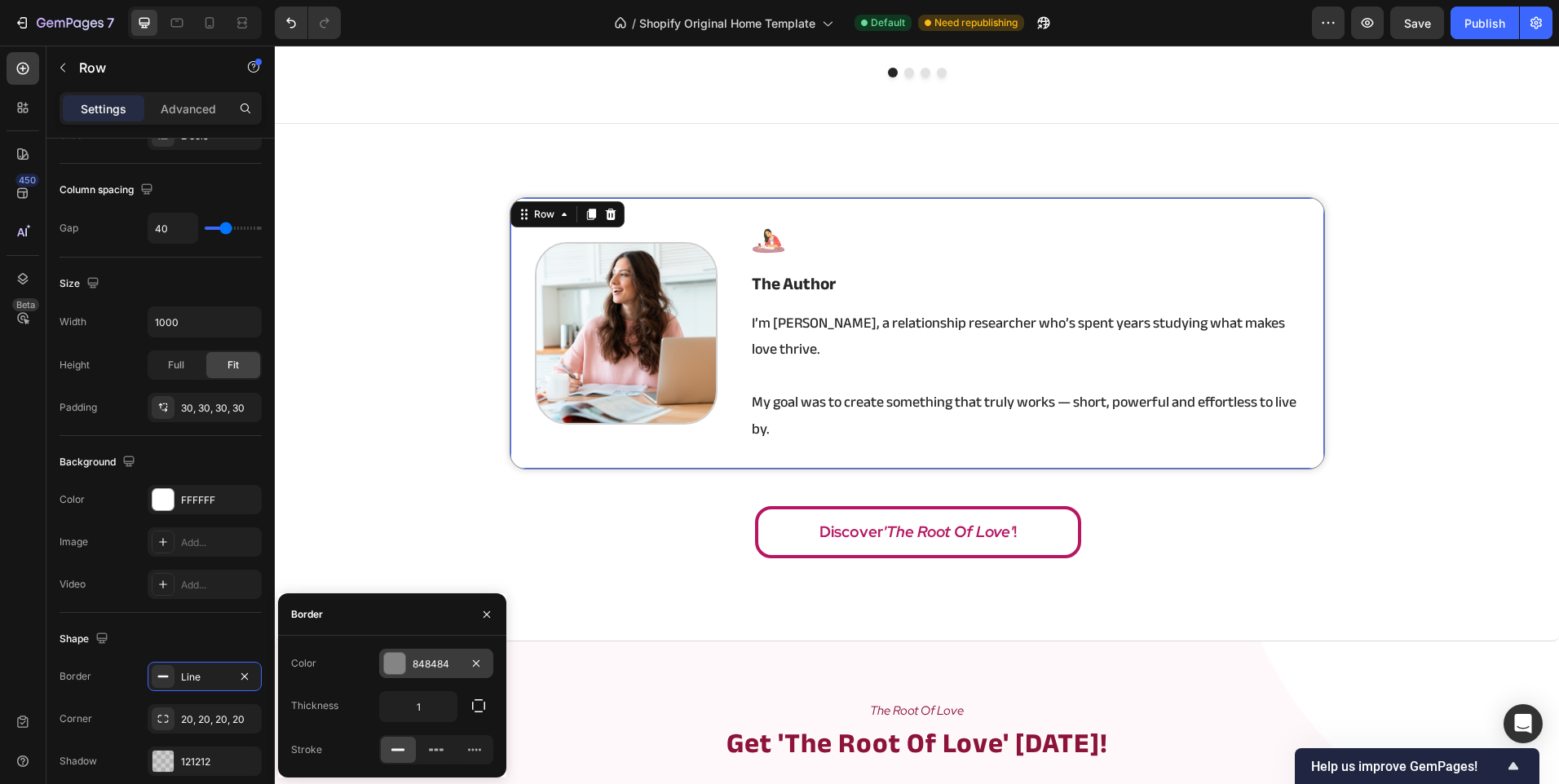
click at [393, 661] on div at bounding box center [395, 663] width 22 height 22
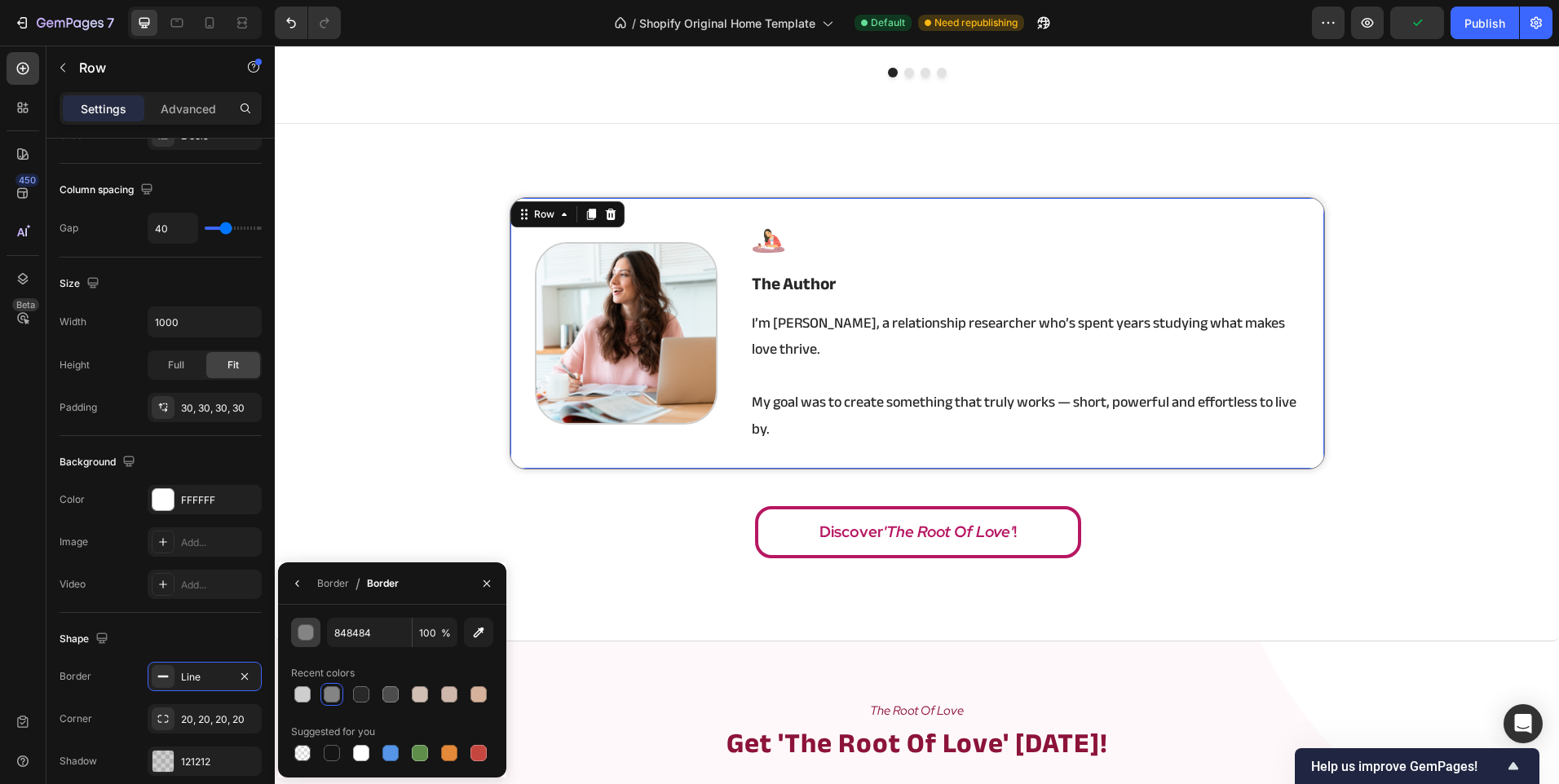
click at [304, 631] on div "button" at bounding box center [306, 633] width 16 height 16
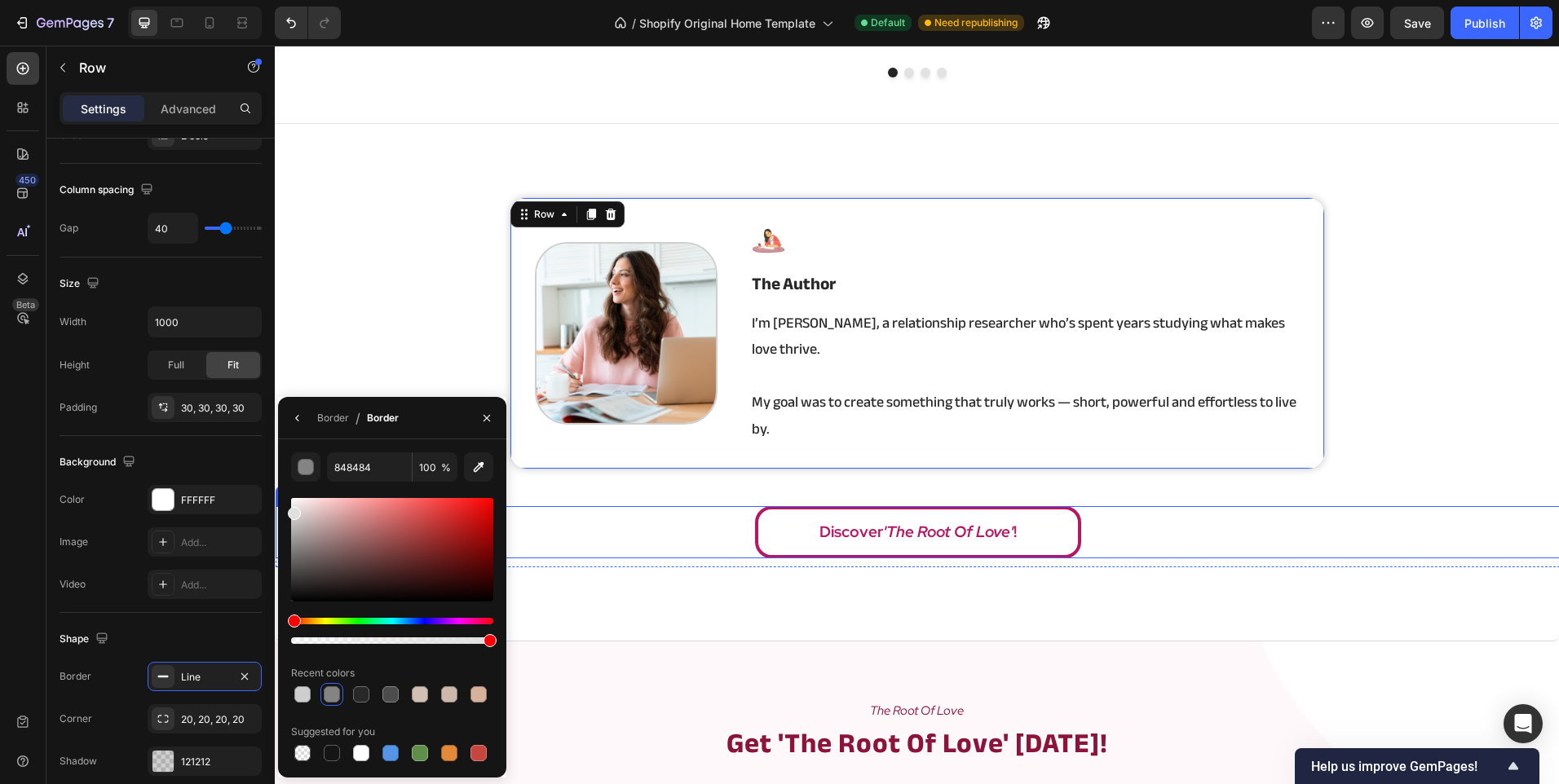
drag, startPoint x: 567, startPoint y: 560, endPoint x: 277, endPoint y: 509, distance: 294.5
type input "E0E0E0"
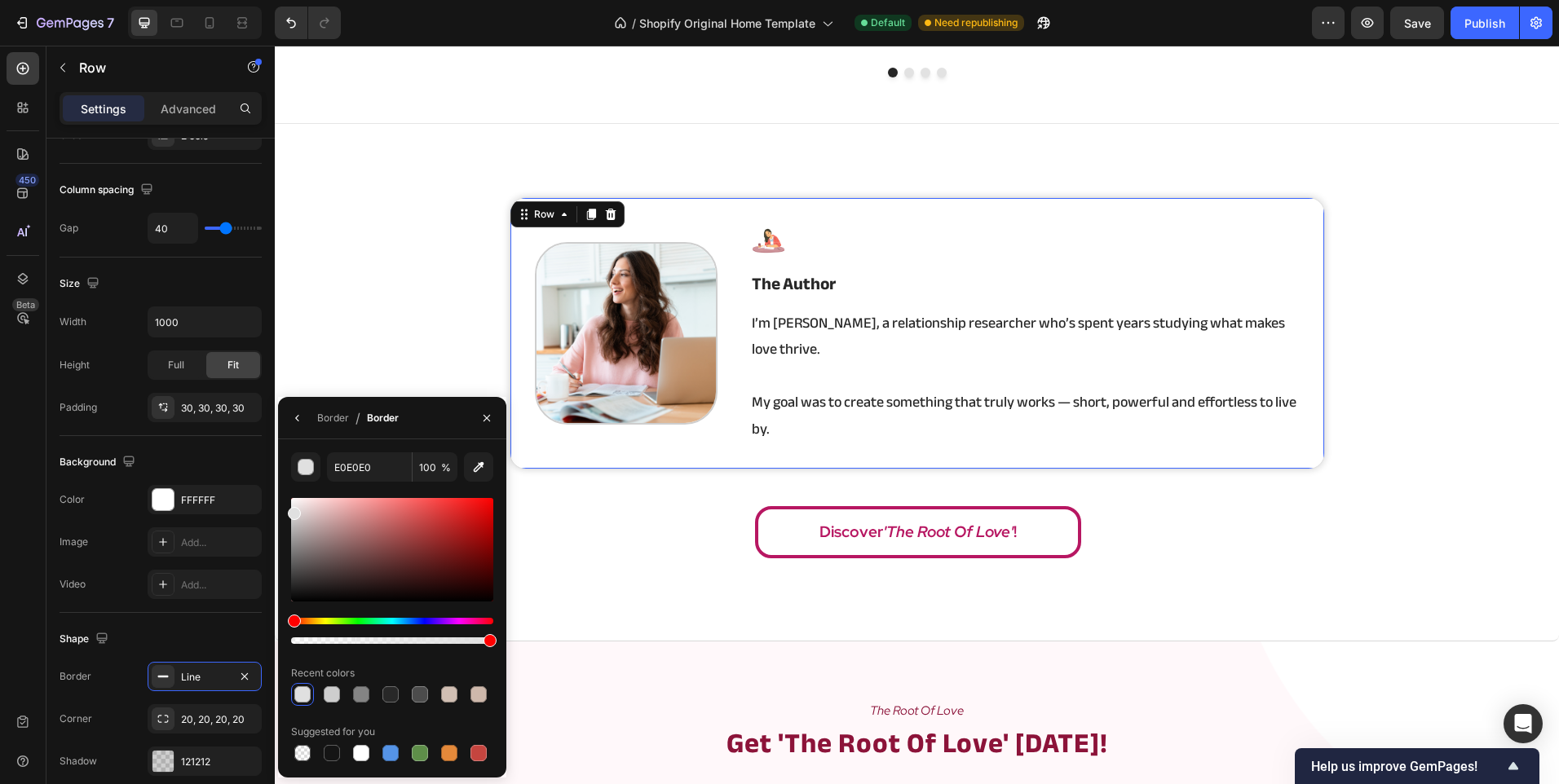
click at [336, 356] on div "Image Image the author Heading I’m Angela, a relationship researcher who’s spen…" at bounding box center [917, 383] width 1284 height 370
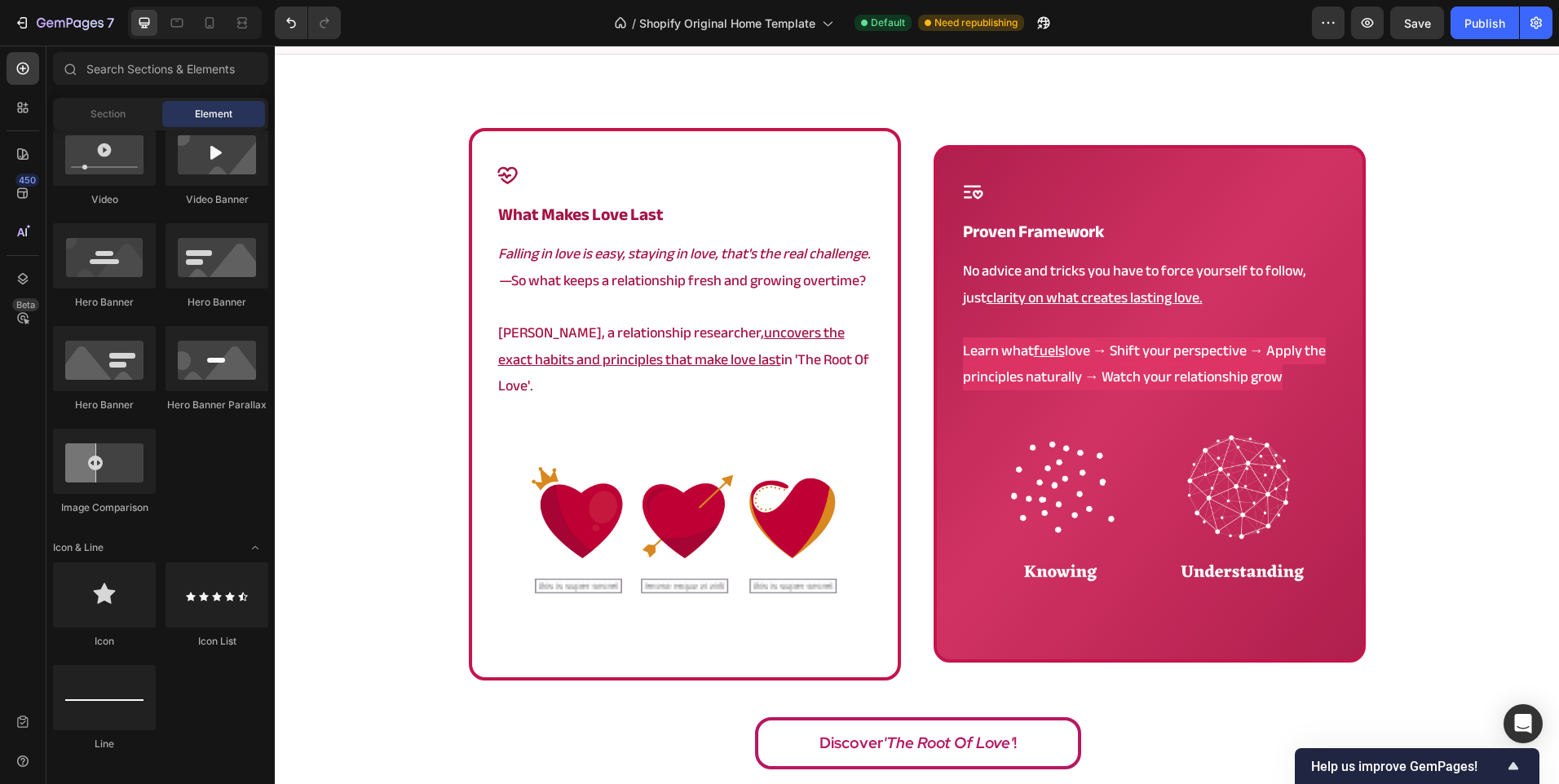
scroll to position [978, 0]
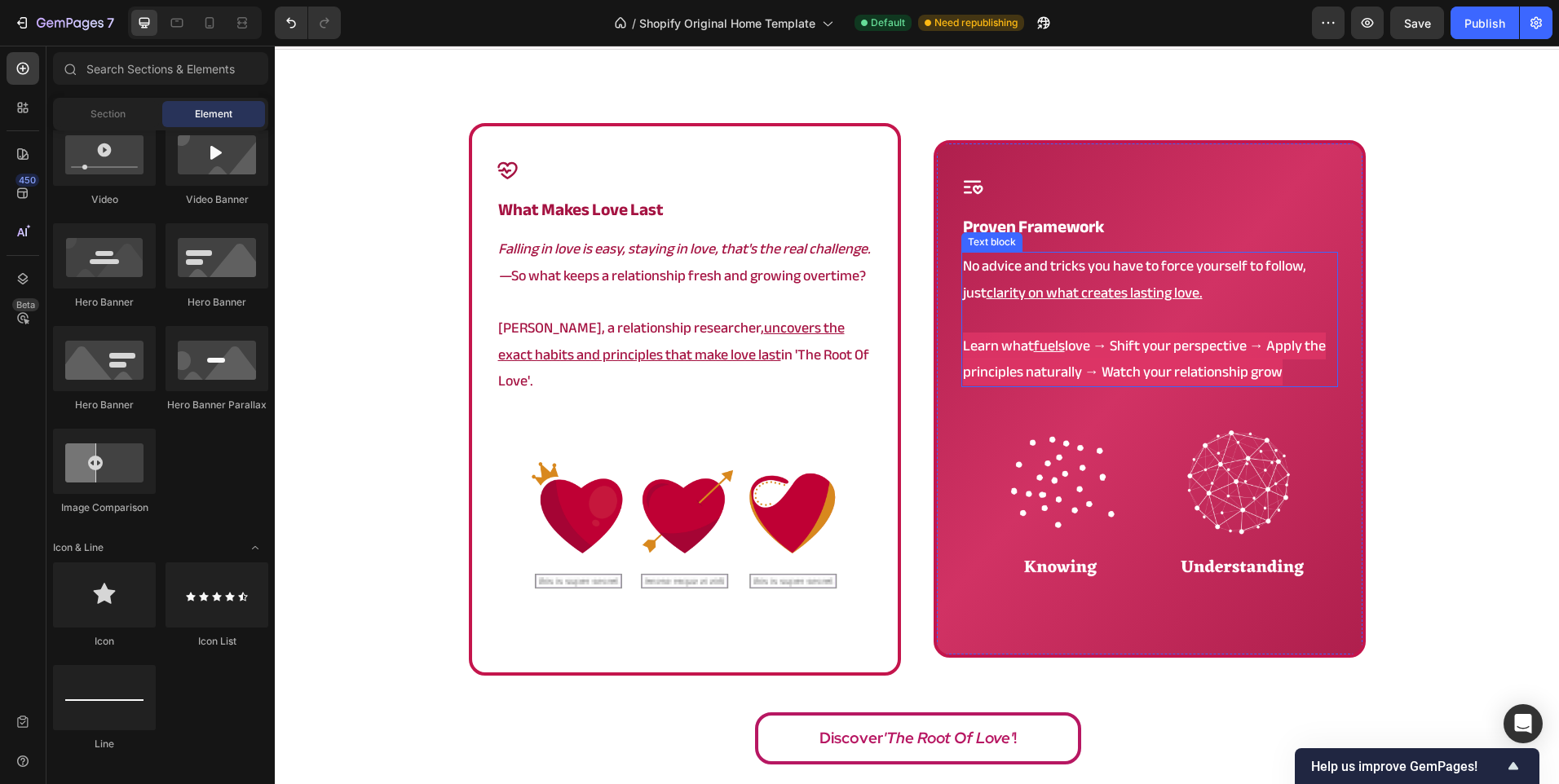
click at [1055, 333] on u "fuels" at bounding box center [1050, 345] width 31 height 27
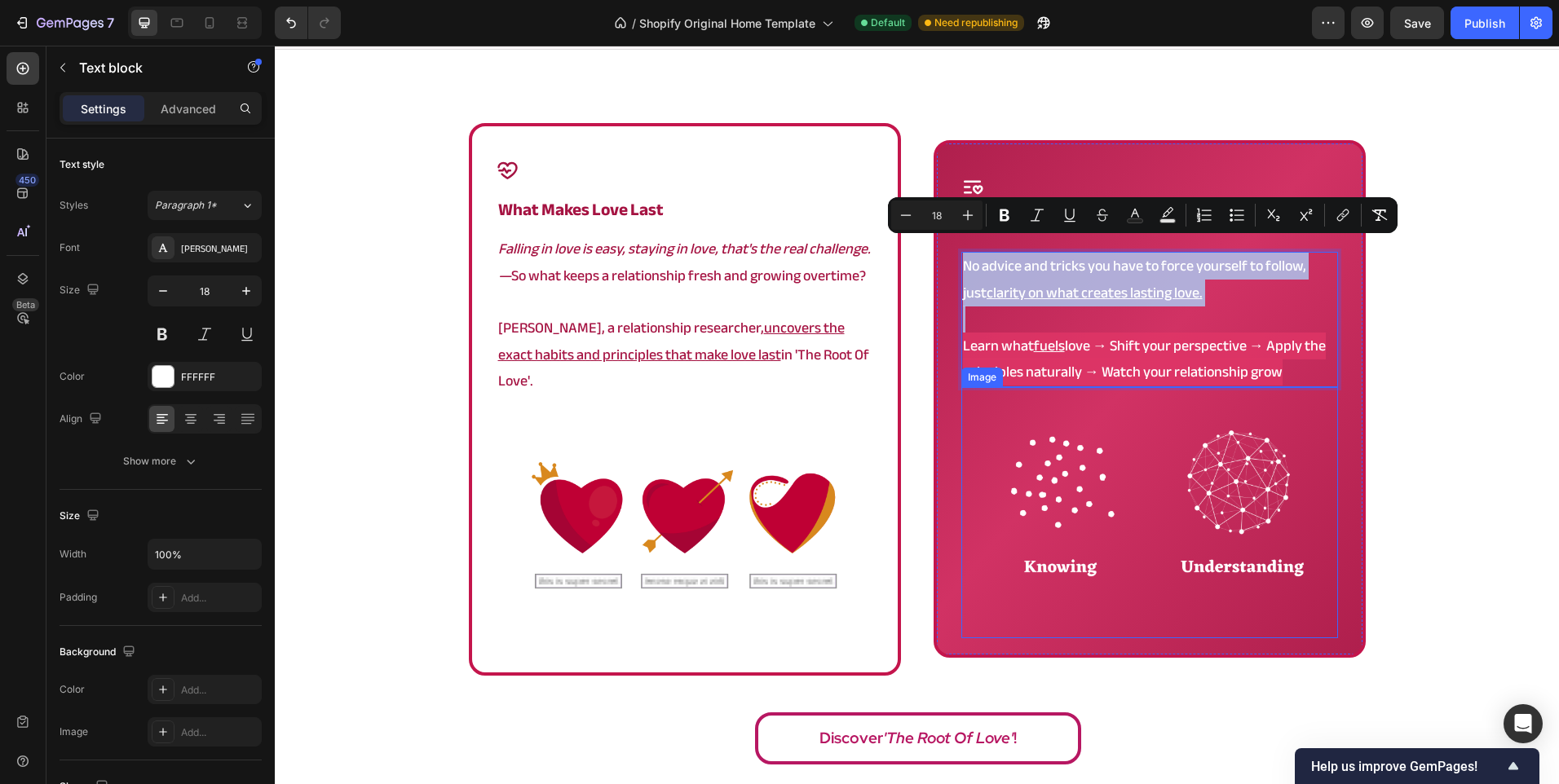
copy div "No advice and tricks you have to force yourself to follow, just clarity on what…"
click at [907, 344] on div "Icon what makes love last Heading Falling in love is easy, staying in love, tha…" at bounding box center [917, 399] width 897 height 552
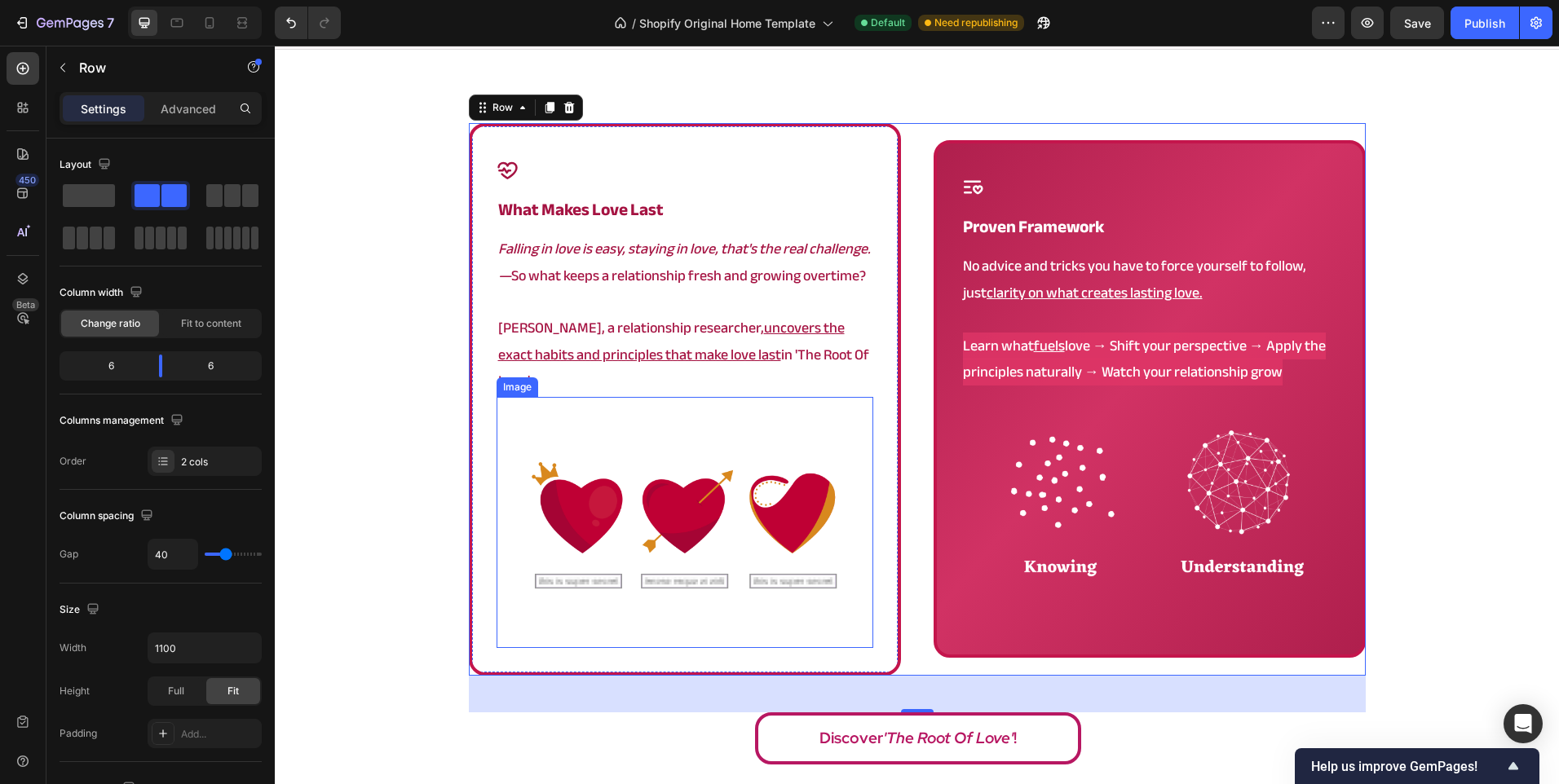
click at [571, 353] on u "uncovers the exact habits and principles that make love last" at bounding box center [671, 340] width 346 height 53
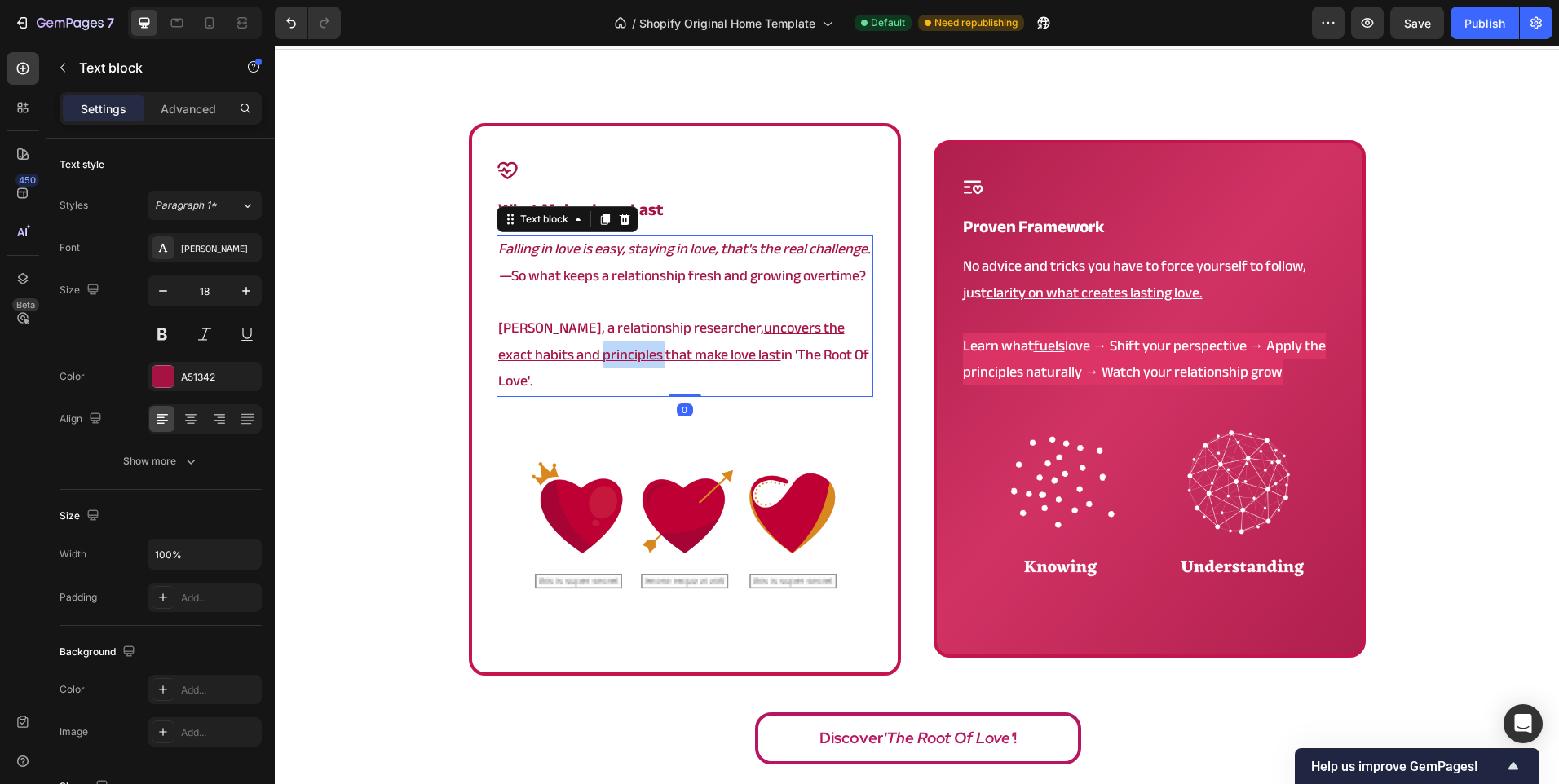
click at [571, 353] on u "uncovers the exact habits and principles that make love last" at bounding box center [671, 340] width 346 height 53
click at [589, 358] on u "uncovers the exact habits and principles that make love last" at bounding box center [671, 340] width 346 height 53
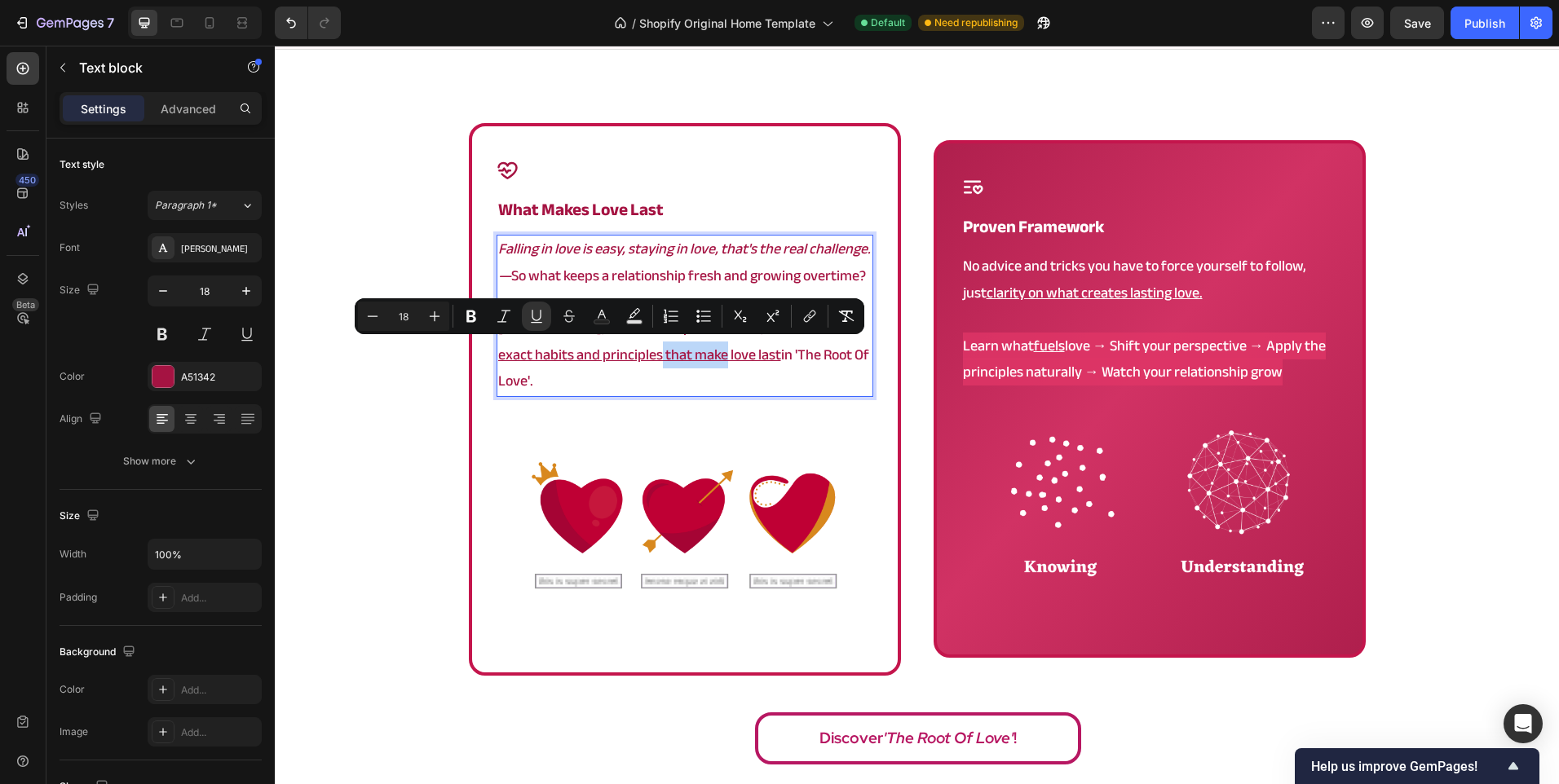
drag, startPoint x: 578, startPoint y: 356, endPoint x: 641, endPoint y: 354, distance: 63.0
click at [641, 354] on u "uncovers the exact habits and principles that make love last" at bounding box center [671, 340] width 346 height 53
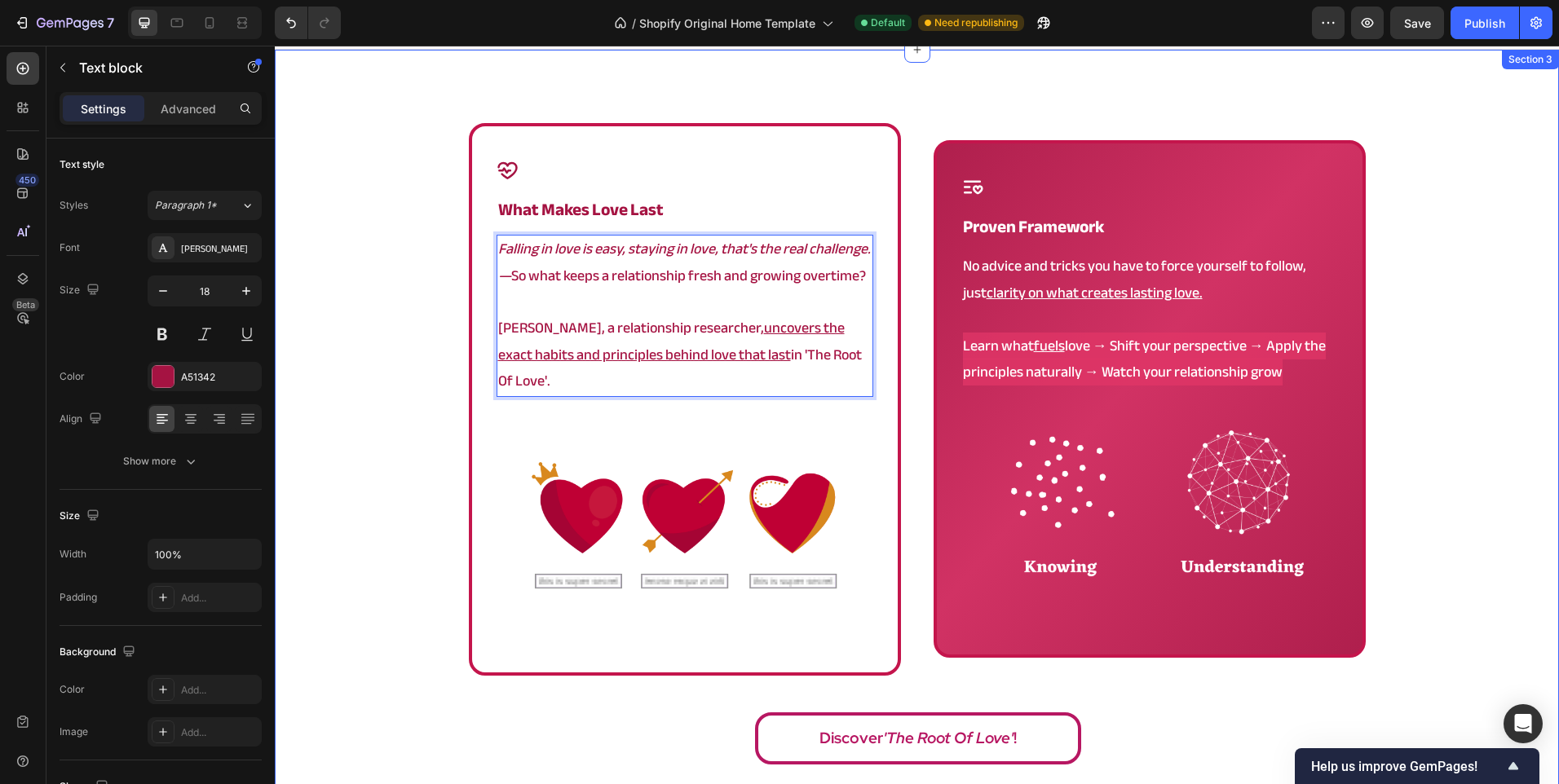
click at [381, 487] on div "Icon what makes love last Heading Falling in love is easy, staying in love, tha…" at bounding box center [917, 448] width 1284 height 650
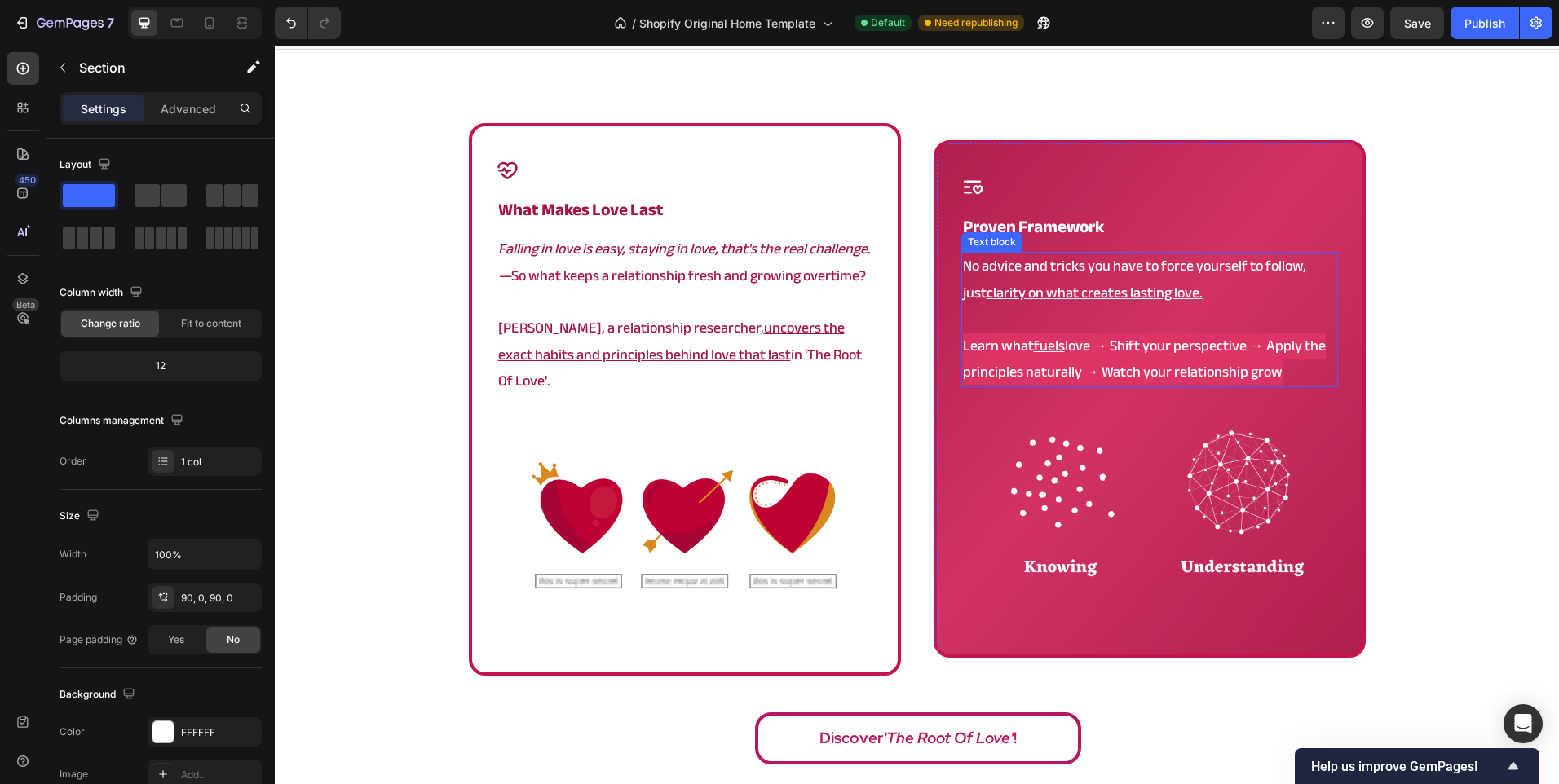
click at [1037, 333] on u "fuels" at bounding box center [1050, 345] width 31 height 27
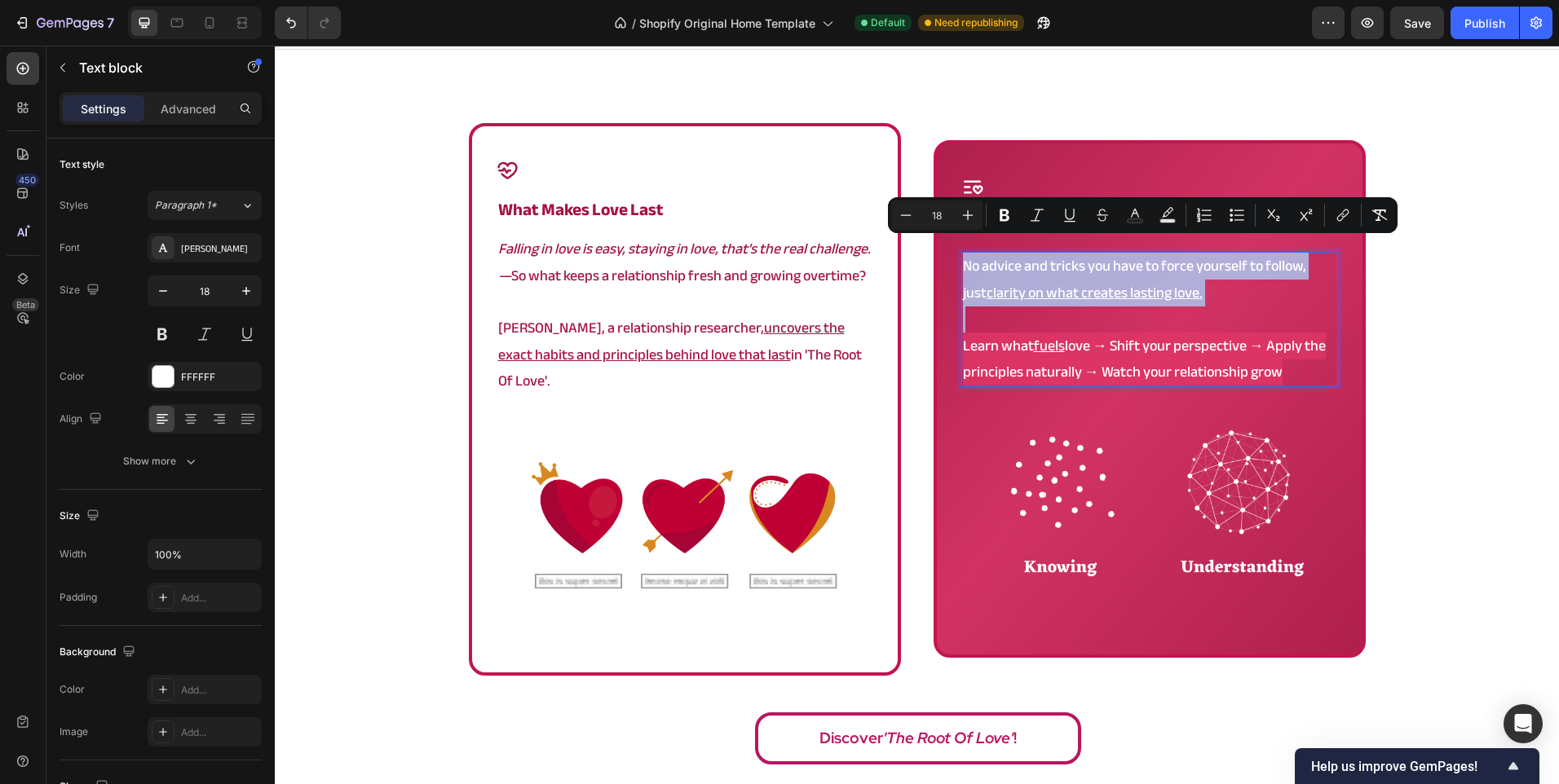
copy div "No advice and tricks you have to force yourself to follow, just clarity on what…"
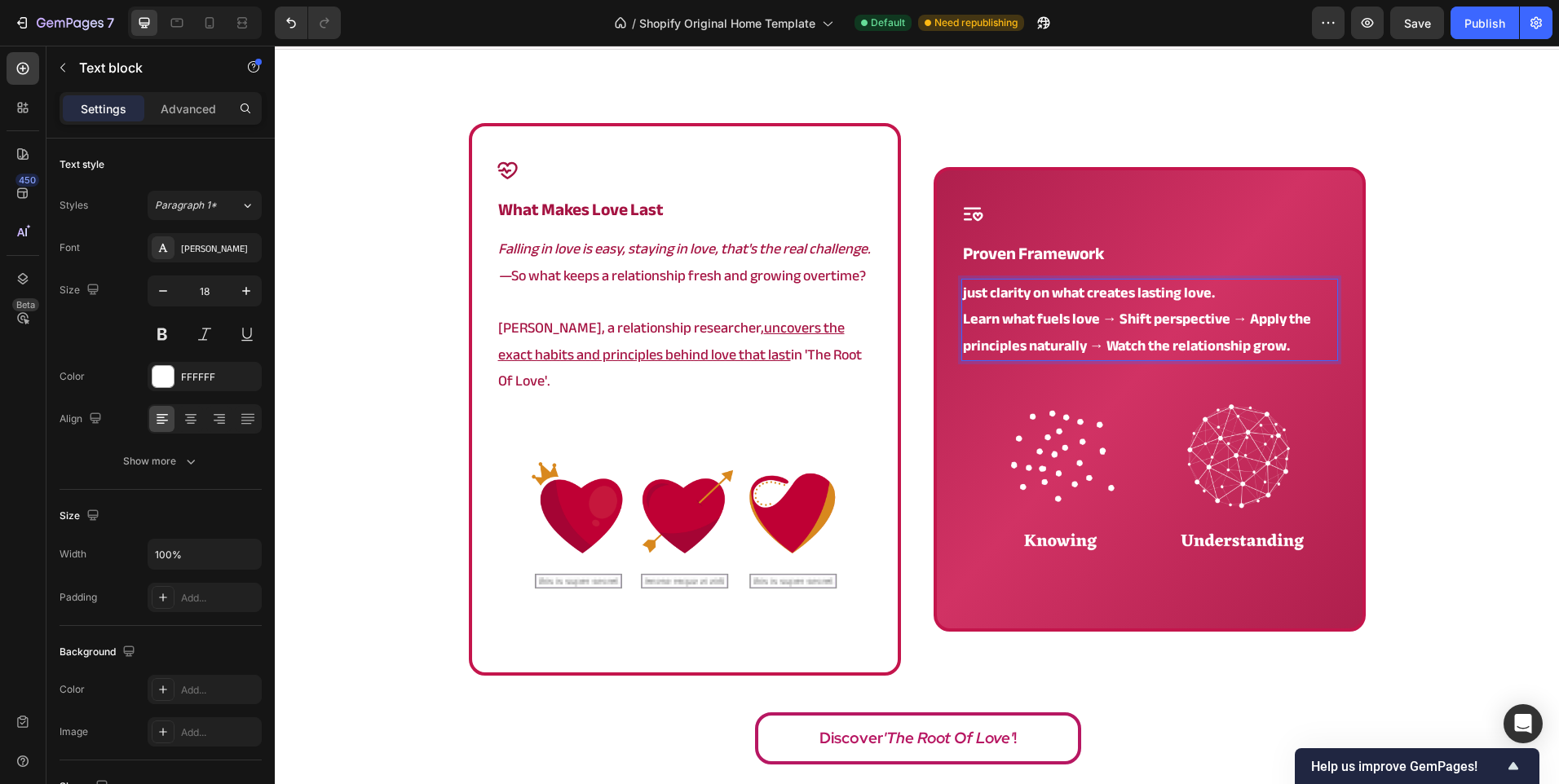
click at [961, 280] on div "just clarity on what creates lasting love. Learn what fuels love → Shift perspe…" at bounding box center [1149, 320] width 377 height 83
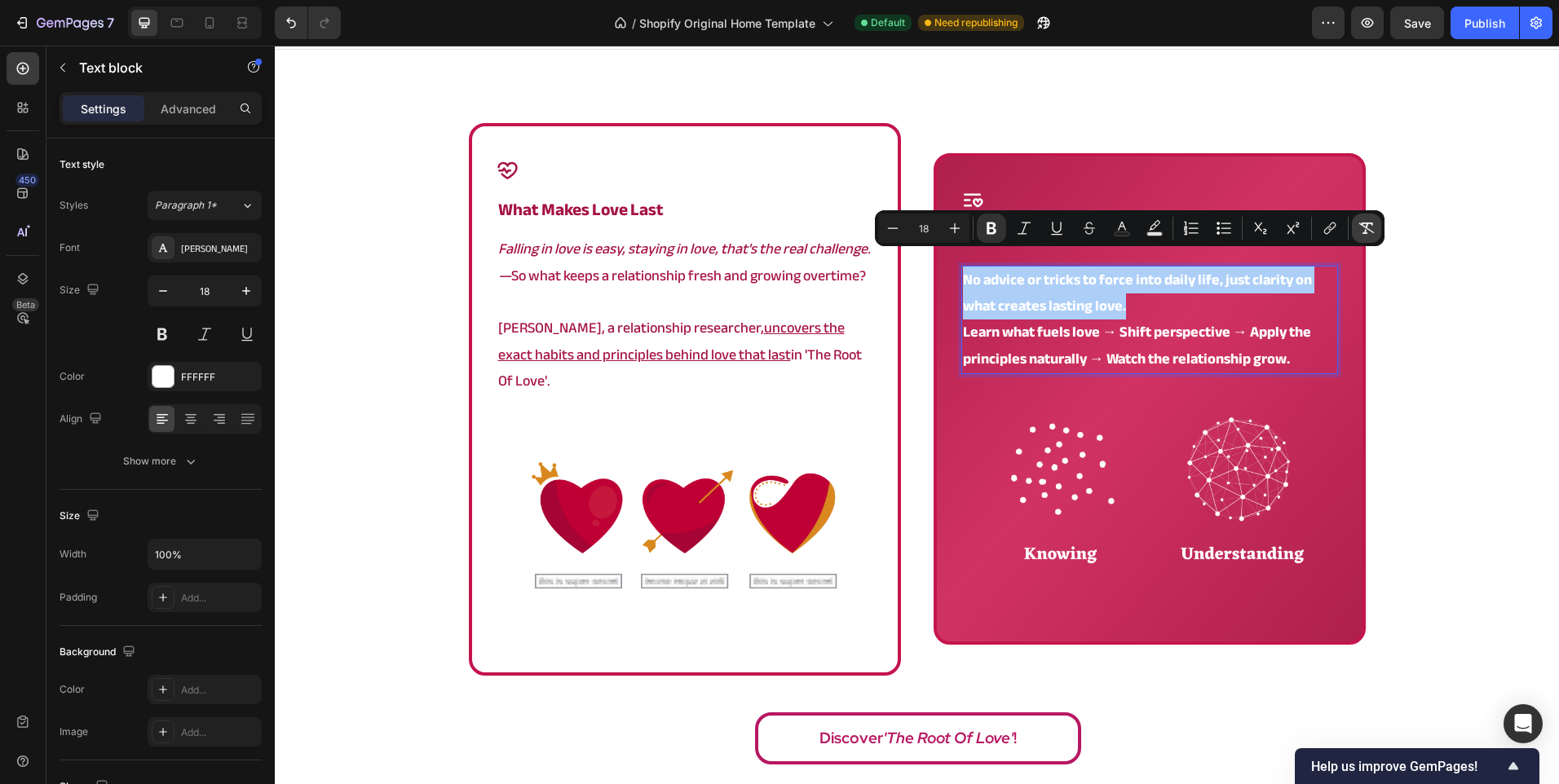
click at [1368, 227] on icon "Editor contextual toolbar" at bounding box center [1367, 227] width 16 height 11
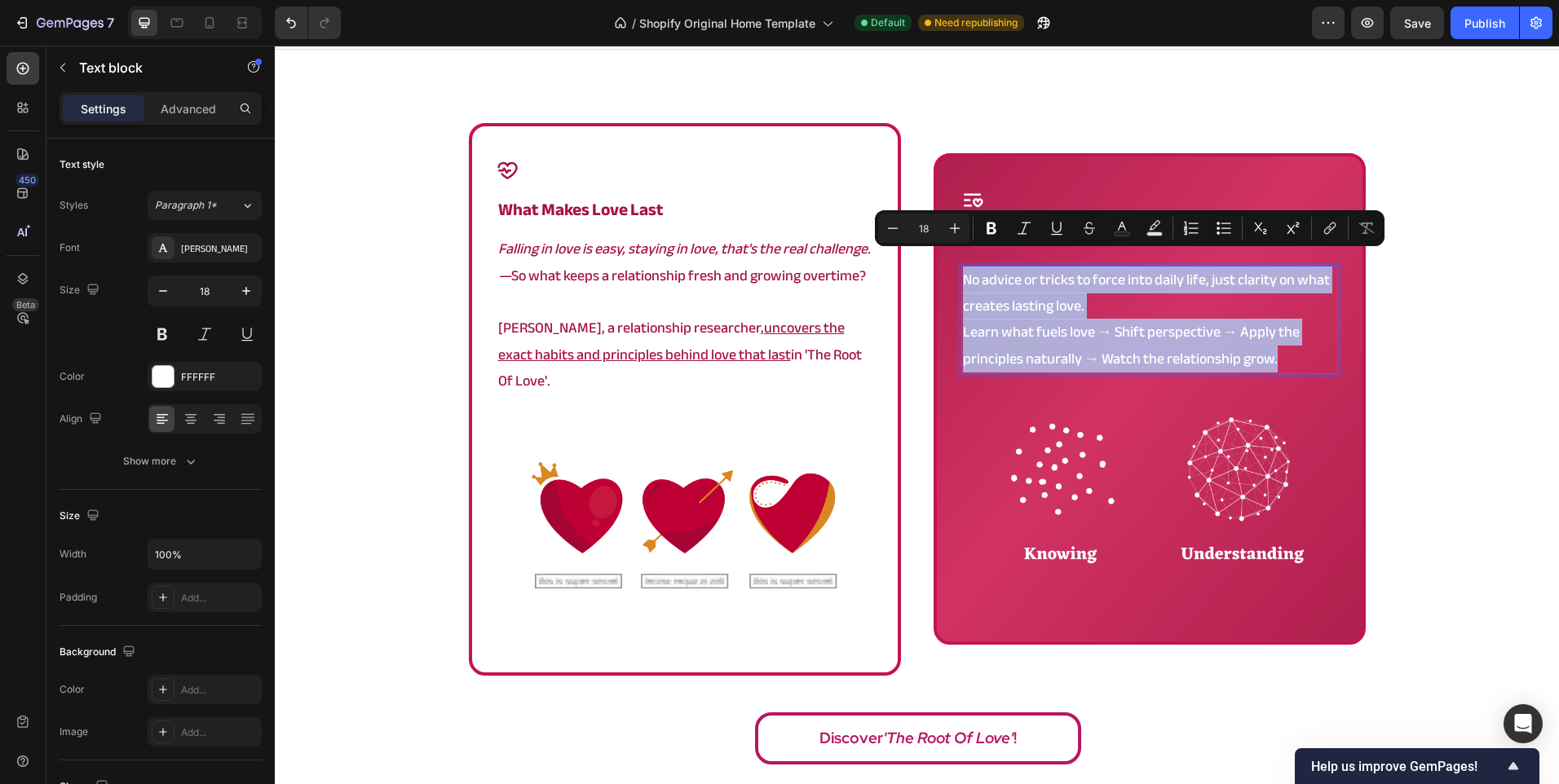
click at [1169, 287] on p "No advice or tricks to force into daily life, just clarity on what creates last…" at bounding box center [1149, 293] width 373 height 53
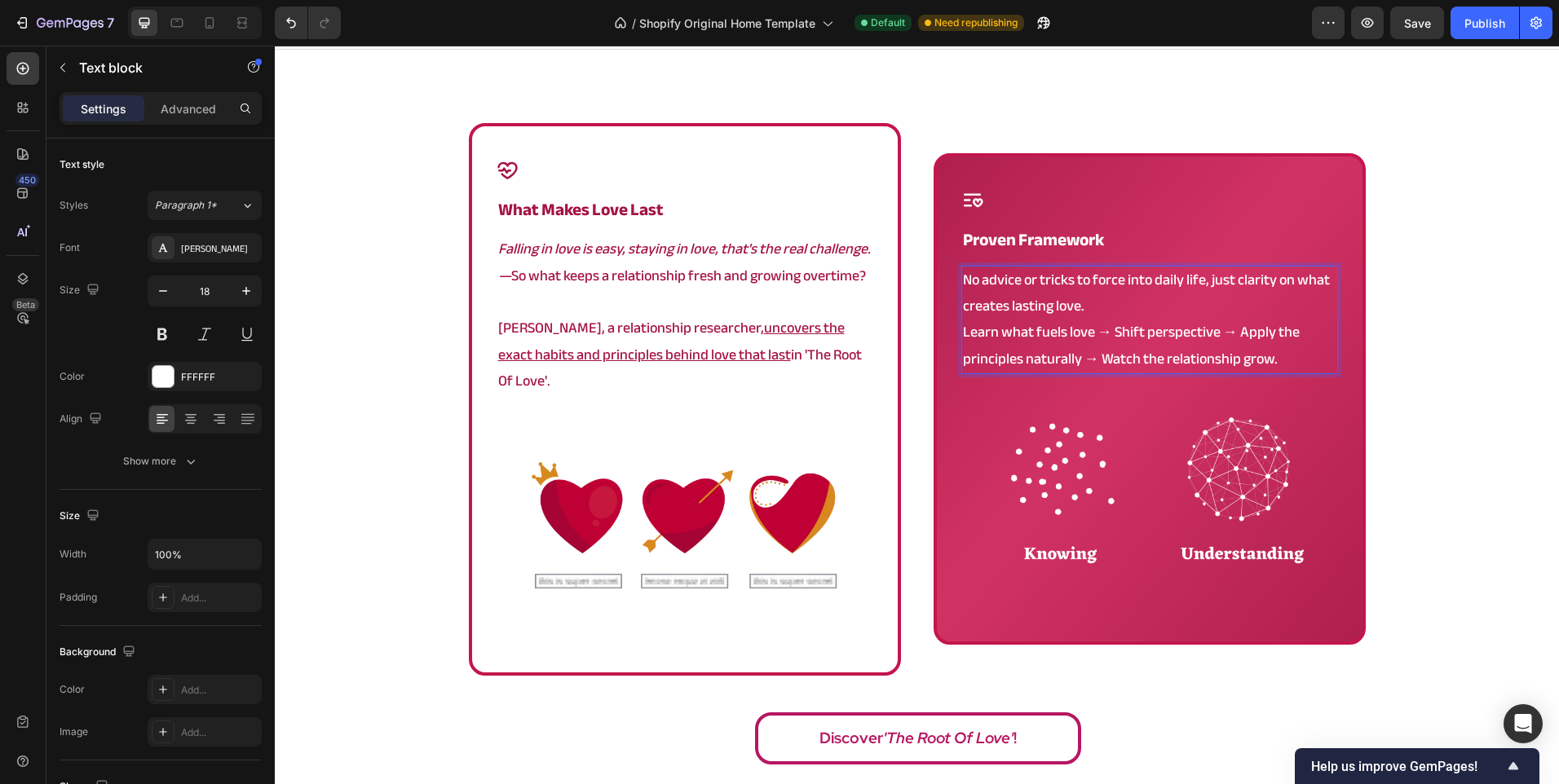
scroll to position [965, 0]
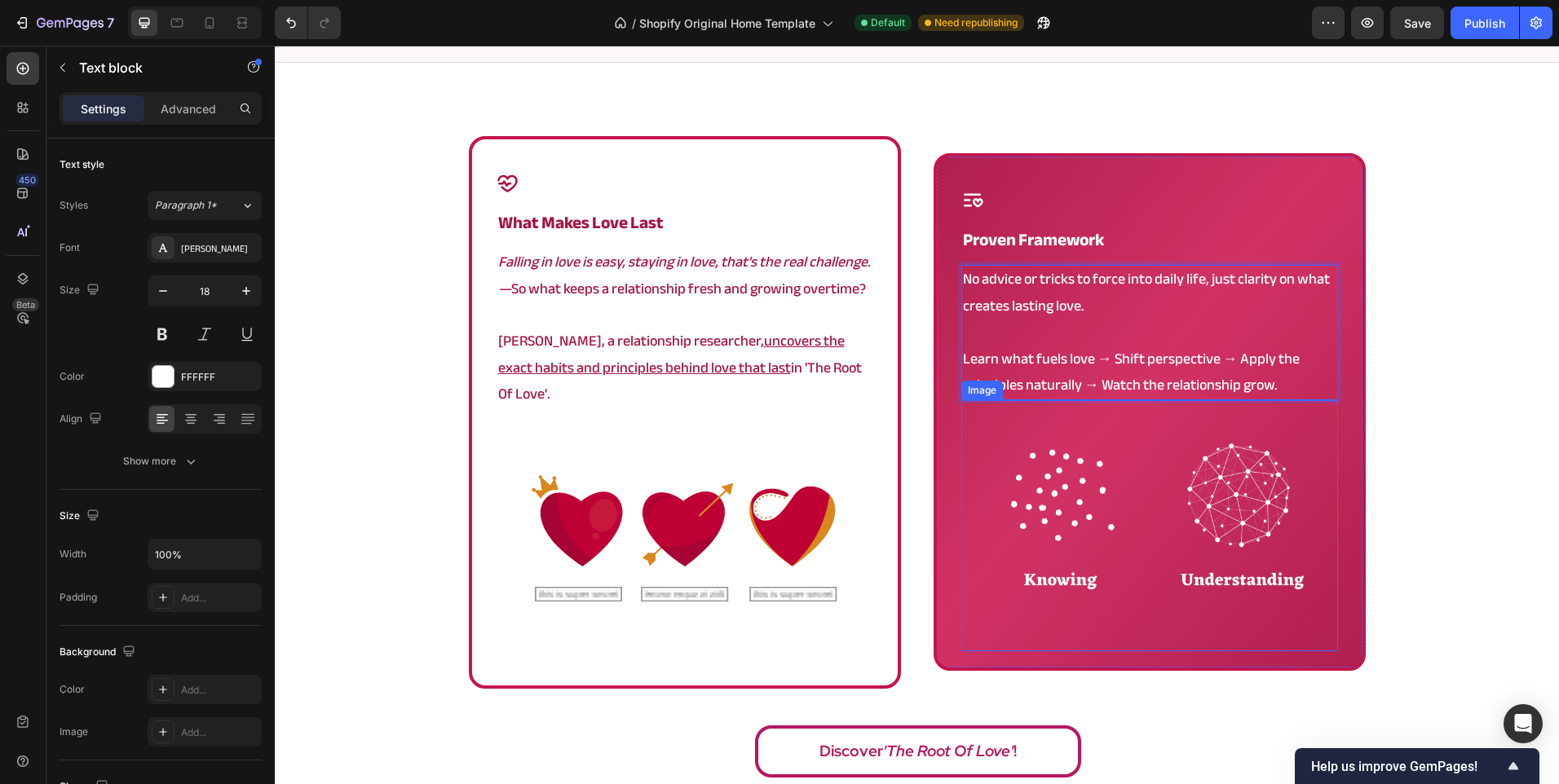
click at [1062, 476] on img at bounding box center [1149, 526] width 377 height 251
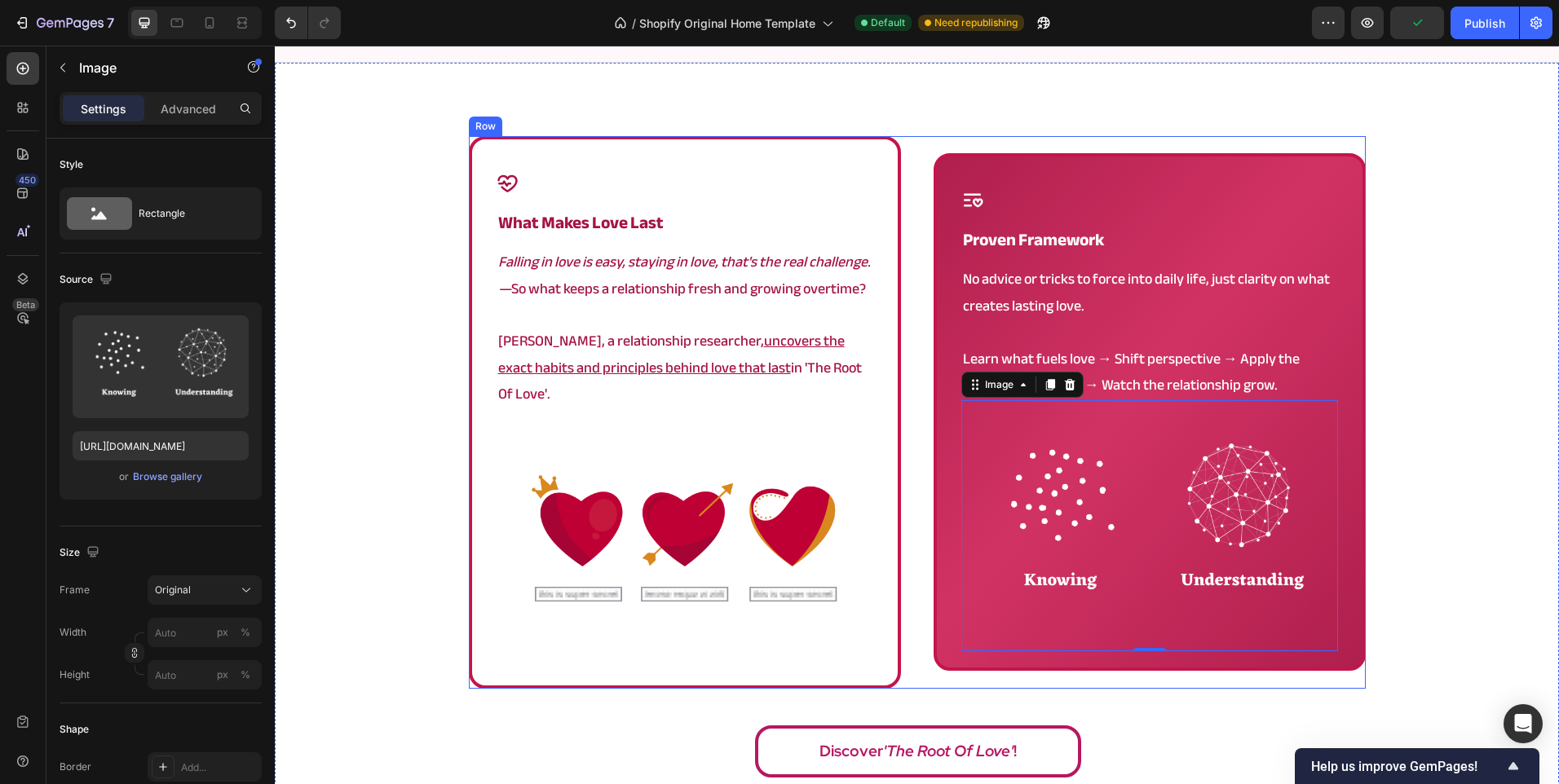
click at [897, 202] on div "Icon what makes love last Heading Falling in love is easy, staying in love, tha…" at bounding box center [917, 412] width 897 height 552
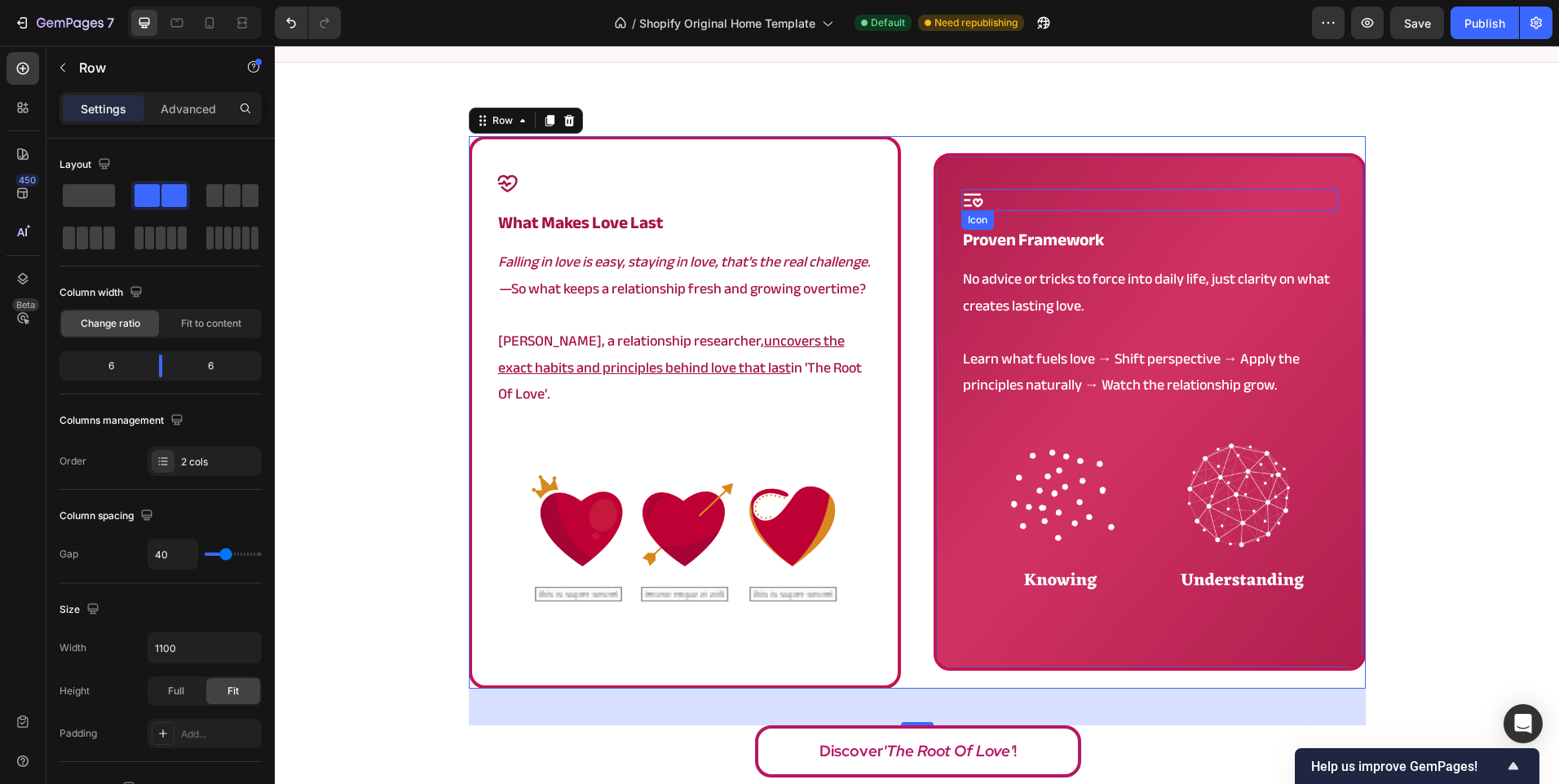
click at [1075, 191] on div "Icon" at bounding box center [1149, 200] width 377 height 22
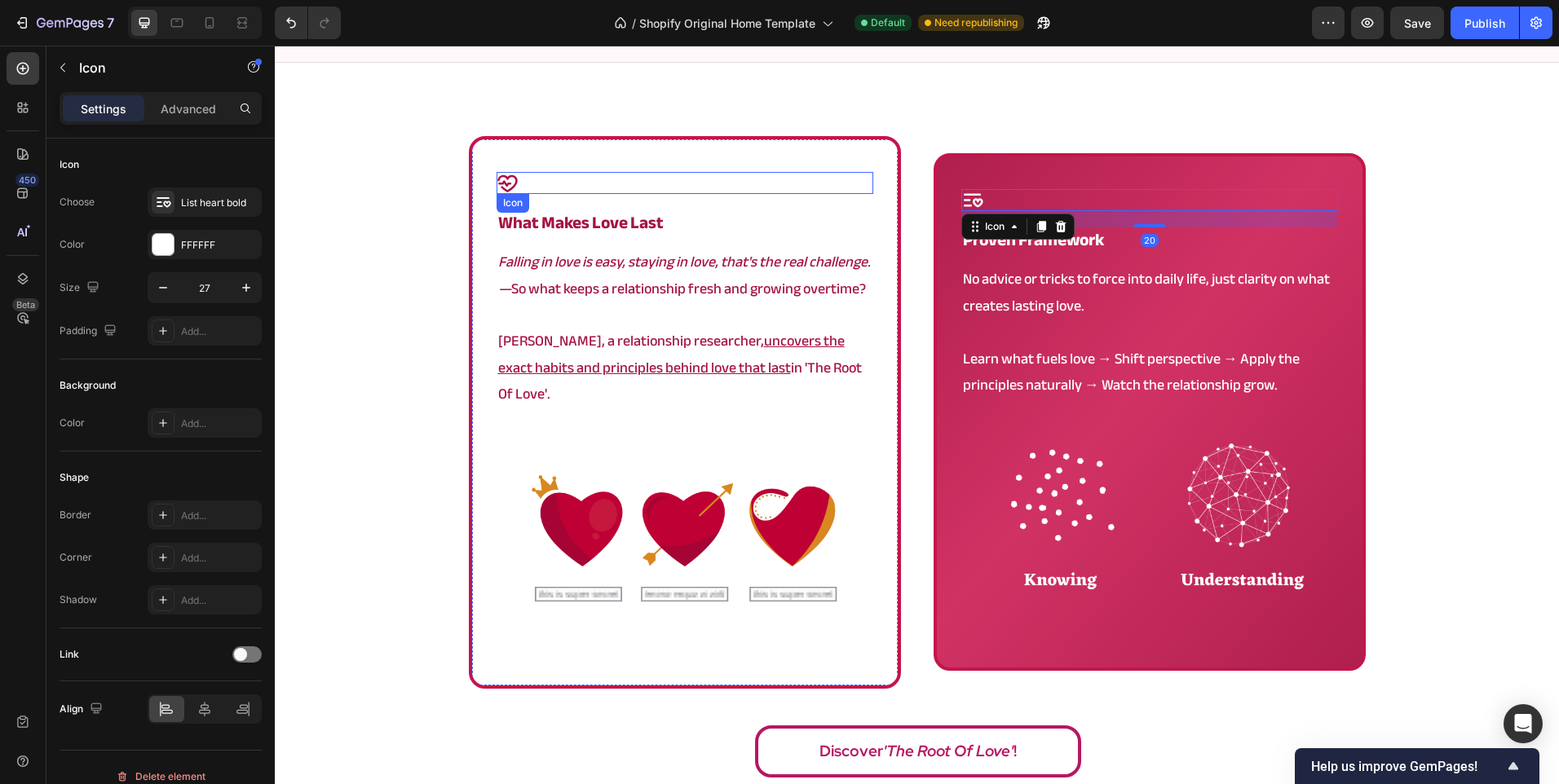
click at [606, 176] on div "Icon" at bounding box center [684, 184] width 377 height 22
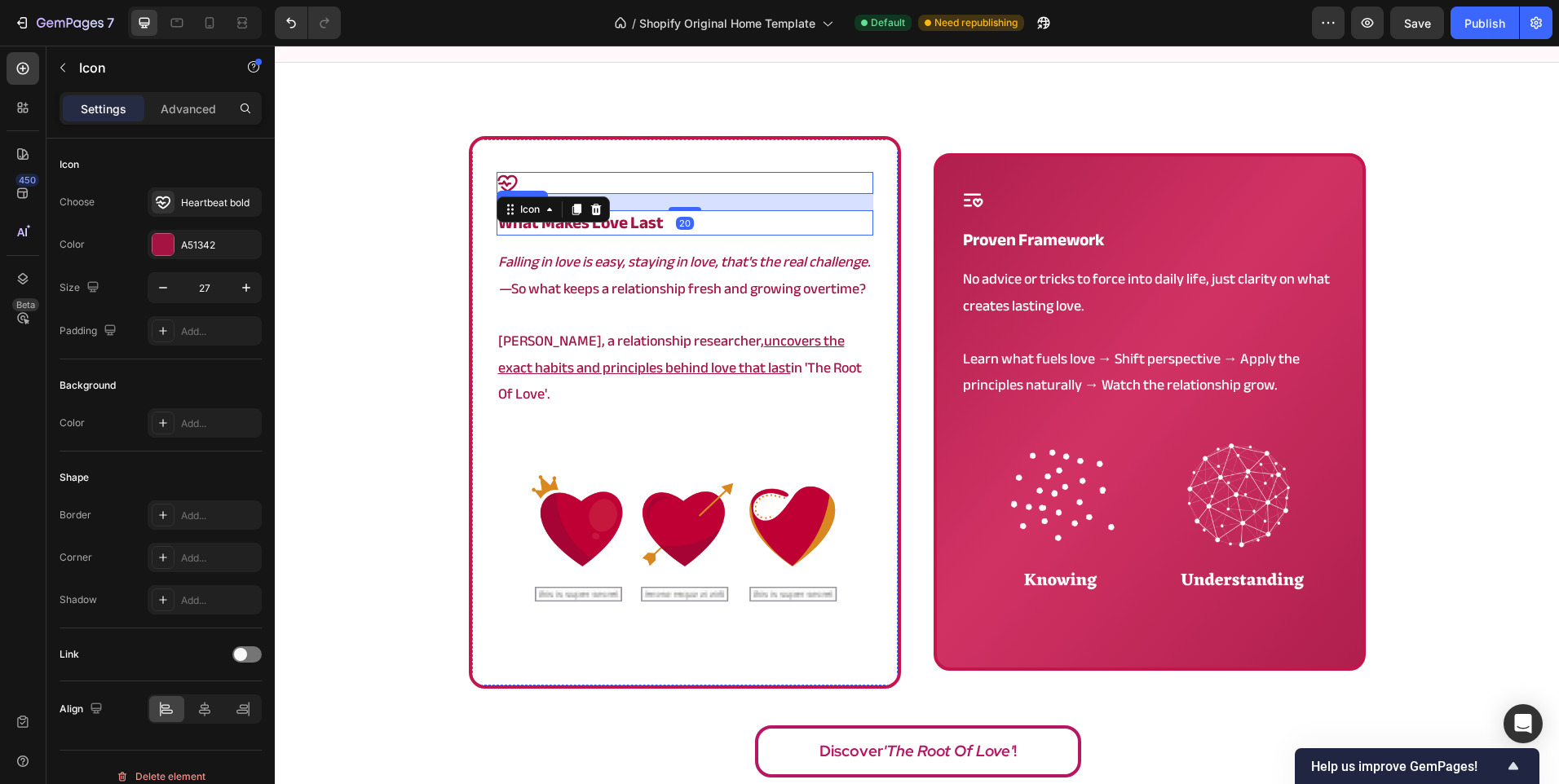
click at [758, 226] on h2 "what makes love last" at bounding box center [684, 222] width 377 height 25
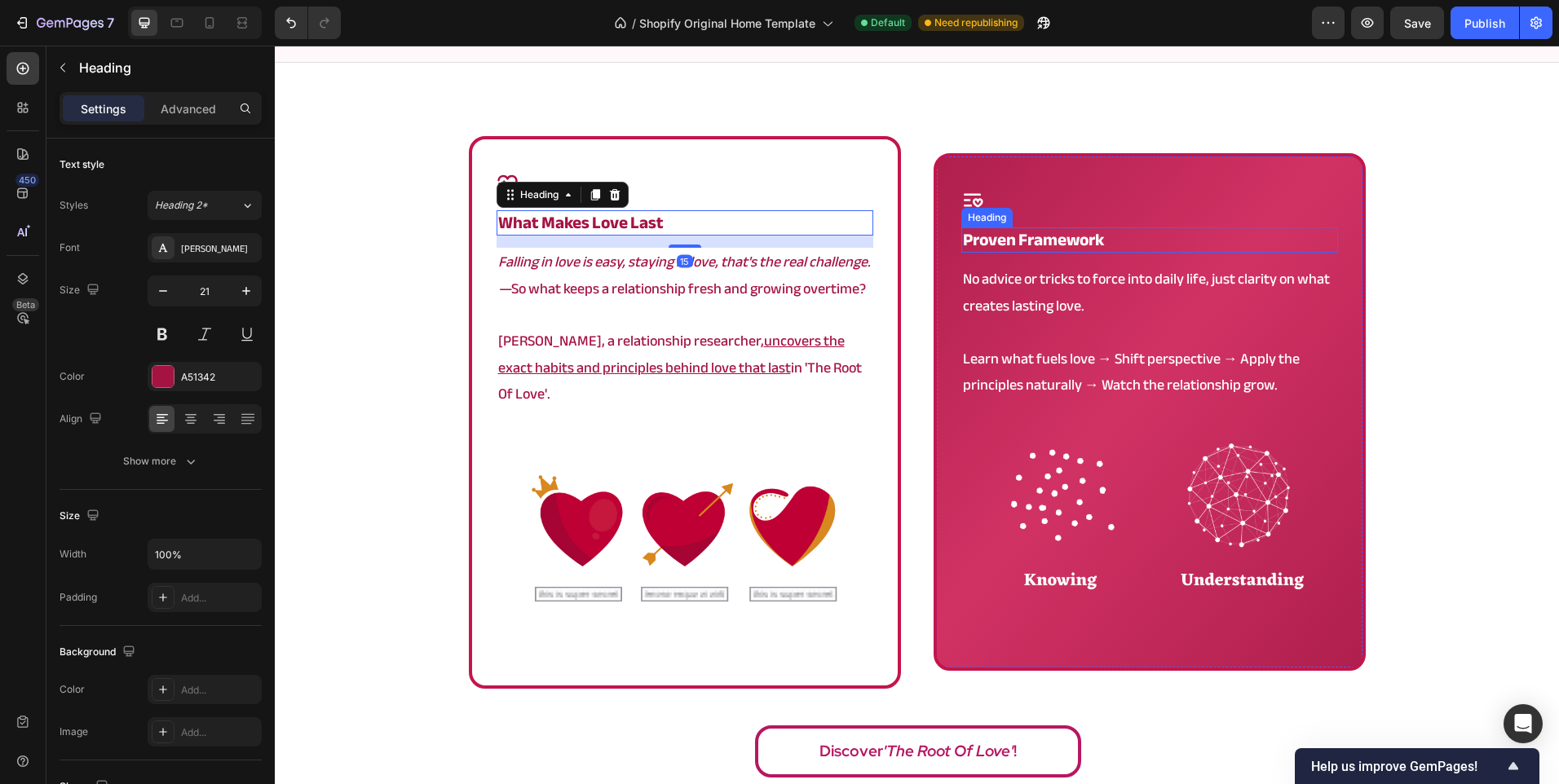
click at [1101, 235] on h2 "proven framework" at bounding box center [1149, 240] width 377 height 25
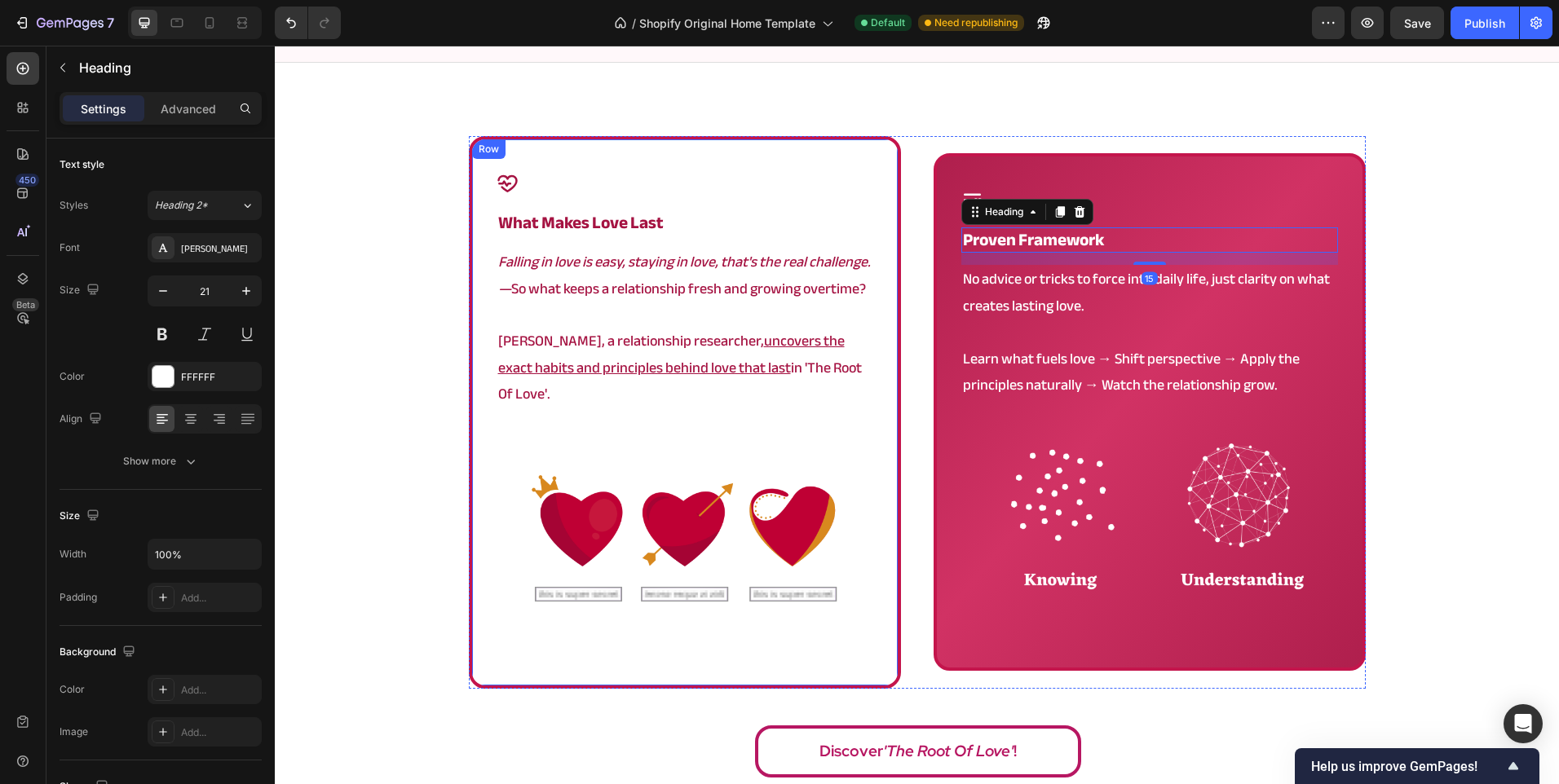
click at [822, 161] on div "Icon what makes love last Heading Falling in love is easy, staying in love, tha…" at bounding box center [684, 412] width 432 height 552
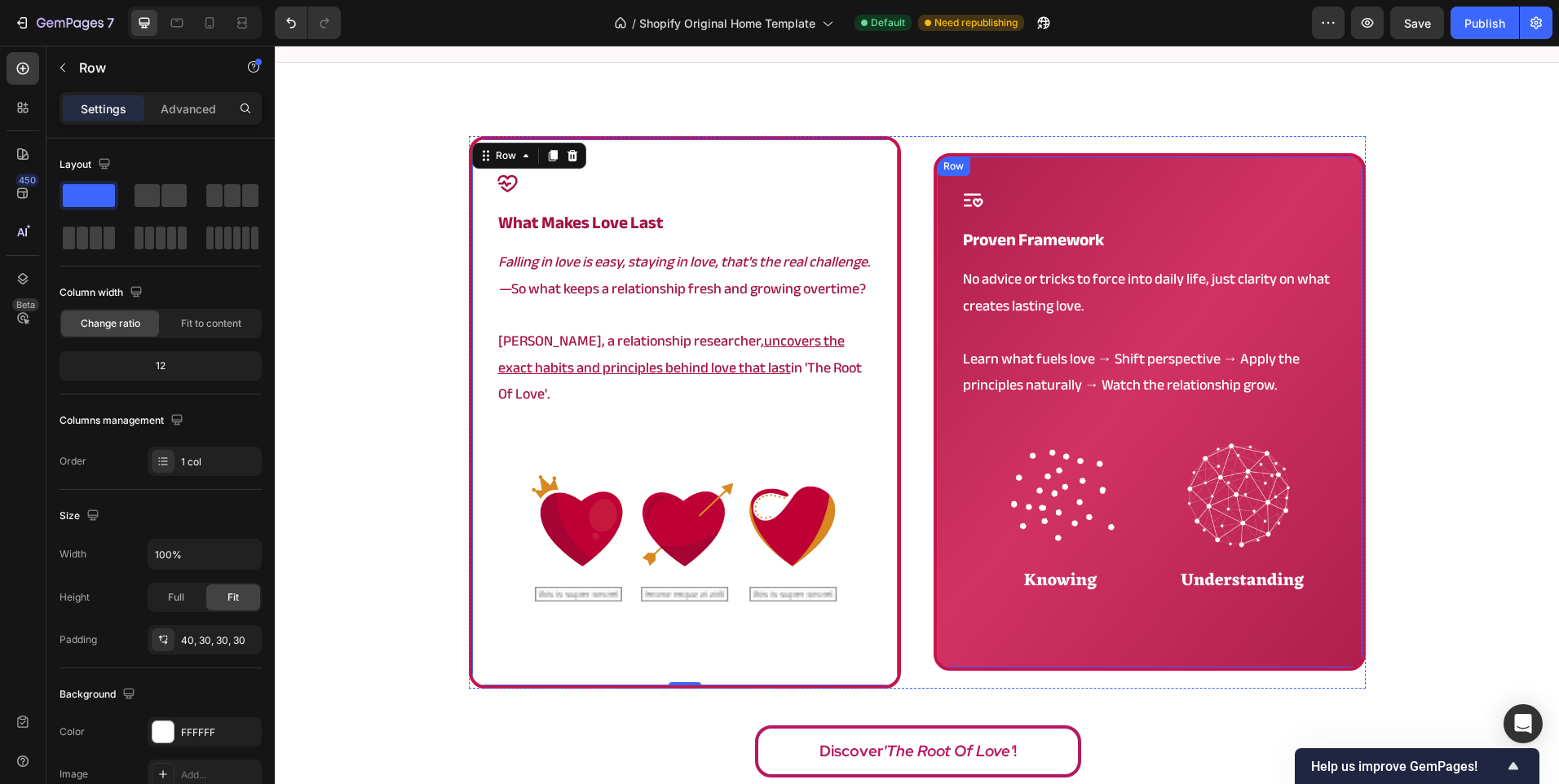
click at [938, 233] on div "Icon proven framework Heading No advice or tricks to force into daily life, jus…" at bounding box center [1149, 412] width 432 height 518
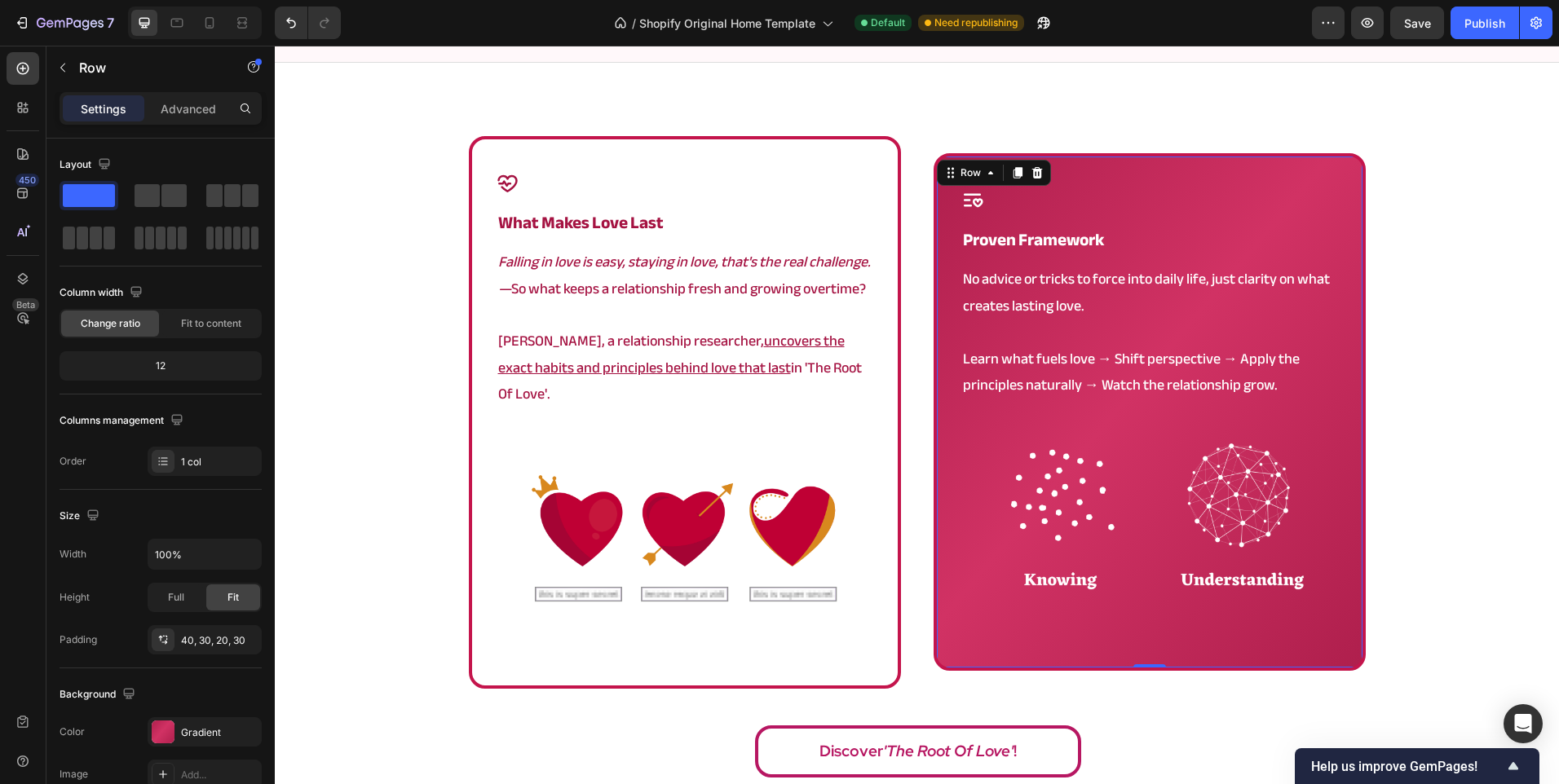
click at [938, 233] on div "Icon proven framework Heading No advice or tricks to force into daily life, jus…" at bounding box center [1149, 412] width 432 height 518
click at [197, 638] on div "40, 30, 20, 30" at bounding box center [204, 640] width 47 height 15
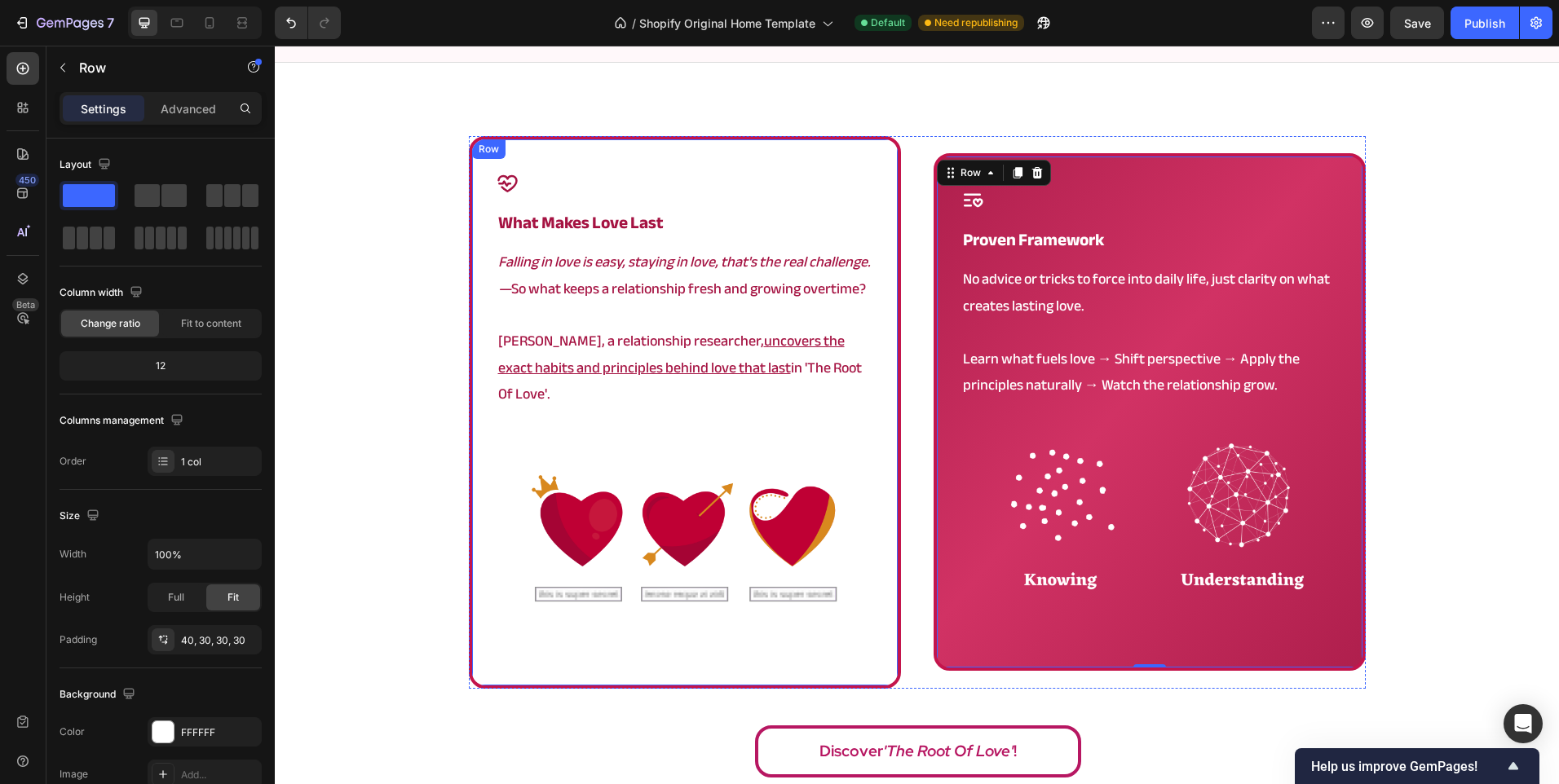
click at [485, 396] on div "Icon what makes love last Heading Falling in love is easy, staying in love, tha…" at bounding box center [684, 412] width 432 height 552
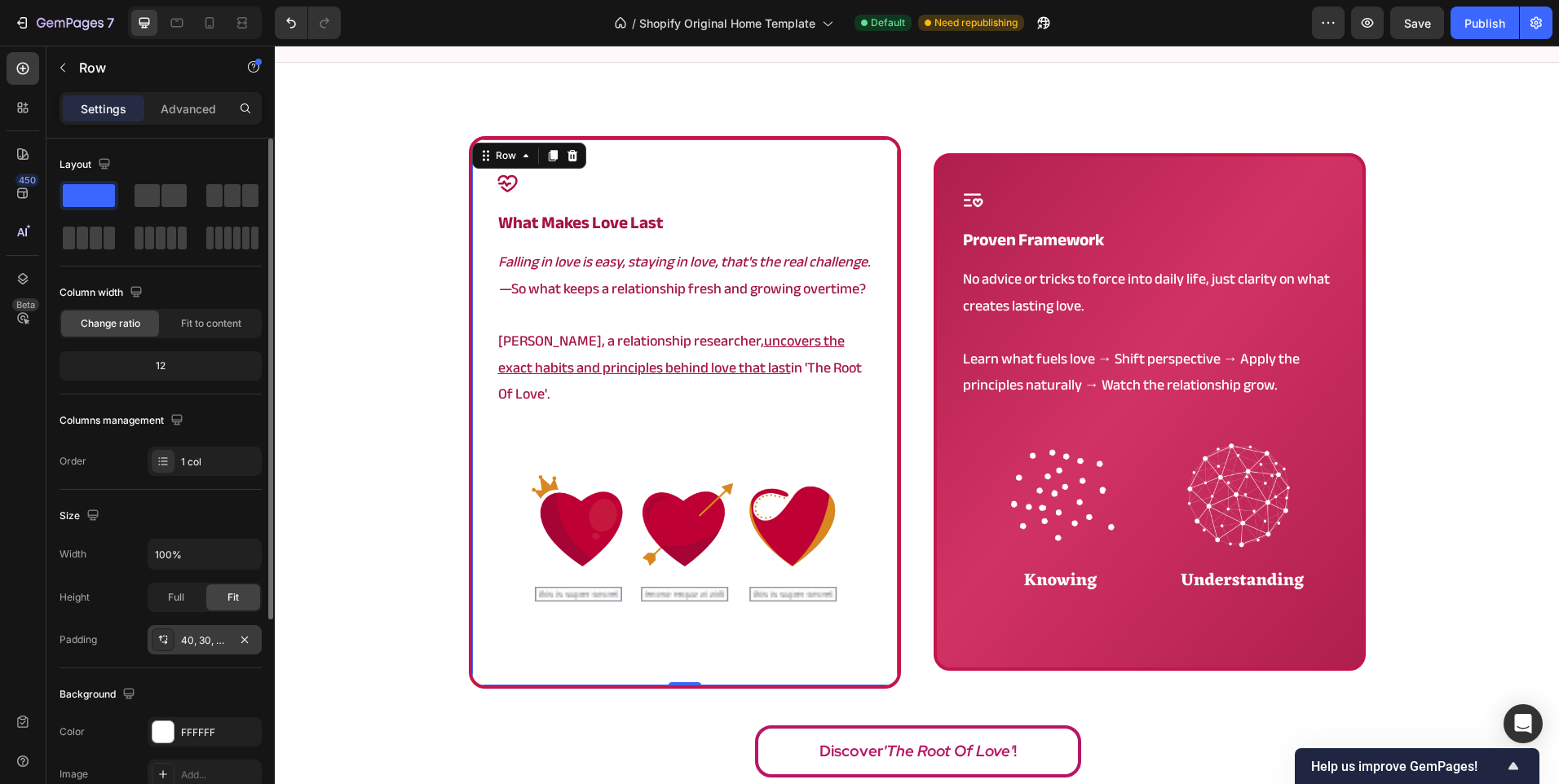
click at [190, 643] on div "40, 30, 30, 30" at bounding box center [204, 640] width 47 height 15
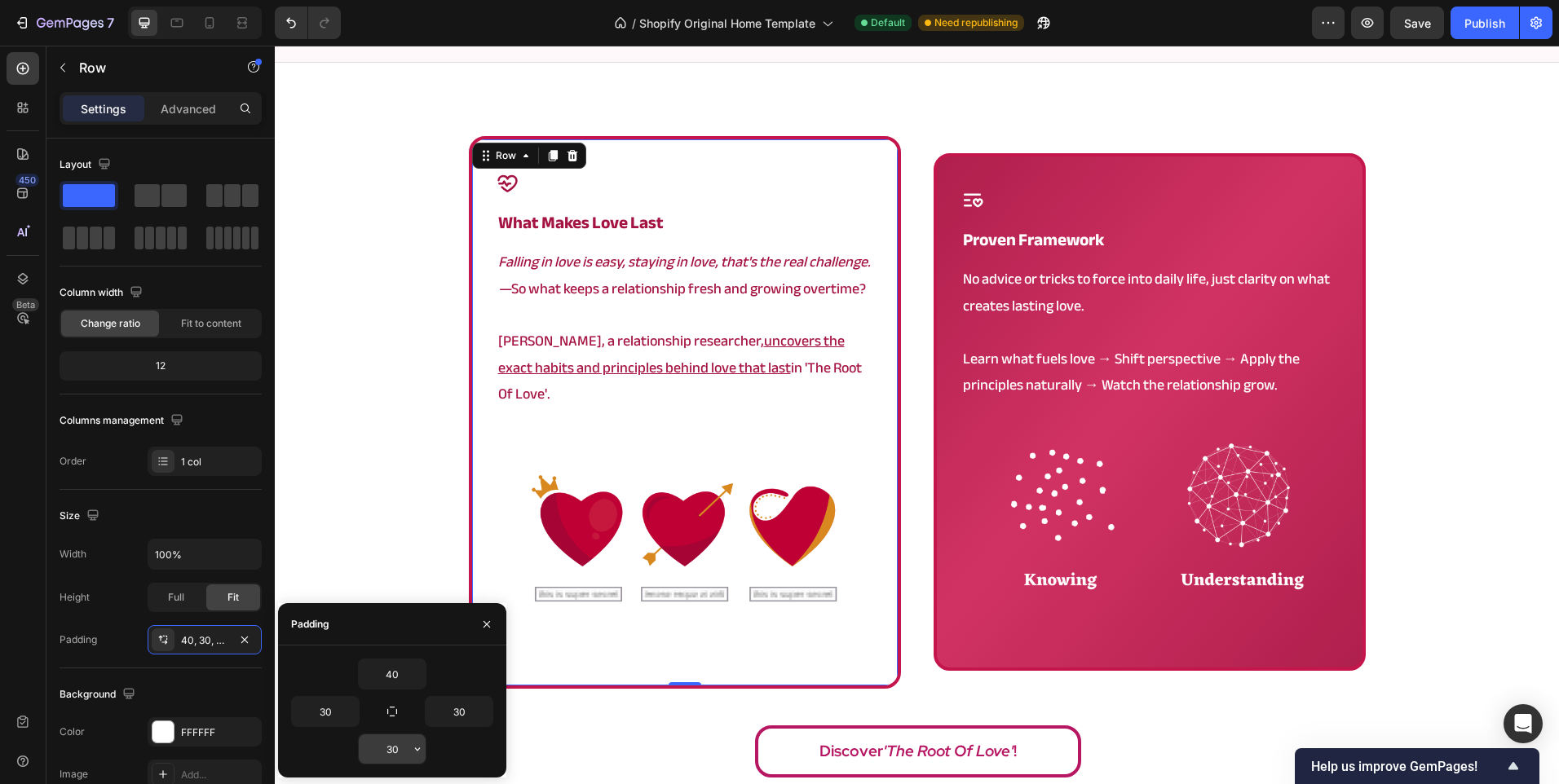
click at [385, 745] on input "30" at bounding box center [392, 749] width 67 height 29
type input "20"
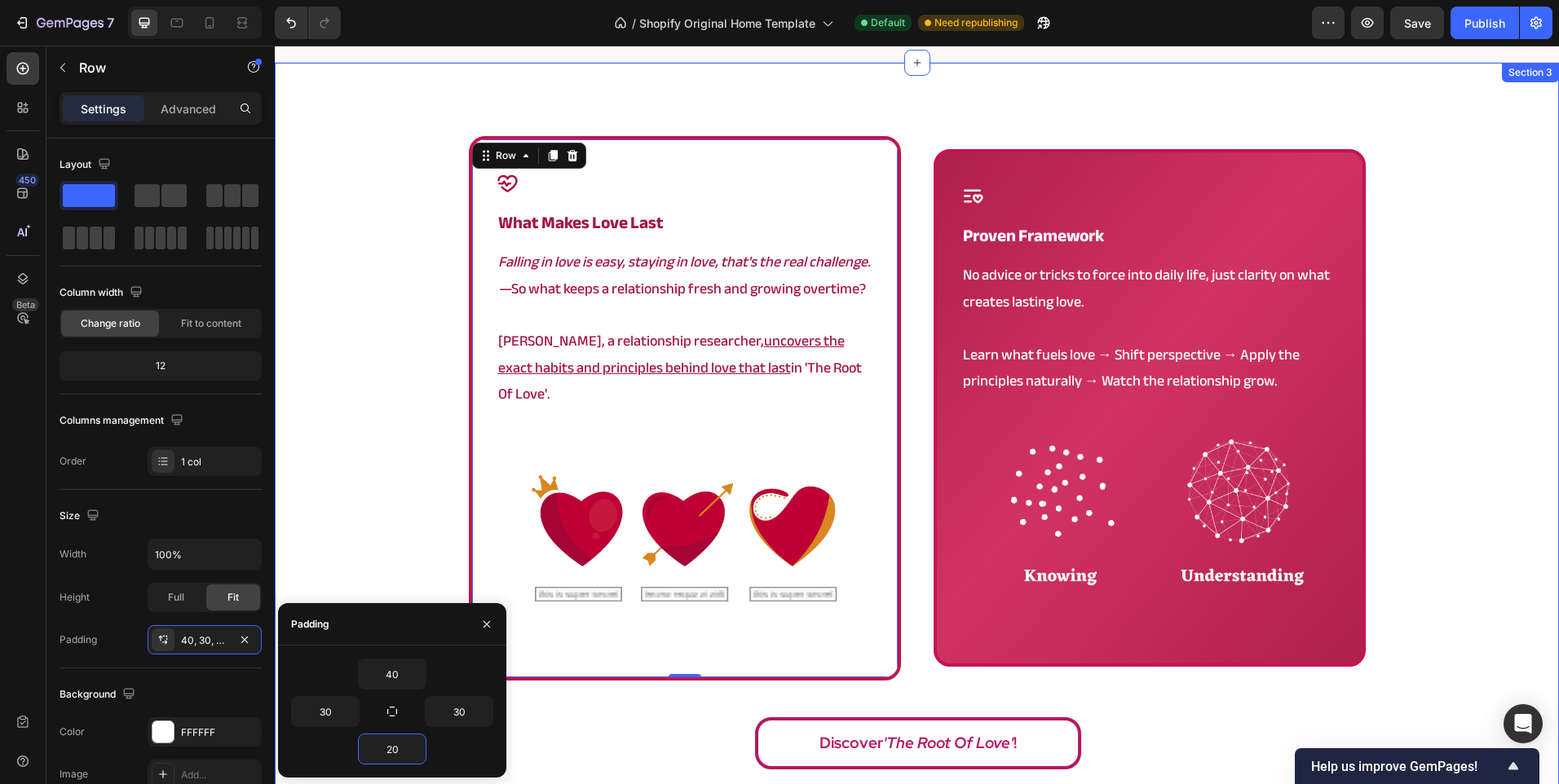
click at [439, 356] on div "Icon what makes love last Heading Falling in love is easy, staying in love, tha…" at bounding box center [917, 457] width 1284 height 643
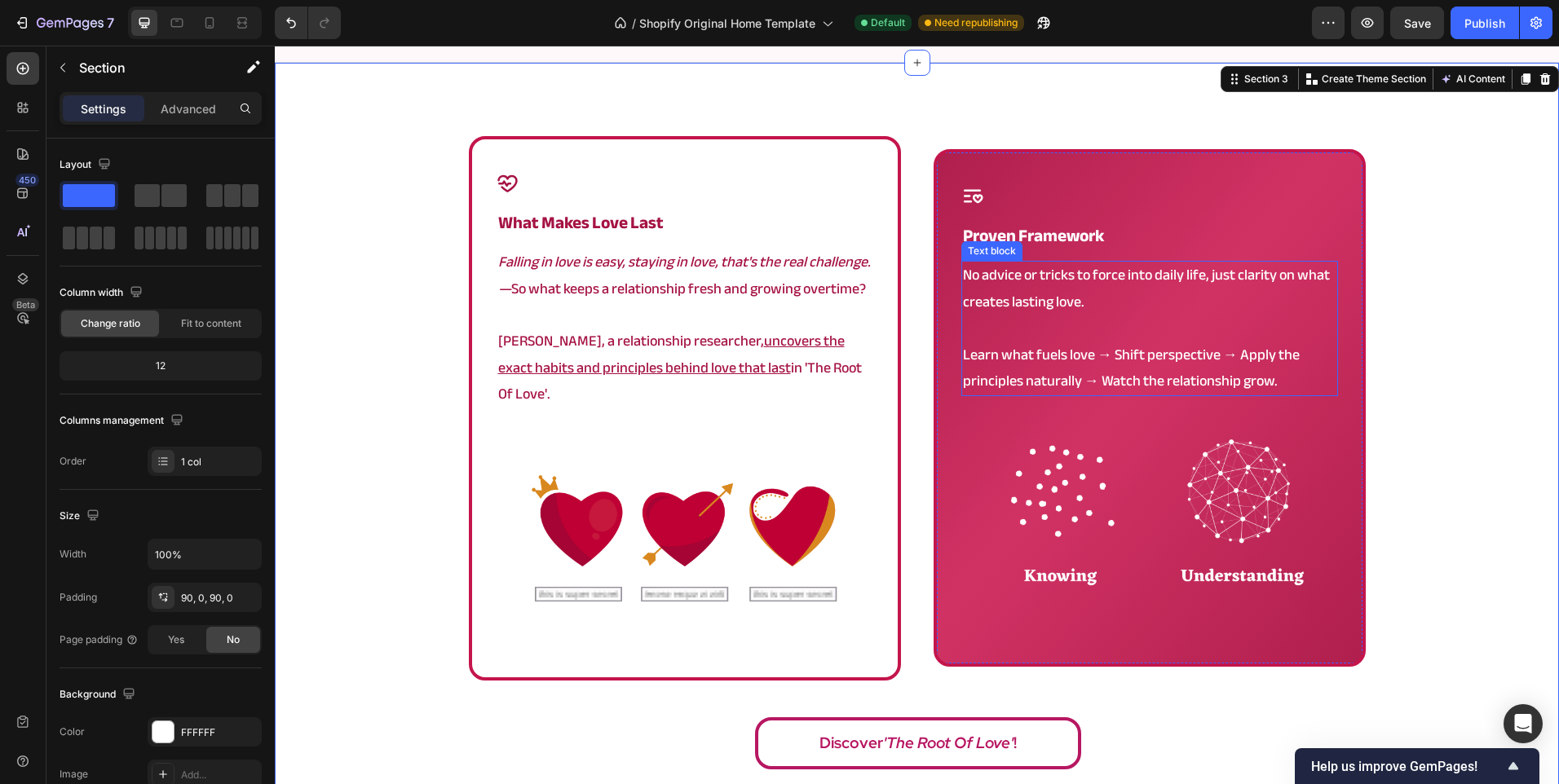
click at [1106, 287] on p "No advice or tricks to force into daily life, just clarity on what creates last…" at bounding box center [1149, 289] width 373 height 53
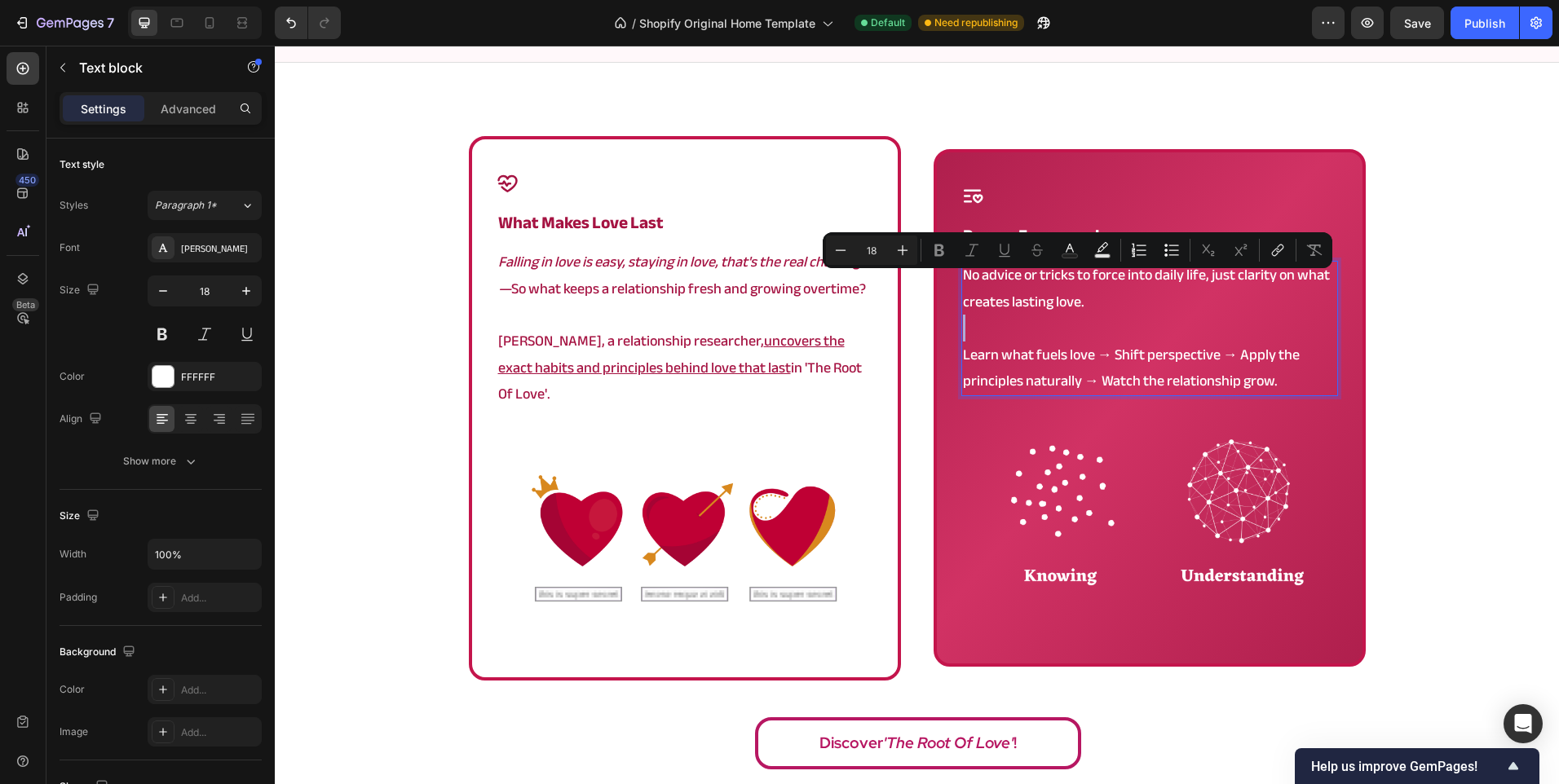
click at [1106, 287] on p "No advice or tricks to force into daily life, just clarity on what creates last…" at bounding box center [1149, 289] width 373 height 53
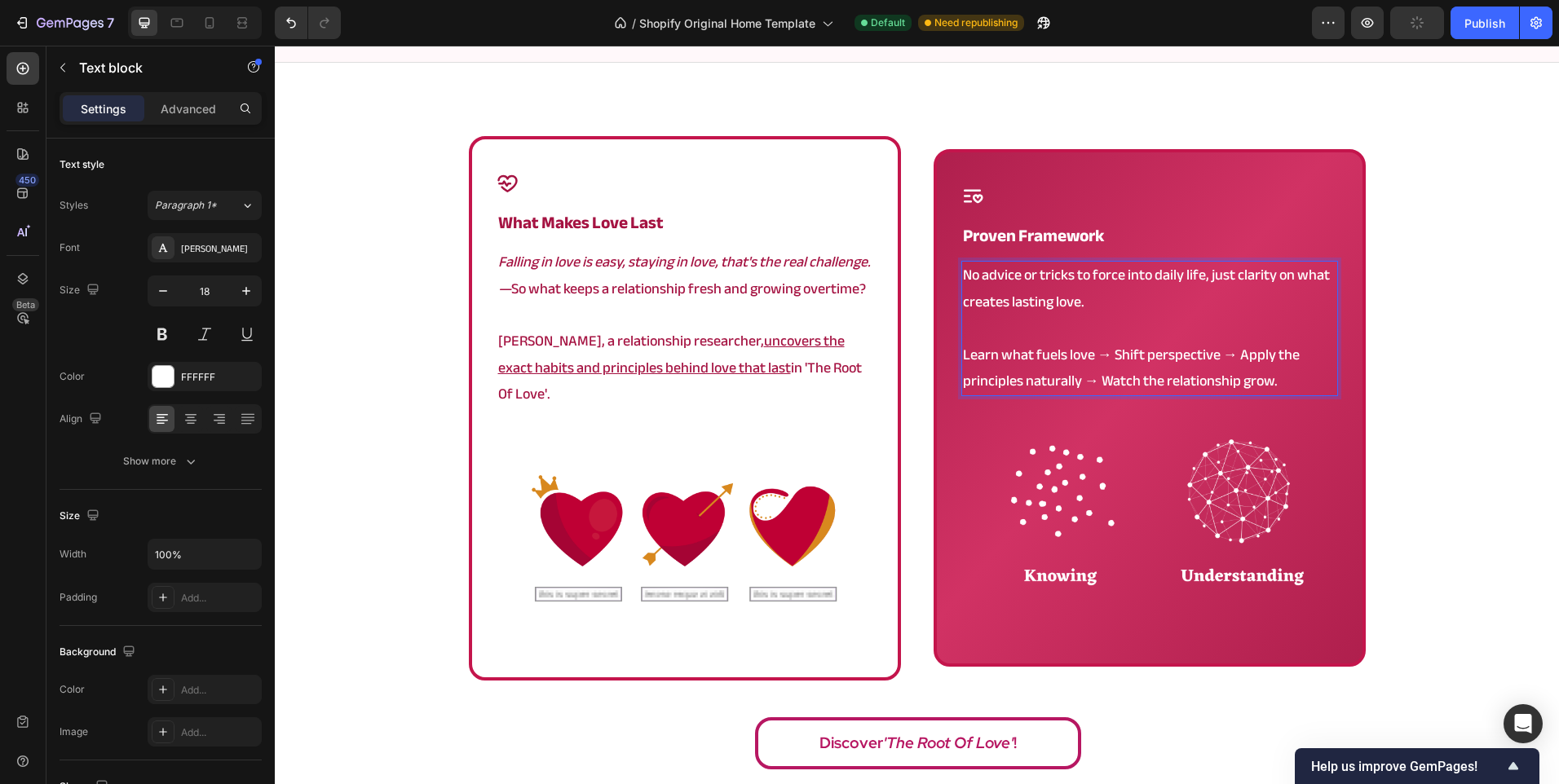
click at [963, 291] on p "No advice or tricks to force into daily life, just clarity on what creates last…" at bounding box center [1149, 289] width 373 height 53
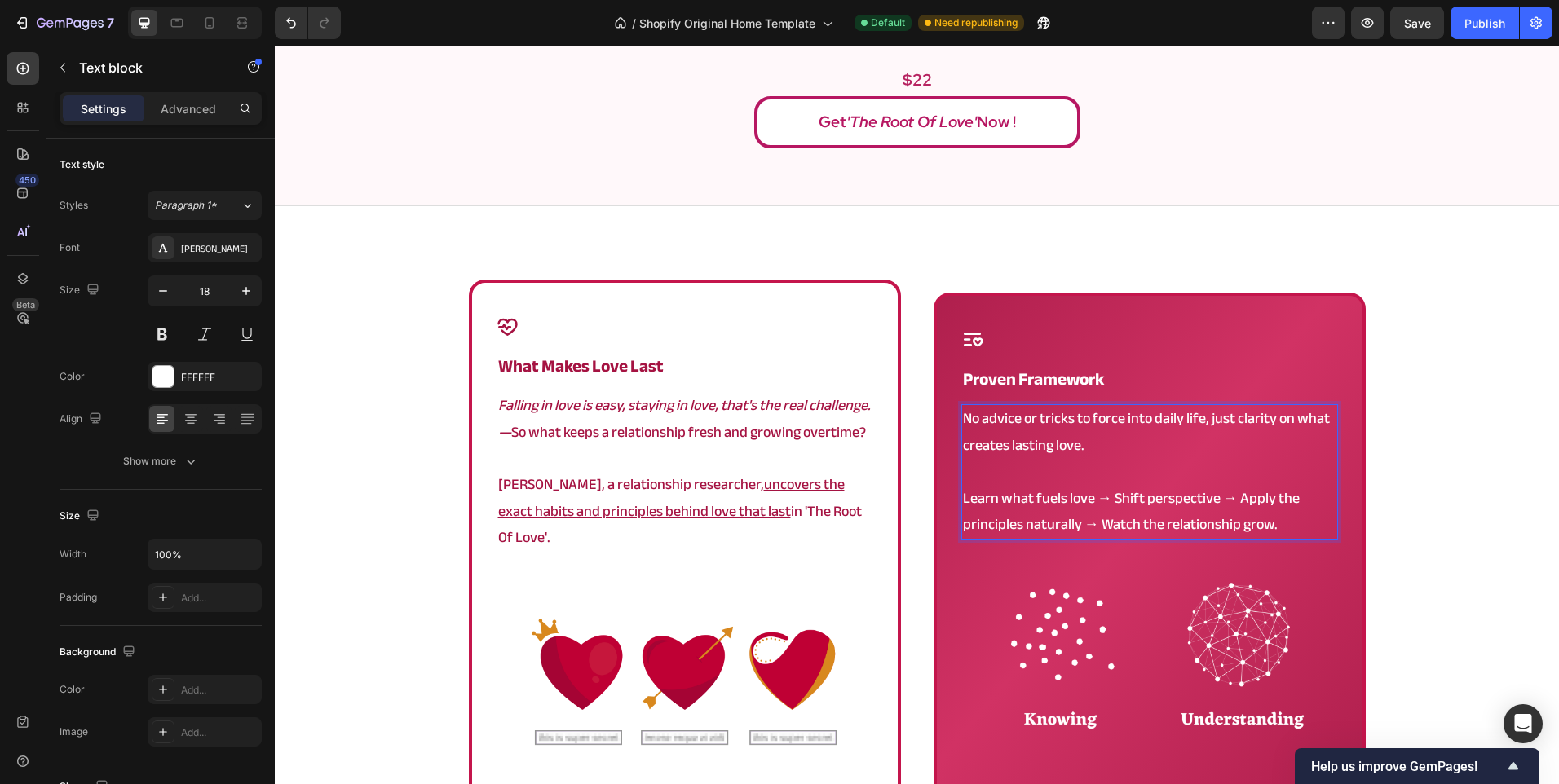
scroll to position [884, 0]
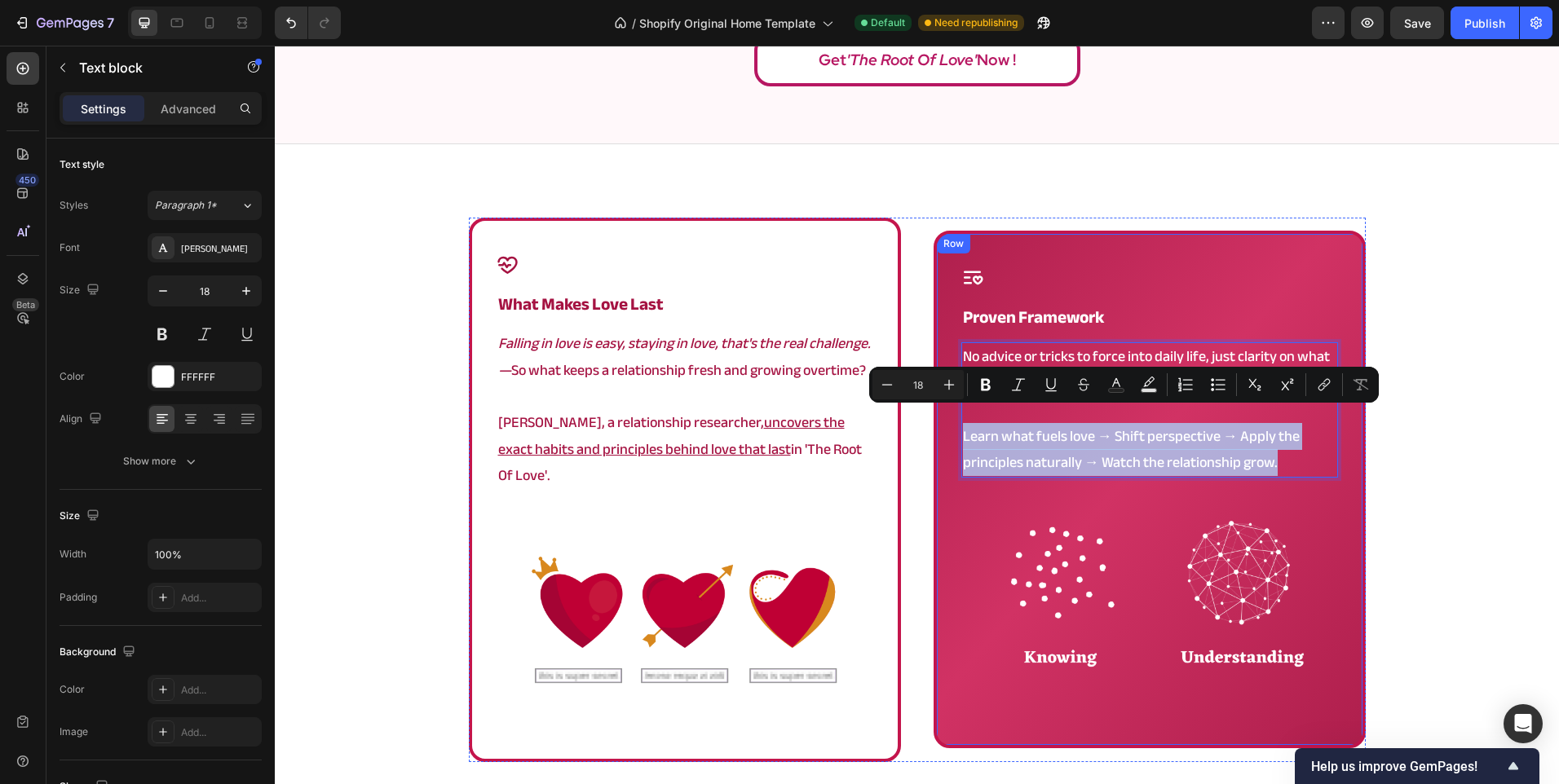
drag, startPoint x: 1287, startPoint y: 452, endPoint x: 936, endPoint y: 422, distance: 352.3
click at [936, 422] on div "Icon proven framework Heading No advice or tricks to force into daily life, jus…" at bounding box center [1149, 489] width 432 height 518
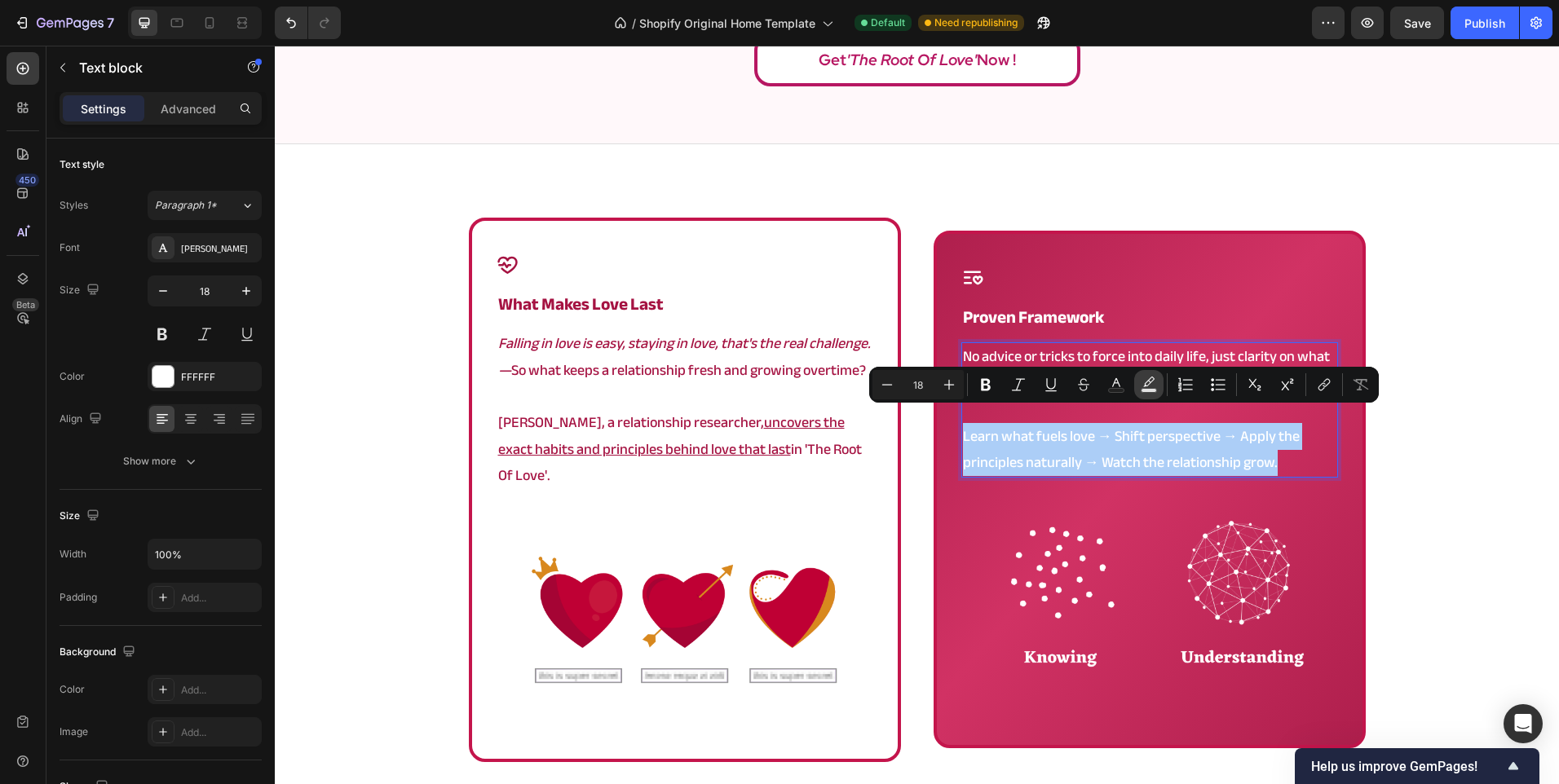
click at [1144, 395] on button "Text Background Color" at bounding box center [1149, 385] width 29 height 29
type input "000000"
type input "77"
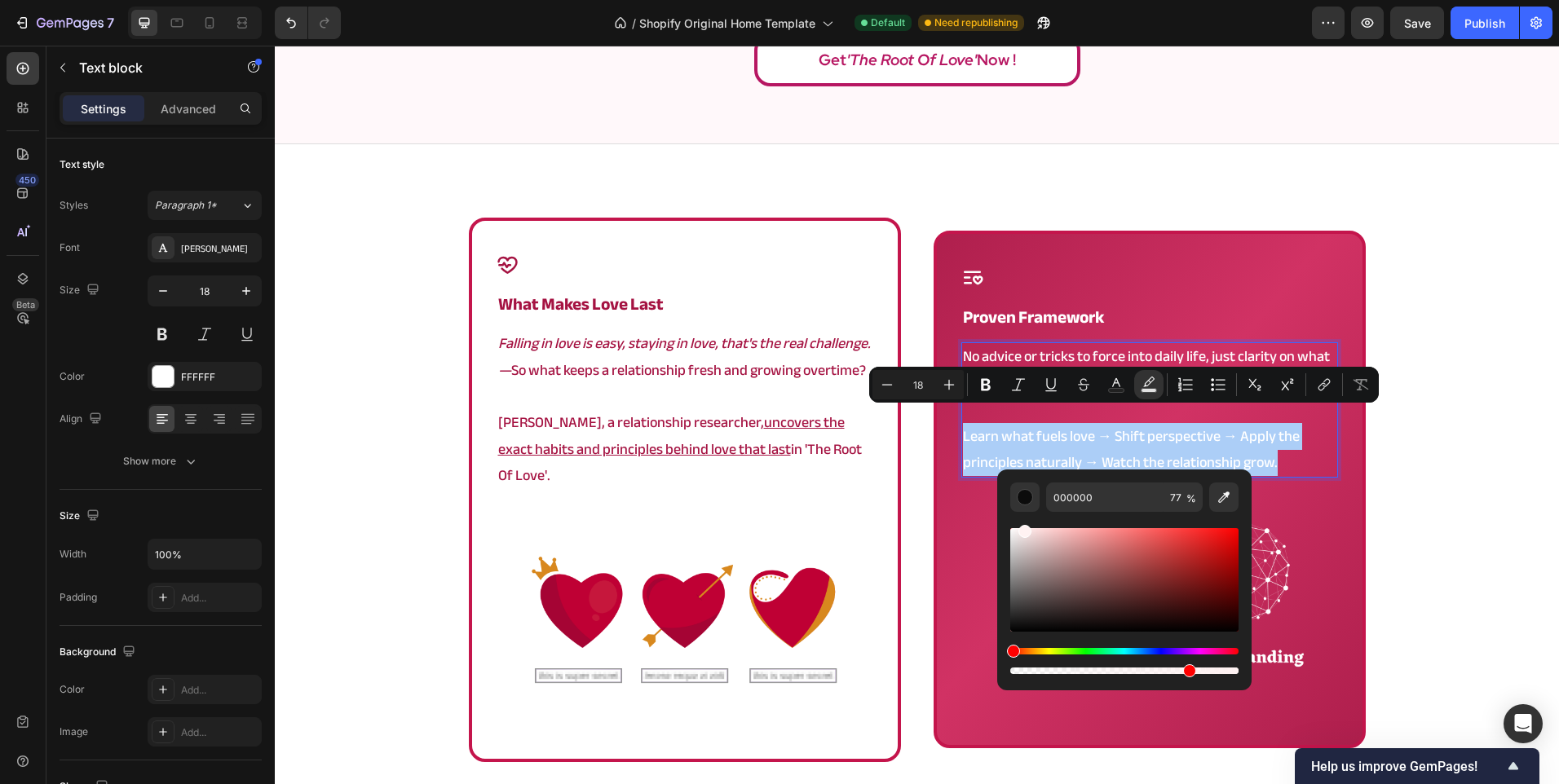
drag, startPoint x: 1035, startPoint y: 561, endPoint x: 1021, endPoint y: 520, distance: 43.3
click at [1021, 520] on div "Editor contextual toolbar" at bounding box center [1124, 594] width 228 height 165
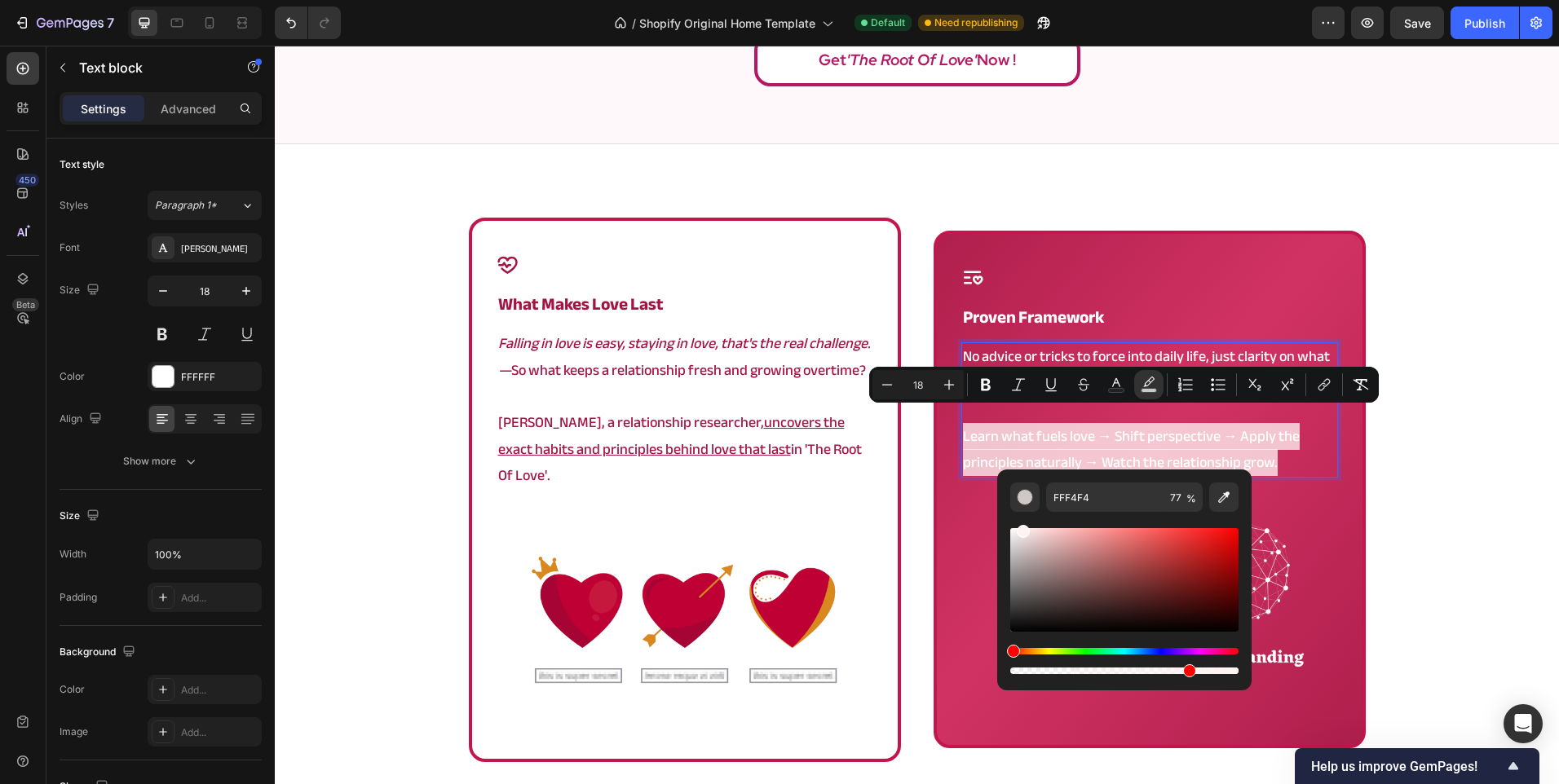
click at [1233, 650] on div "Hue" at bounding box center [1124, 651] width 228 height 7
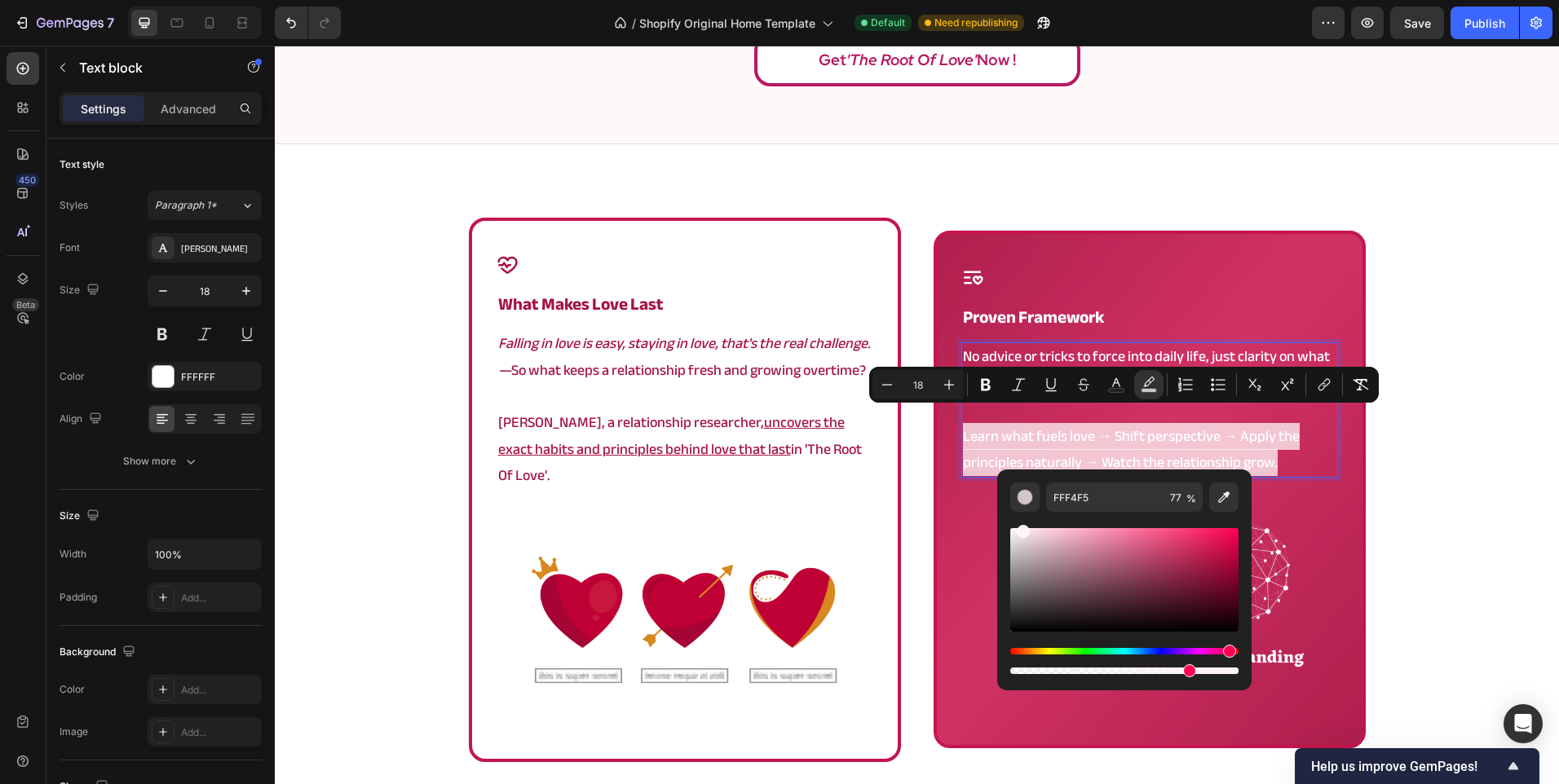
click at [1227, 649] on div "Hue" at bounding box center [1229, 650] width 13 height 13
click at [1194, 566] on div "Editor contextual toolbar" at bounding box center [1124, 580] width 228 height 103
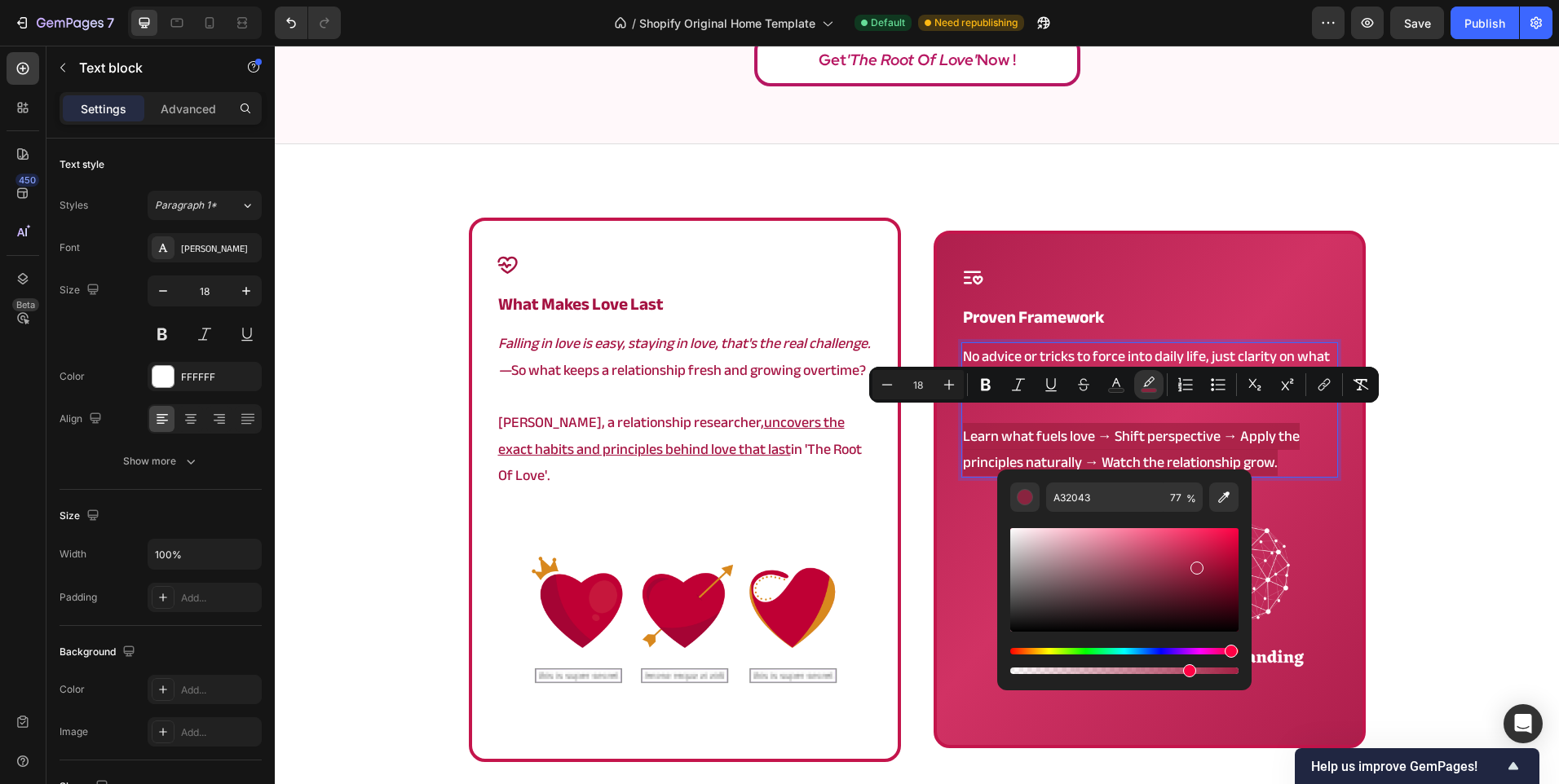
click at [1197, 555] on div "Editor contextual toolbar" at bounding box center [1124, 580] width 228 height 103
type input "BC234C"
click at [1388, 499] on div "Icon what makes love last Heading Falling in love is easy, staying in love, tha…" at bounding box center [917, 539] width 1284 height 643
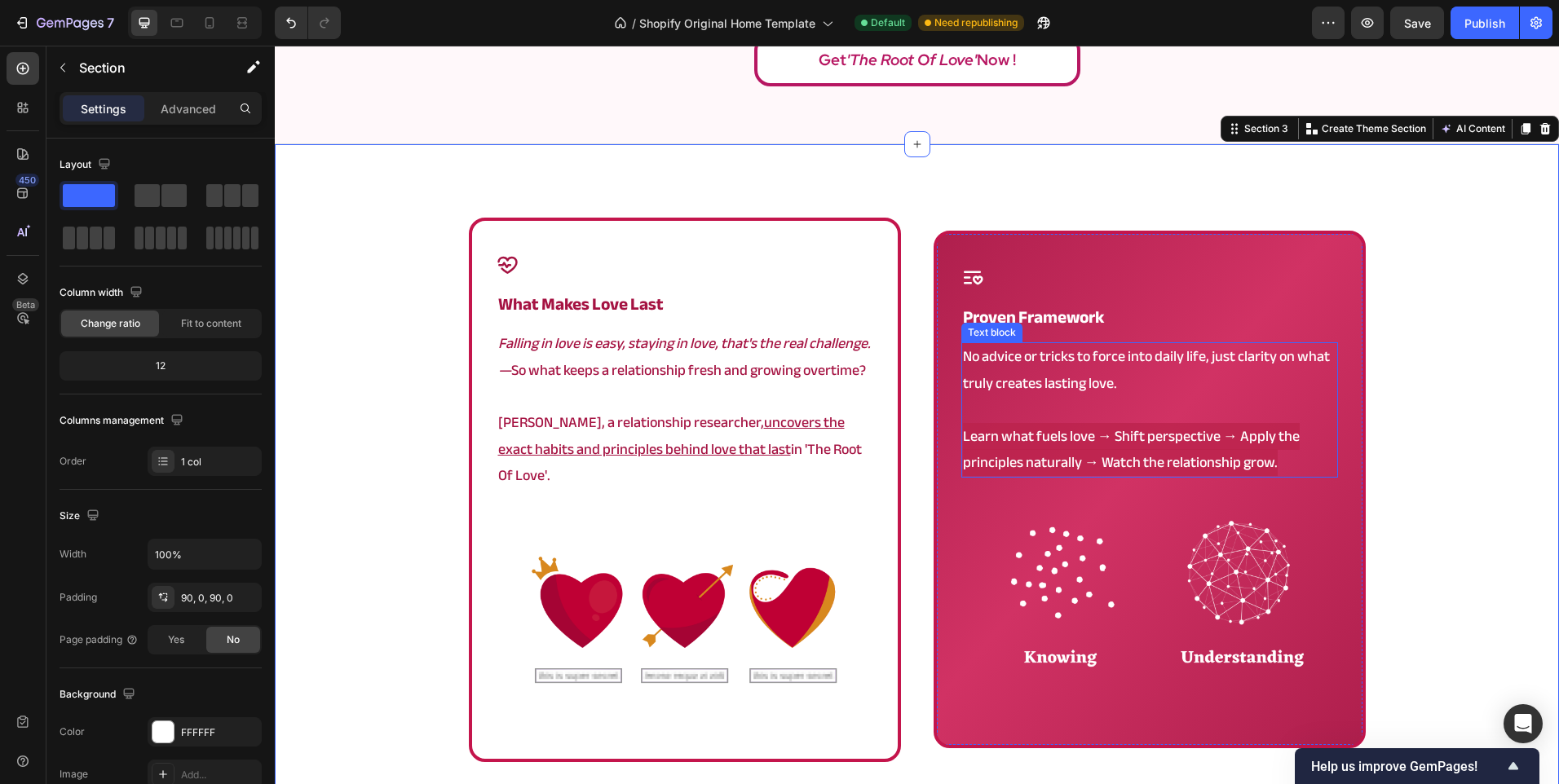
click at [1140, 435] on span "Learn what fuels love → Shift perspective → Apply the principles naturally → Wa…" at bounding box center [1131, 449] width 337 height 53
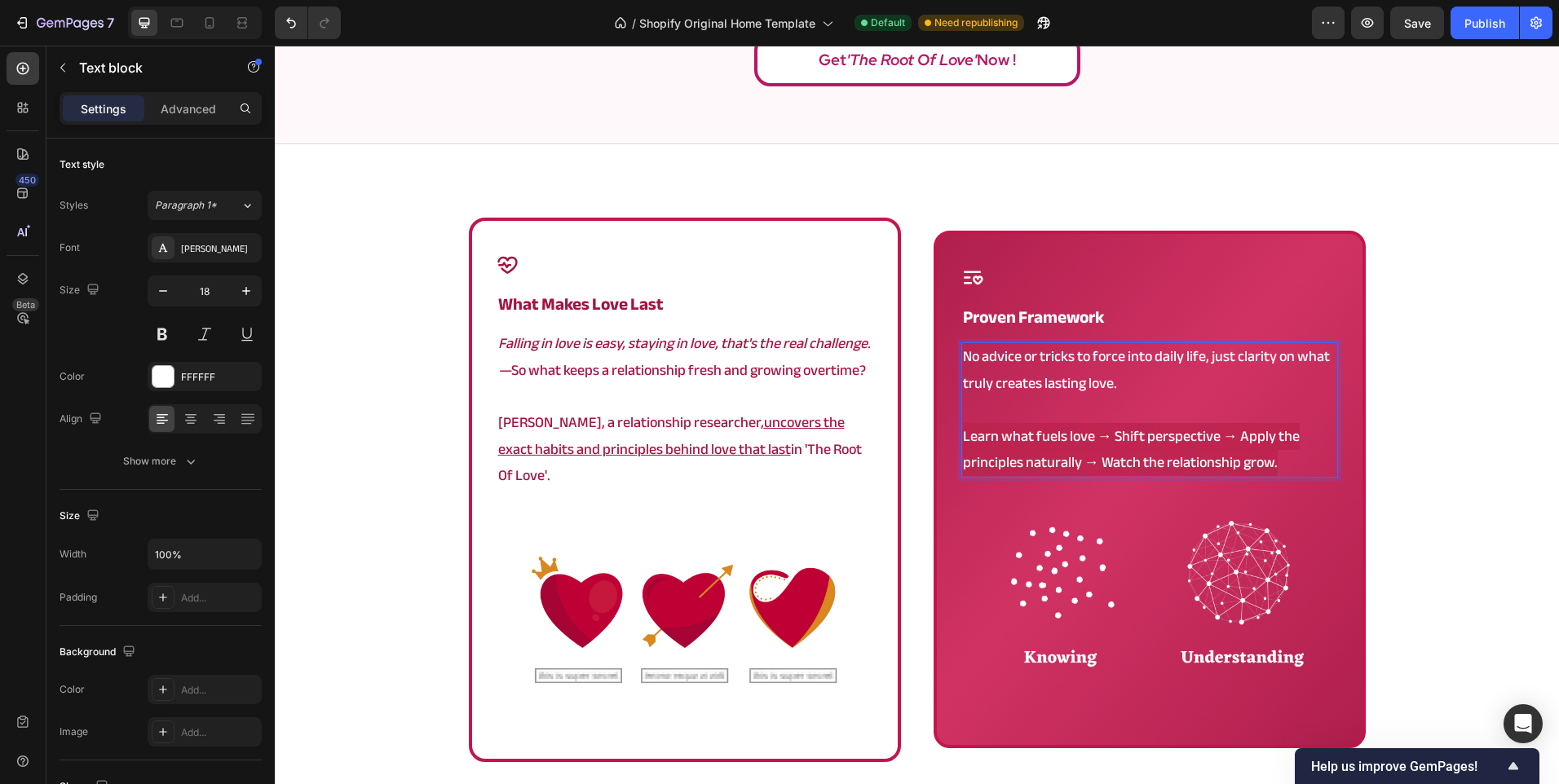
click at [1133, 446] on span "Learn what fuels love → Shift perspective → Apply the principles naturally → Wa…" at bounding box center [1131, 449] width 337 height 53
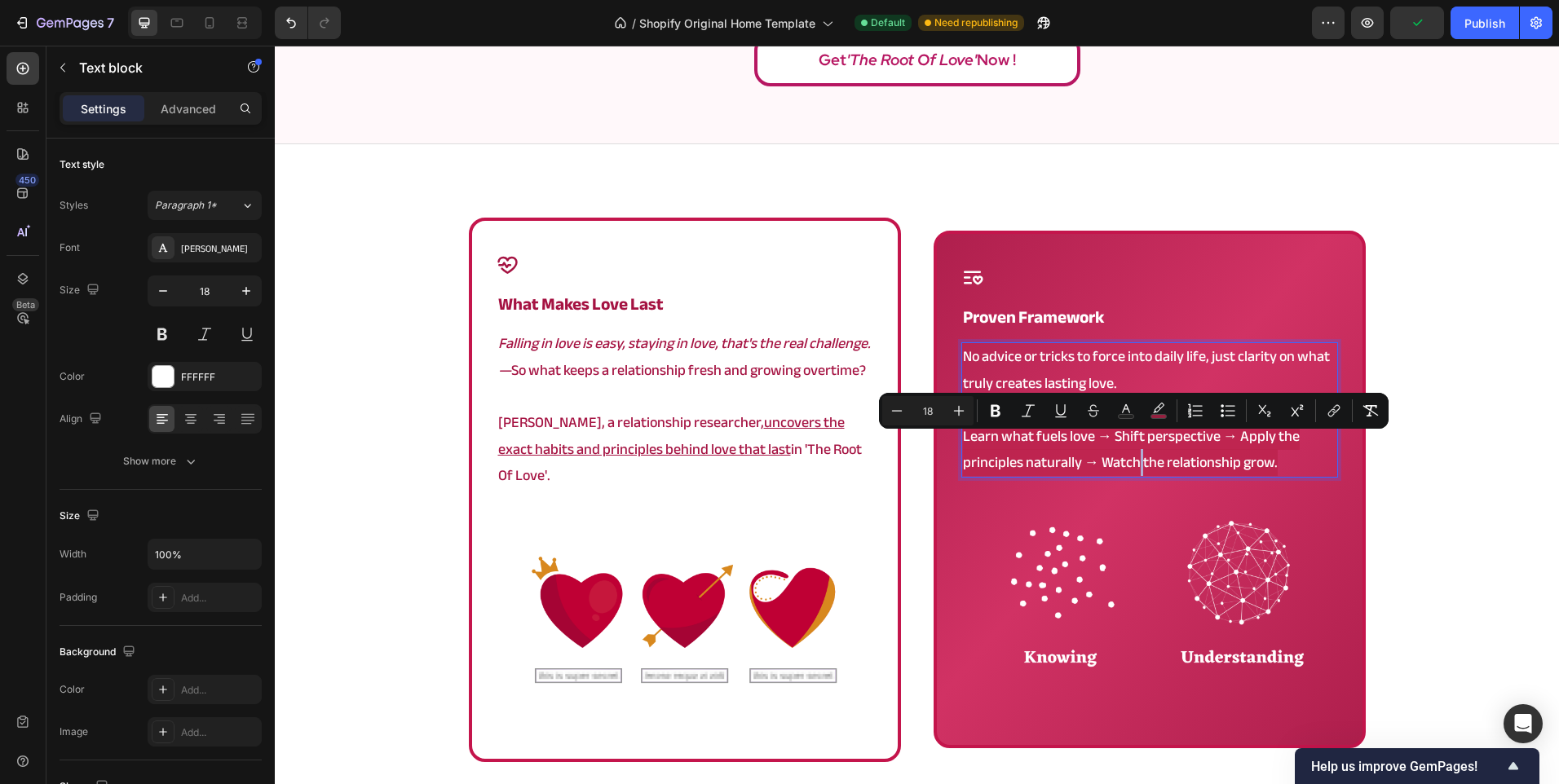
click at [1133, 446] on span "Learn what fuels love → Shift perspective → Apply the principles naturally → Wa…" at bounding box center [1131, 449] width 337 height 53
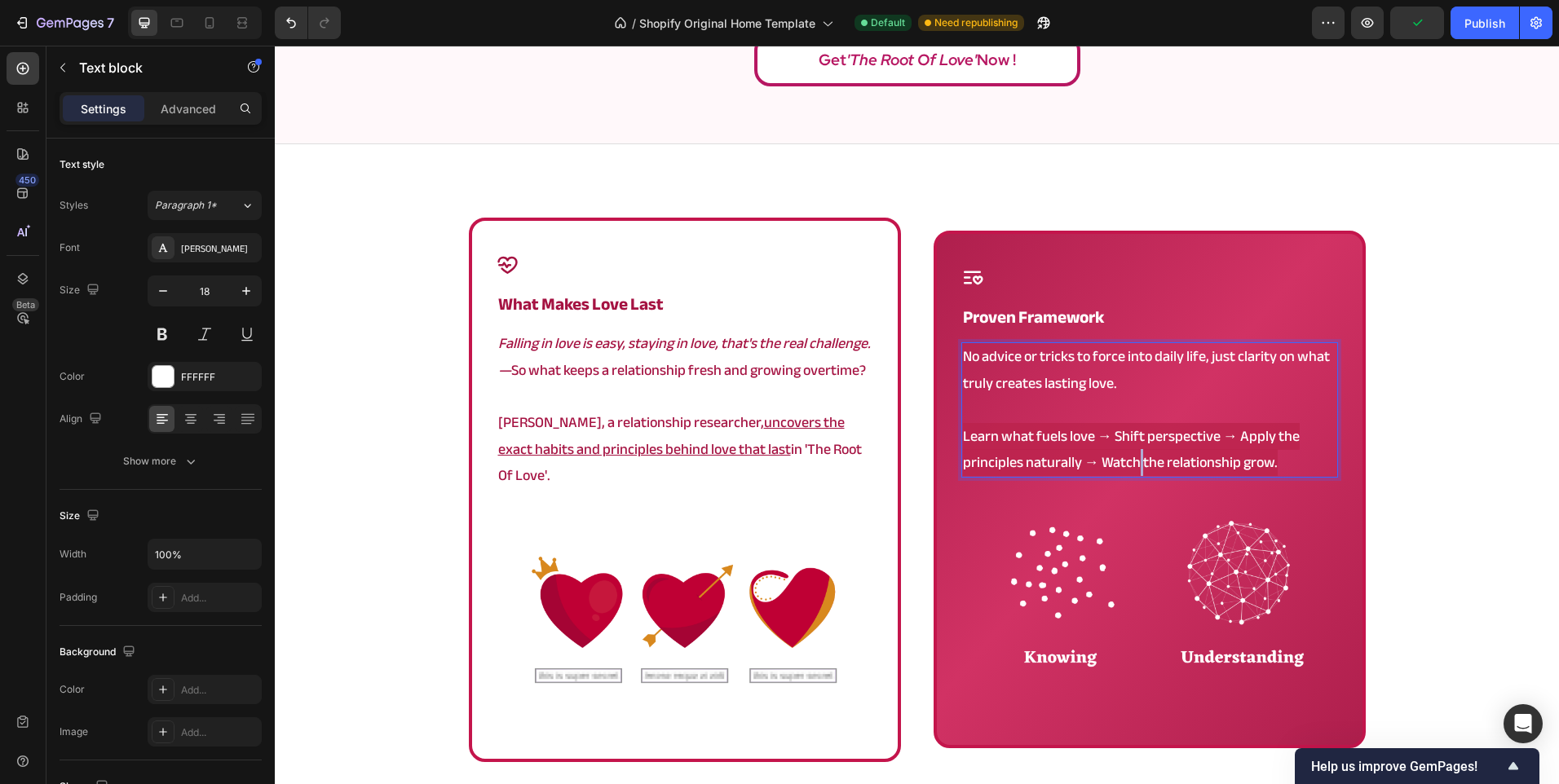
click at [1133, 446] on span "Learn what fuels love → Shift perspective → Apply the principles naturally → Wa…" at bounding box center [1131, 449] width 337 height 53
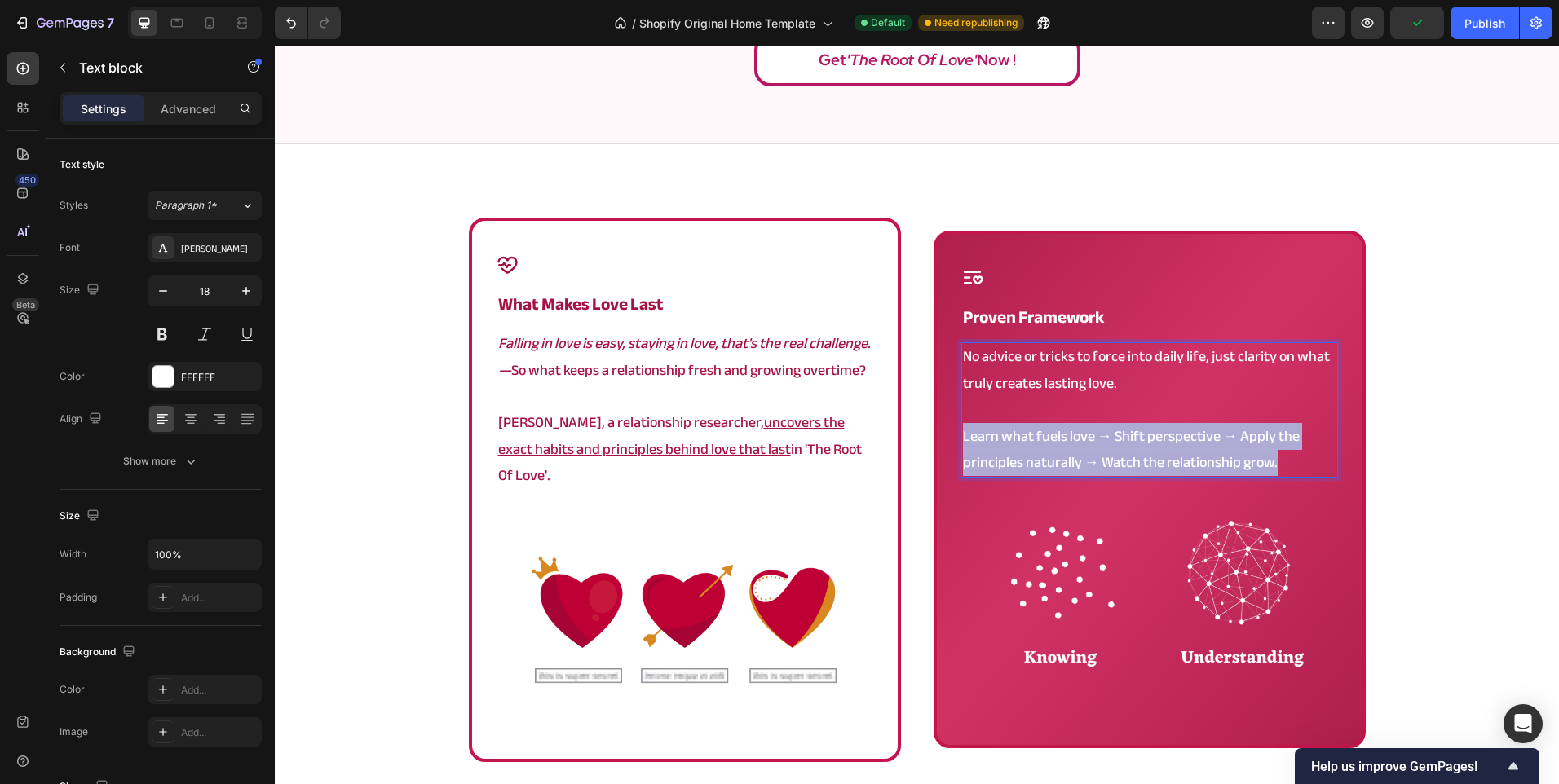
click at [1133, 446] on span "Learn what fuels love → Shift perspective → Apply the principles naturally → Wa…" at bounding box center [1131, 449] width 337 height 53
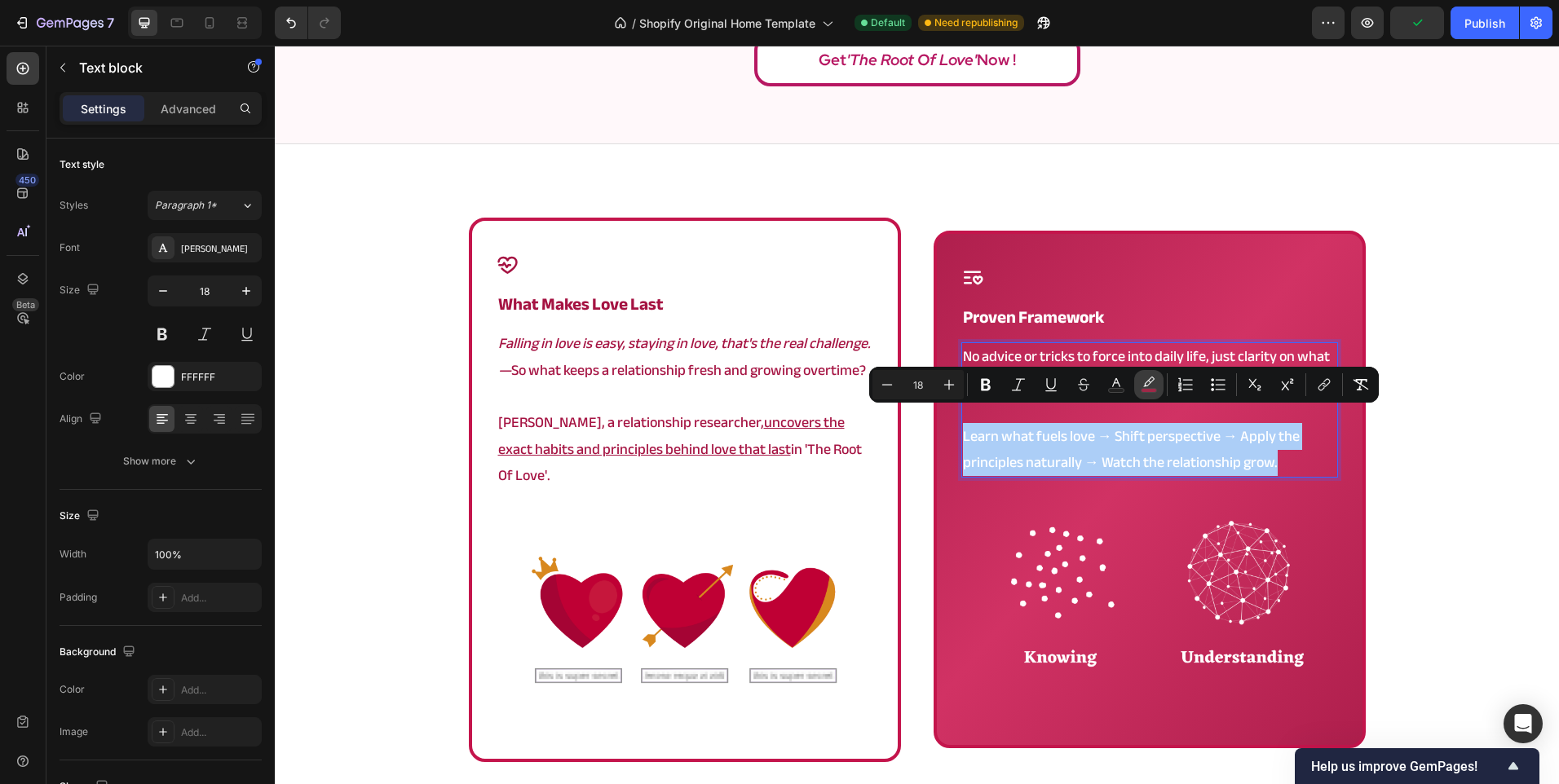
click at [1148, 395] on button "color" at bounding box center [1149, 385] width 29 height 29
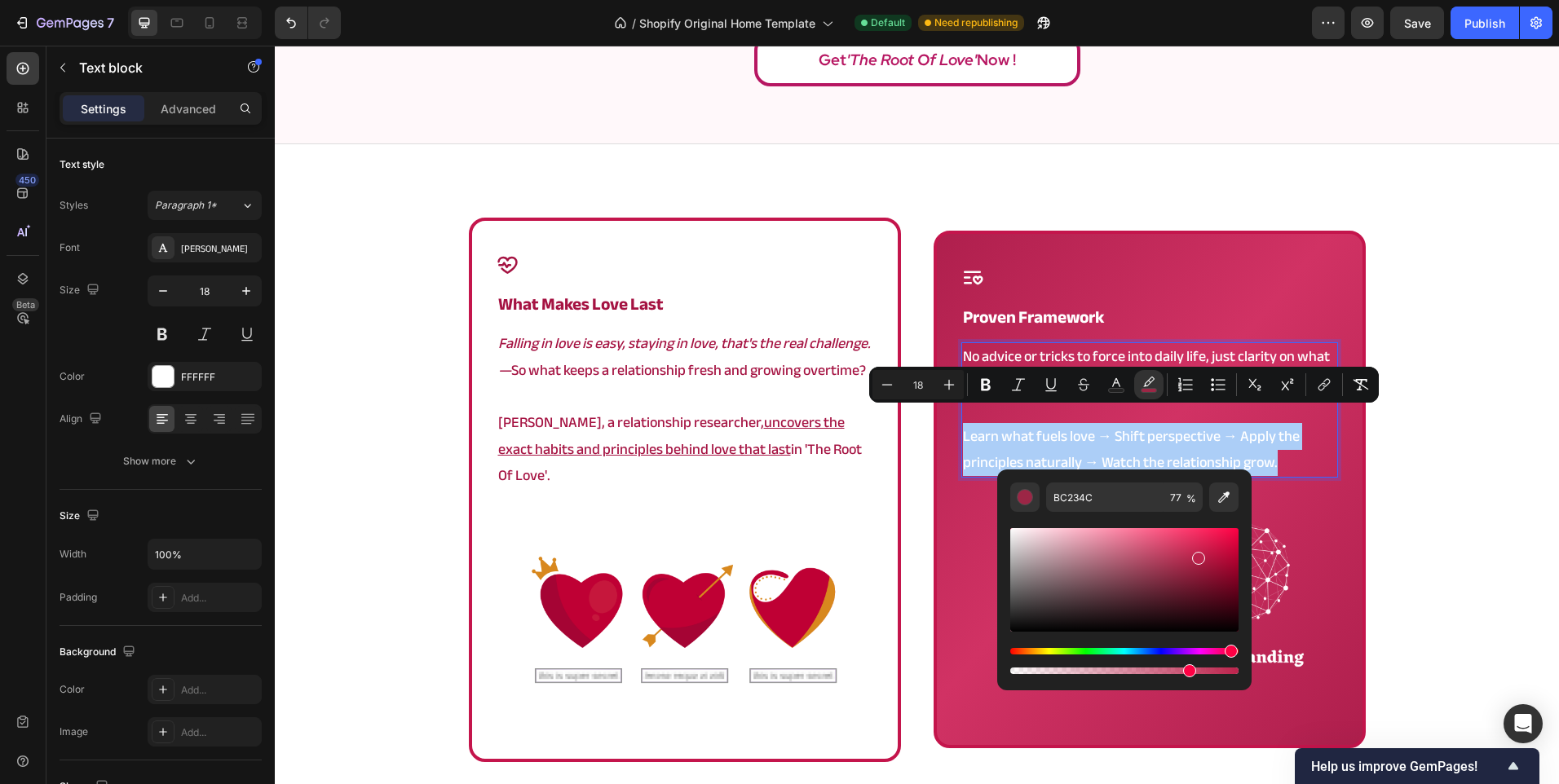
click at [1207, 541] on div "Editor contextual toolbar" at bounding box center [1124, 580] width 228 height 103
type input "DD1F51"
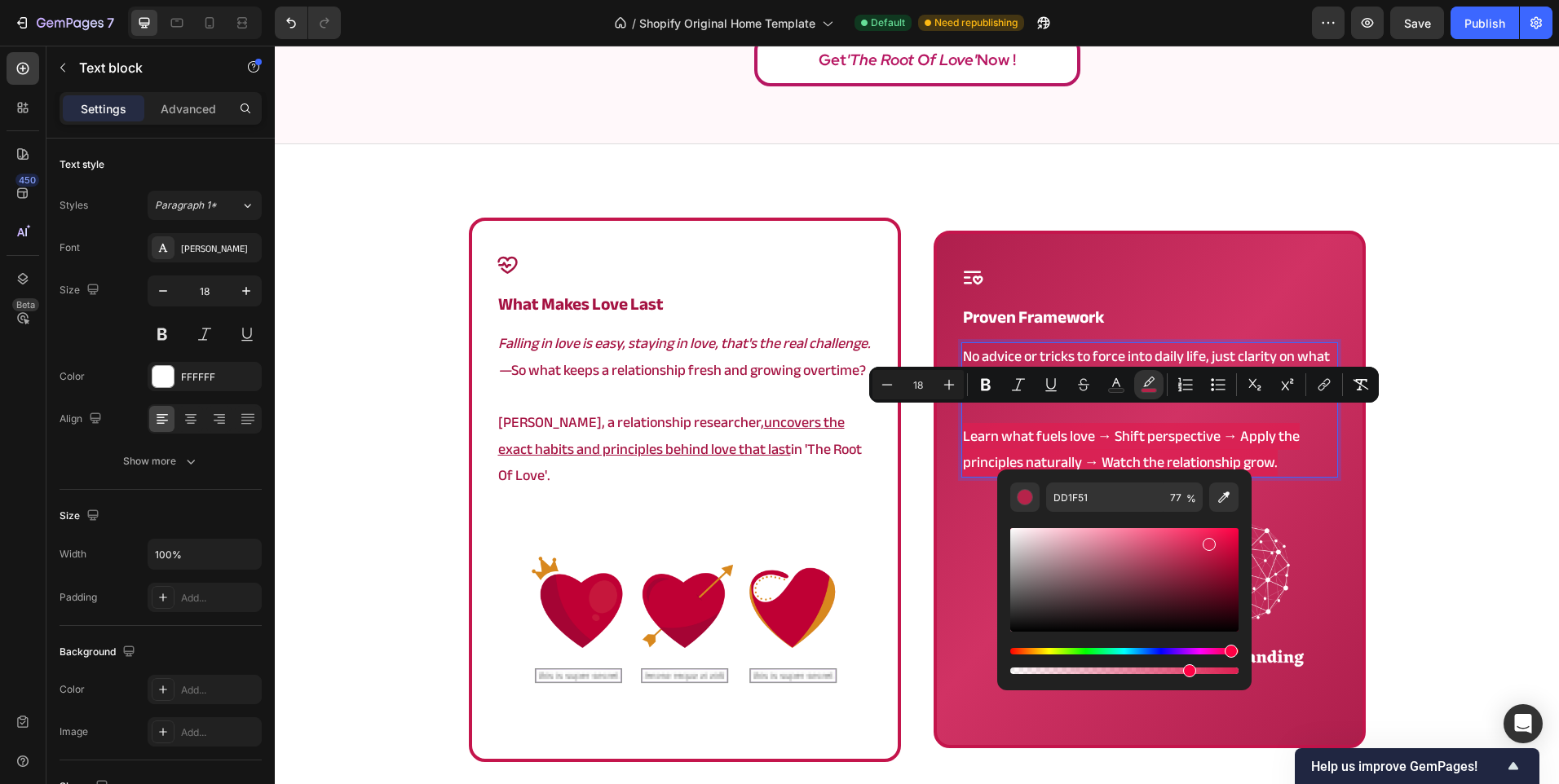
click at [1448, 526] on div "Icon what makes love last Heading Falling in love is easy, staying in love, tha…" at bounding box center [917, 539] width 1284 height 643
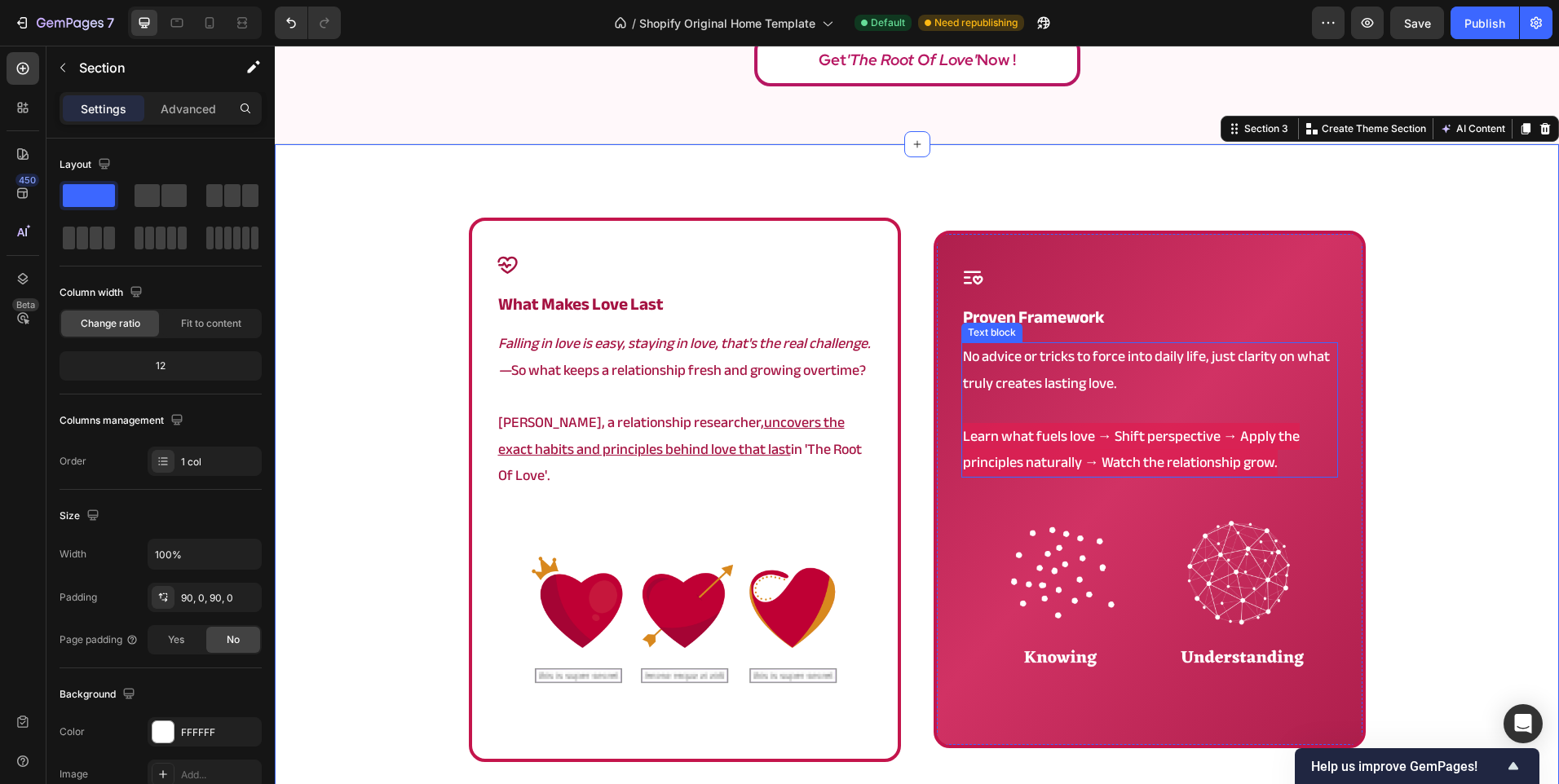
click at [1211, 439] on span "Learn what fuels love → Shift perspective → Apply the principles naturally → Wa…" at bounding box center [1131, 449] width 337 height 53
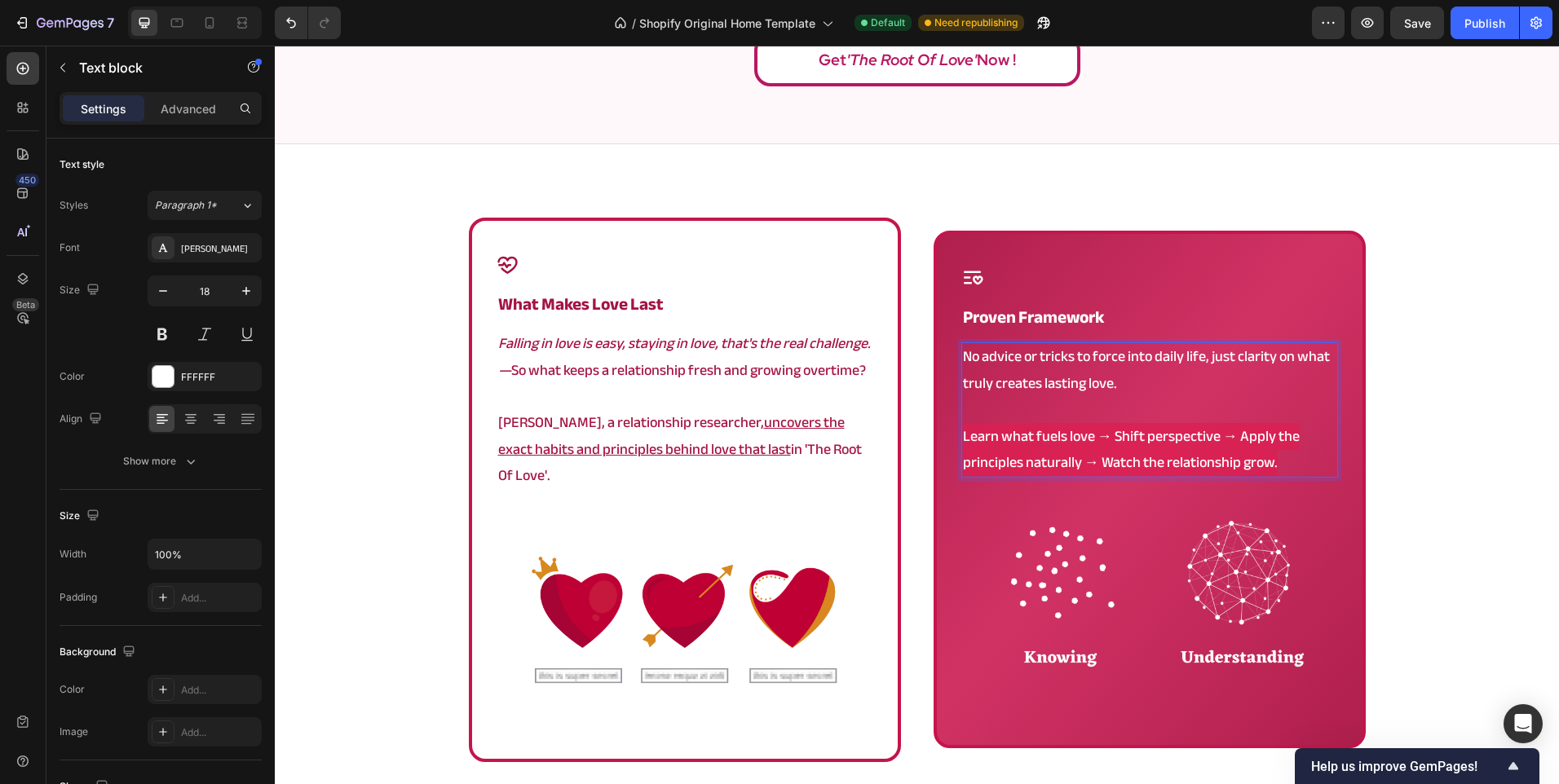
click at [1216, 457] on span "Learn what fuels love → Shift perspective → Apply the principles naturally → Wa…" at bounding box center [1131, 449] width 337 height 53
click at [1384, 465] on div "Icon what makes love last Heading Falling in love is easy, staying in love, tha…" at bounding box center [917, 539] width 1284 height 643
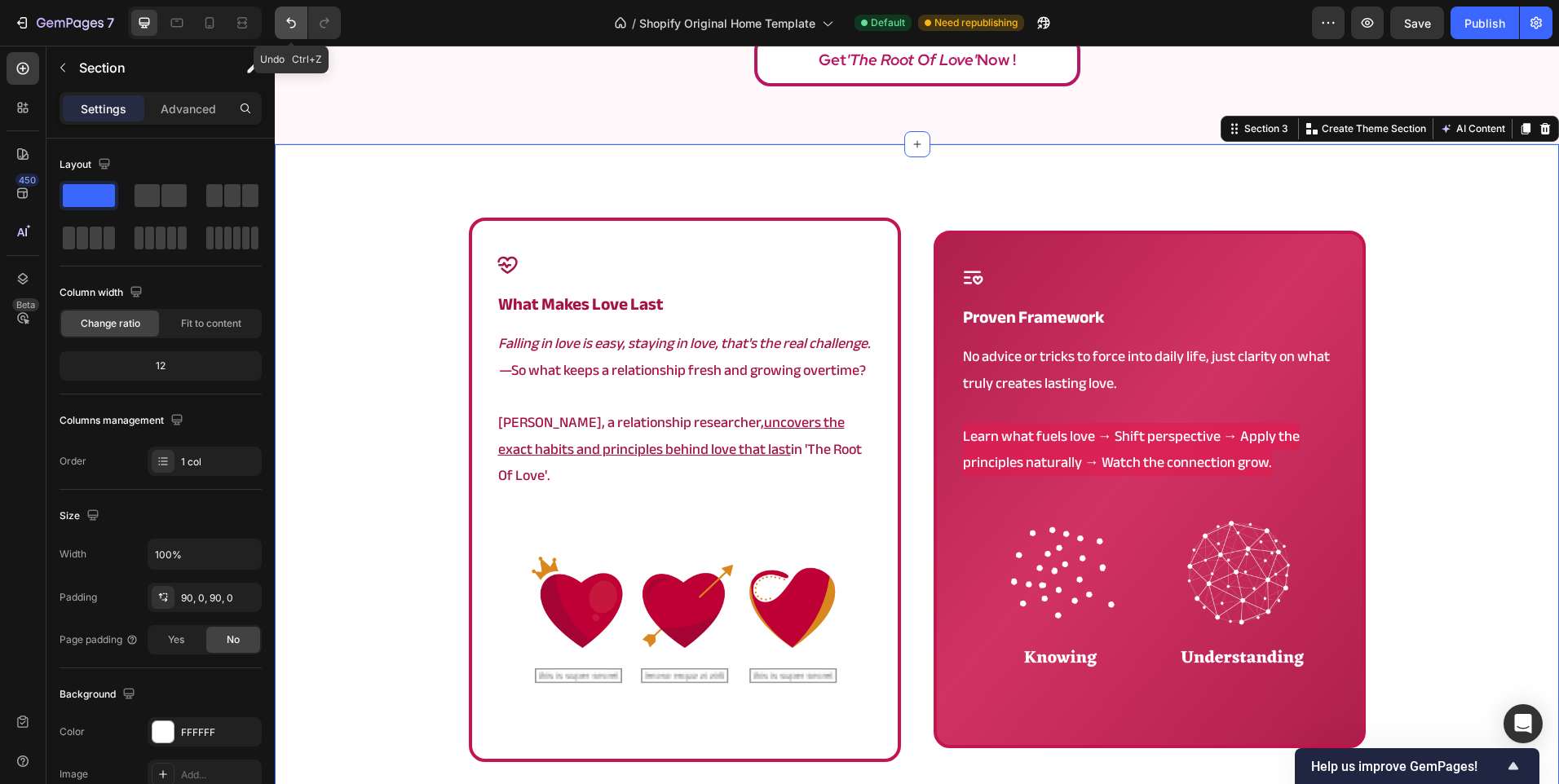
click at [305, 24] on button "Undo/Redo" at bounding box center [291, 23] width 33 height 33
click at [1442, 385] on div "Icon what makes love last Heading Falling in love is easy, staying in love, tha…" at bounding box center [917, 539] width 1284 height 643
click at [915, 358] on div "Icon what makes love last Heading Falling in love is easy, staying in love, tha…" at bounding box center [917, 490] width 897 height 544
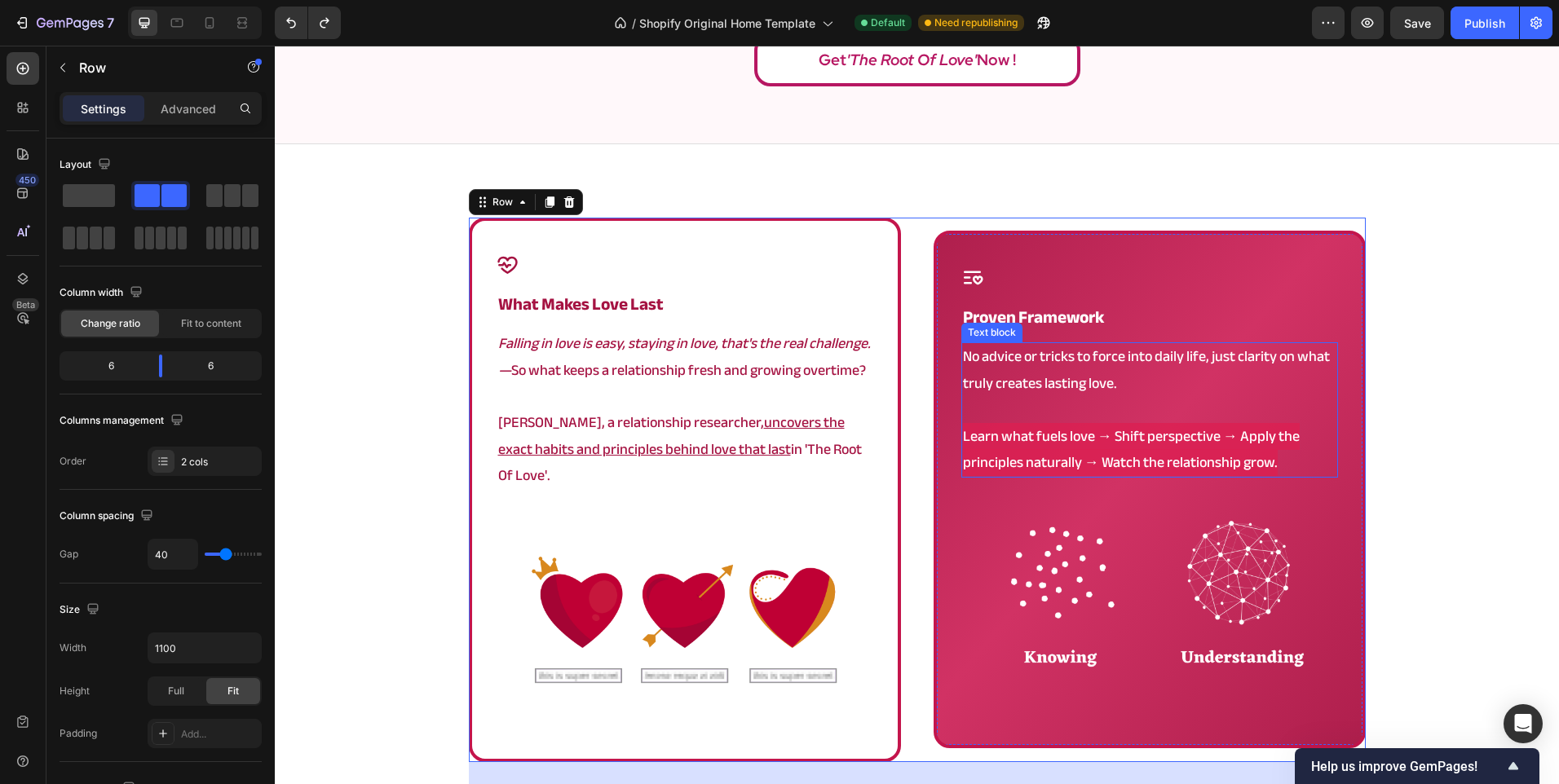
click at [1242, 363] on p "No advice or tricks to force into daily life, just clarity on what truly create…" at bounding box center [1149, 370] width 373 height 53
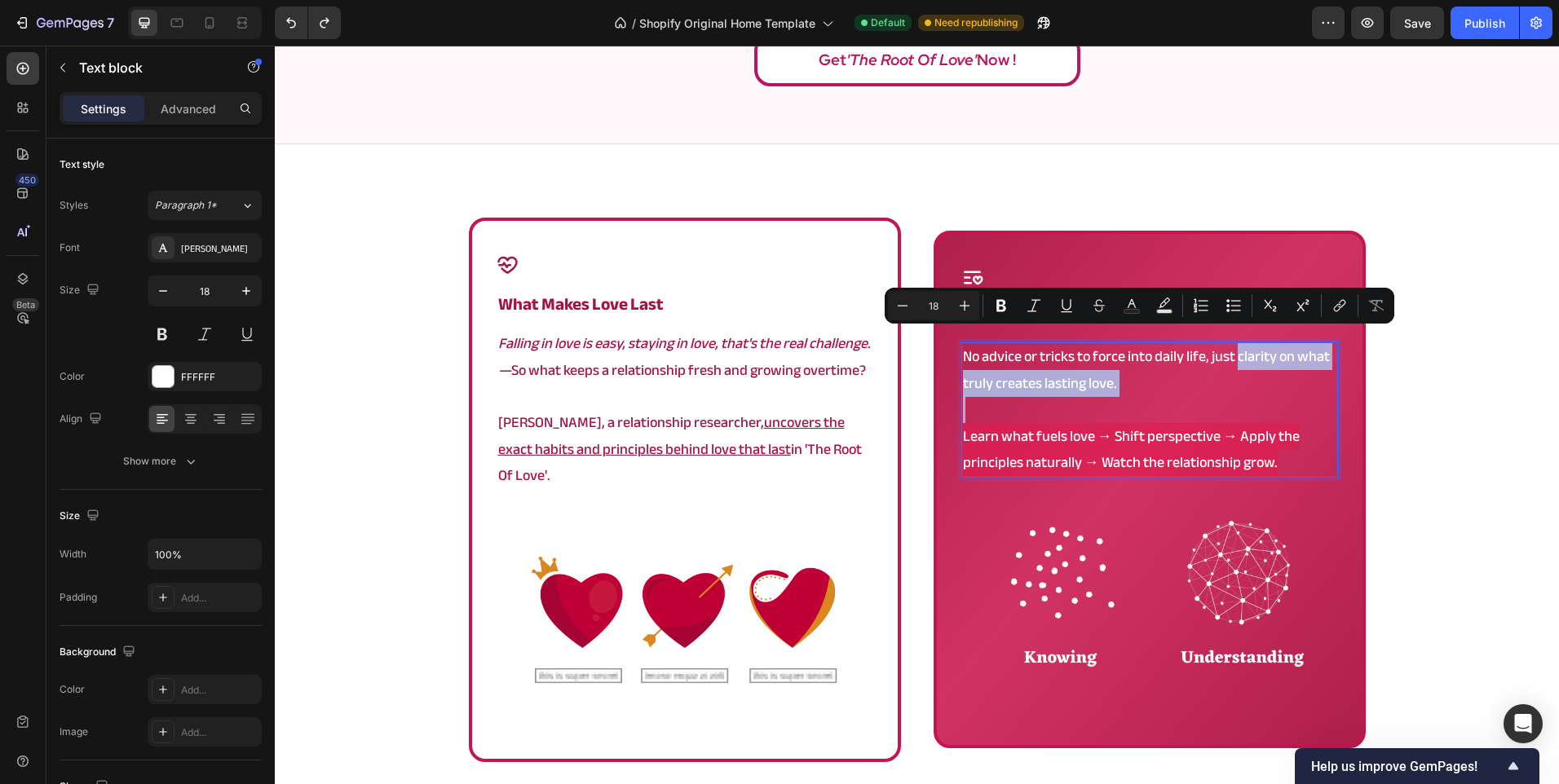
drag, startPoint x: 1231, startPoint y: 370, endPoint x: 1244, endPoint y: 341, distance: 31.8
click at [1244, 344] on p "No advice or tricks to force into daily life, just clarity on what truly create…" at bounding box center [1149, 370] width 373 height 53
click at [1067, 296] on button "Underline" at bounding box center [1066, 306] width 29 height 29
click at [1397, 401] on div "Icon what makes love last Heading Falling in love is easy, staying in love, tha…" at bounding box center [917, 539] width 1284 height 643
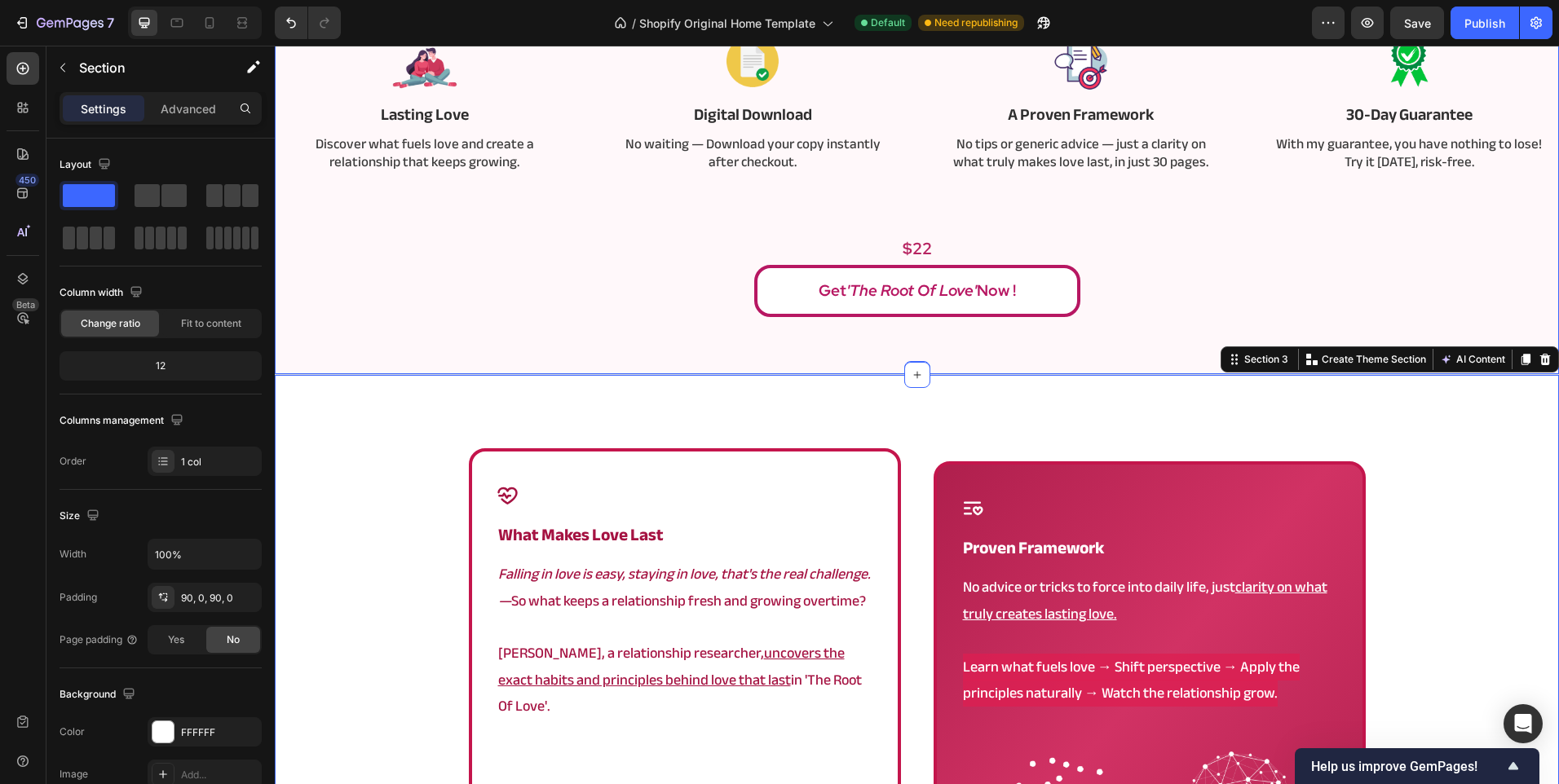
scroll to position [720, 0]
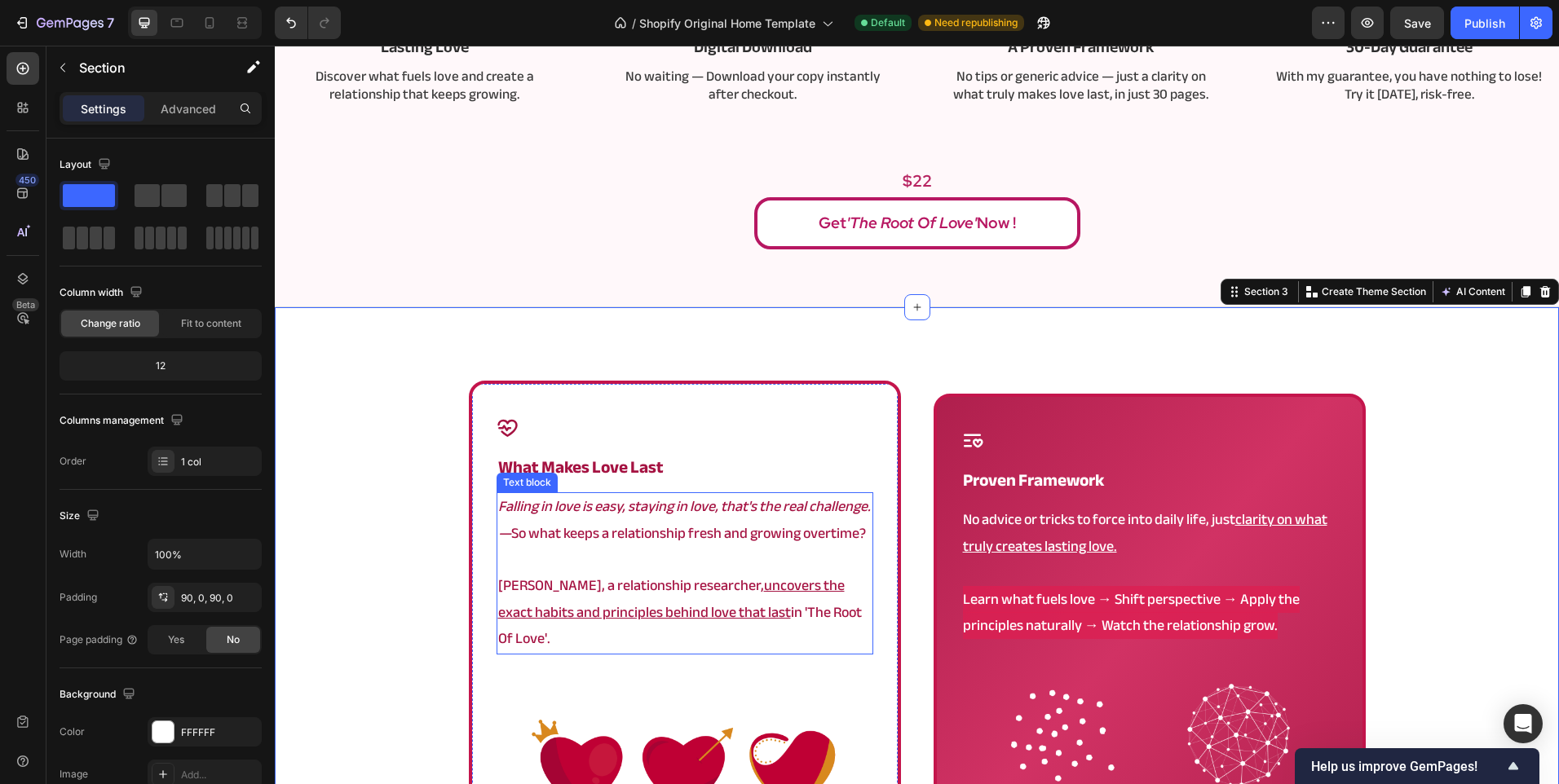
click at [726, 585] on u "uncovers the exact habits and principles behind love that last" at bounding box center [671, 598] width 346 height 53
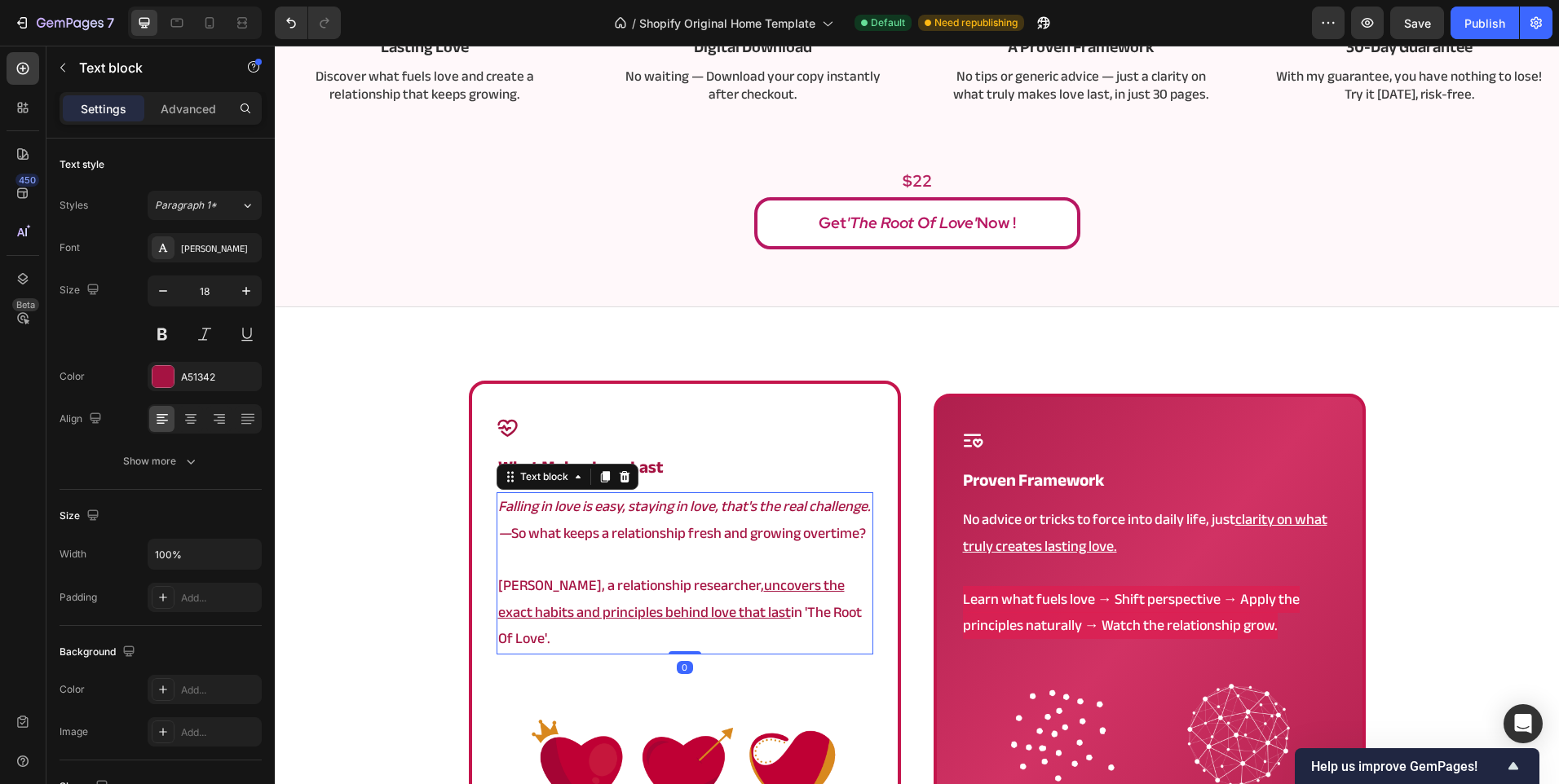
click at [726, 585] on u "uncovers the exact habits and principles behind love that last" at bounding box center [671, 598] width 346 height 53
click at [915, 595] on div "Icon what makes love last Heading Falling in love is easy, staying in love, tha…" at bounding box center [917, 653] width 897 height 544
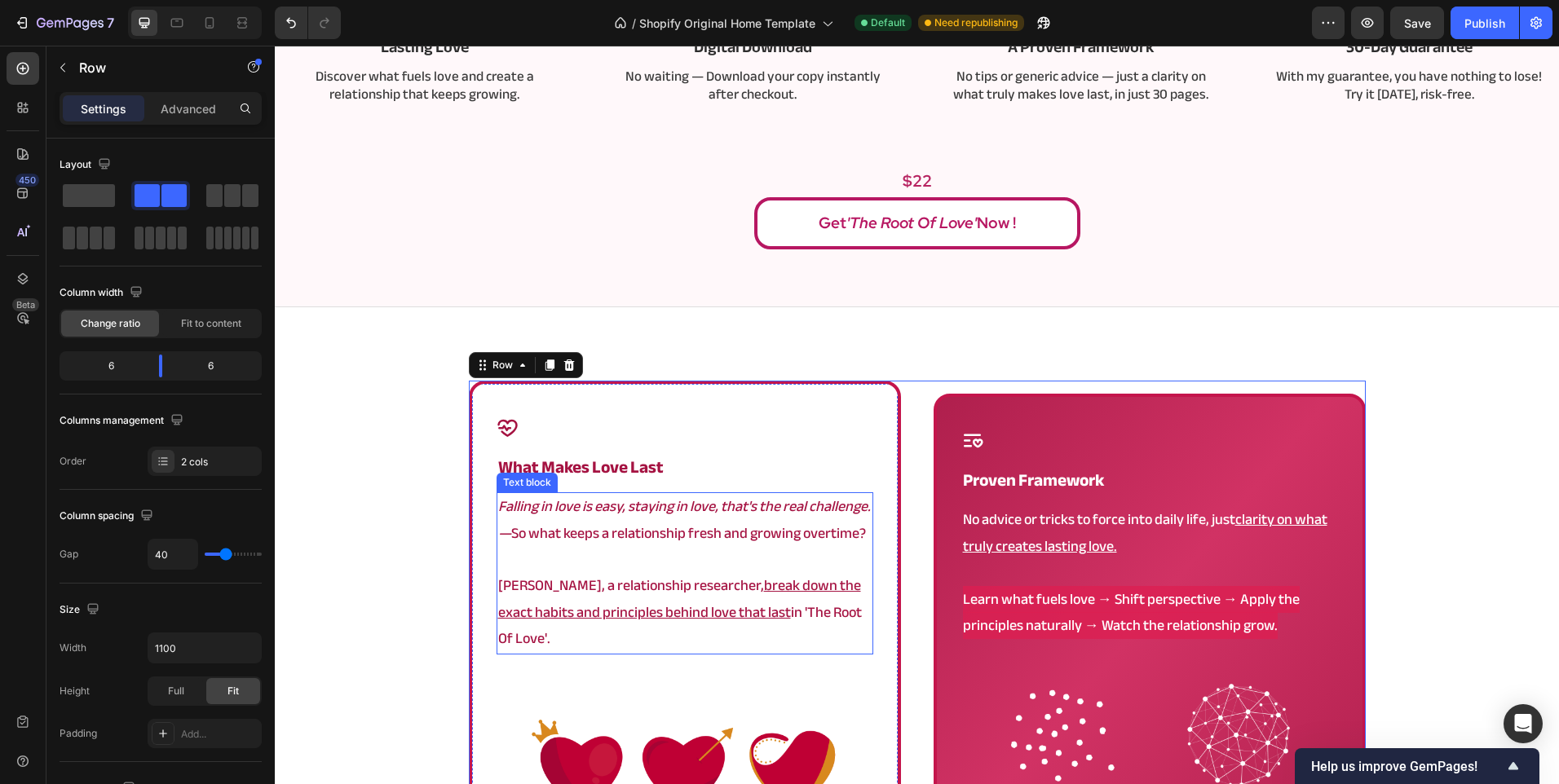
click at [534, 622] on u "break down the exact habits and principles behind love that last" at bounding box center [679, 598] width 363 height 53
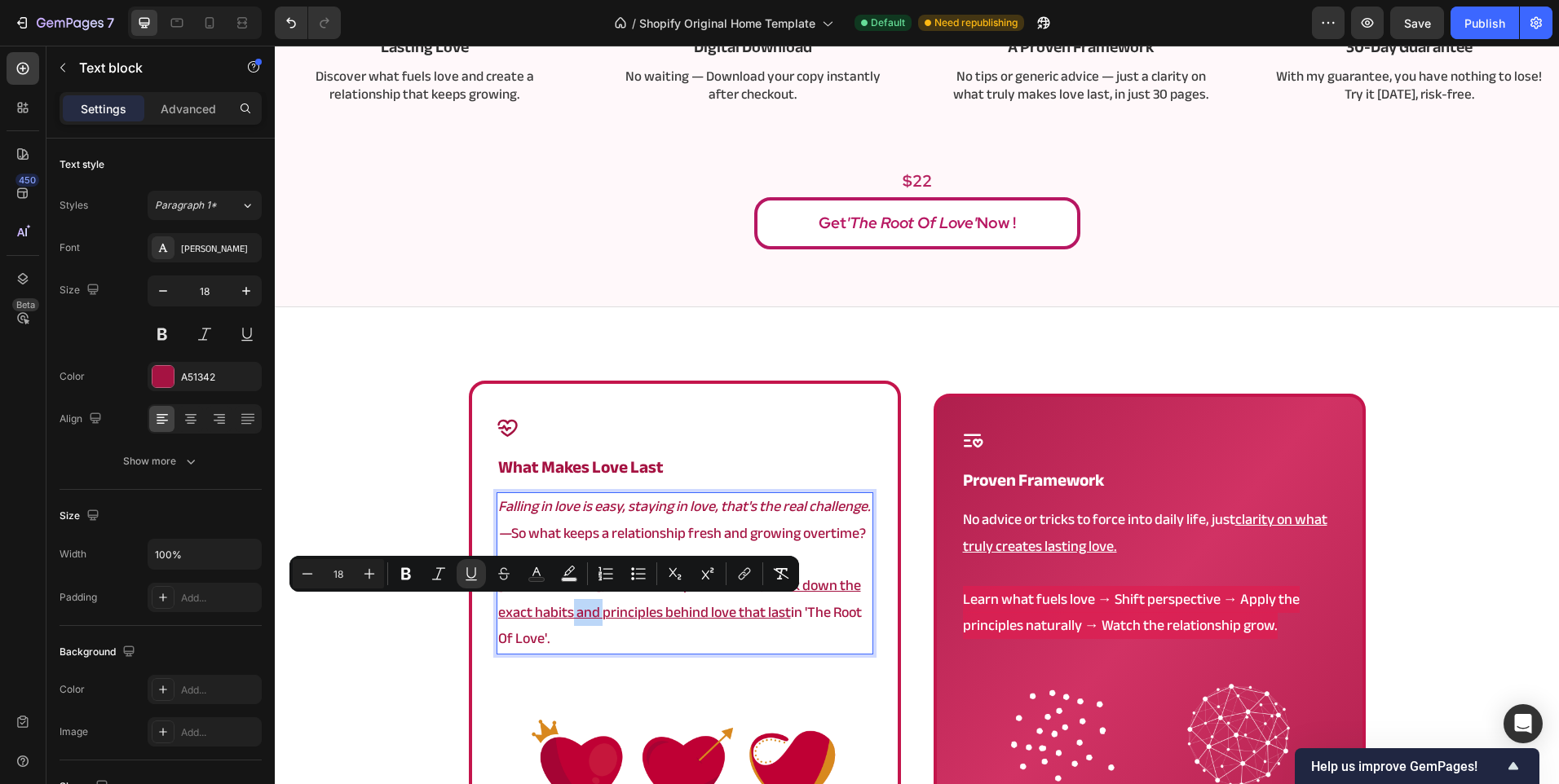
drag, startPoint x: 531, startPoint y: 617, endPoint x: 558, endPoint y: 617, distance: 27.0
click at [558, 617] on u "break down the exact habits and principles behind love that last" at bounding box center [679, 598] width 363 height 53
click at [466, 578] on icon "Editor contextual toolbar" at bounding box center [471, 574] width 16 height 16
click at [378, 683] on div "Icon what makes love last Heading Falling in love is easy, staying in love, tha…" at bounding box center [917, 702] width 1284 height 643
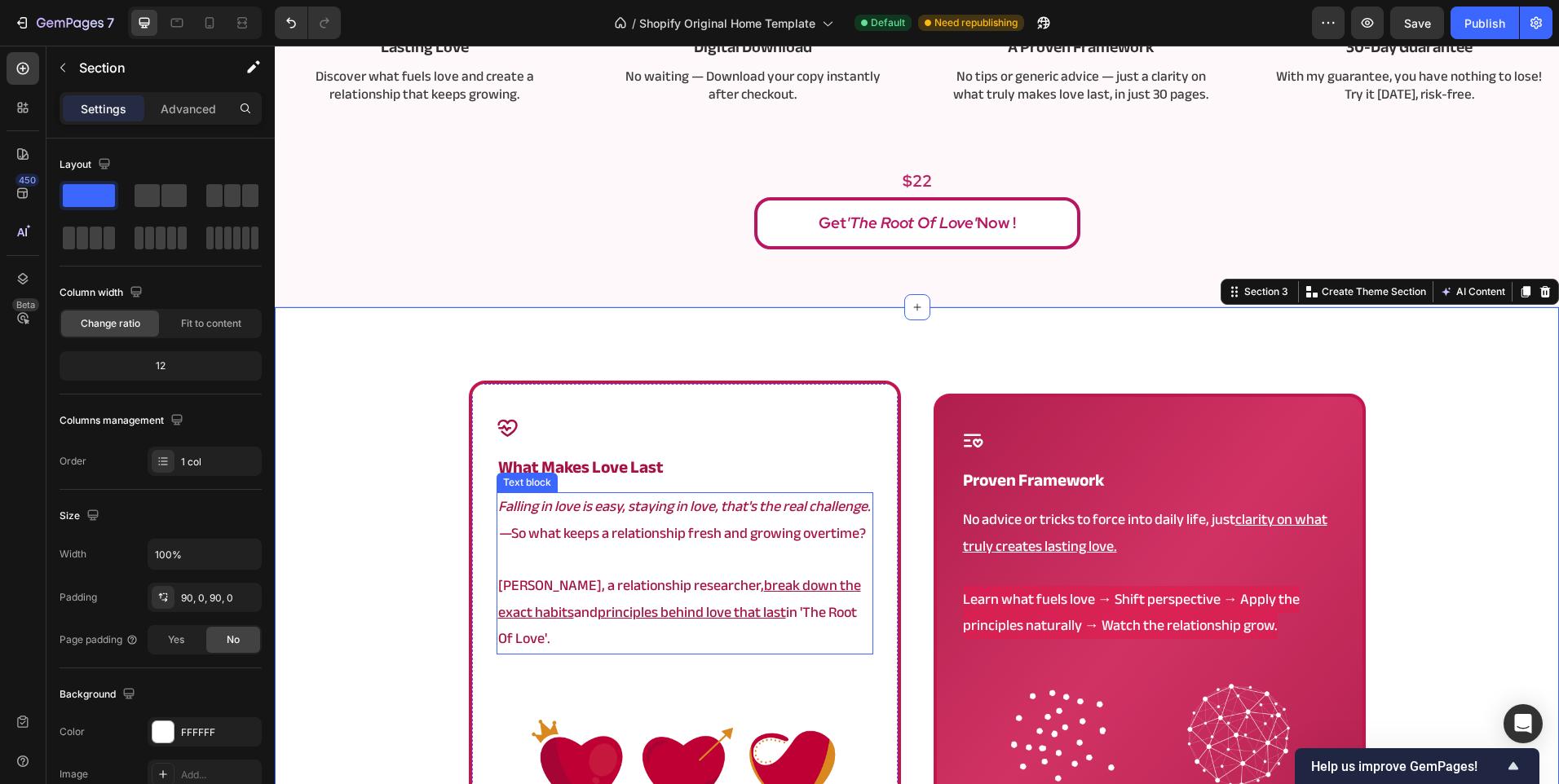
click at [535, 597] on p "Angela, a relationship researcher, break down the exact habits and principles b…" at bounding box center [684, 613] width 373 height 79
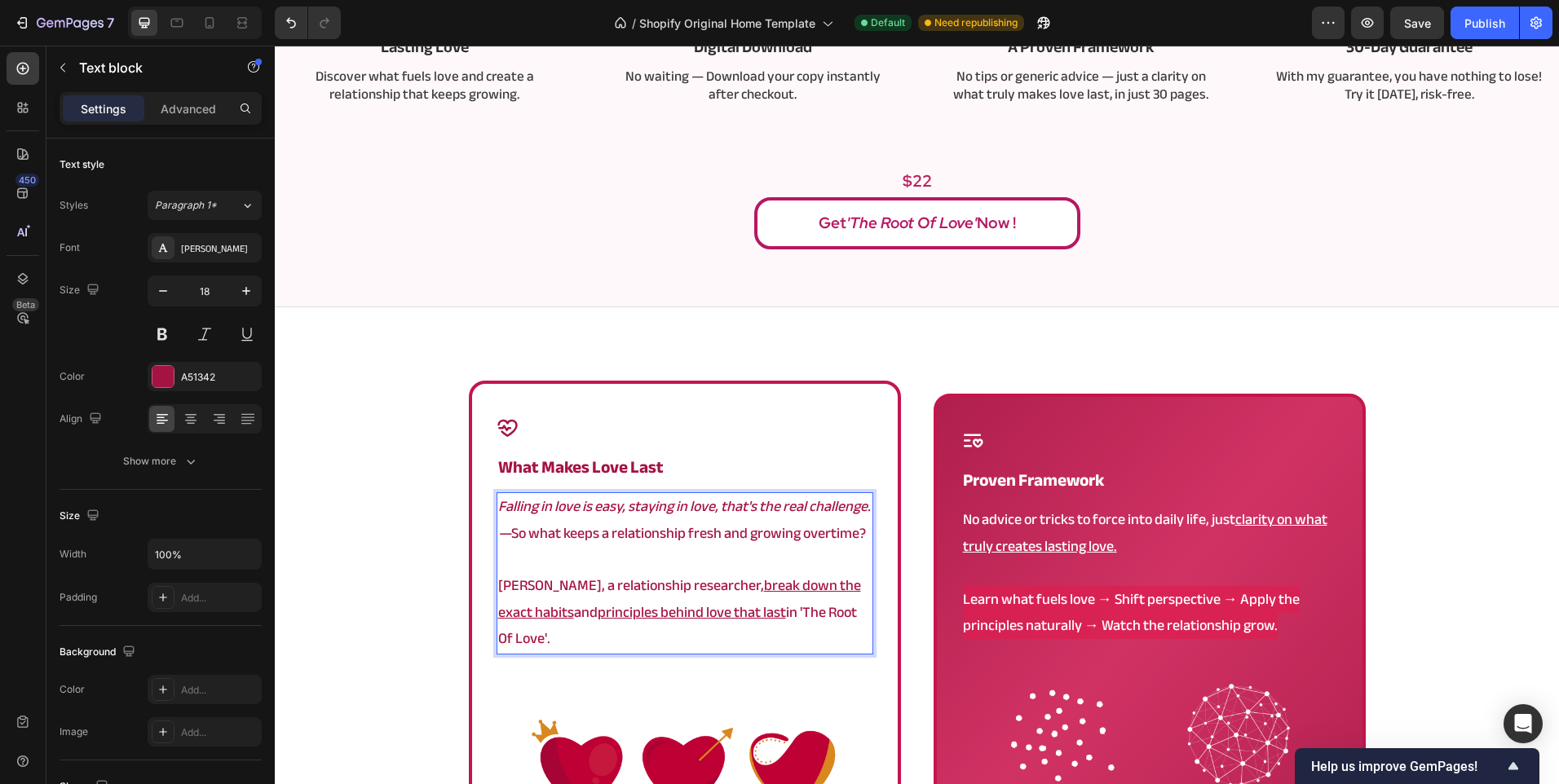
click at [540, 612] on p "Angela, a relationship researcher, break down the exact habits and principles b…" at bounding box center [684, 613] width 373 height 79
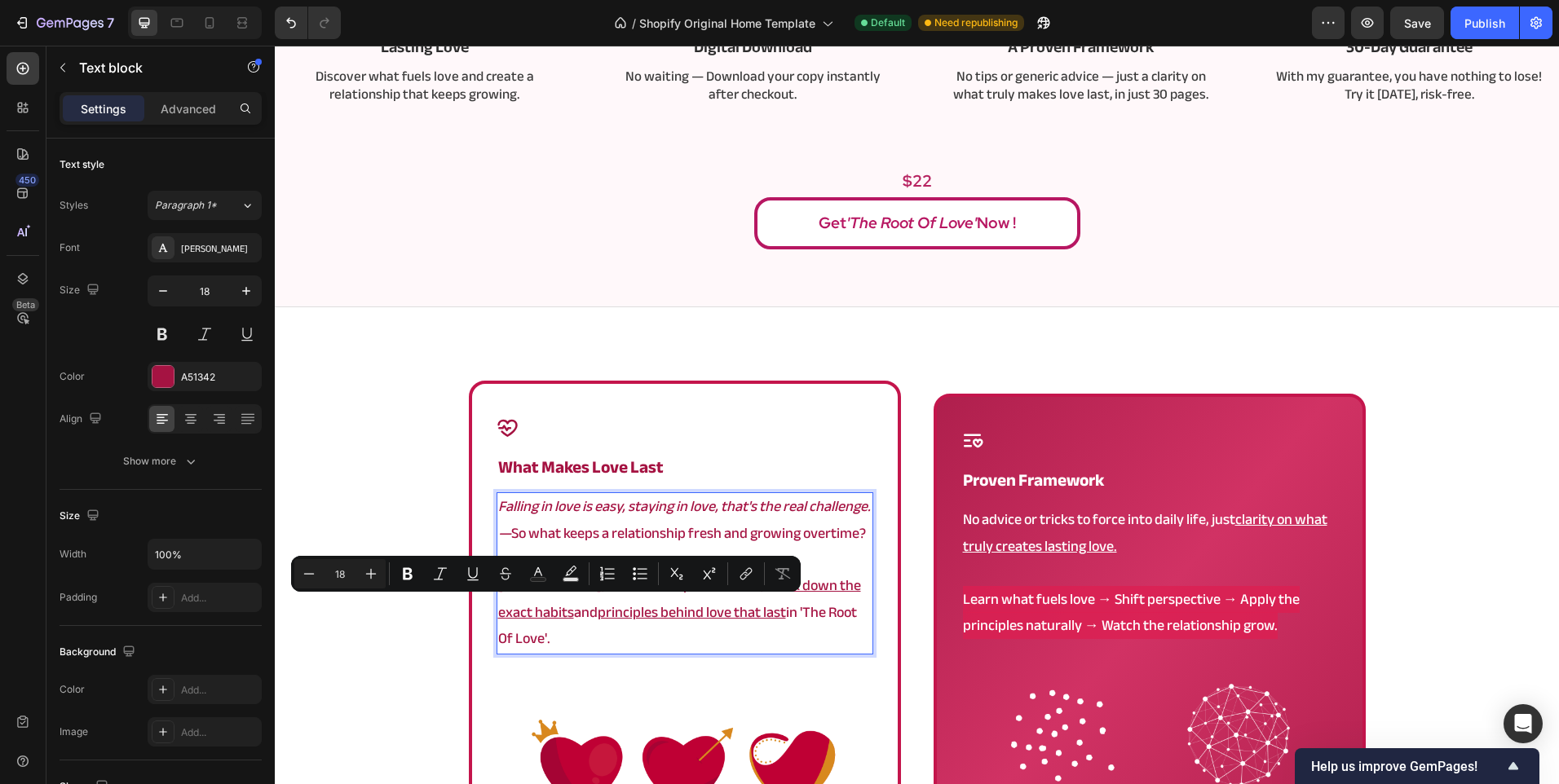
click at [540, 612] on p "Angela, a relationship researcher, break down the exact habits and principles b…" at bounding box center [684, 613] width 373 height 79
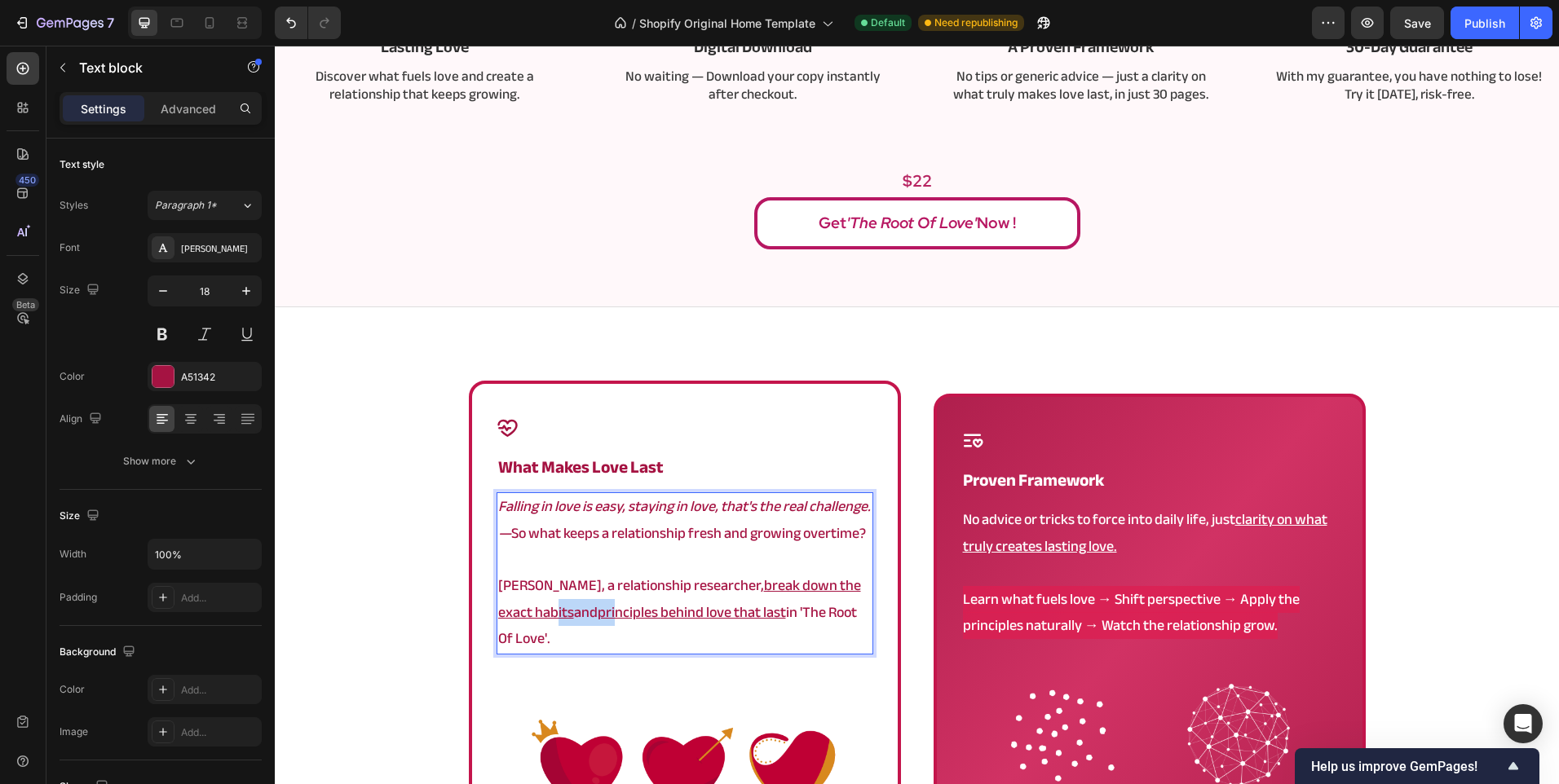
drag, startPoint x: 514, startPoint y: 606, endPoint x: 577, endPoint y: 617, distance: 64.0
click at [577, 617] on p "Angela, a relationship researcher, break down the exact habits and principles b…" at bounding box center [684, 613] width 373 height 79
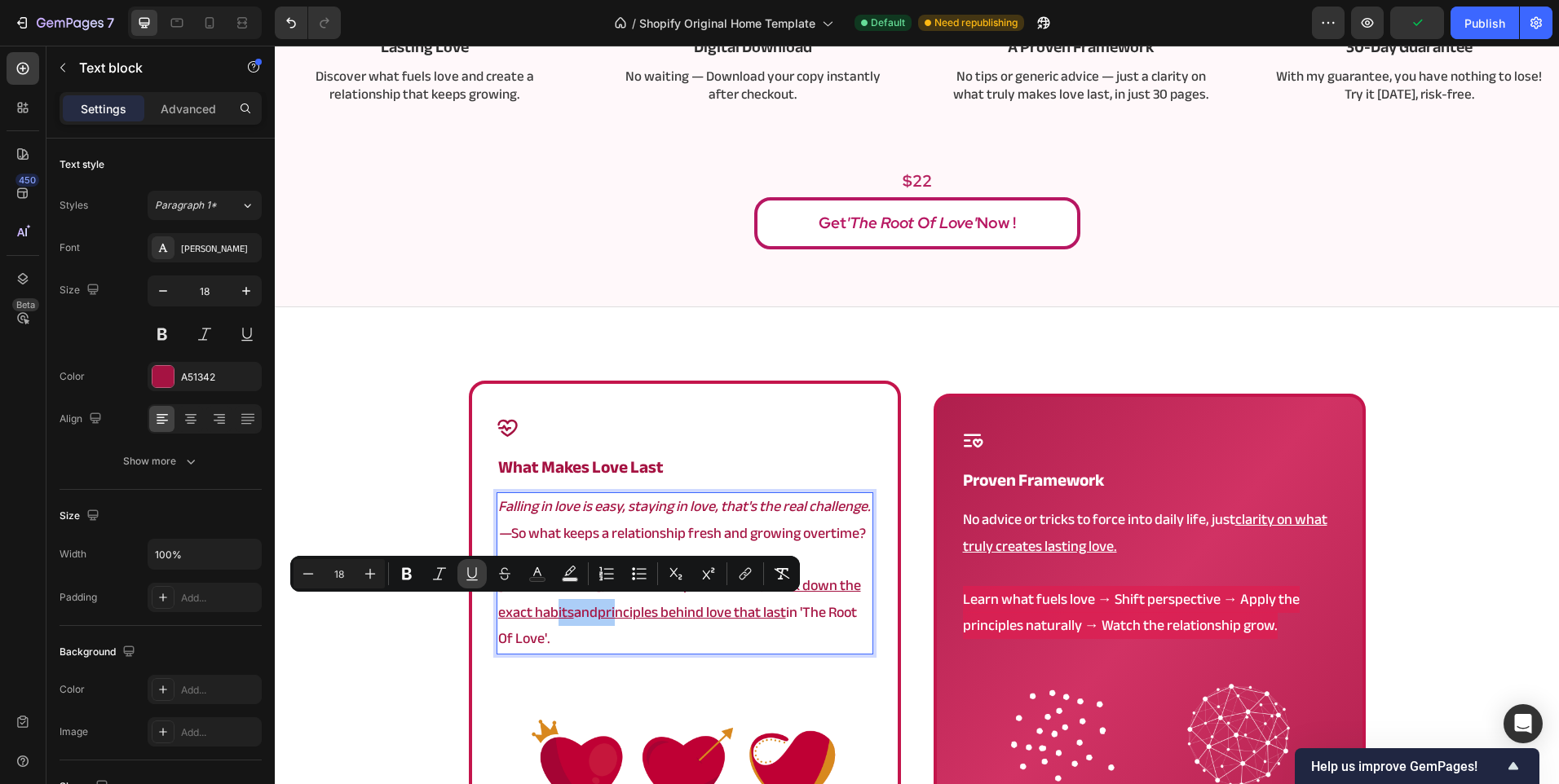
click at [468, 575] on icon "Editor contextual toolbar" at bounding box center [471, 572] width 9 height 11
click at [458, 643] on div "Icon what makes love last Heading Falling in love is easy, staying in love, tha…" at bounding box center [917, 702] width 1284 height 643
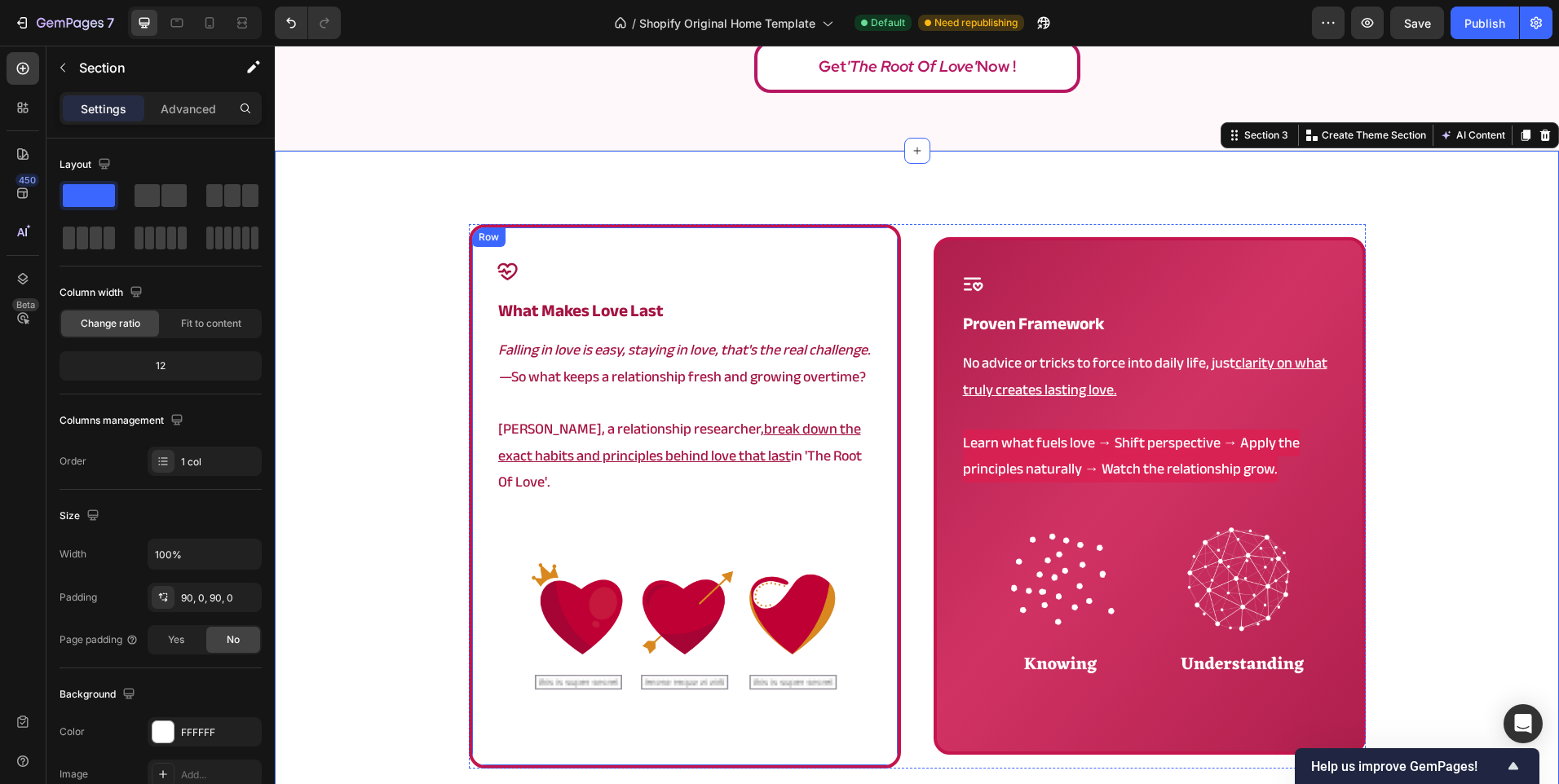
scroll to position [884, 0]
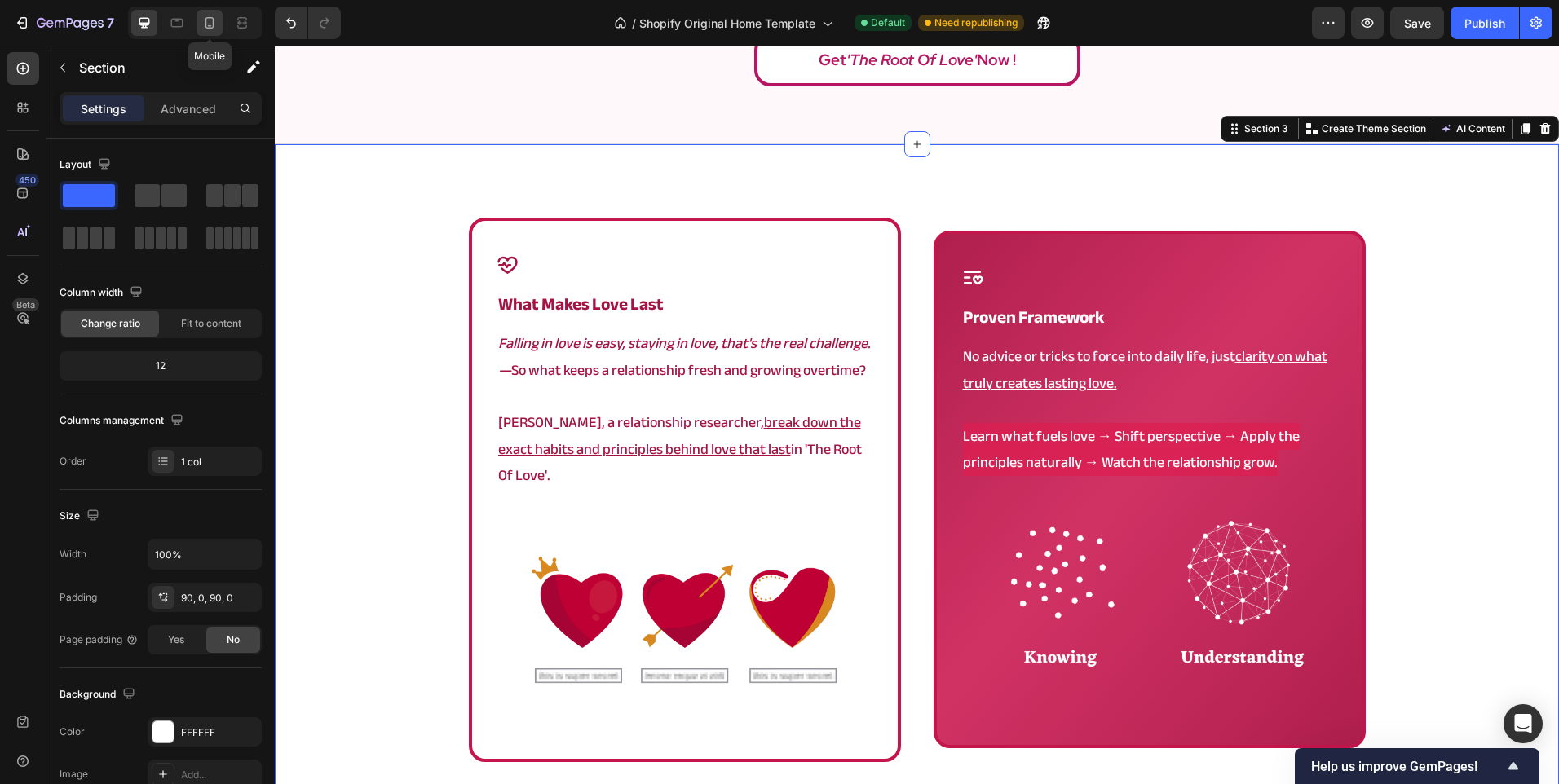
click at [209, 24] on icon at bounding box center [209, 22] width 16 height 16
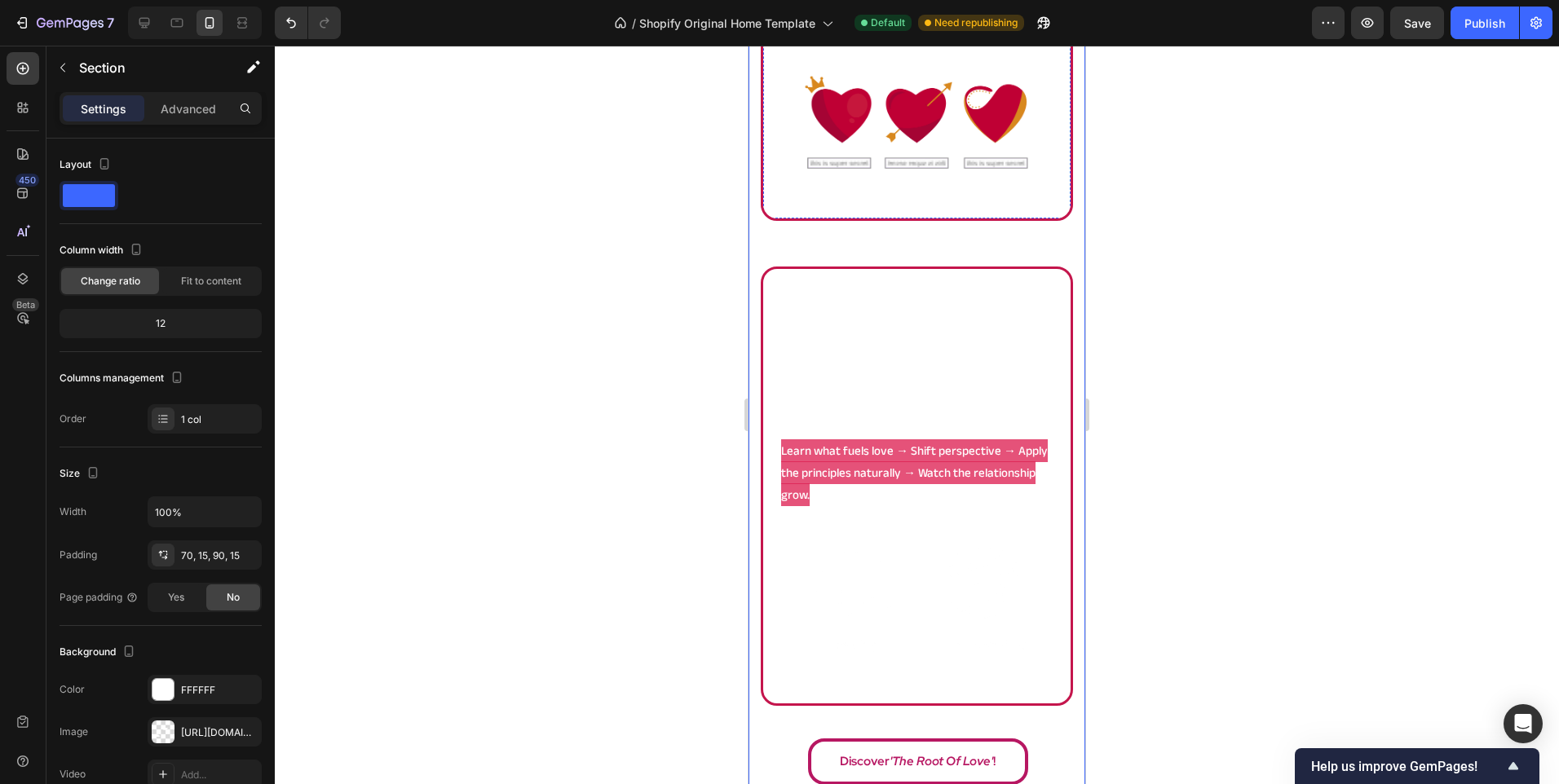
scroll to position [1854, 0]
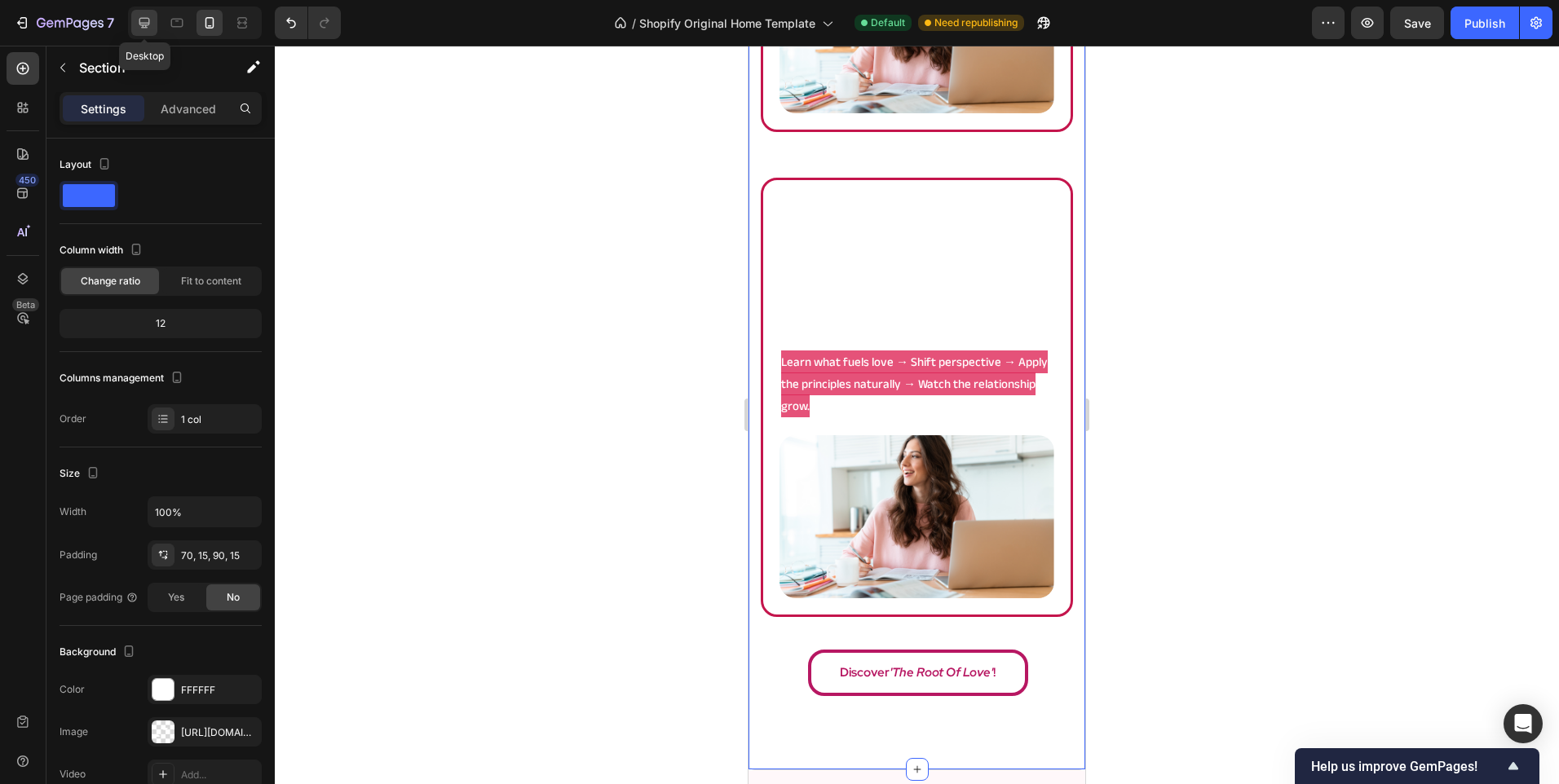
click at [149, 34] on div at bounding box center [144, 22] width 26 height 26
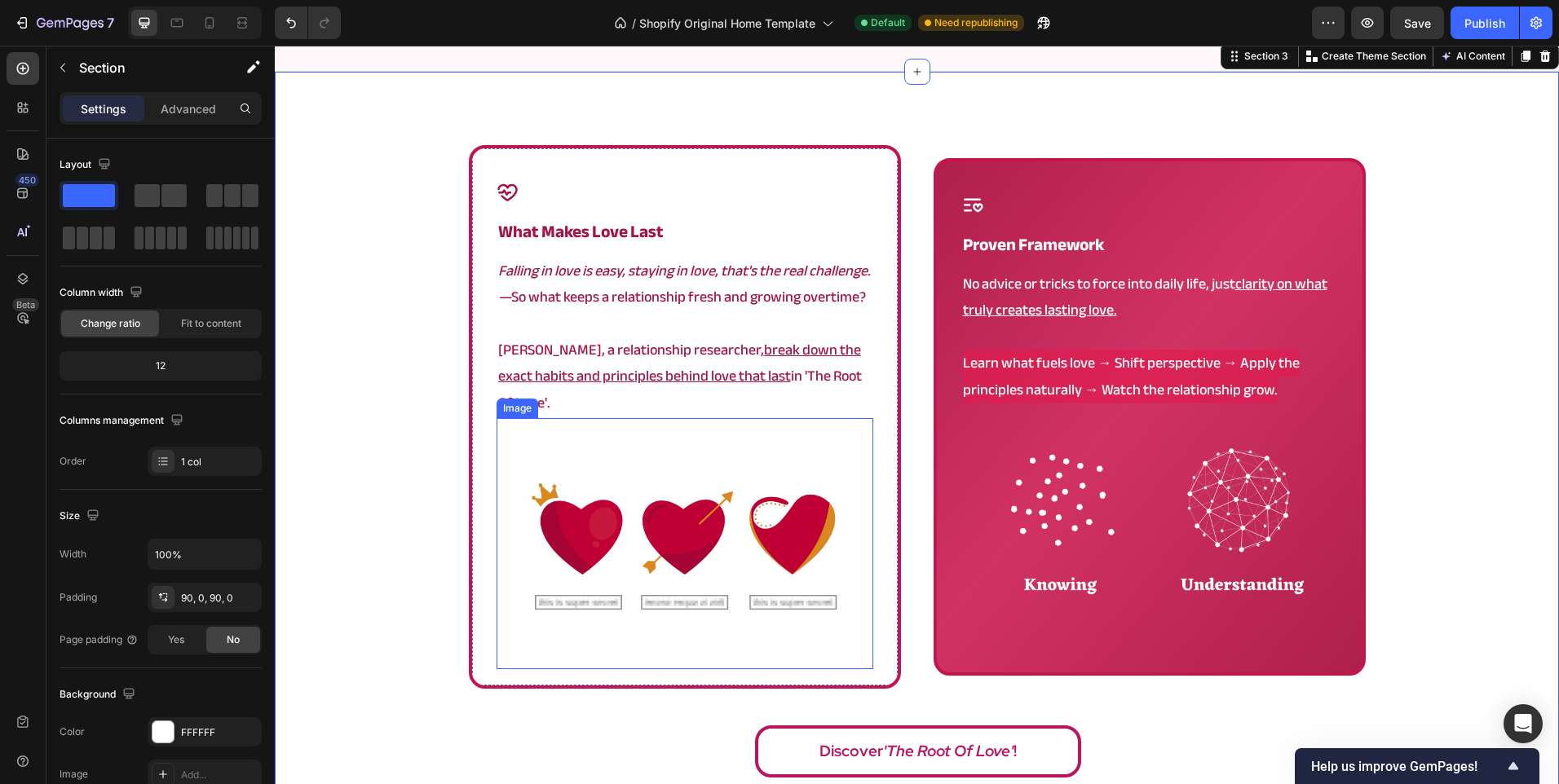
scroll to position [1397, 0]
click at [685, 526] on img at bounding box center [684, 542] width 377 height 251
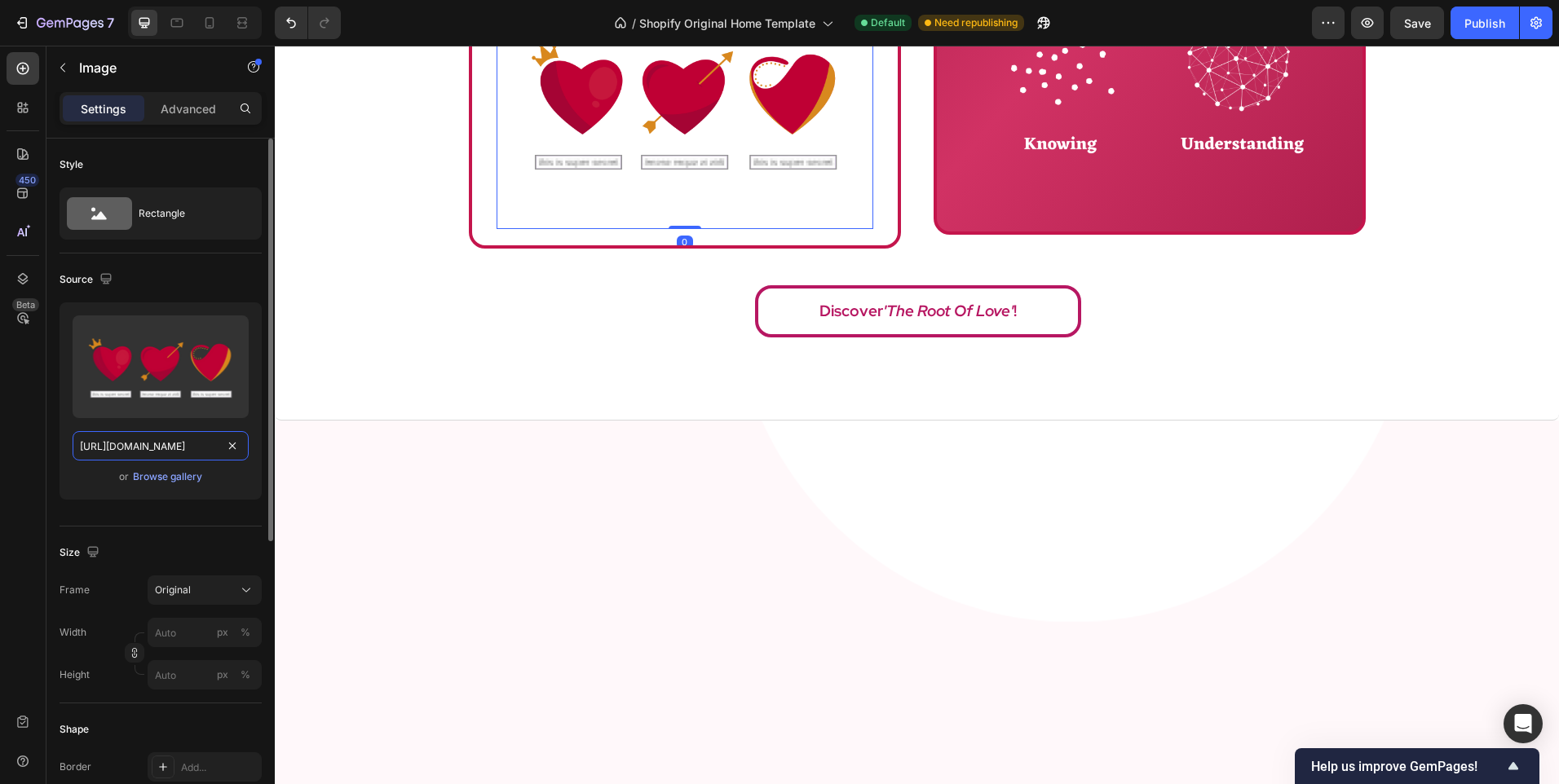
click at [159, 445] on input "https://cdn.shopify.com/s/files/1/0902/9520/6154/files/root_165.png?v=1754397466" at bounding box center [160, 445] width 176 height 29
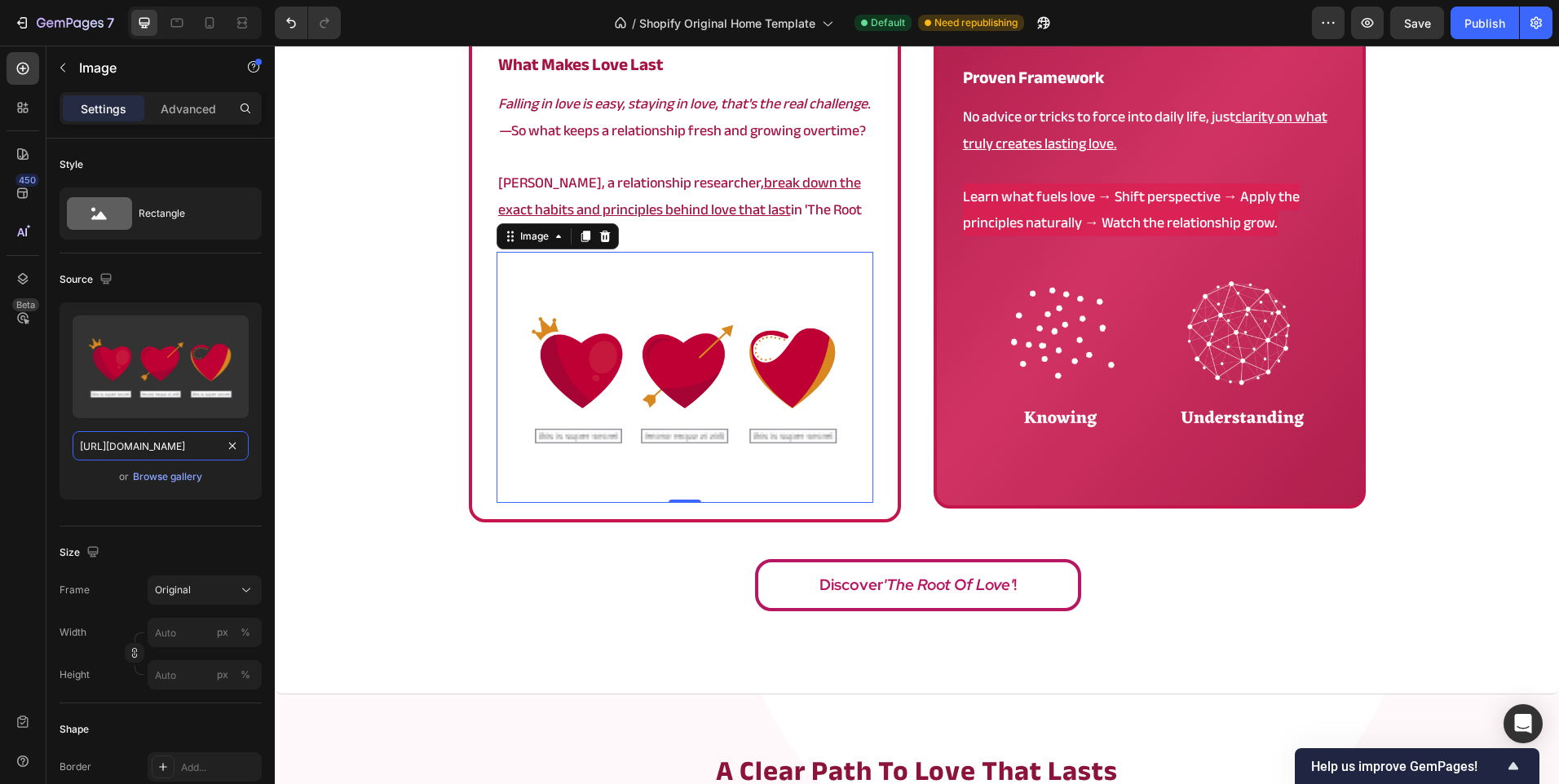
scroll to position [990, 0]
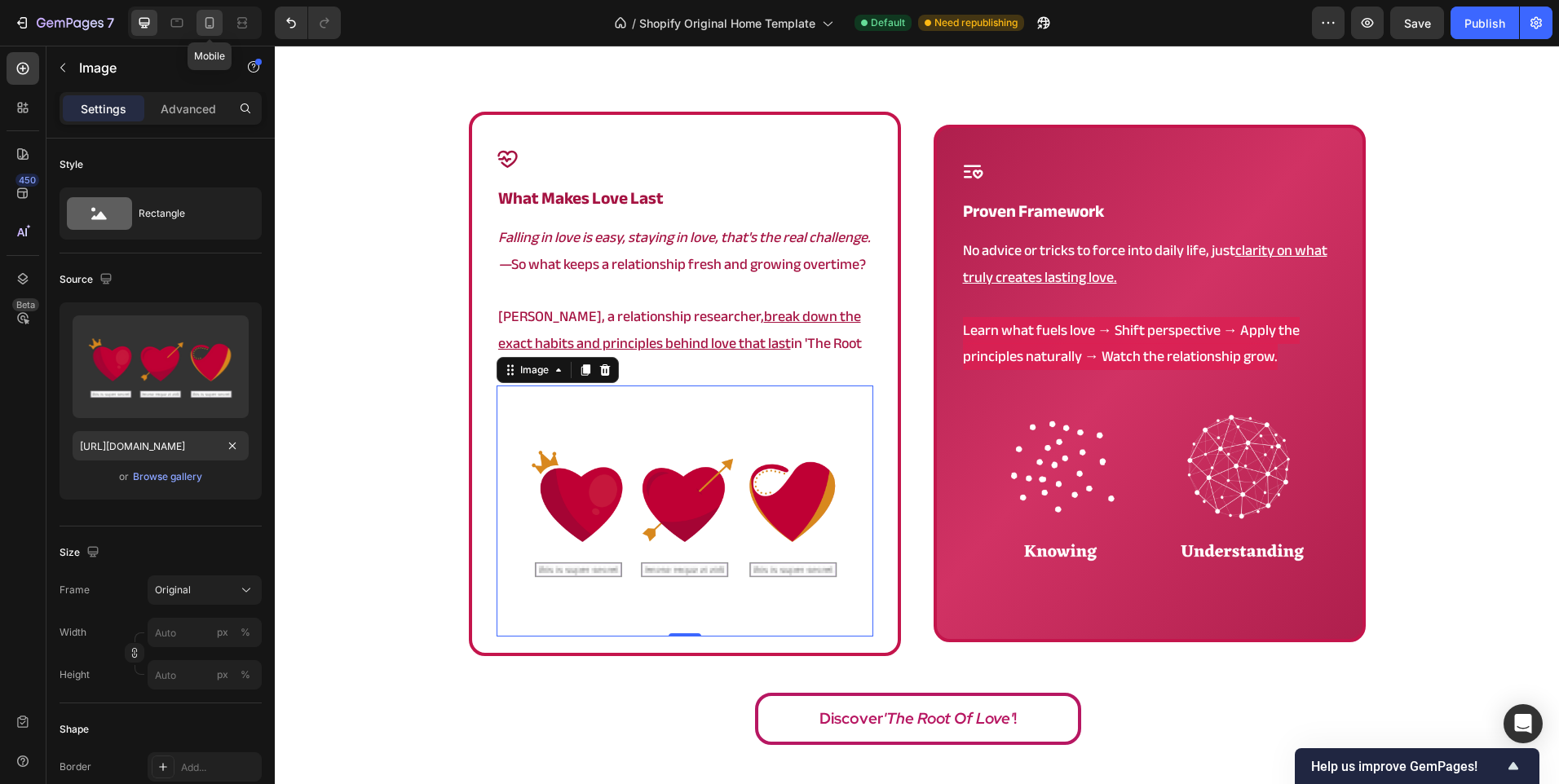
click at [208, 13] on div at bounding box center [209, 22] width 26 height 26
type input "[URL][DOMAIN_NAME]"
type input "200"
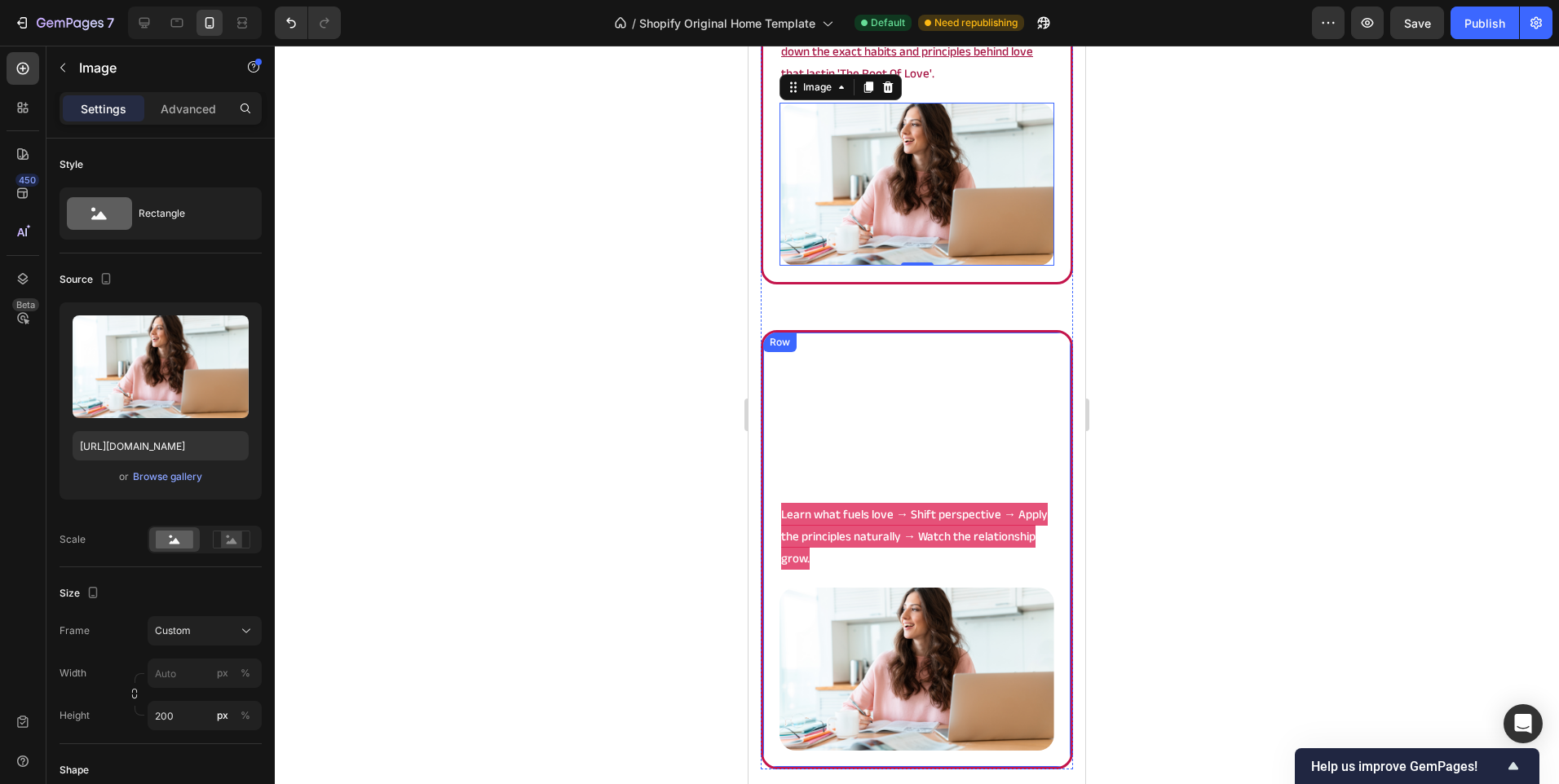
scroll to position [1098, 0]
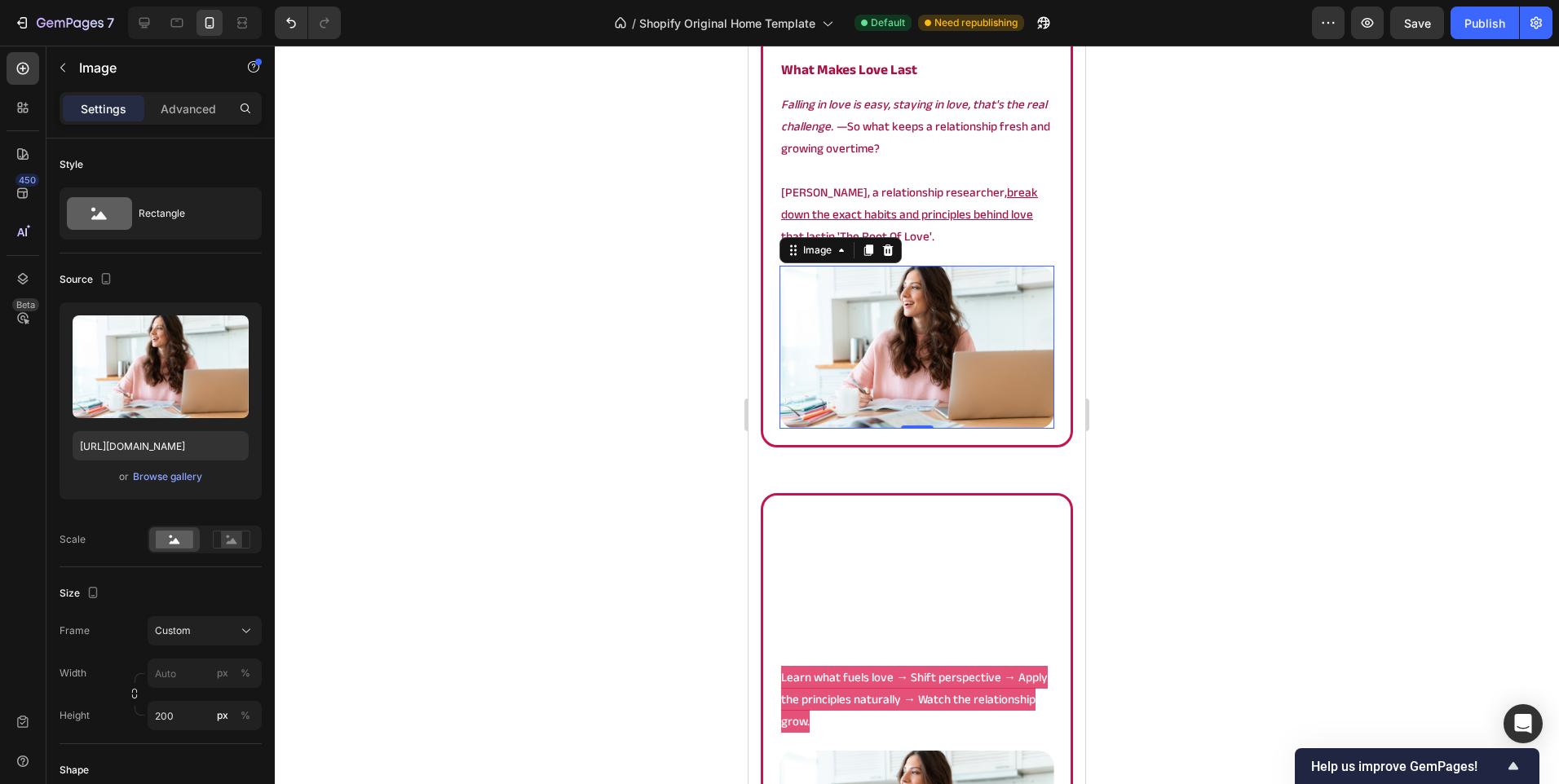
click at [613, 369] on div at bounding box center [917, 414] width 1284 height 738
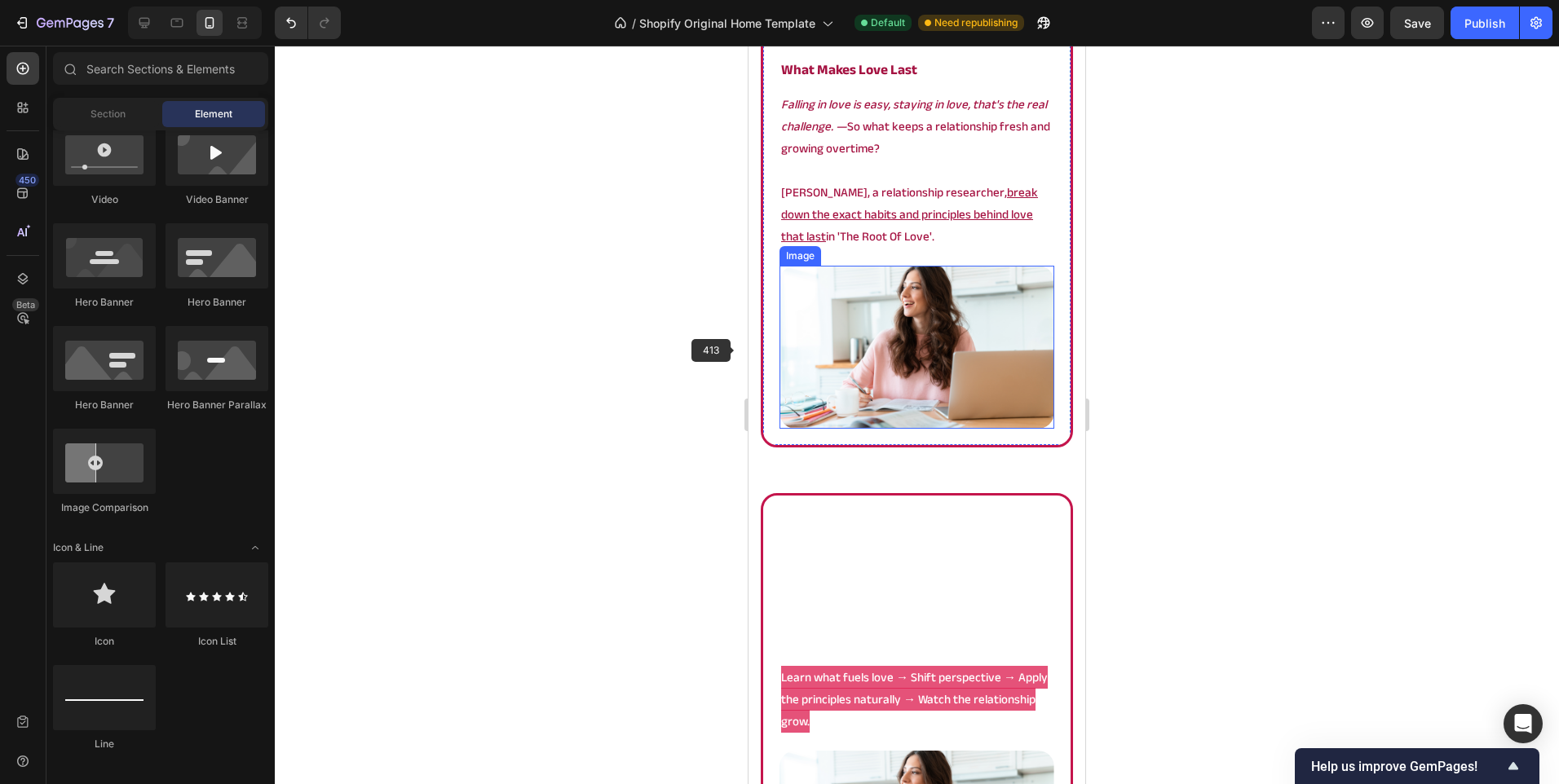
click at [893, 343] on img at bounding box center [916, 346] width 275 height 163
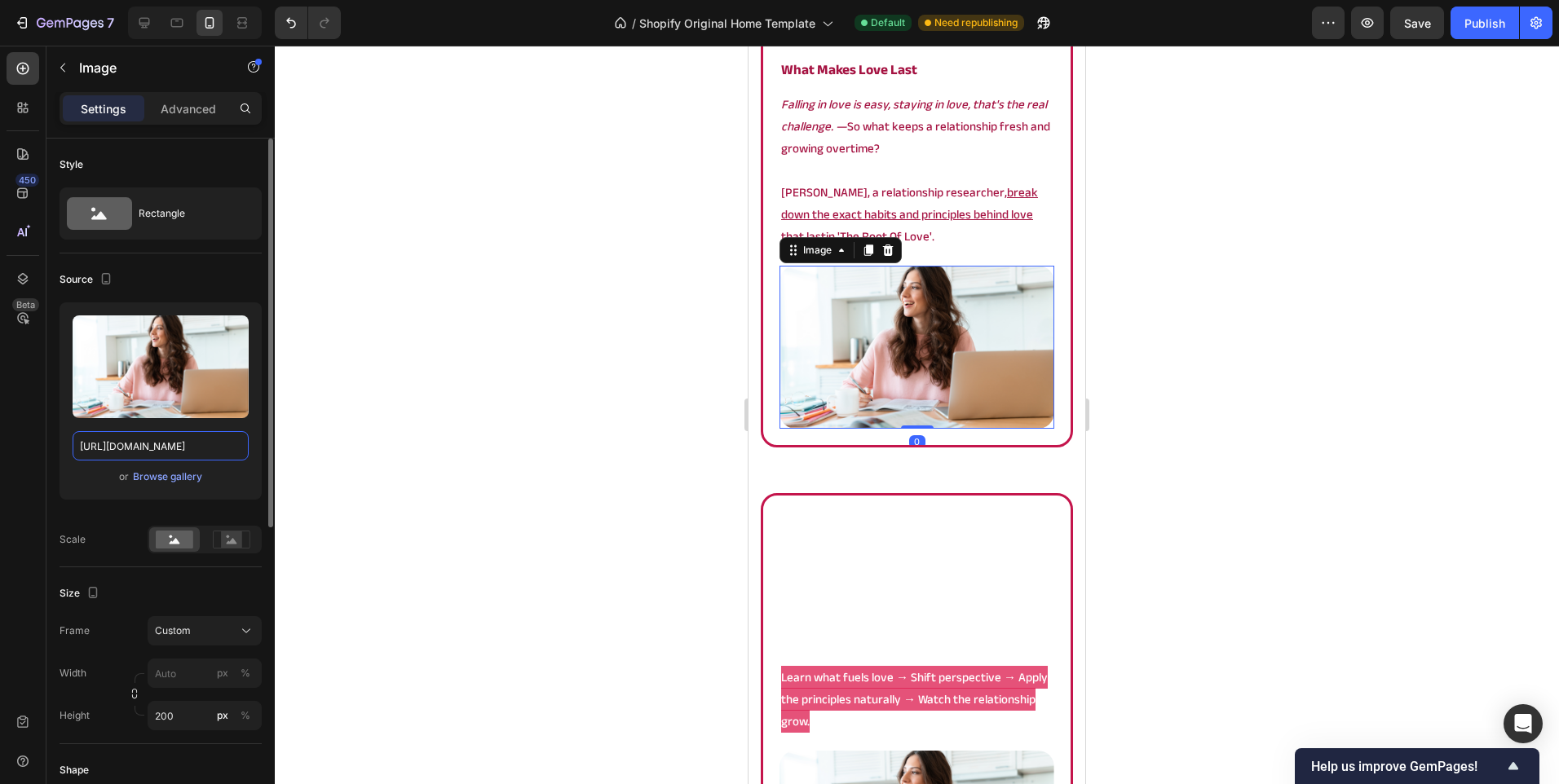
click at [153, 447] on input "[URL][DOMAIN_NAME]" at bounding box center [160, 445] width 176 height 29
paste input "t_165.png?v=1754397466"
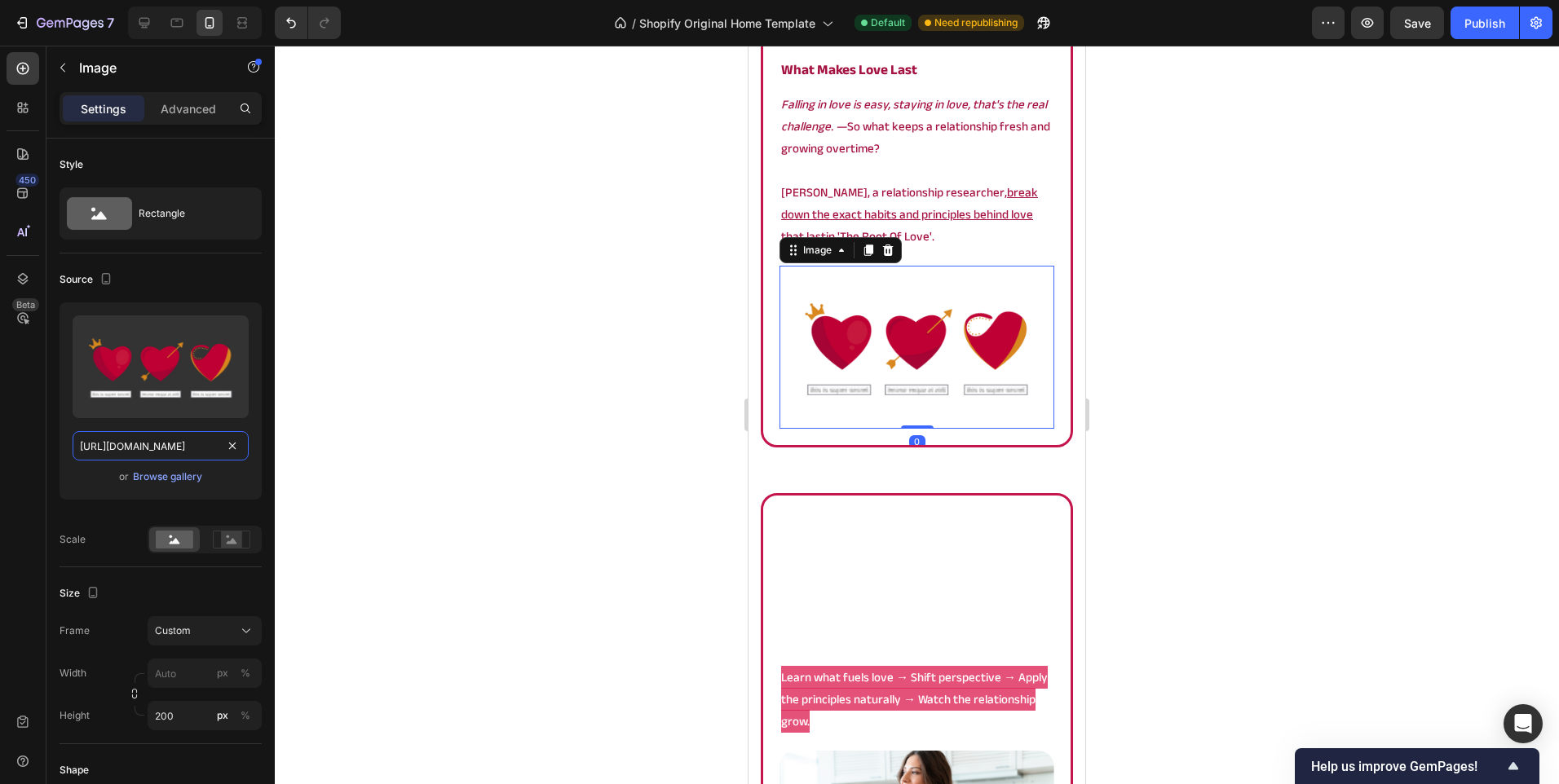
scroll to position [0, 252]
type input "https://cdn.shopify.com/s/files/1/0902/9520/6154/files/root_165.png?v=1754397466"
click at [526, 378] on div at bounding box center [917, 414] width 1284 height 738
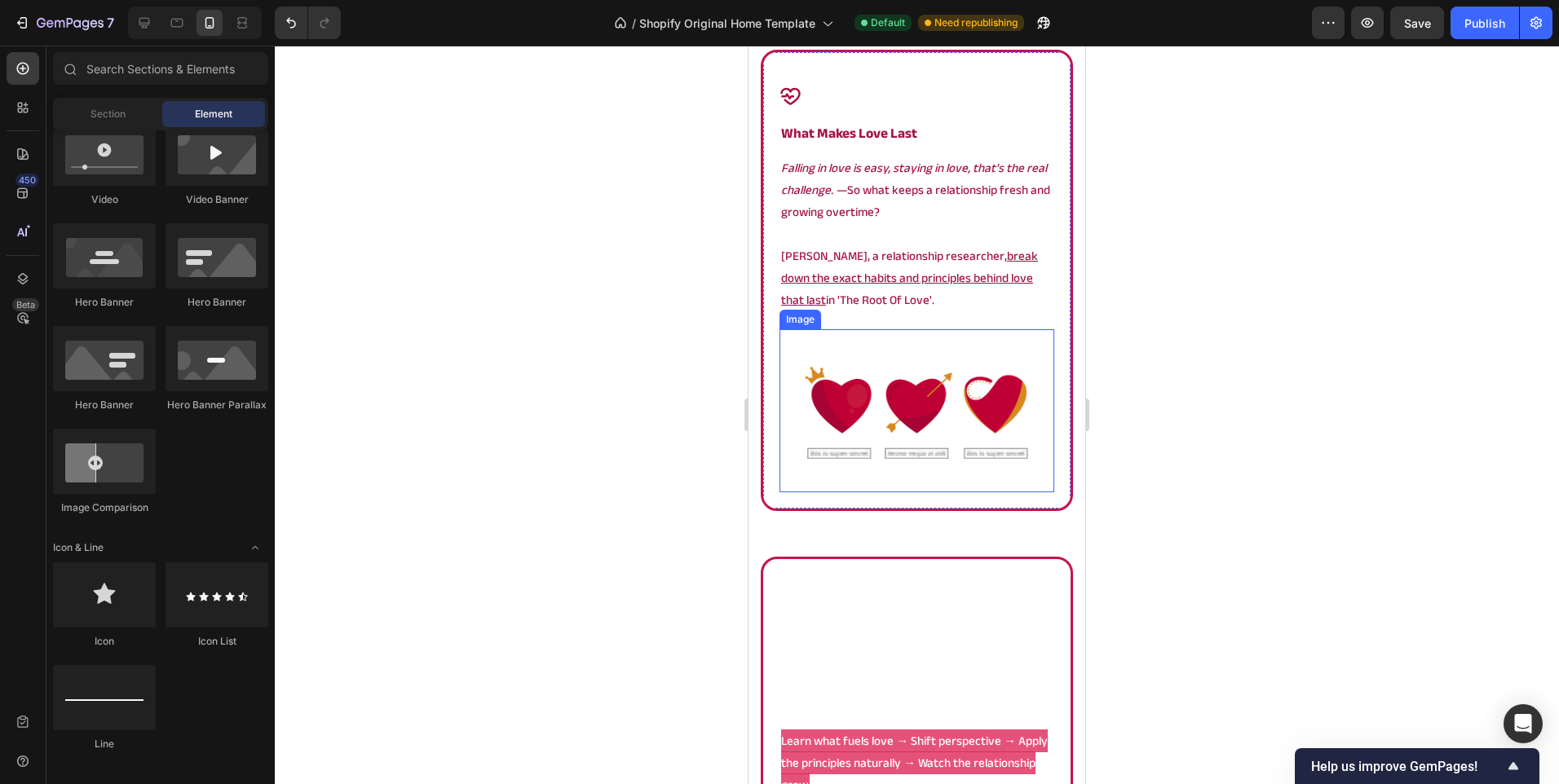
scroll to position [936, 0]
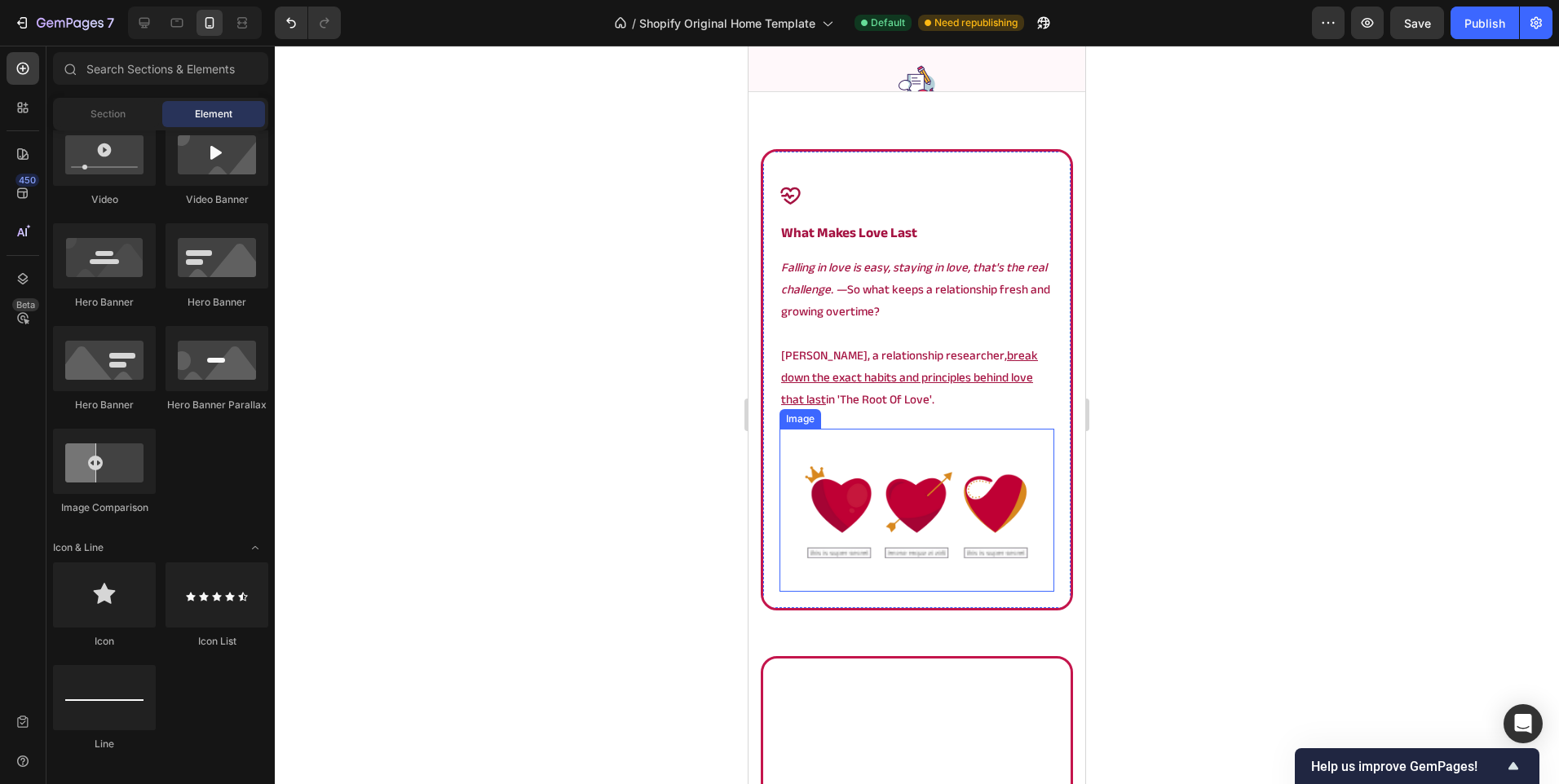
click at [889, 367] on u "break down the exact habits and principles behind love that last" at bounding box center [909, 377] width 257 height 67
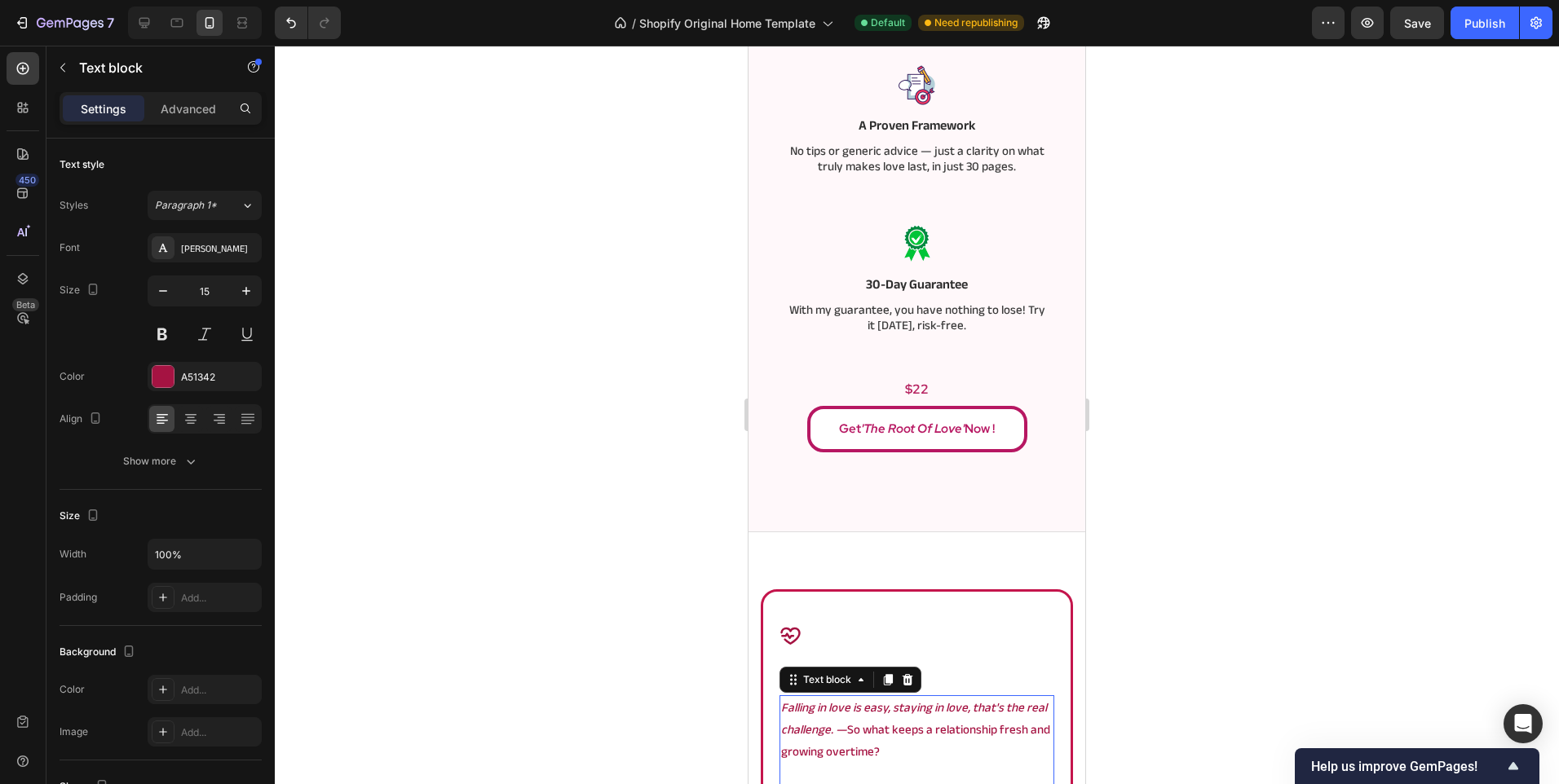
drag, startPoint x: 907, startPoint y: 427, endPoint x: 917, endPoint y: 357, distance: 70.7
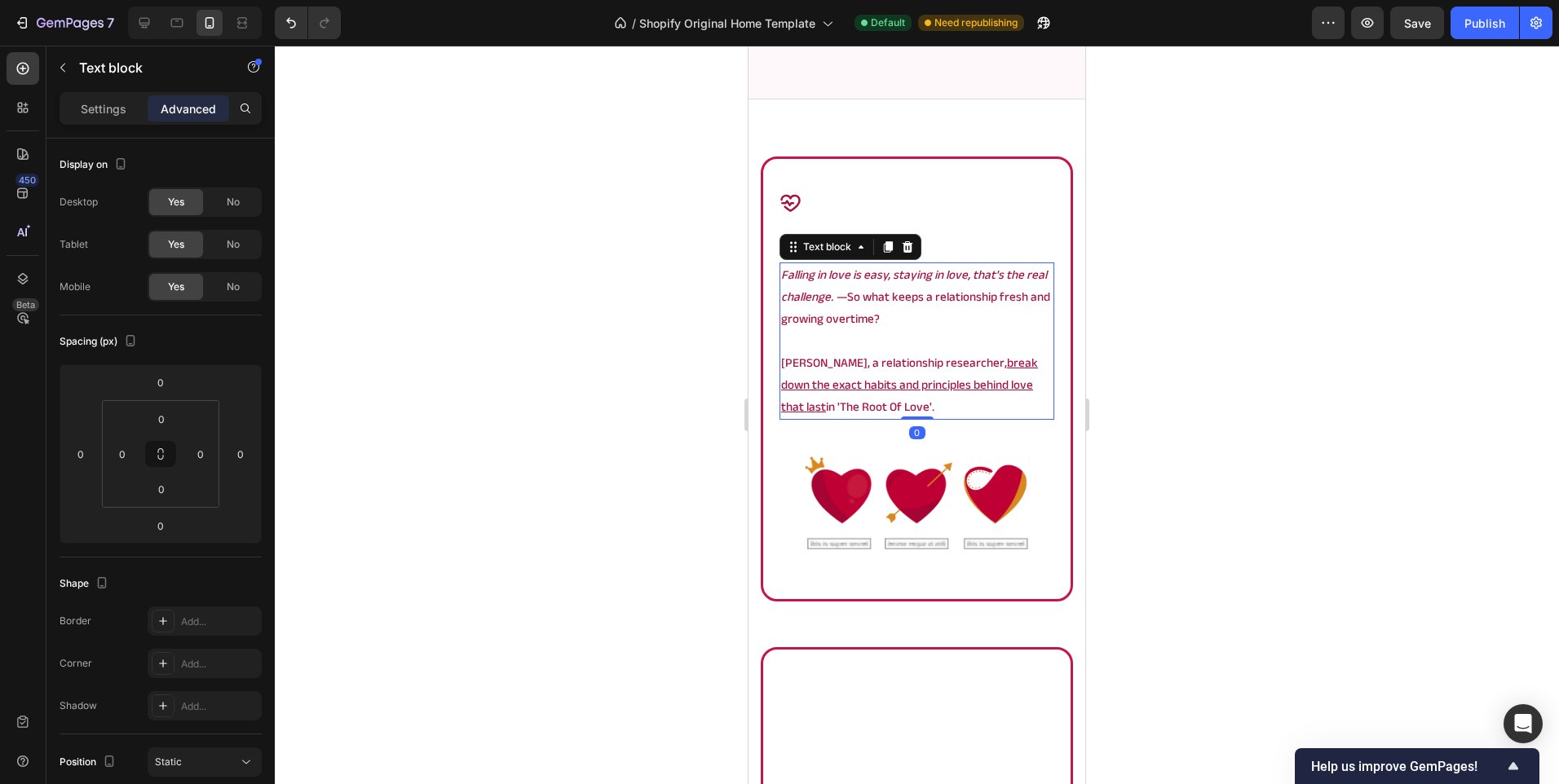
scroll to position [1425, 0]
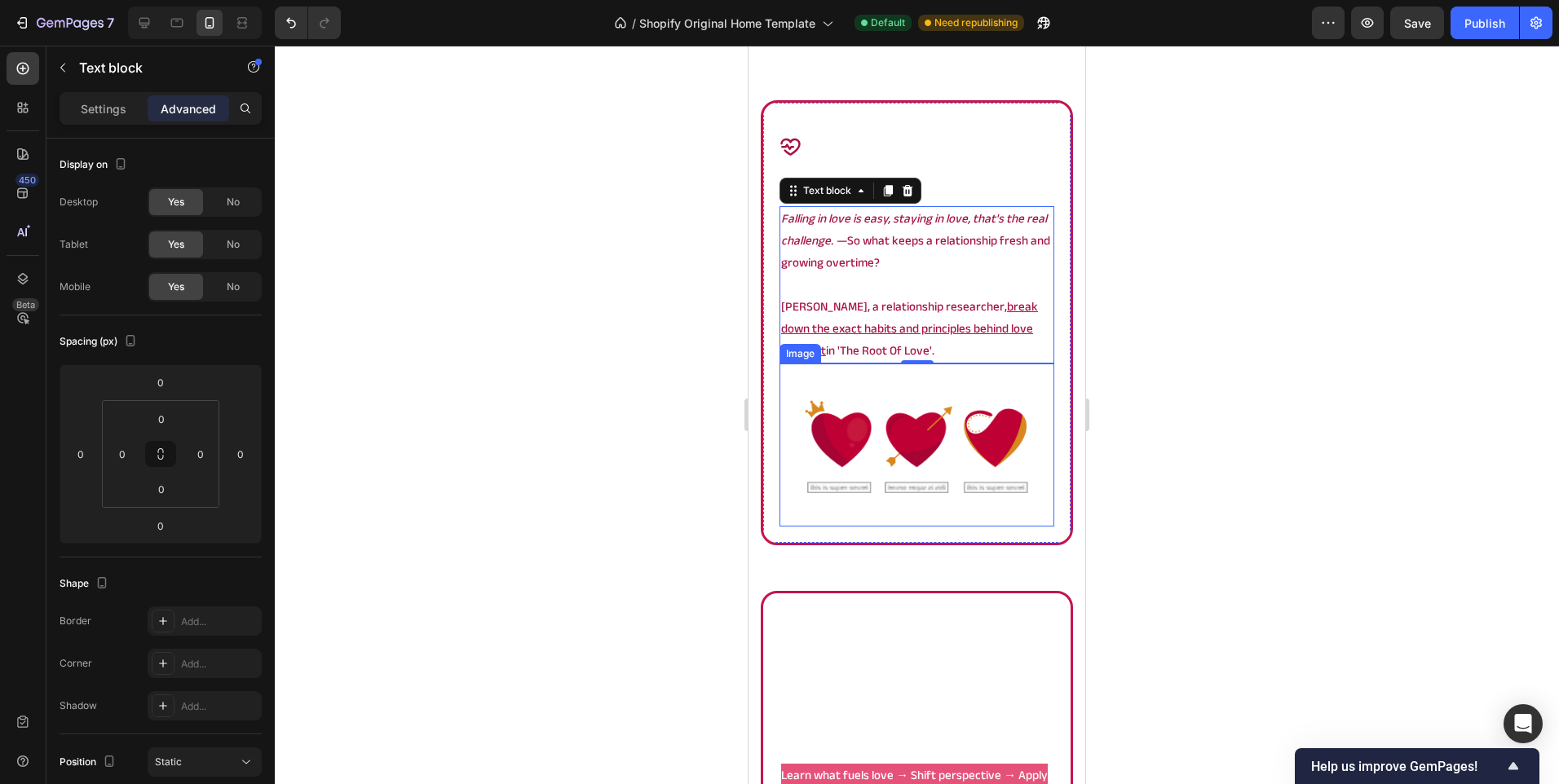
click at [849, 447] on img at bounding box center [916, 445] width 275 height 163
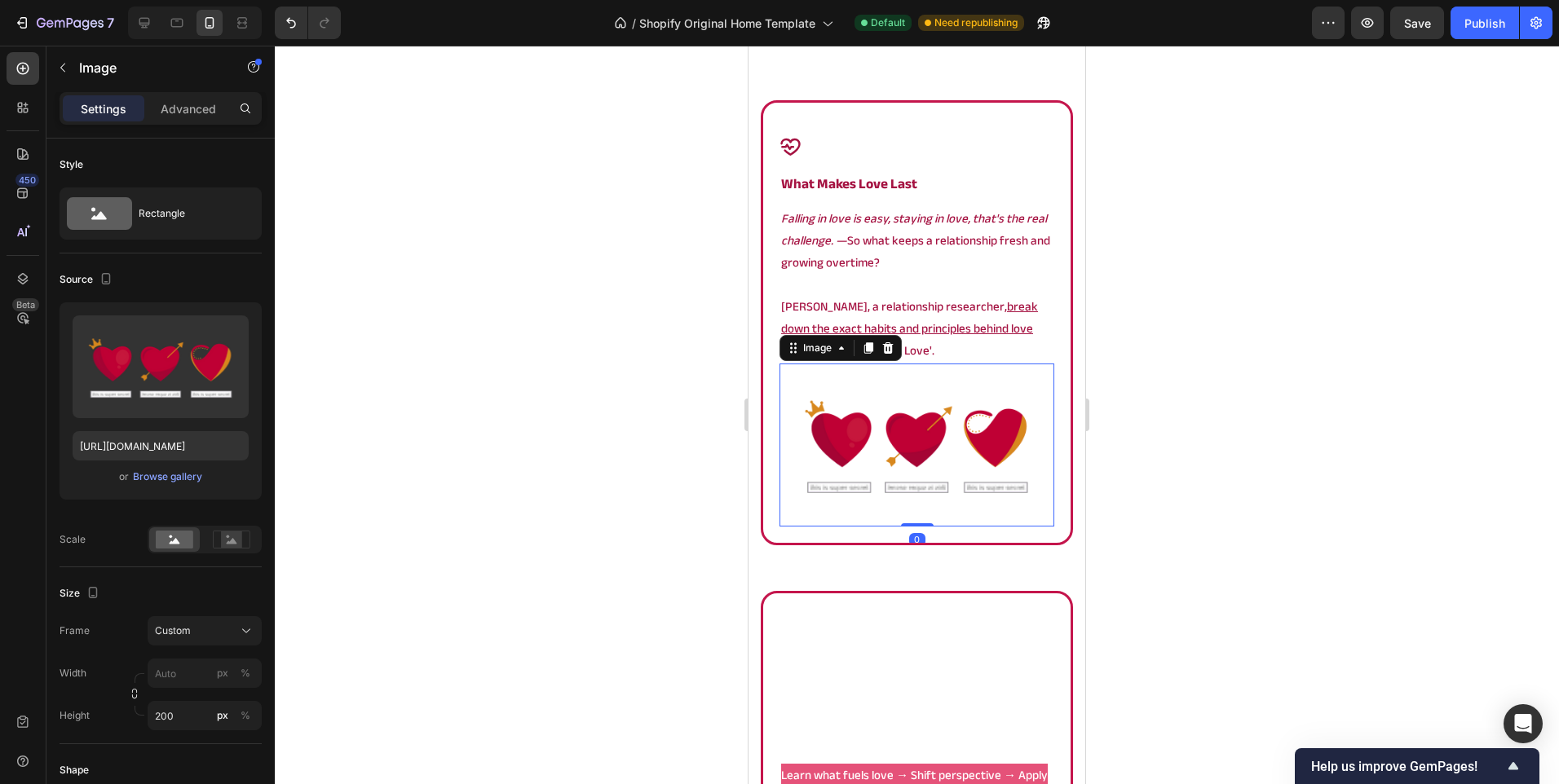
click at [649, 442] on div at bounding box center [917, 414] width 1284 height 738
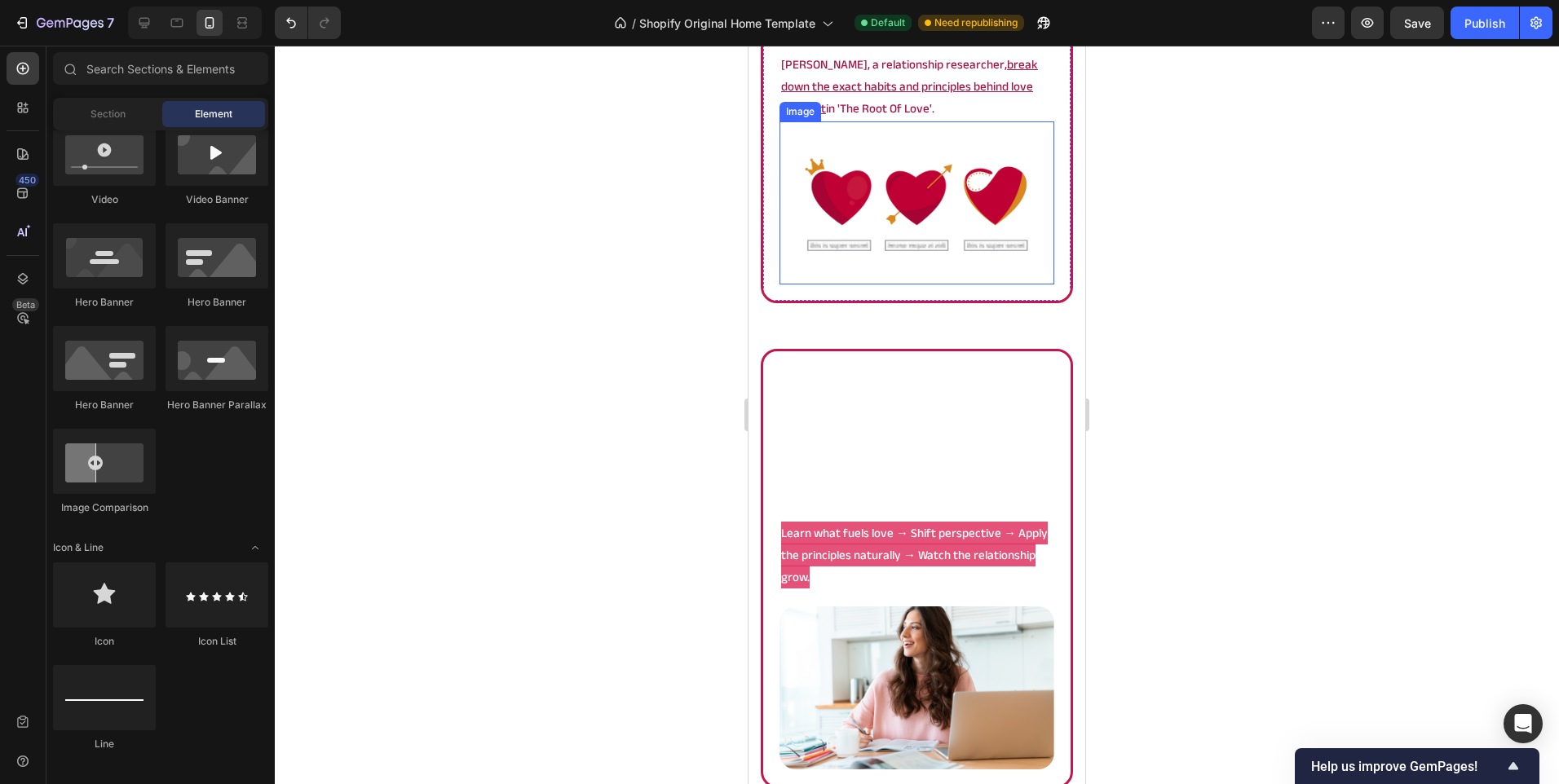
scroll to position [1670, 0]
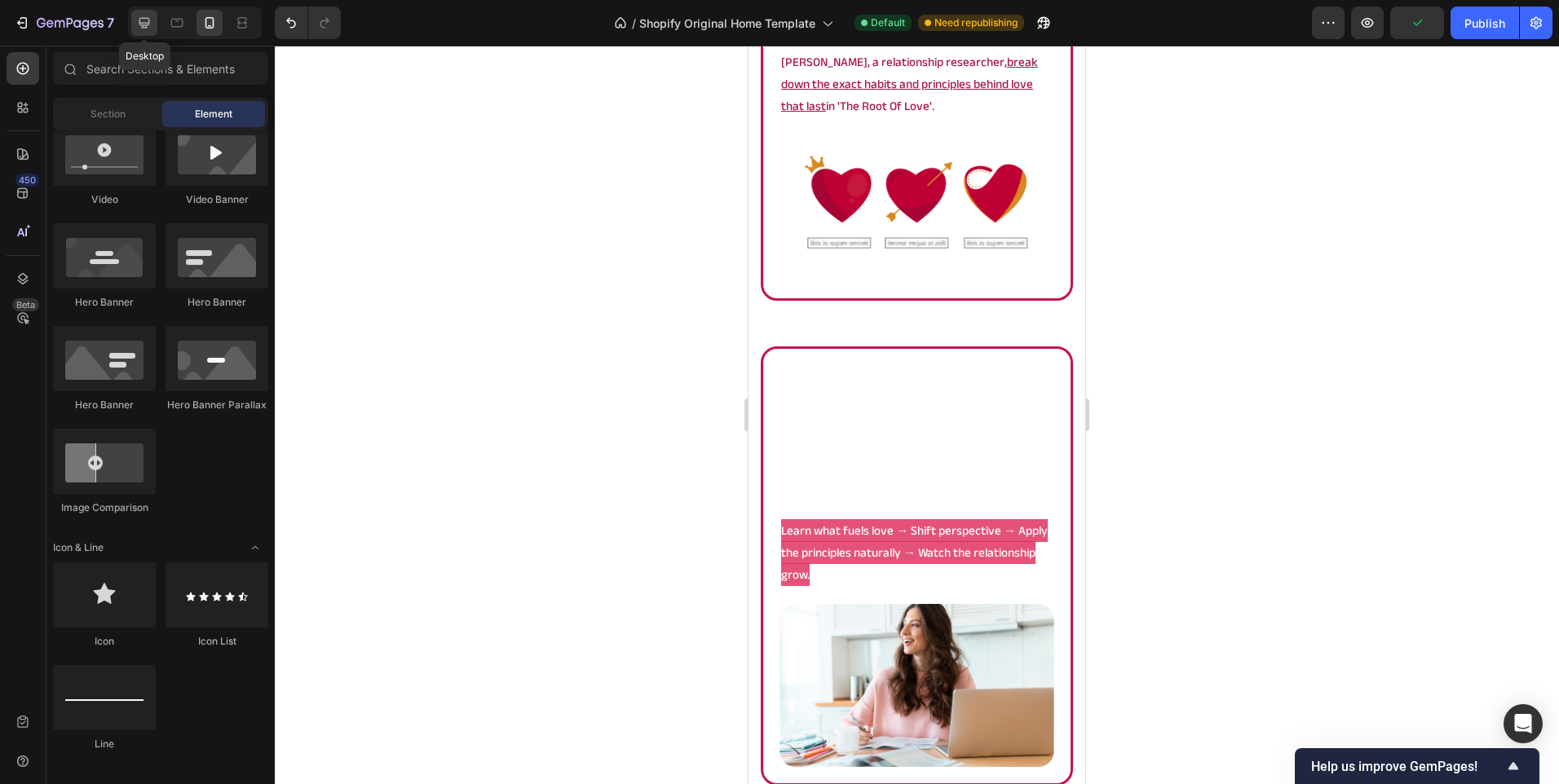
click at [147, 31] on div at bounding box center [144, 22] width 26 height 26
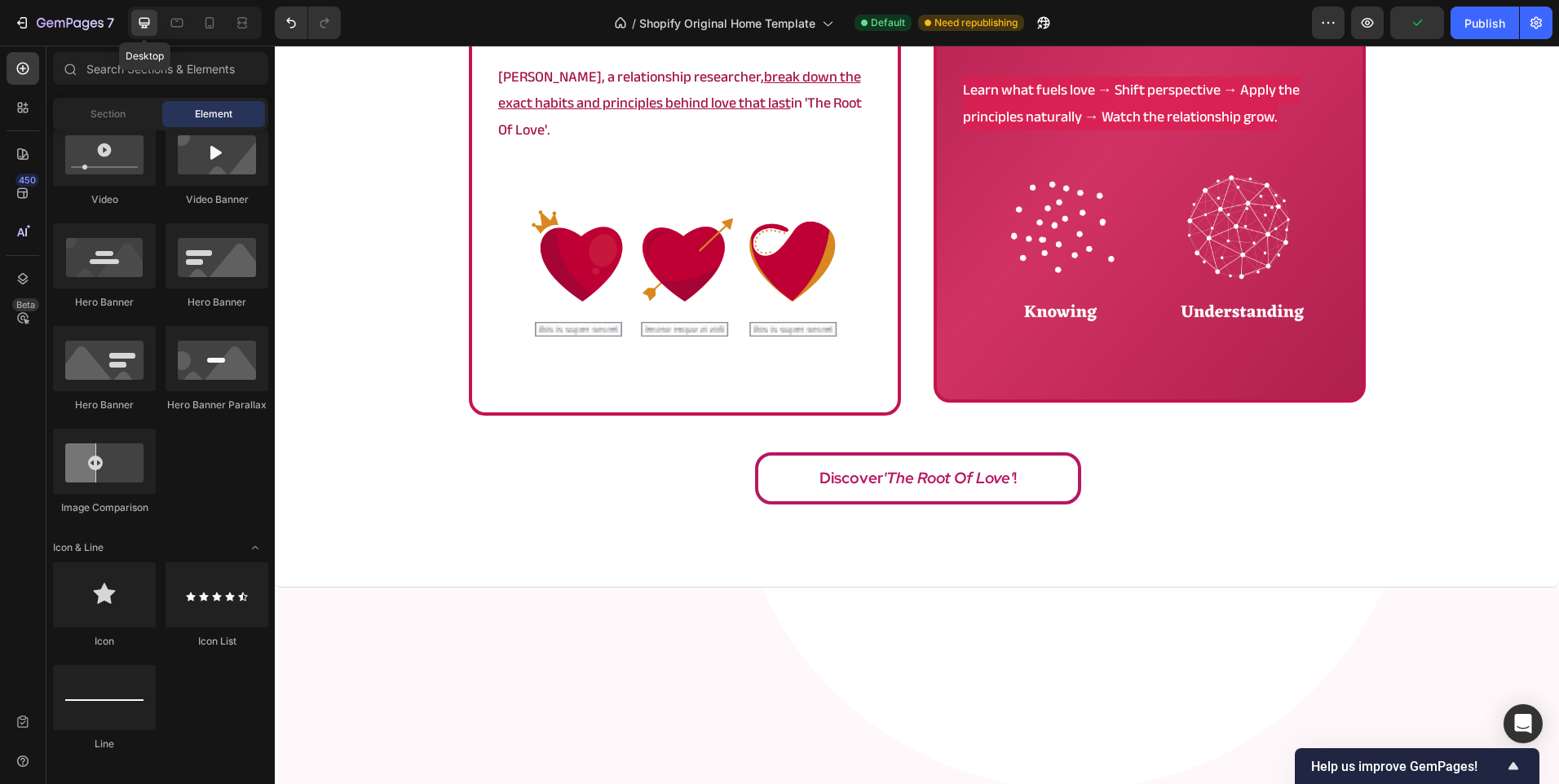
scroll to position [1647, 0]
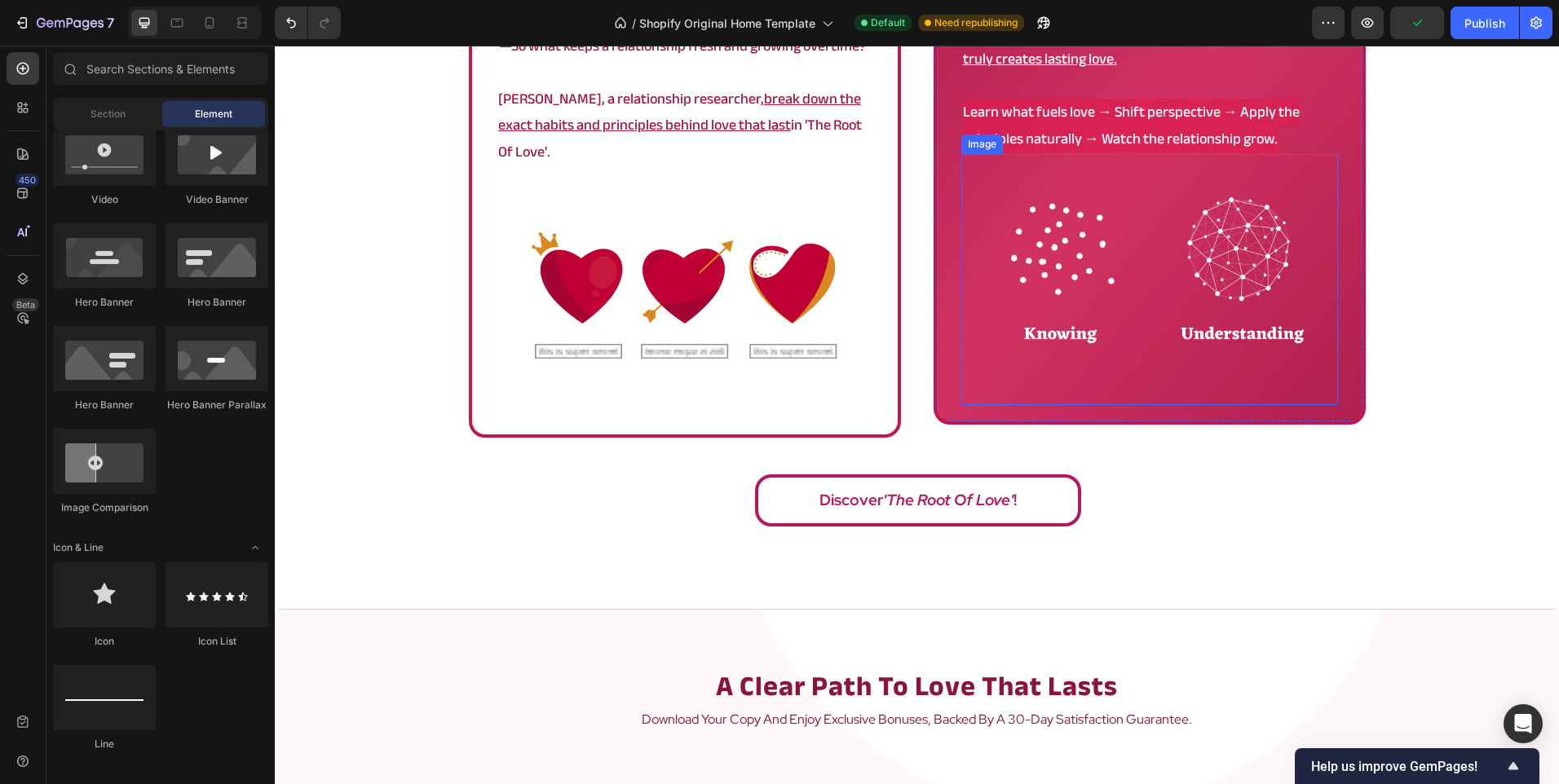
click at [1088, 285] on img at bounding box center [1149, 279] width 377 height 251
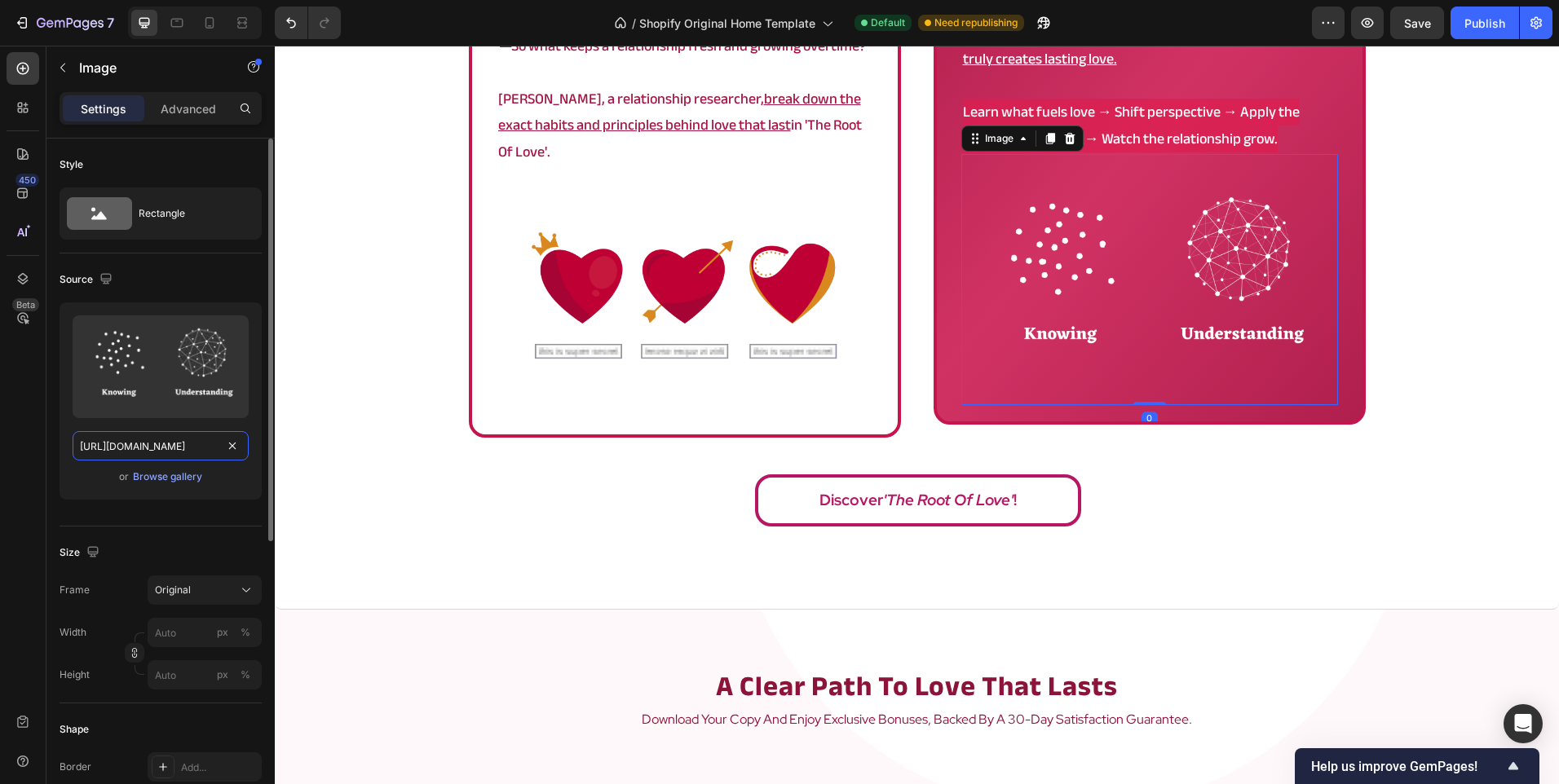
click at [185, 446] on input "https://cdn.shopify.com/s/files/1/0902/9520/6154/files/root_1000.png?v=17589598…" at bounding box center [160, 445] width 176 height 29
click at [205, 21] on icon at bounding box center [209, 22] width 9 height 11
type input "[URL][DOMAIN_NAME]"
type input "200"
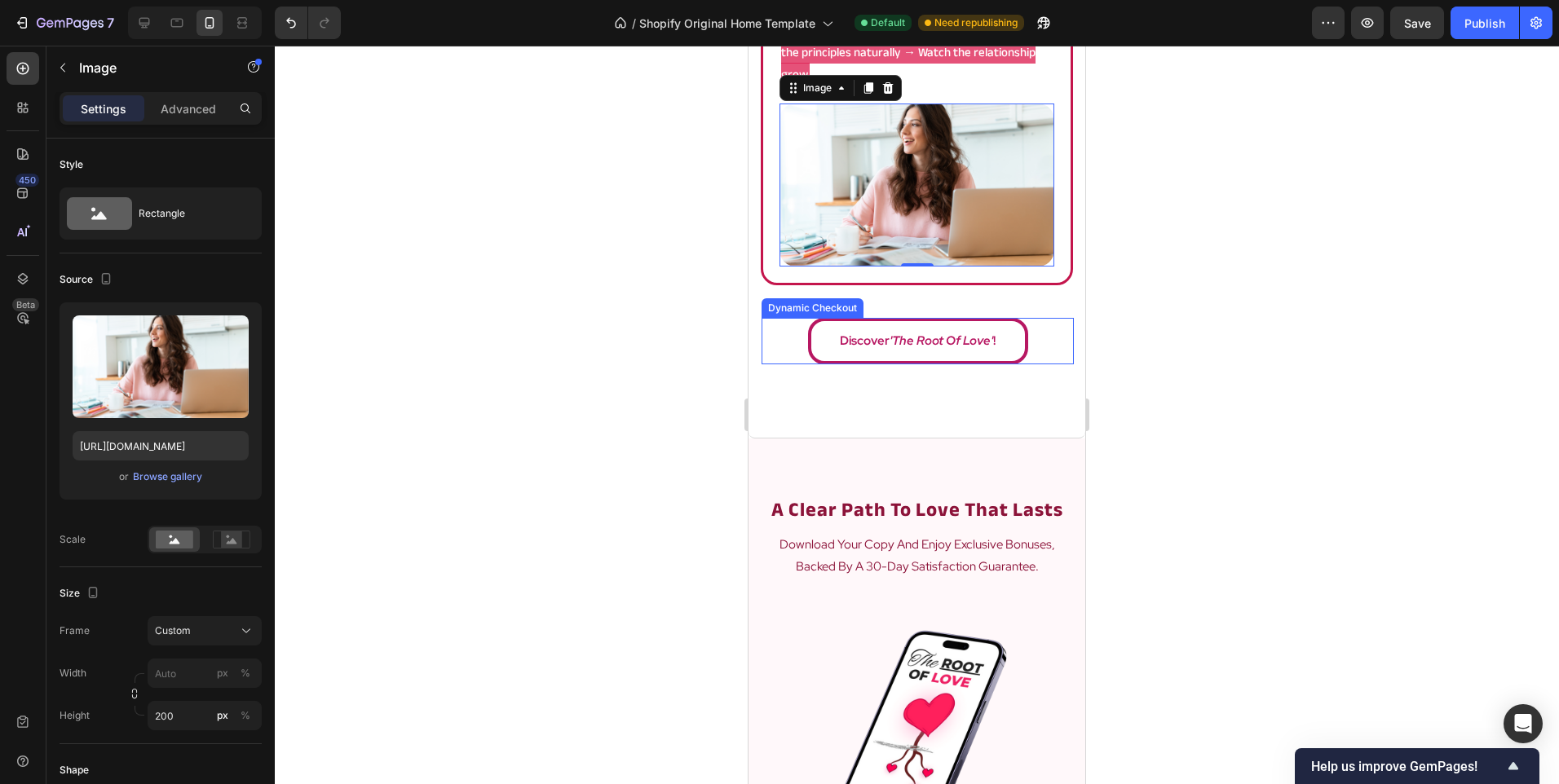
scroll to position [2170, 0]
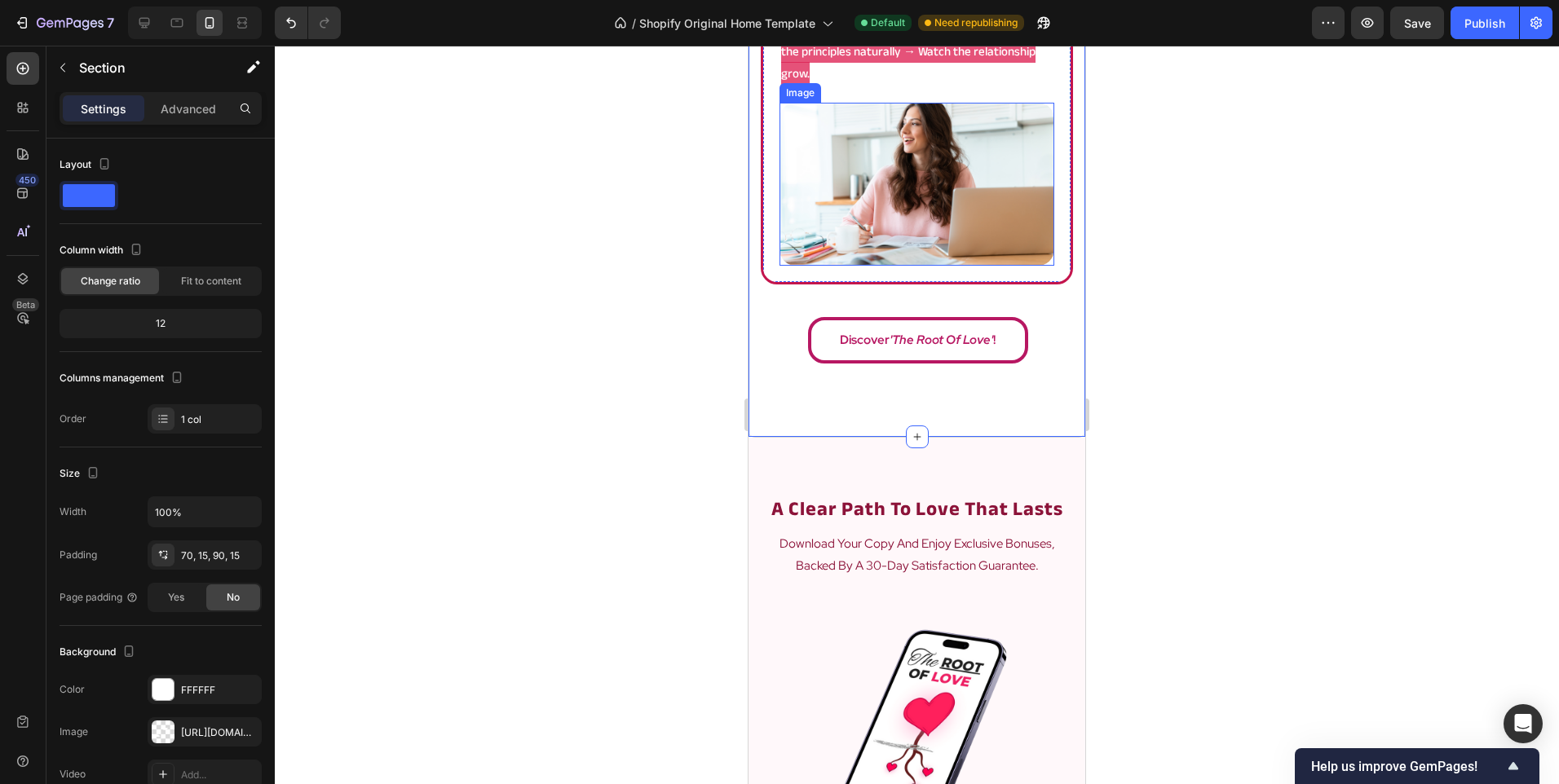
click at [892, 199] on img at bounding box center [916, 184] width 275 height 163
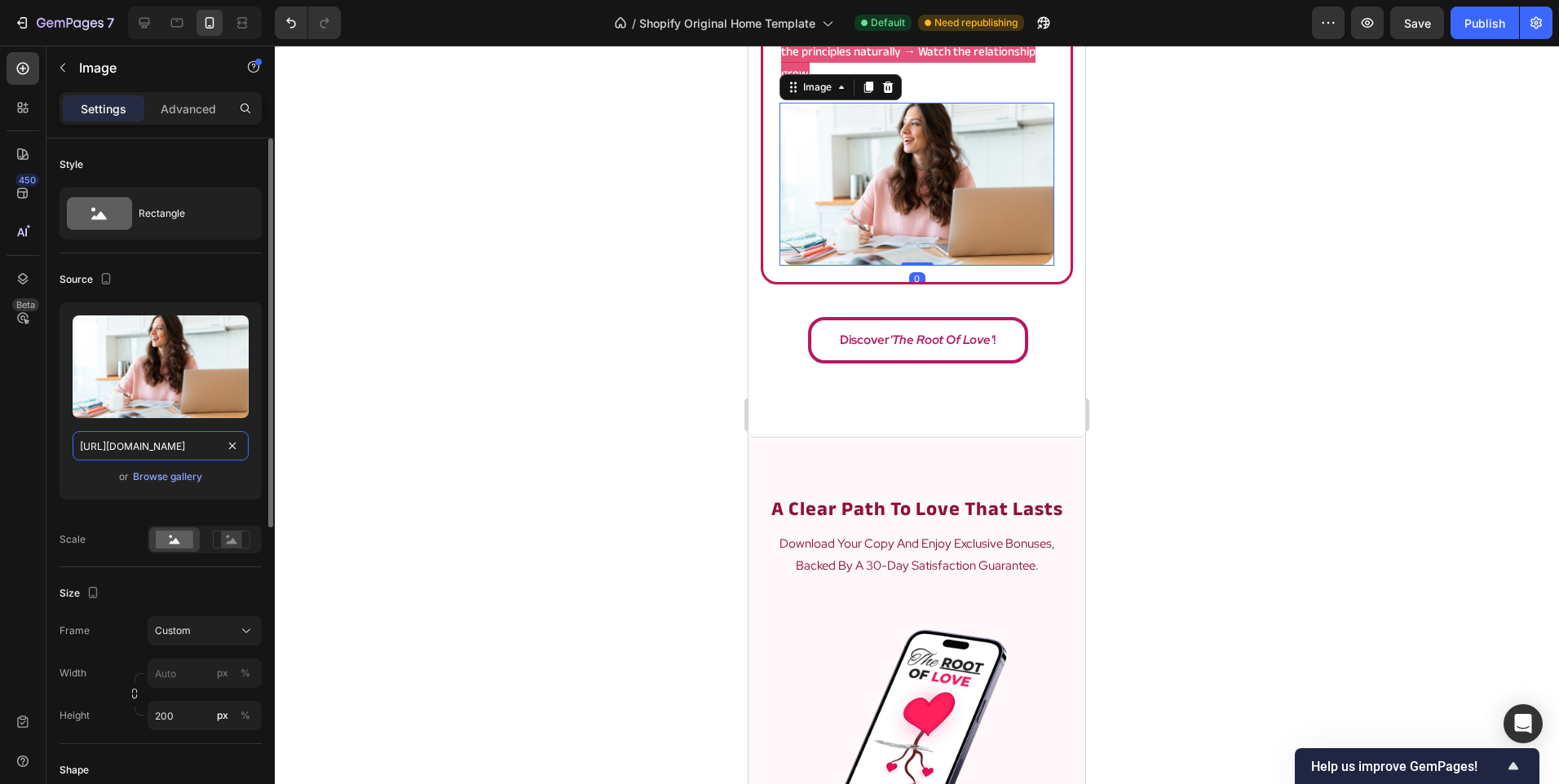
click at [153, 437] on input "[URL][DOMAIN_NAME]" at bounding box center [160, 445] width 176 height 29
paste input "t_1000.png?v=1758959826"
type input "https://cdn.shopify.com/s/files/1/0902/9520/6154/files/root_1000.png?v=17589598…"
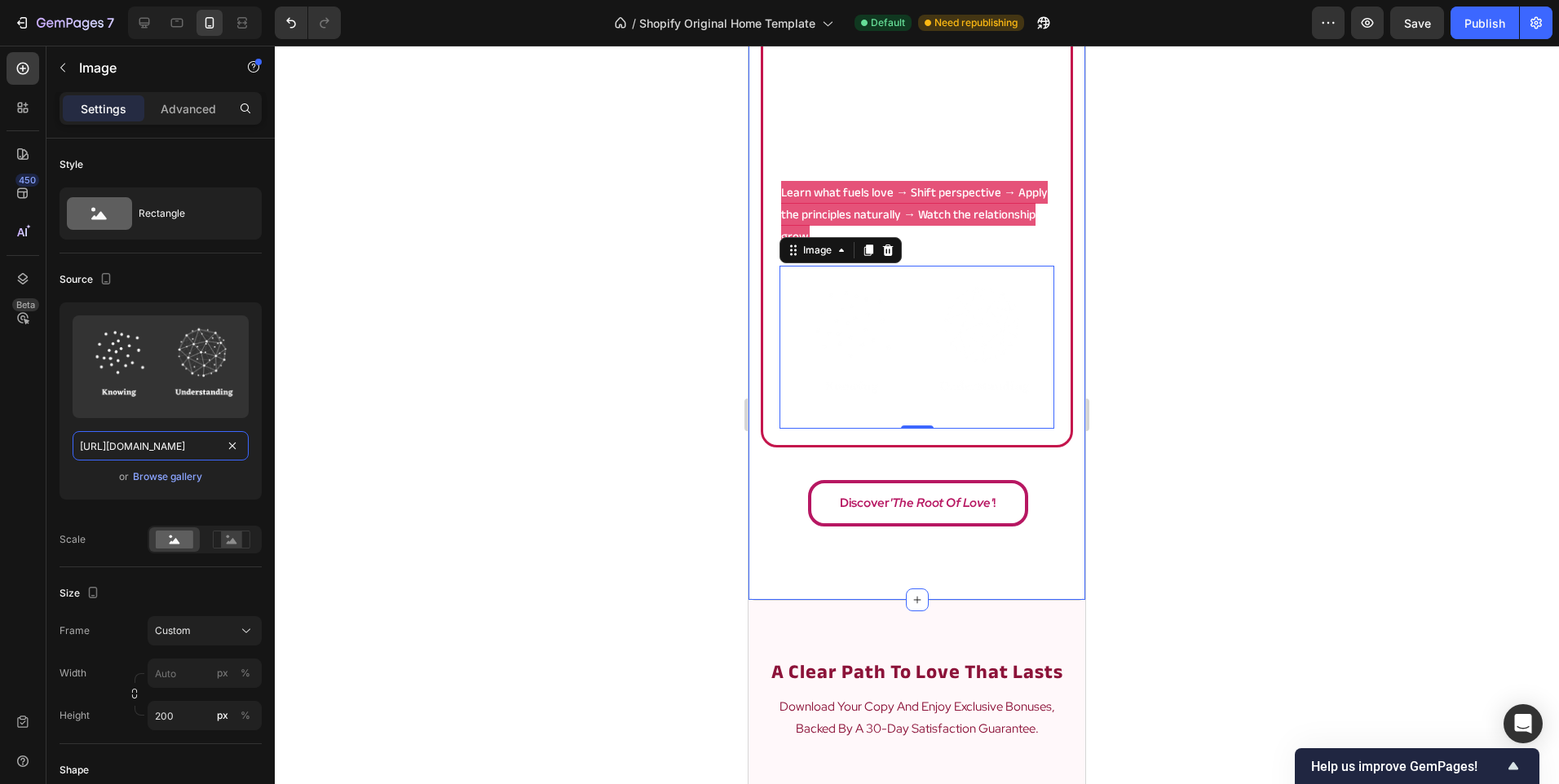
scroll to position [1926, 0]
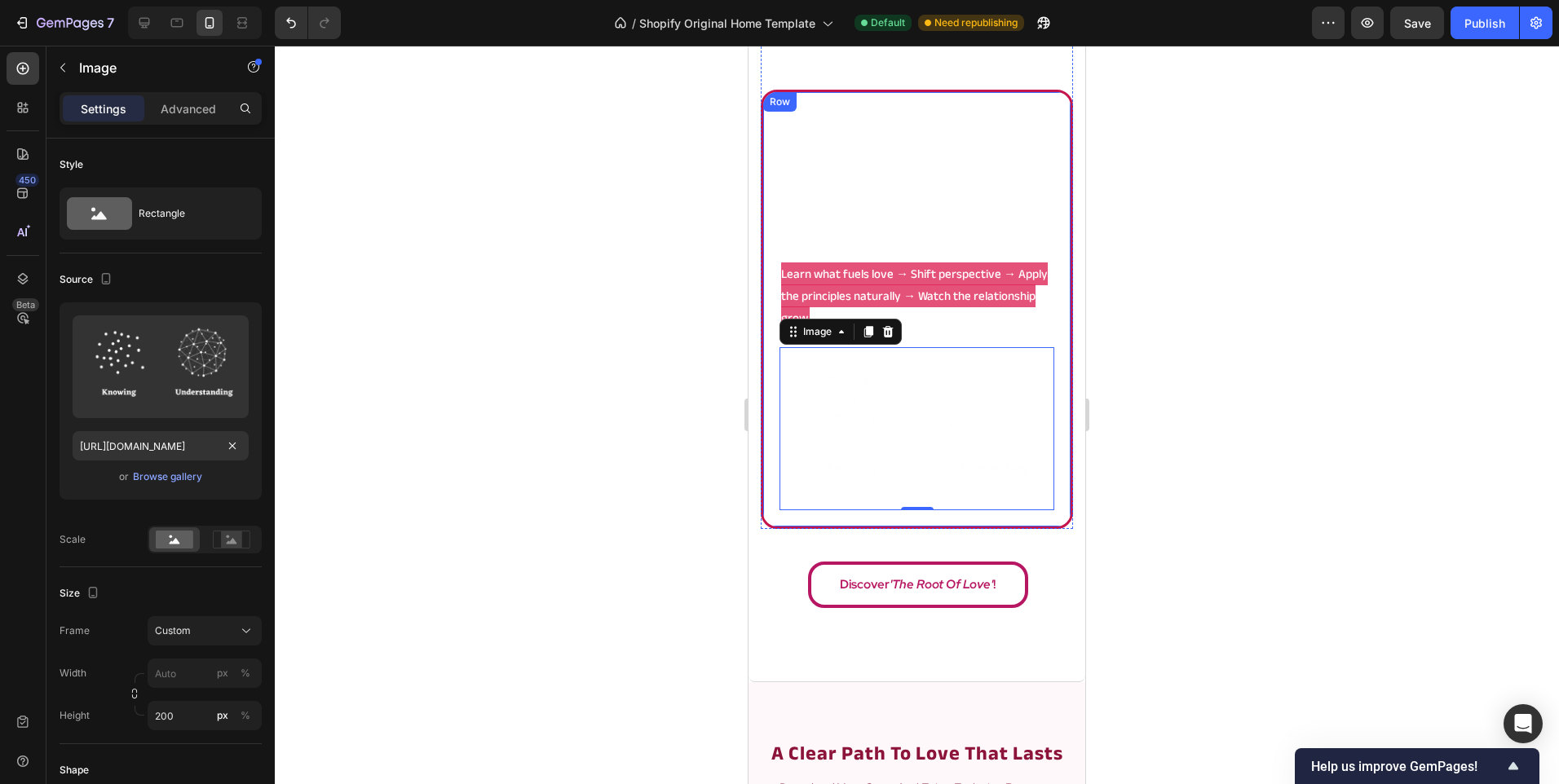
click at [771, 394] on div "Icon proven framework Heading No advice or tricks to force into daily life, jus…" at bounding box center [917, 309] width 312 height 439
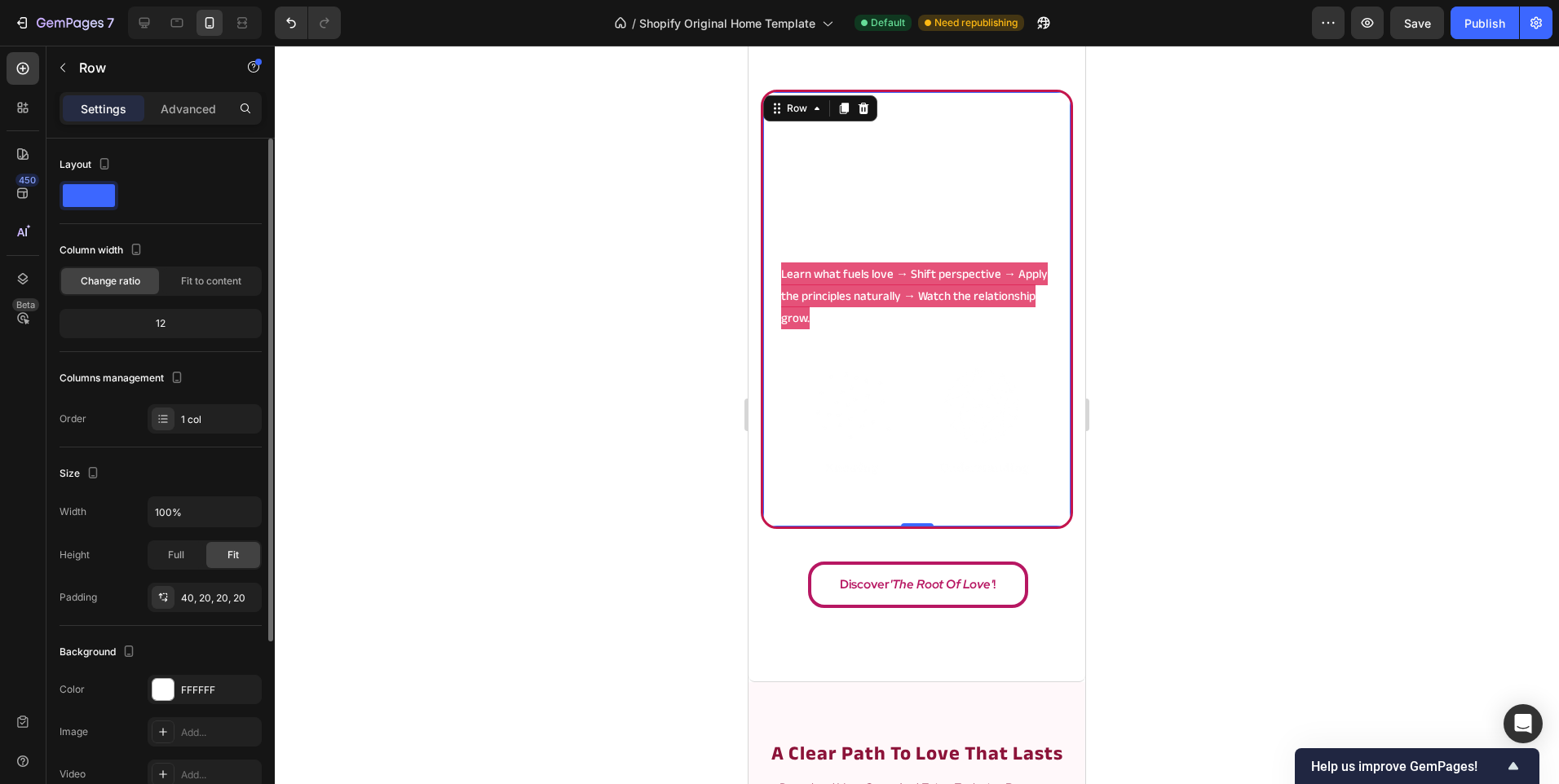
scroll to position [82, 0]
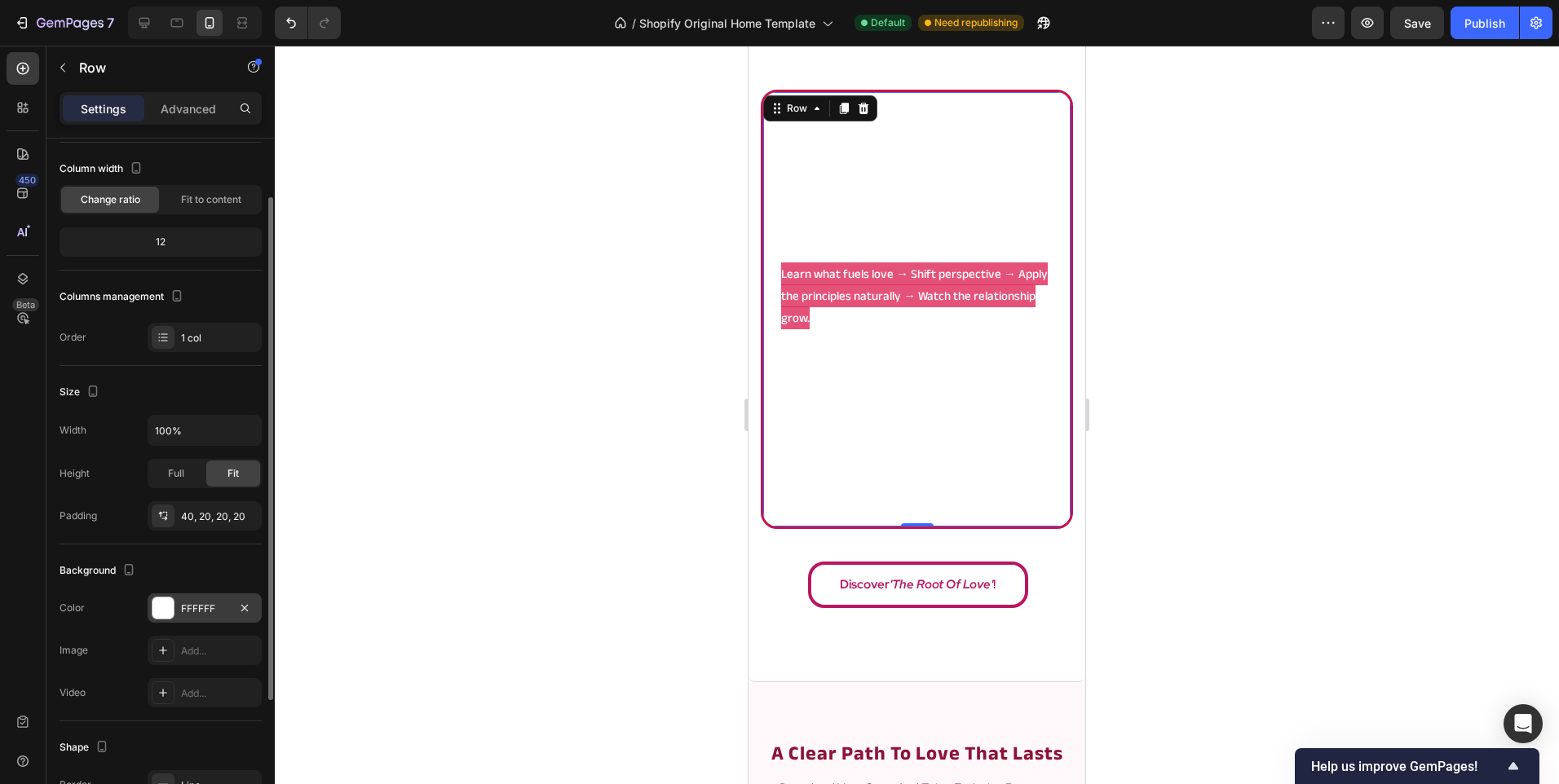
click at [186, 603] on div "FFFFFF" at bounding box center [204, 608] width 47 height 15
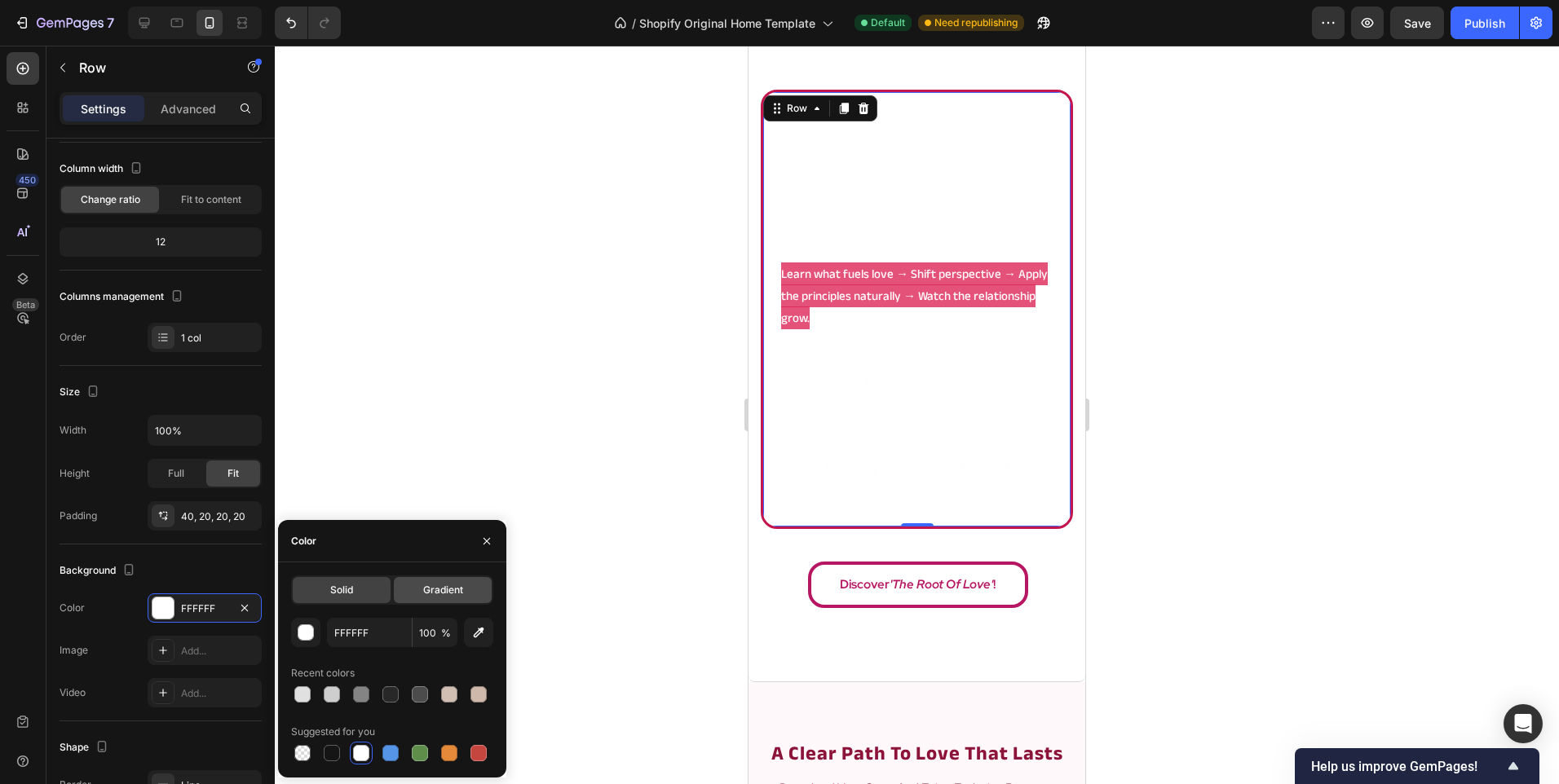
click at [415, 583] on div "Gradient" at bounding box center [443, 590] width 98 height 26
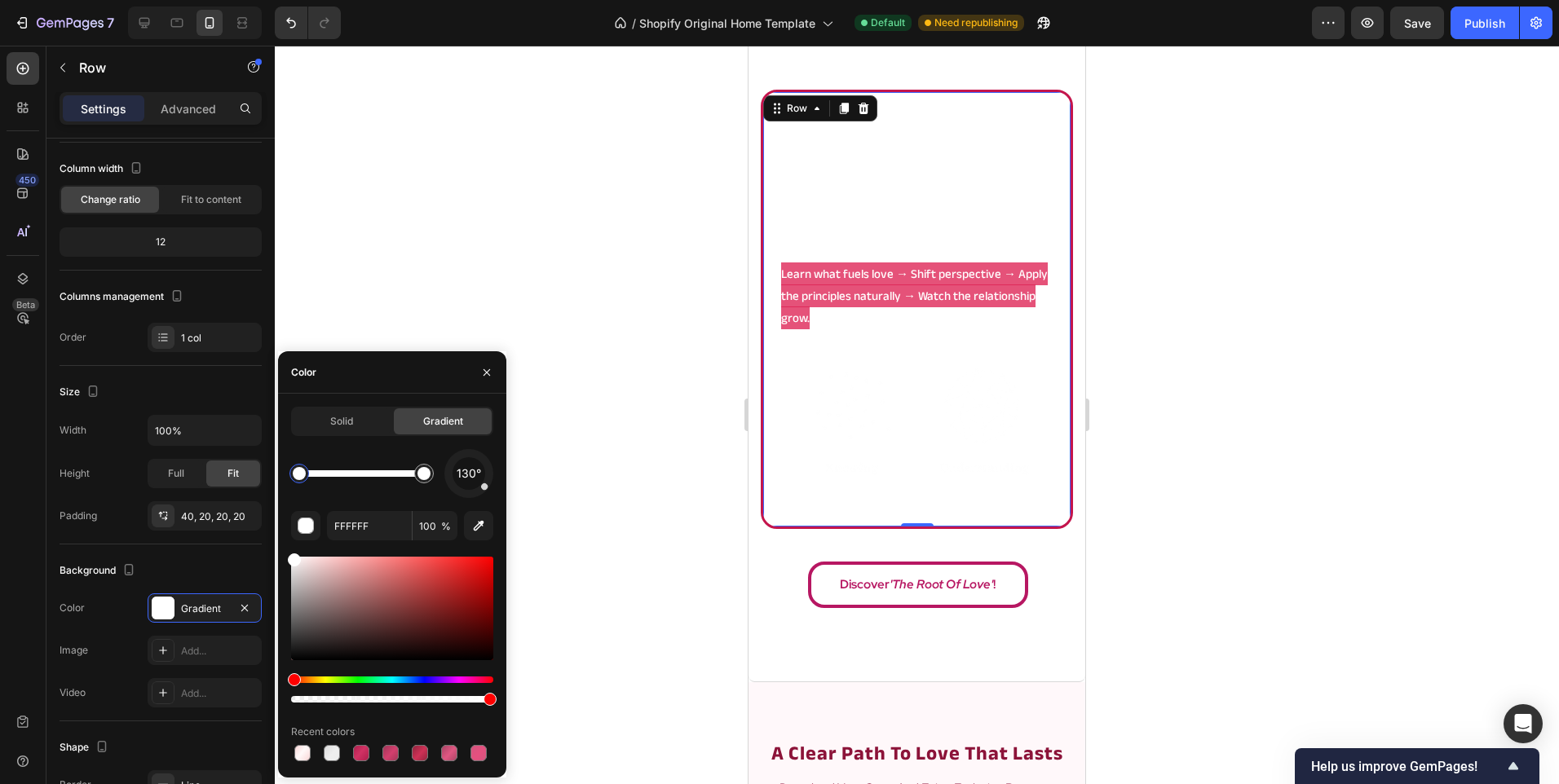
click at [372, 757] on div at bounding box center [392, 753] width 203 height 22
click at [363, 755] on div at bounding box center [361, 753] width 16 height 16
type input "AF1F4D"
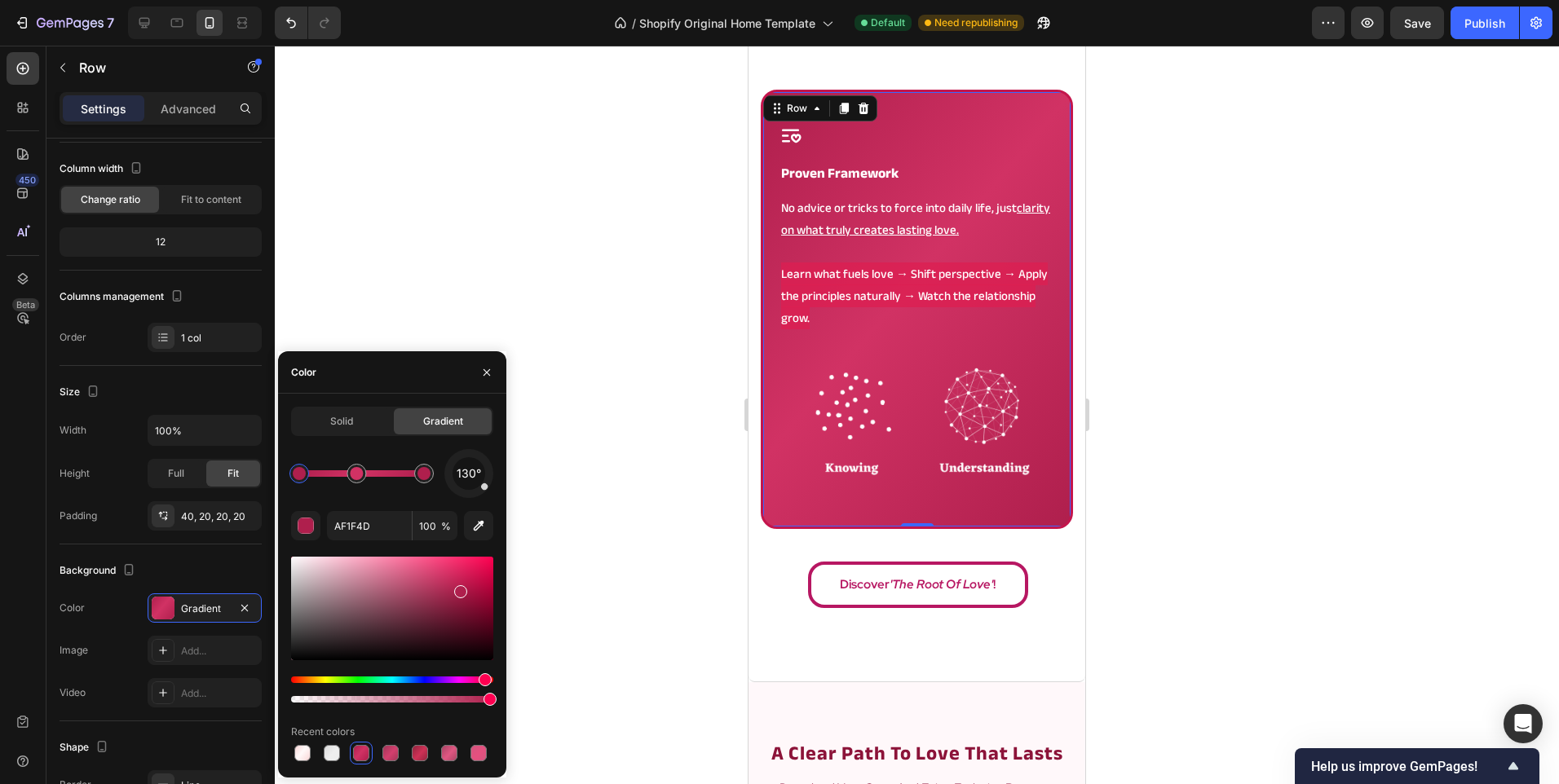
click at [552, 465] on div at bounding box center [917, 414] width 1284 height 738
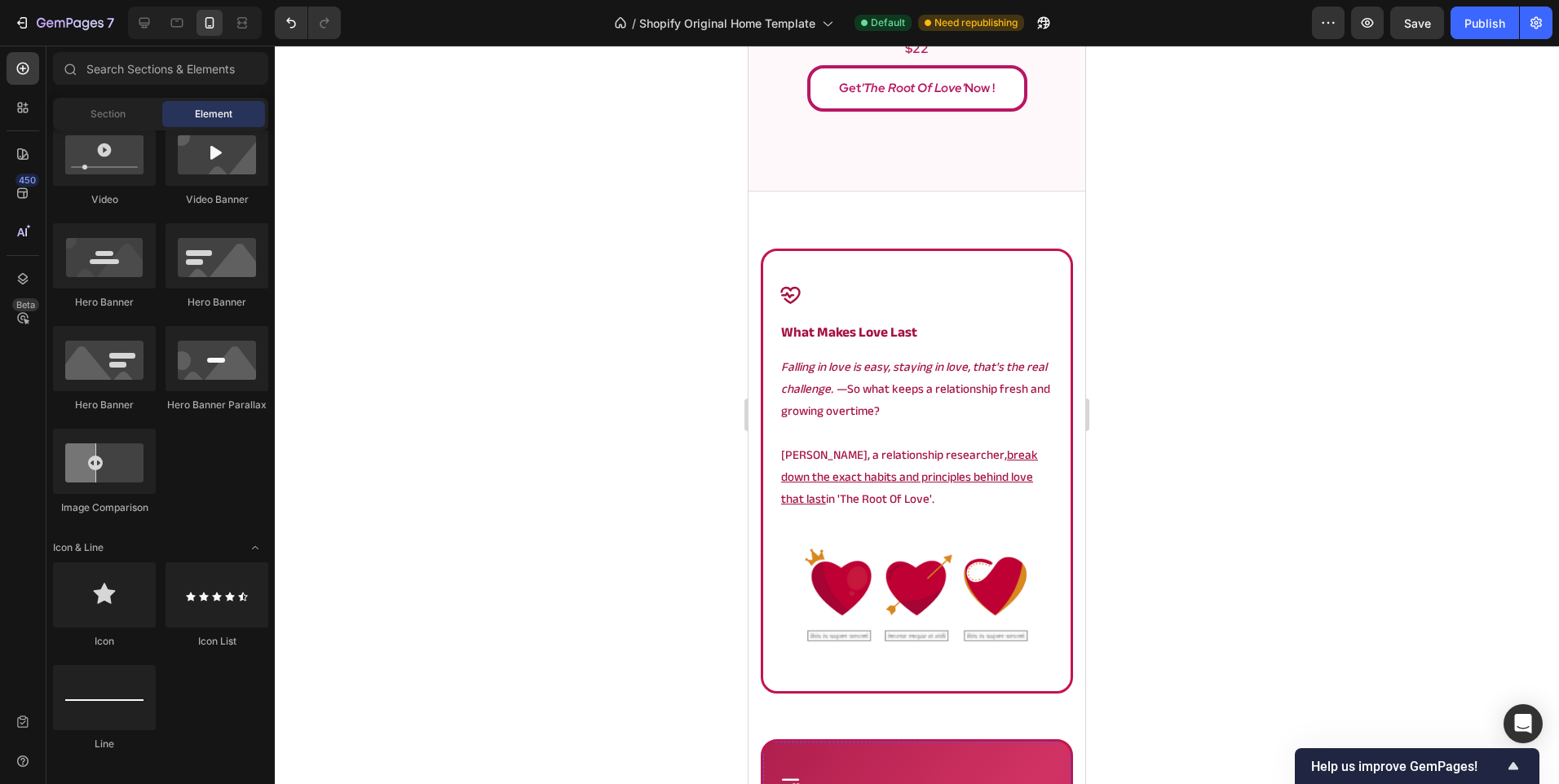
scroll to position [1274, 0]
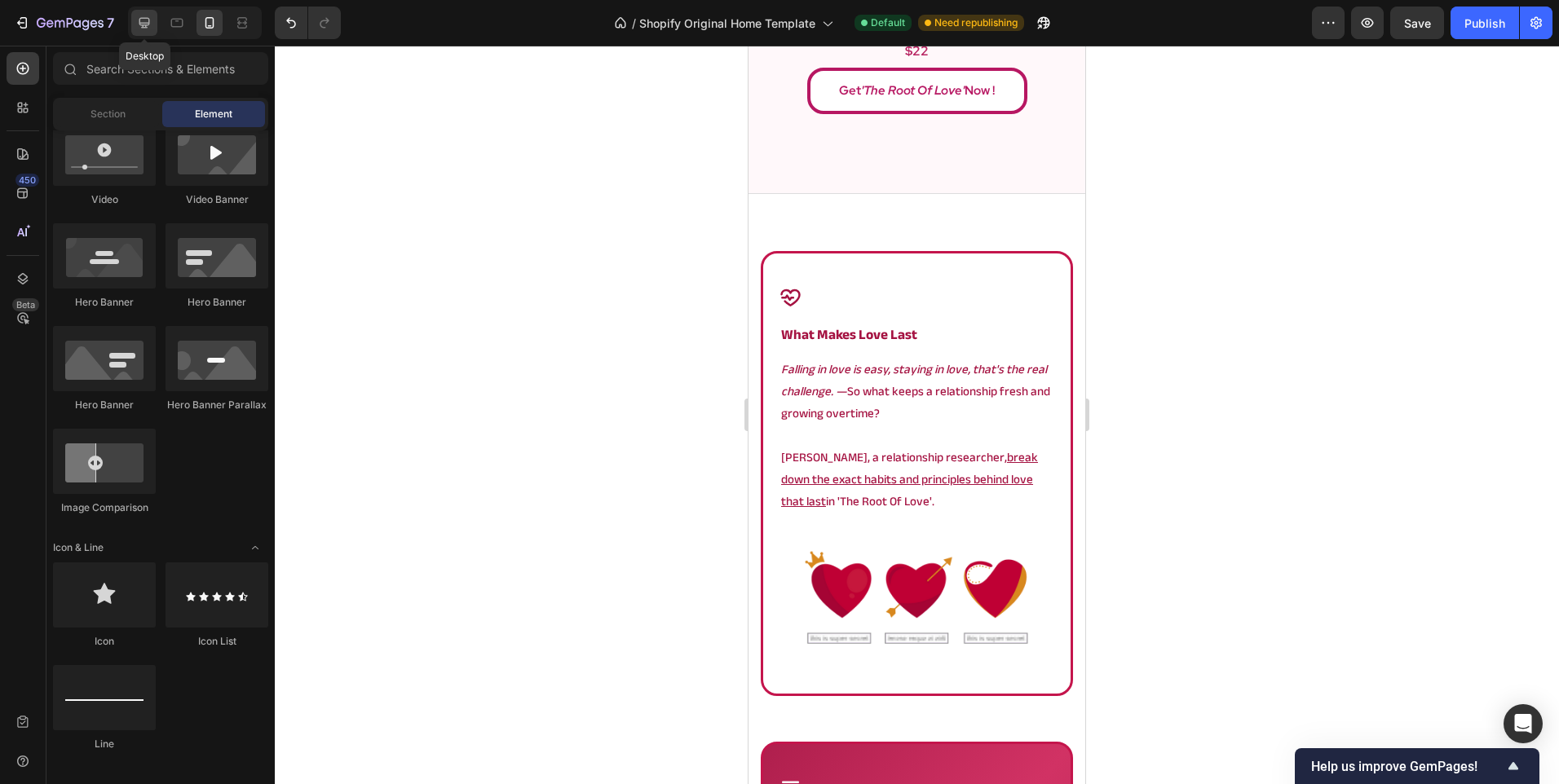
click at [154, 21] on div at bounding box center [144, 22] width 26 height 26
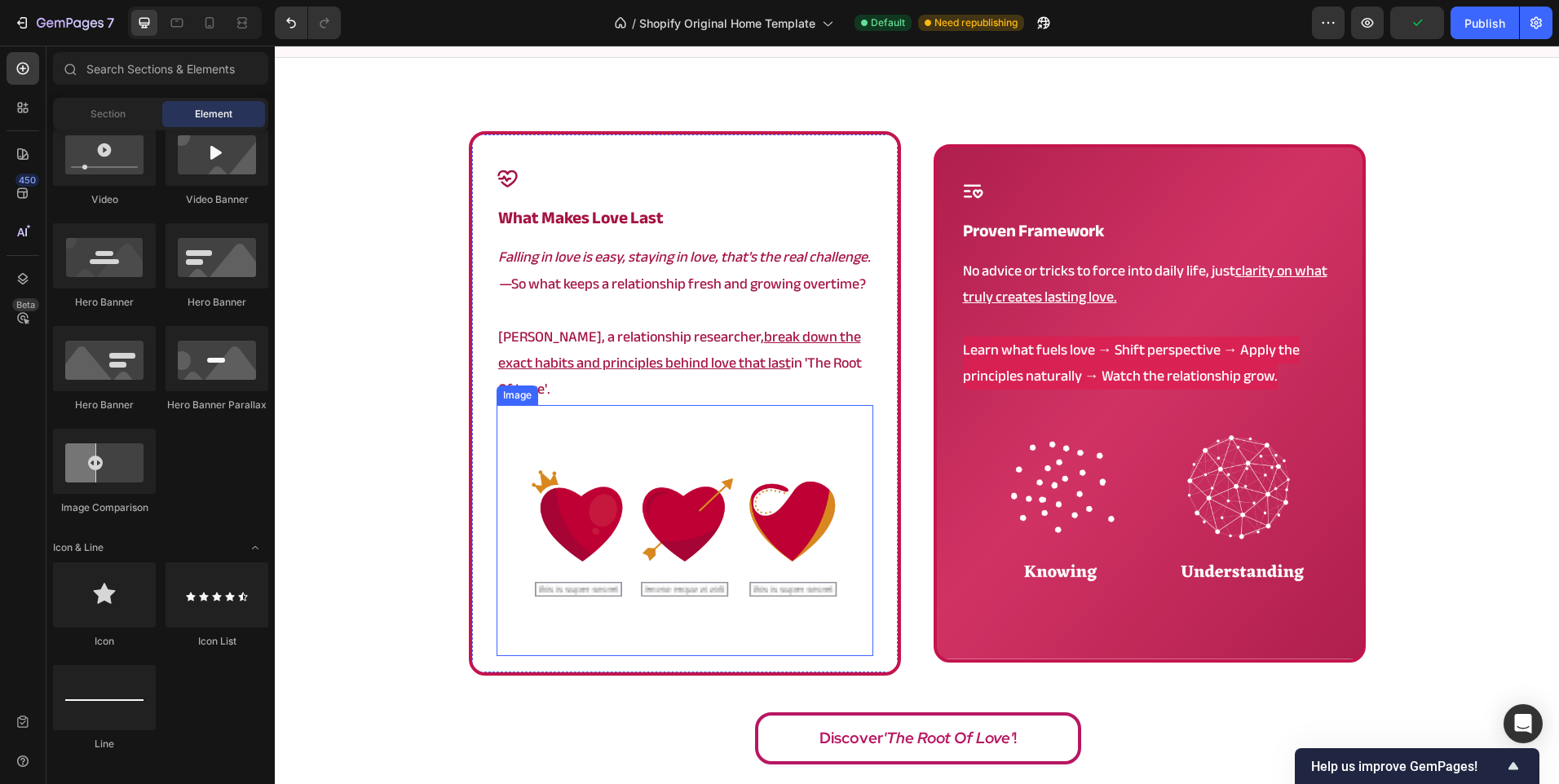
scroll to position [931, 0]
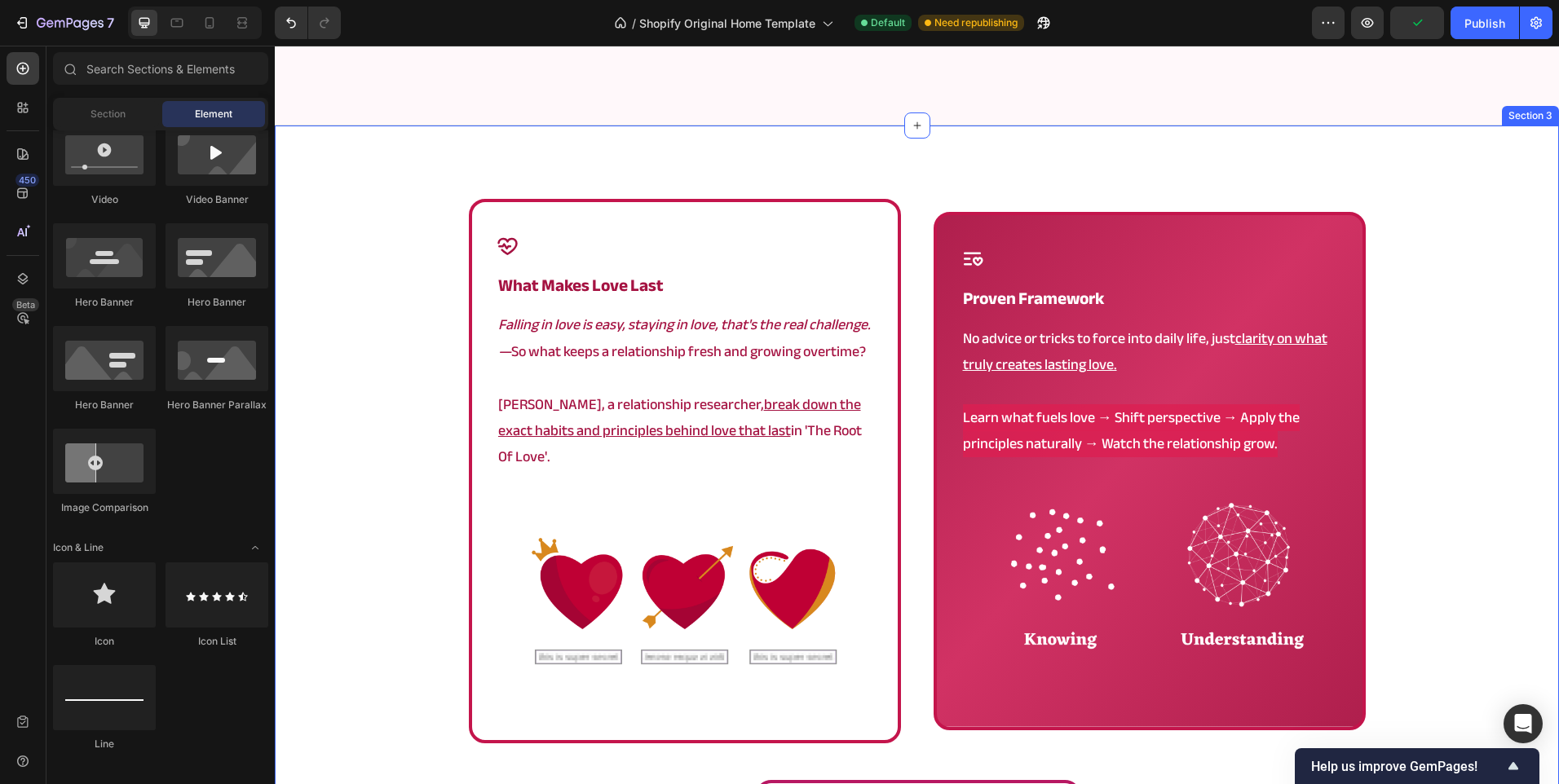
click at [380, 295] on div "Icon what makes love last Heading Falling in love is easy, staying in love, tha…" at bounding box center [917, 520] width 1284 height 643
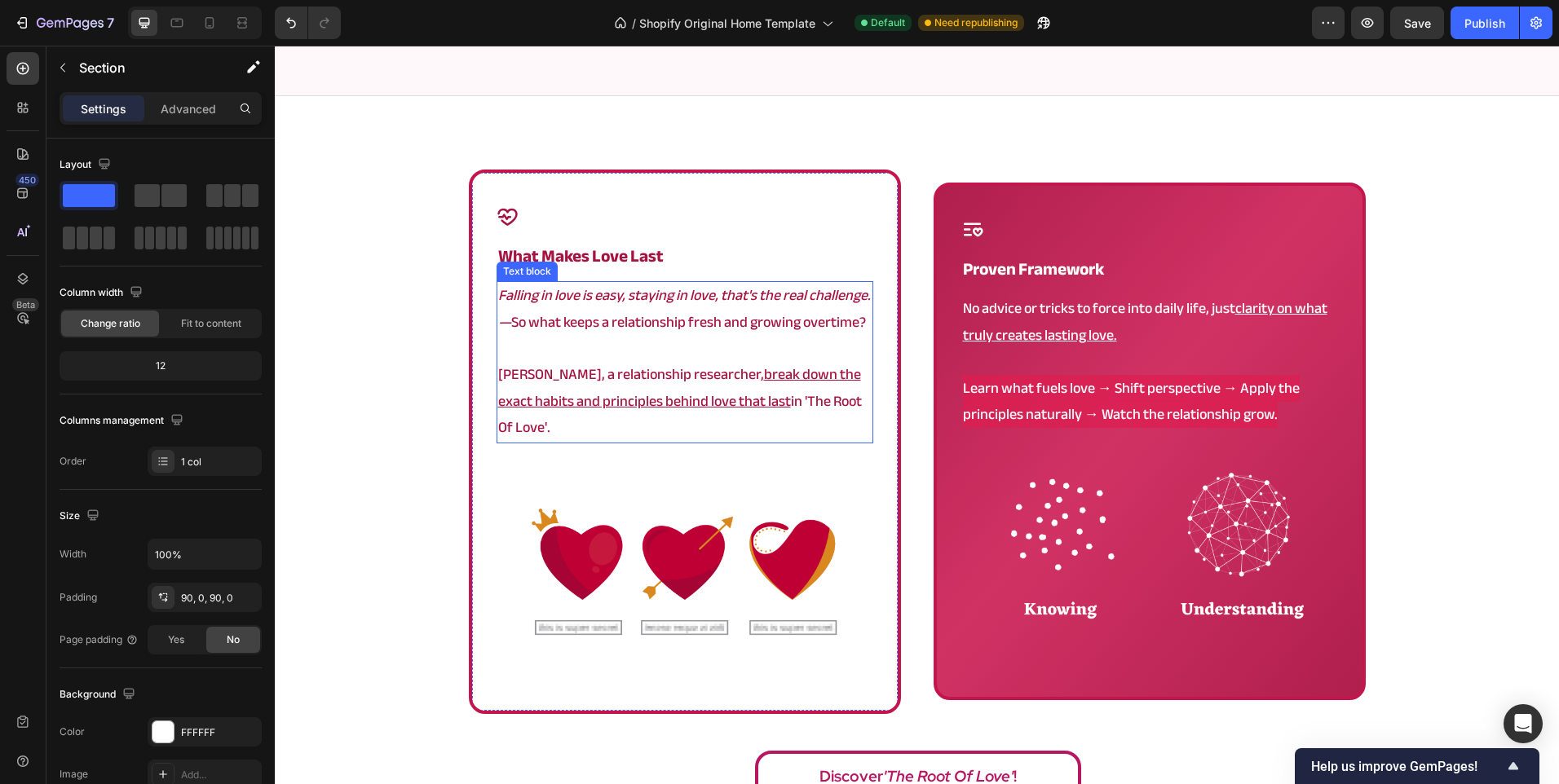
click at [539, 387] on u "break down the exact habits and principles behind love that last" at bounding box center [679, 387] width 363 height 53
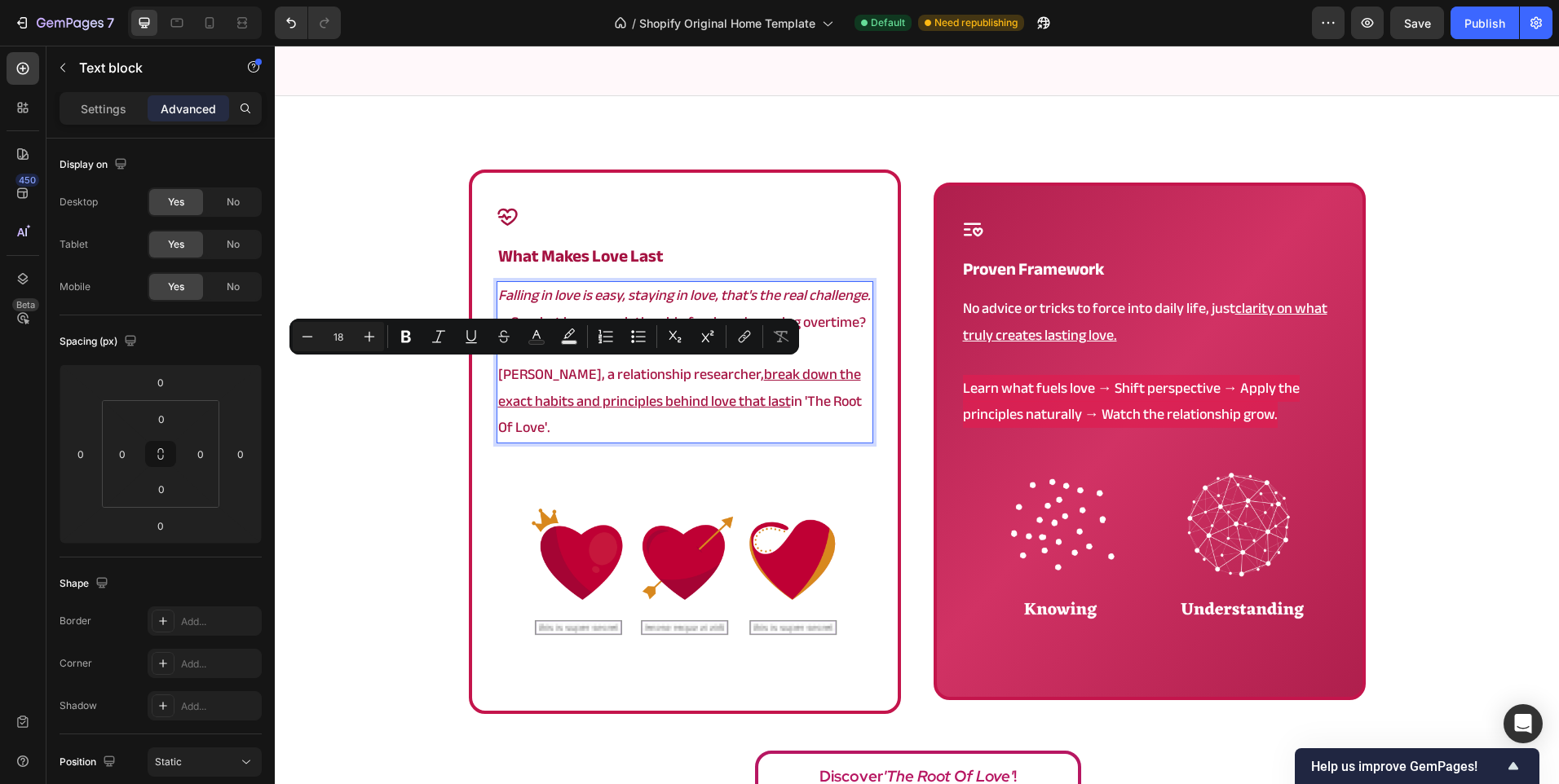
click at [534, 409] on u "break down the exact habits and principles behind love that last" at bounding box center [679, 387] width 363 height 53
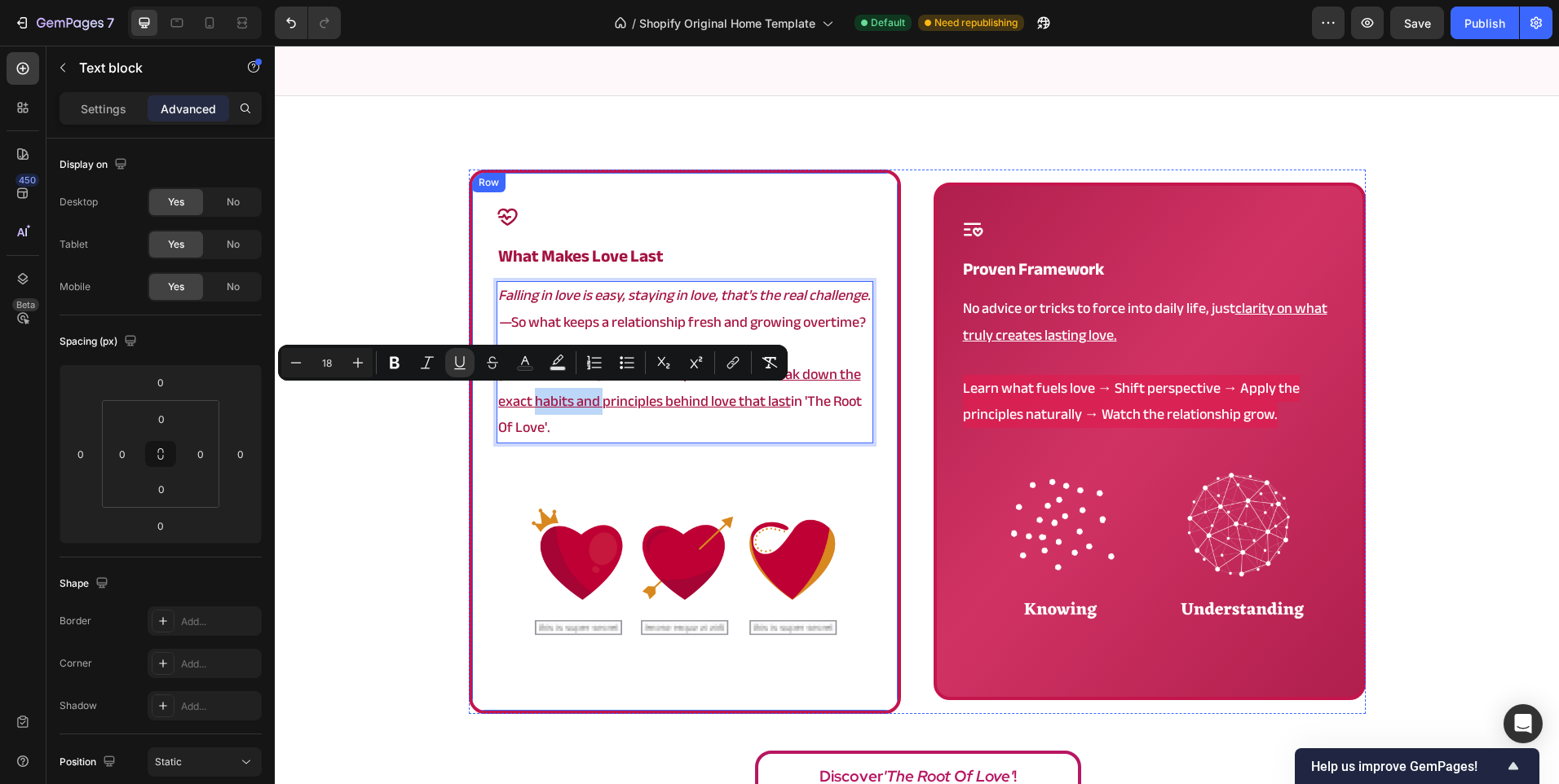
drag, startPoint x: 558, startPoint y: 401, endPoint x: 473, endPoint y: 401, distance: 85.0
click at [473, 401] on div "Icon what makes love last Heading Falling in love is easy, staying in love, tha…" at bounding box center [684, 442] width 432 height 544
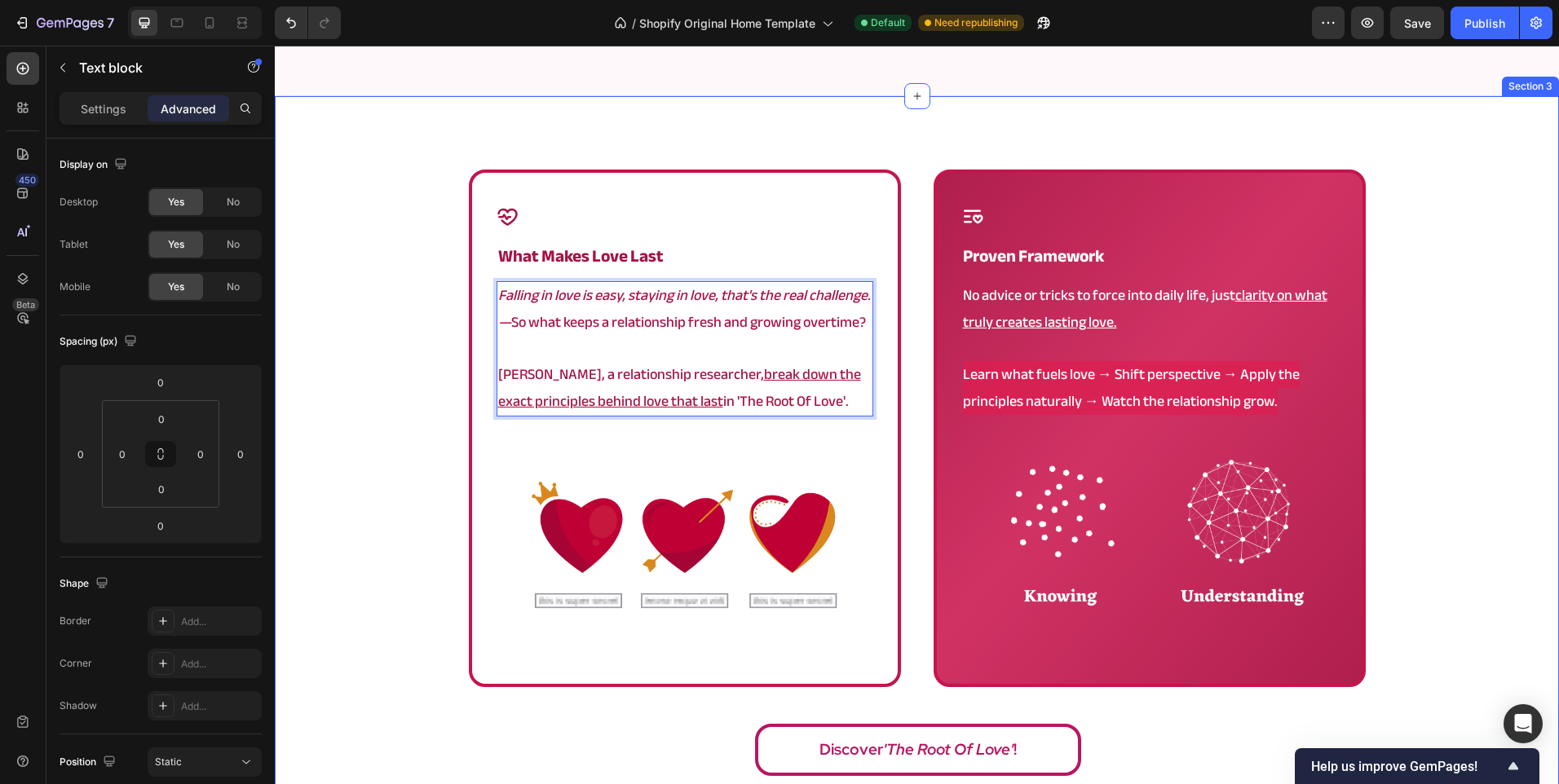
click at [436, 401] on div "Icon what makes love last Heading Falling in love is easy, staying in love, tha…" at bounding box center [917, 477] width 1284 height 616
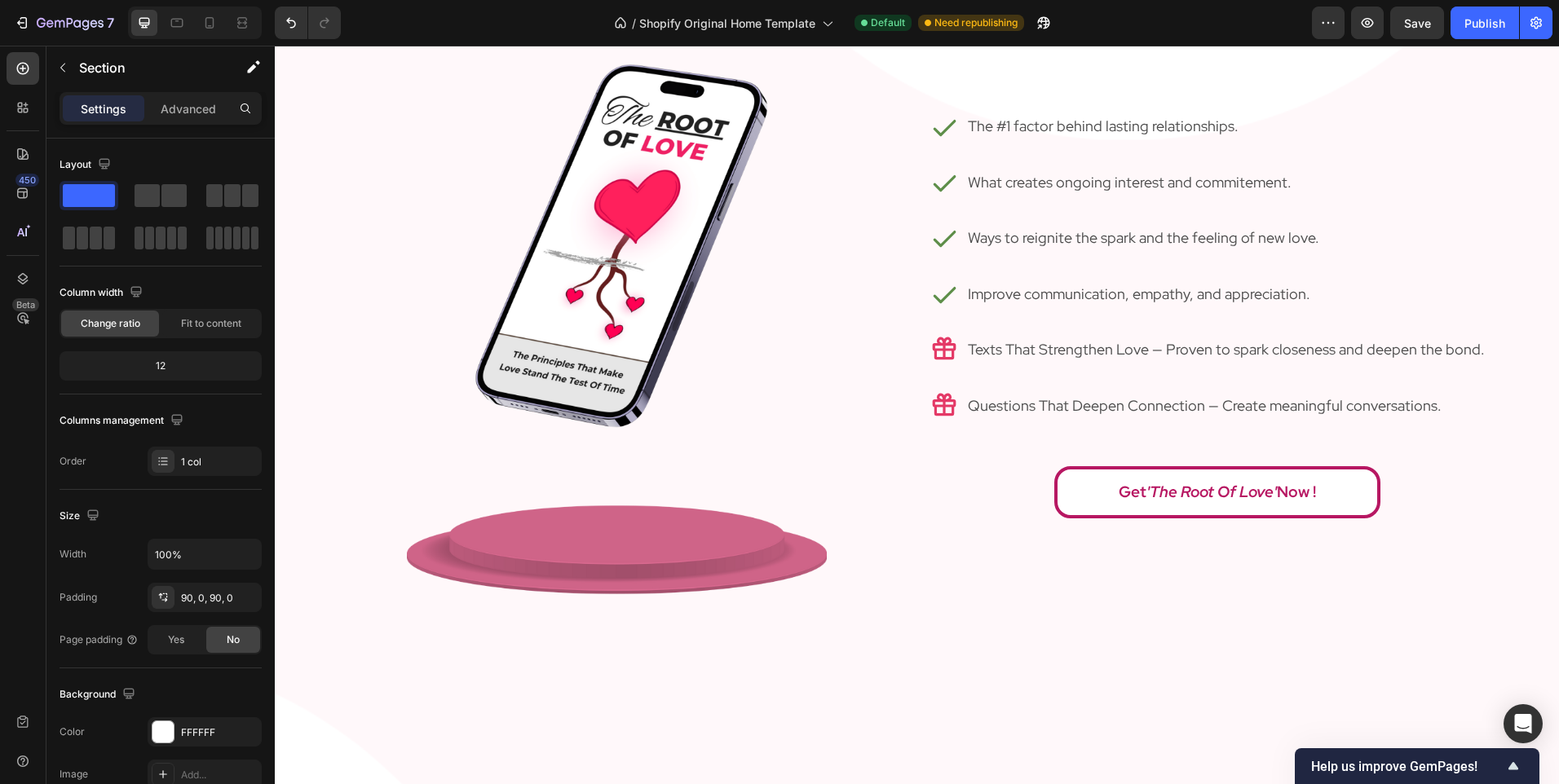
scroll to position [1991, 0]
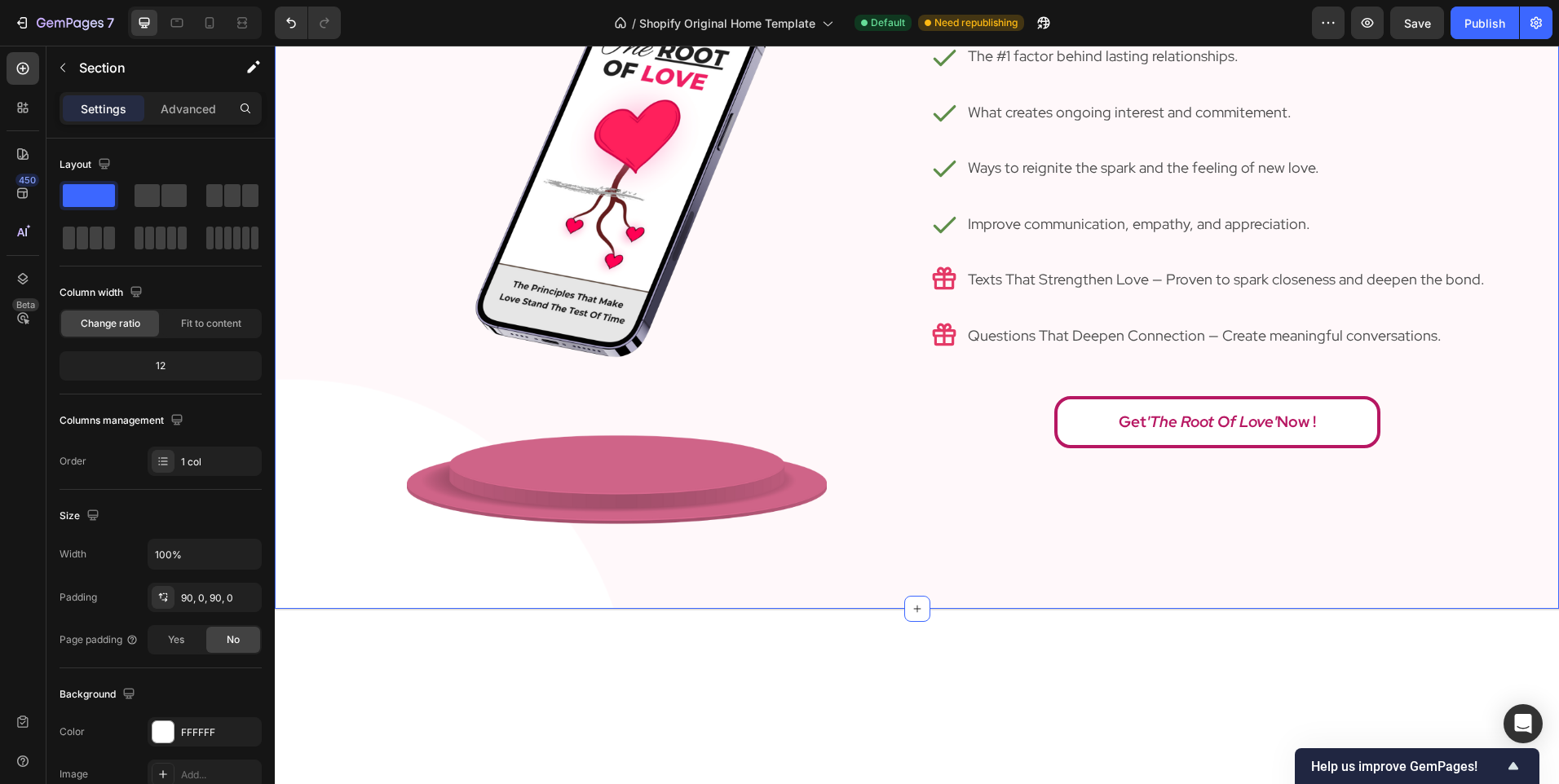
click at [807, 601] on div "a clear path to love that lasts Heading download your copy and enjoy exclusive …" at bounding box center [917, 204] width 1284 height 810
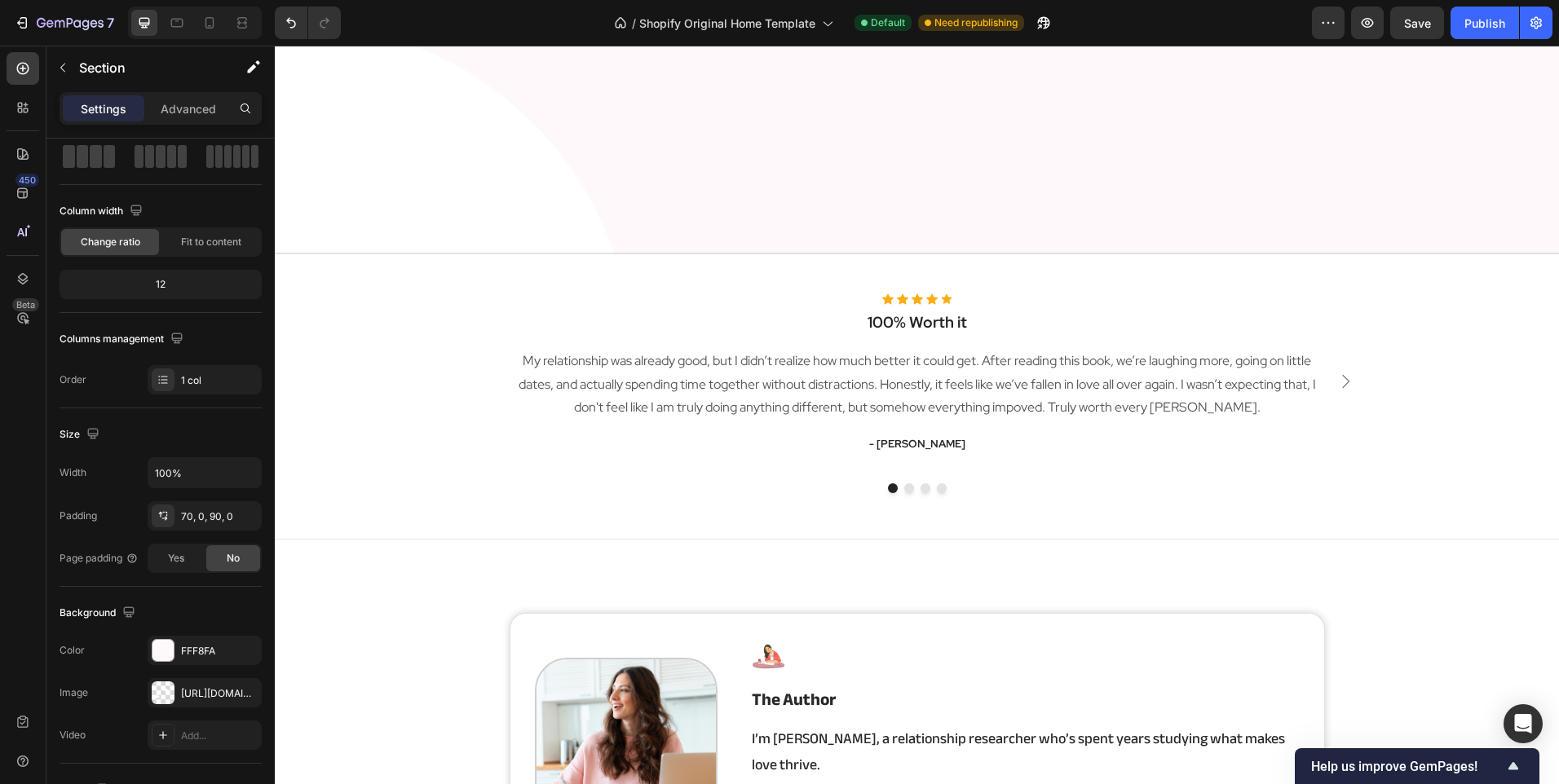
scroll to position [2643, 0]
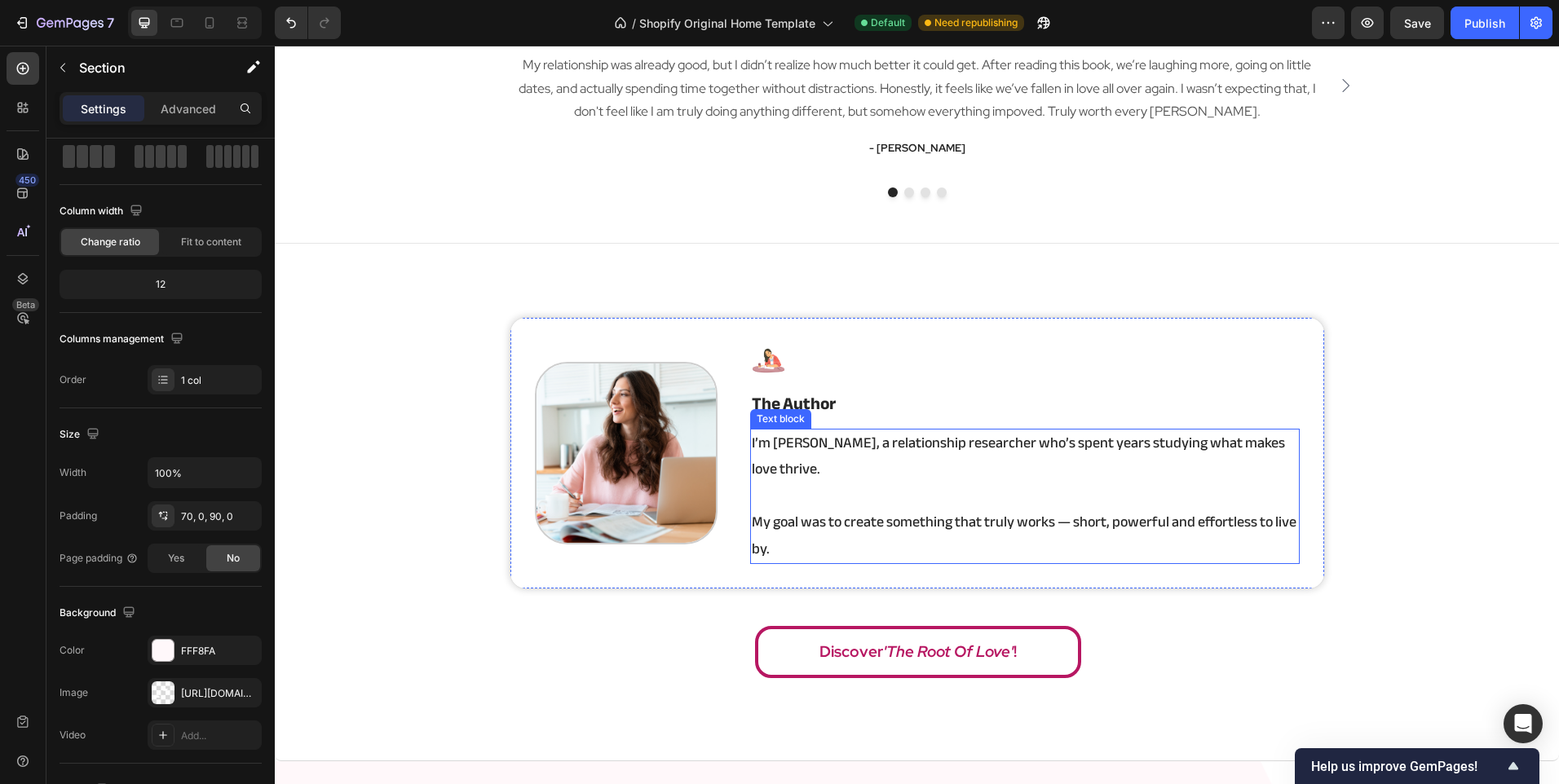
click at [780, 448] on p "I’m Angela, a relationship researcher who’s spent years studying what makes lov…" at bounding box center [1025, 457] width 546 height 53
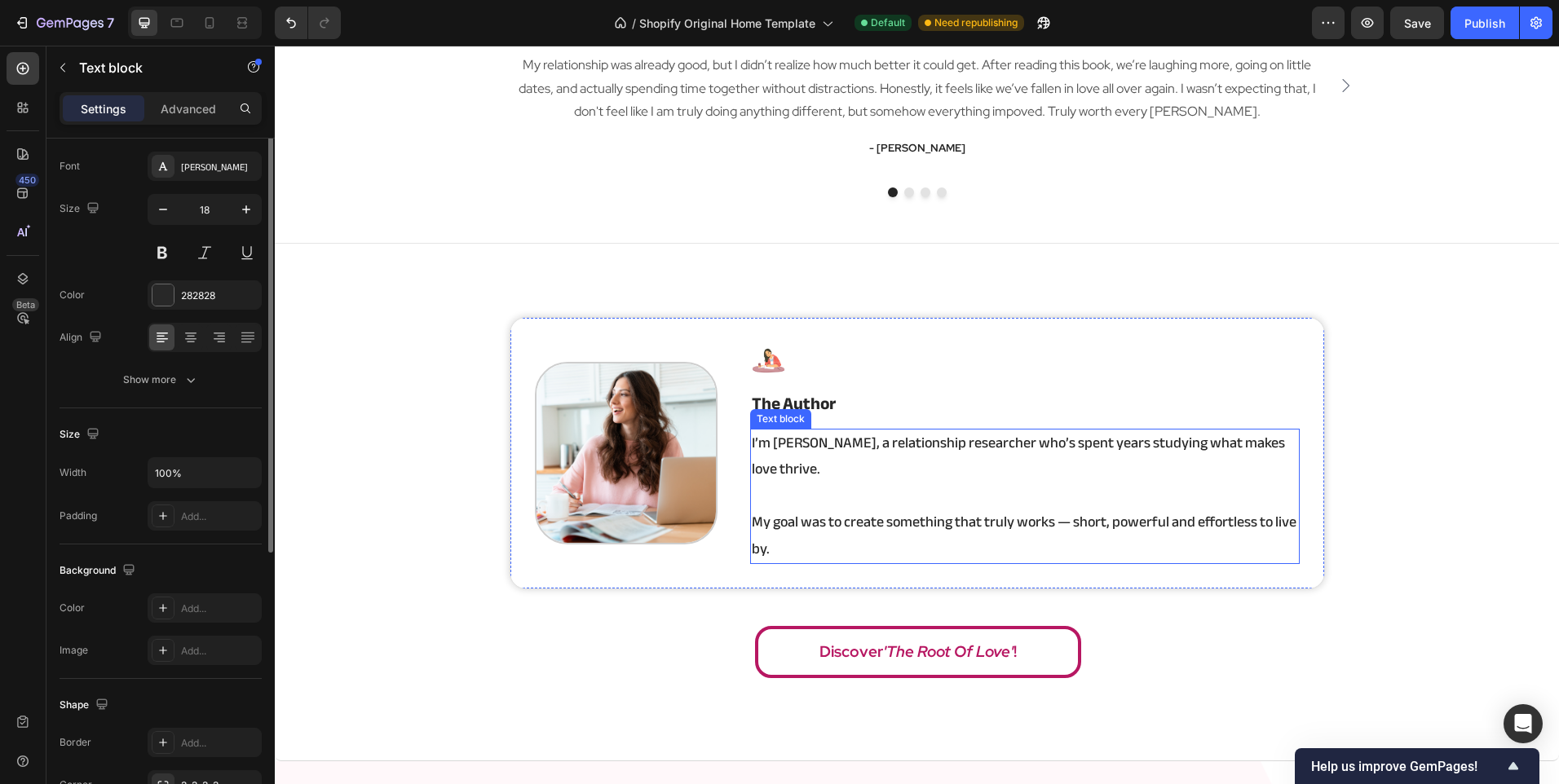
click at [780, 448] on p "I’m Angela, a relationship researcher who’s spent years studying what makes lov…" at bounding box center [1025, 457] width 546 height 53
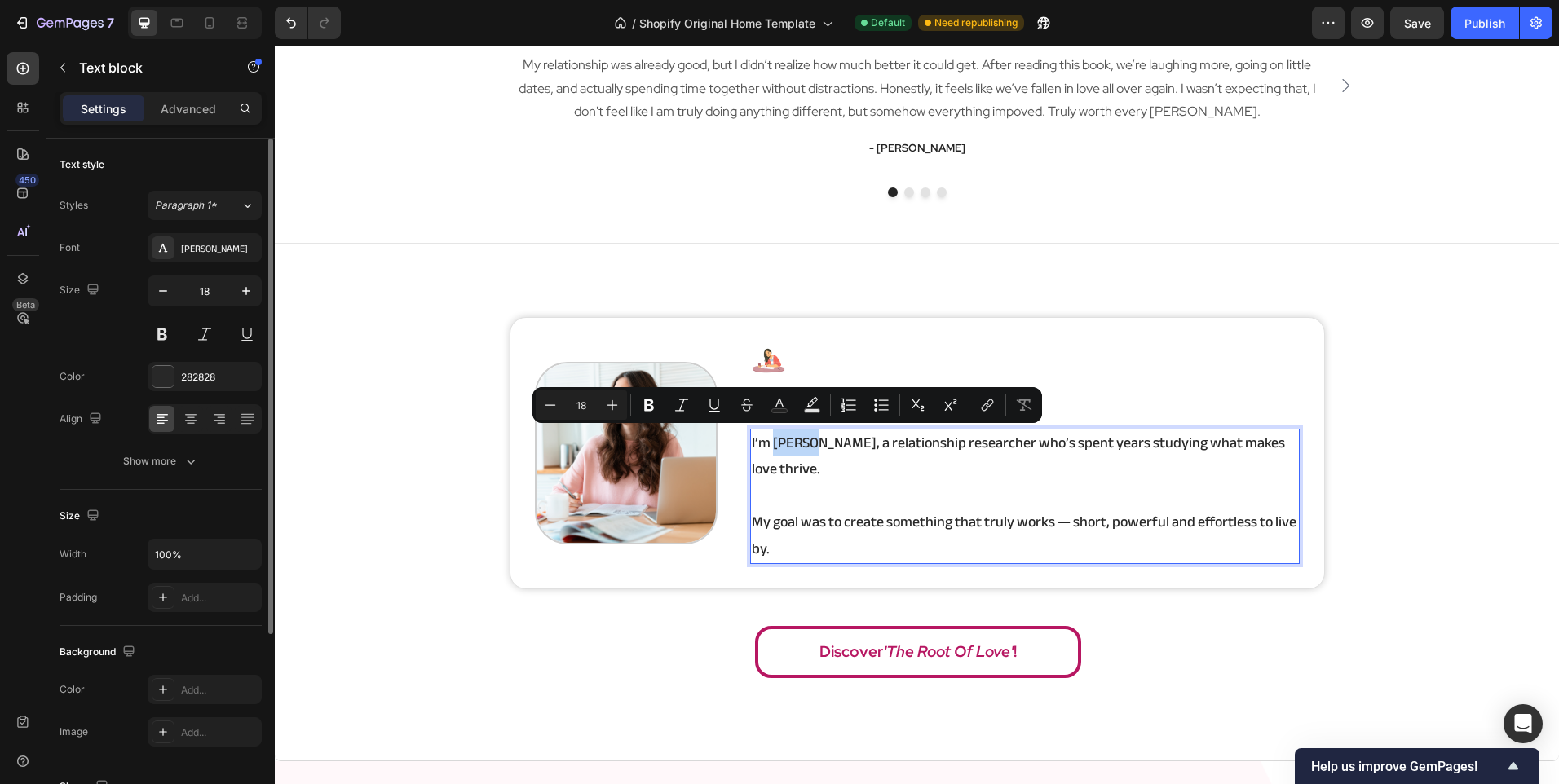
click at [767, 445] on p "I’m Angela, a relationship researcher who’s spent years studying what makes lov…" at bounding box center [1025, 457] width 546 height 53
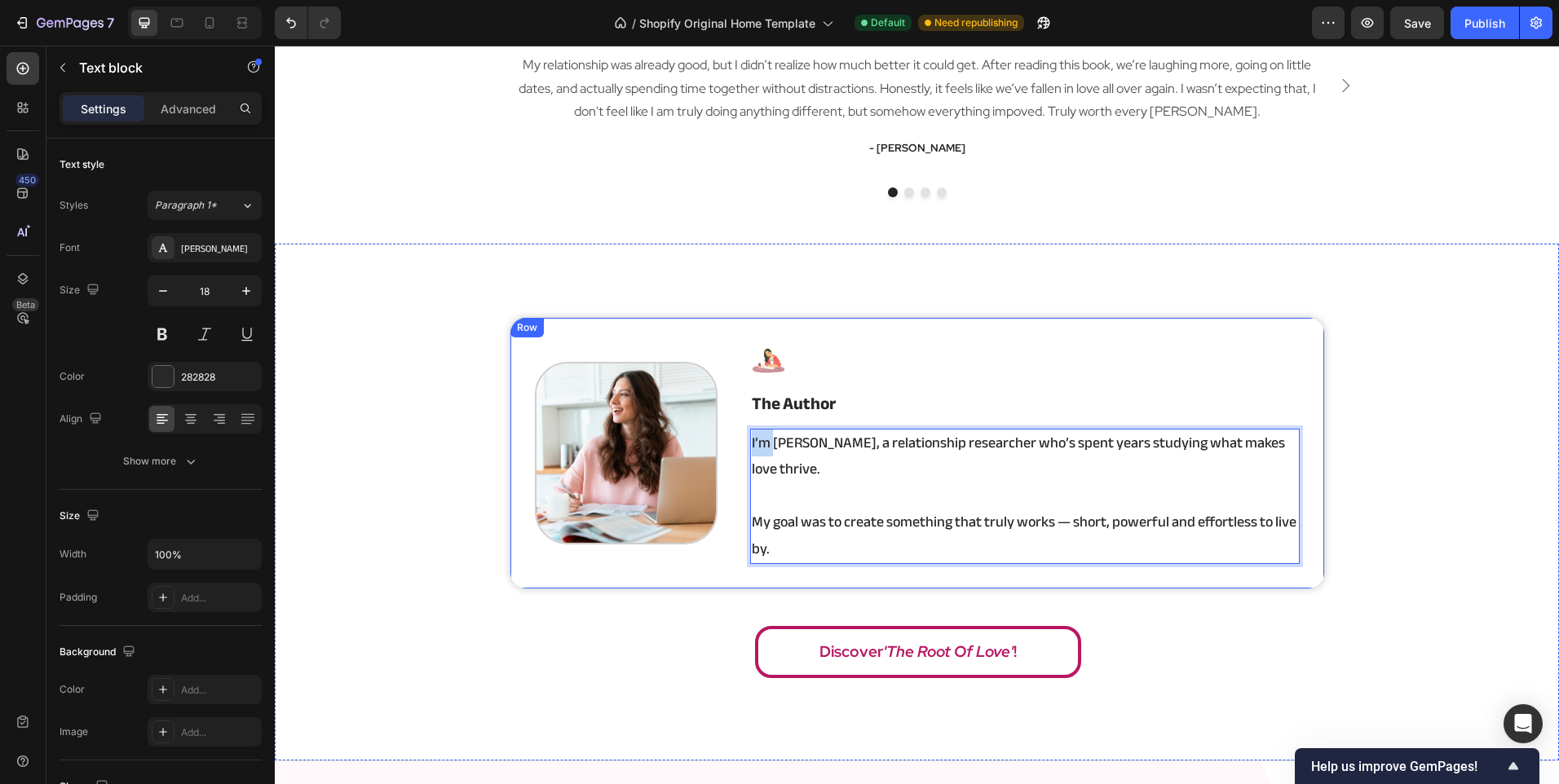
drag, startPoint x: 770, startPoint y: 441, endPoint x: 733, endPoint y: 439, distance: 37.1
click at [733, 439] on div "Image Image the author Heading I’m Angela, a relationship researcher who’s spen…" at bounding box center [917, 453] width 815 height 272
drag, startPoint x: 763, startPoint y: 497, endPoint x: 733, endPoint y: 492, distance: 30.4
click at [733, 492] on div "Image Image the author Heading Angela, a relationship researcher who’s spent ye…" at bounding box center [917, 453] width 815 height 272
click at [788, 445] on p "Angela, a relationship researcher who’s spent years studying what makes love th…" at bounding box center [1025, 457] width 546 height 53
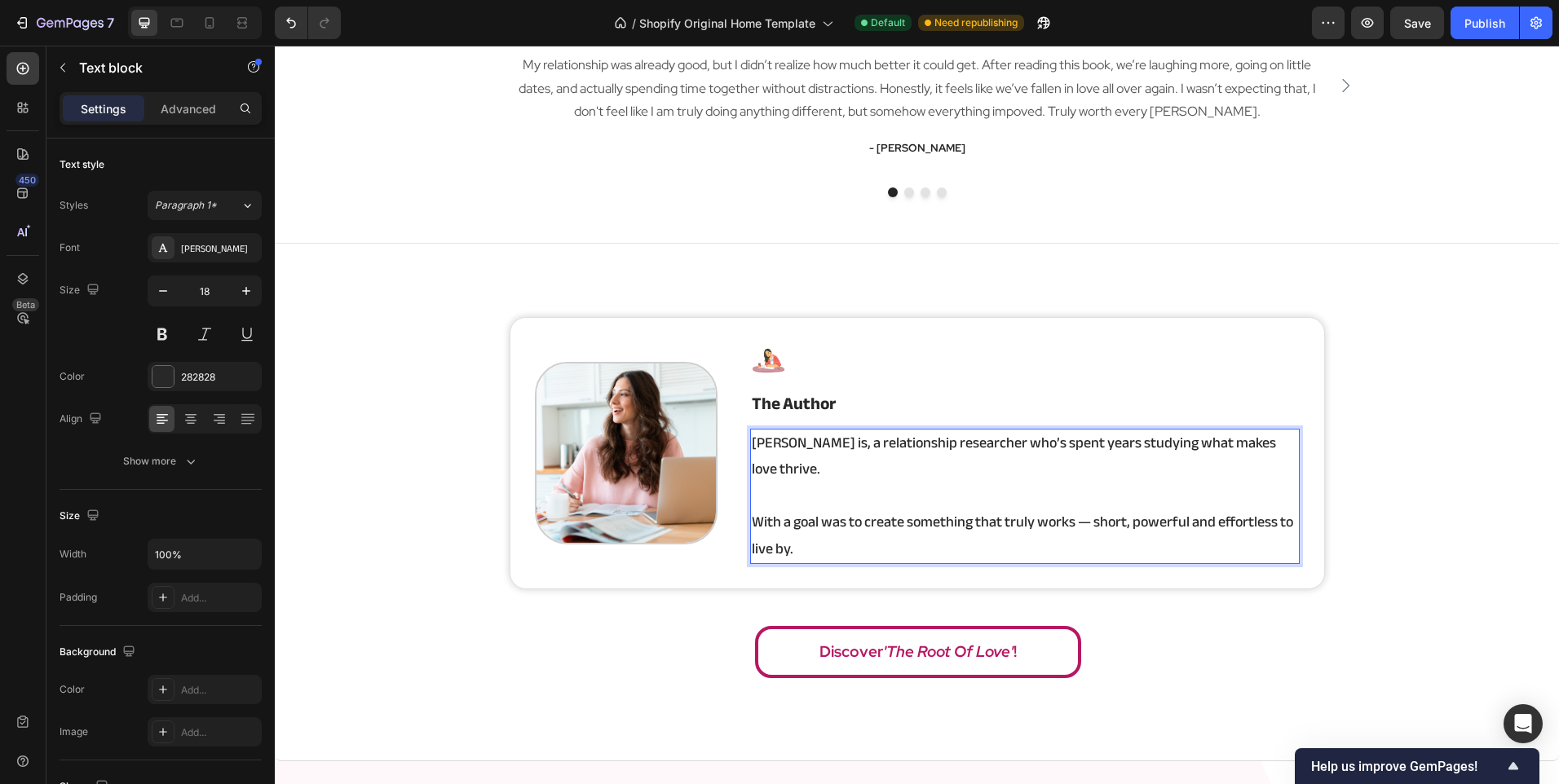
click at [802, 444] on p "Angela is, a relationship researcher who’s spent years studying what makes love…" at bounding box center [1025, 457] width 546 height 53
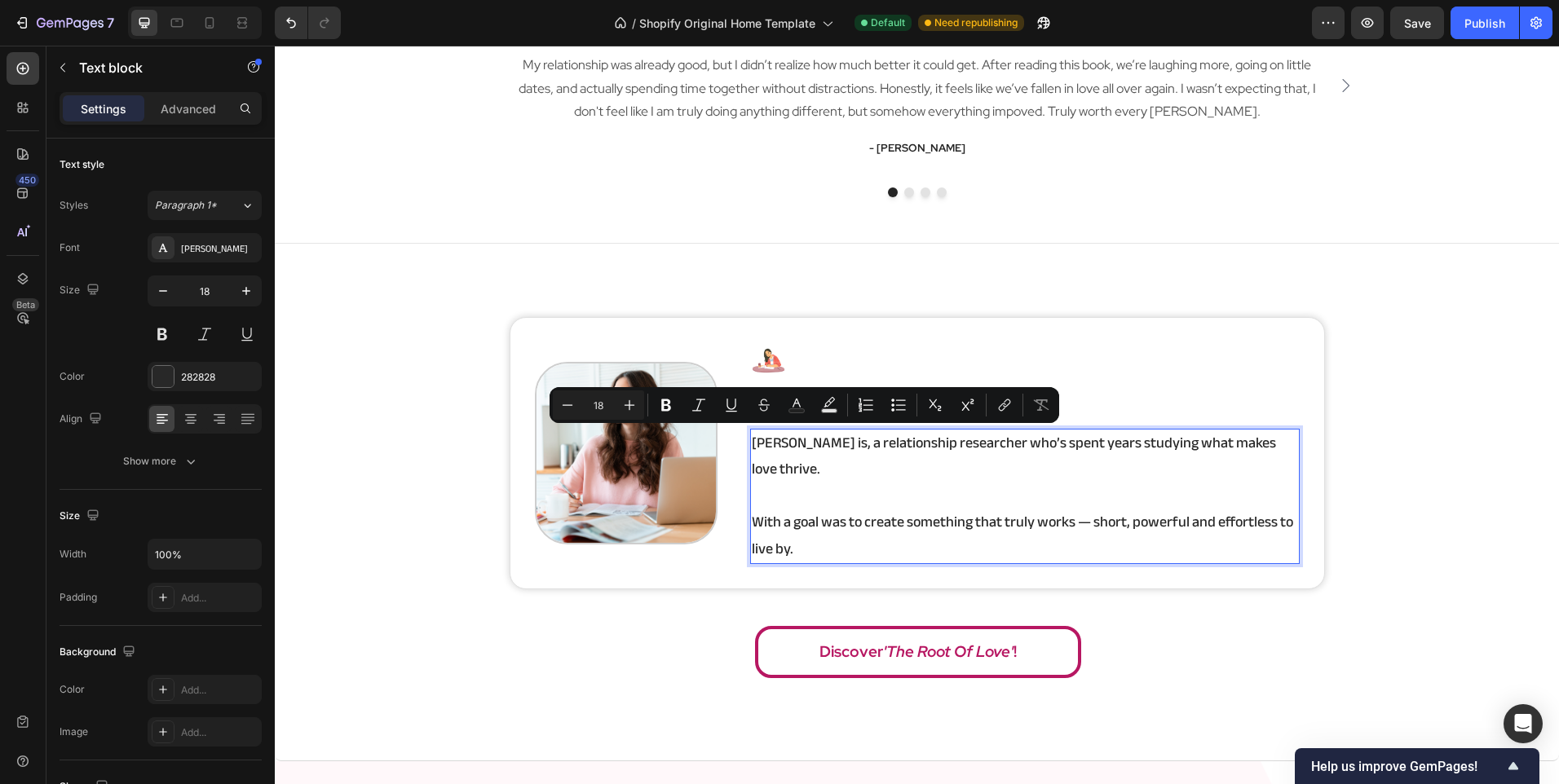
click at [801, 444] on p "Angela is, a relationship researcher who’s spent years studying what makes love…" at bounding box center [1025, 457] width 546 height 53
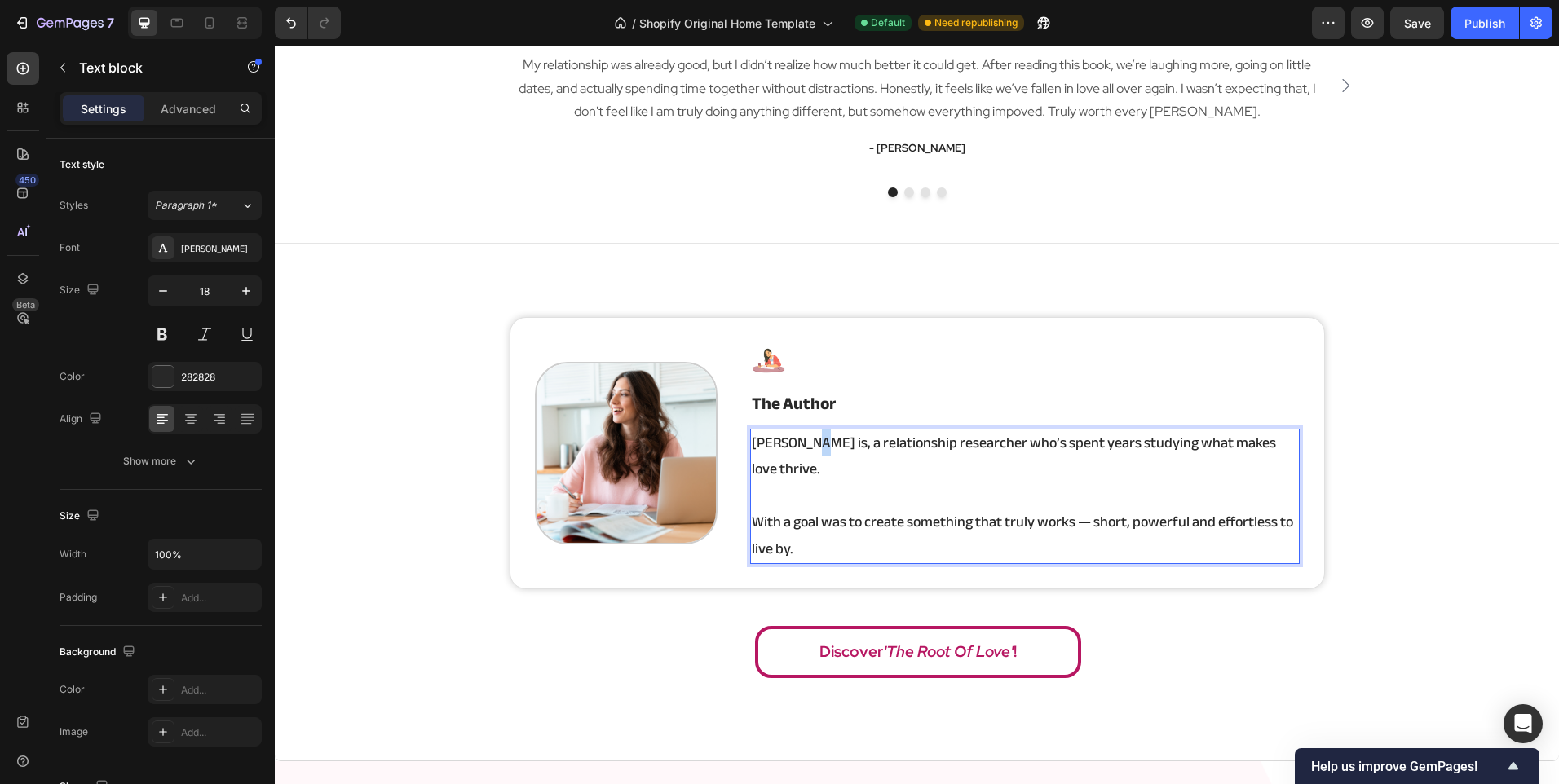
click at [804, 444] on p "Angela is, a relationship researcher who’s spent years studying what makes love…" at bounding box center [1025, 457] width 546 height 53
click at [673, 539] on div "Image Image the author Heading Angela is a relationship researcher who’s spent …" at bounding box center [917, 453] width 815 height 272
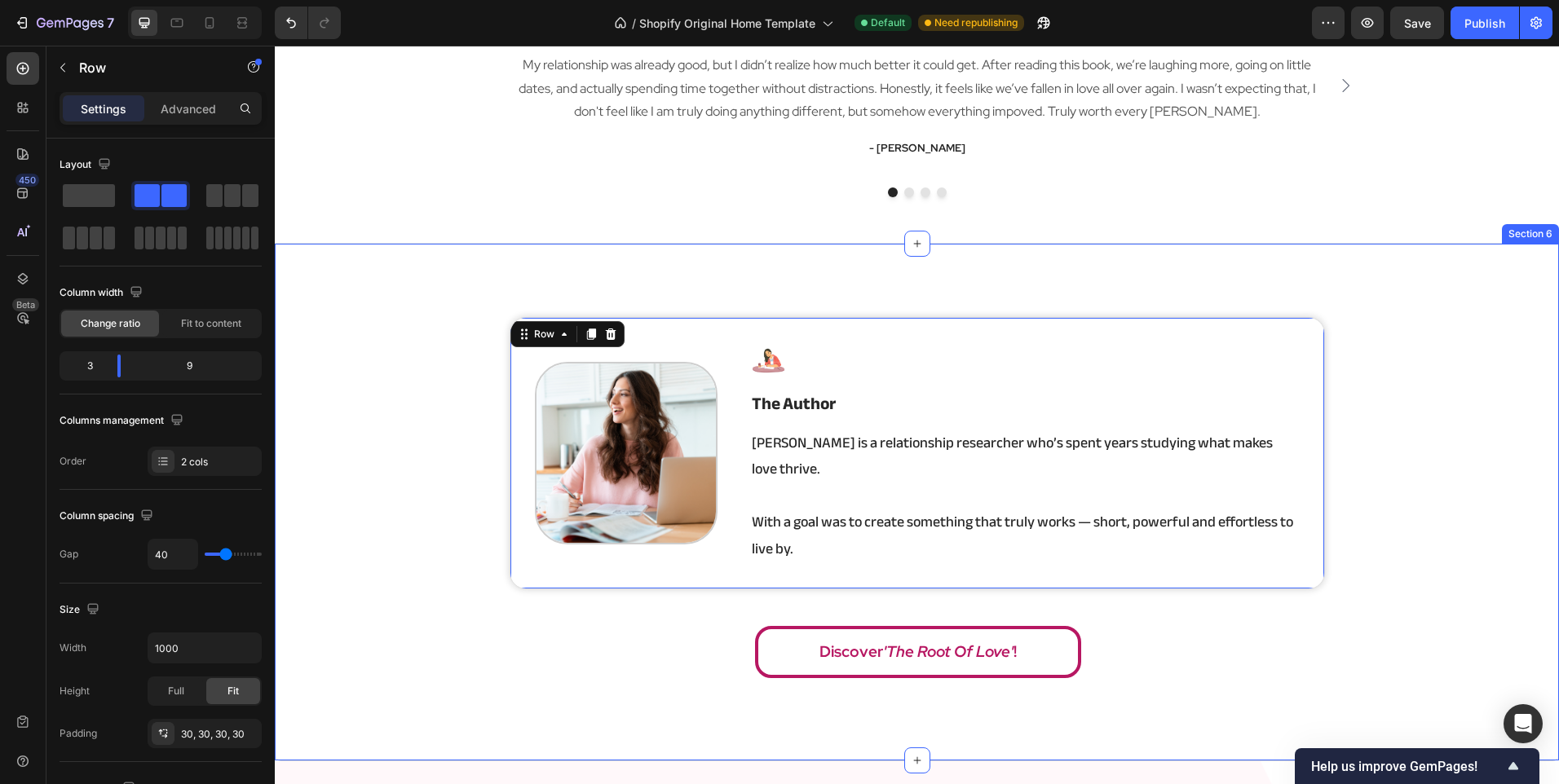
click at [683, 582] on div "Image Image the author Heading Angela is a relationship researcher who’s spent …" at bounding box center [917, 502] width 1284 height 370
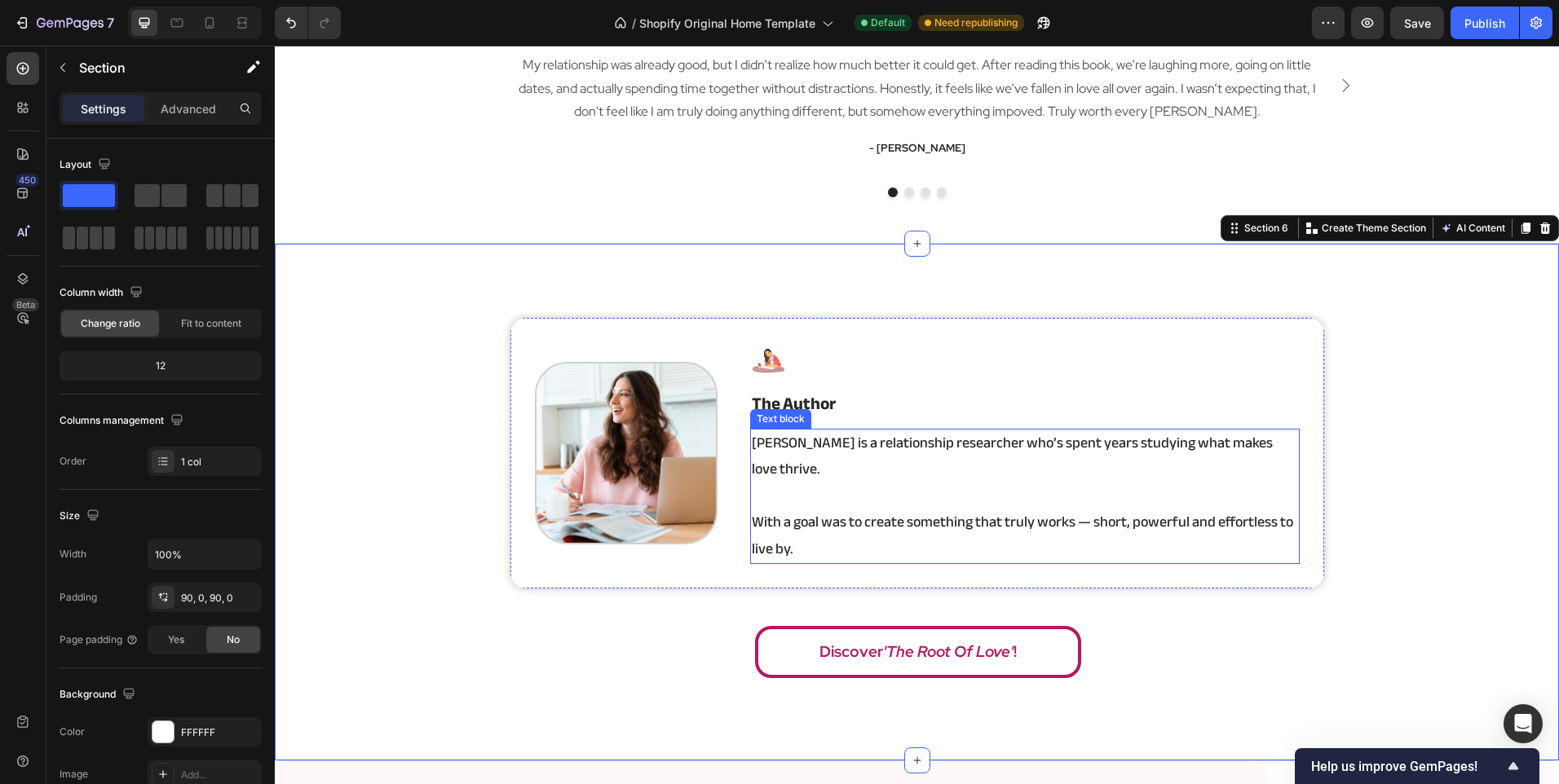
click at [845, 483] on p "Rich Text Editor. Editing area: main" at bounding box center [1025, 496] width 546 height 26
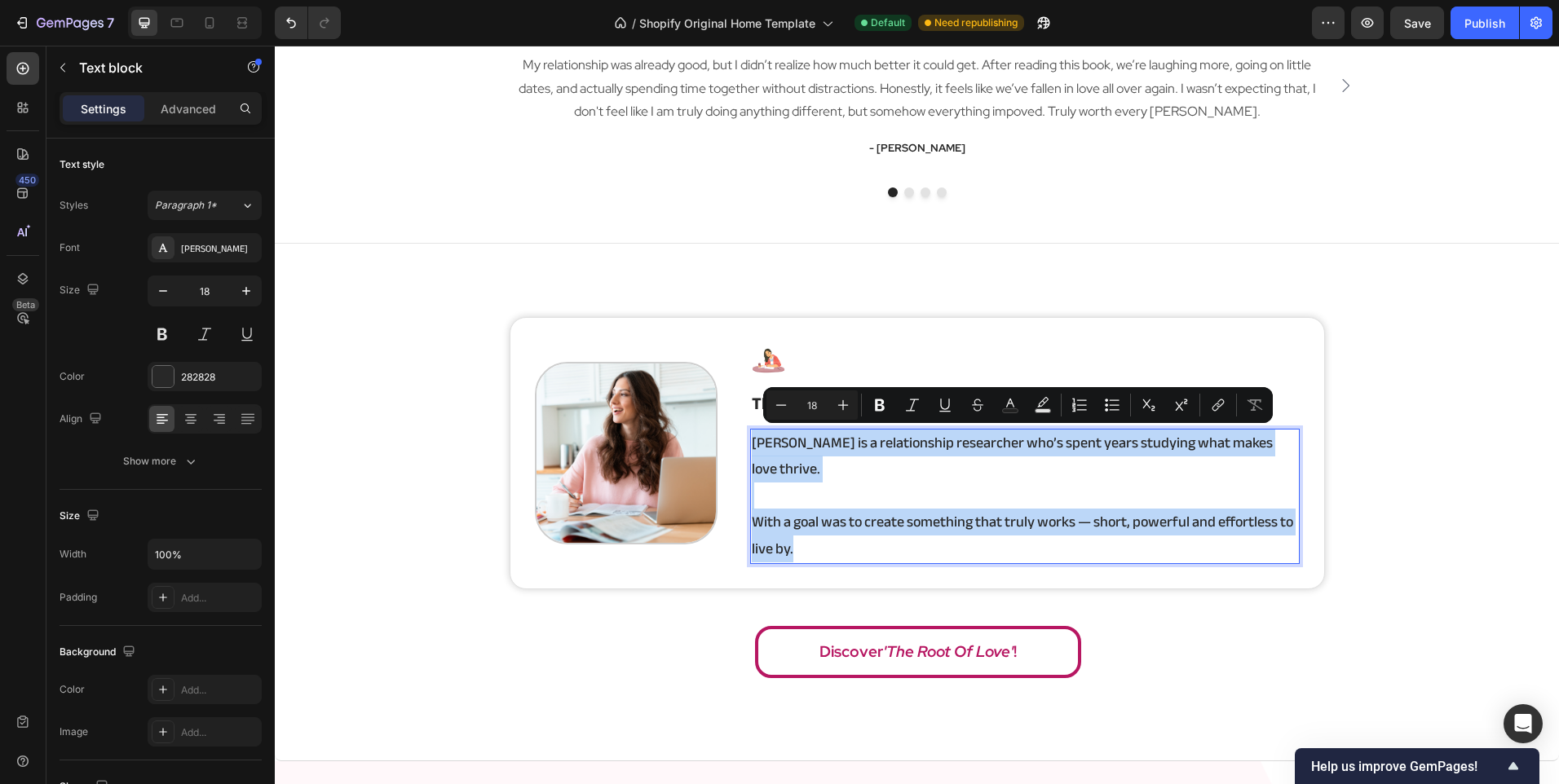
scroll to position [2651, 0]
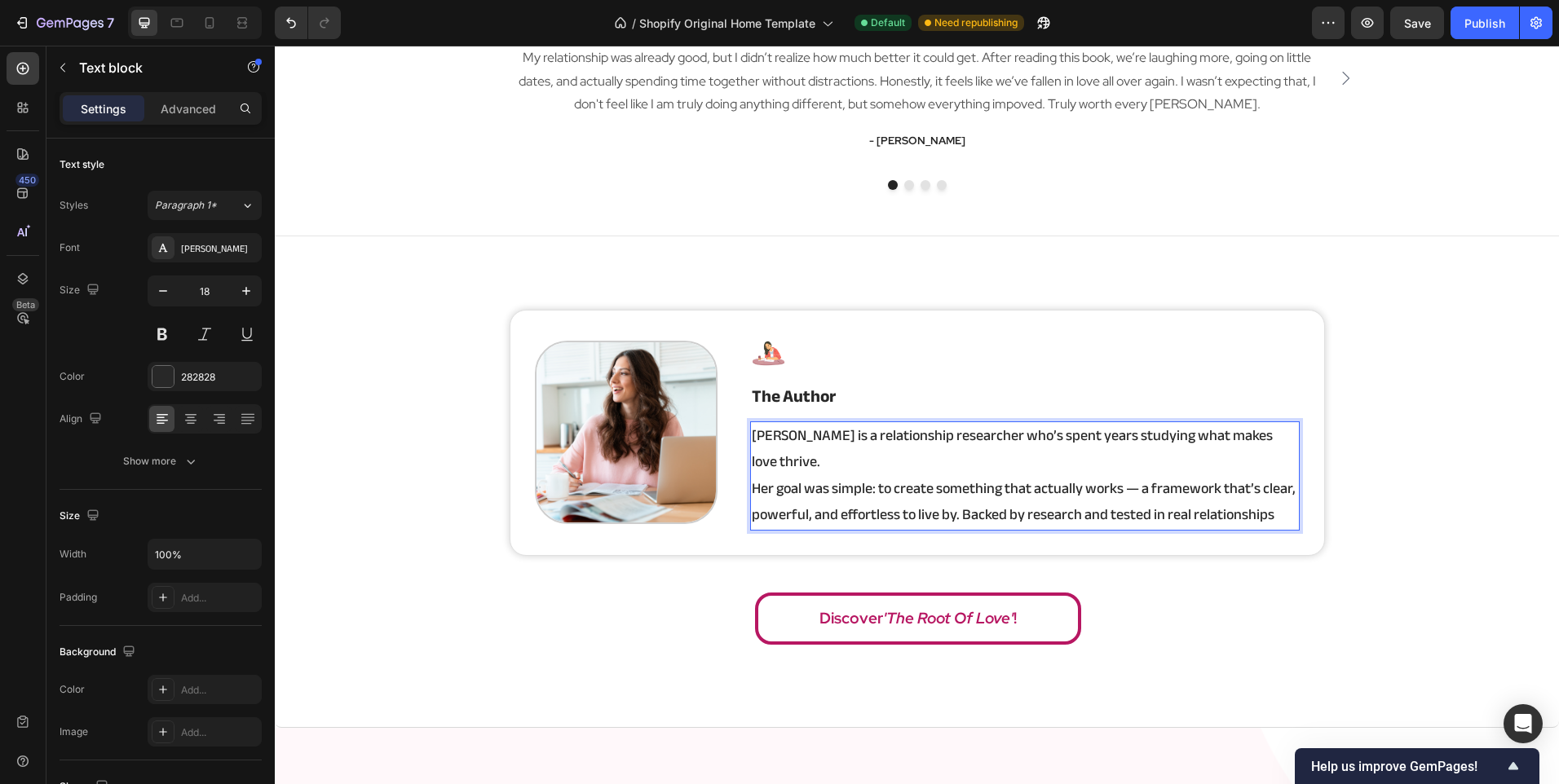
click at [1278, 444] on p "[PERSON_NAME] is a relationship researcher who’s spent years studying what make…" at bounding box center [1025, 449] width 546 height 53
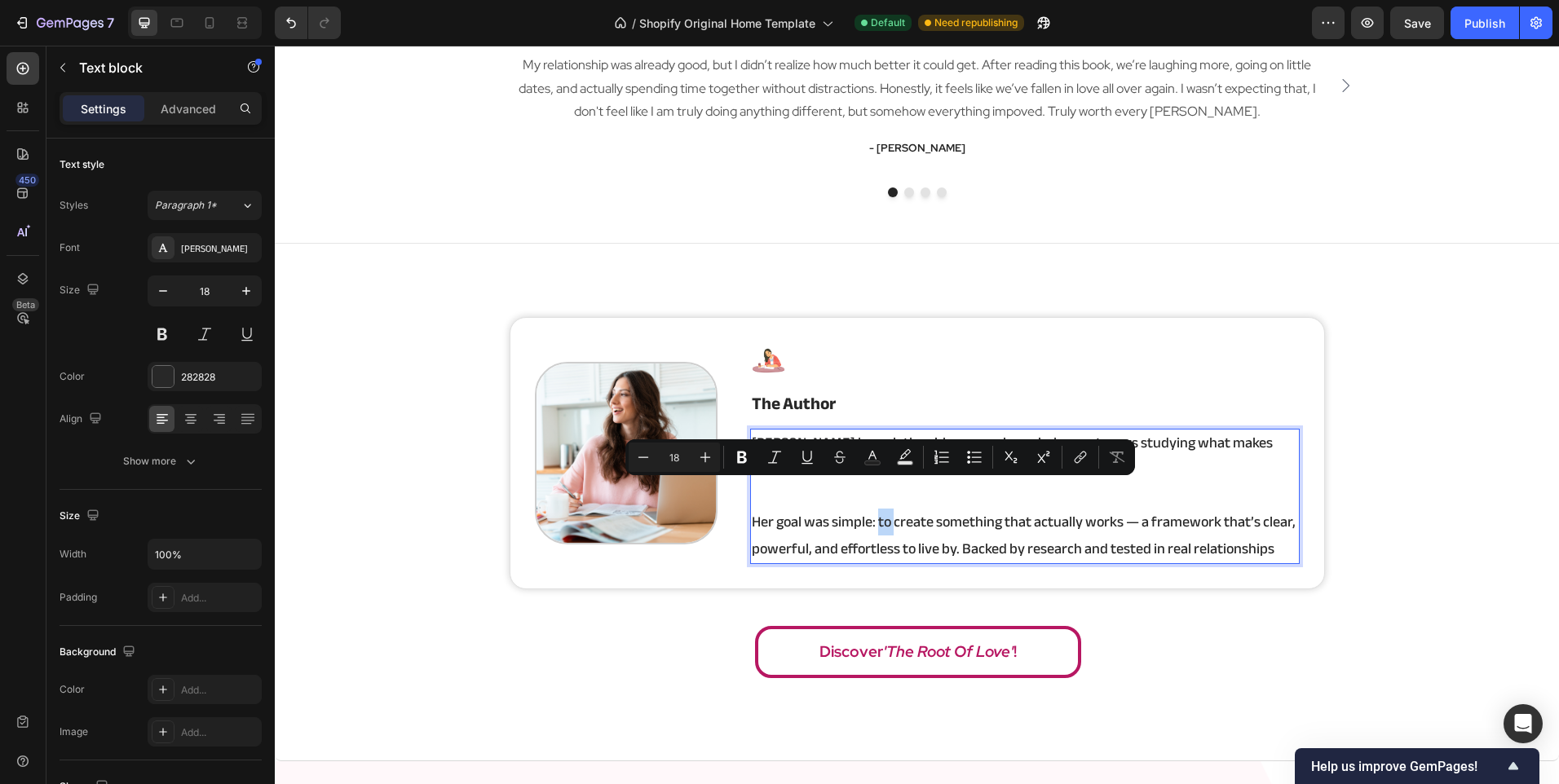
drag, startPoint x: 871, startPoint y: 495, endPoint x: 889, endPoint y: 500, distance: 18.7
click at [889, 509] on p "Her goal was simple: to create something that actually works — a framework that…" at bounding box center [1025, 535] width 546 height 53
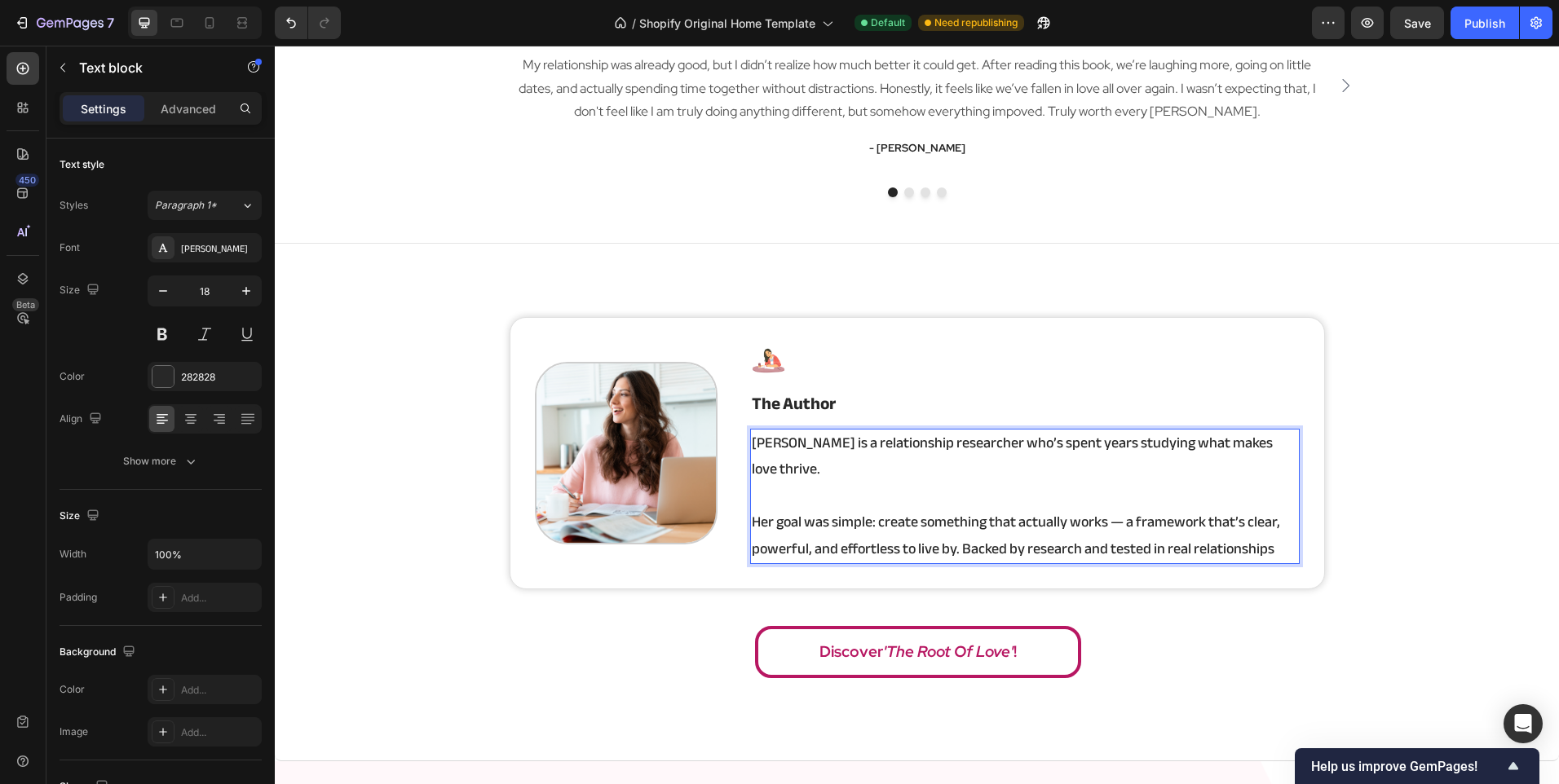
click at [1279, 525] on p "Her goal was simple: create something that actually works — a framework that’s …" at bounding box center [1025, 535] width 546 height 53
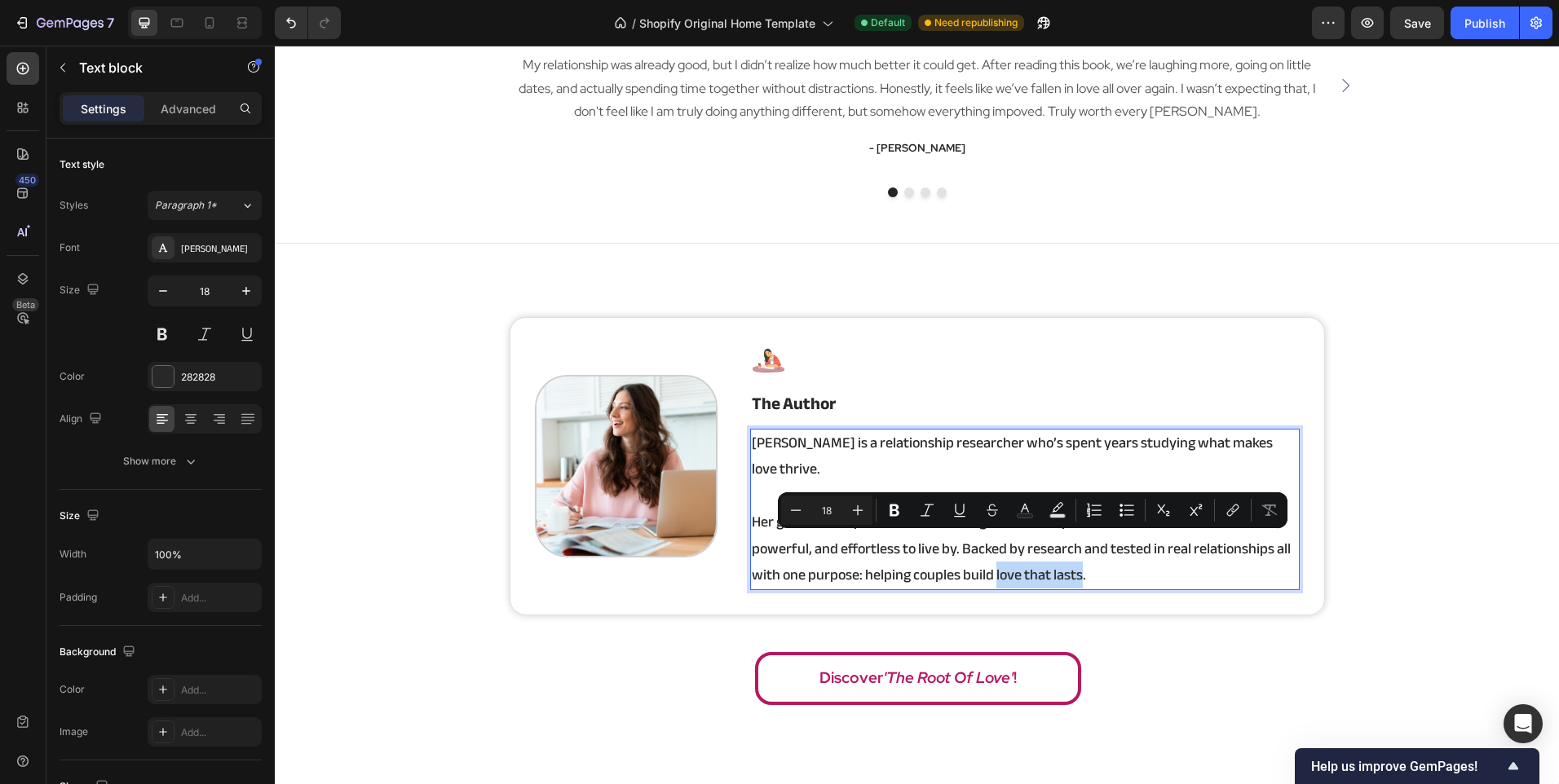
drag, startPoint x: 1076, startPoint y: 552, endPoint x: 990, endPoint y: 550, distance: 86.0
click at [990, 550] on p "Her goal was simple: create something that actually works — a framework that’s …" at bounding box center [1025, 549] width 546 height 79
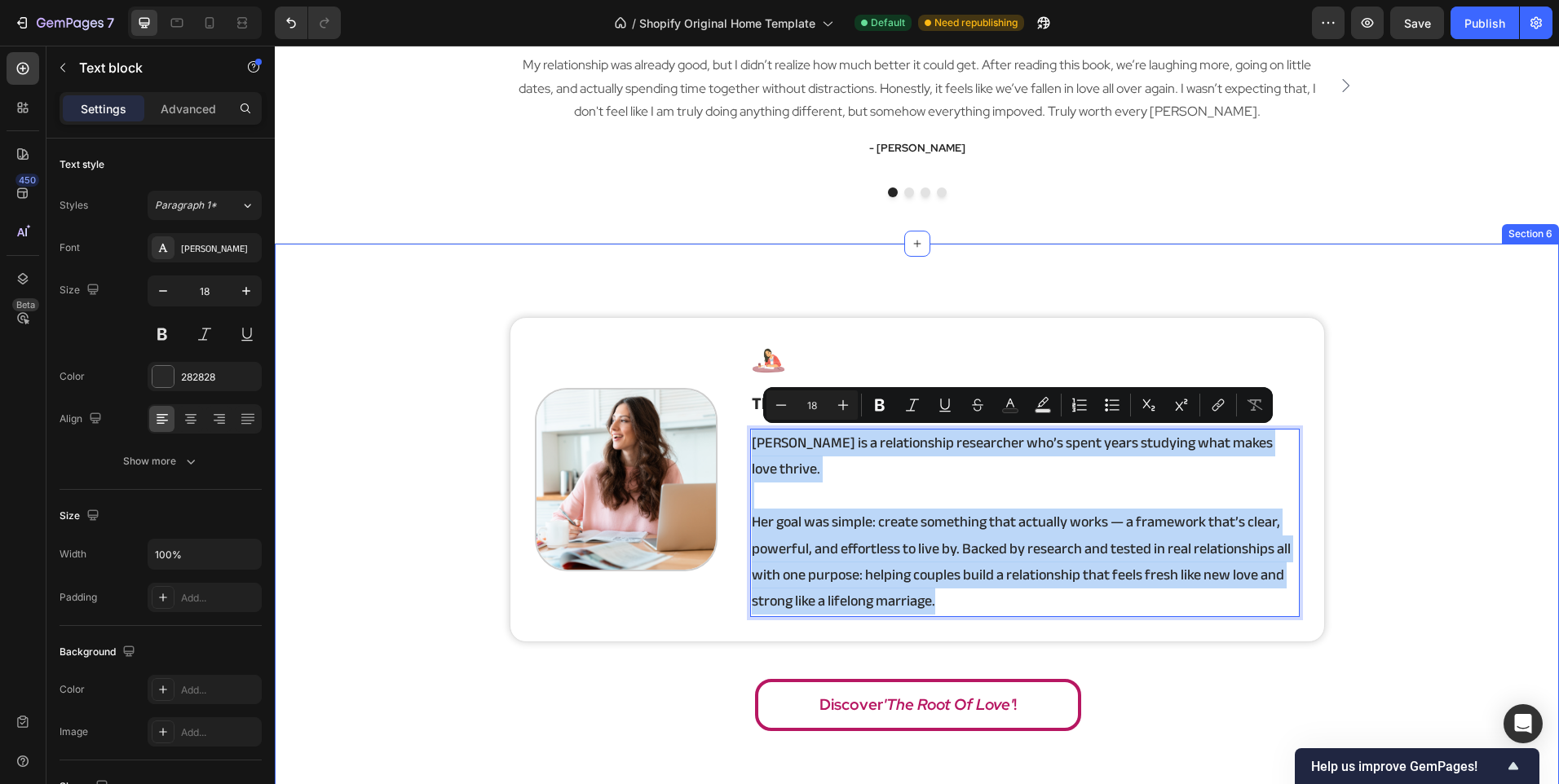
copy div "Angela is a relationship researcher who’s spent years studying what makes love …"
click at [1119, 571] on p "Her goal was simple: create something that actually works — a framework that’s …" at bounding box center [1025, 562] width 546 height 106
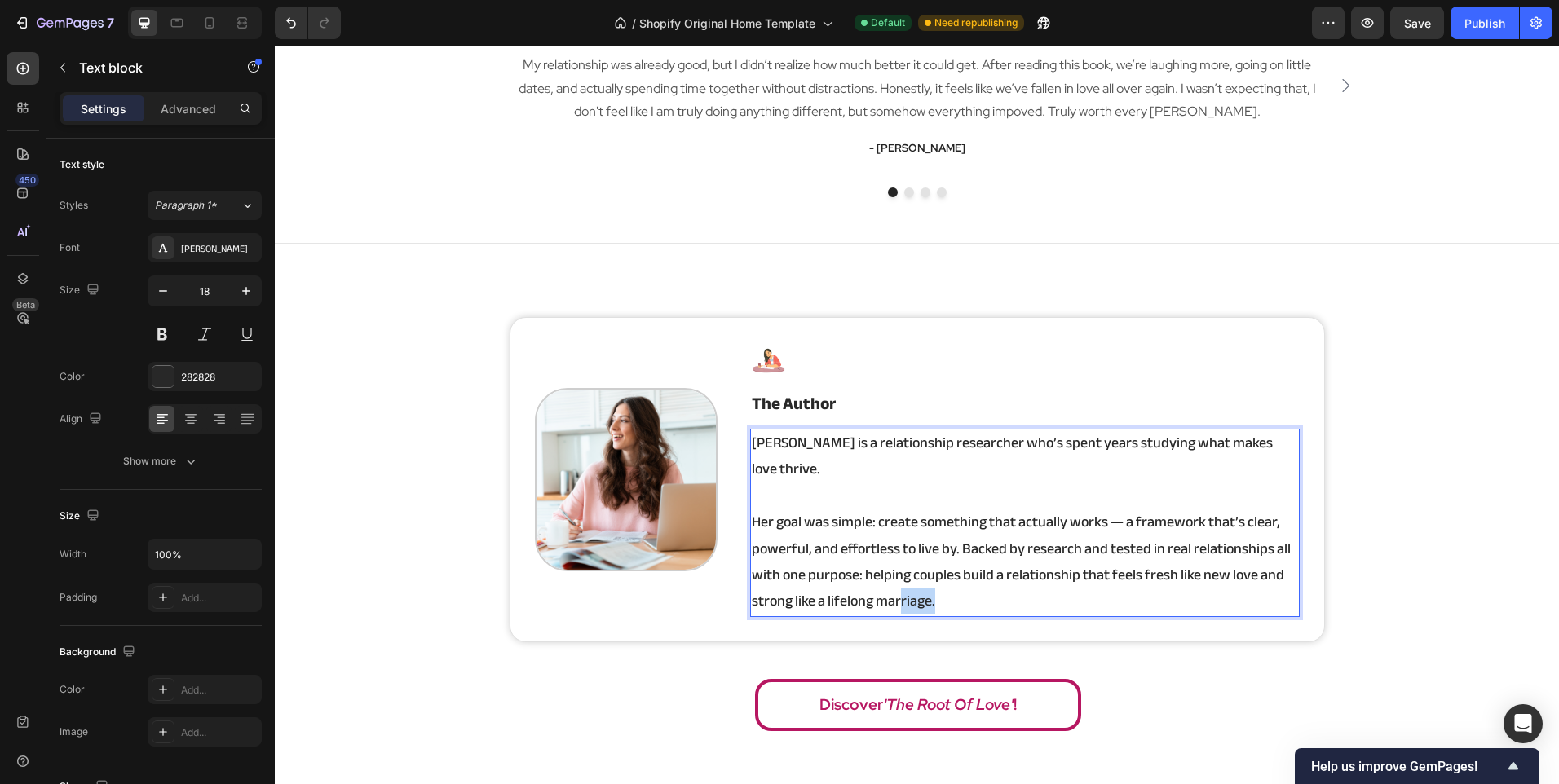
drag, startPoint x: 988, startPoint y: 578, endPoint x: 892, endPoint y: 580, distance: 96.0
click at [892, 580] on p "Her goal was simple: create something that actually works — a framework that’s …" at bounding box center [1025, 562] width 546 height 106
drag, startPoint x: 889, startPoint y: 580, endPoint x: 800, endPoint y: 569, distance: 89.7
click at [800, 569] on p "Her goal was simple: create something that actually works — a framework that’s …" at bounding box center [1025, 562] width 546 height 106
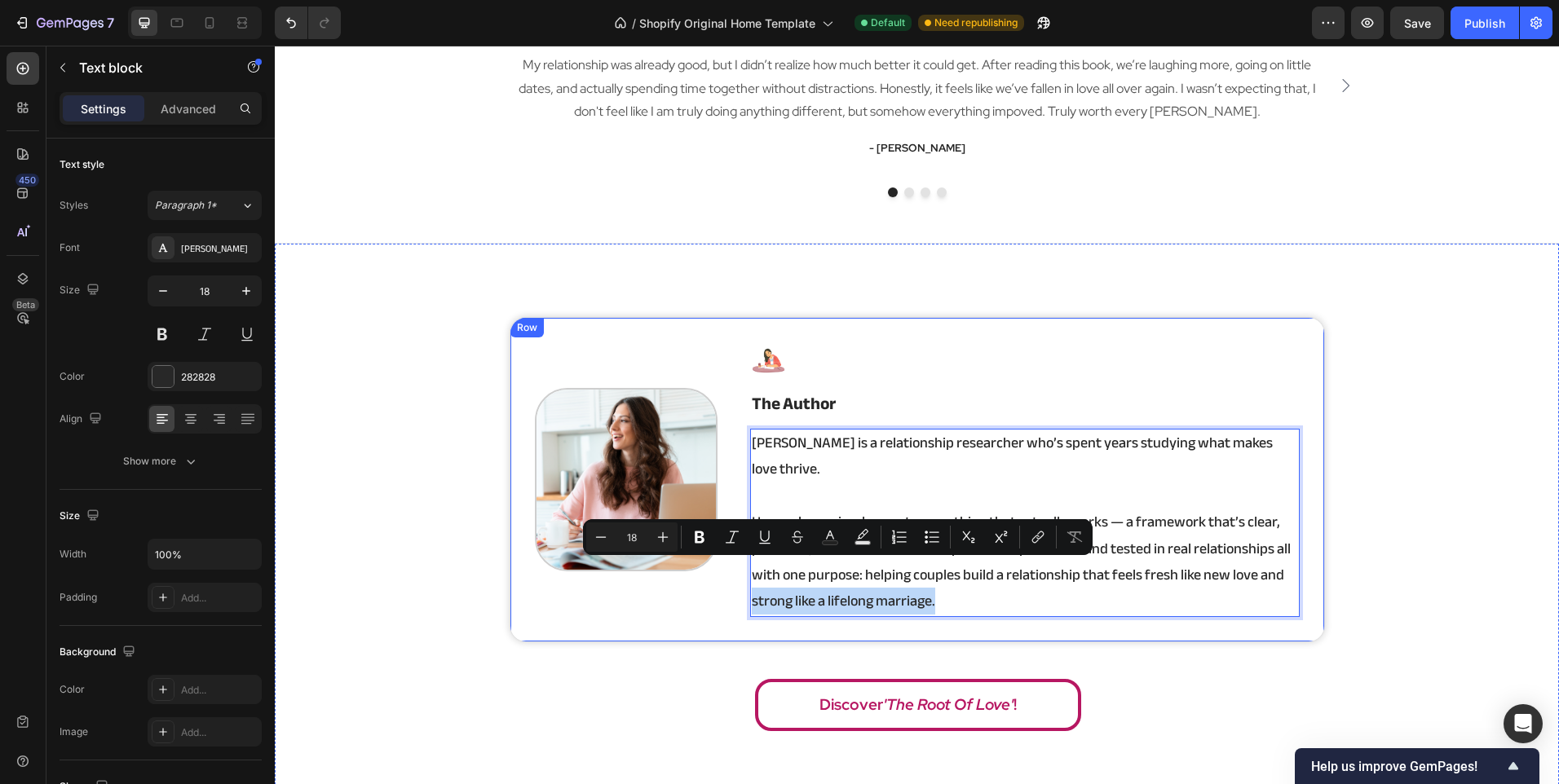
drag, startPoint x: 943, startPoint y: 576, endPoint x: 738, endPoint y: 569, distance: 205.1
click at [738, 569] on div "Image Image the author Heading Angela is a relationship researcher who’s spent …" at bounding box center [917, 479] width 815 height 325
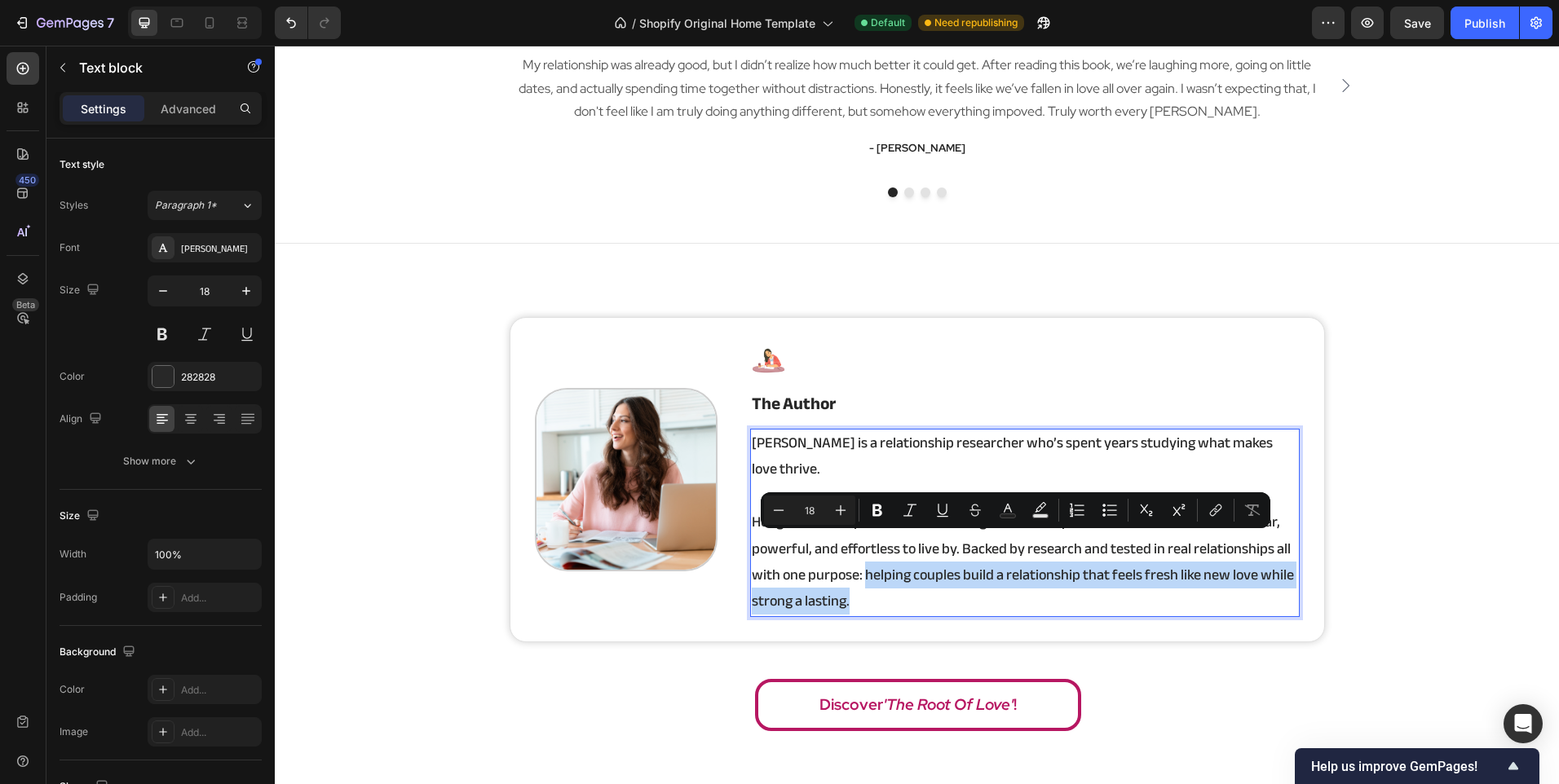
drag, startPoint x: 943, startPoint y: 579, endPoint x: 859, endPoint y: 553, distance: 87.9
click at [859, 553] on p "Her goal was simple: create something that actually works — a framework that’s …" at bounding box center [1025, 562] width 546 height 106
copy p "helping couples build a relationship that feels fresh like new love while stron…"
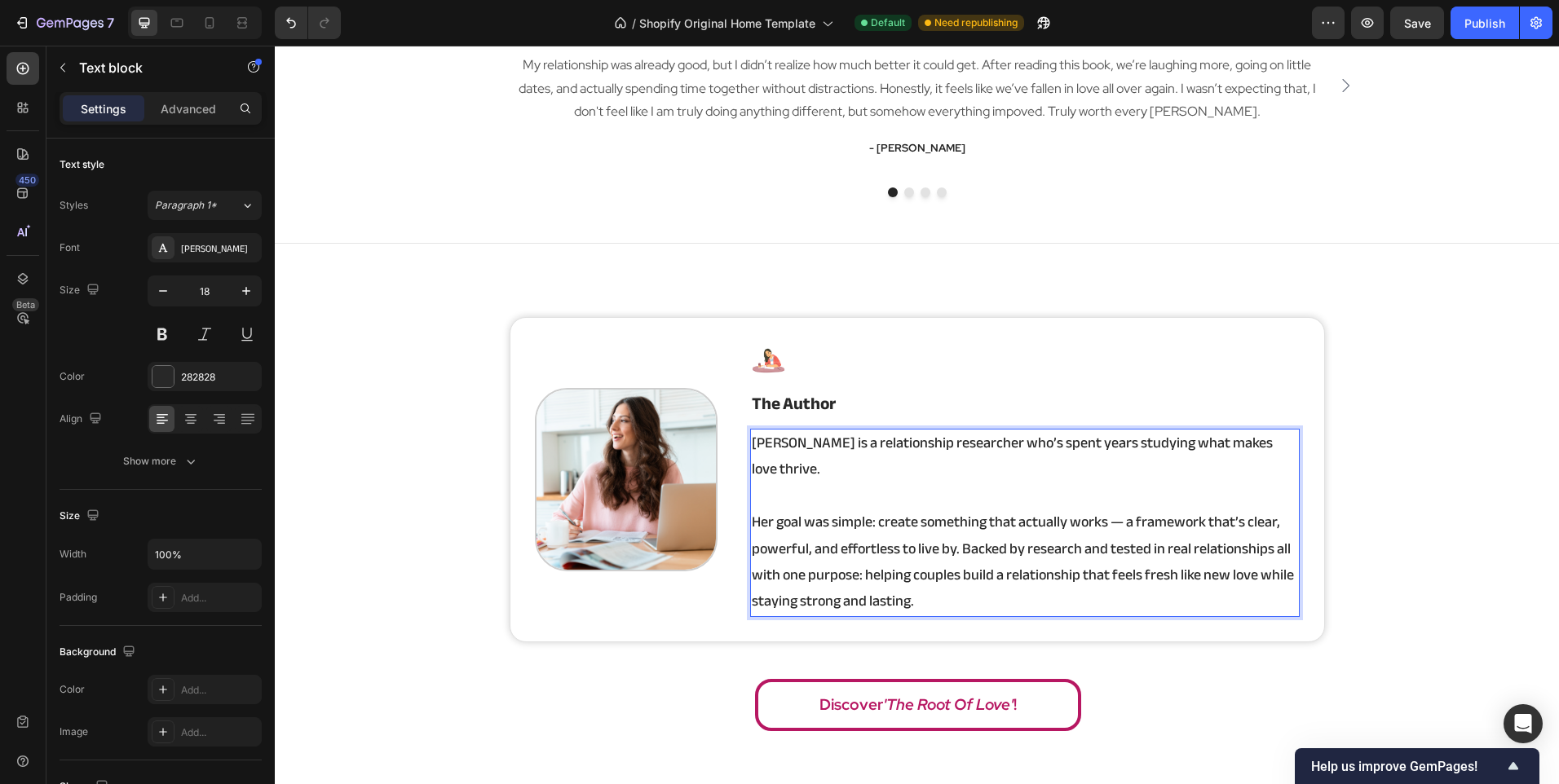
click at [1103, 551] on p "Her goal was simple: create something that actually works — a framework that’s …" at bounding box center [1025, 562] width 546 height 106
click at [1171, 550] on p "Her goal was simple: create something that actually works — a framework that’s …" at bounding box center [1025, 562] width 546 height 106
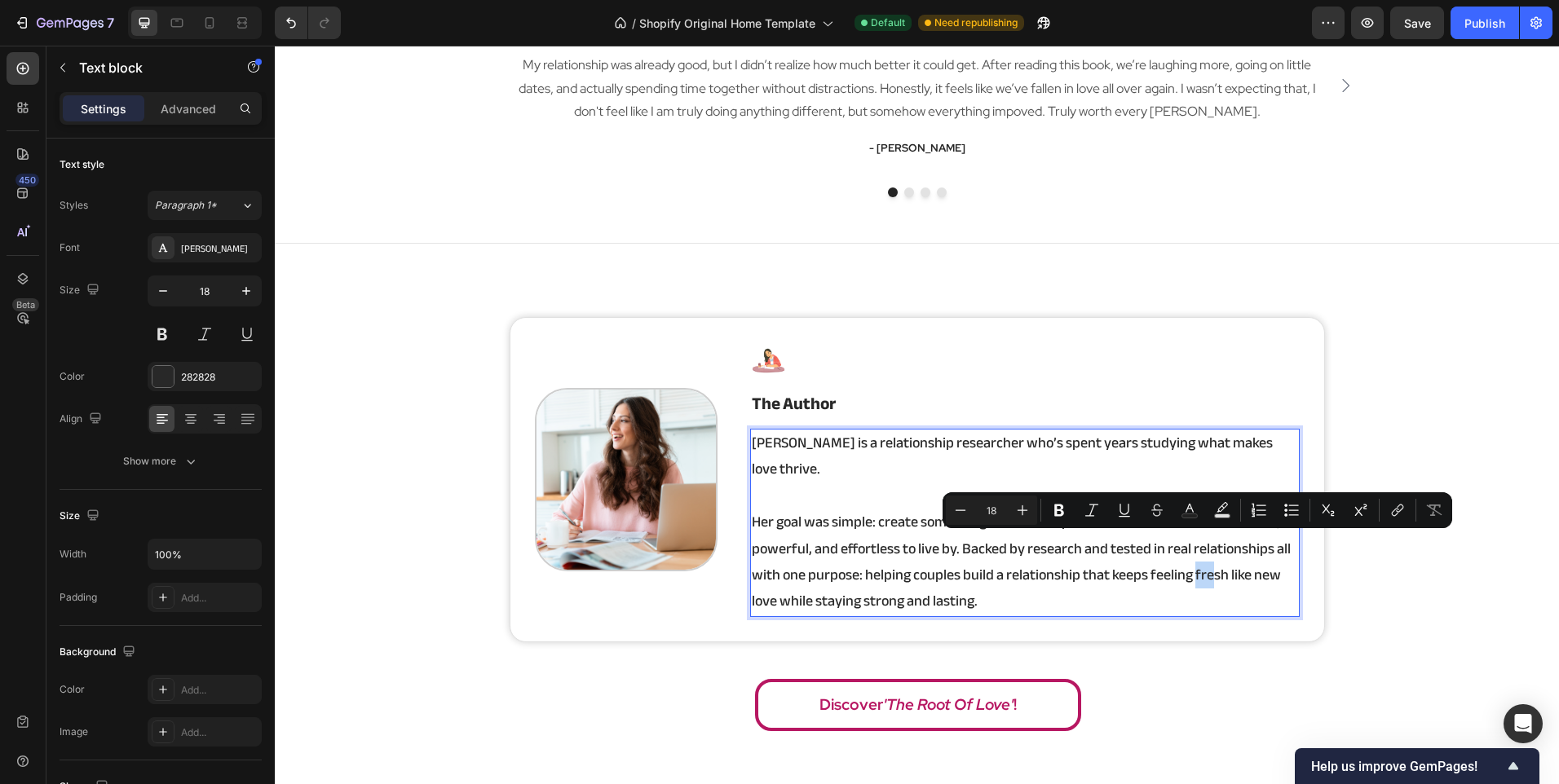
drag, startPoint x: 1189, startPoint y: 555, endPoint x: 1206, endPoint y: 554, distance: 17.0
click at [1206, 554] on p "Her goal was simple: create something that actually works — a framework that’s …" at bounding box center [1025, 562] width 546 height 106
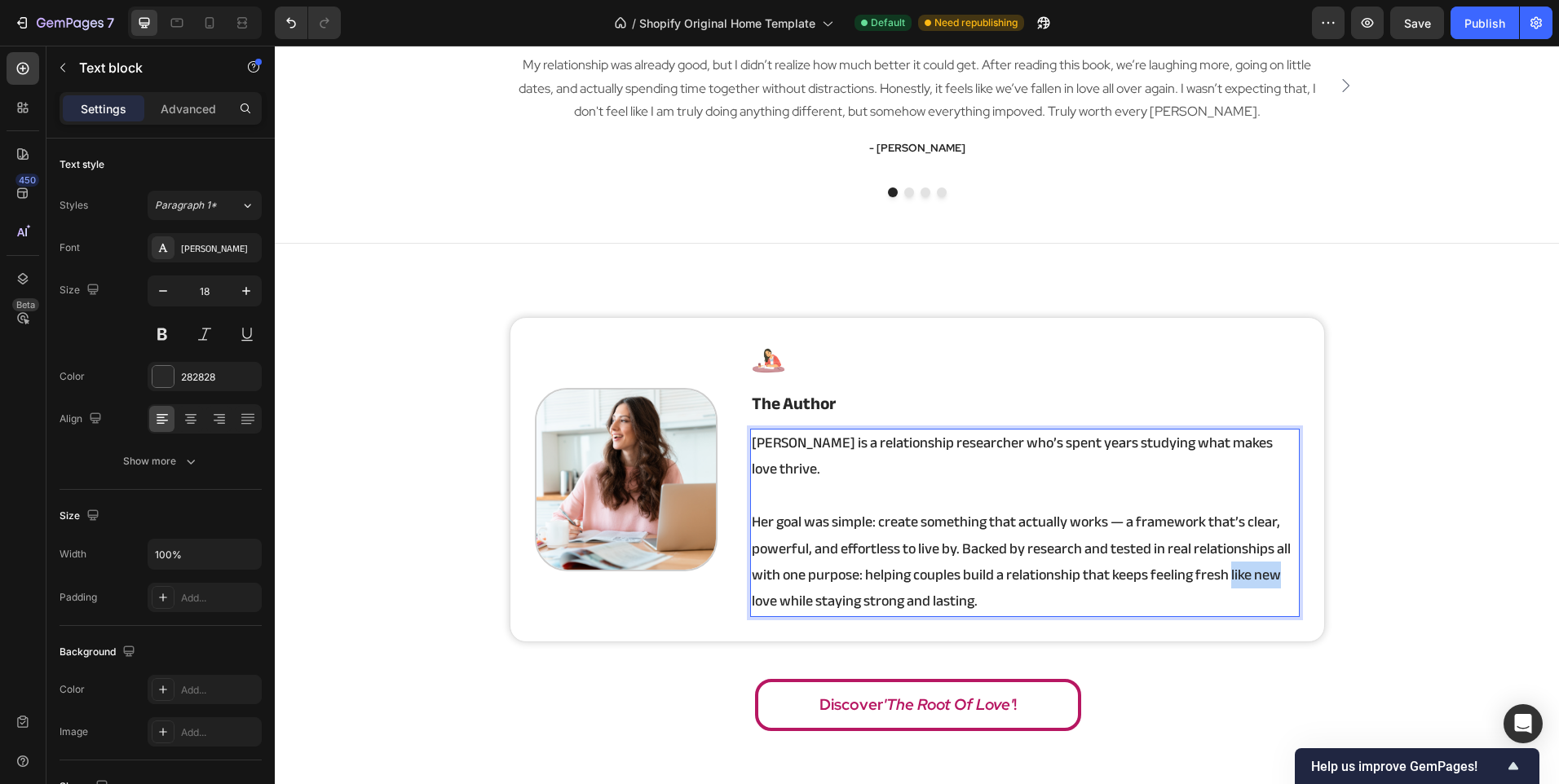
drag, startPoint x: 1223, startPoint y: 546, endPoint x: 1280, endPoint y: 551, distance: 57.2
click at [1280, 551] on p "Her goal was simple: create something that actually works — a framework that’s …" at bounding box center [1025, 562] width 546 height 106
drag, startPoint x: 1225, startPoint y: 549, endPoint x: 1253, endPoint y: 555, distance: 28.6
click at [1253, 555] on p "Her goal was simple: create something that actually works — a framework that’s …" at bounding box center [1025, 562] width 546 height 106
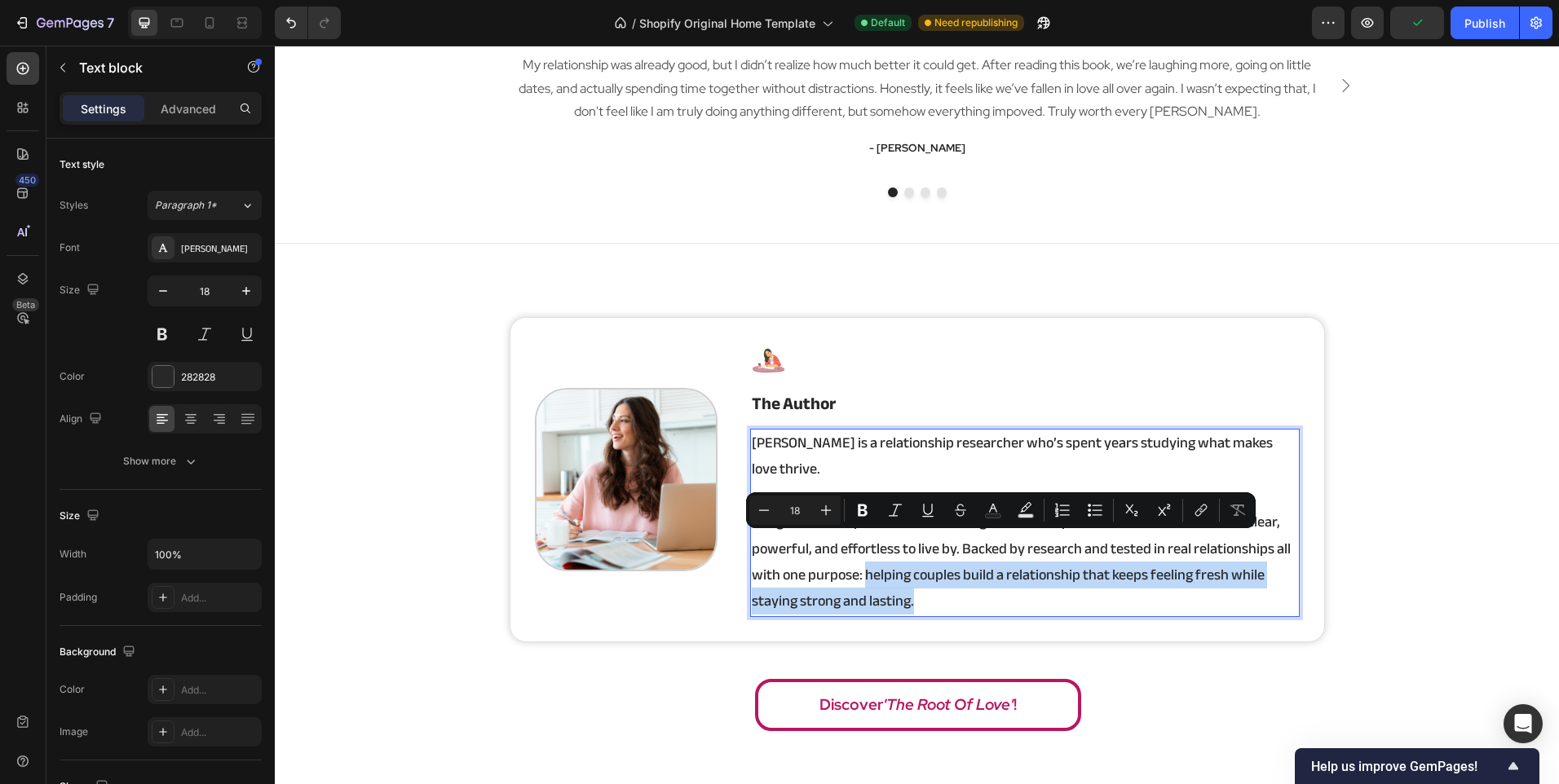
drag, startPoint x: 1169, startPoint y: 573, endPoint x: 859, endPoint y: 548, distance: 311.0
click at [859, 548] on p "Her goal was simple: create something that actually works — a framework that’s …" at bounding box center [1025, 562] width 546 height 106
copy p "helping couples build a relationship that keeps feeling fresh while staying str…"
click at [760, 576] on p "Her goal was simple: create something that actually works — a framework that’s …" at bounding box center [1025, 562] width 546 height 106
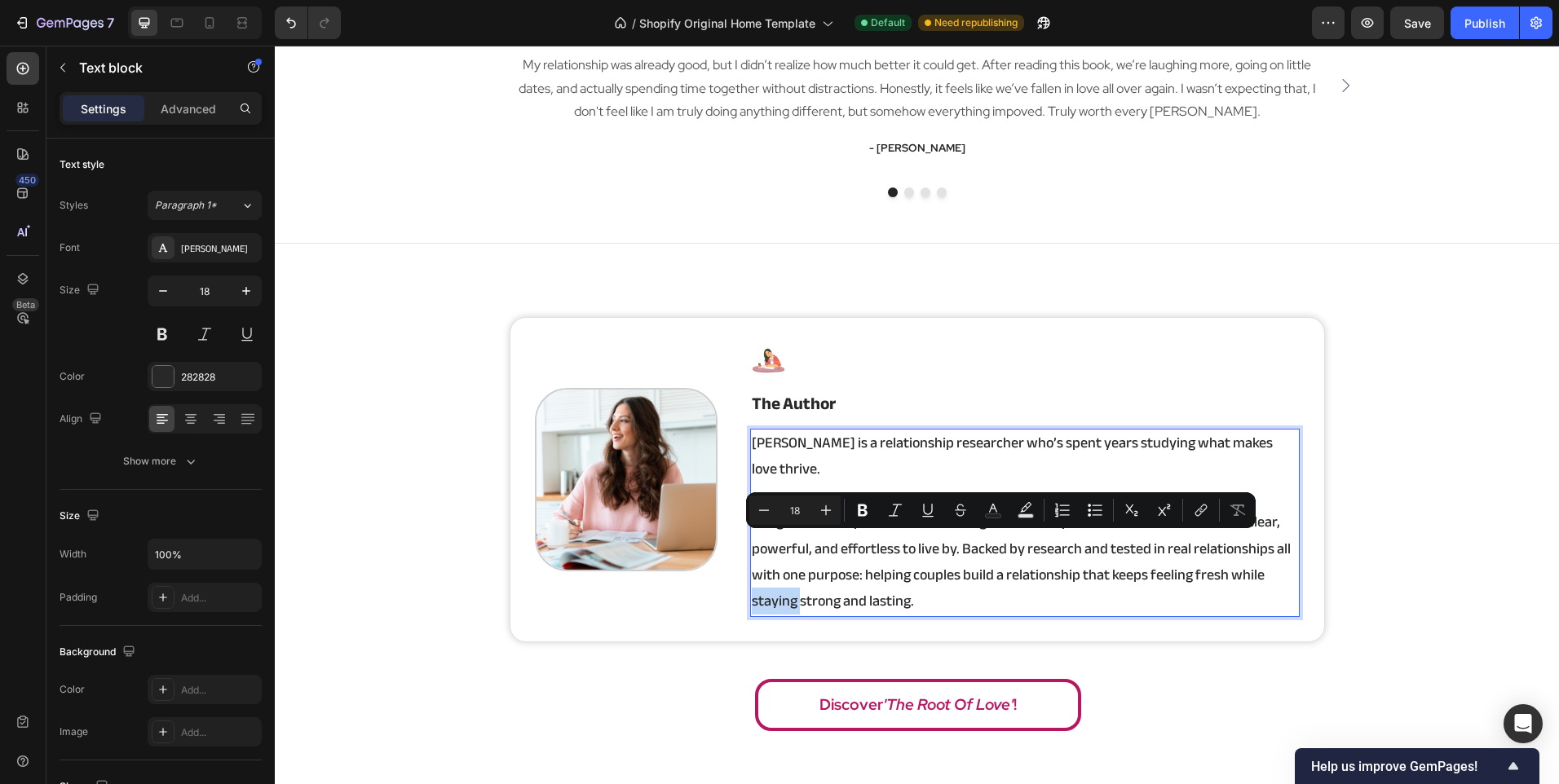
click at [760, 576] on p "Her goal was simple: create something that actually works — a framework that’s …" at bounding box center [1025, 562] width 546 height 106
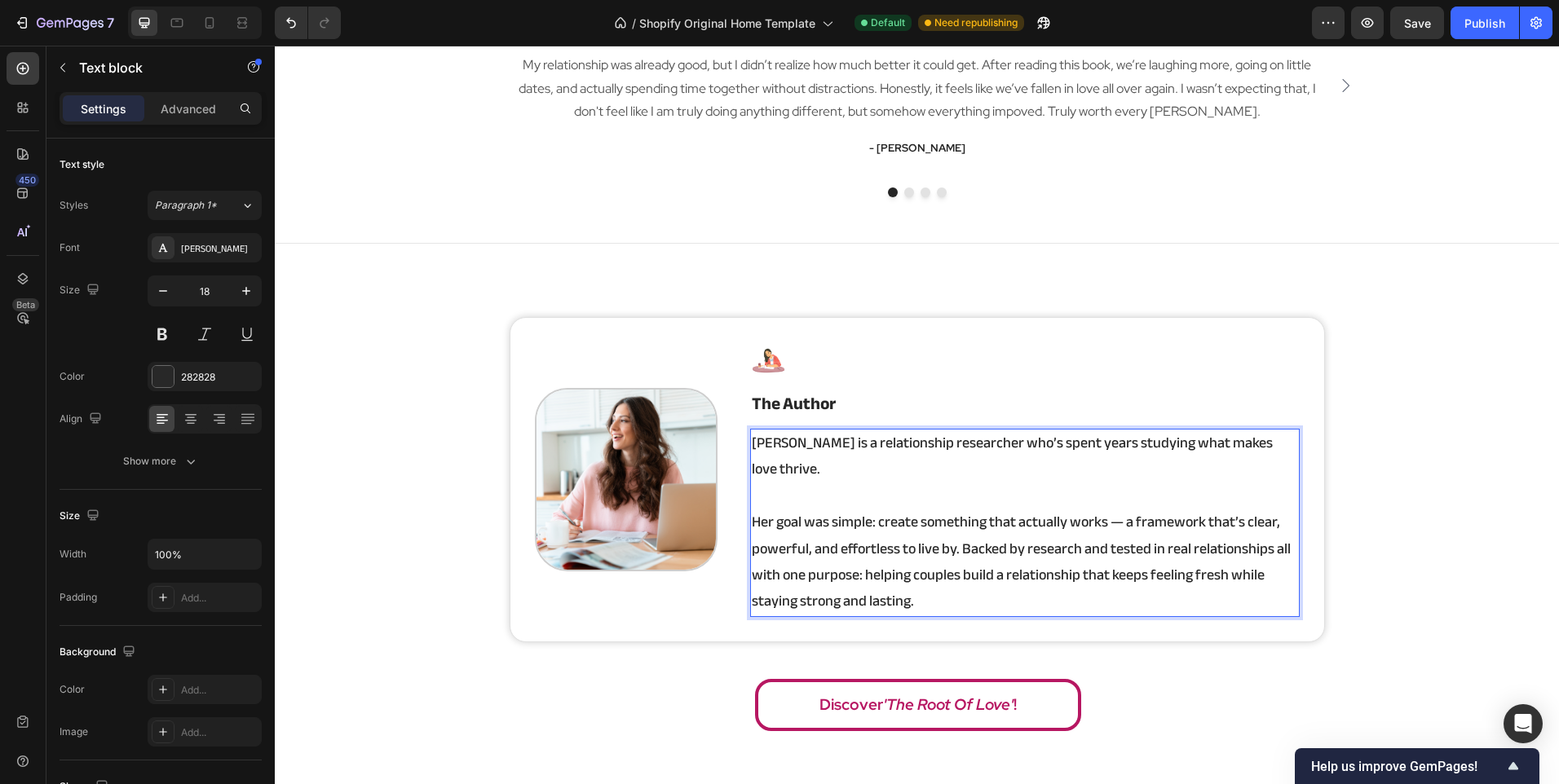
click at [883, 588] on p "Her goal was simple: create something that actually works — a framework that’s …" at bounding box center [1025, 562] width 546 height 106
click at [924, 566] on p "Her goal was simple: create something that actually works — a framework that’s …" at bounding box center [1025, 562] width 546 height 106
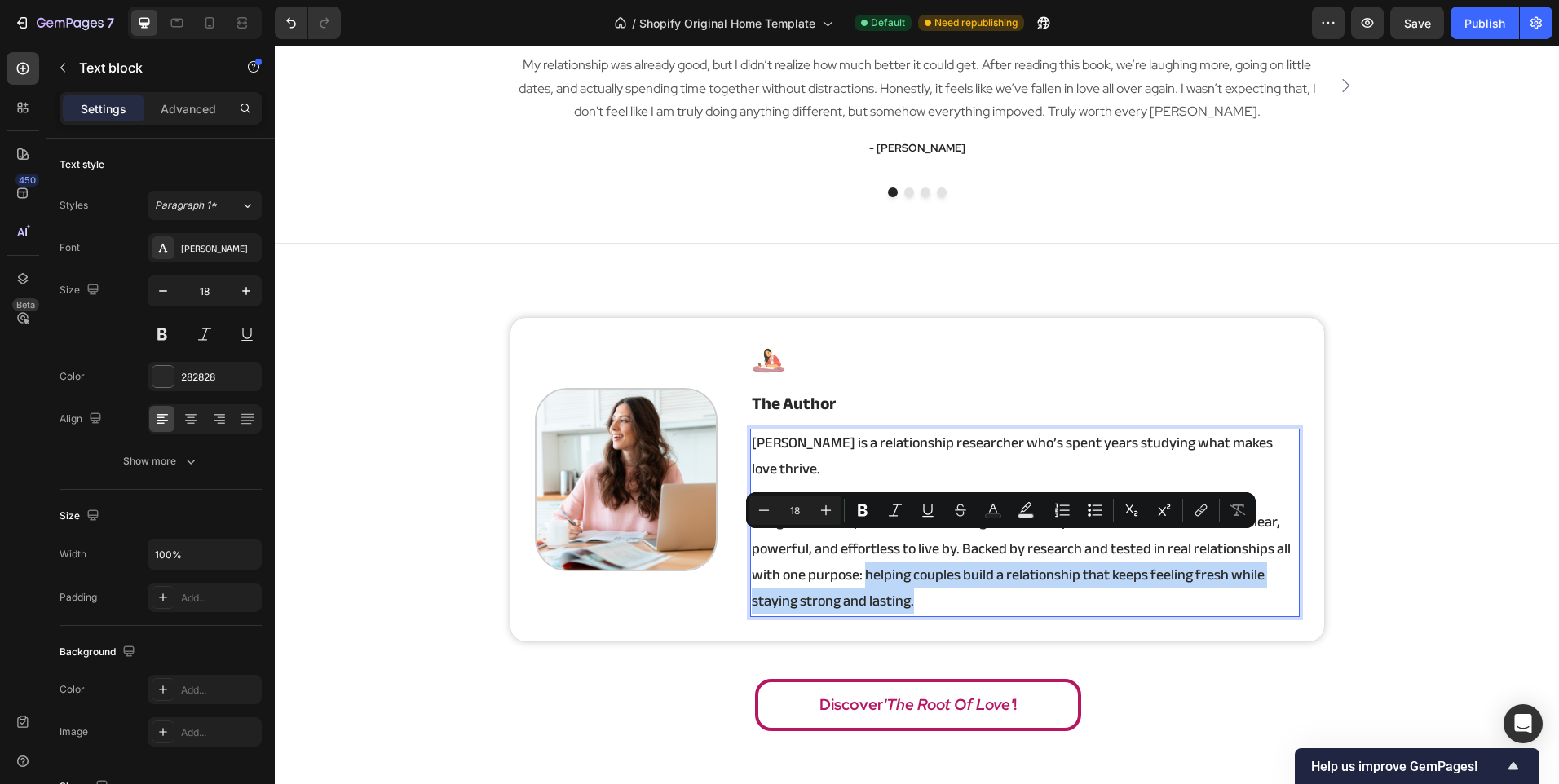
drag, startPoint x: 940, startPoint y: 576, endPoint x: 859, endPoint y: 550, distance: 85.1
click at [859, 550] on p "Her goal was simple: create something that actually works — a framework that’s …" at bounding box center [1025, 562] width 546 height 106
copy p "helping couples build a relationship that keeps feeling fresh while staying str…"
drag, startPoint x: 662, startPoint y: 517, endPoint x: 883, endPoint y: 503, distance: 221.4
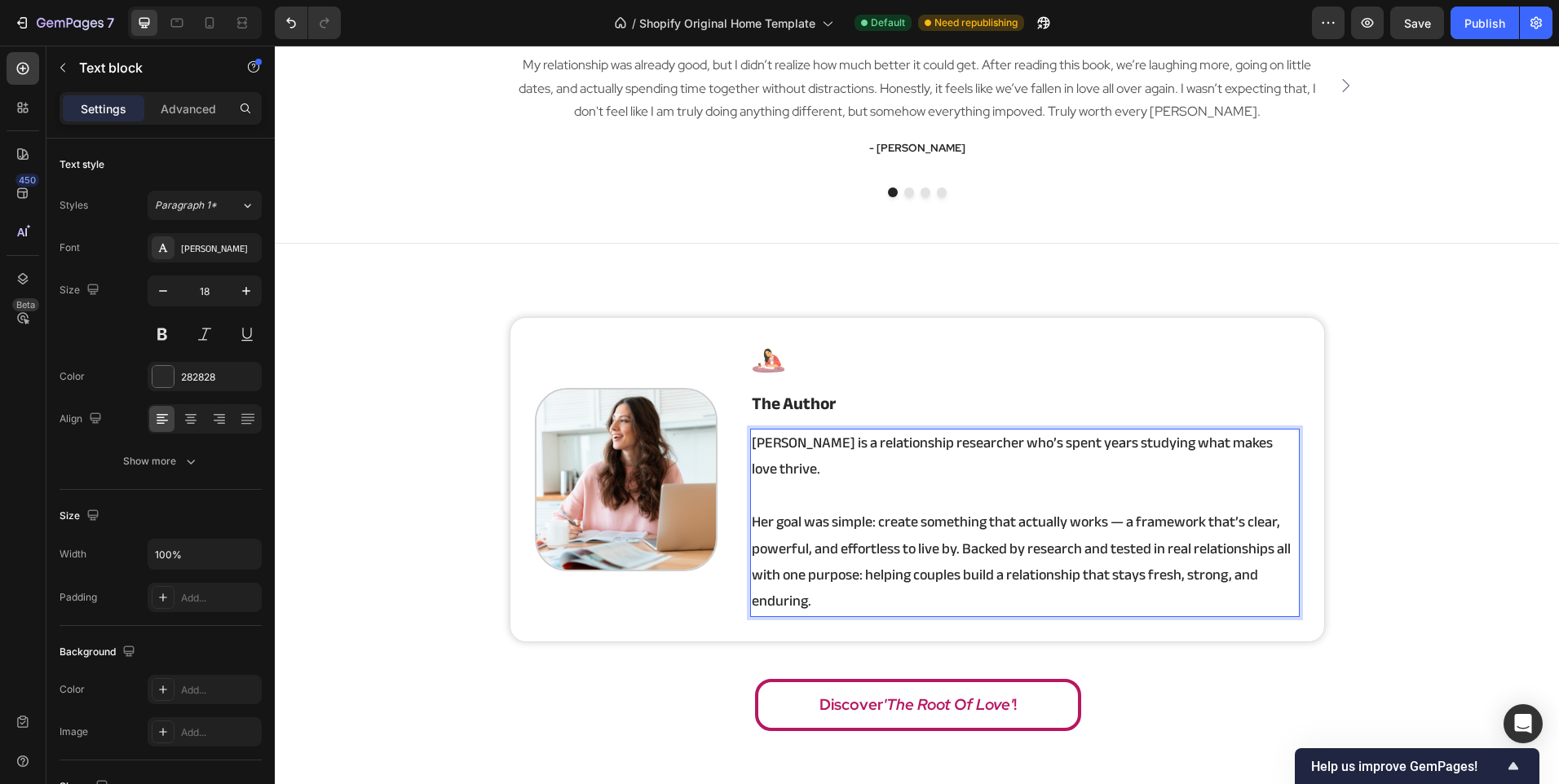
click at [1179, 550] on p "Her goal was simple: create something that actually works — a framework that’s …" at bounding box center [1025, 562] width 546 height 106
click at [800, 572] on p "Her goal was simple: create something that actually works — a framework that’s …" at bounding box center [1025, 562] width 546 height 106
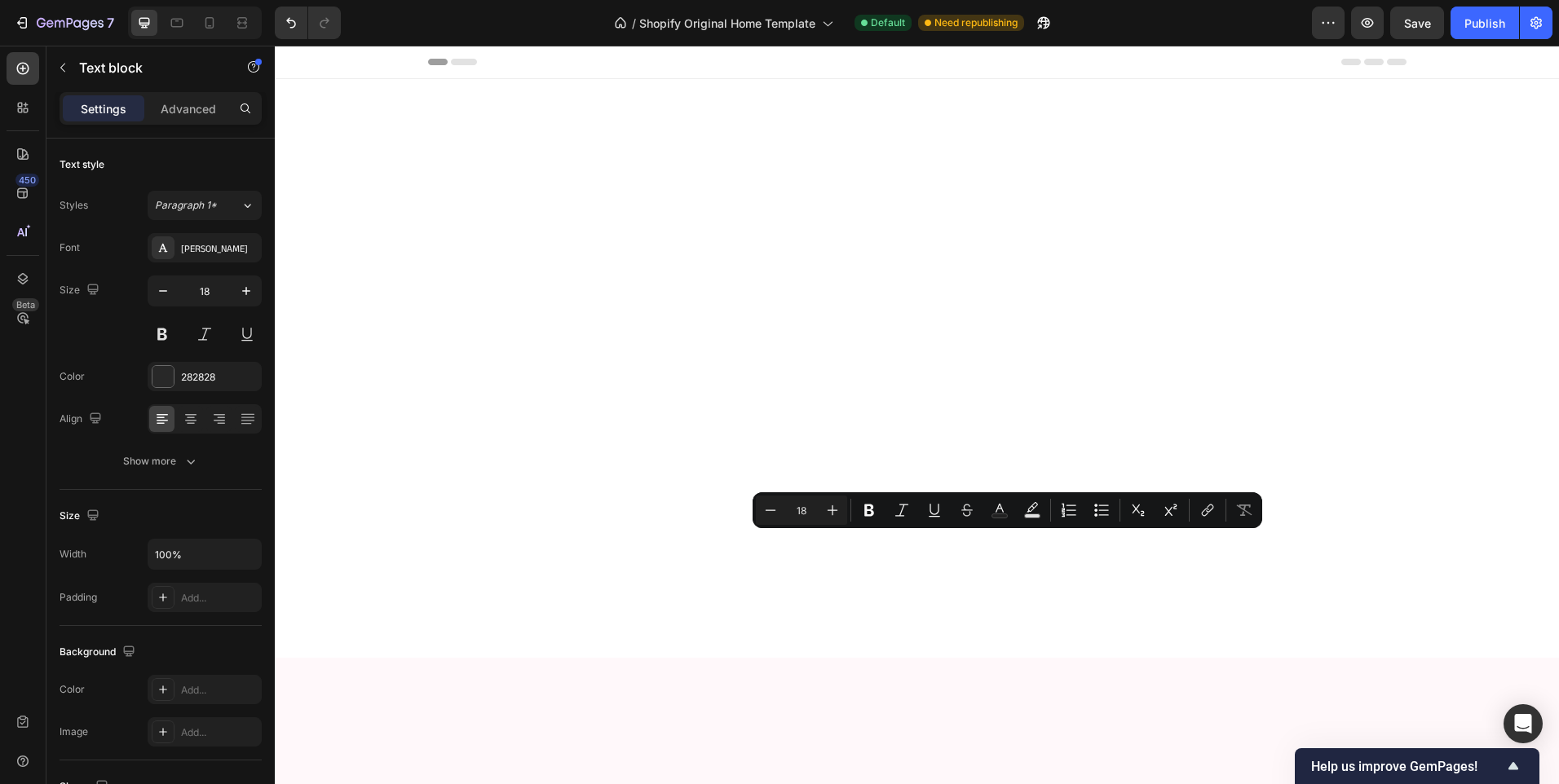
scroll to position [2643, 0]
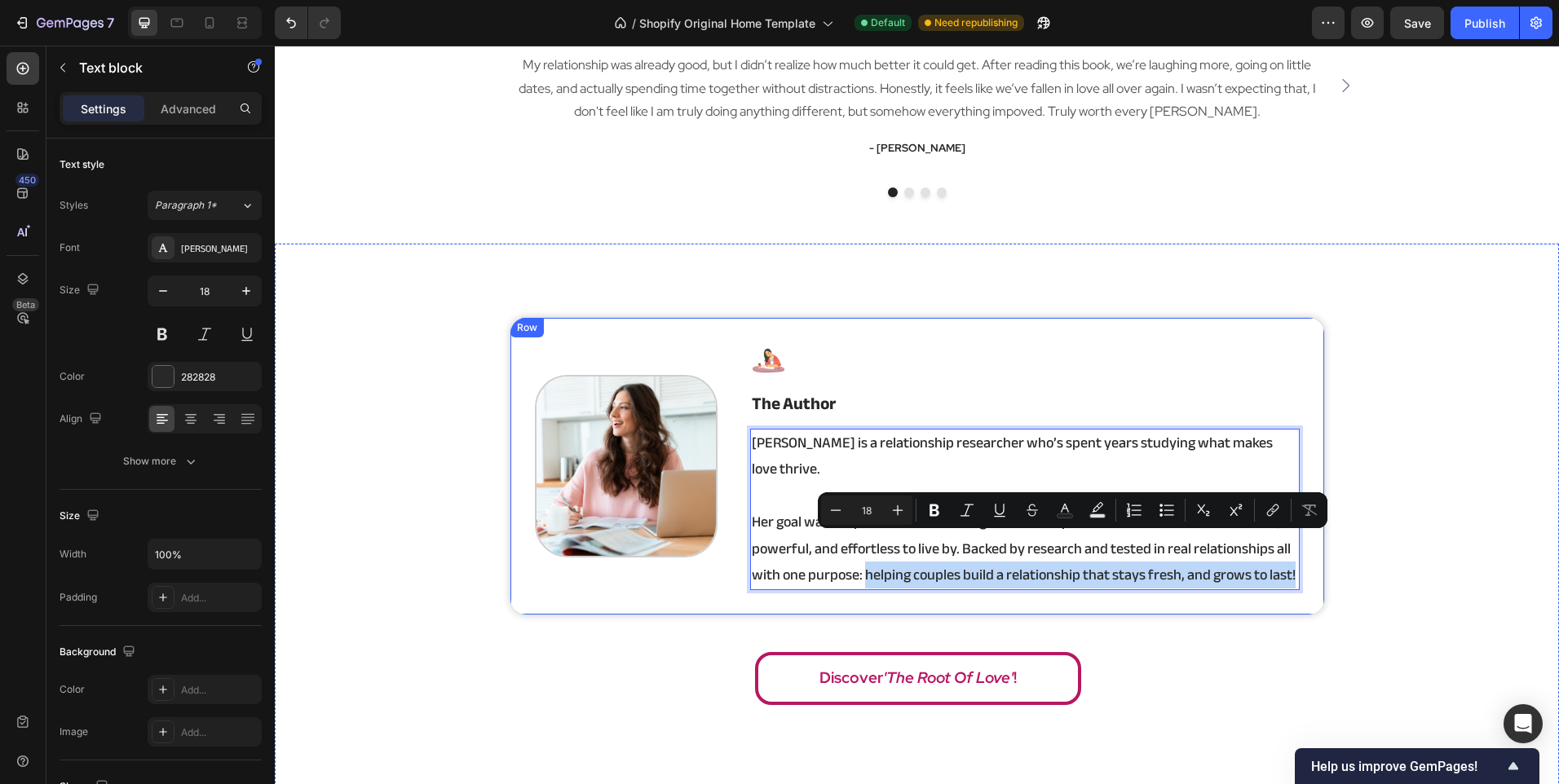
drag, startPoint x: 860, startPoint y: 551, endPoint x: 1307, endPoint y: 572, distance: 447.5
click at [1307, 572] on div "Image Image the author Heading [PERSON_NAME] is a relationship researcher who’s…" at bounding box center [917, 466] width 815 height 299
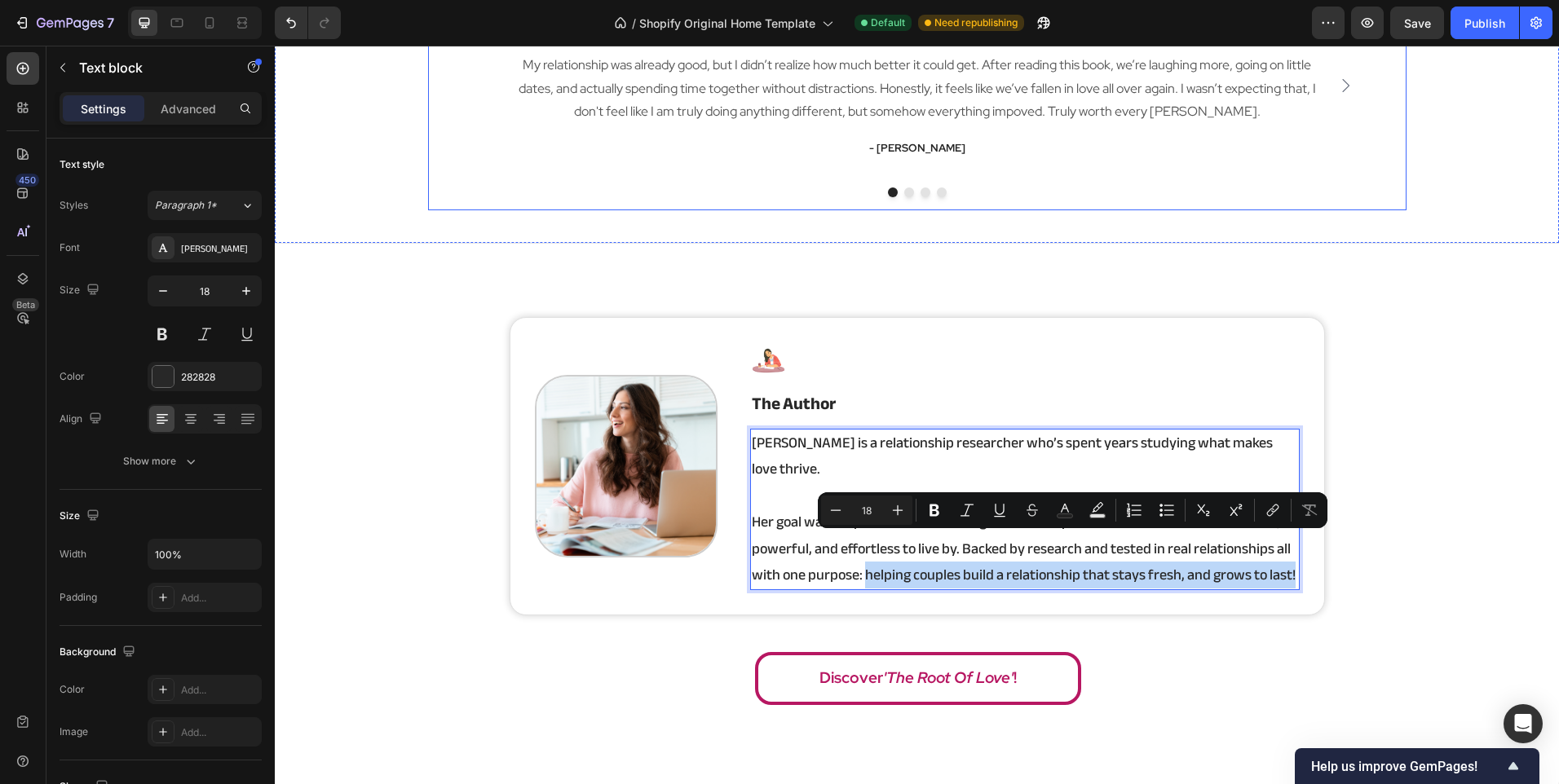
copy p "helping couples build a relationship that stays fresh, and grows to last!"
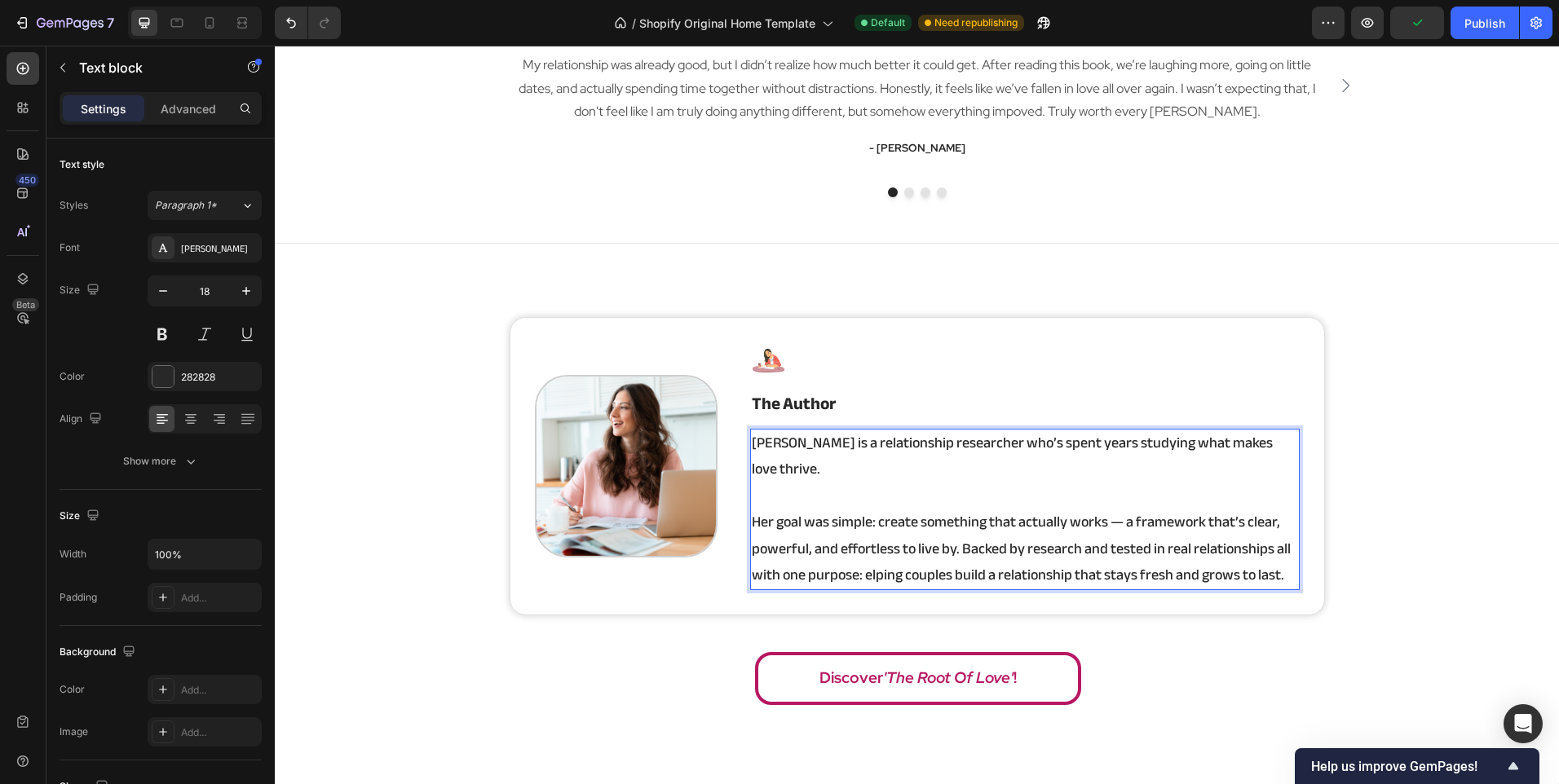
click at [860, 551] on p "Her goal was simple: create something that actually works — a framework that’s …" at bounding box center [1025, 549] width 546 height 79
click at [855, 551] on p "Her goal was simple: create something that actually works — a framework that’s …" at bounding box center [1025, 549] width 546 height 79
click at [859, 552] on p "Her goal was simple: create something that actually works — a framework that’s …" at bounding box center [1025, 549] width 546 height 79
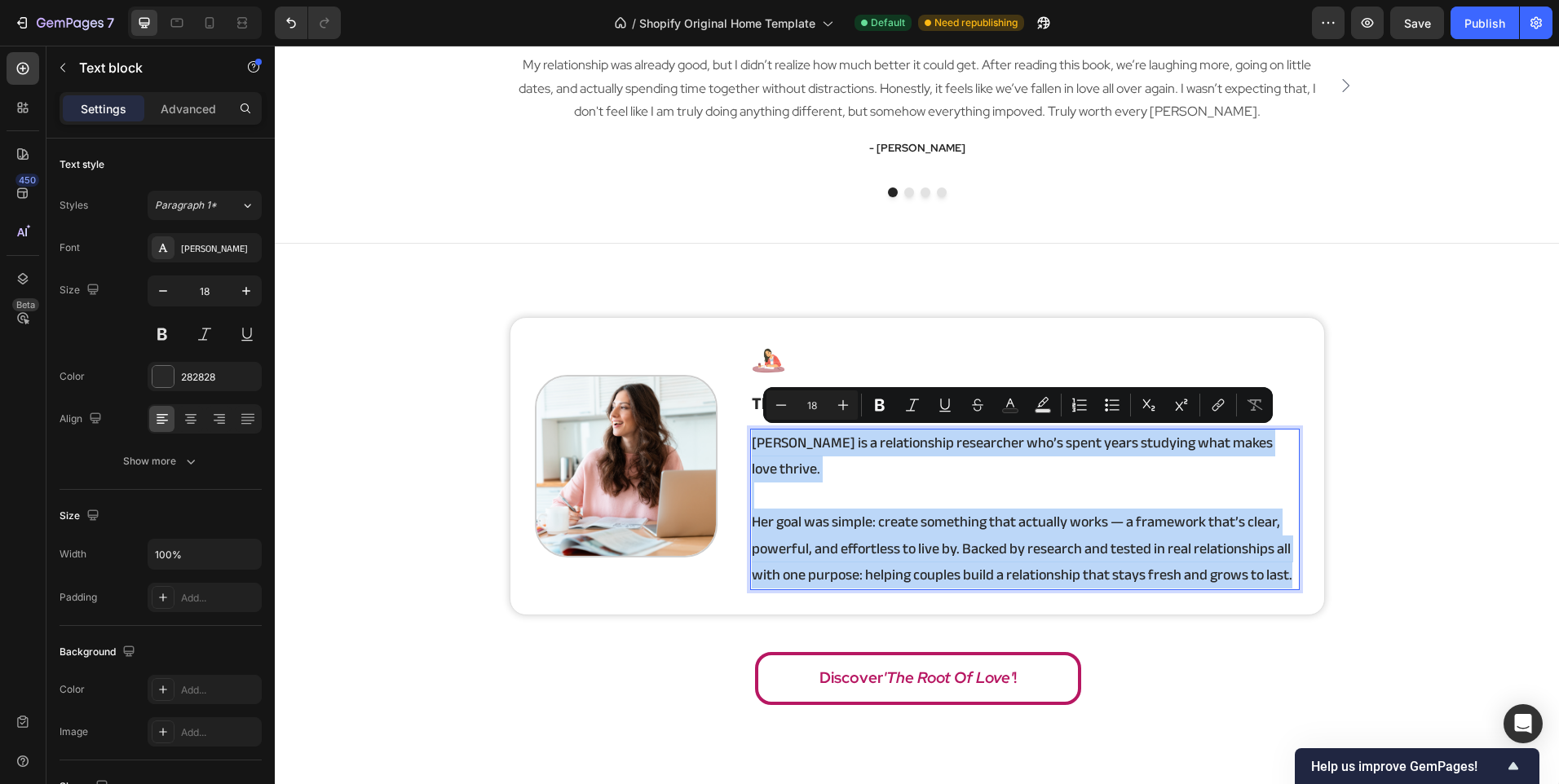
click at [862, 539] on p "Her goal was simple: create something that actually works — a framework that’s …" at bounding box center [1025, 549] width 546 height 79
click at [859, 550] on p "Her goal was simple: create something that actually works — a framework that’s …" at bounding box center [1025, 549] width 546 height 79
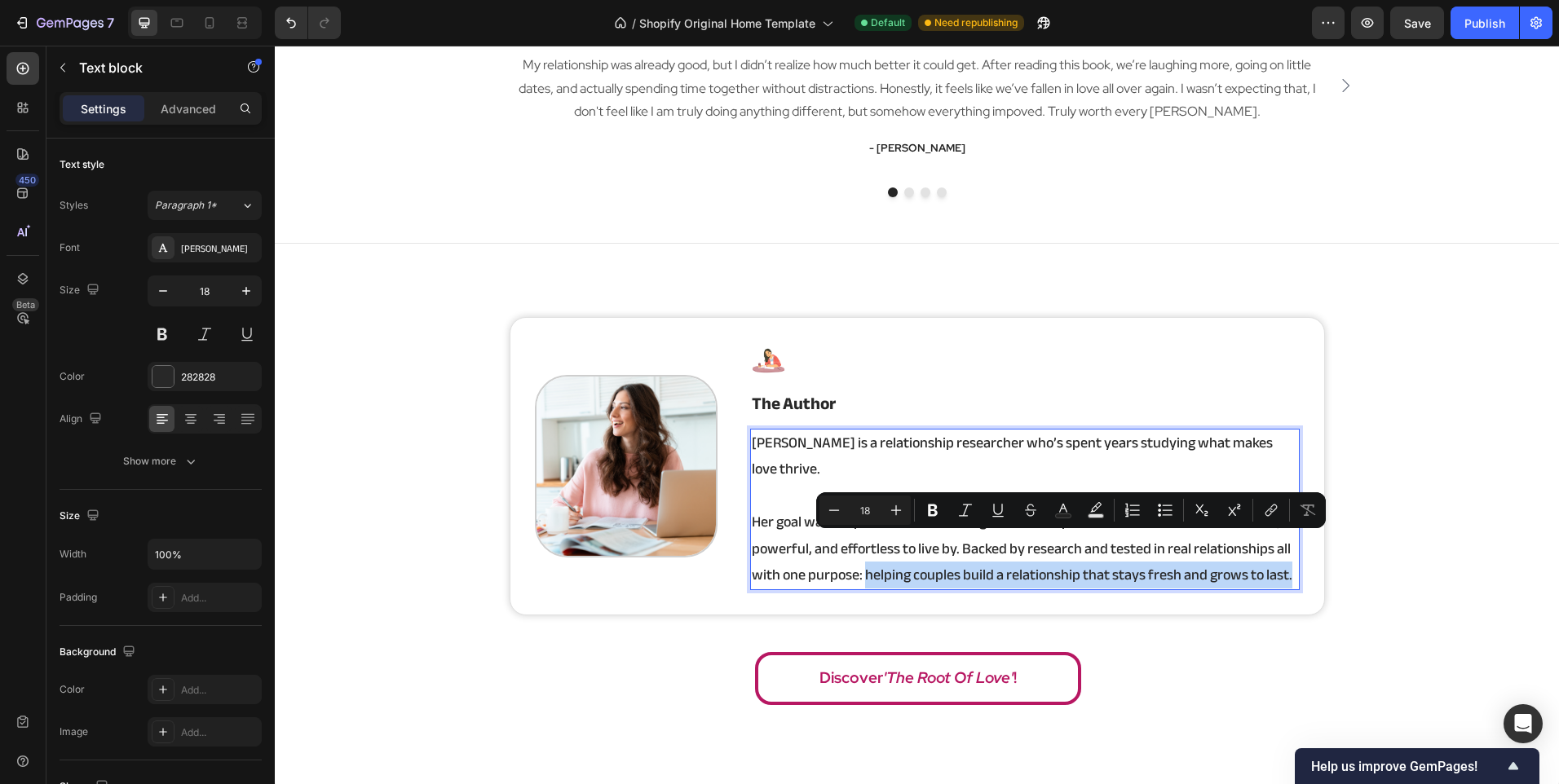
drag, startPoint x: 859, startPoint y: 550, endPoint x: 1292, endPoint y: 561, distance: 433.1
click at [1292, 561] on div "[PERSON_NAME] is a relationship researcher who’s spent years studying what make…" at bounding box center [1025, 509] width 550 height 161
copy p "helping couples build a relationship that stays fresh and grows to last."
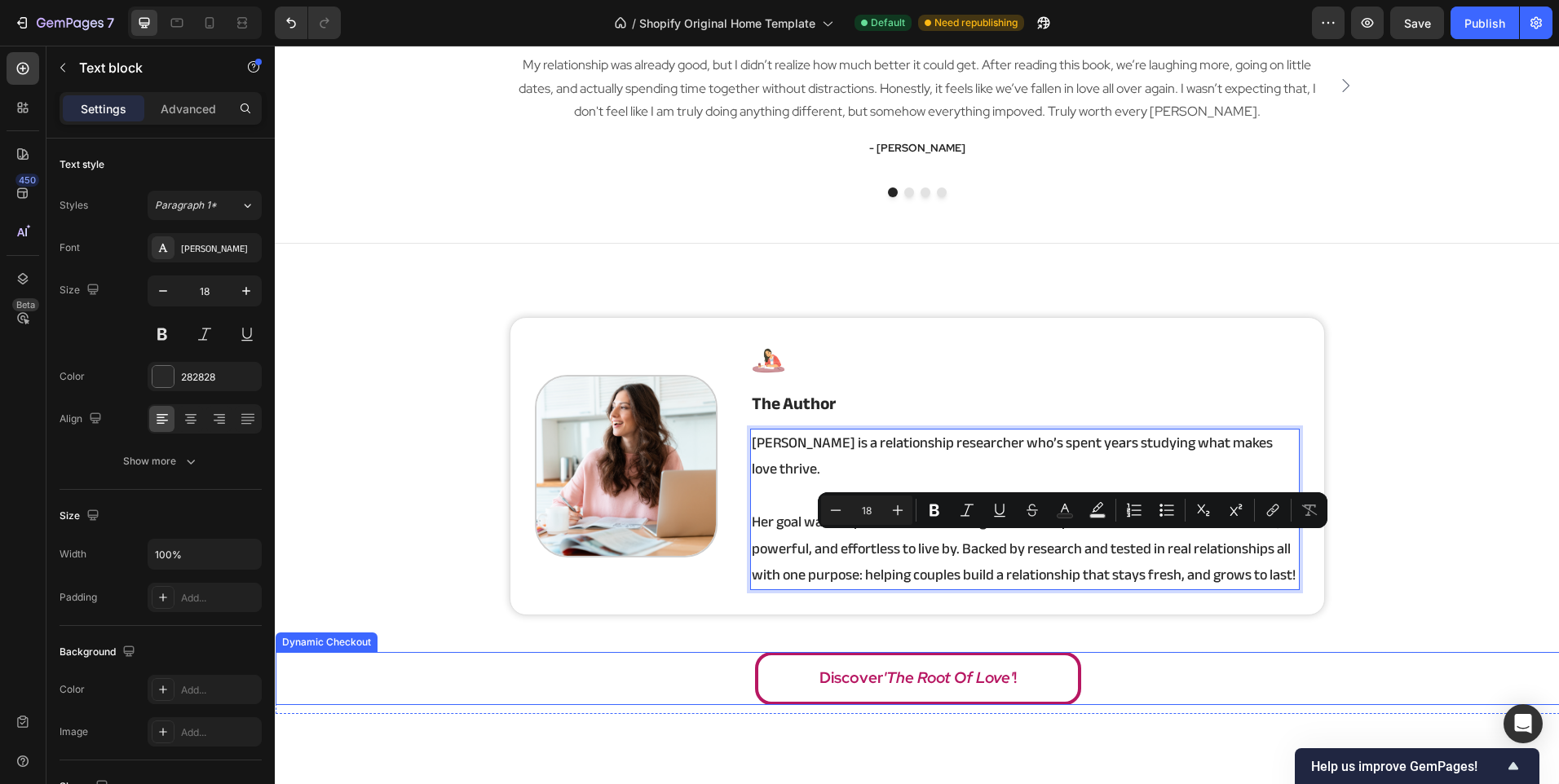
click at [1469, 652] on div "Discover 'The Root Of Love' !" at bounding box center [918, 678] width 1284 height 53
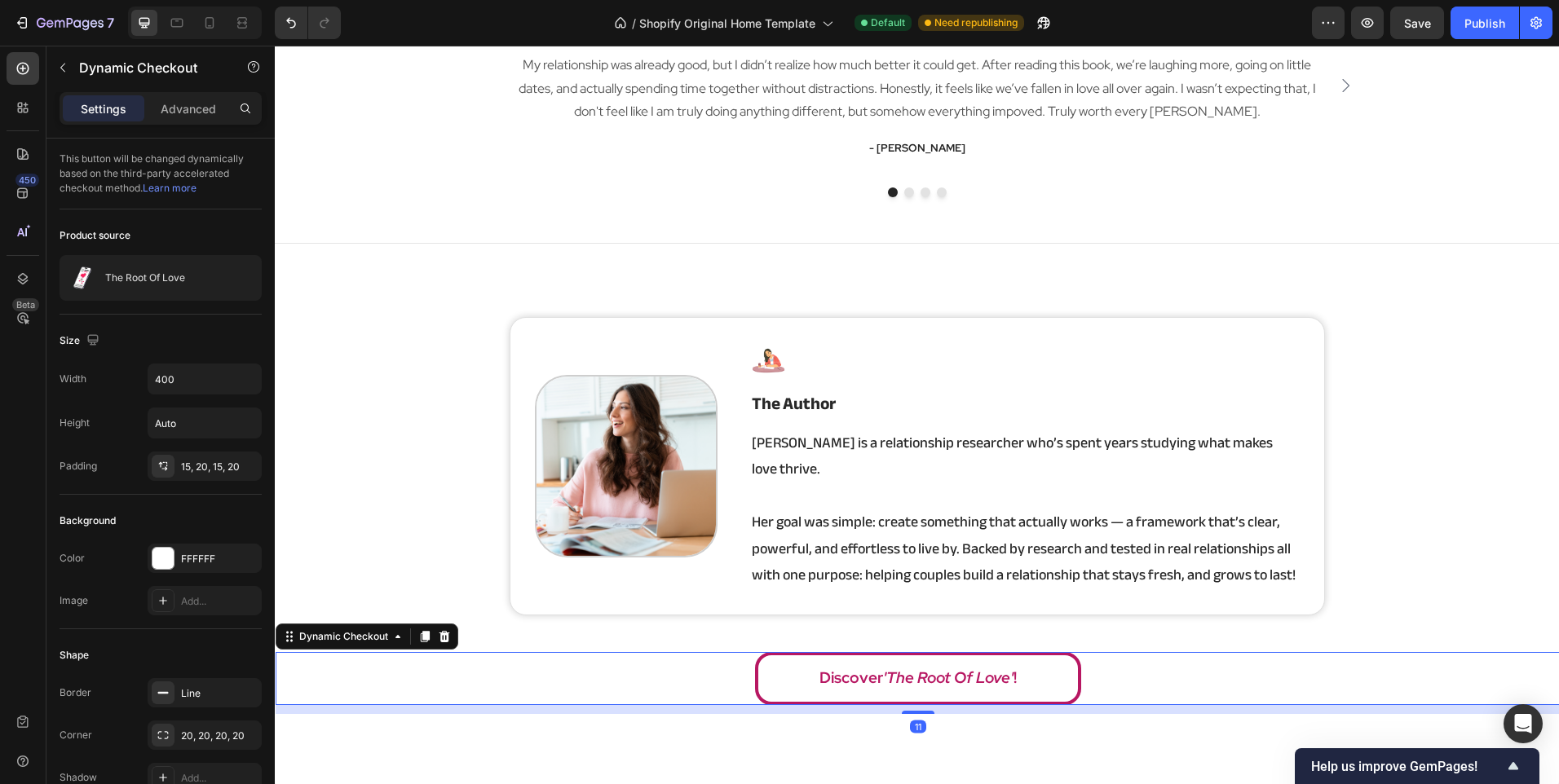
click at [1469, 572] on div "Image Image the author Heading [PERSON_NAME] is a relationship researcher who’s…" at bounding box center [917, 515] width 1284 height 397
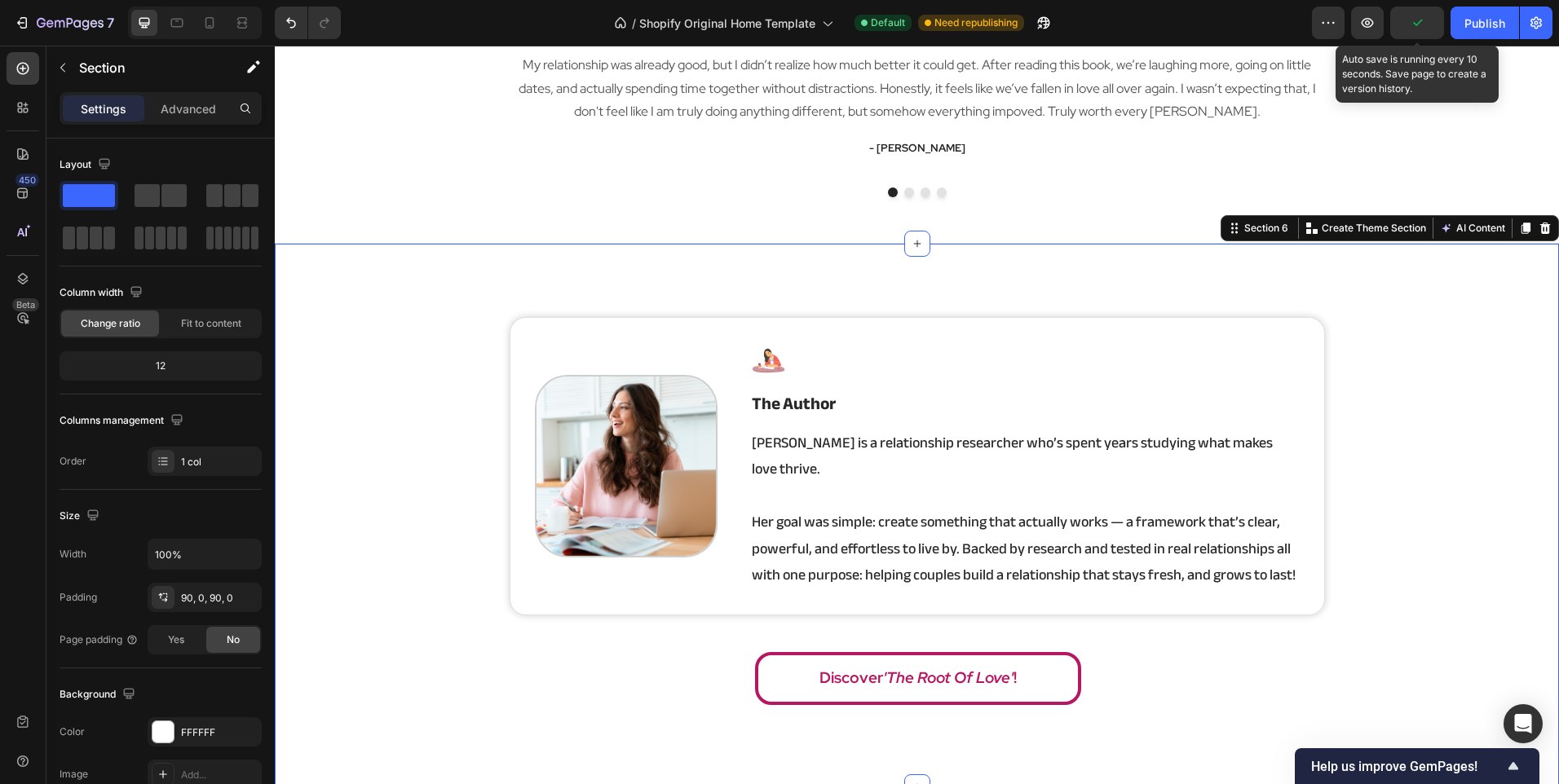
click at [1412, 25] on icon "button" at bounding box center [1417, 22] width 16 height 16
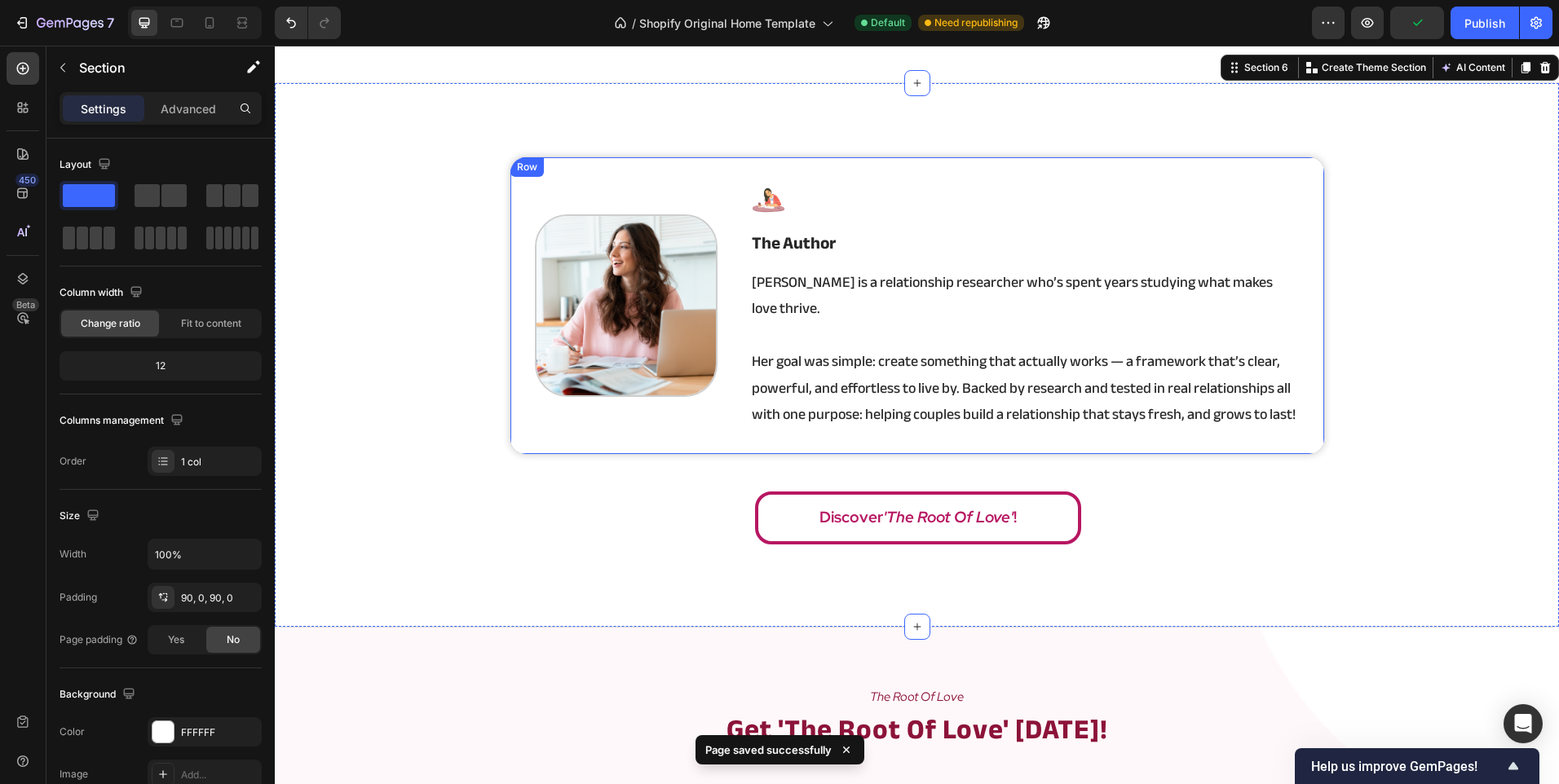
scroll to position [2888, 0]
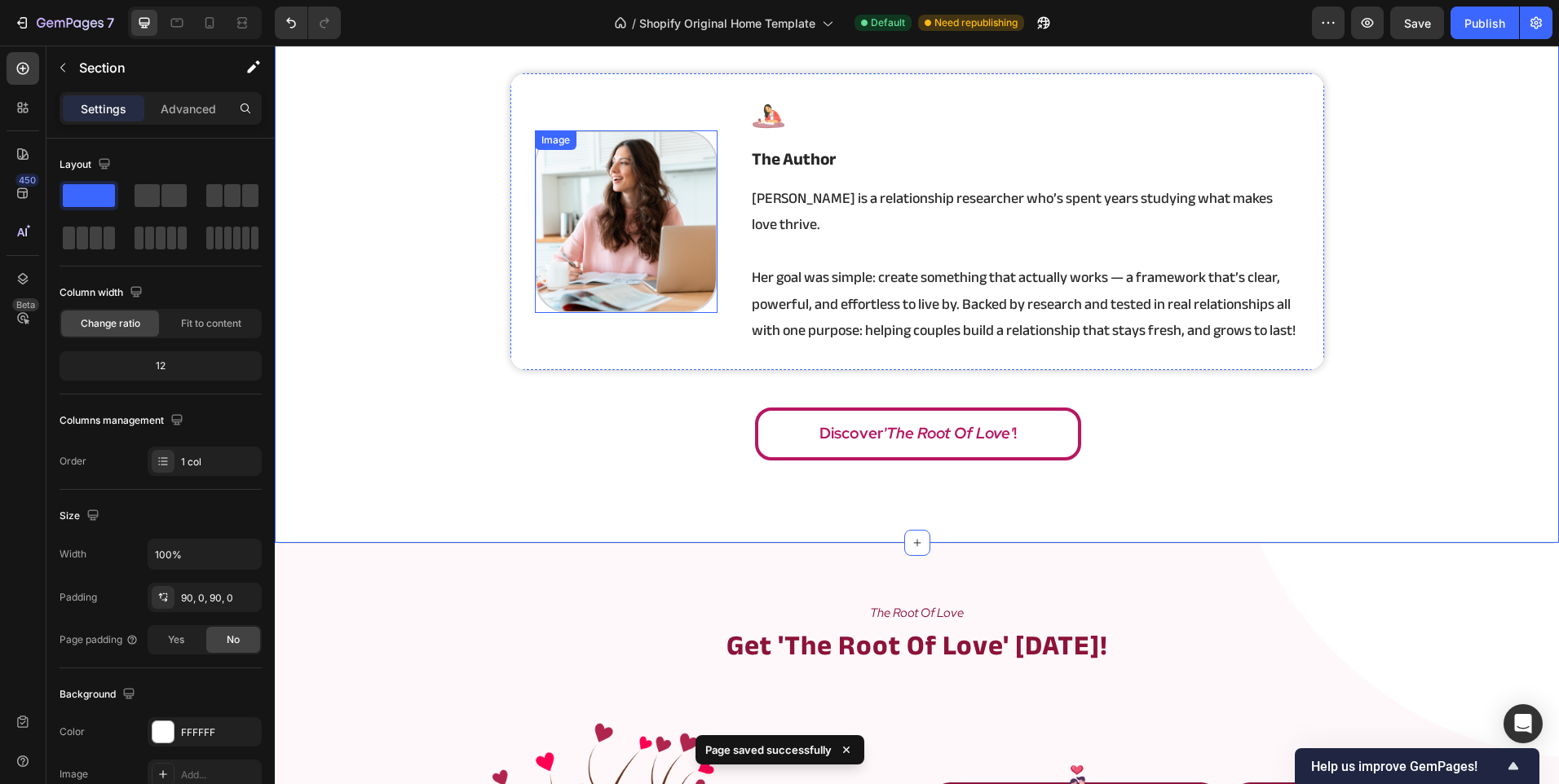
click at [677, 227] on img at bounding box center [627, 221] width 184 height 184
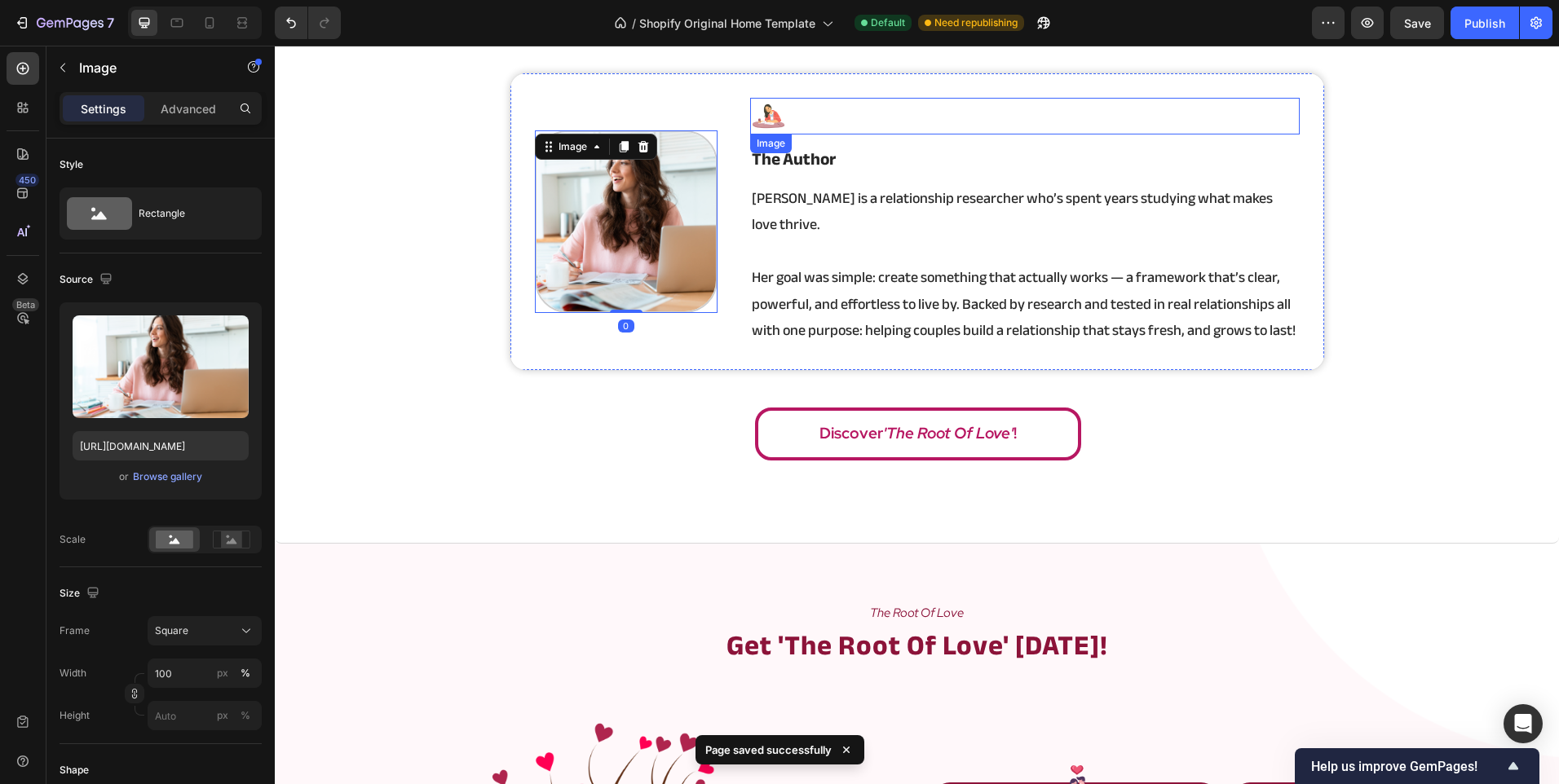
click at [787, 123] on div at bounding box center [1025, 116] width 550 height 37
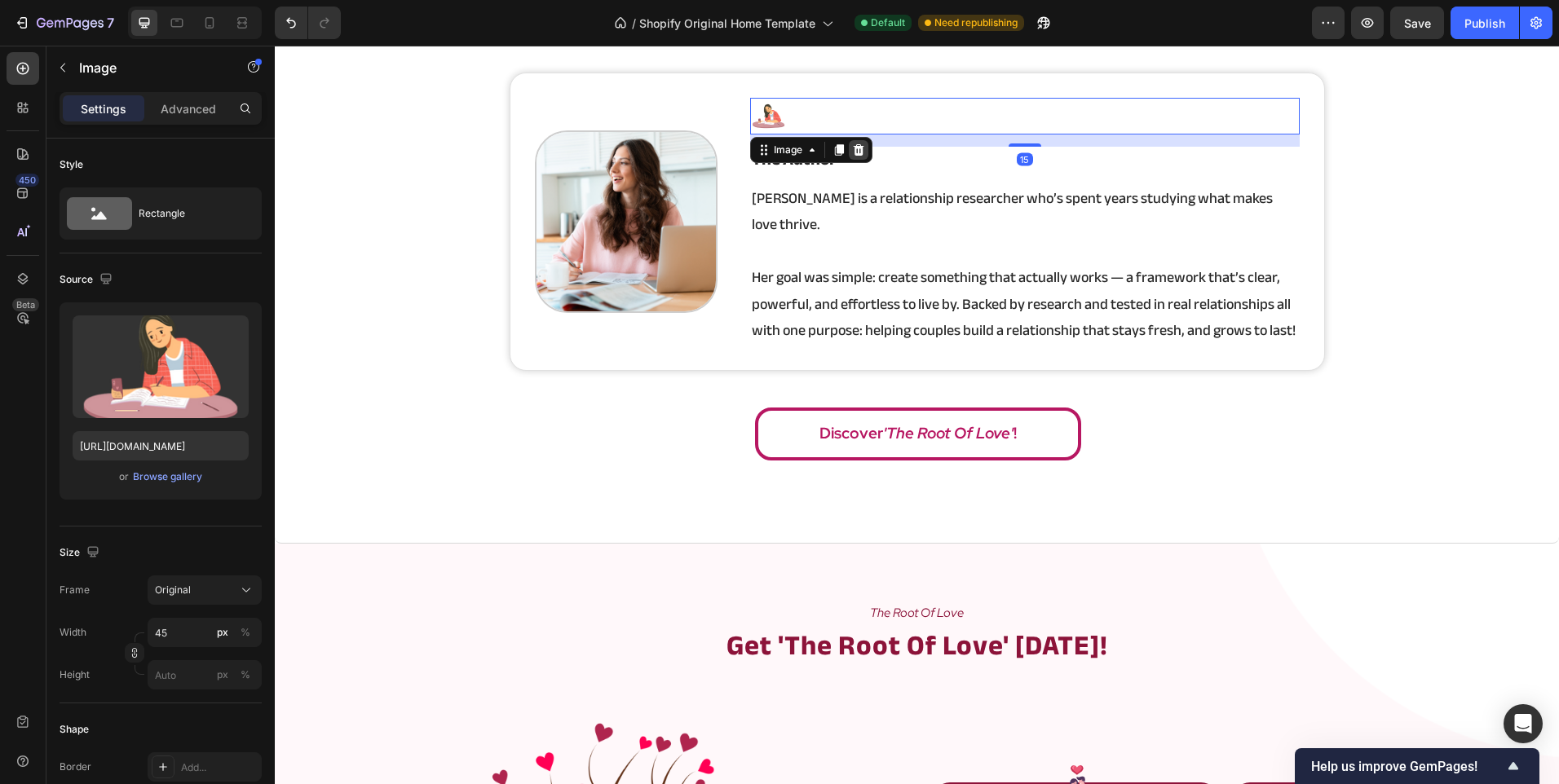
click at [855, 148] on icon at bounding box center [859, 149] width 10 height 11
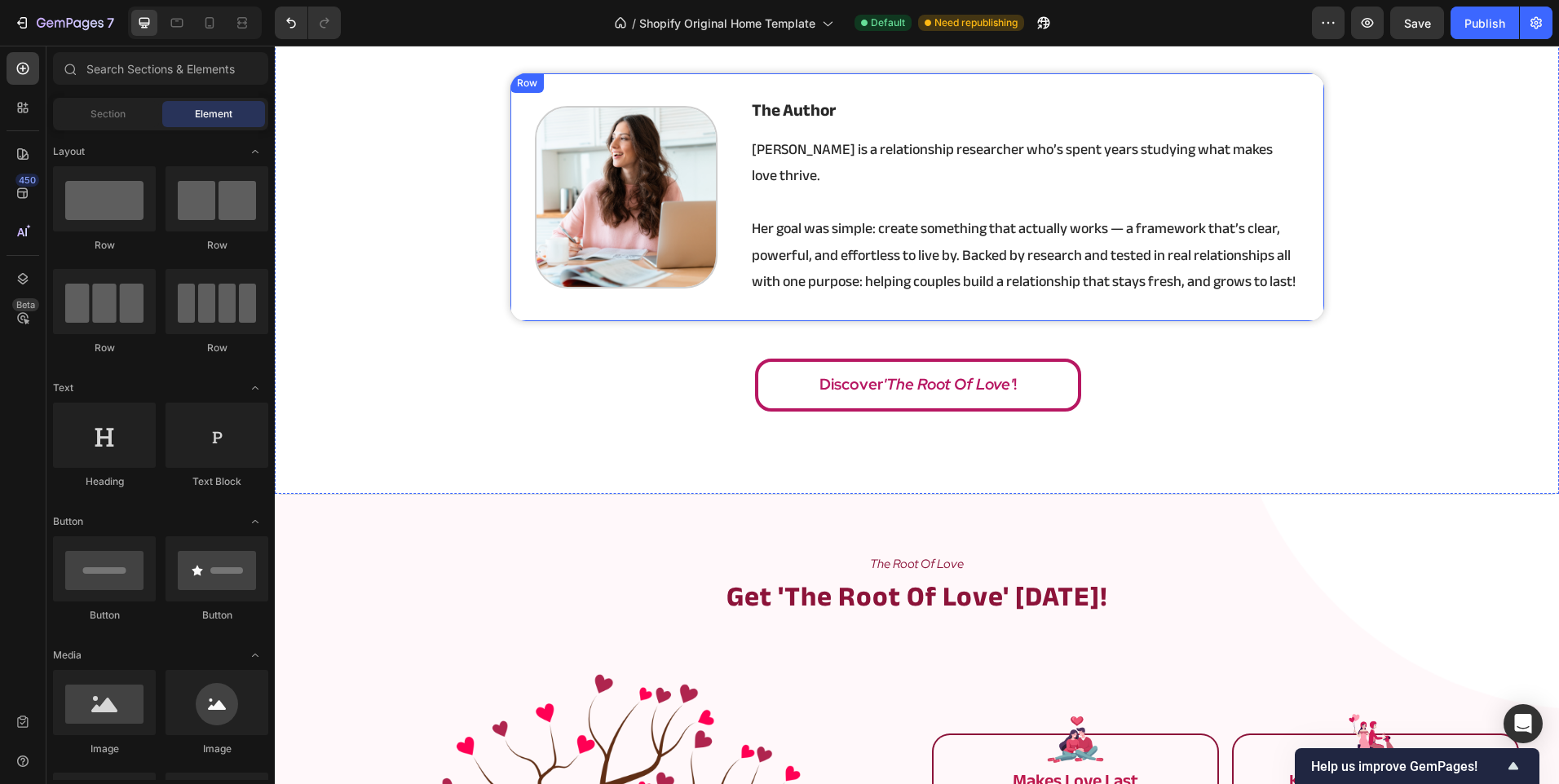
click at [534, 365] on div "Discover 'The Root Of Love' !" at bounding box center [918, 384] width 1284 height 53
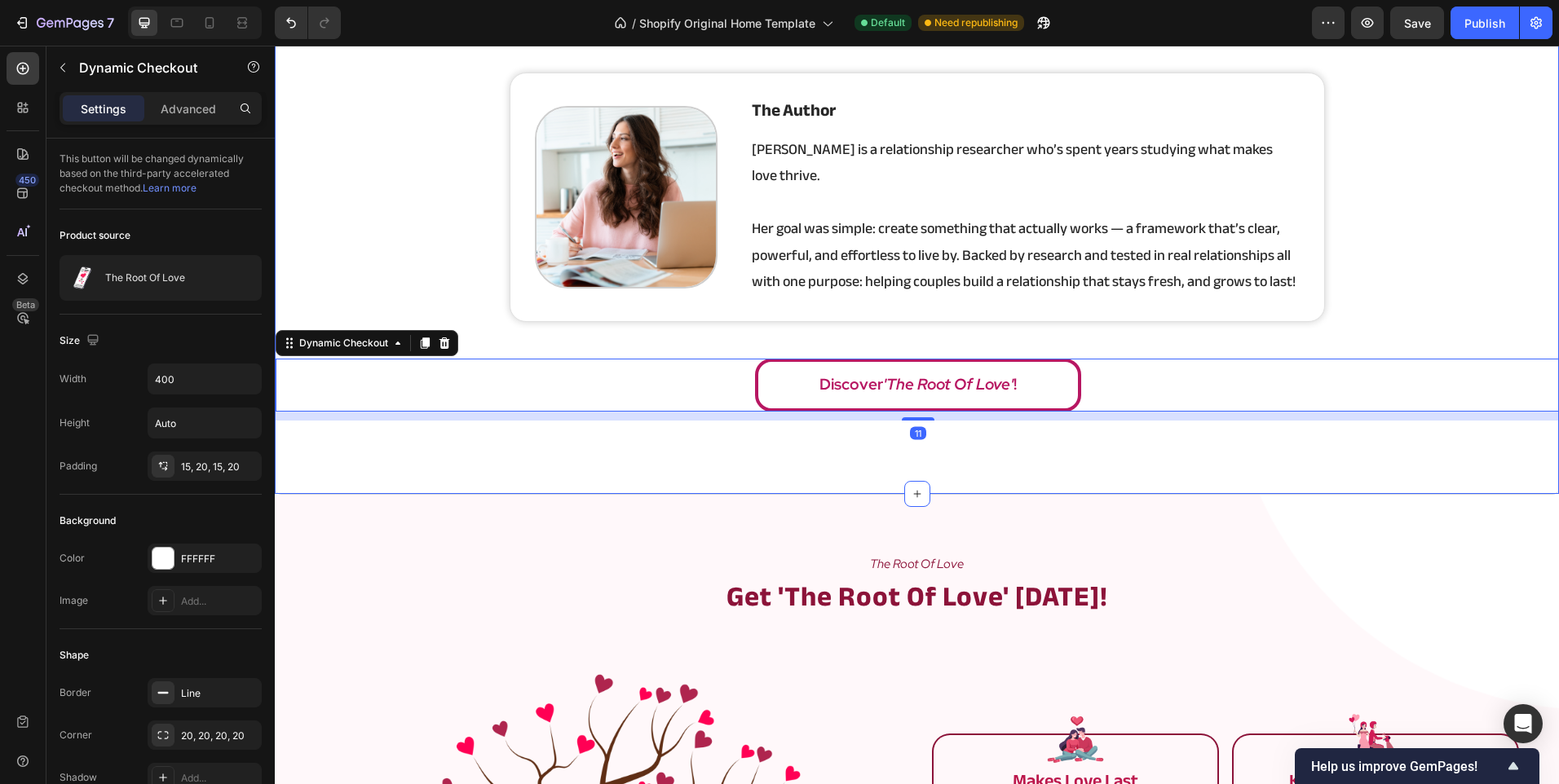
scroll to position [2643, 0]
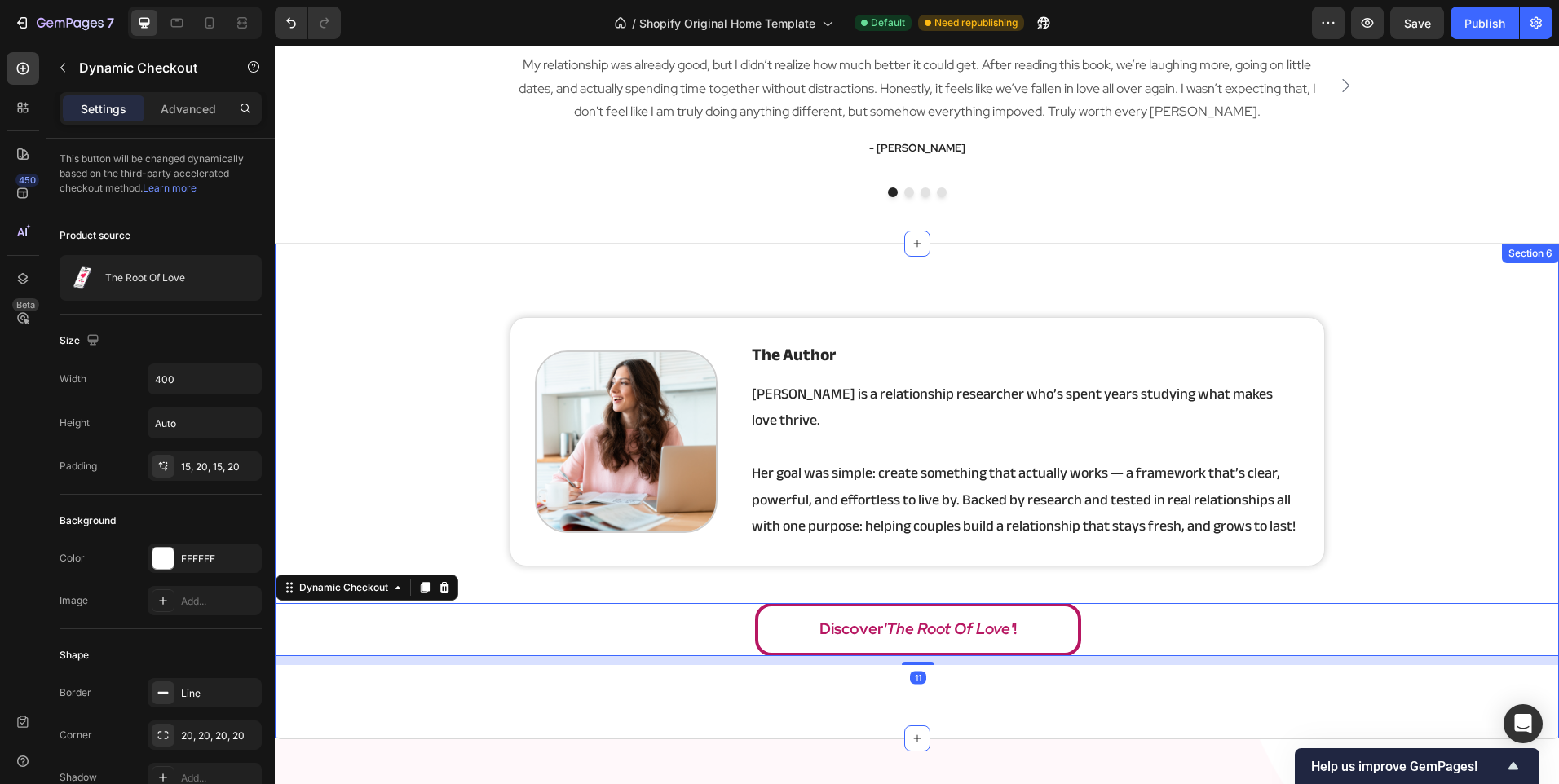
click at [386, 290] on div "Image the author Heading [PERSON_NAME] is a relationship researcher who’s spent…" at bounding box center [917, 491] width 1284 height 495
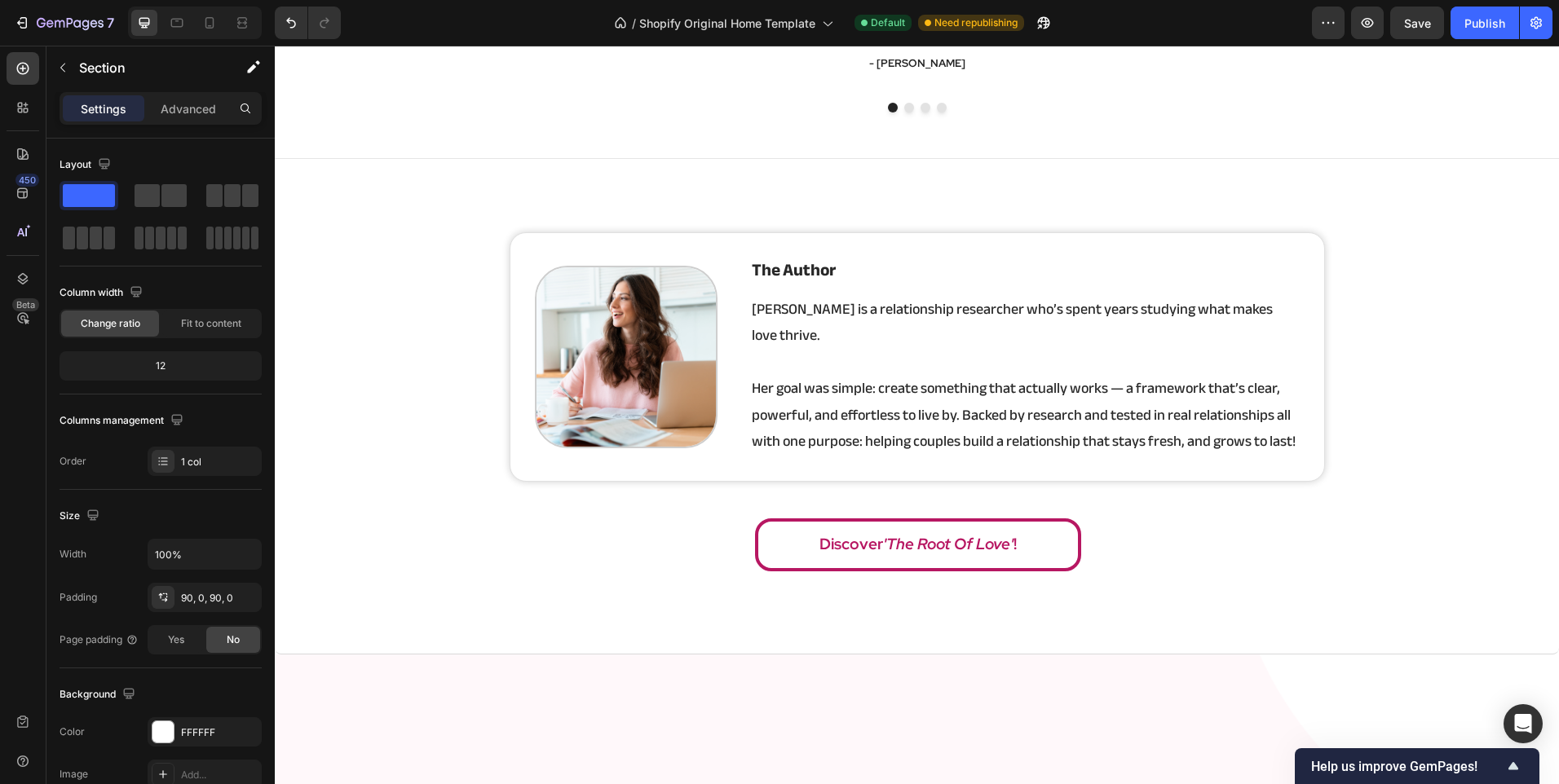
scroll to position [2527, 0]
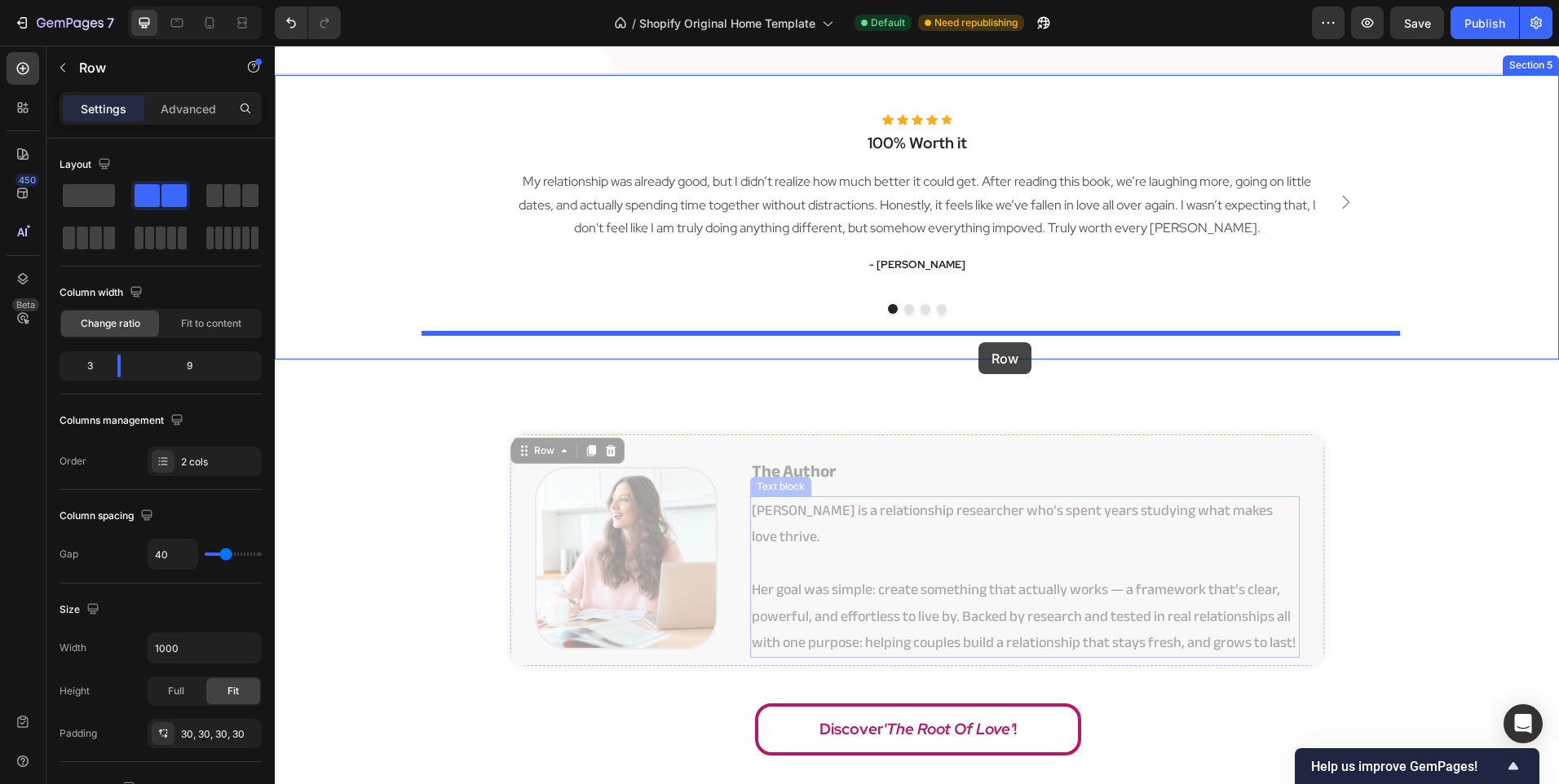
drag, startPoint x: 1041, startPoint y: 657, endPoint x: 978, endPoint y: 342, distance: 321.2
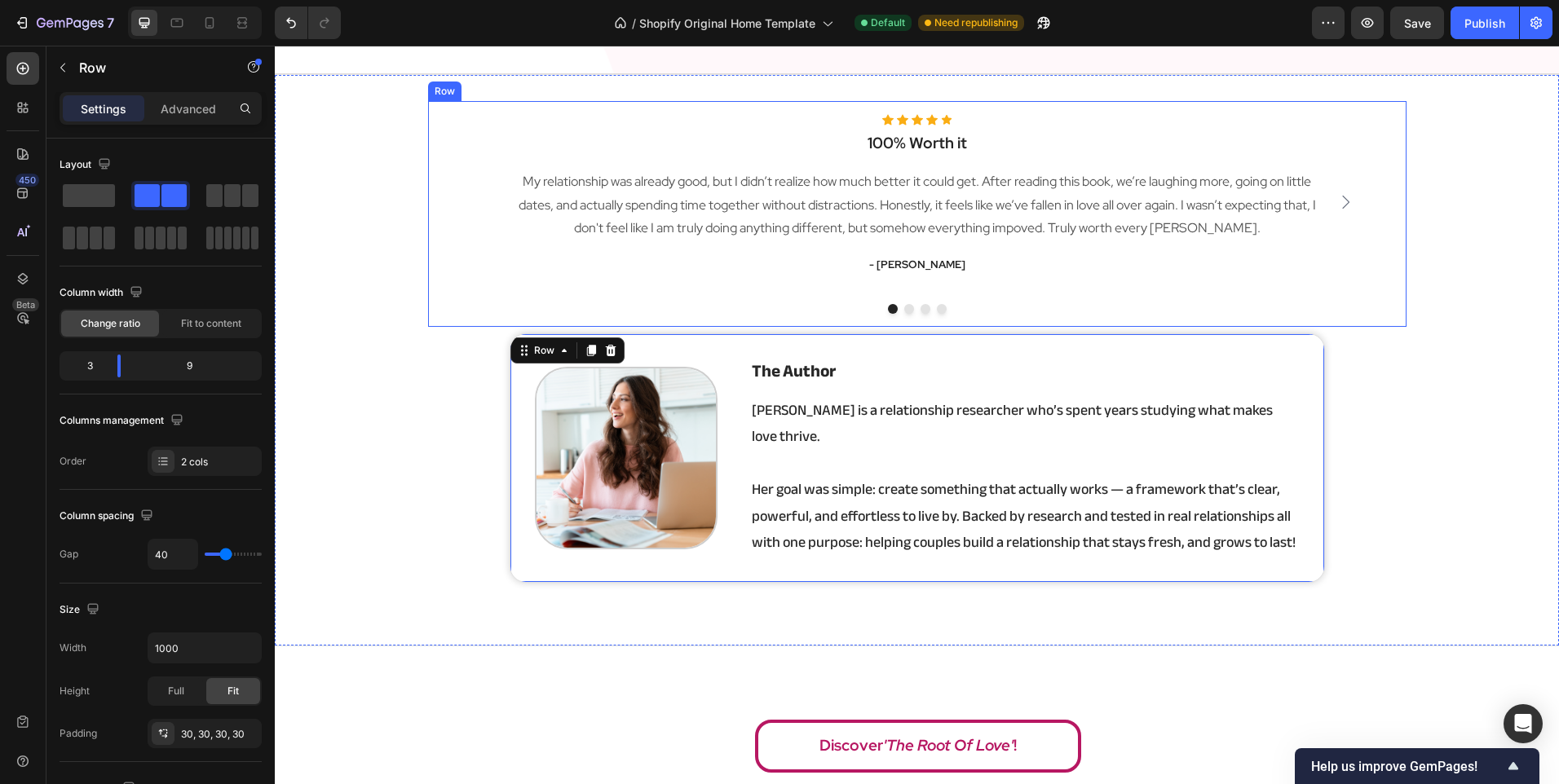
click at [1057, 325] on div "Icon Icon Icon Icon Icon Icon List Hoz 100% Worth it Heading My relationship wa…" at bounding box center [917, 214] width 978 height 226
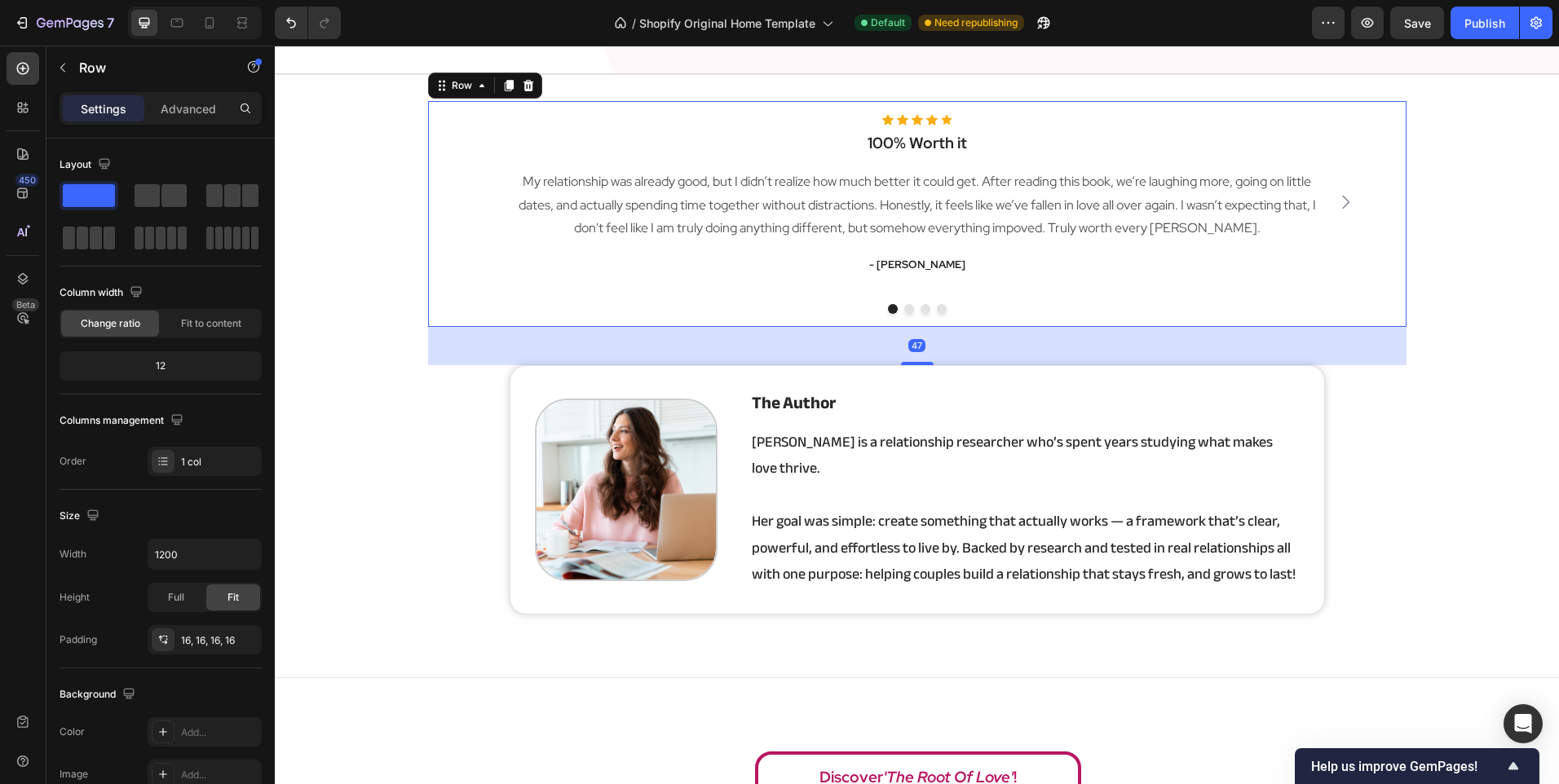
drag, startPoint x: 901, startPoint y: 333, endPoint x: 963, endPoint y: 364, distance: 69.3
click at [963, 327] on div "47" at bounding box center [917, 327] width 978 height 0
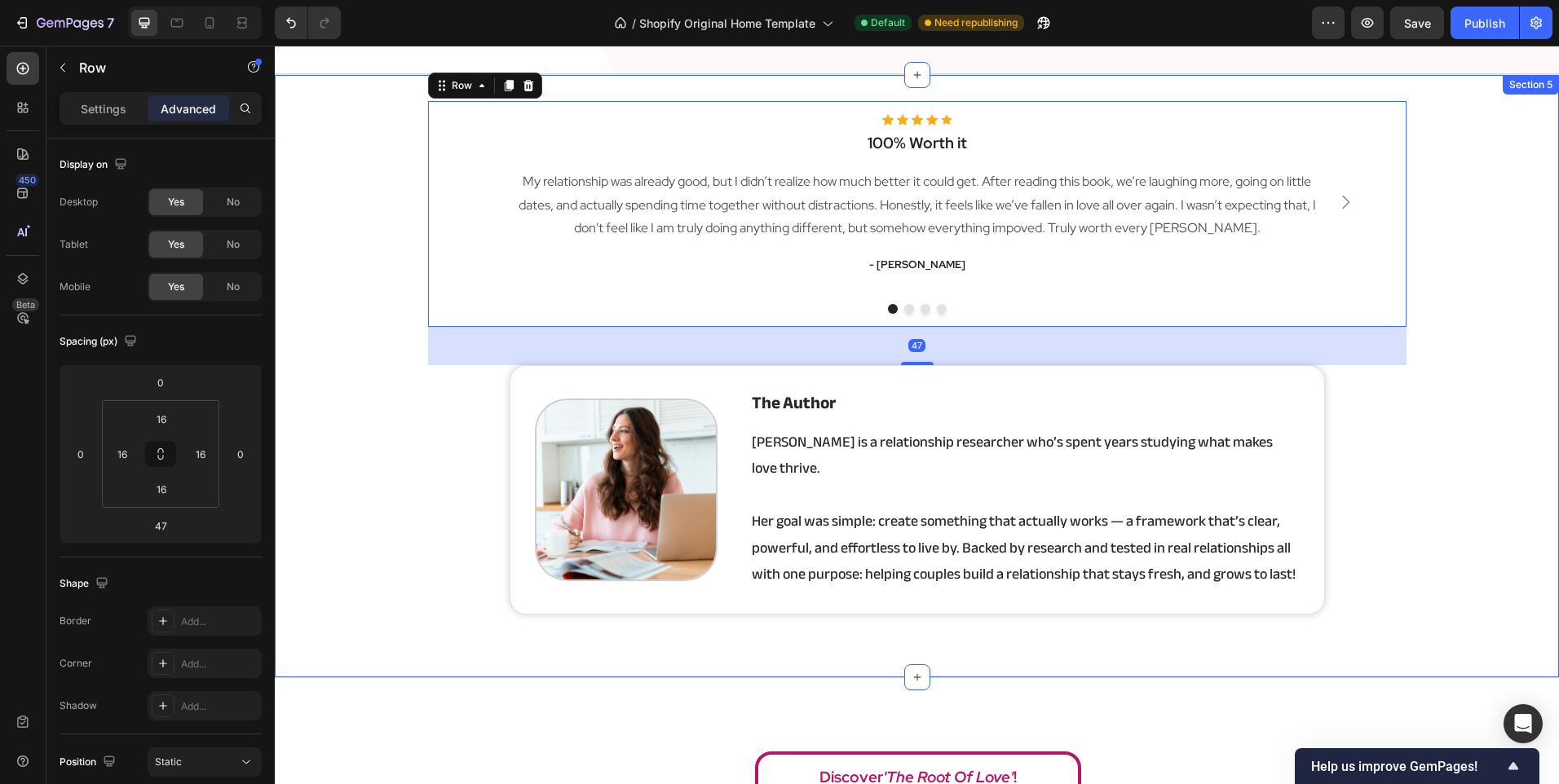
click at [1345, 414] on div "Icon Icon Icon Icon Icon Icon List Hoz 100% Worth it Heading My relationship wa…" at bounding box center [917, 376] width 1284 height 551
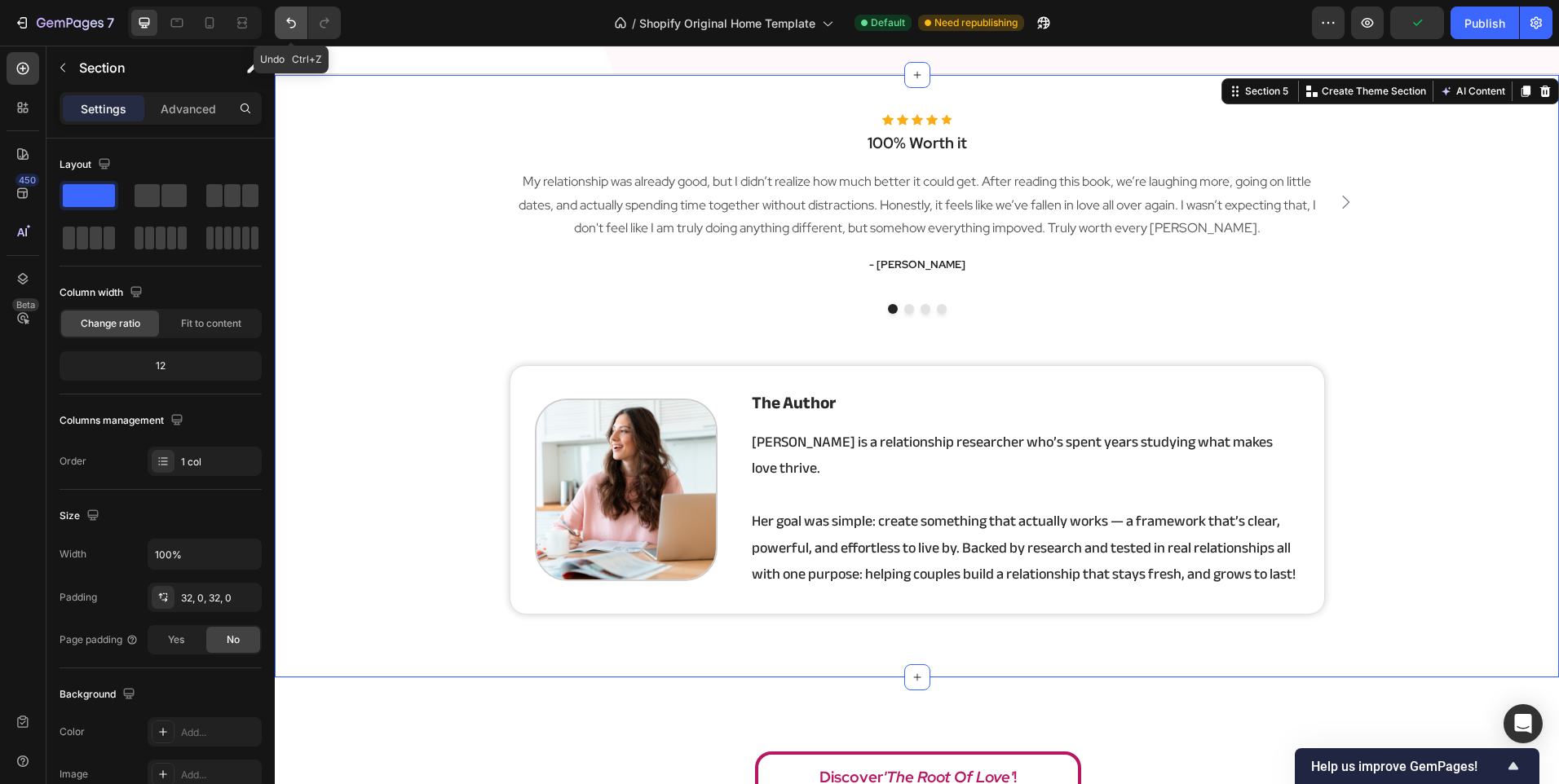
click at [280, 25] on button "Undo/Redo" at bounding box center [291, 23] width 33 height 33
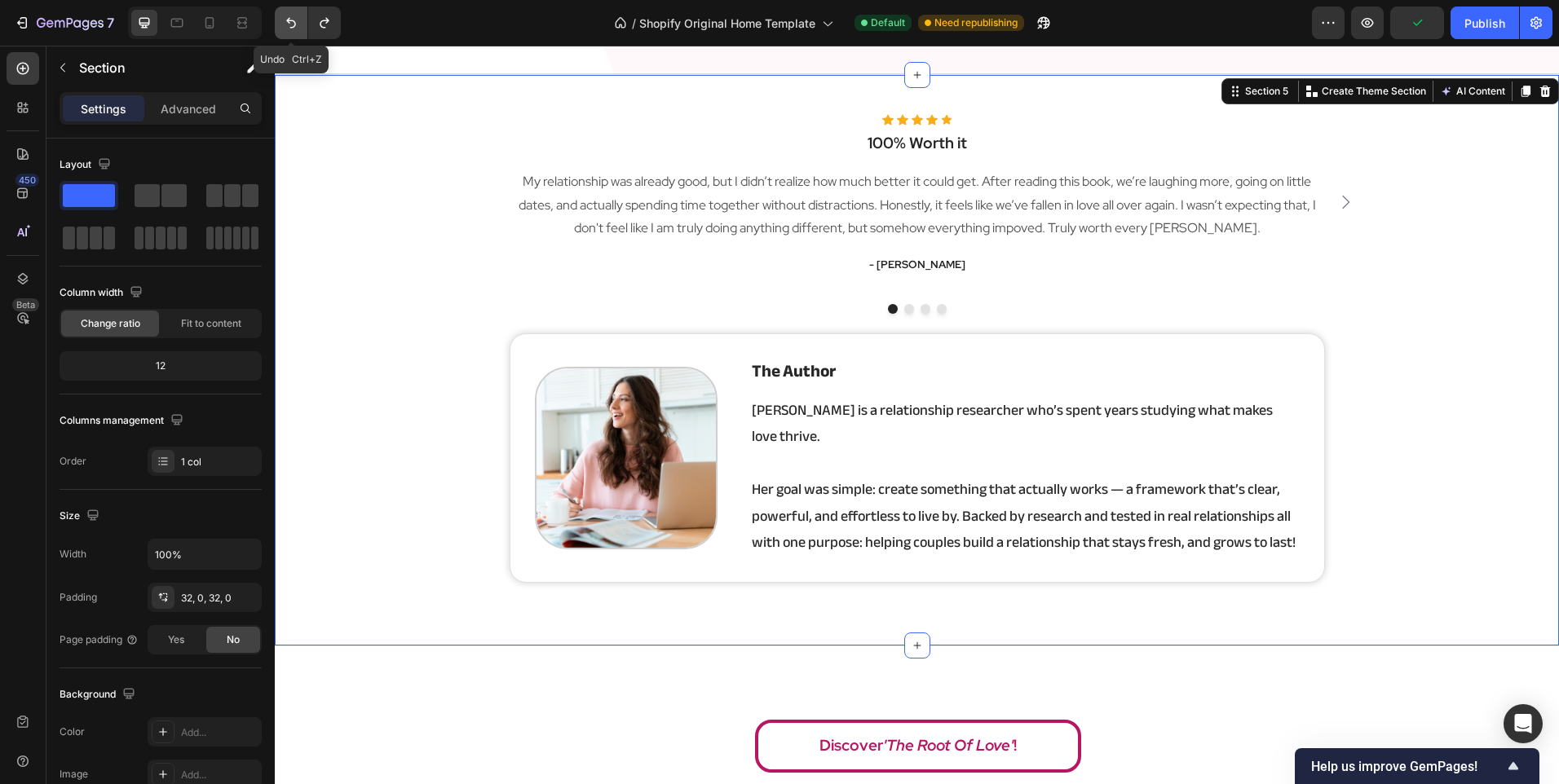
click at [280, 25] on button "Undo/Redo" at bounding box center [291, 23] width 33 height 33
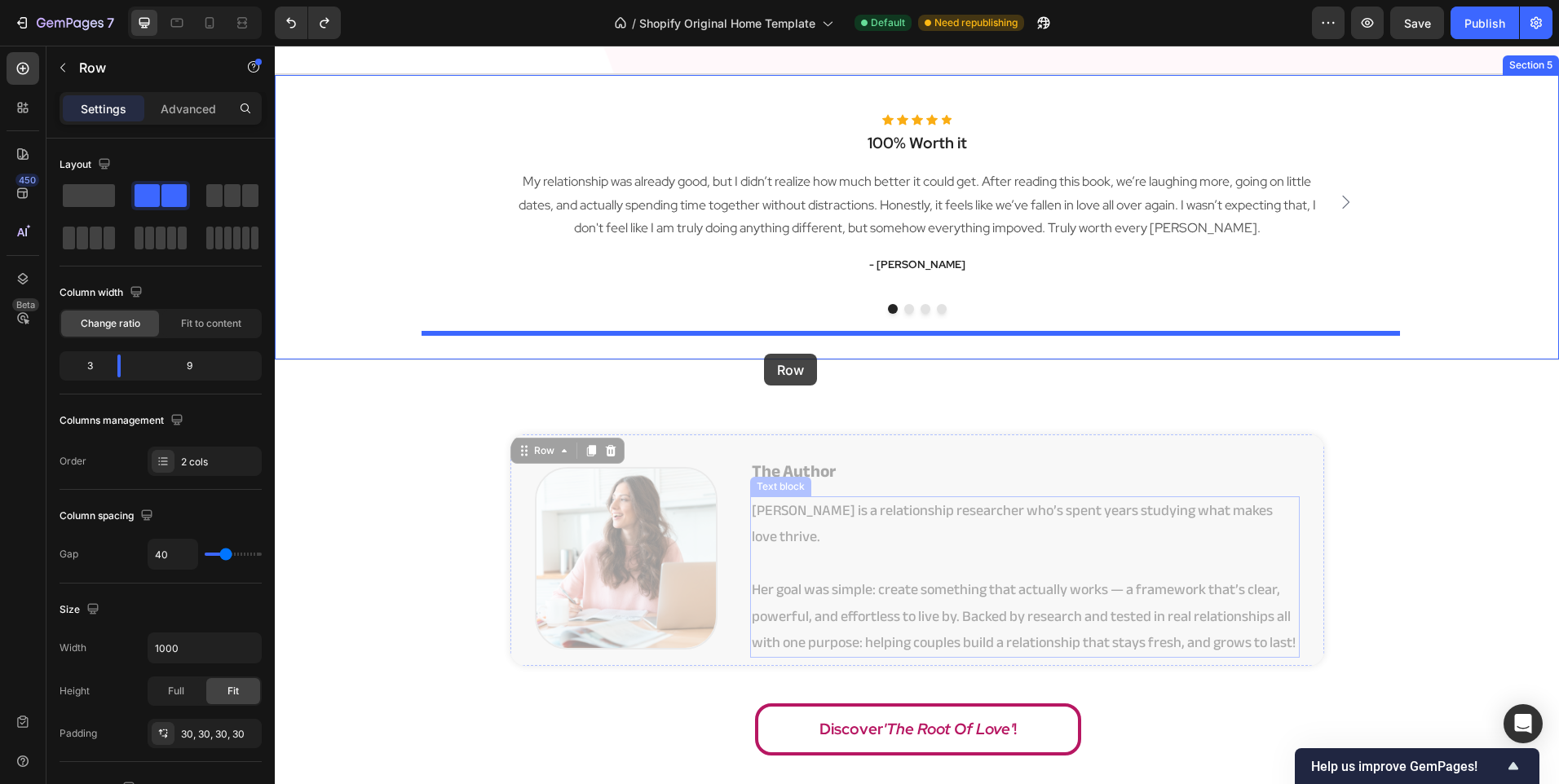
drag, startPoint x: 768, startPoint y: 650, endPoint x: 764, endPoint y: 354, distance: 296.0
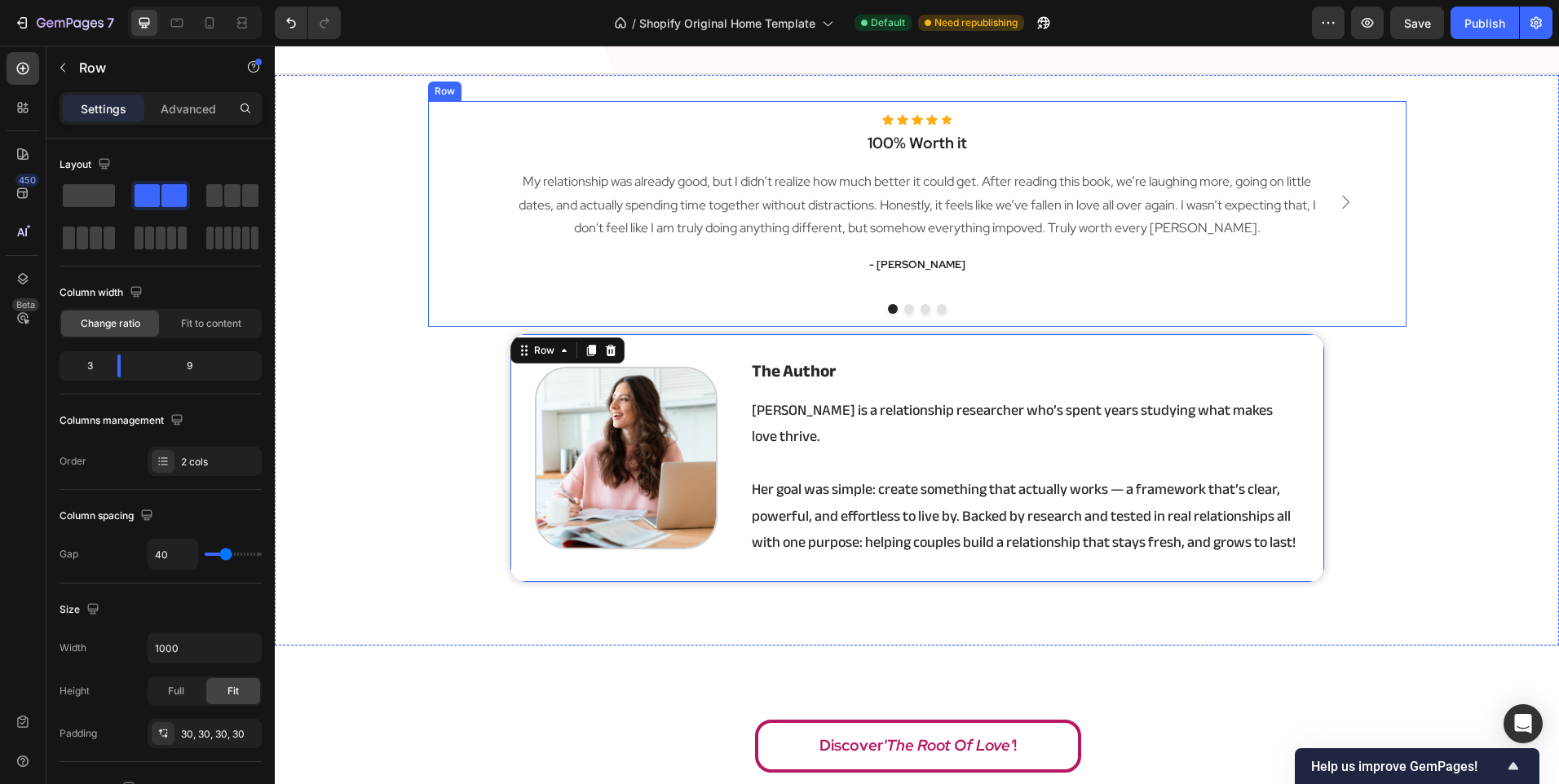
click at [758, 325] on div "Icon Icon Icon Icon Icon Icon List Hoz 100% Worth it Heading My relationship wa…" at bounding box center [917, 214] width 978 height 226
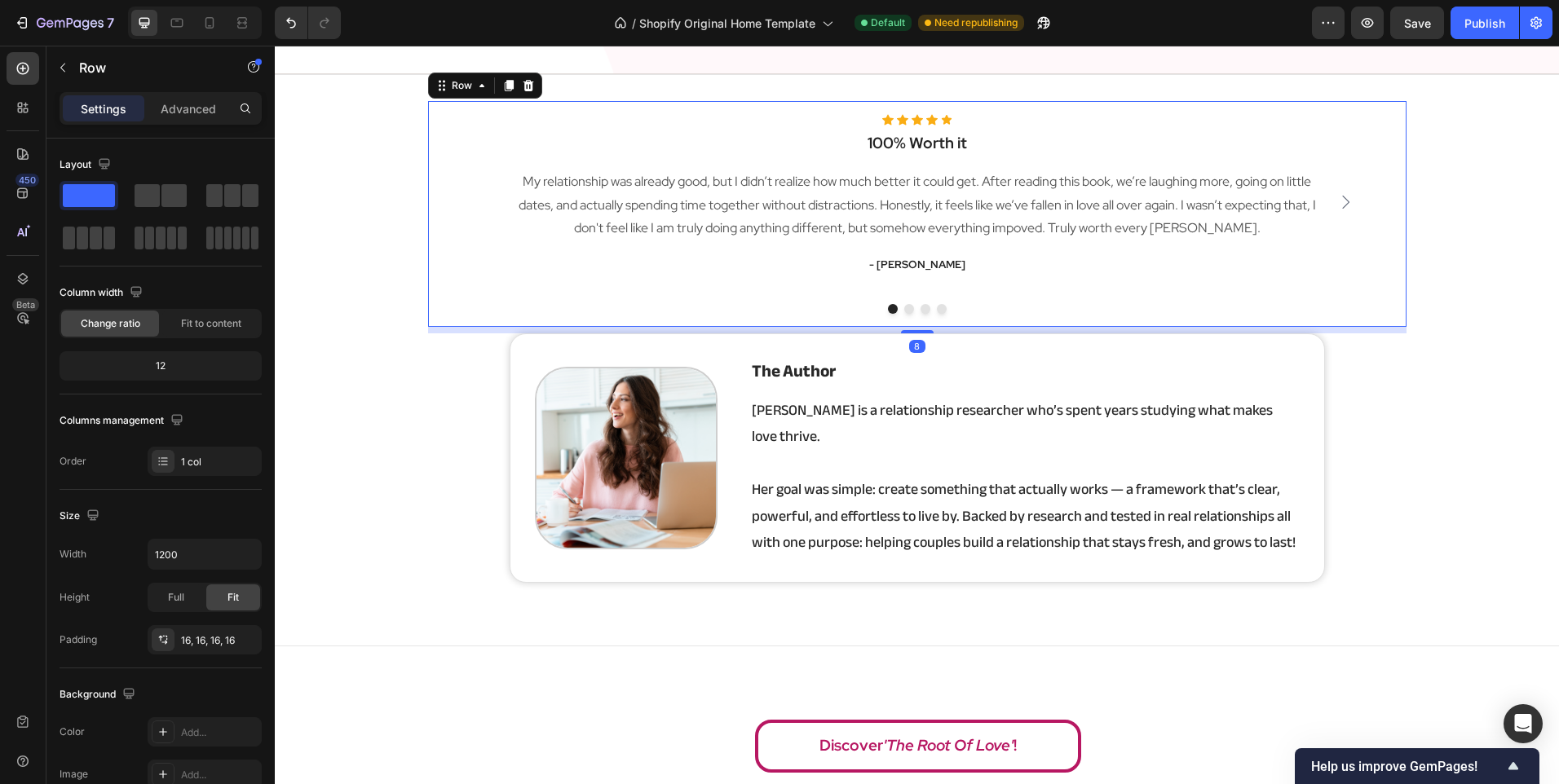
click at [186, 92] on div "Settings Advanced" at bounding box center [160, 109] width 203 height 33
click at [171, 114] on p "Advanced" at bounding box center [188, 109] width 55 height 17
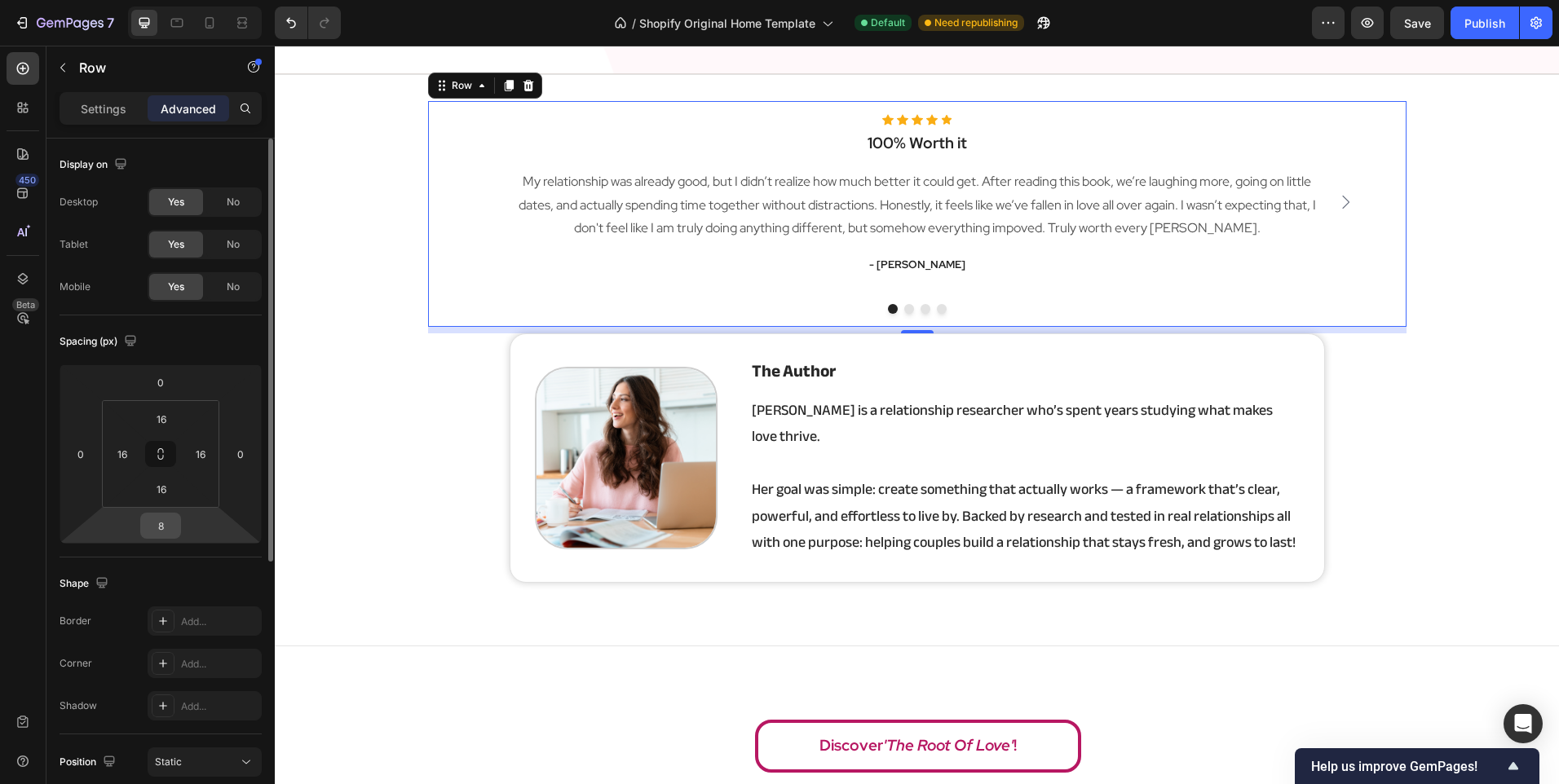
click at [168, 529] on input "8" at bounding box center [160, 526] width 33 height 24
type input "40"
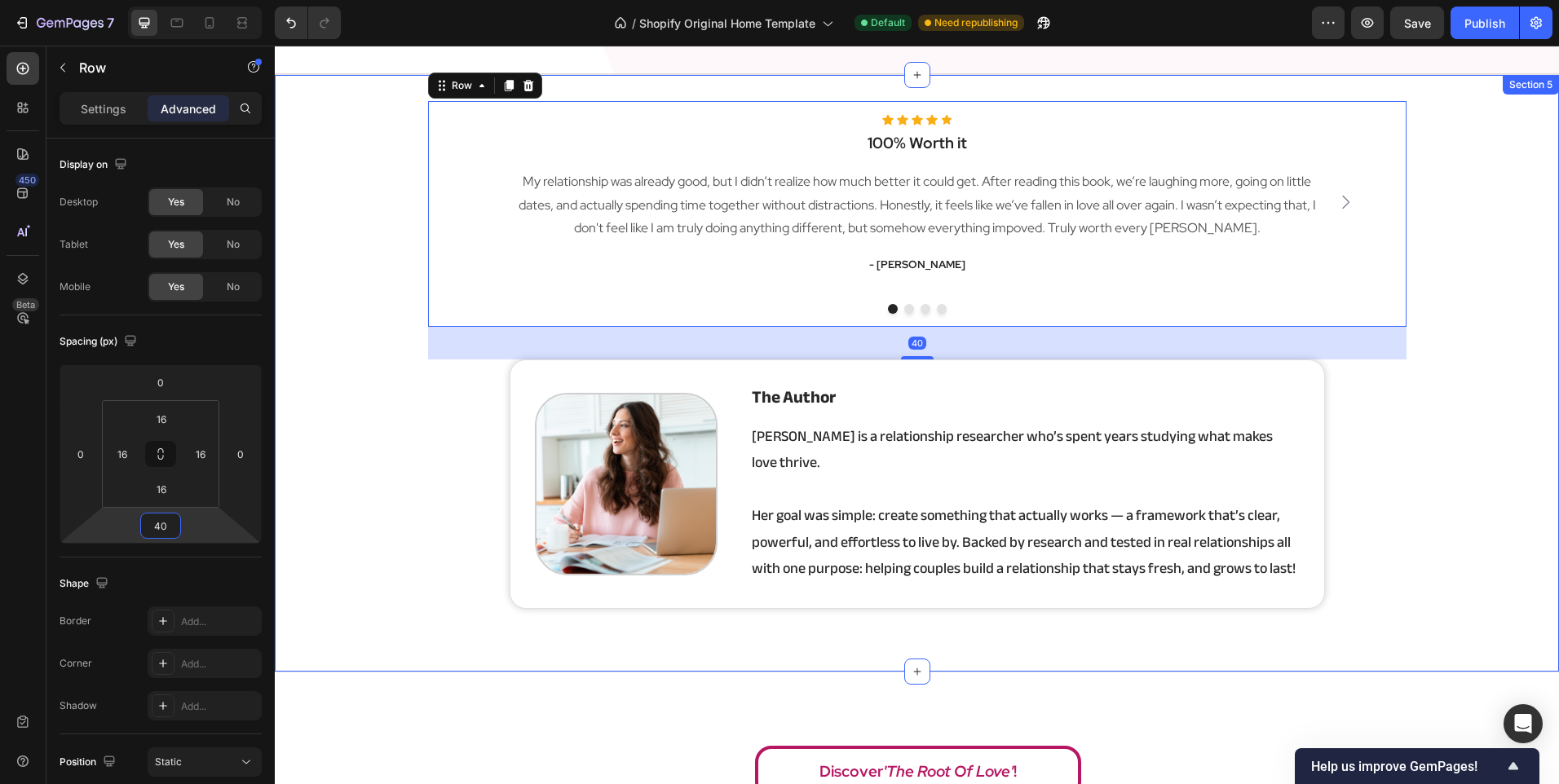
click at [376, 502] on div "Icon Icon Icon Icon Icon Icon List Hoz 100% Worth it Heading My relationship wa…" at bounding box center [917, 373] width 1284 height 544
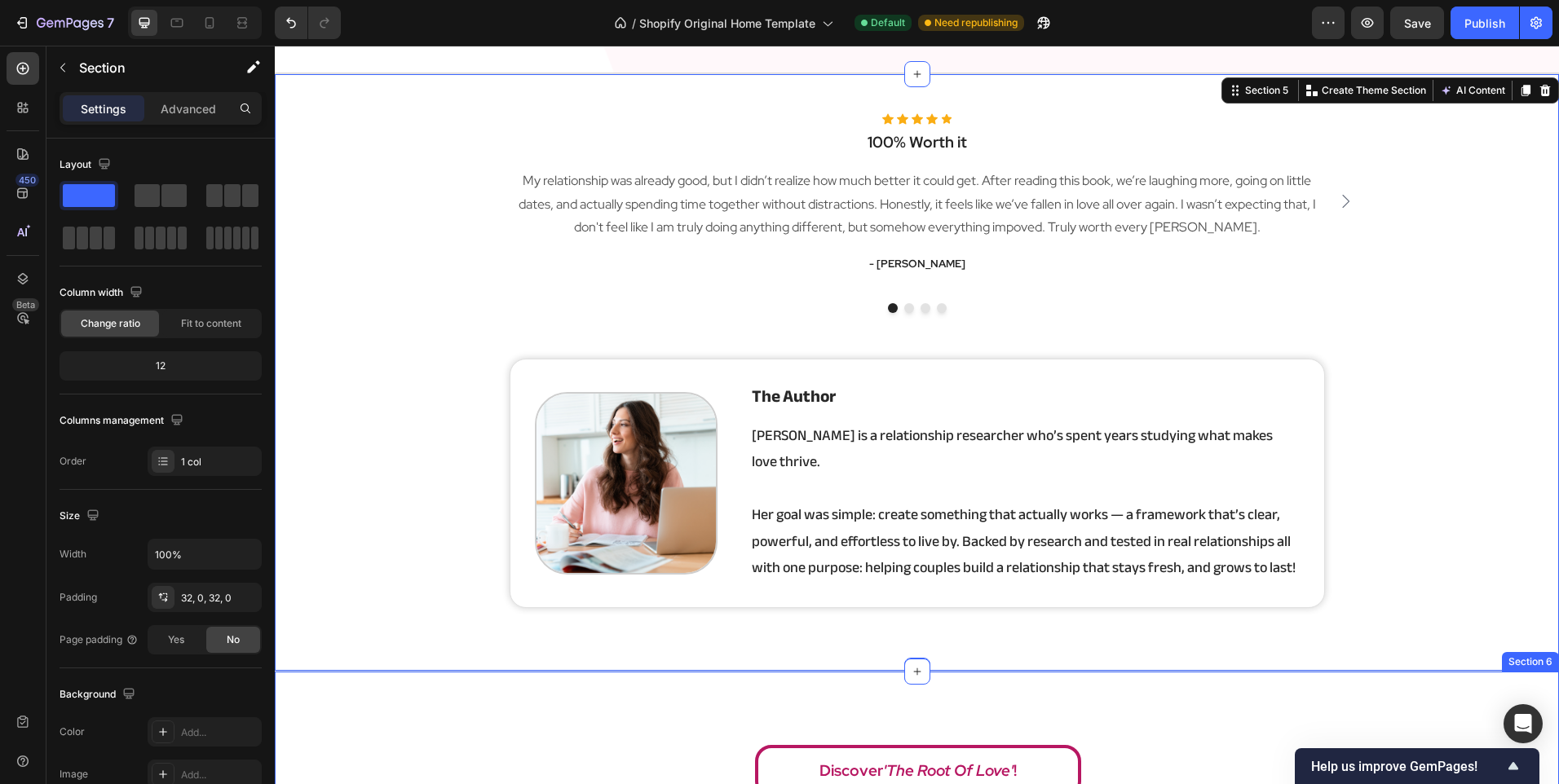
scroll to position [2772, 0]
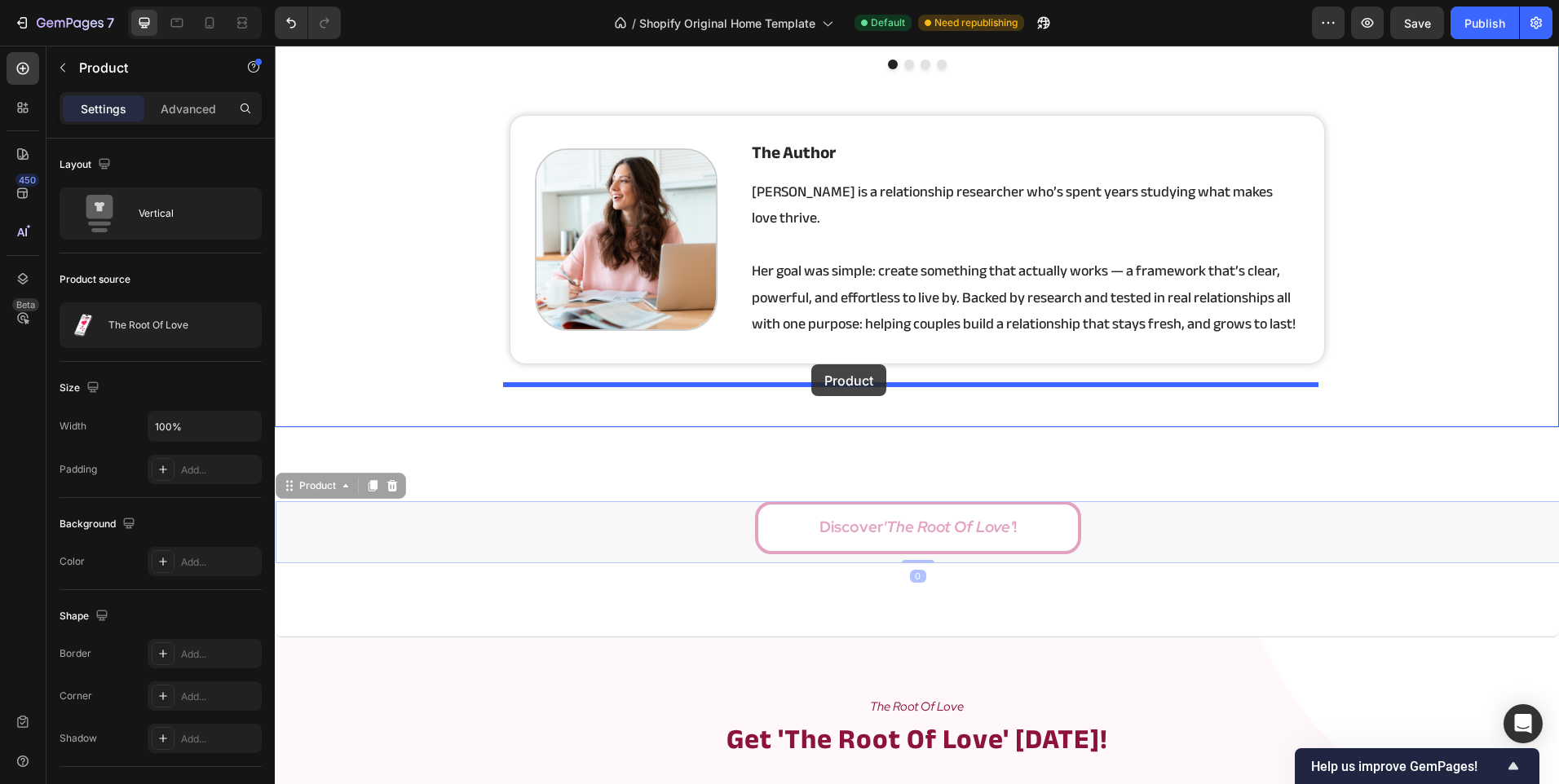
drag, startPoint x: 853, startPoint y: 543, endPoint x: 811, endPoint y: 364, distance: 183.9
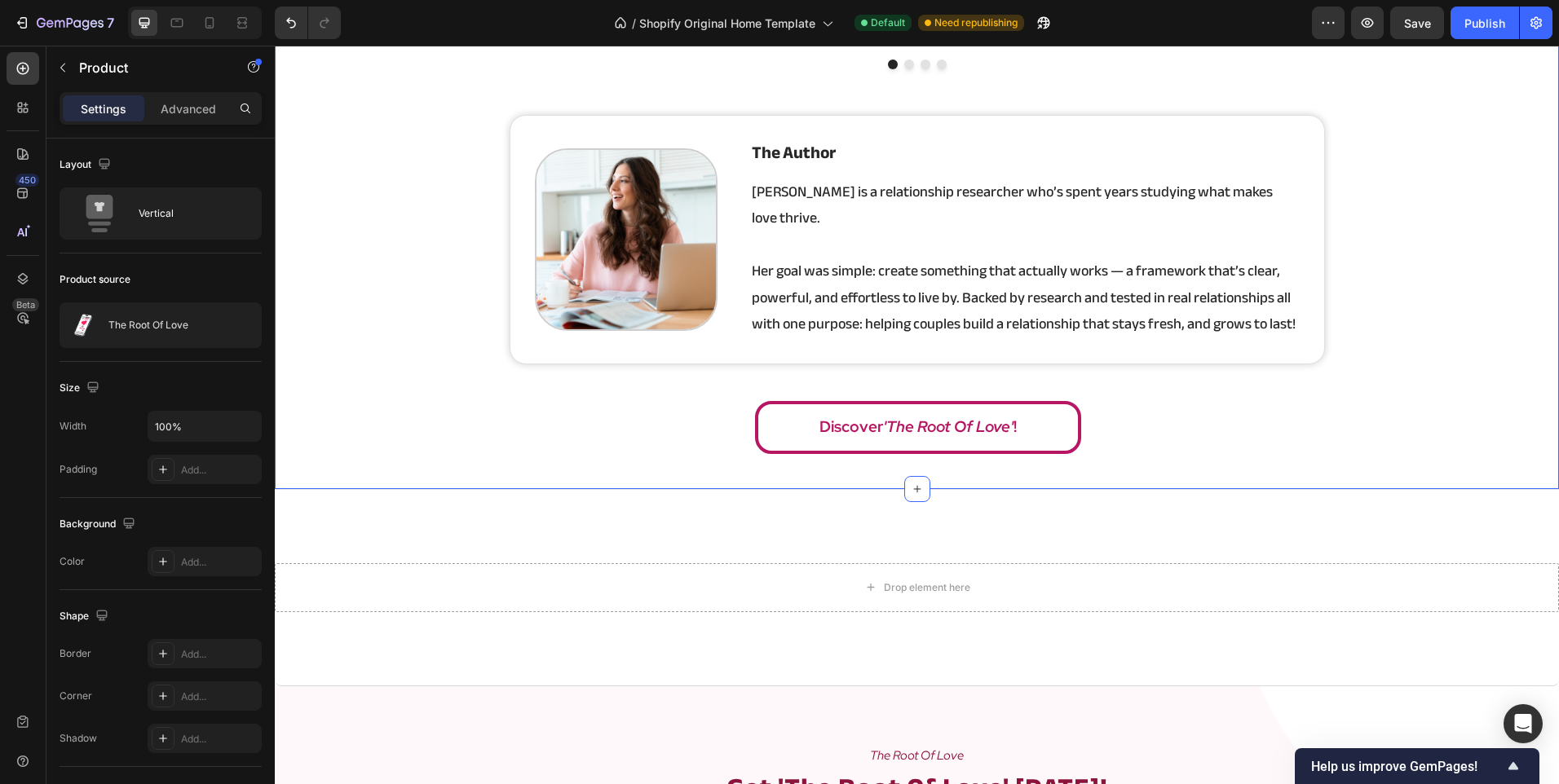
click at [360, 330] on div "Icon Icon Icon Icon Icon Icon List Hoz 100% Worth it Heading My relationship wa…" at bounding box center [917, 159] width 1284 height 607
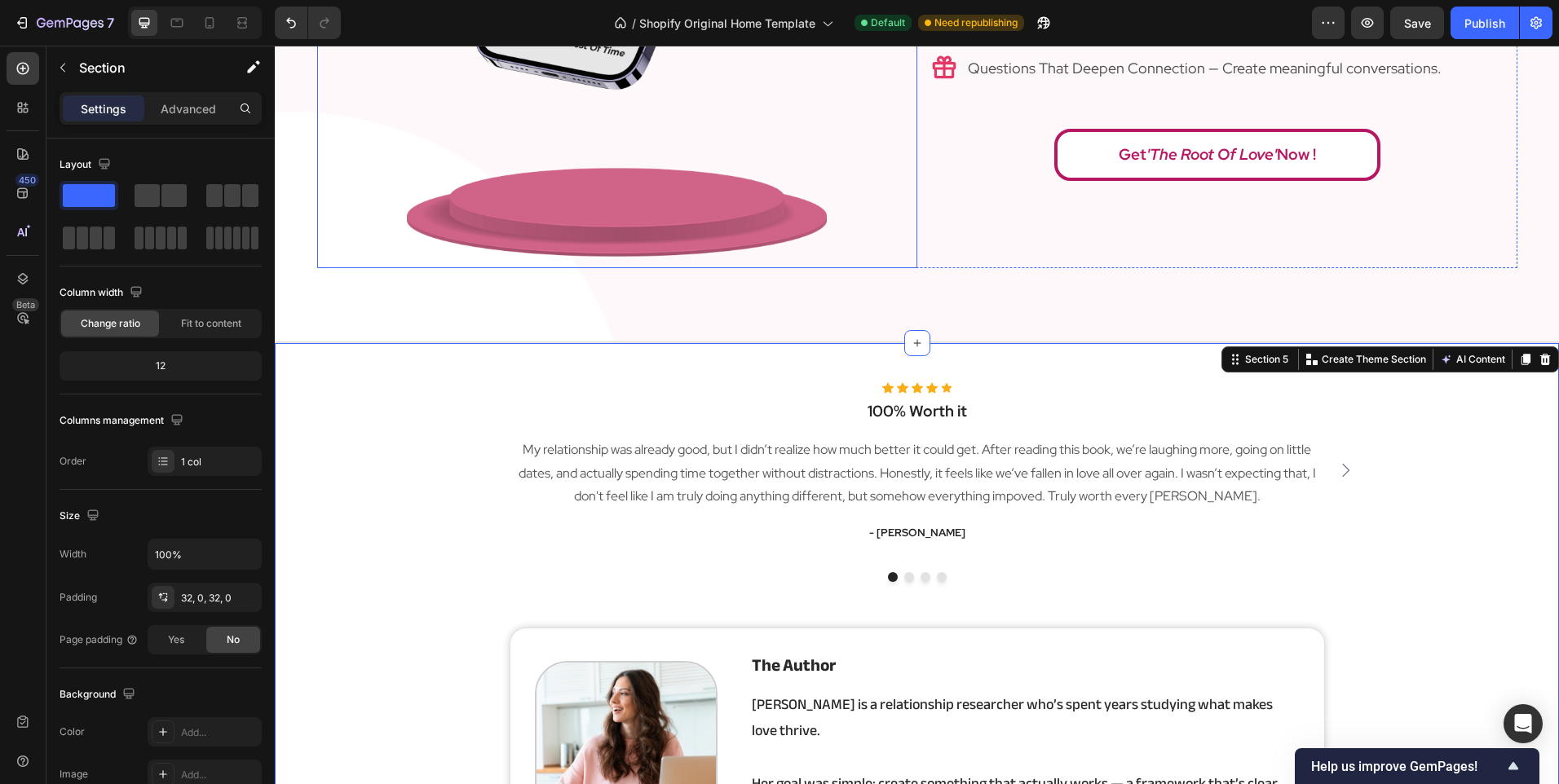
scroll to position [2282, 0]
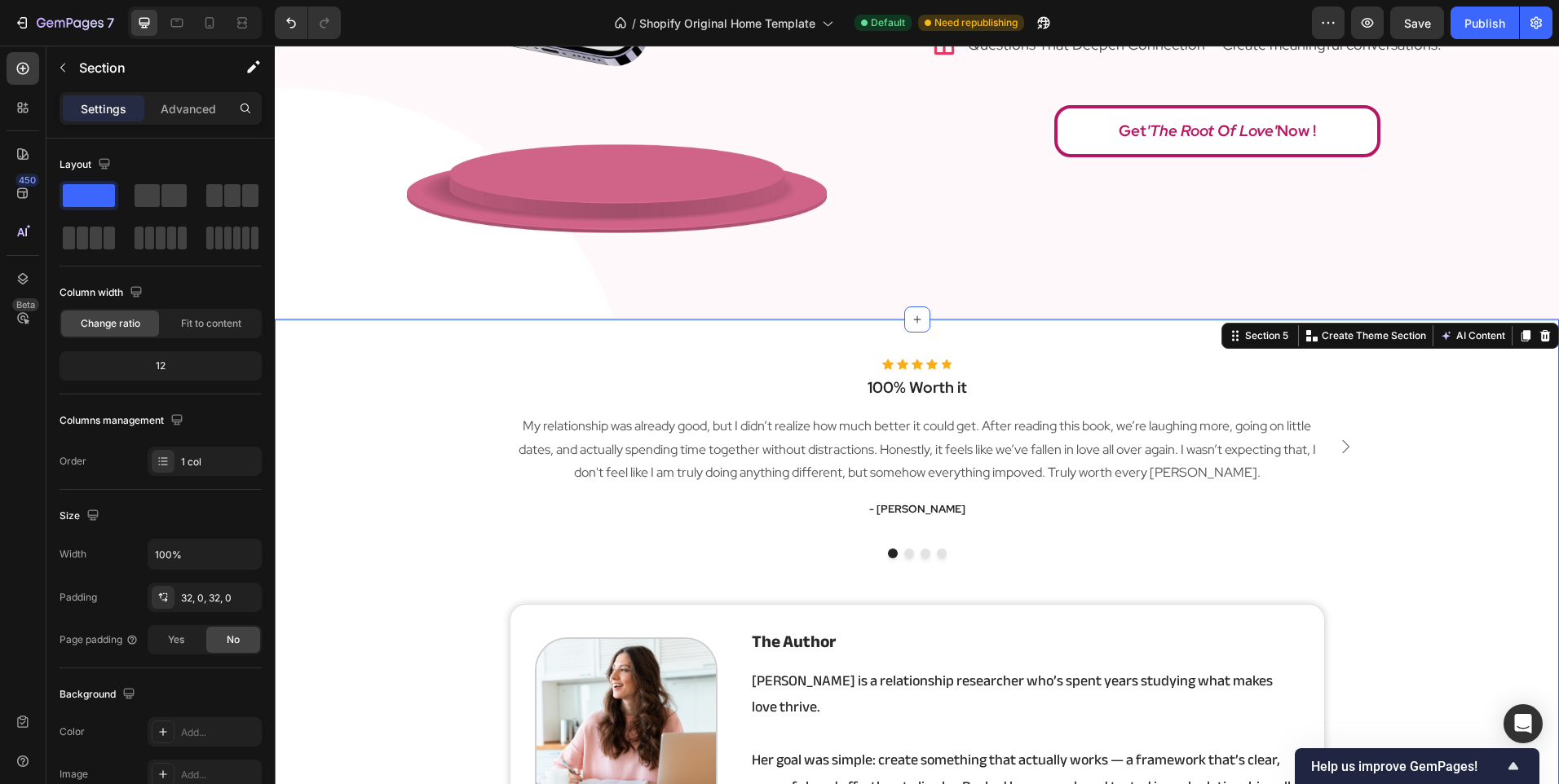
click at [345, 582] on div "Icon Icon Icon Icon Icon Icon List Hoz 100% Worth it Heading My relationship wa…" at bounding box center [917, 649] width 1284 height 607
click at [184, 126] on div "Settings Advanced" at bounding box center [160, 115] width 228 height 47
click at [191, 116] on p "Advanced" at bounding box center [188, 109] width 55 height 17
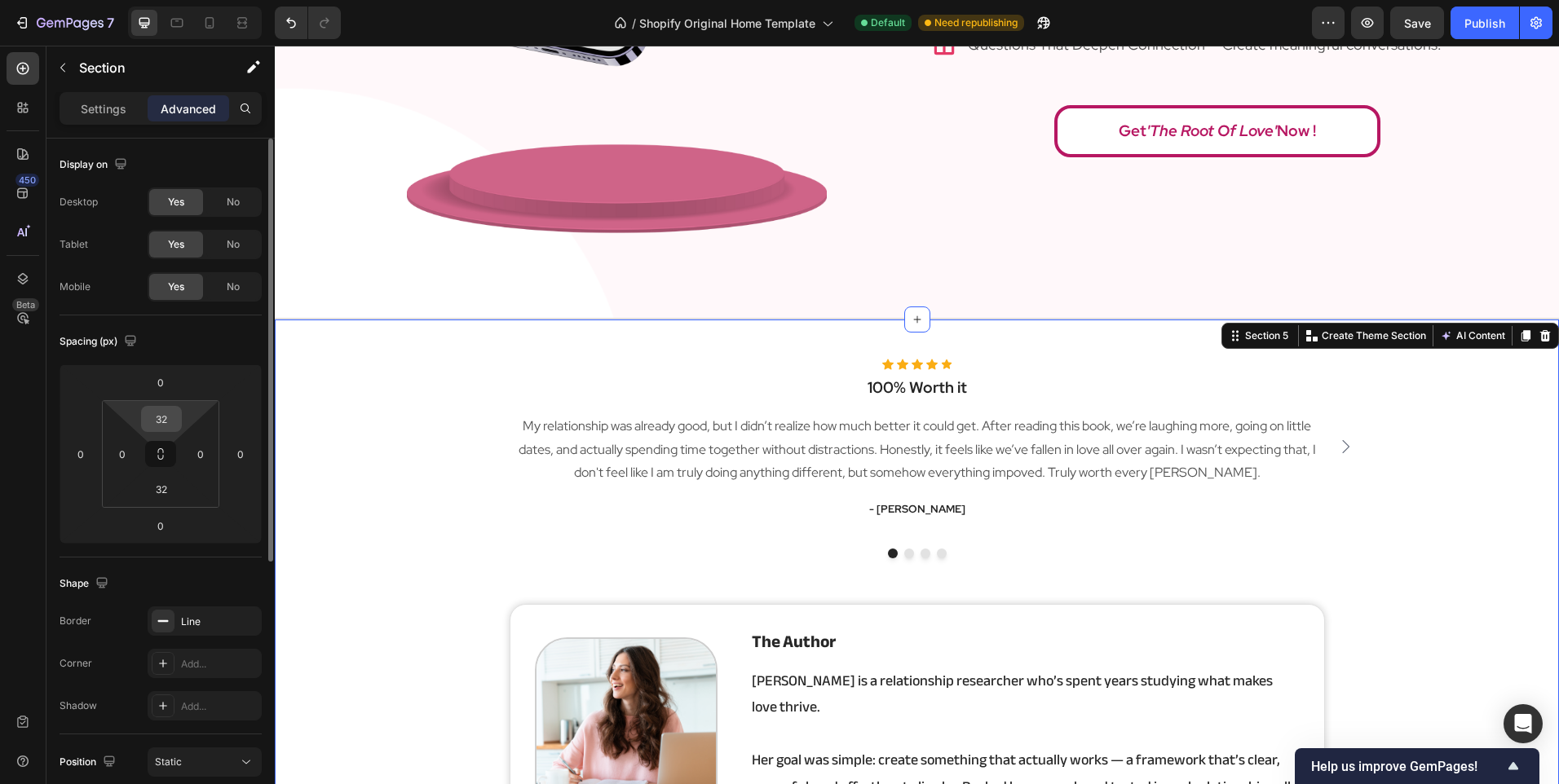
click at [167, 419] on input "32" at bounding box center [161, 419] width 33 height 24
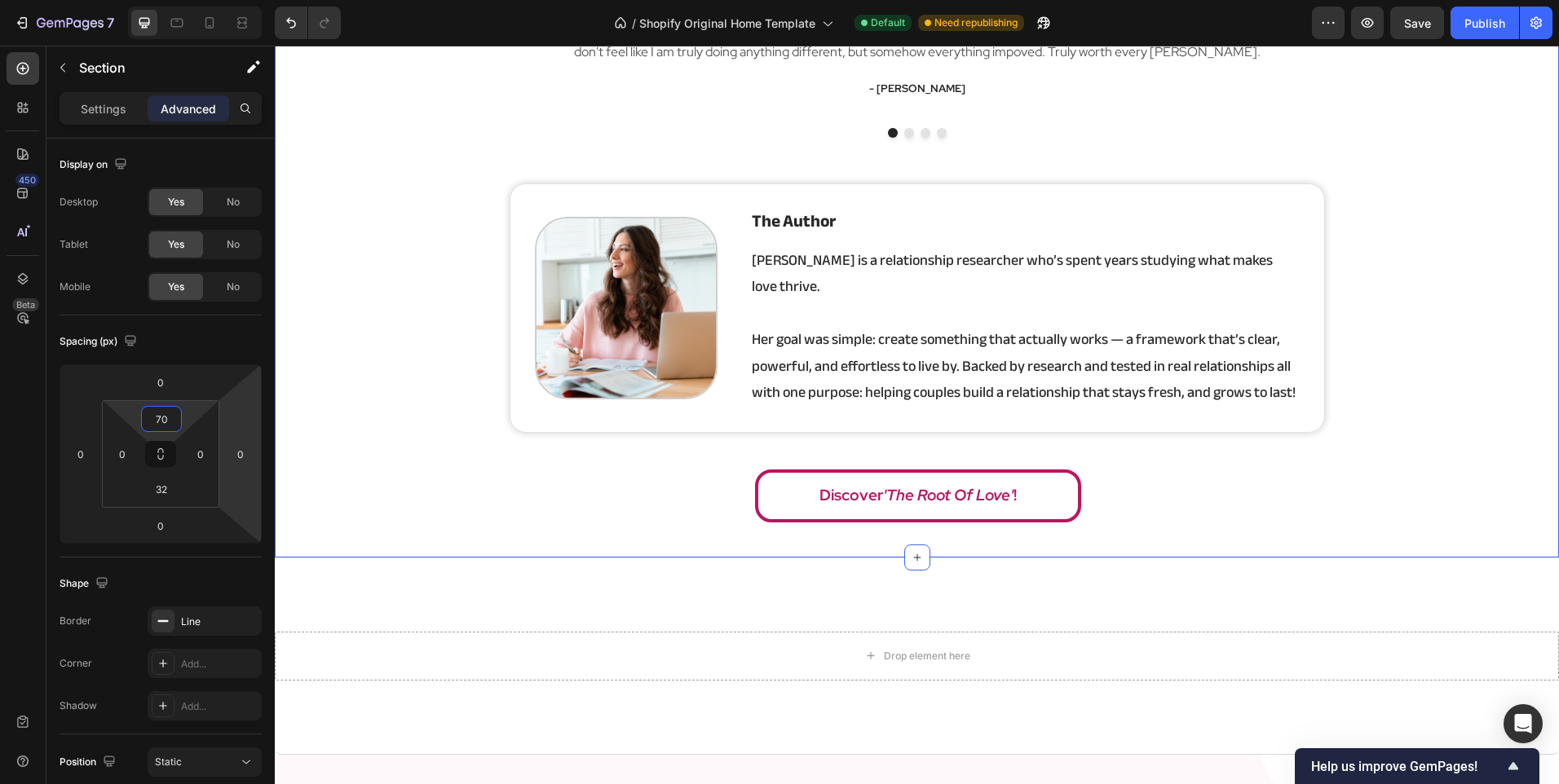
scroll to position [2690, 0]
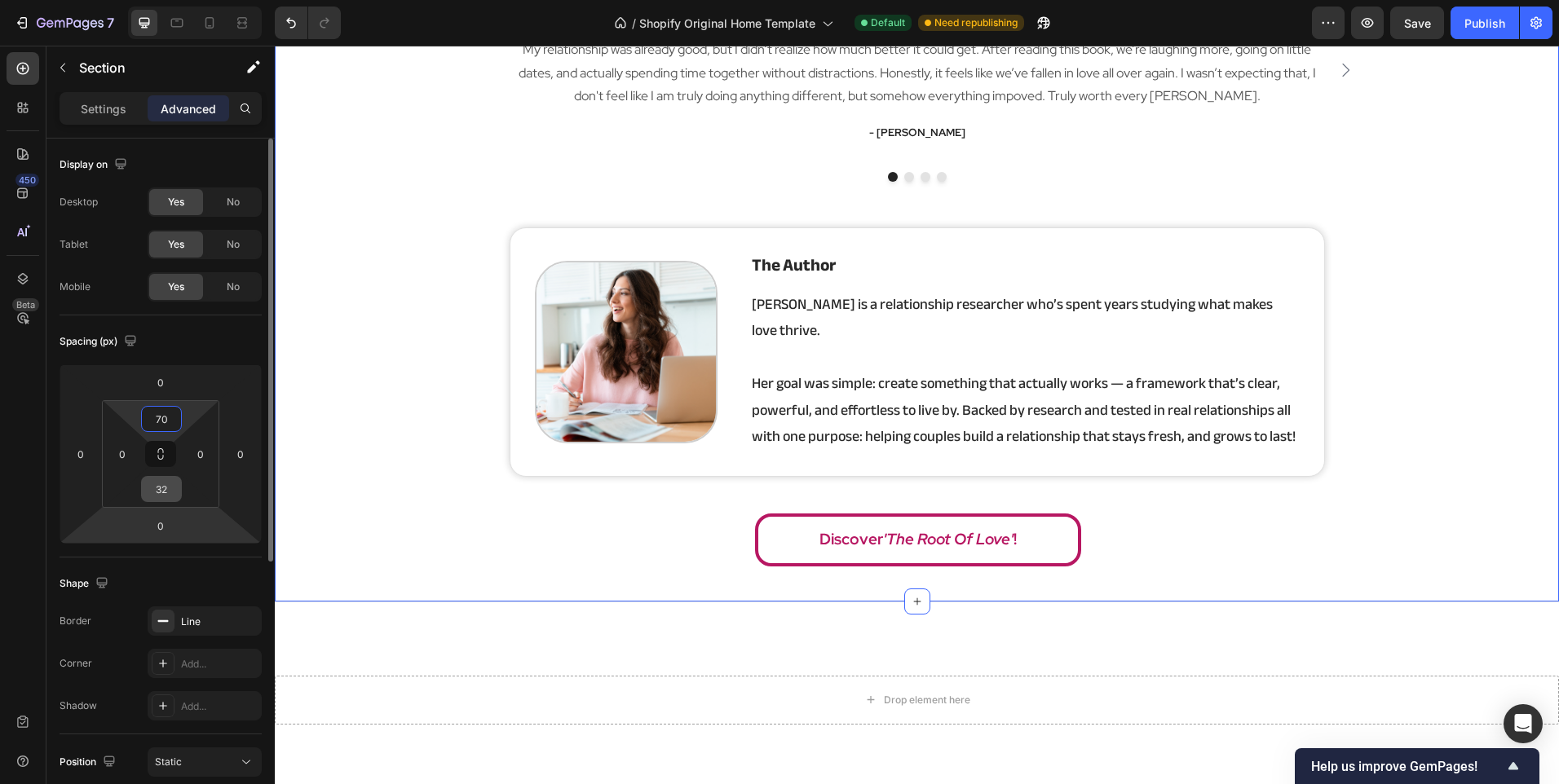
type input "70"
click at [162, 492] on input "32" at bounding box center [161, 488] width 33 height 24
type input "90"
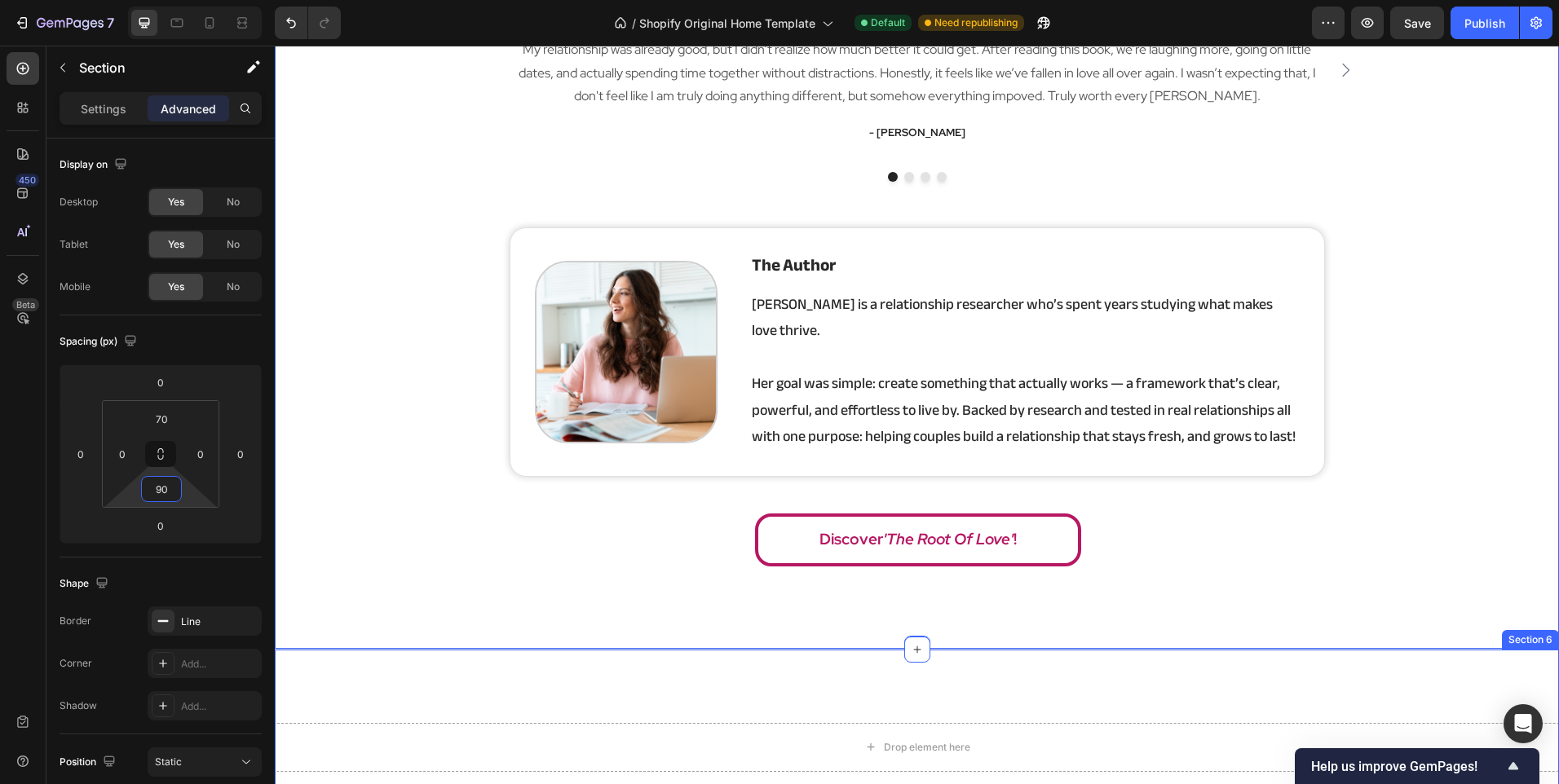
scroll to position [2853, 0]
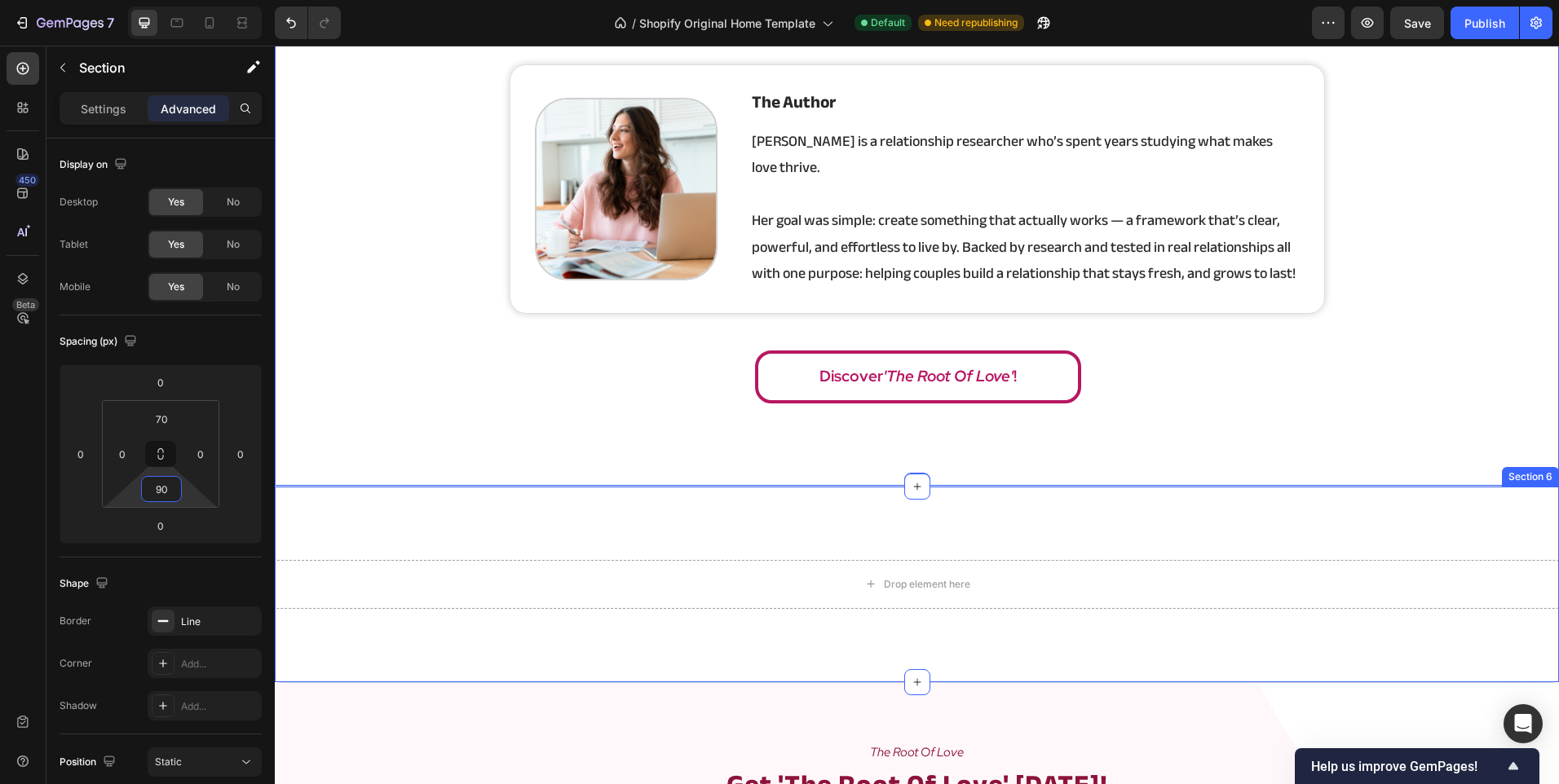
click at [739, 526] on div "Drop element here Section 6" at bounding box center [917, 585] width 1284 height 196
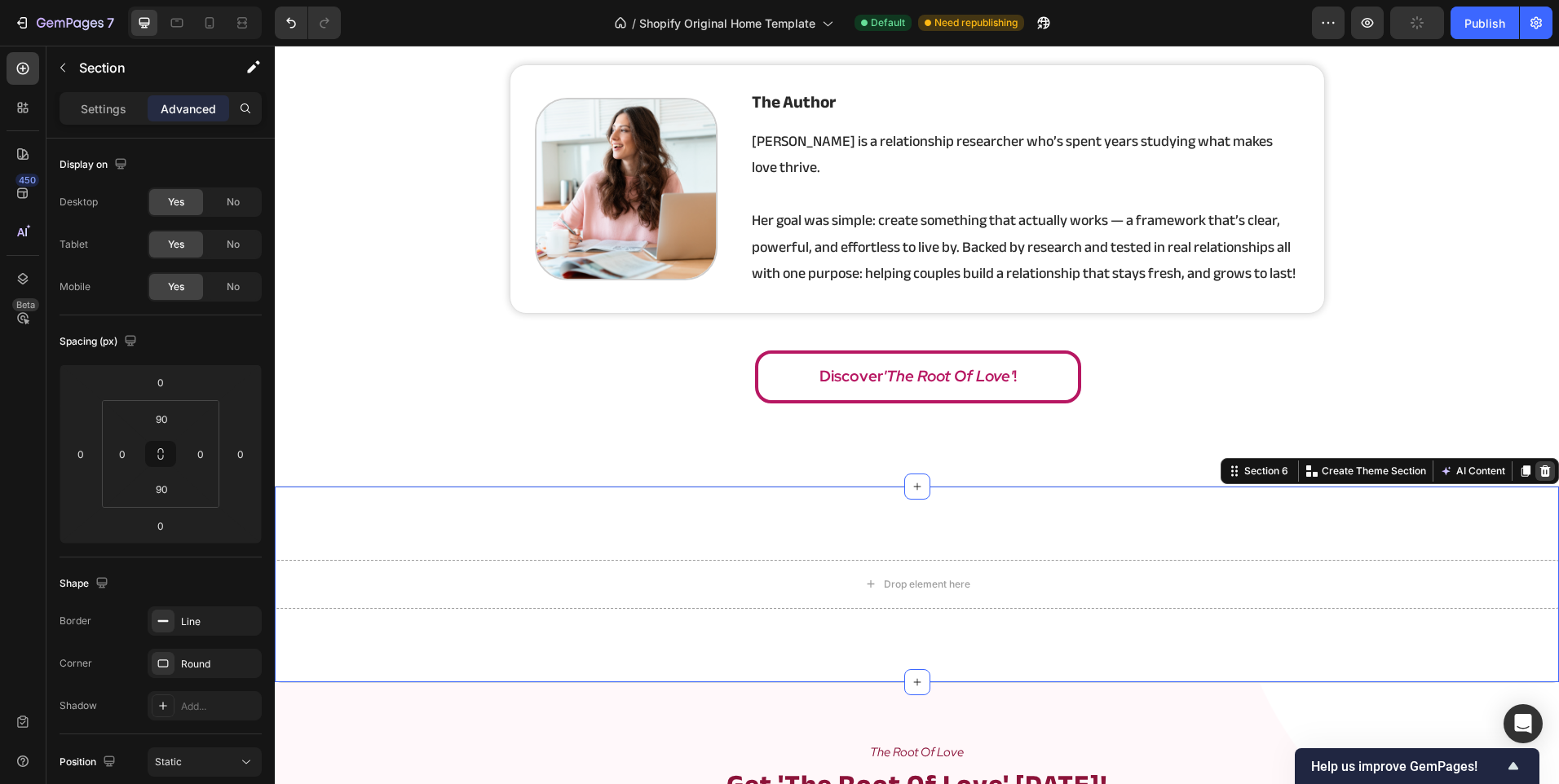
click at [1538, 464] on icon at bounding box center [1544, 470] width 13 height 13
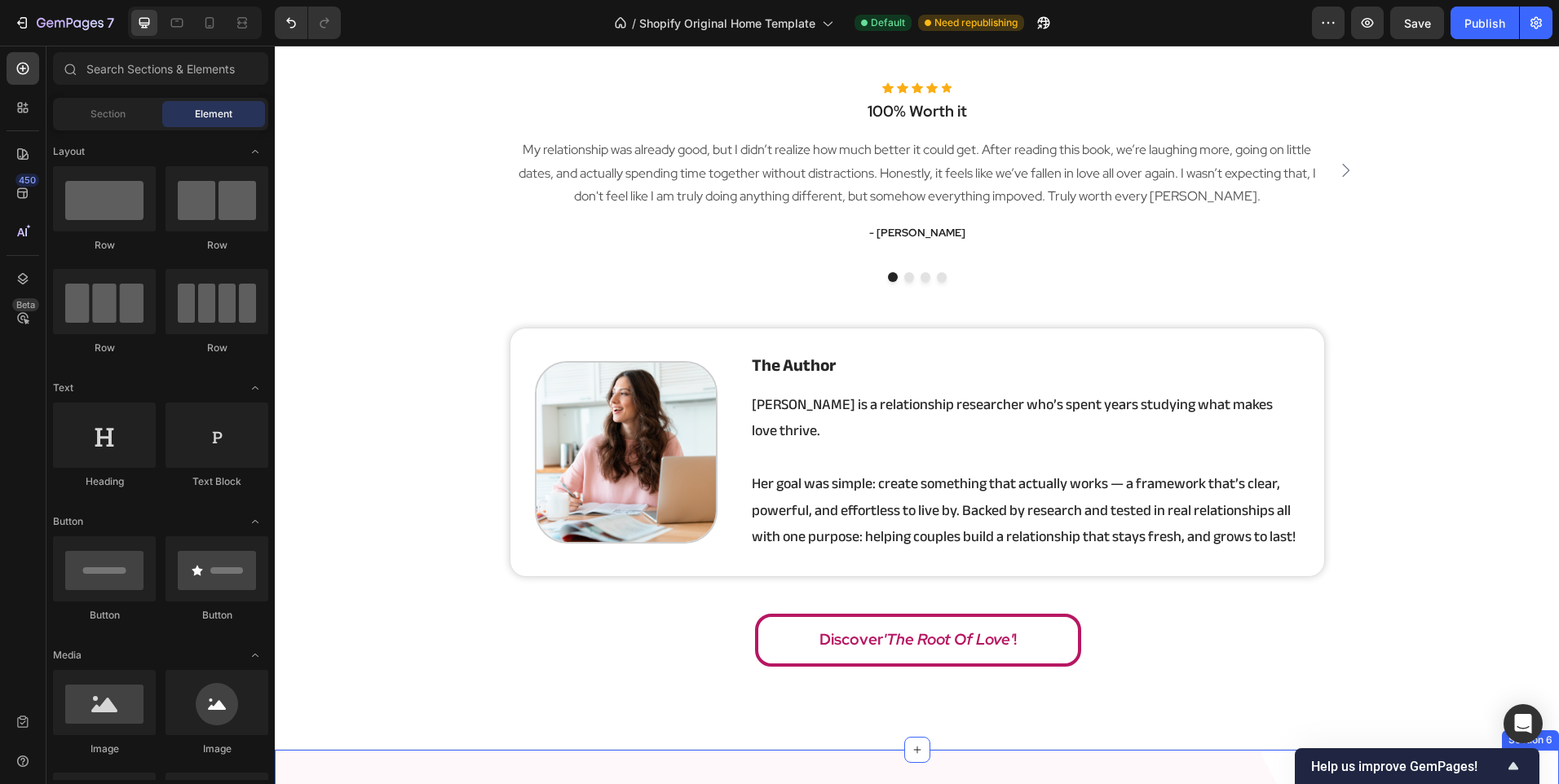
scroll to position [2445, 0]
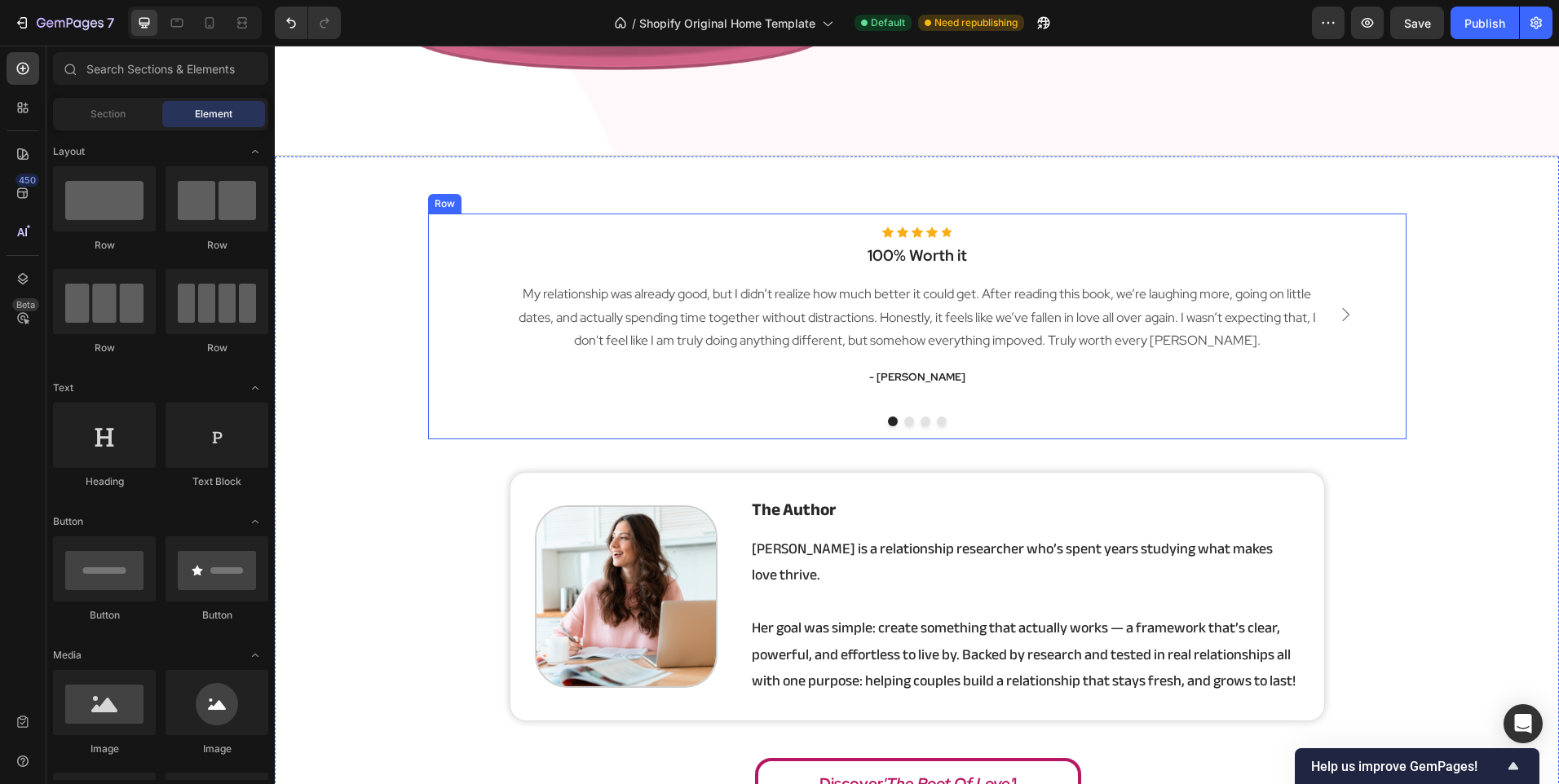
click at [815, 437] on div "Icon Icon Icon Icon Icon Icon List Hoz 100% Worth it Heading My relationship wa…" at bounding box center [917, 327] width 978 height 226
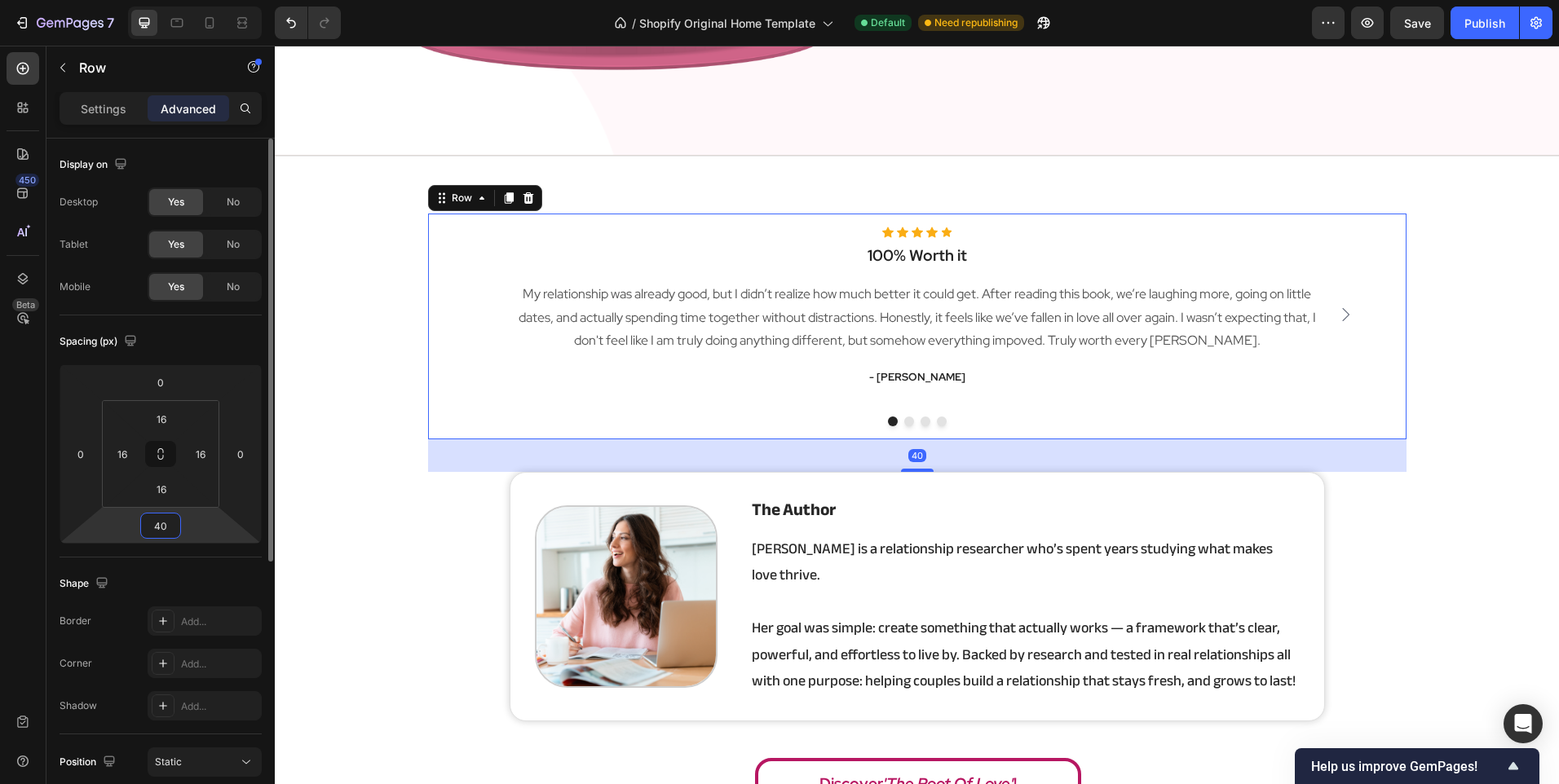
click at [165, 526] on input "40" at bounding box center [160, 526] width 33 height 24
type input "70"
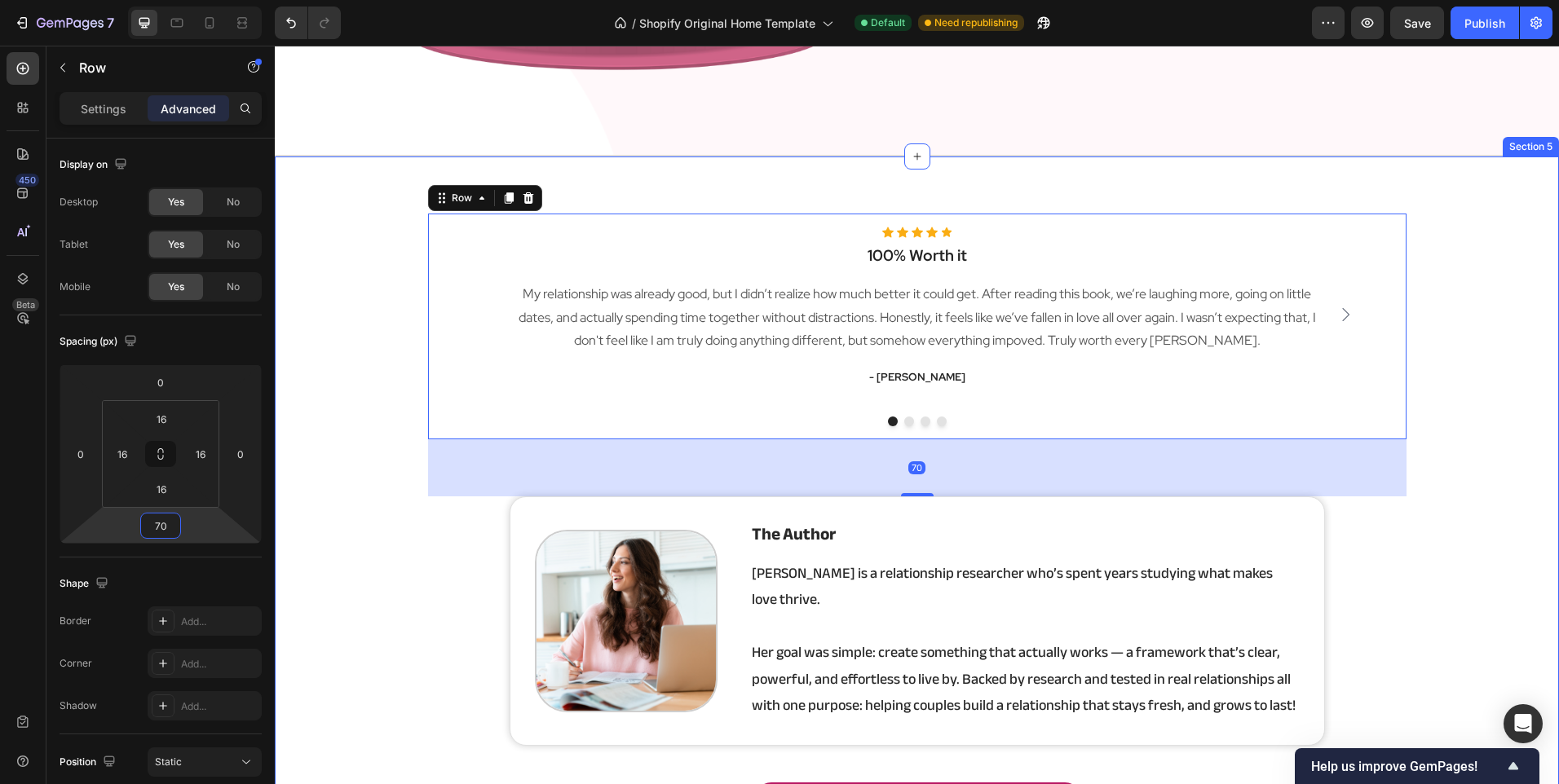
click at [362, 494] on div "Icon Icon Icon Icon Icon Icon List Hoz 100% Worth it Heading My relationship wa…" at bounding box center [917, 529] width 1284 height 631
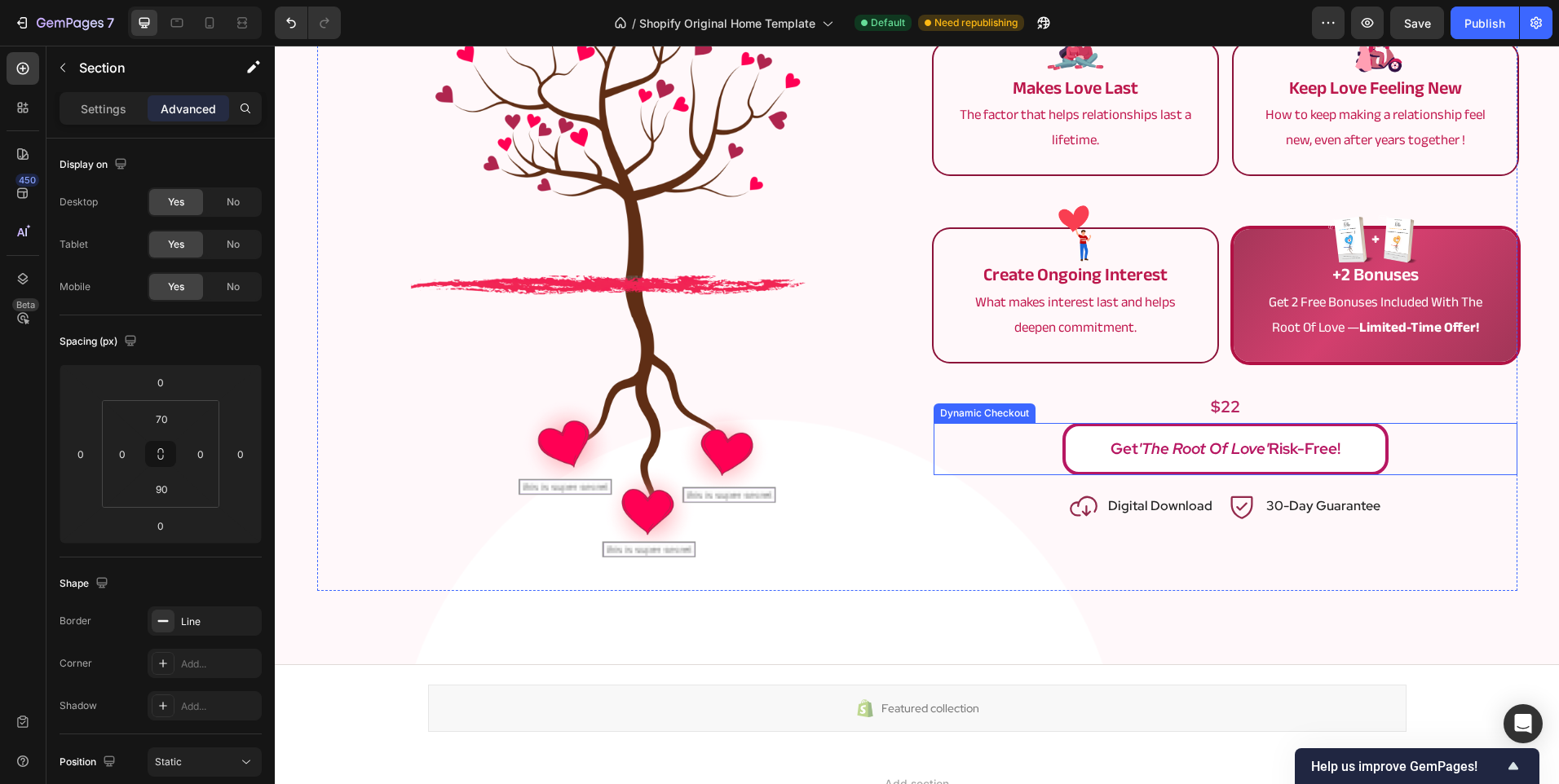
scroll to position [3587, 0]
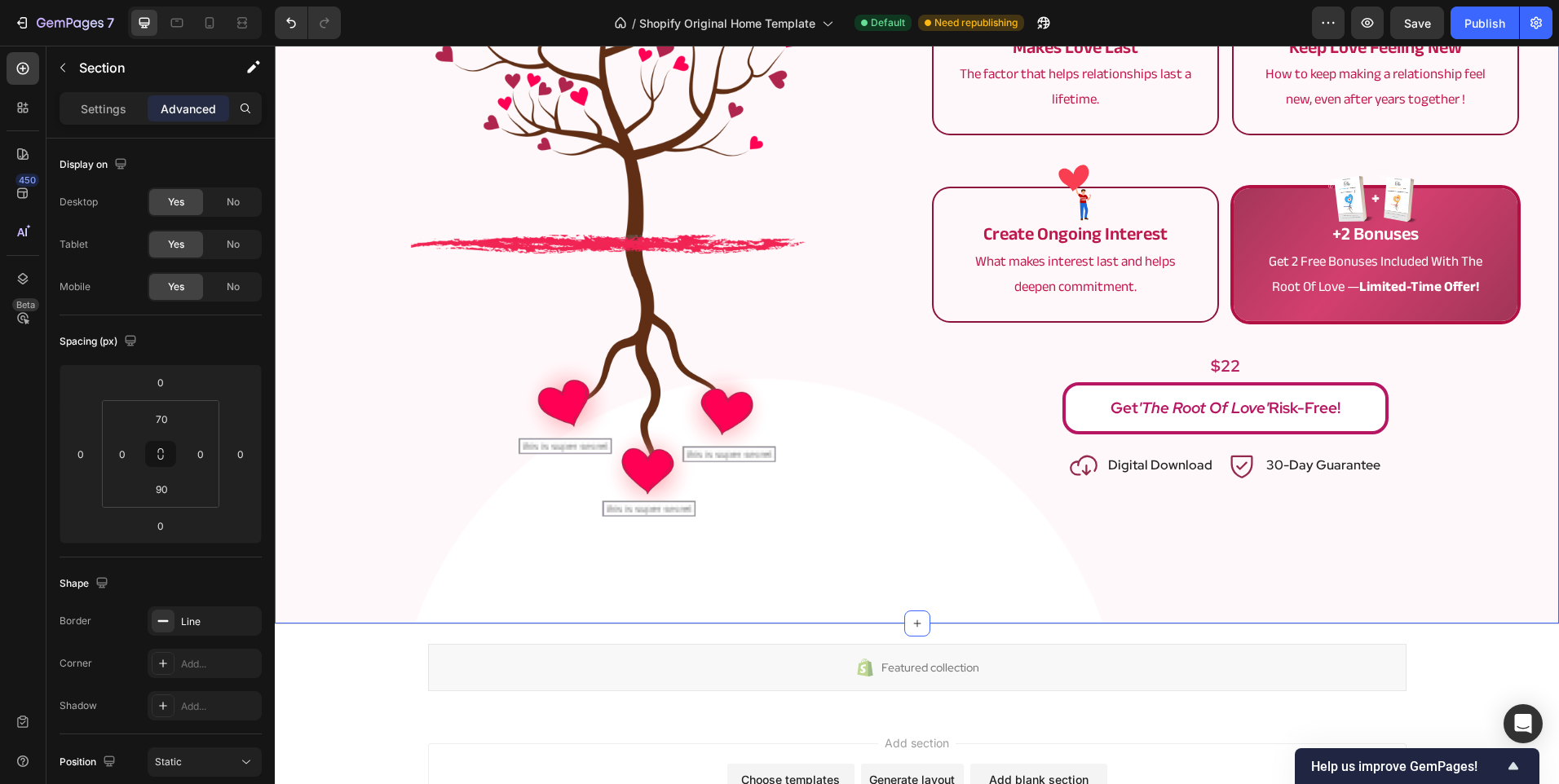
click at [1063, 583] on div "the root of love Text Block get 'the root of love' [DATE]! Heading Row Image ma…" at bounding box center [917, 192] width 1284 height 864
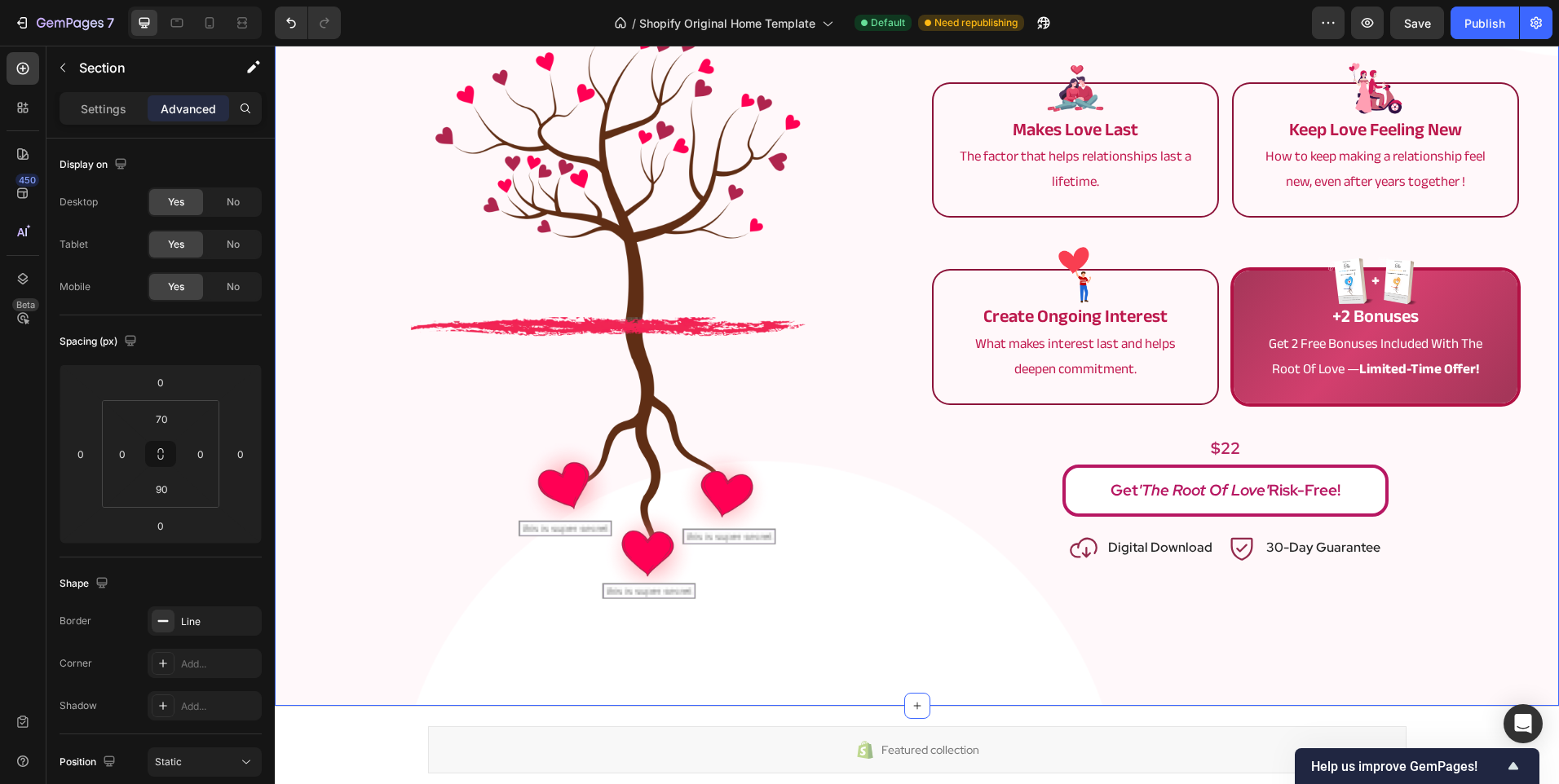
scroll to position [3424, 0]
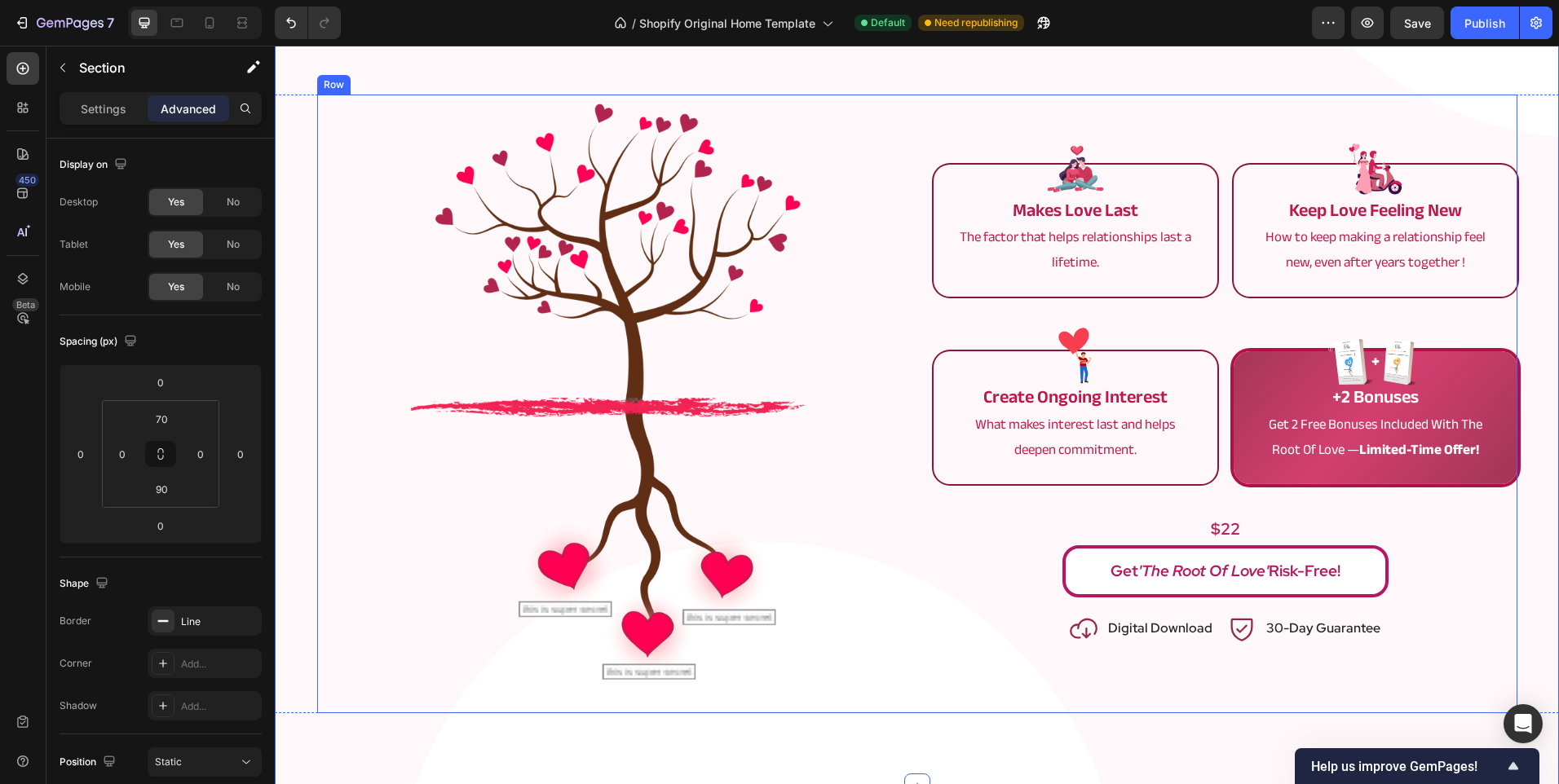
click at [917, 650] on div "Image makes love last Text Block The factor that helps relationships last a lif…" at bounding box center [917, 404] width 1200 height 619
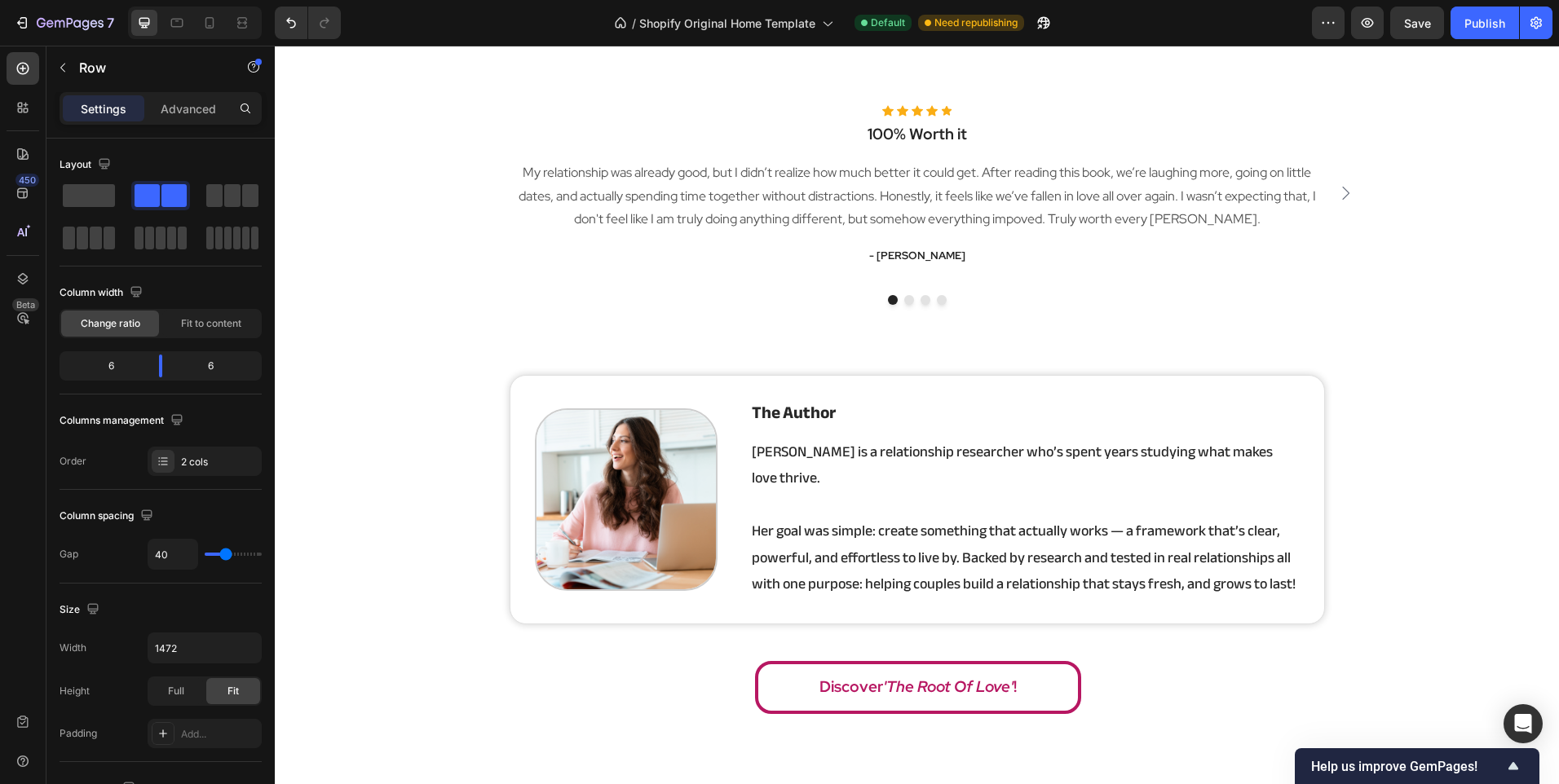
scroll to position [2445, 0]
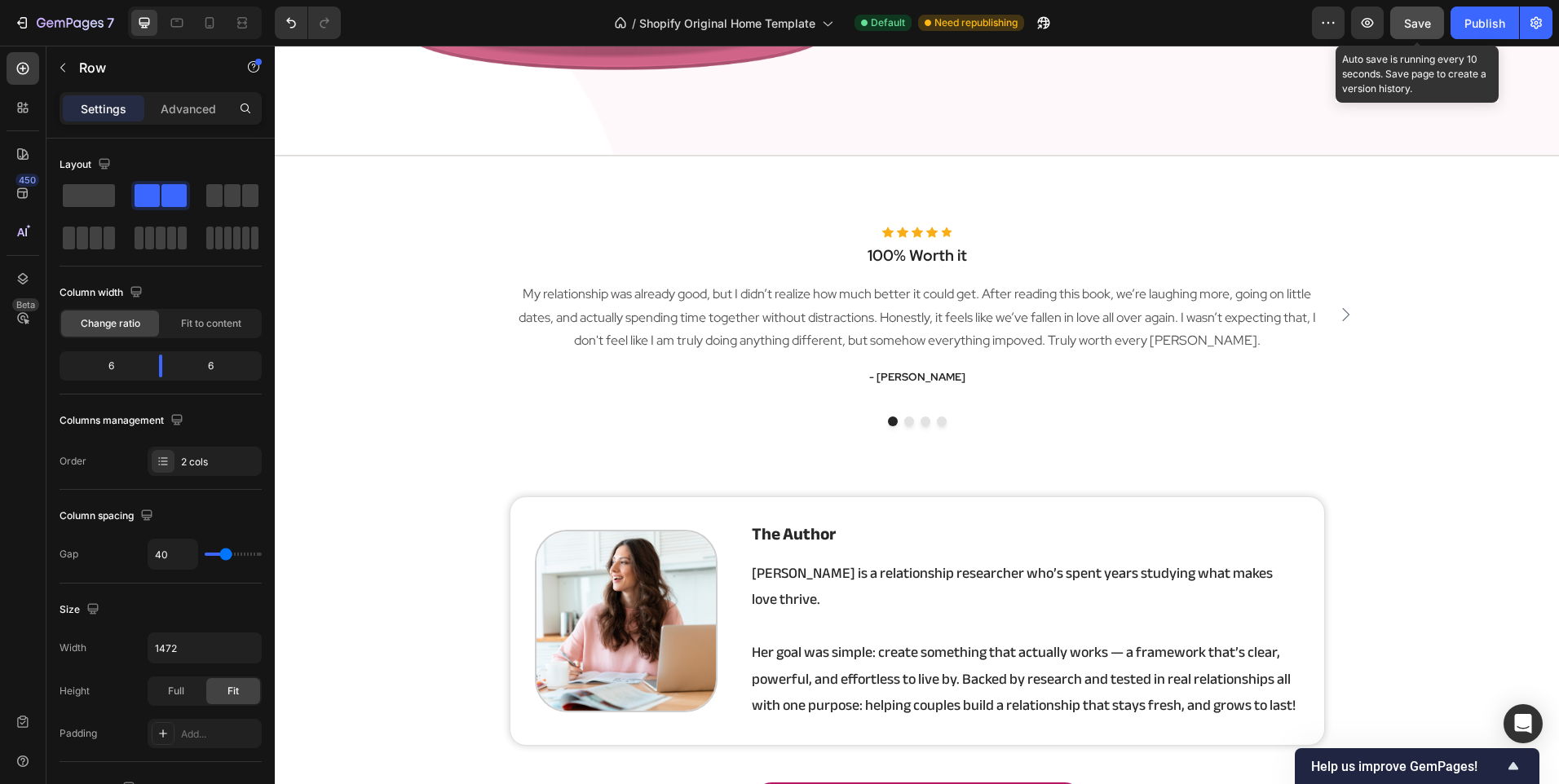
click at [1410, 17] on span "Save" at bounding box center [1417, 23] width 27 height 14
